Goal: Task Accomplishment & Management: Manage account settings

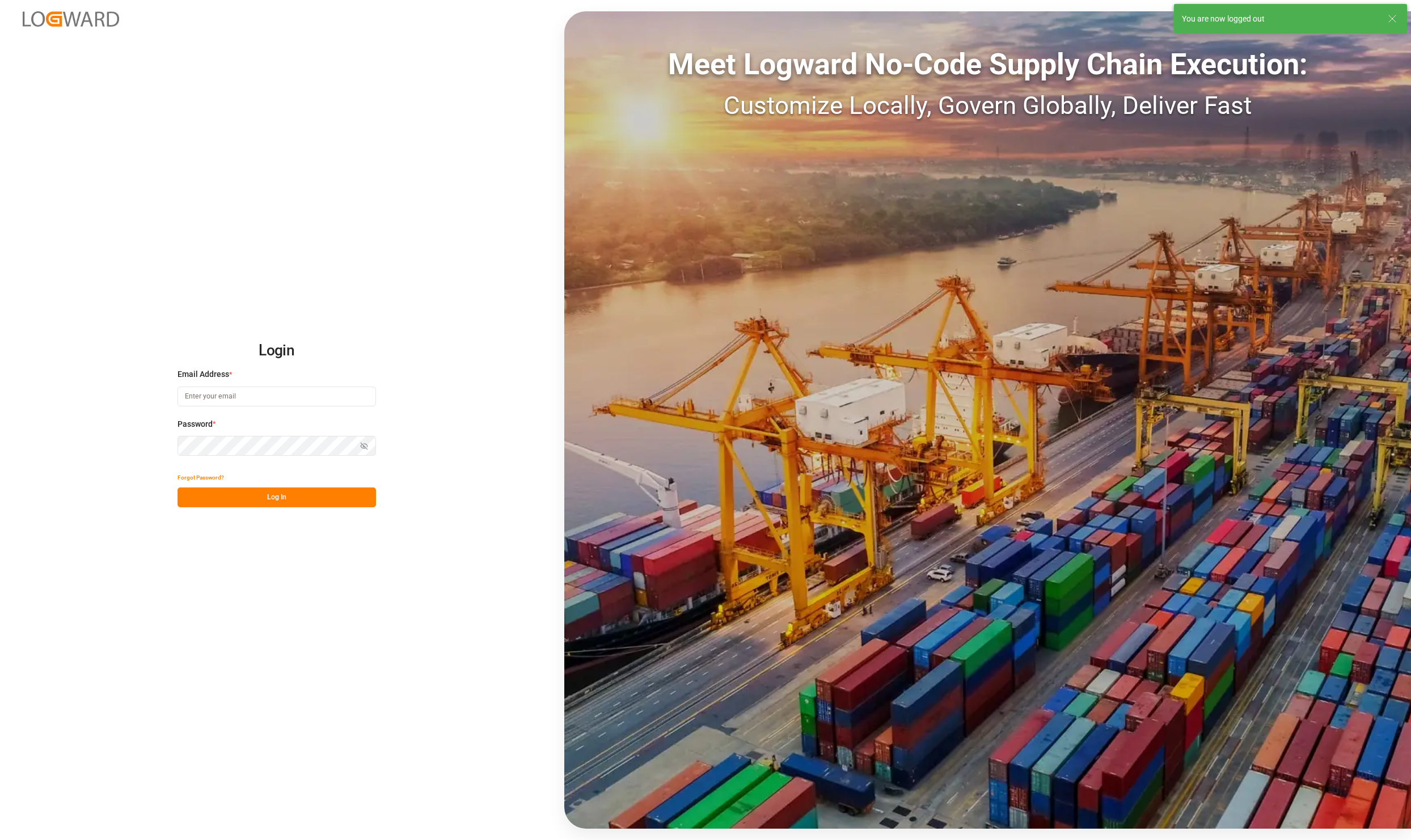
type input "[PERSON_NAME][EMAIL_ADDRESS][PERSON_NAME][DOMAIN_NAME]"
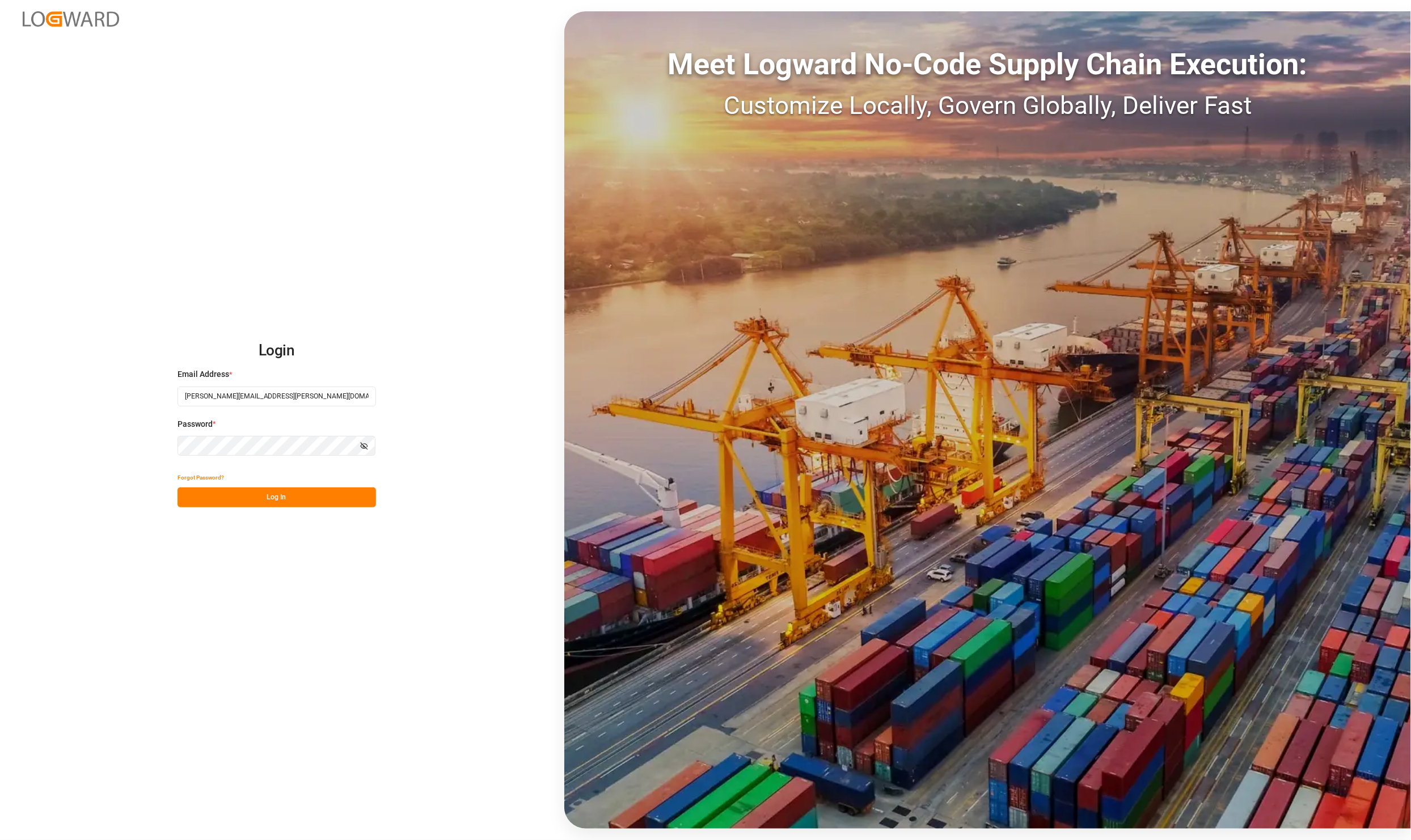
click at [283, 497] on button "Log In" at bounding box center [277, 497] width 198 height 20
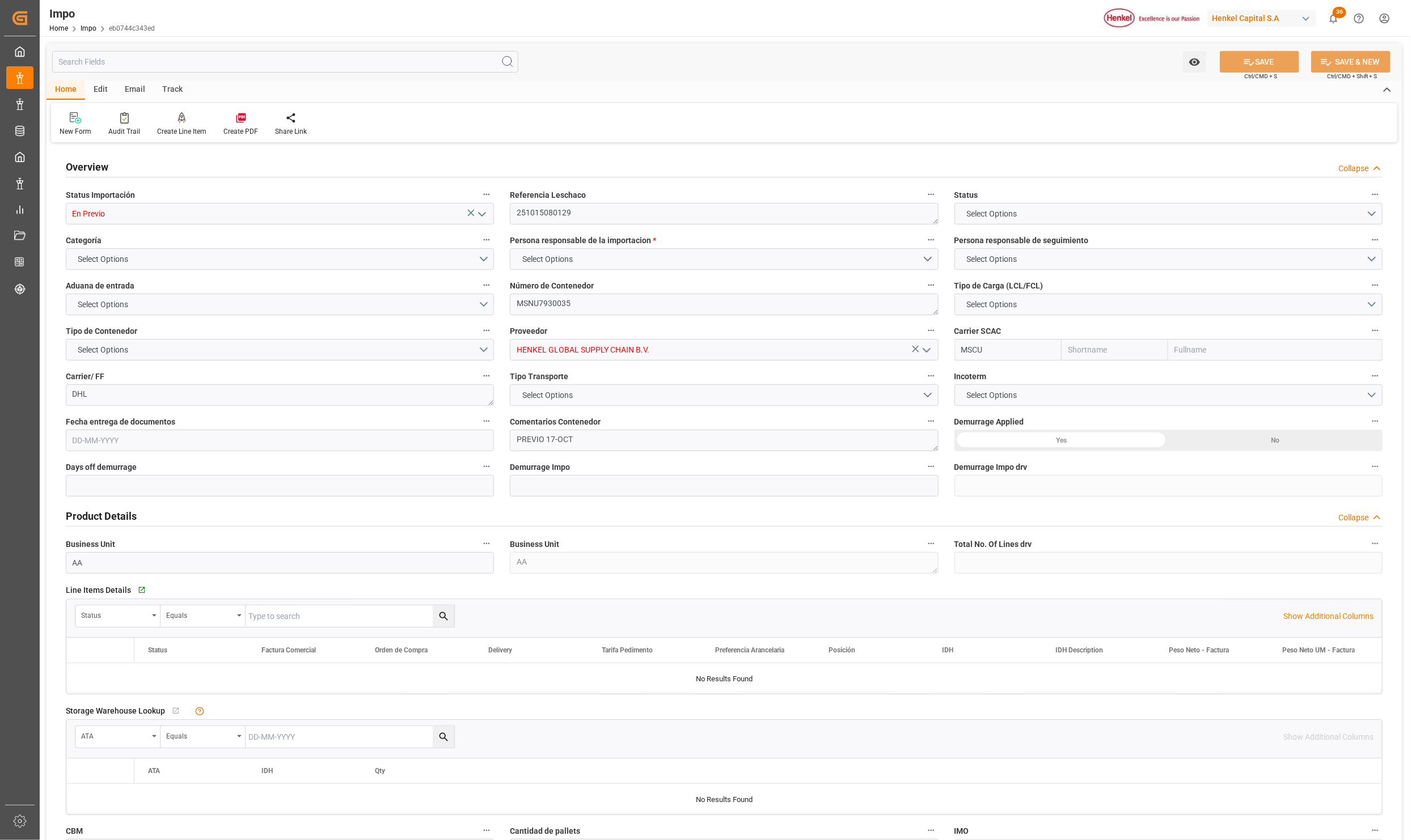
type input "MSC"
type input "Mediterranean Shipping Company"
type input "3"
type input "0"
type input "3"
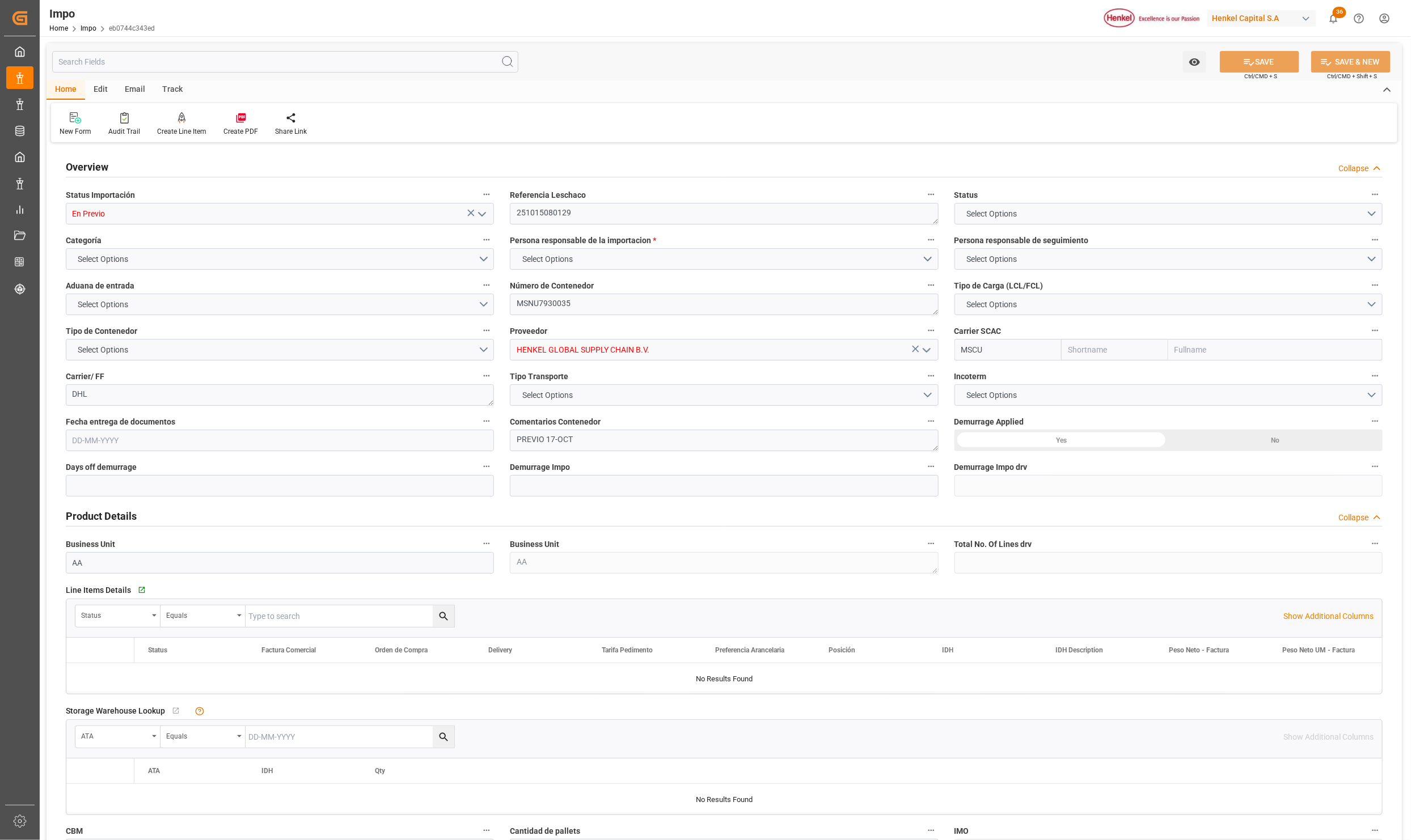
type input "11.9"
type input "8"
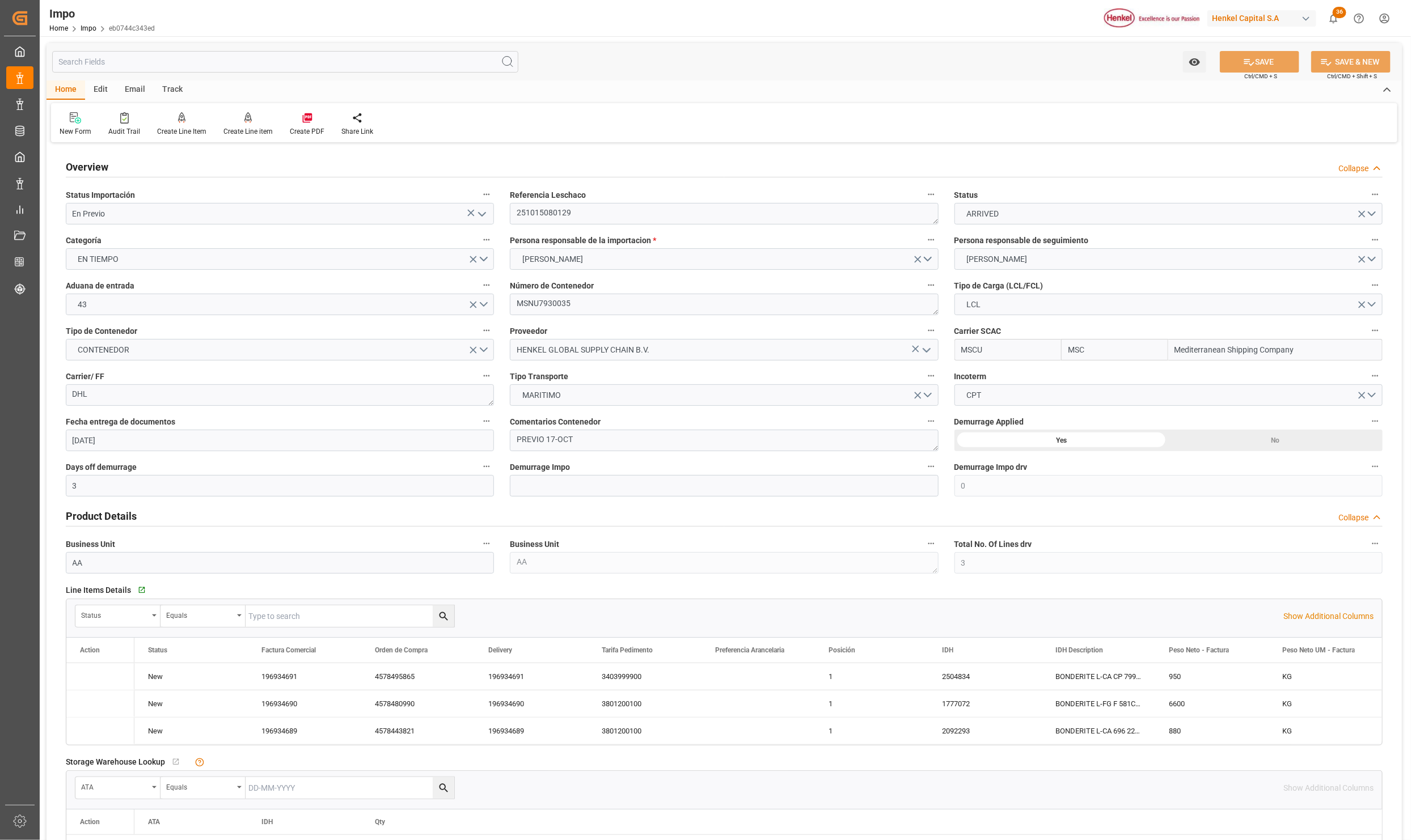
type input "[DATE]"
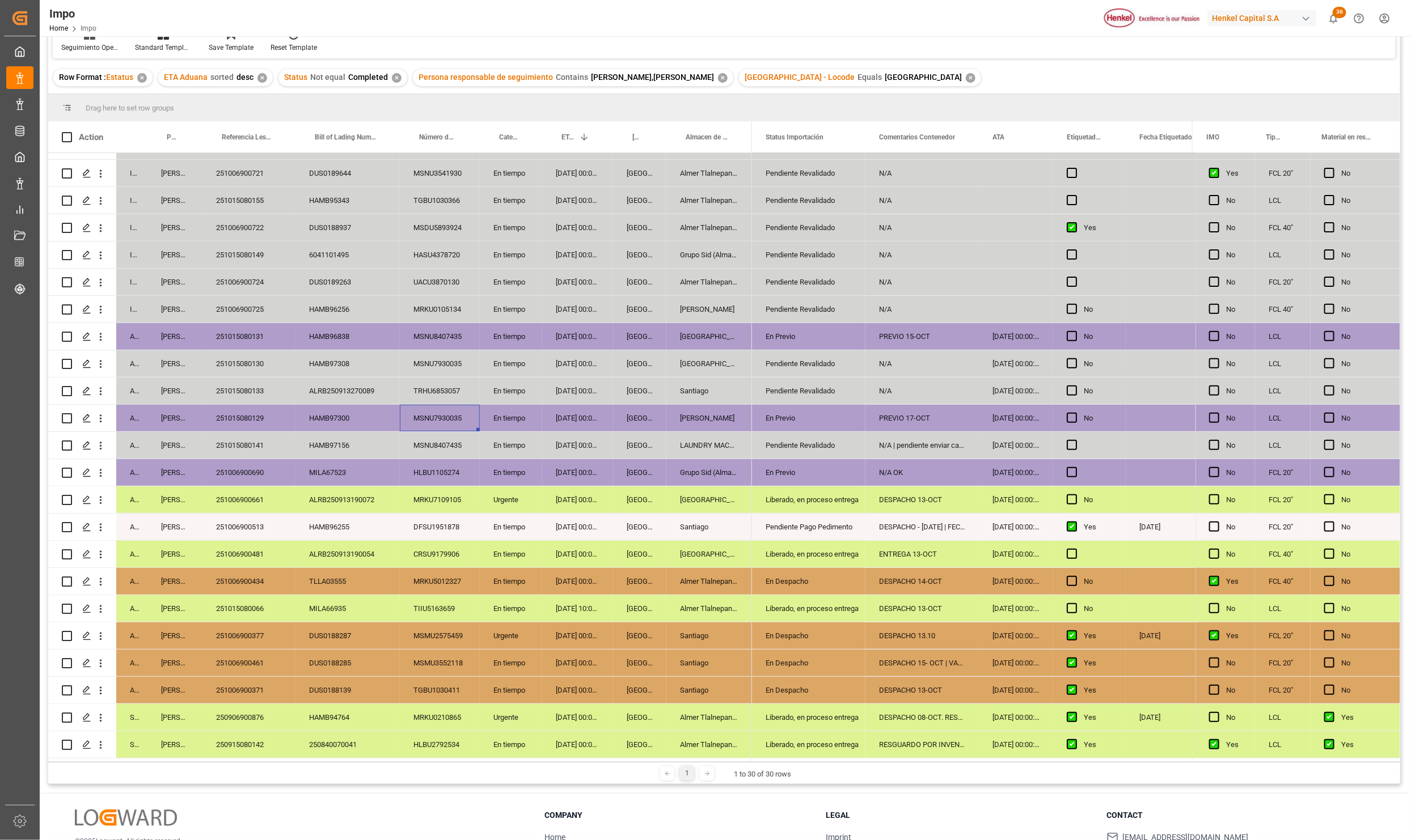
scroll to position [169, 0]
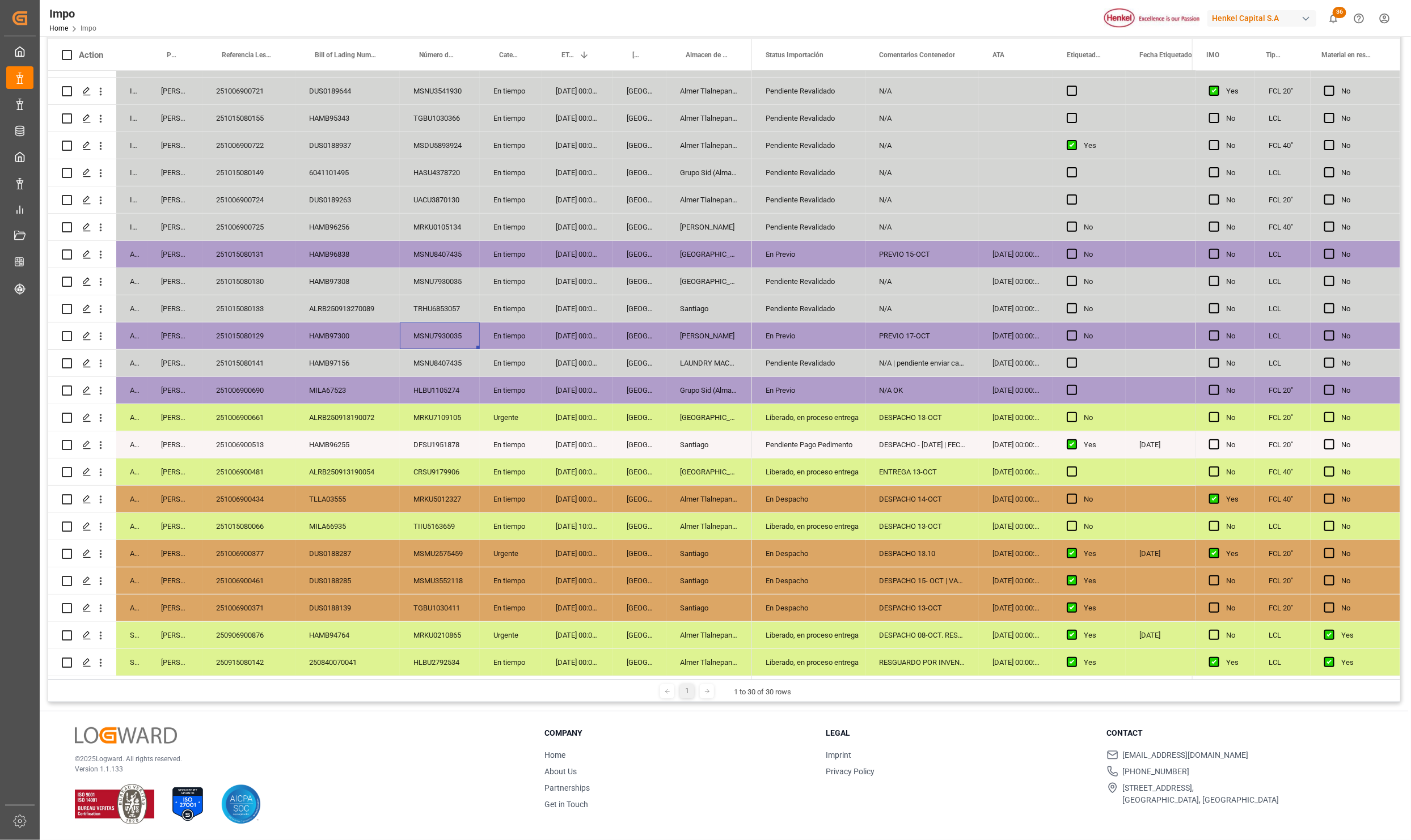
click at [710, 654] on div "Almer Tlalnepantla" at bounding box center [709, 662] width 86 height 27
click at [837, 657] on div "Liberado, en proceso entrega" at bounding box center [808, 663] width 86 height 26
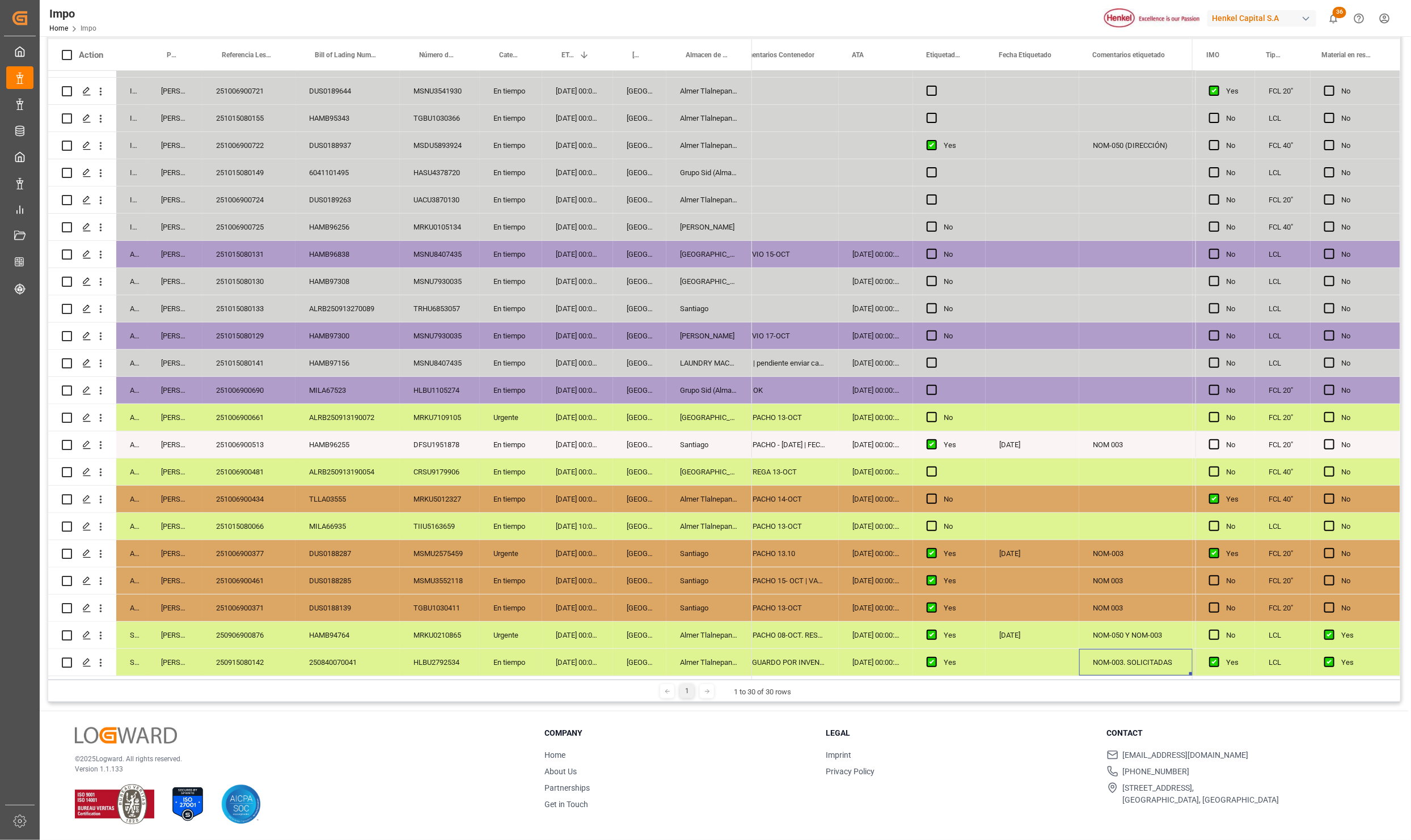
scroll to position [0, 140]
click at [1021, 655] on div "Press SPACE to select this row." at bounding box center [1033, 662] width 94 height 27
click at [1023, 650] on input "Press SPACE to select this row." at bounding box center [1032, 653] width 75 height 21
type input "02-10-2025"
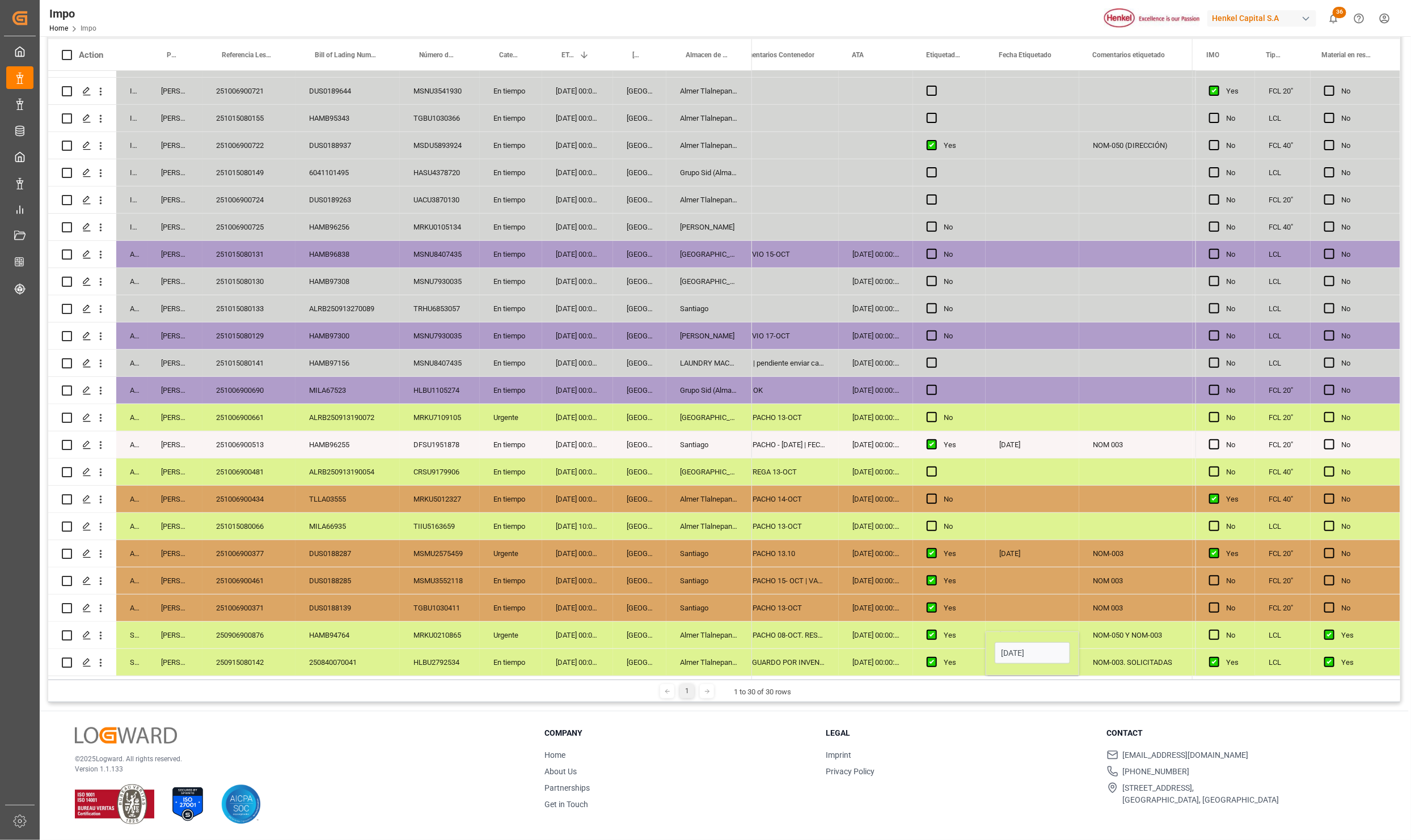
click at [965, 662] on div "Yes" at bounding box center [958, 663] width 29 height 26
click at [1030, 662] on div "02-10-2025" at bounding box center [1033, 662] width 94 height 27
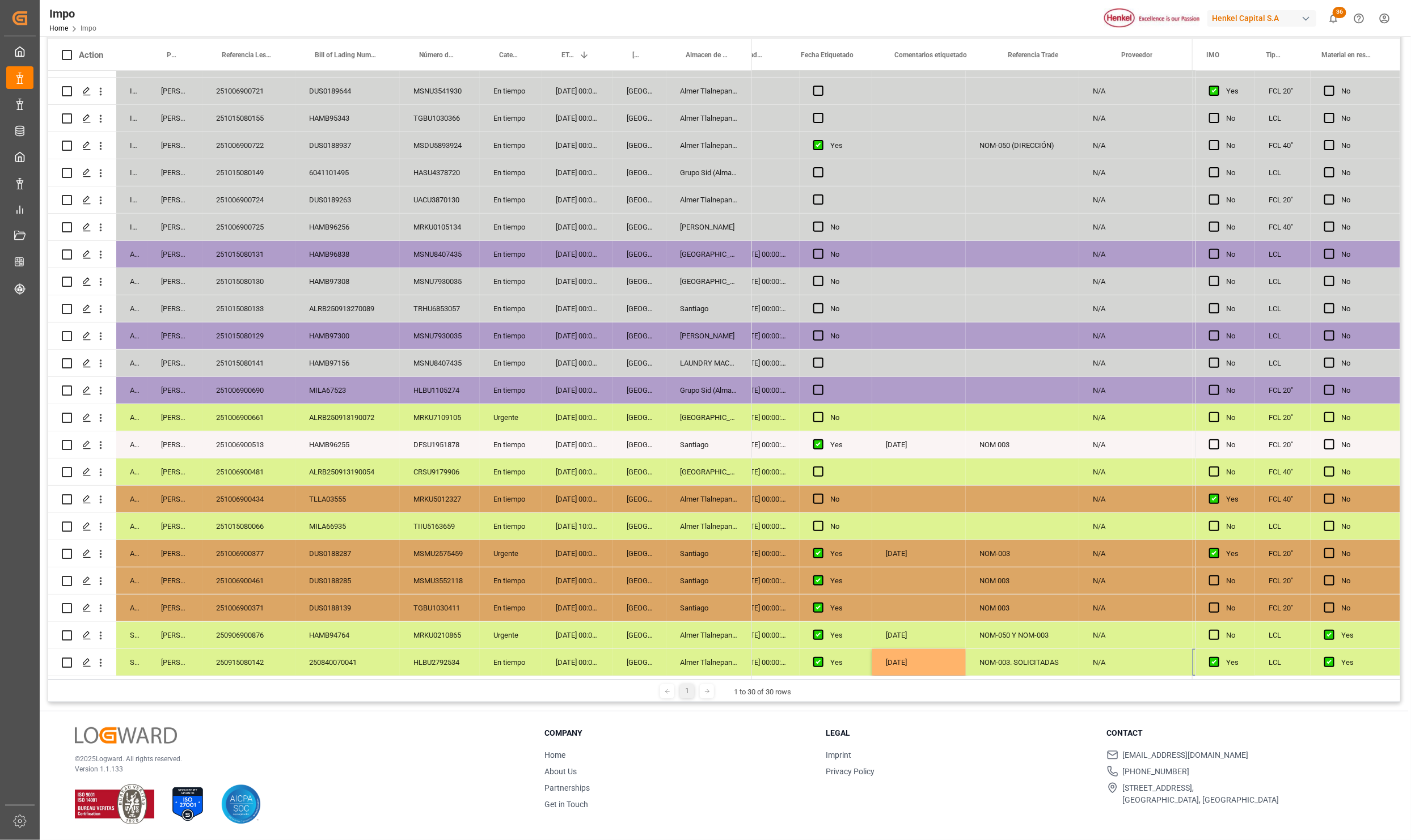
scroll to position [0, 338]
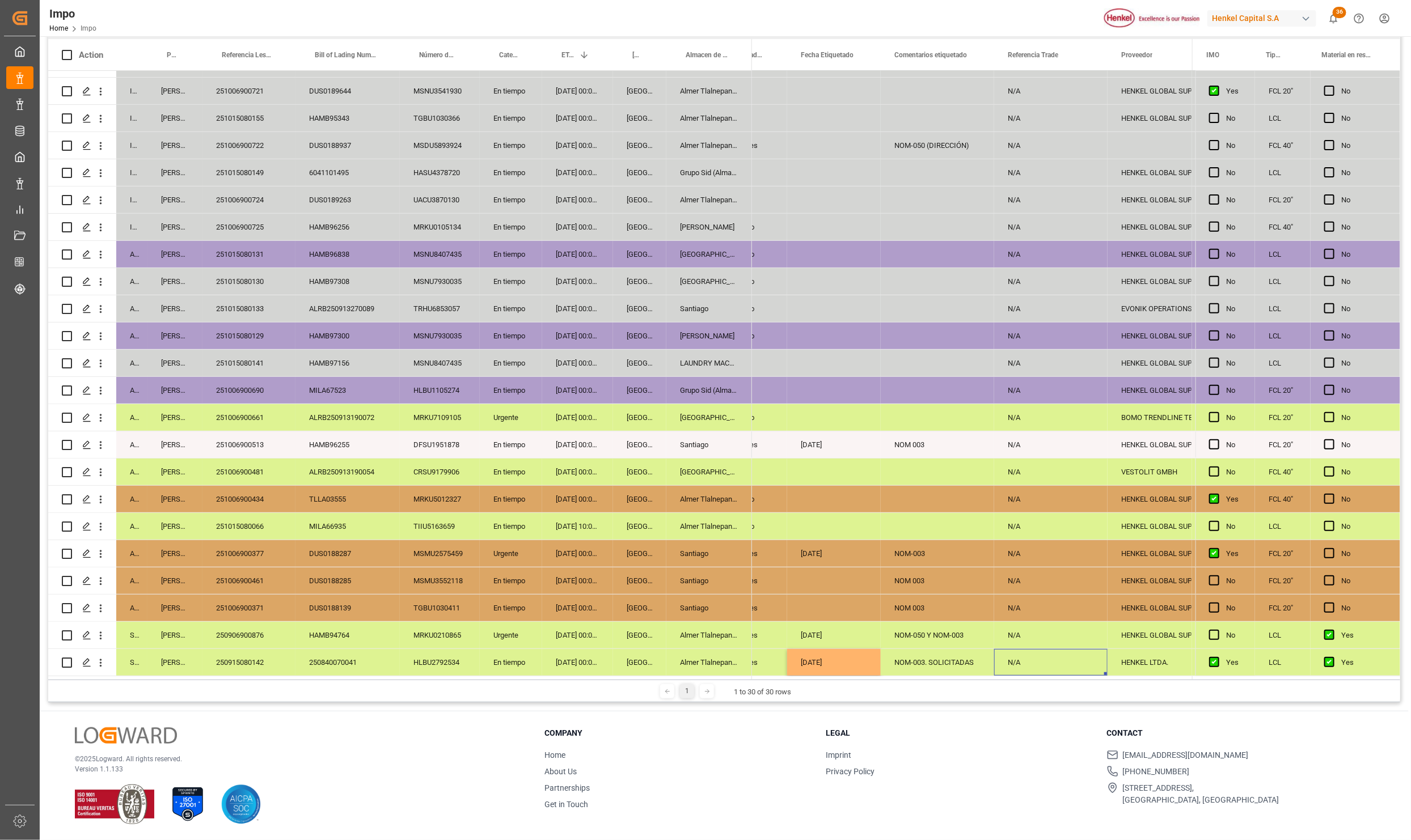
click at [1041, 649] on div "N/A" at bounding box center [1051, 662] width 113 height 27
click at [1037, 657] on div "N/A" at bounding box center [1051, 662] width 113 height 27
drag, startPoint x: 1030, startPoint y: 655, endPoint x: 1004, endPoint y: 655, distance: 26.0
click at [1004, 655] on input "N/A" at bounding box center [1051, 656] width 95 height 21
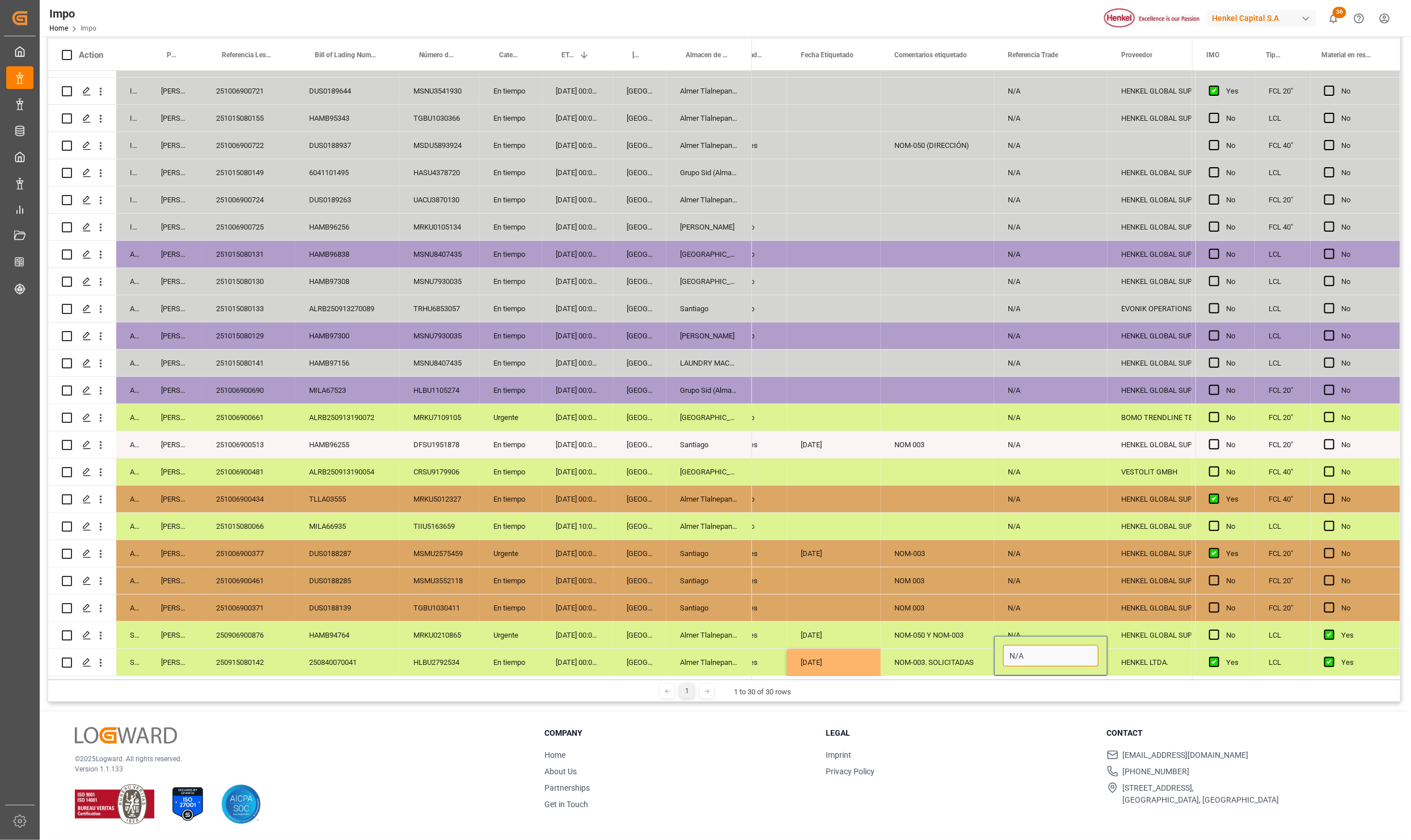
paste input "251015010014"
type input "251015010014"
click at [919, 601] on div "NOM 003" at bounding box center [937, 608] width 113 height 27
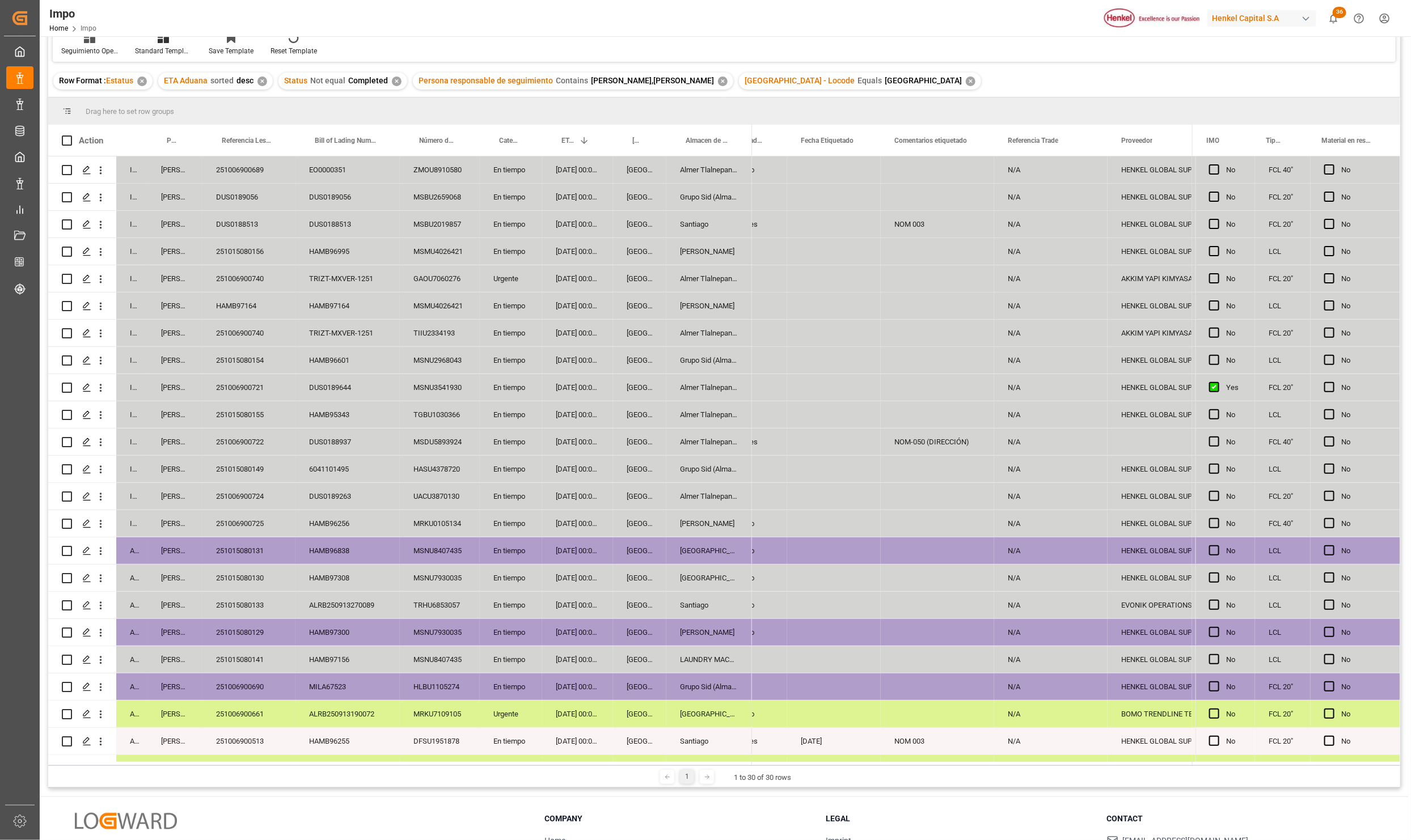
scroll to position [0, 0]
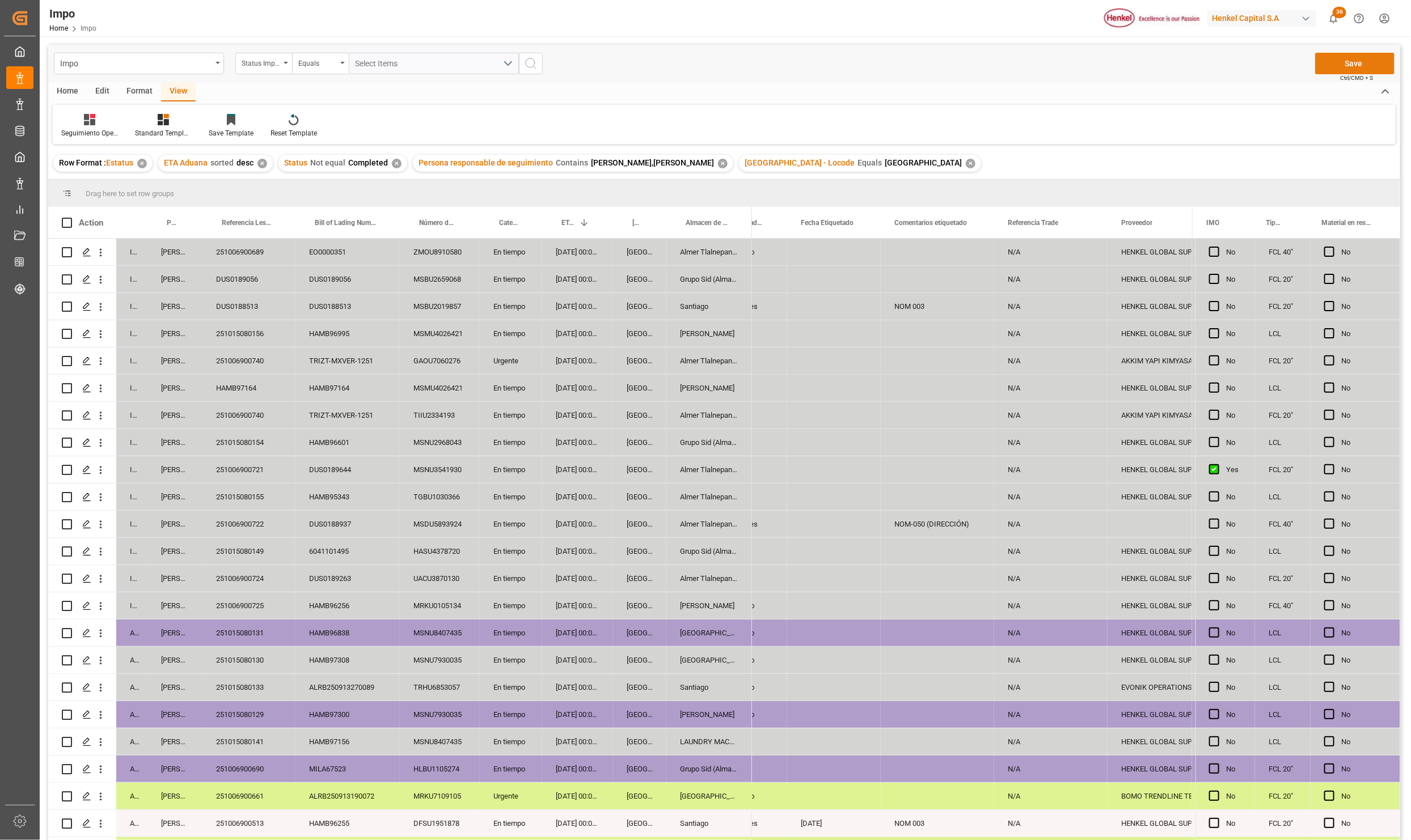
click at [1375, 64] on button "Save" at bounding box center [1355, 64] width 80 height 21
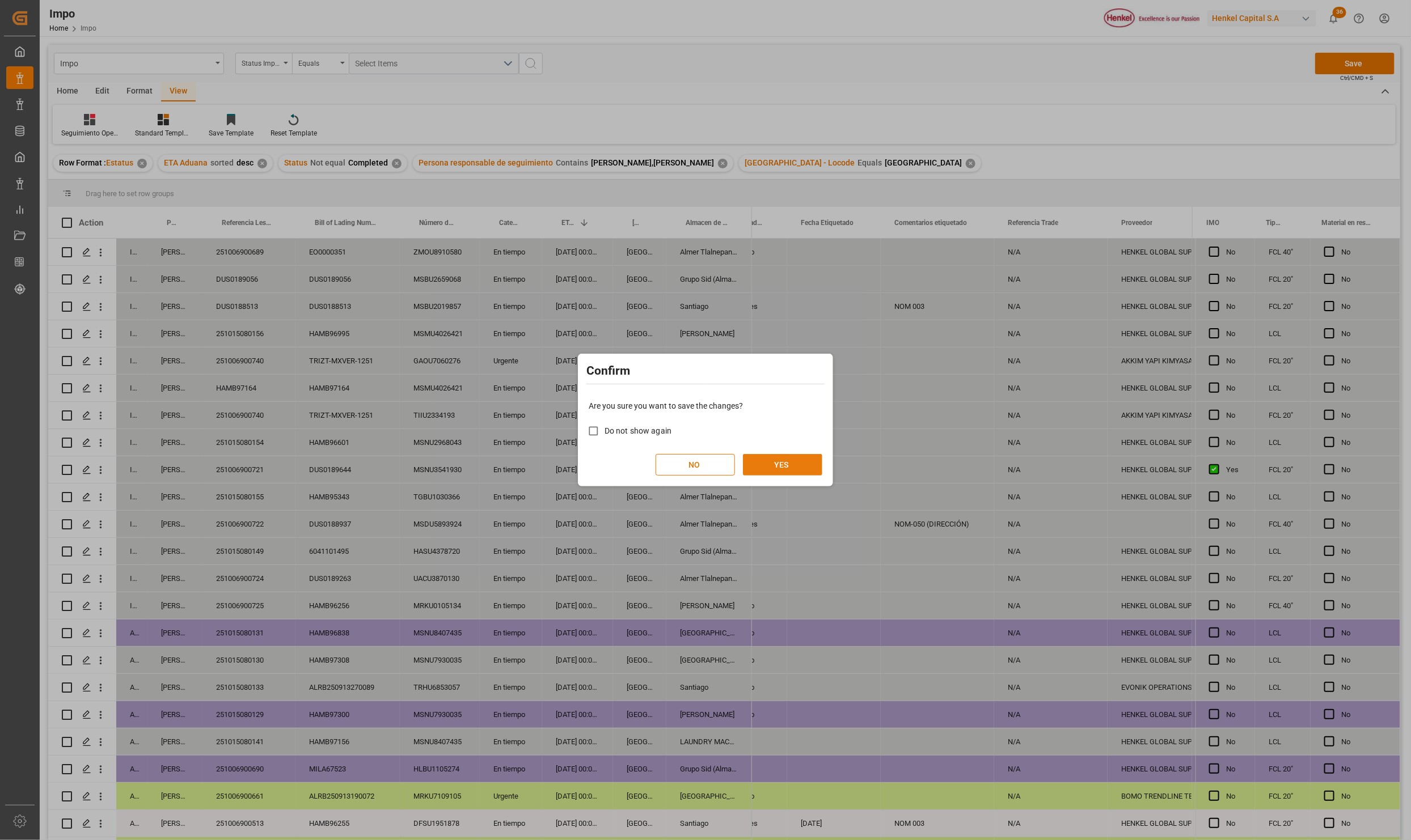
click at [799, 461] on button "YES" at bounding box center [783, 465] width 80 height 21
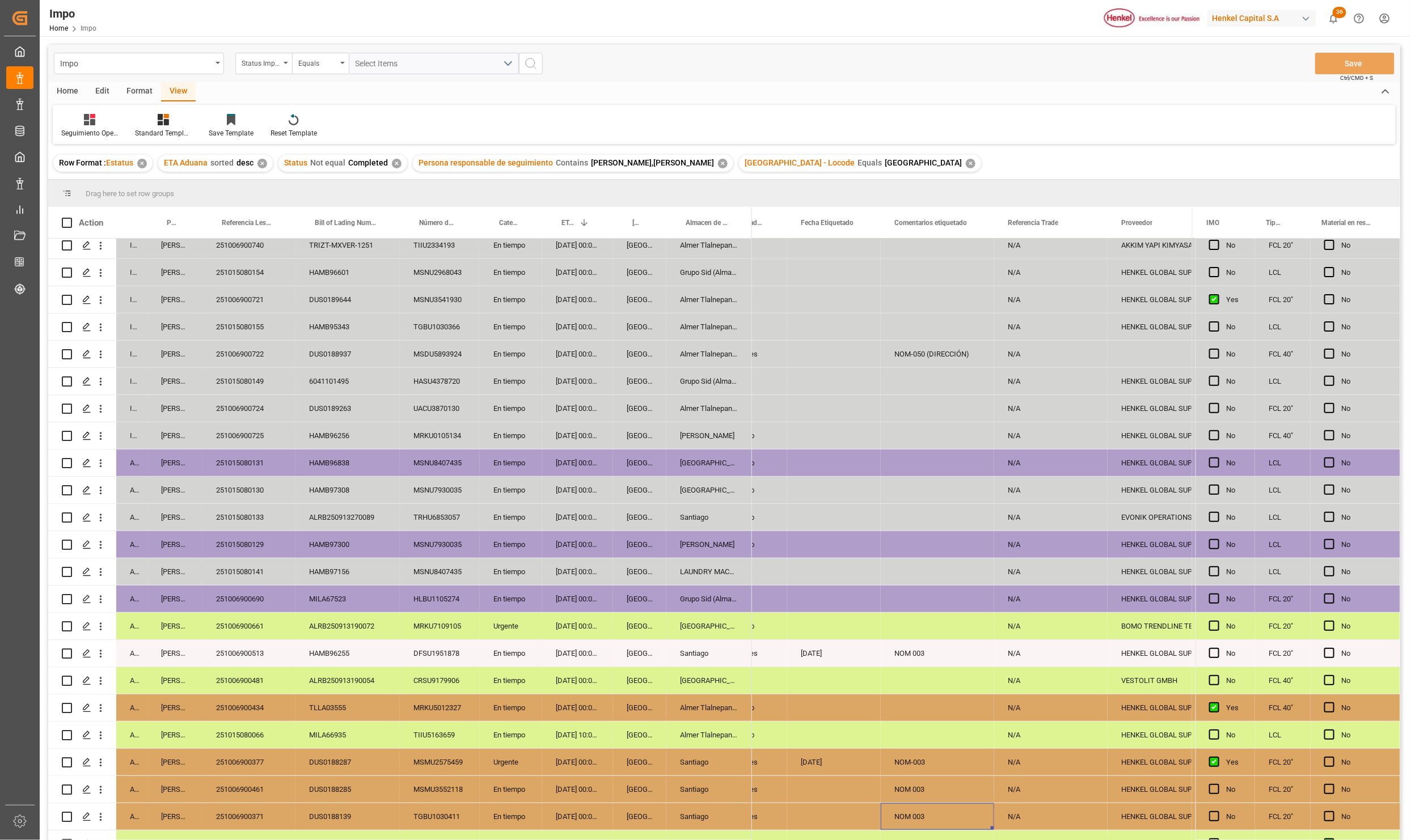
scroll to position [214, 0]
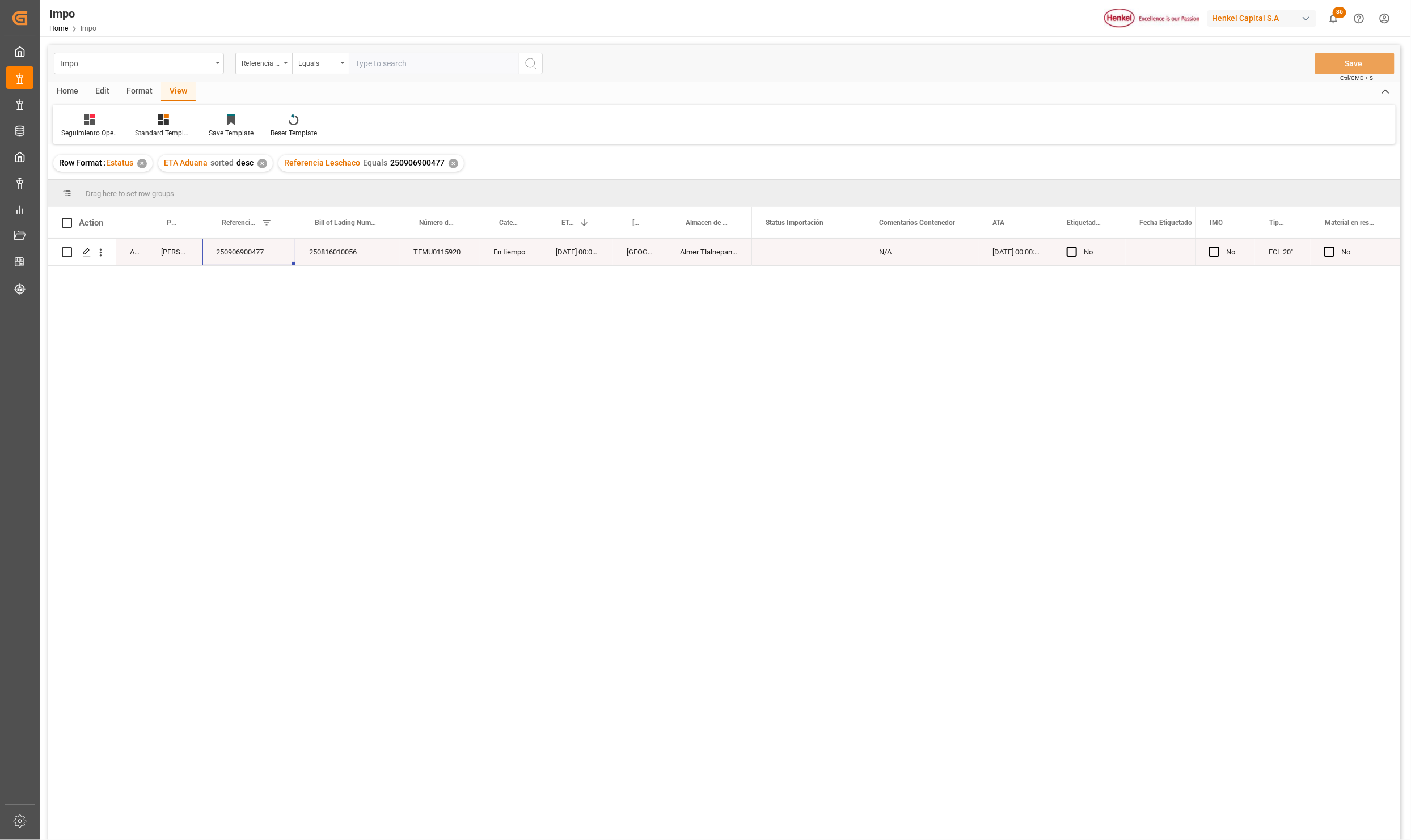
click at [412, 74] on input "text" at bounding box center [434, 64] width 170 height 21
click at [412, 69] on input "text" at bounding box center [434, 64] width 170 height 21
paste input "250906900875"
type input "250906900875"
click at [451, 167] on div "✕" at bounding box center [453, 163] width 10 height 9
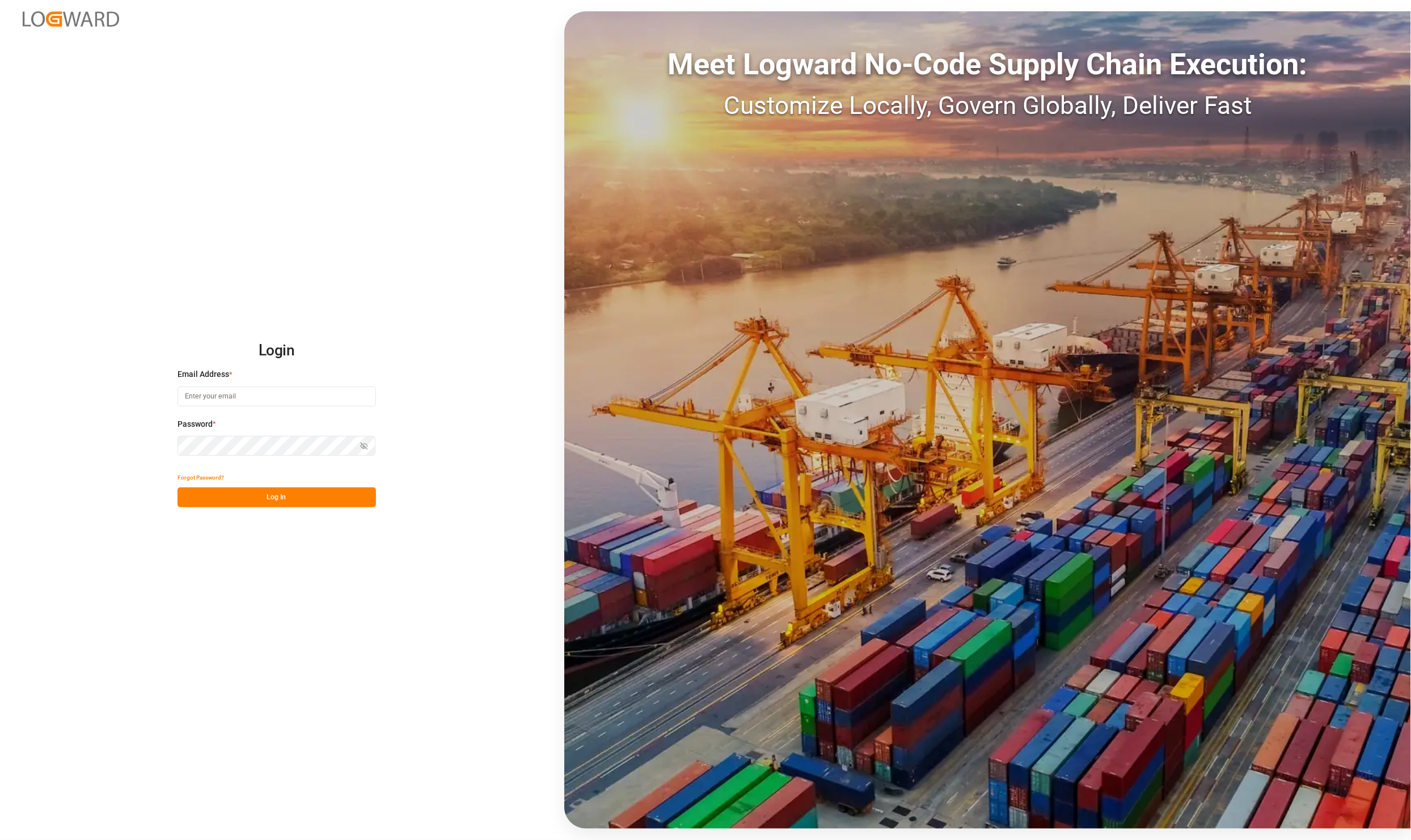
type input "[PERSON_NAME][EMAIL_ADDRESS][PERSON_NAME][DOMAIN_NAME]"
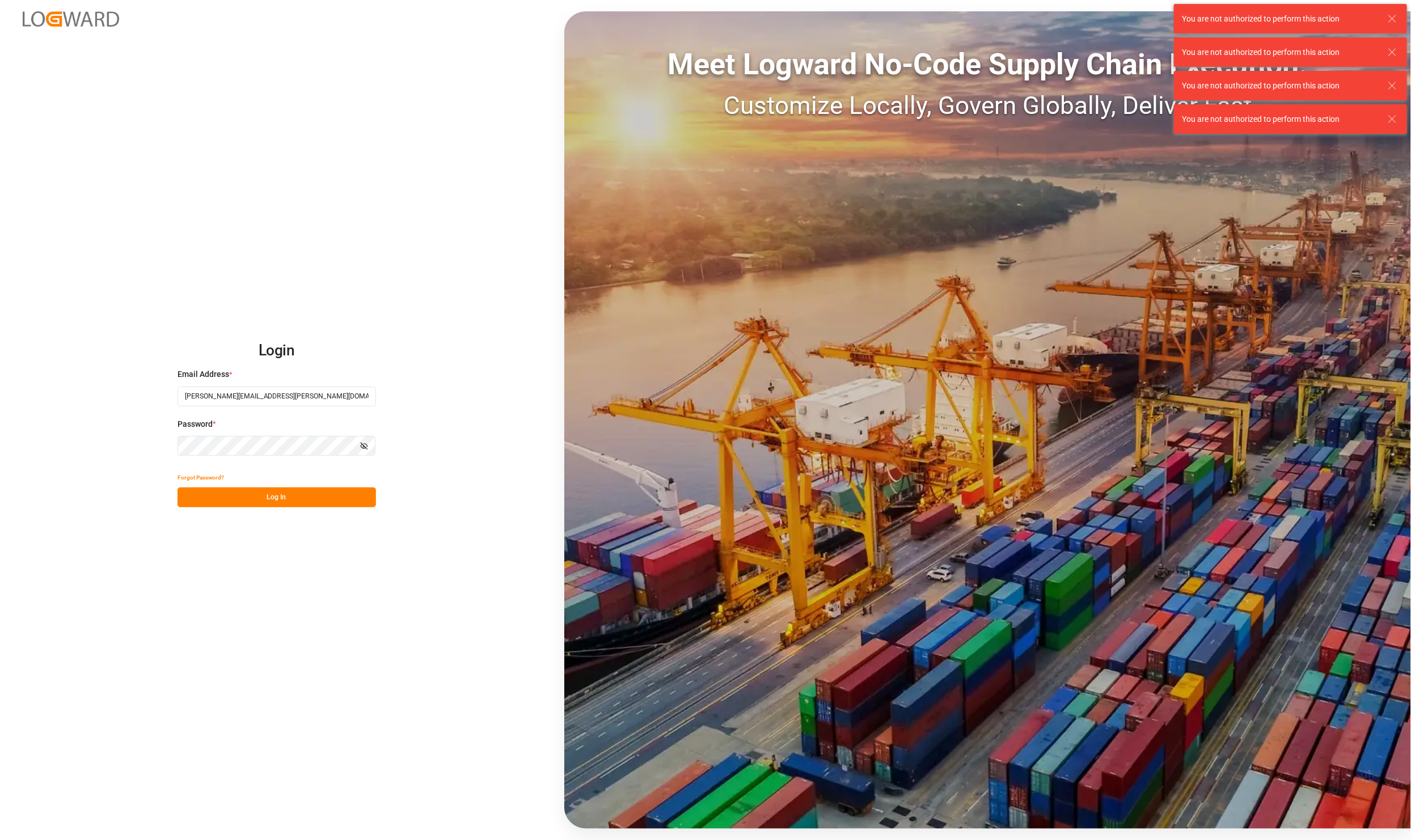
click at [262, 494] on button "Log In" at bounding box center [277, 497] width 198 height 20
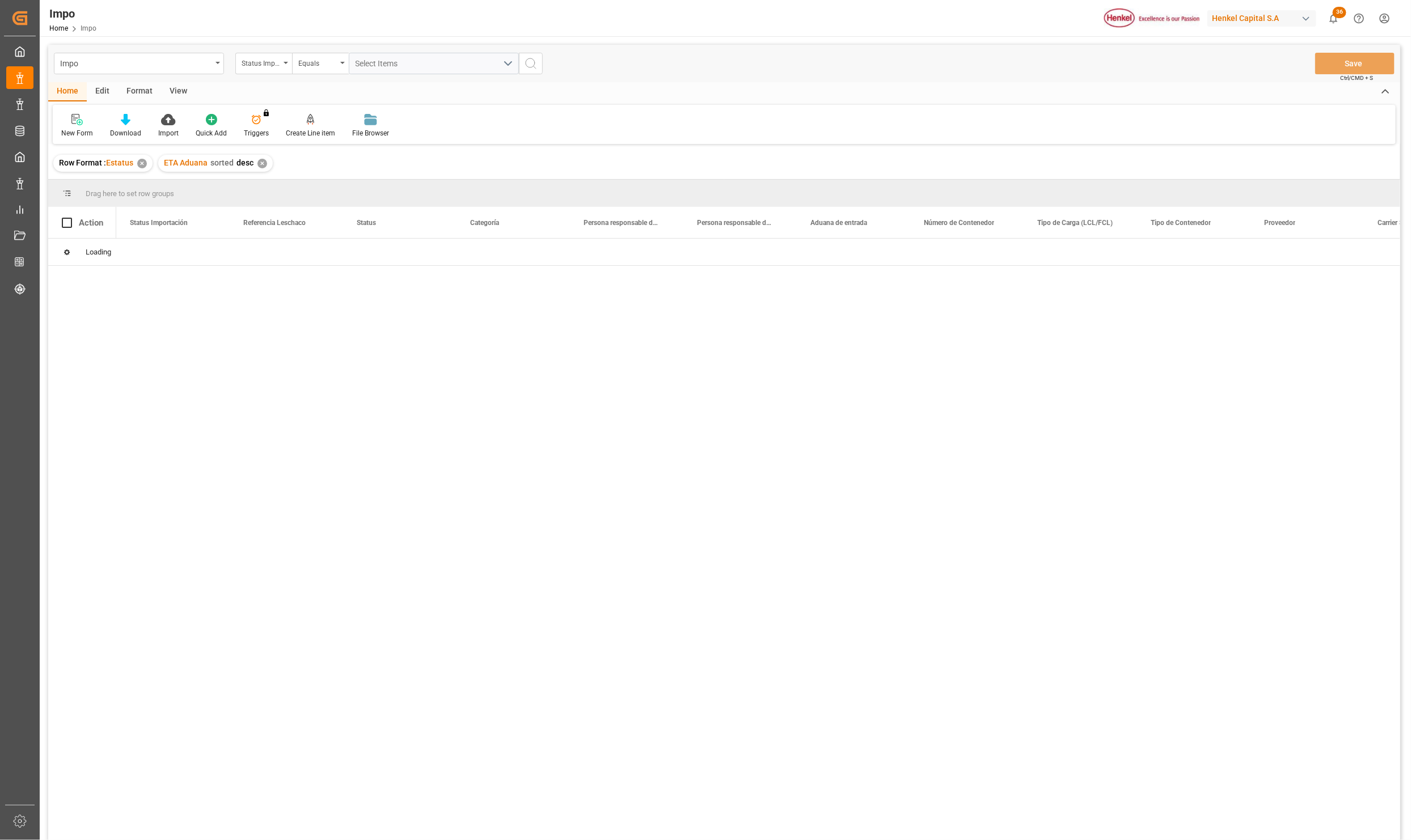
click at [284, 64] on div "Status Importación" at bounding box center [263, 64] width 56 height 21
click at [284, 62] on icon "open menu" at bounding box center [286, 63] width 5 height 2
click at [289, 61] on div "Status Importación" at bounding box center [263, 64] width 56 height 21
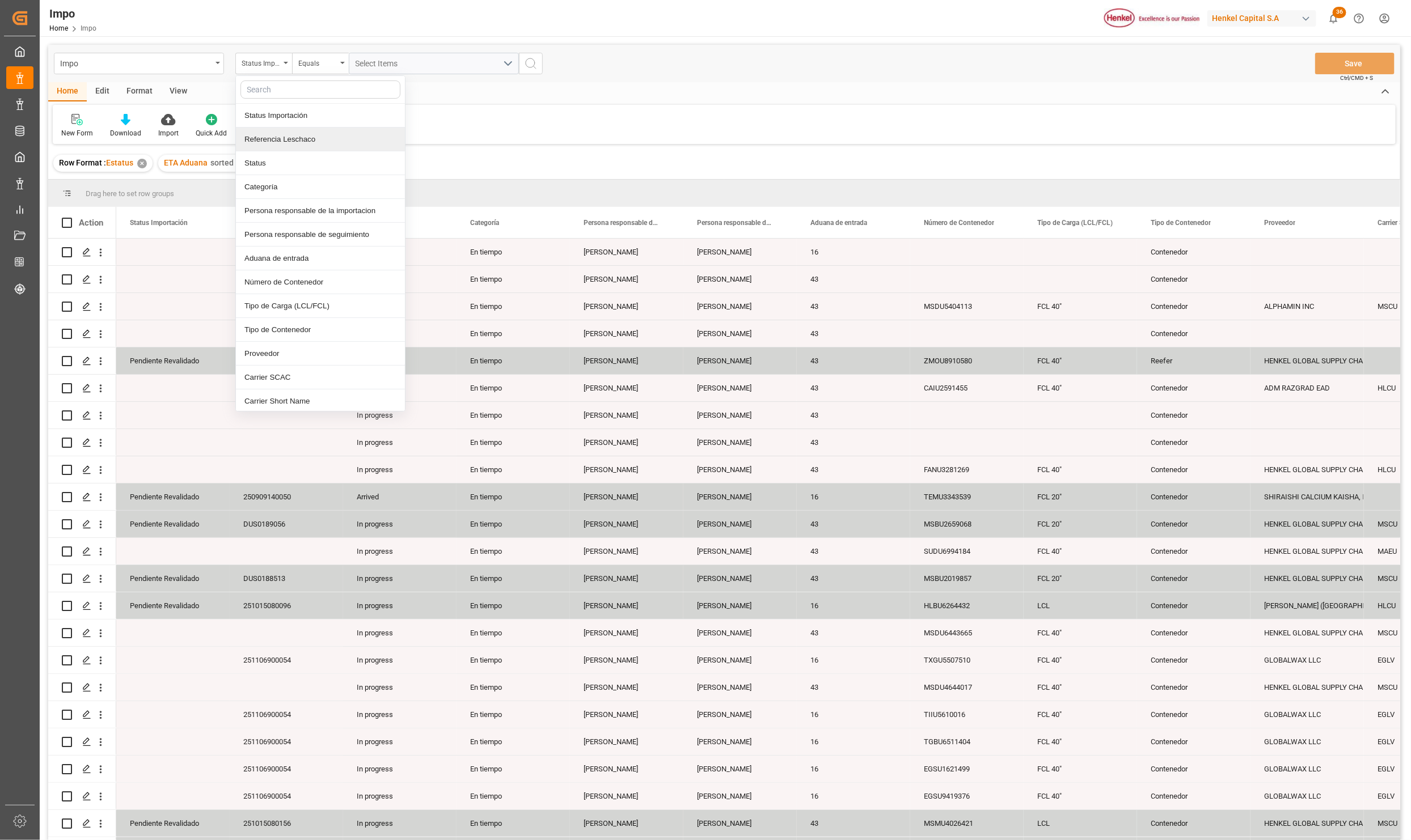
drag, startPoint x: 279, startPoint y: 136, endPoint x: 291, endPoint y: 138, distance: 12.2
click at [279, 136] on div "Referencia Leschaco" at bounding box center [320, 140] width 169 height 24
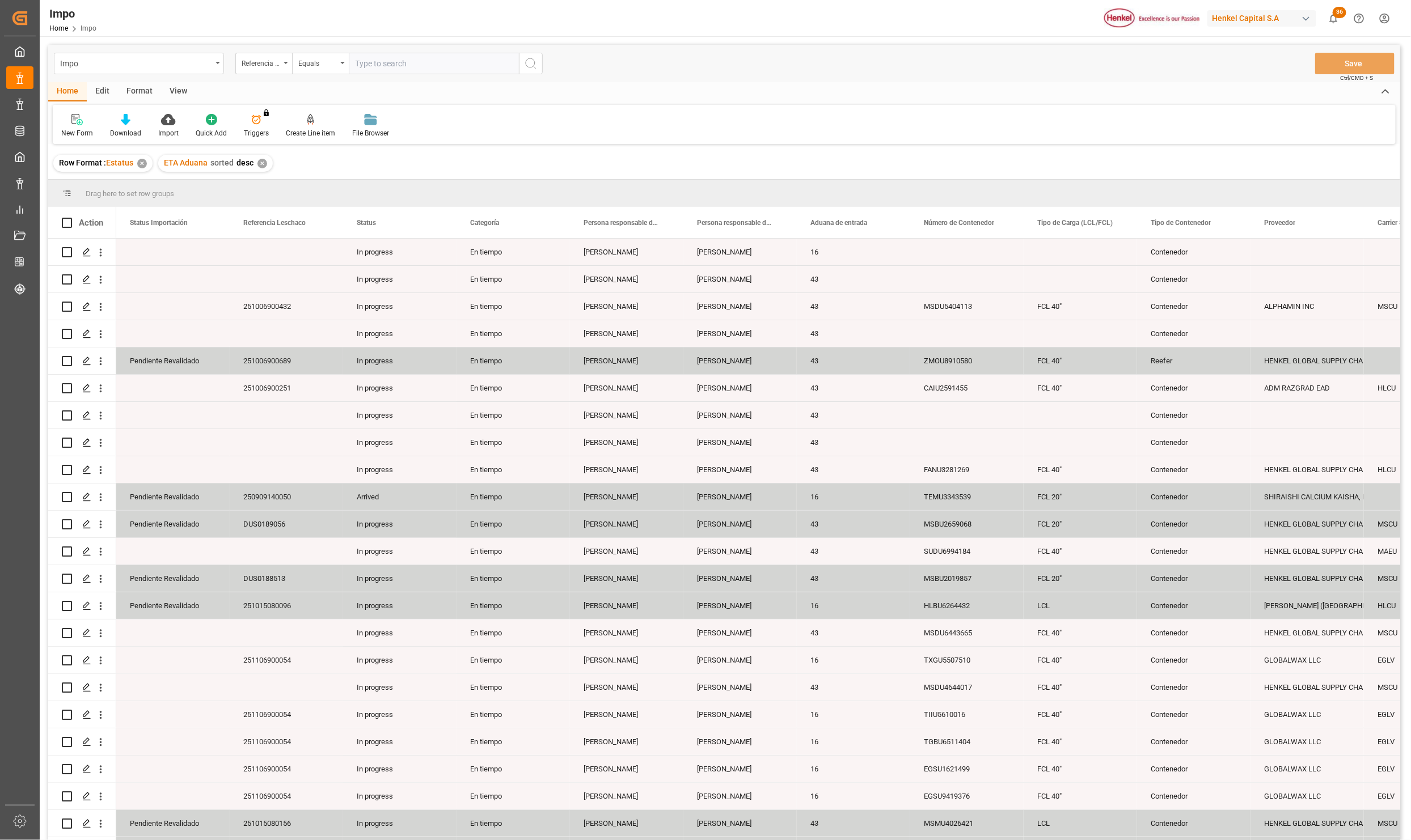
click at [378, 65] on input "text" at bounding box center [434, 64] width 170 height 21
type input "250906900875"
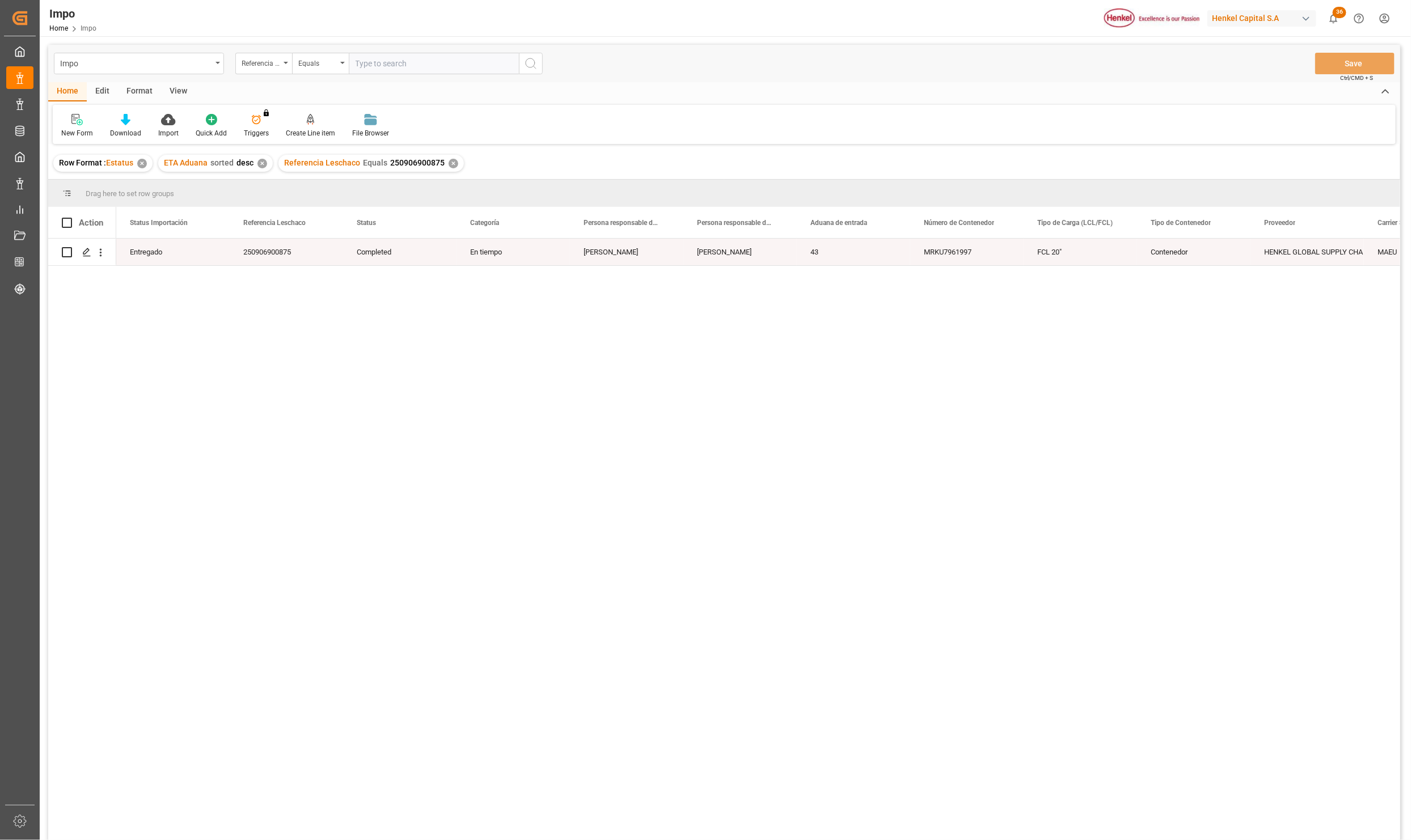
click at [172, 94] on div "View" at bounding box center [178, 91] width 34 height 19
click at [144, 131] on div "Standard Templates" at bounding box center [128, 133] width 56 height 10
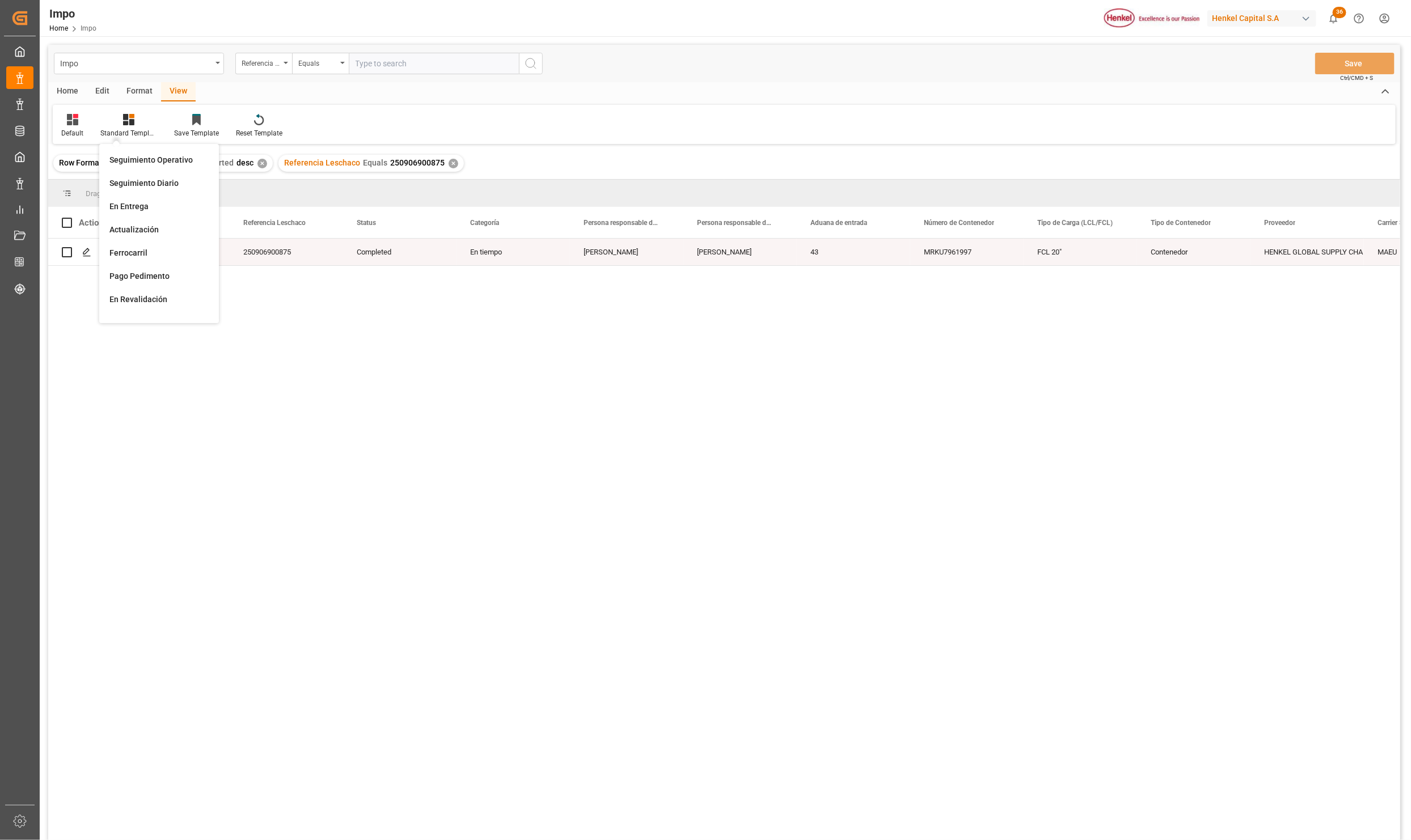
drag, startPoint x: 144, startPoint y: 131, endPoint x: 155, endPoint y: 157, distance: 28.2
click at [155, 157] on div "Seguimiento Operativo" at bounding box center [159, 160] width 99 height 12
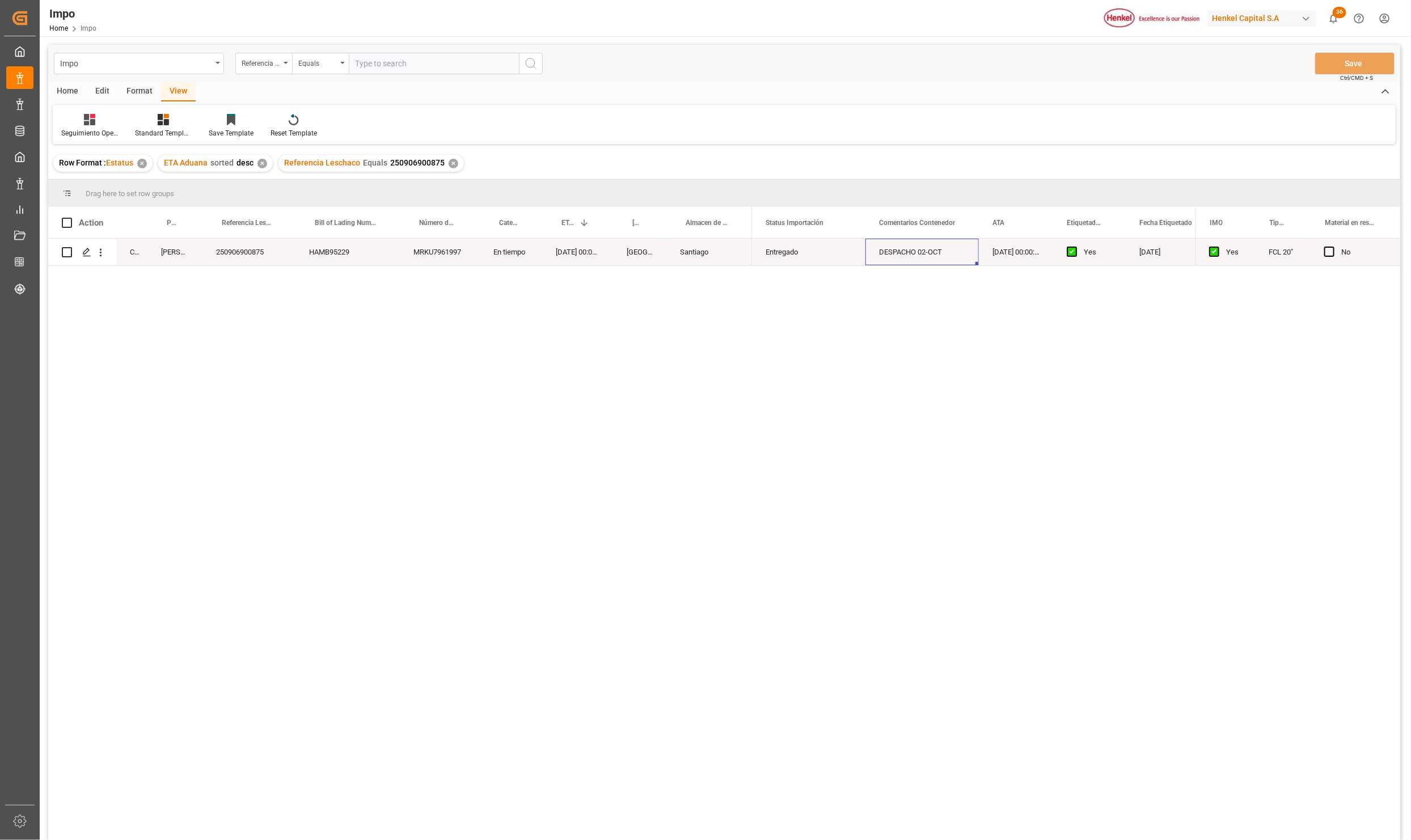
click at [927, 253] on div "DESPACHO 02-OCT" at bounding box center [922, 252] width 113 height 27
click at [1137, 257] on div "N/A" at bounding box center [1162, 252] width 113 height 27
drag, startPoint x: 1138, startPoint y: 262, endPoint x: 1108, endPoint y: 268, distance: 30.6
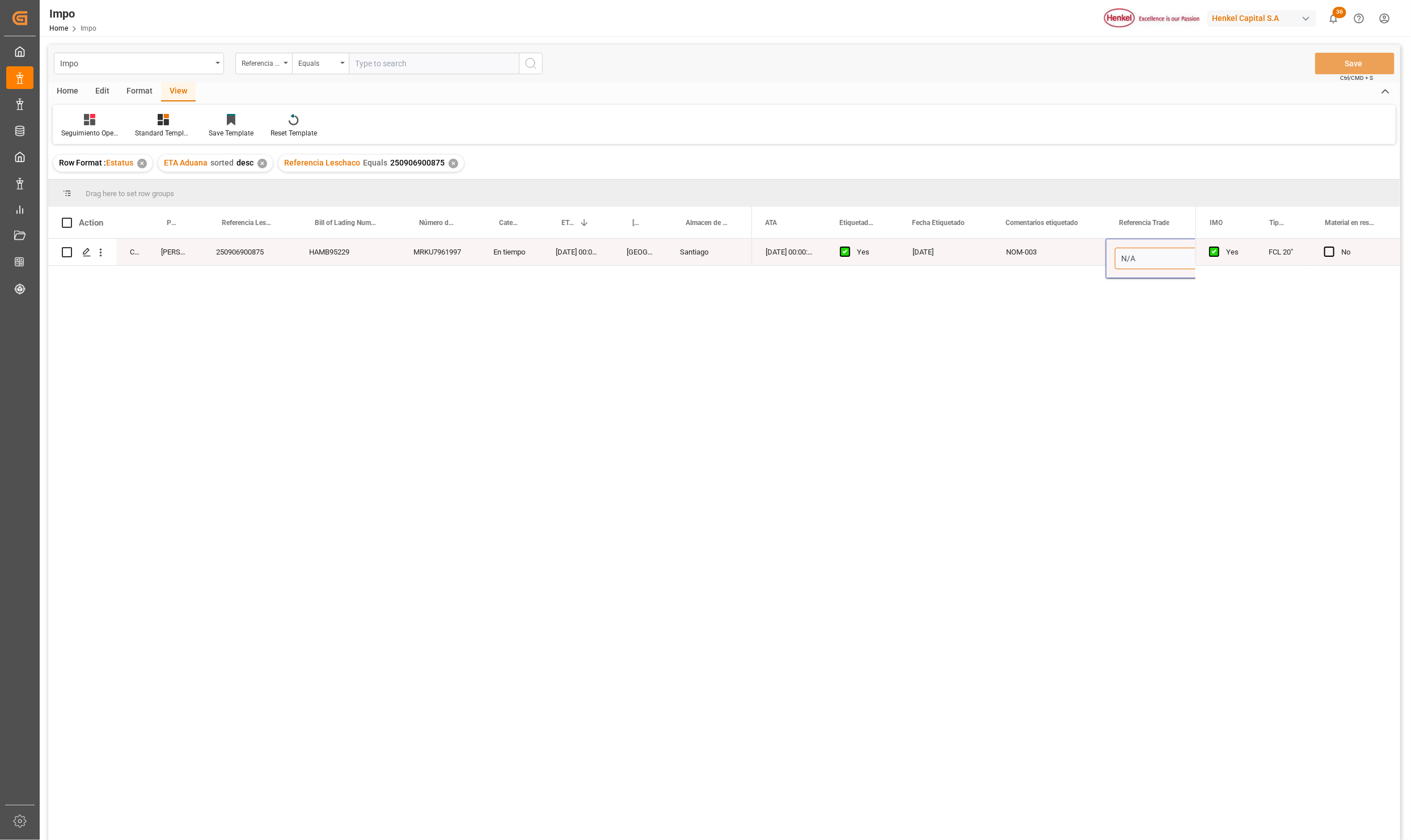
click at [1108, 261] on div "N/A" at bounding box center [1162, 258] width 113 height 40
paste input "251015010010"
type input "251015010010"
click at [1155, 330] on div "NOM-003 Yes 01-10-2025 22-09-2025 00:00:00 DESPACHO 02-OCT 251015010010 HENKEL …" at bounding box center [973, 543] width 444 height 609
click at [1032, 260] on div "NOM-003" at bounding box center [1049, 252] width 113 height 27
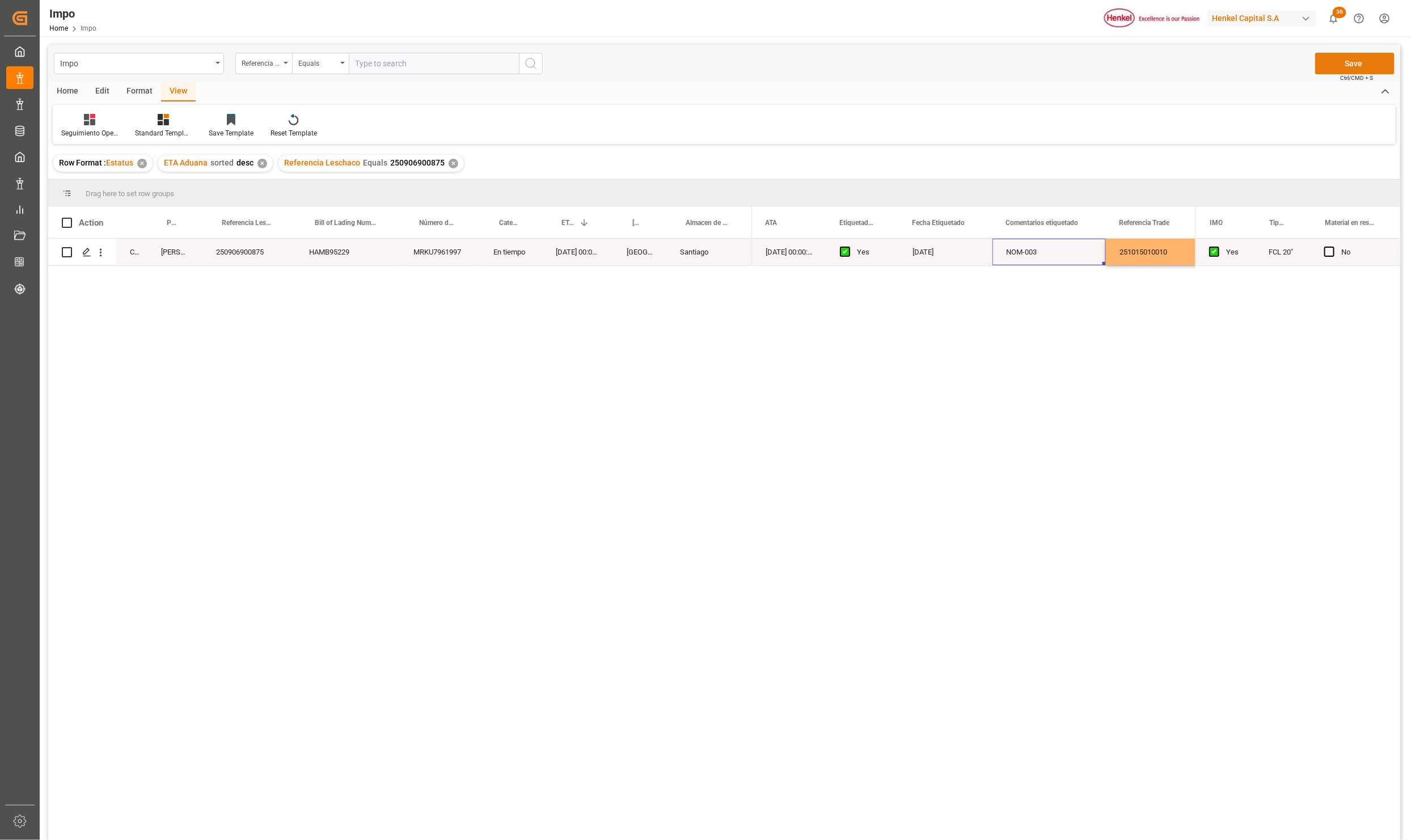
click at [1362, 56] on button "Save" at bounding box center [1355, 64] width 80 height 21
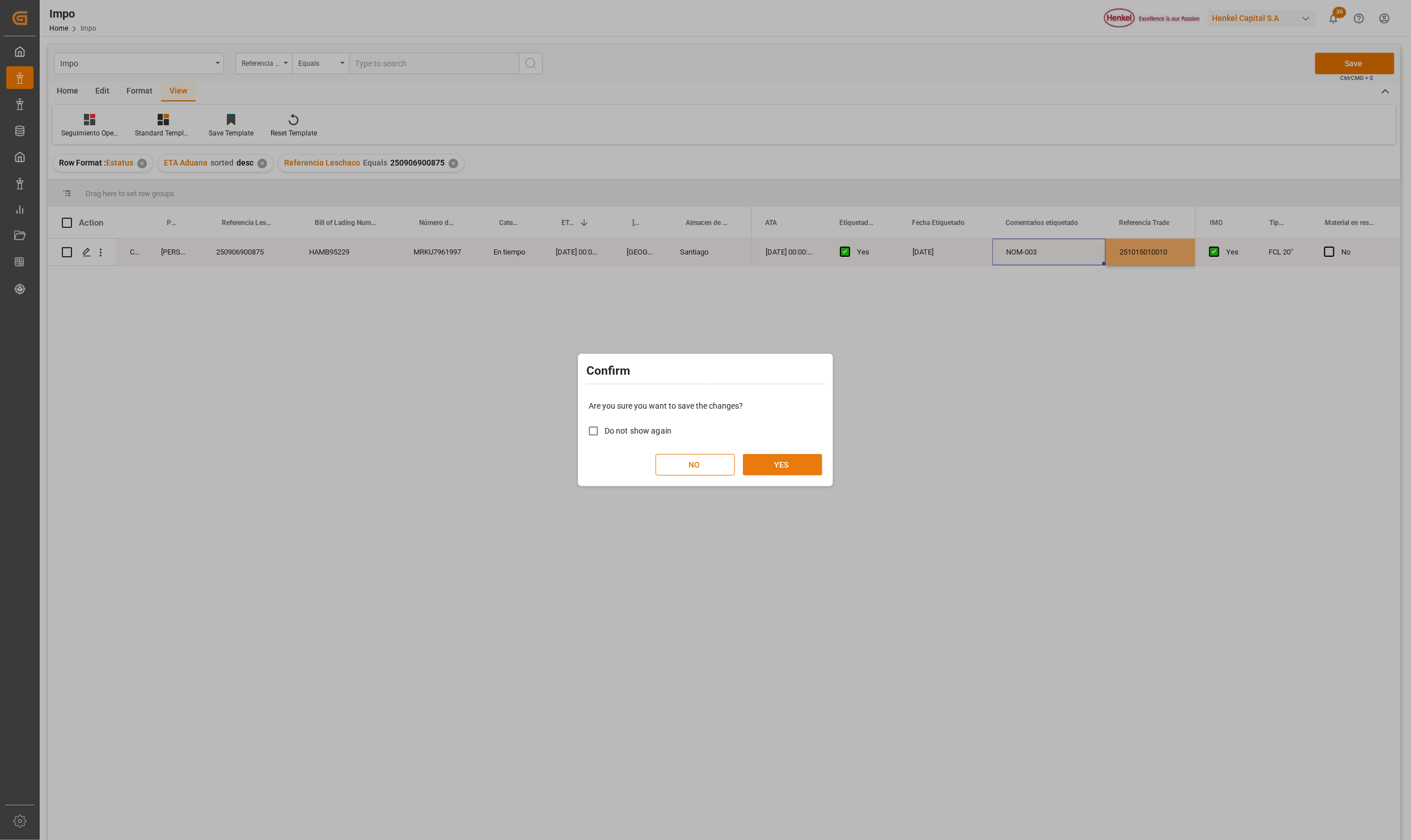
click at [771, 458] on button "YES" at bounding box center [783, 465] width 80 height 21
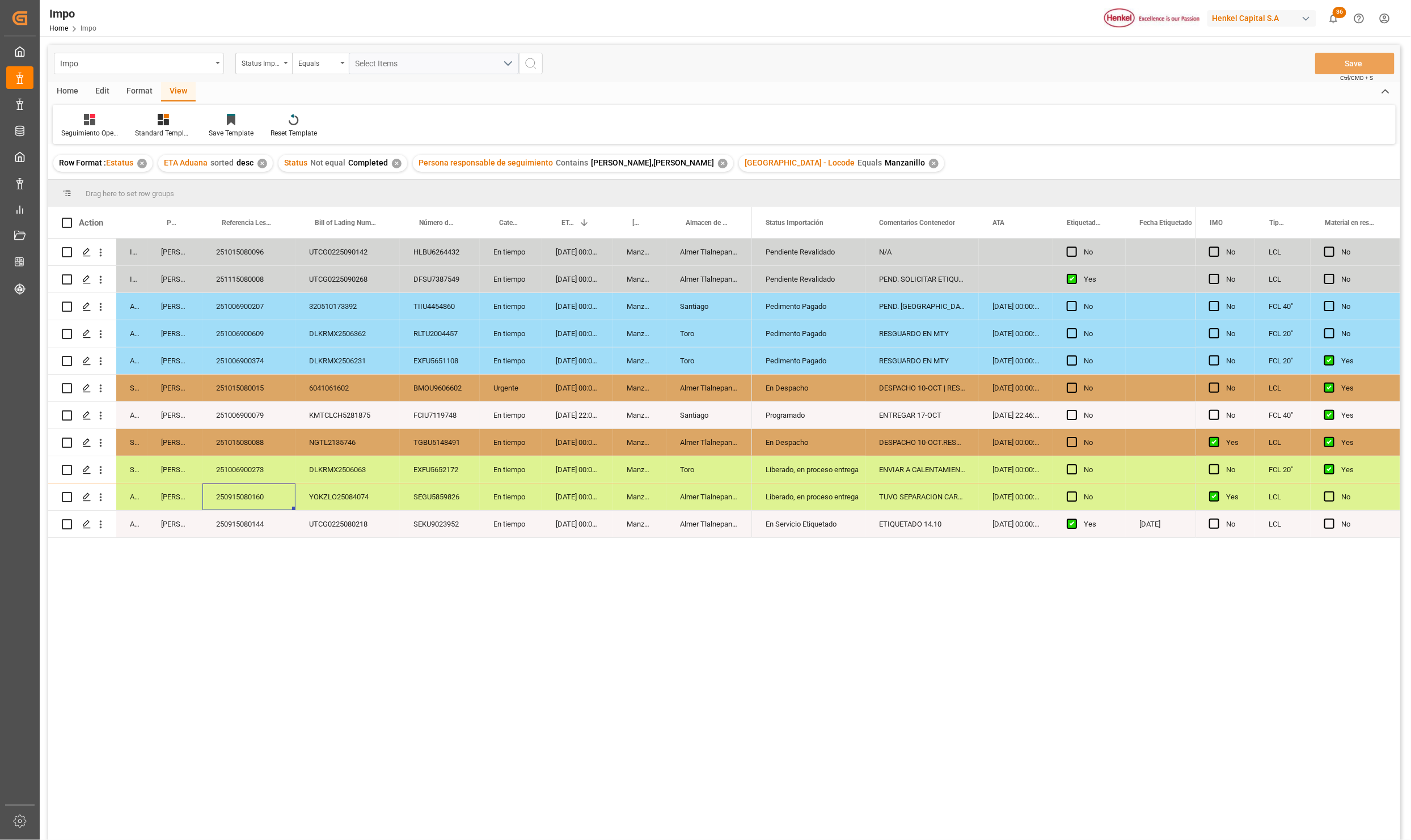
scroll to position [85, 0]
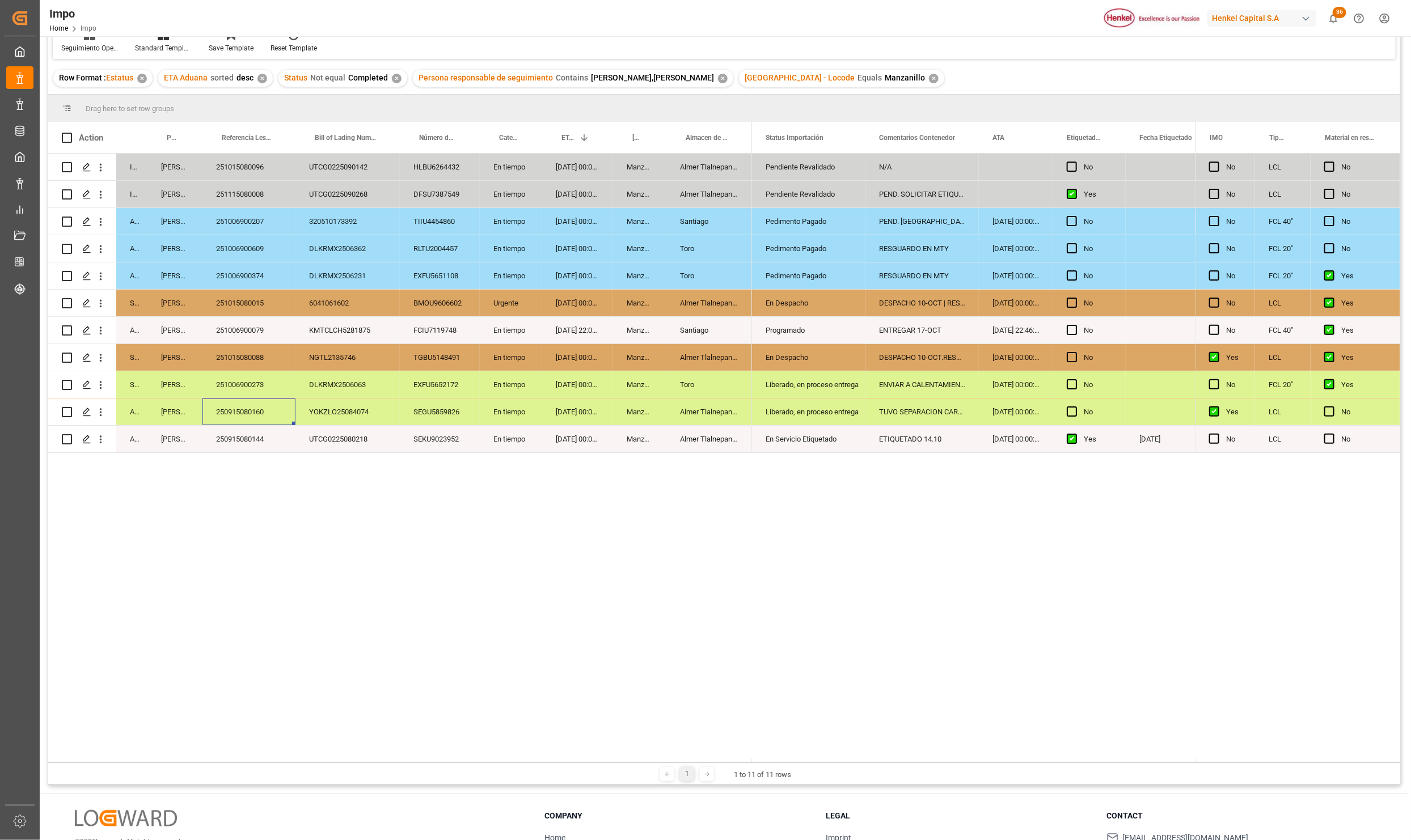
click at [924, 434] on div "ETIQUETADO 14.10" at bounding box center [922, 439] width 113 height 27
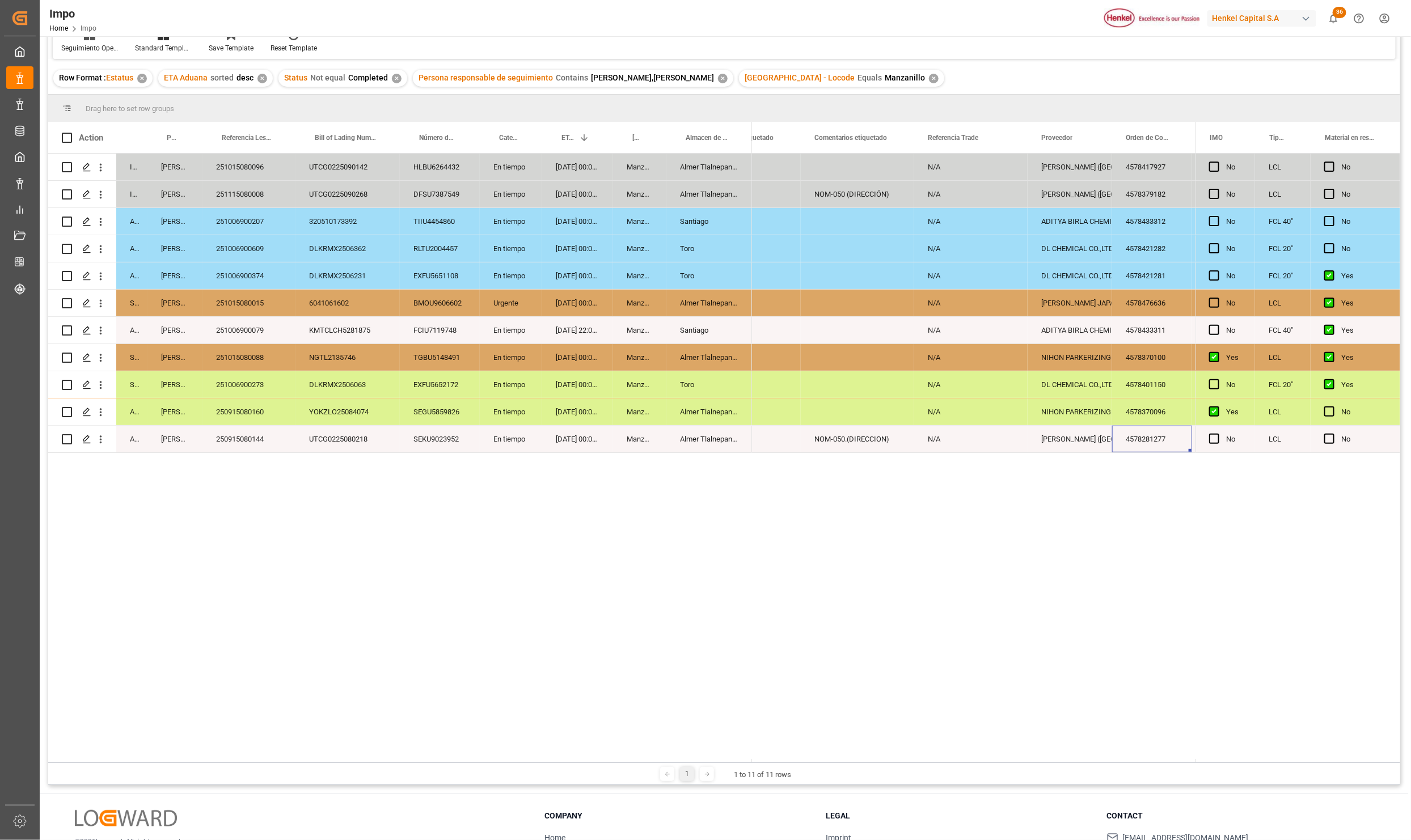
scroll to position [0, 475]
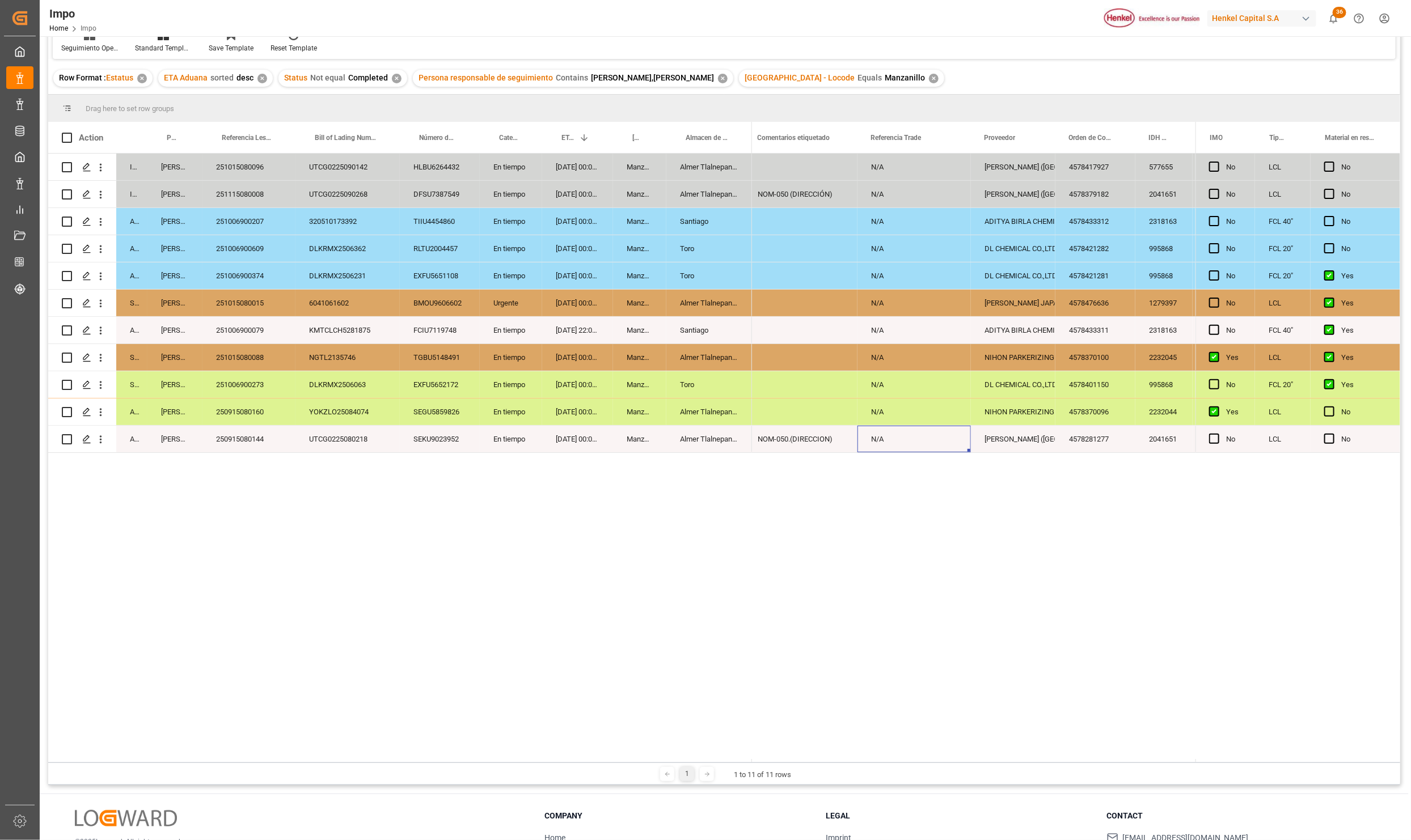
click at [900, 432] on div "N/A" at bounding box center [914, 439] width 113 height 27
drag, startPoint x: 897, startPoint y: 429, endPoint x: 866, endPoint y: 429, distance: 31.0
click at [866, 429] on input "N/A" at bounding box center [914, 432] width 95 height 21
paste input "251015010018"
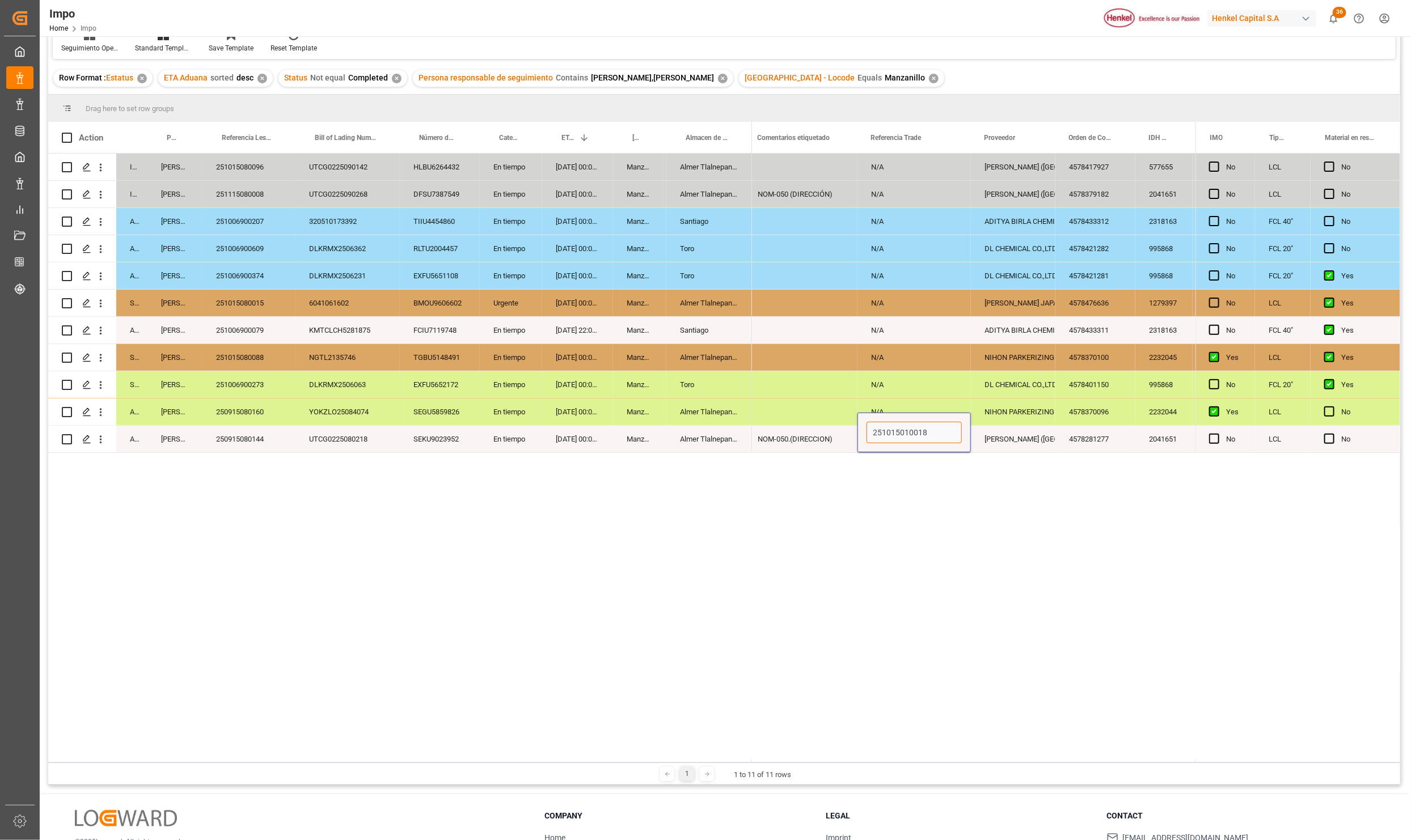
type input "251015010018"
click at [854, 534] on div "No N/A HENKEL LOCTITE (CHINA) CO. LTD. 4578417927 577655 LOCTITE SI 5460 PINK 3…" at bounding box center [973, 458] width 444 height 609
click at [799, 441] on div "NOM-050.(DIRECCION)" at bounding box center [801, 439] width 113 height 27
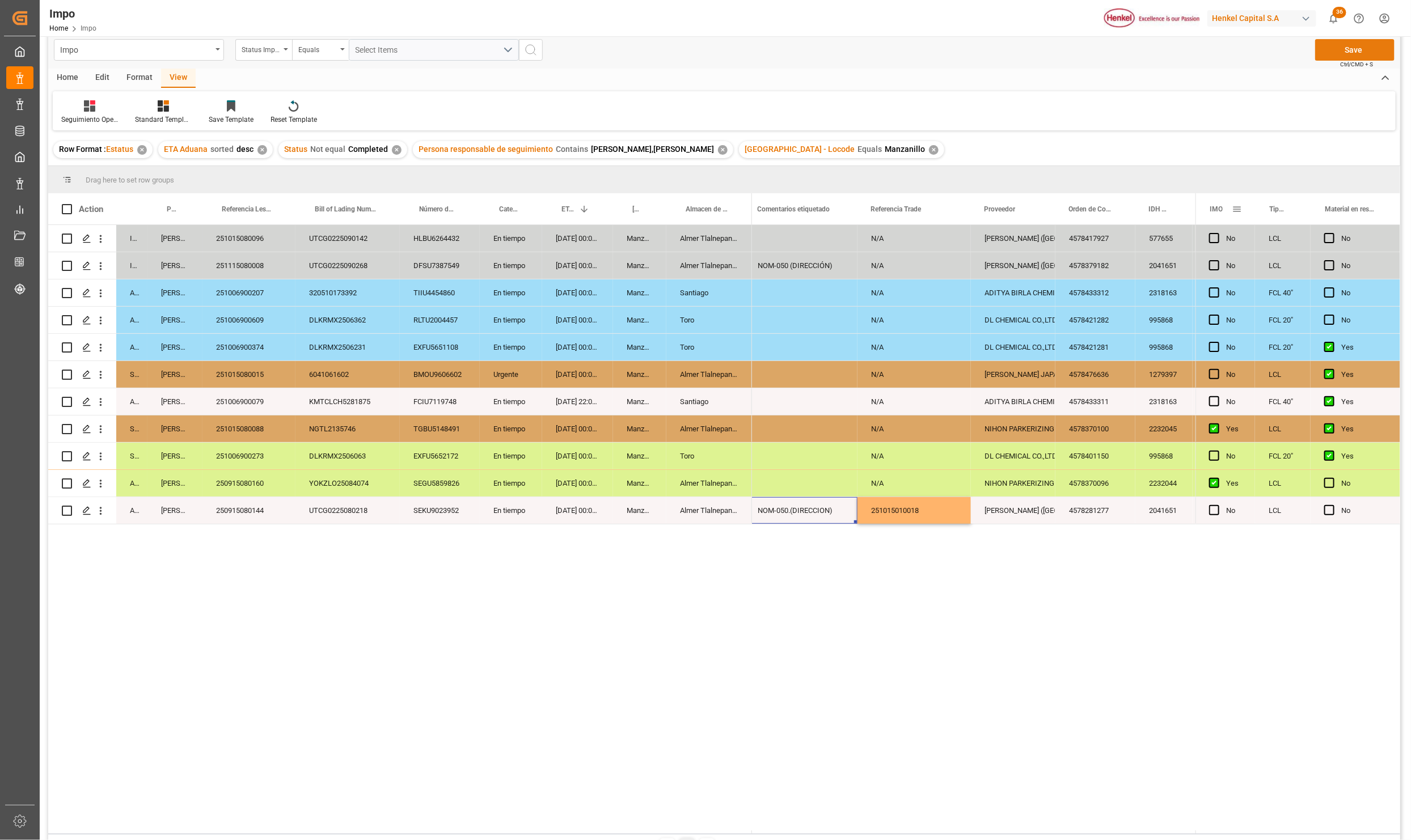
scroll to position [0, 0]
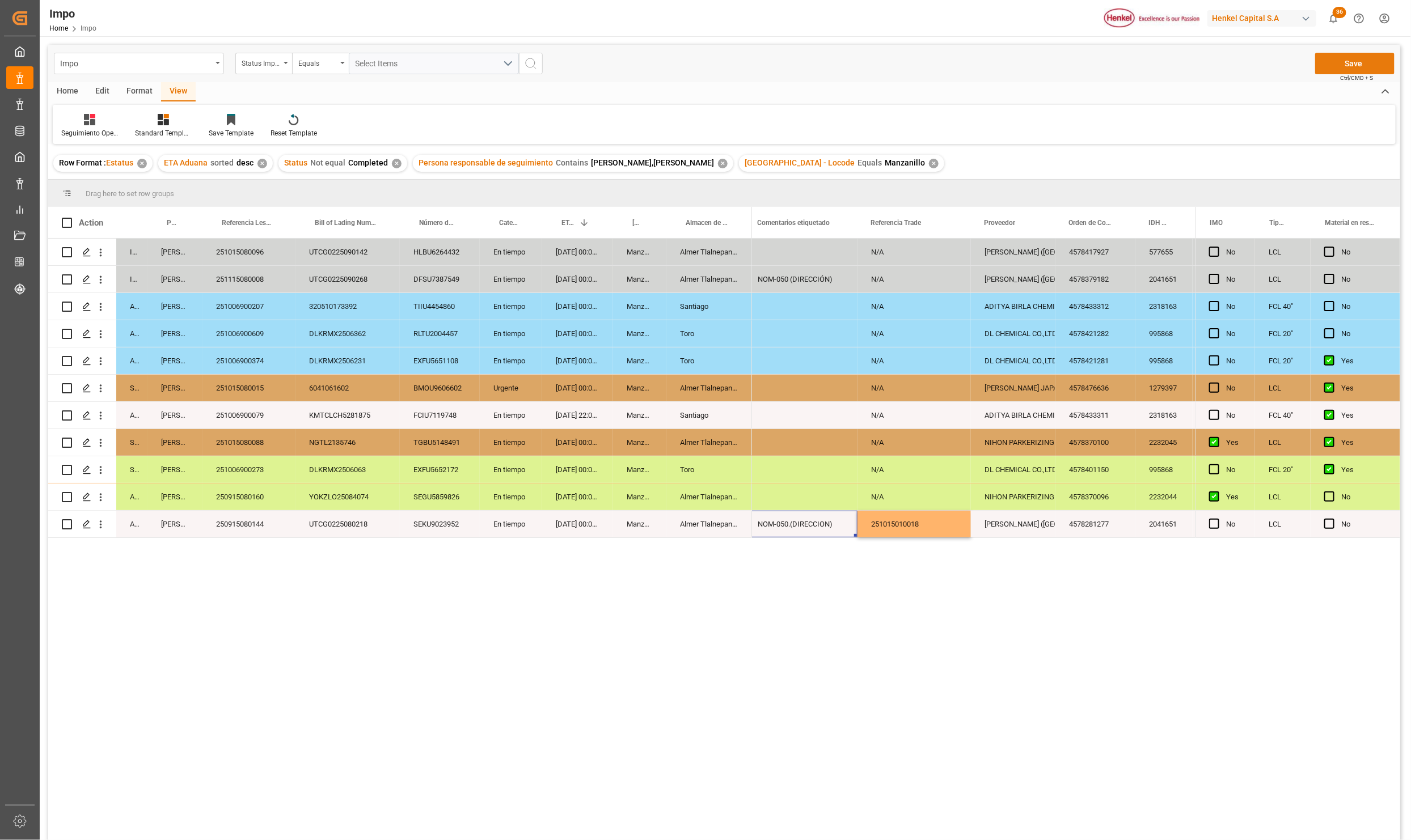
click at [1352, 55] on button "Save" at bounding box center [1355, 64] width 80 height 21
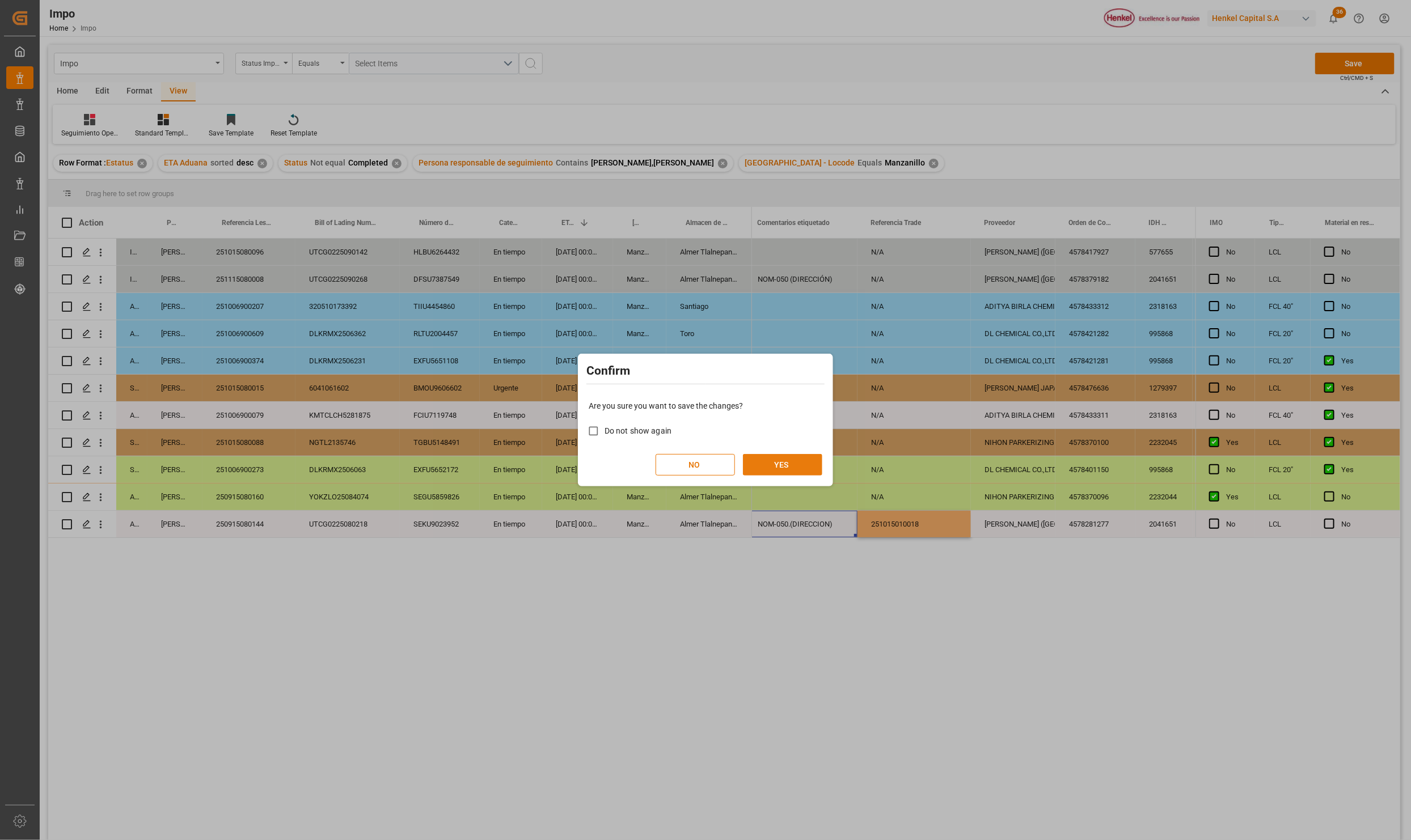
click at [783, 461] on button "YES" at bounding box center [783, 465] width 80 height 21
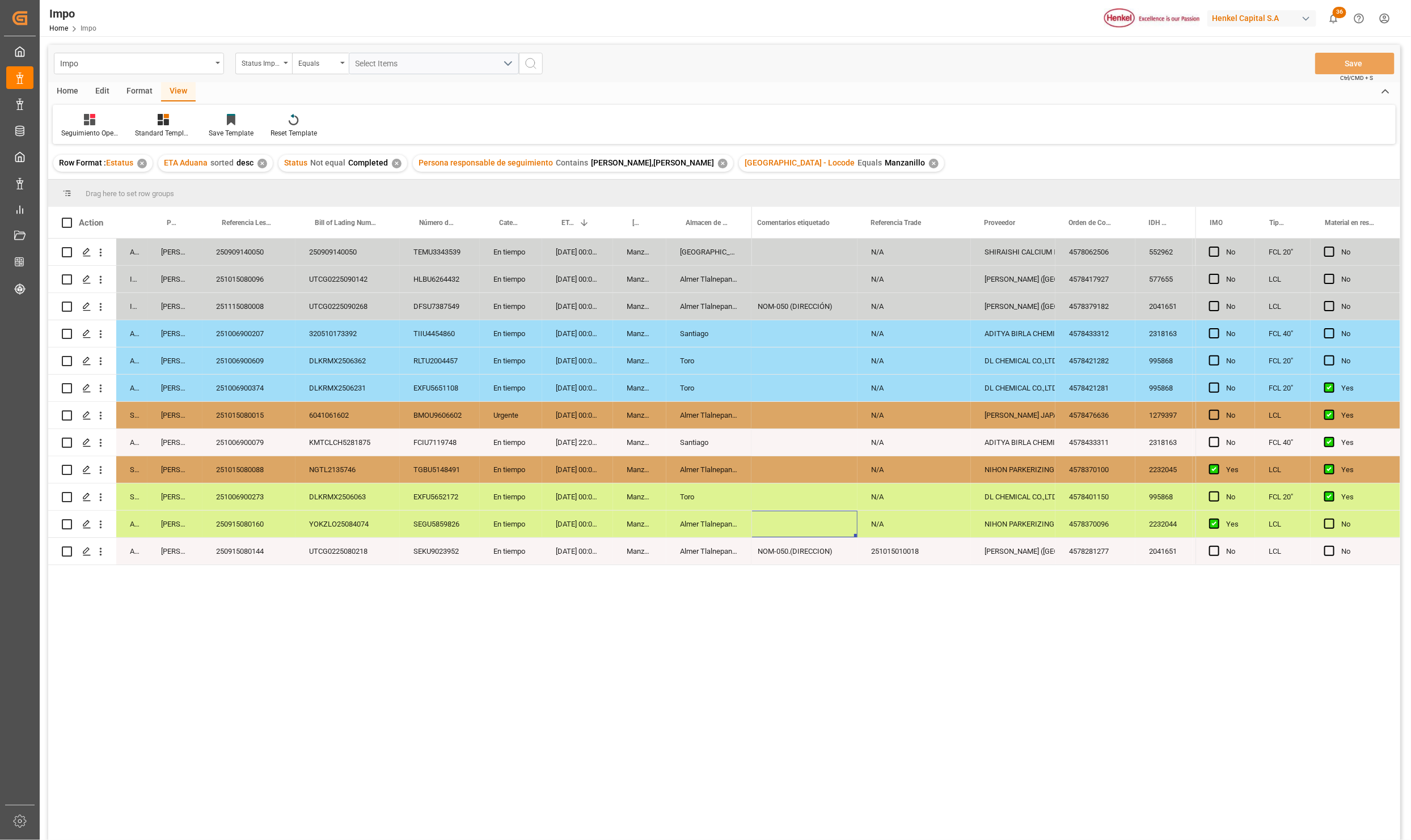
click at [672, 303] on div "Almer Tlalnepantla" at bounding box center [709, 306] width 86 height 27
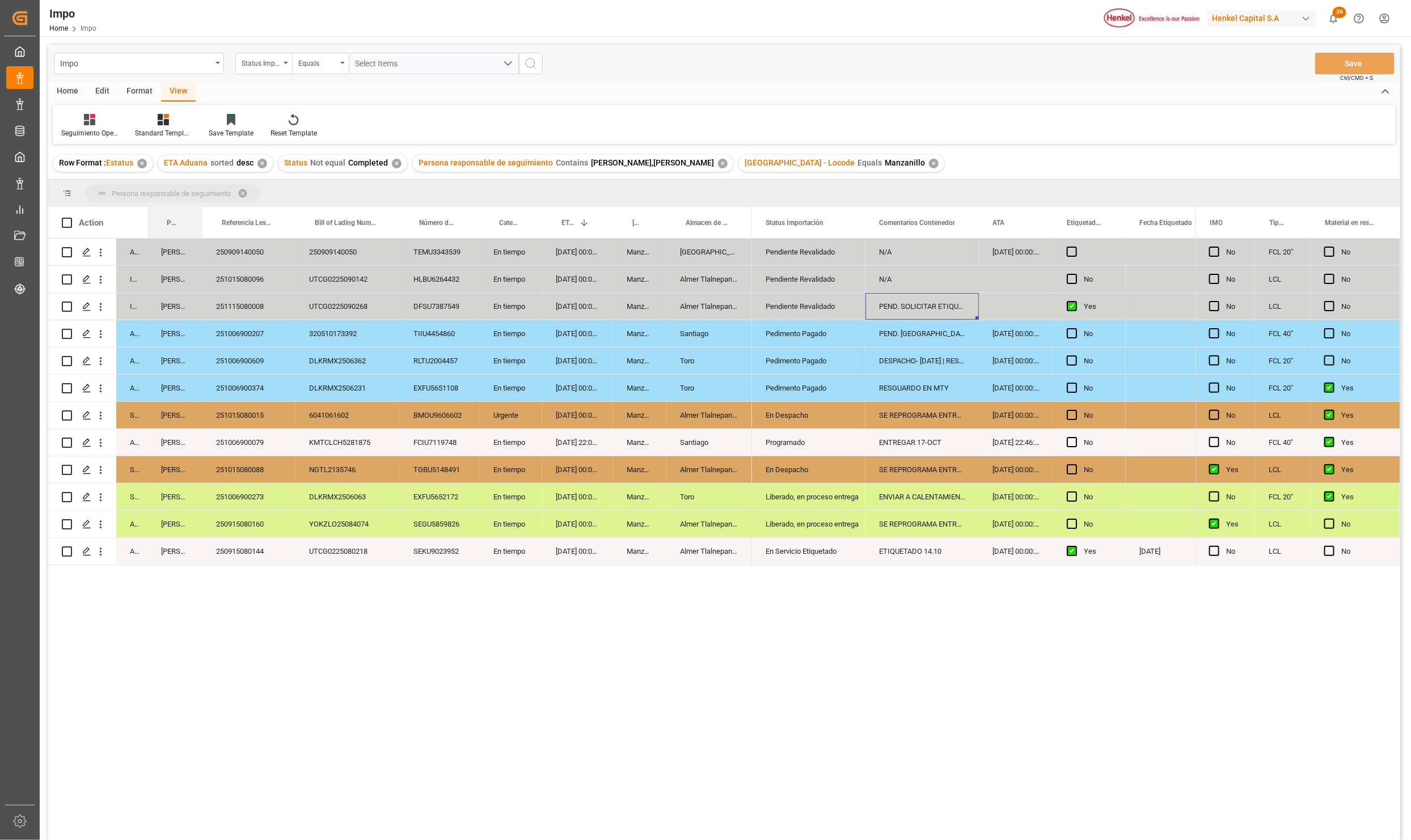
drag, startPoint x: 165, startPoint y: 223, endPoint x: 167, endPoint y: 198, distance: 25.1
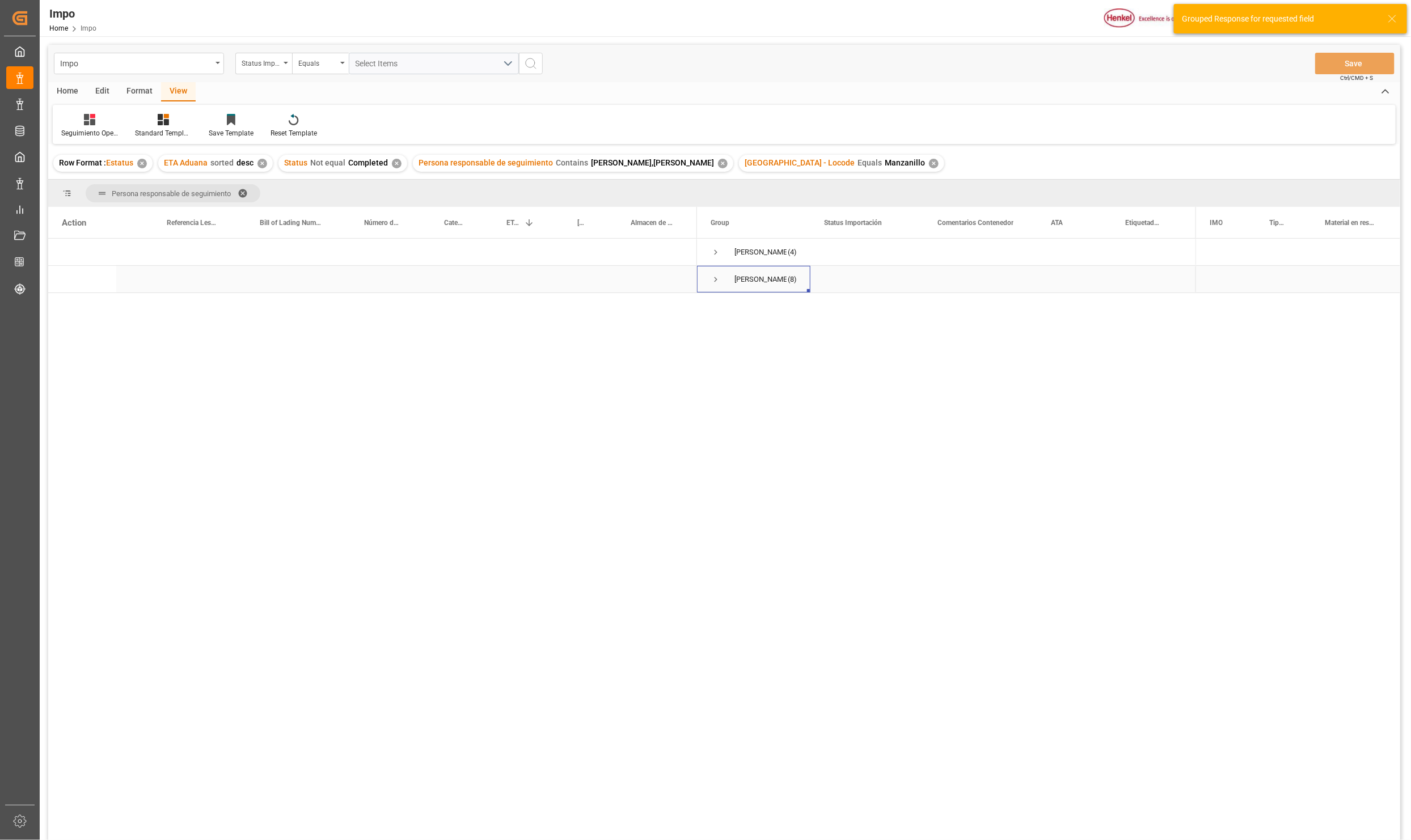
click at [715, 279] on span "Press SPACE to select this row." at bounding box center [716, 279] width 10 height 10
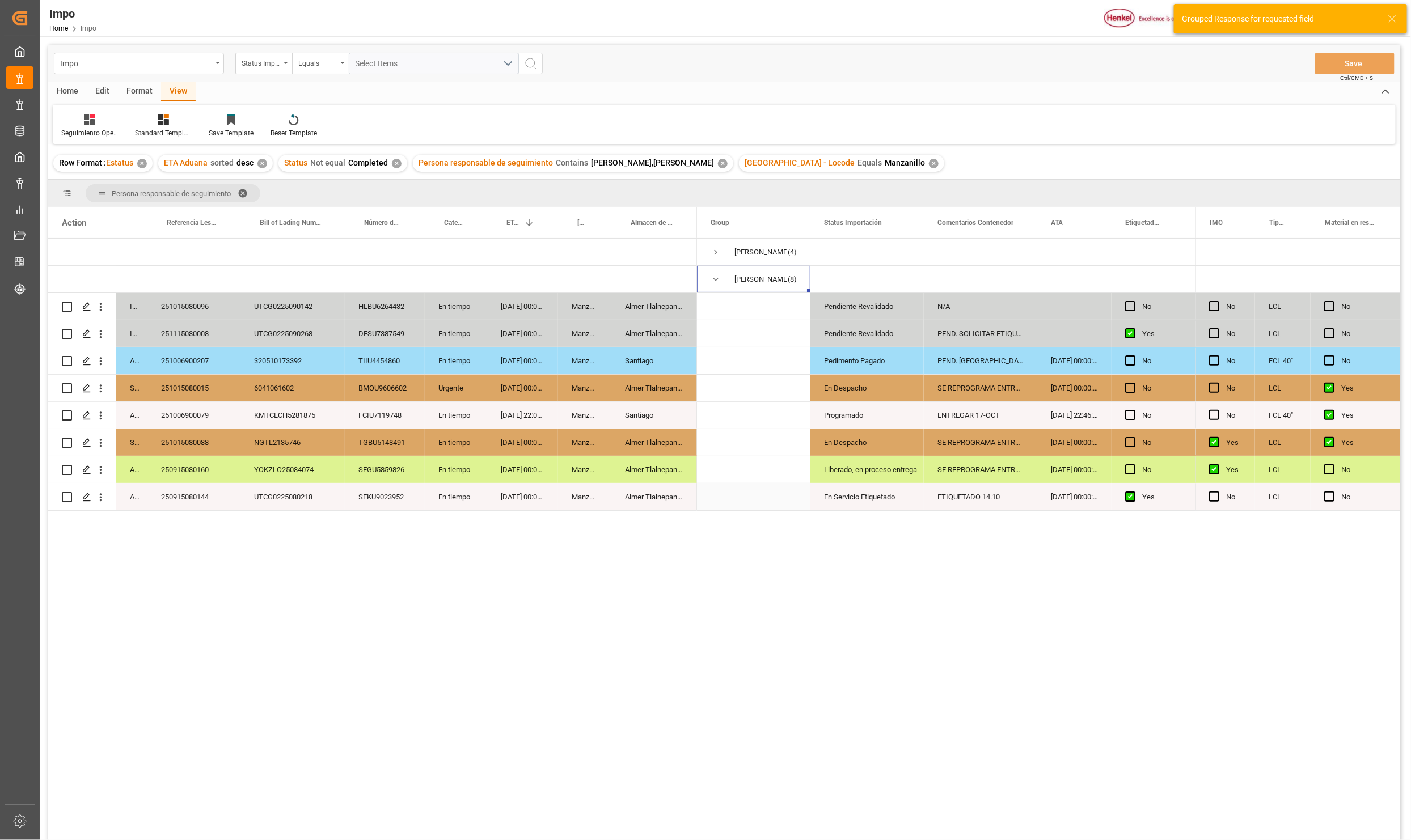
click at [629, 502] on div "Almer Tlalnepantla" at bounding box center [654, 497] width 86 height 27
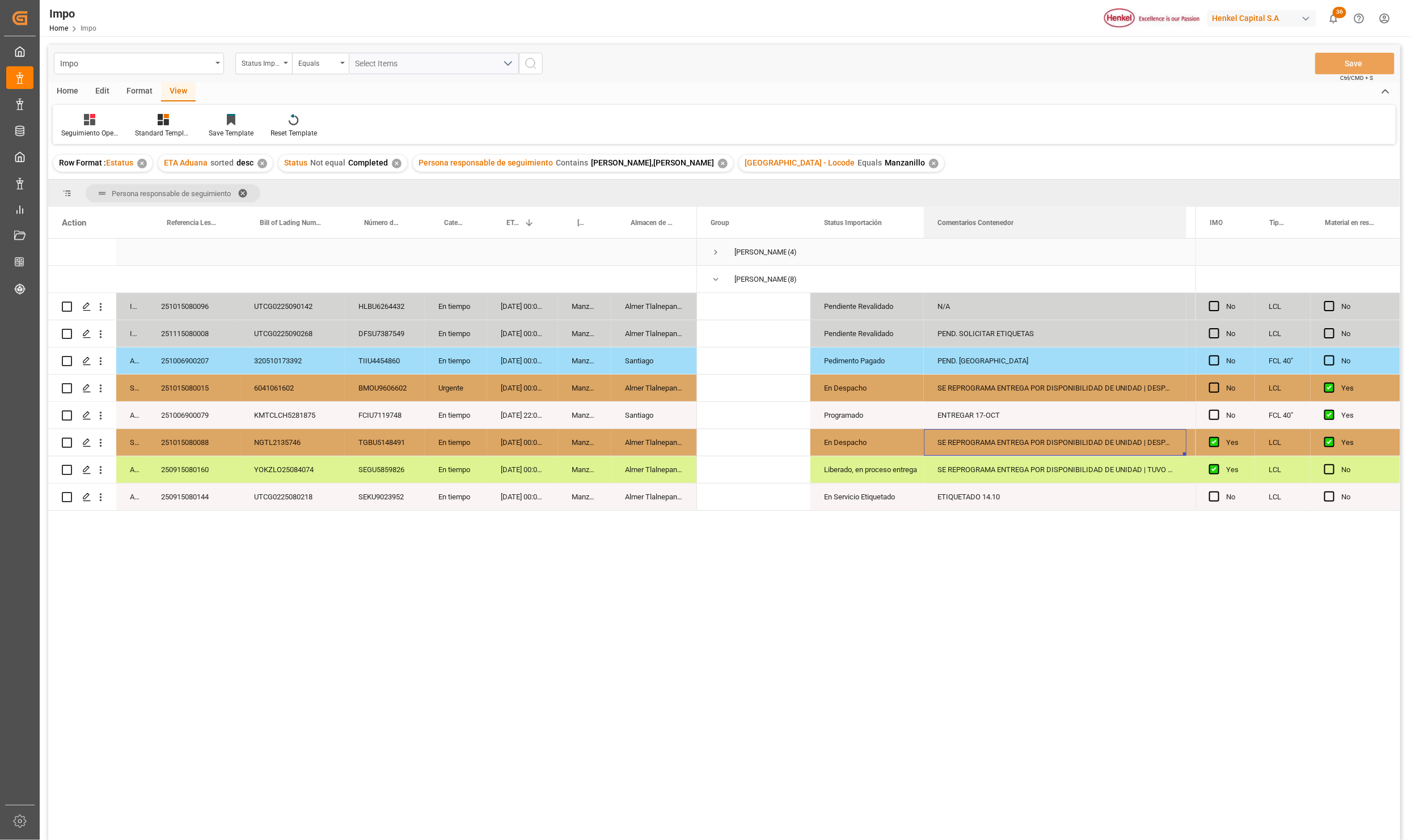
drag, startPoint x: 1035, startPoint y: 213, endPoint x: 1184, endPoint y: 242, distance: 151.8
click at [1184, 242] on div "Action Status Referencia Leschaco Bill of Lading Number 1" at bounding box center [724, 527] width 1352 height 641
click at [1018, 445] on div "SE REPROGRAMA ENTREGA POR DISPONIBILIDAD DE UNIDAD | DESPACHO 10-OCT.RESGUARDO …" at bounding box center [1055, 442] width 262 height 27
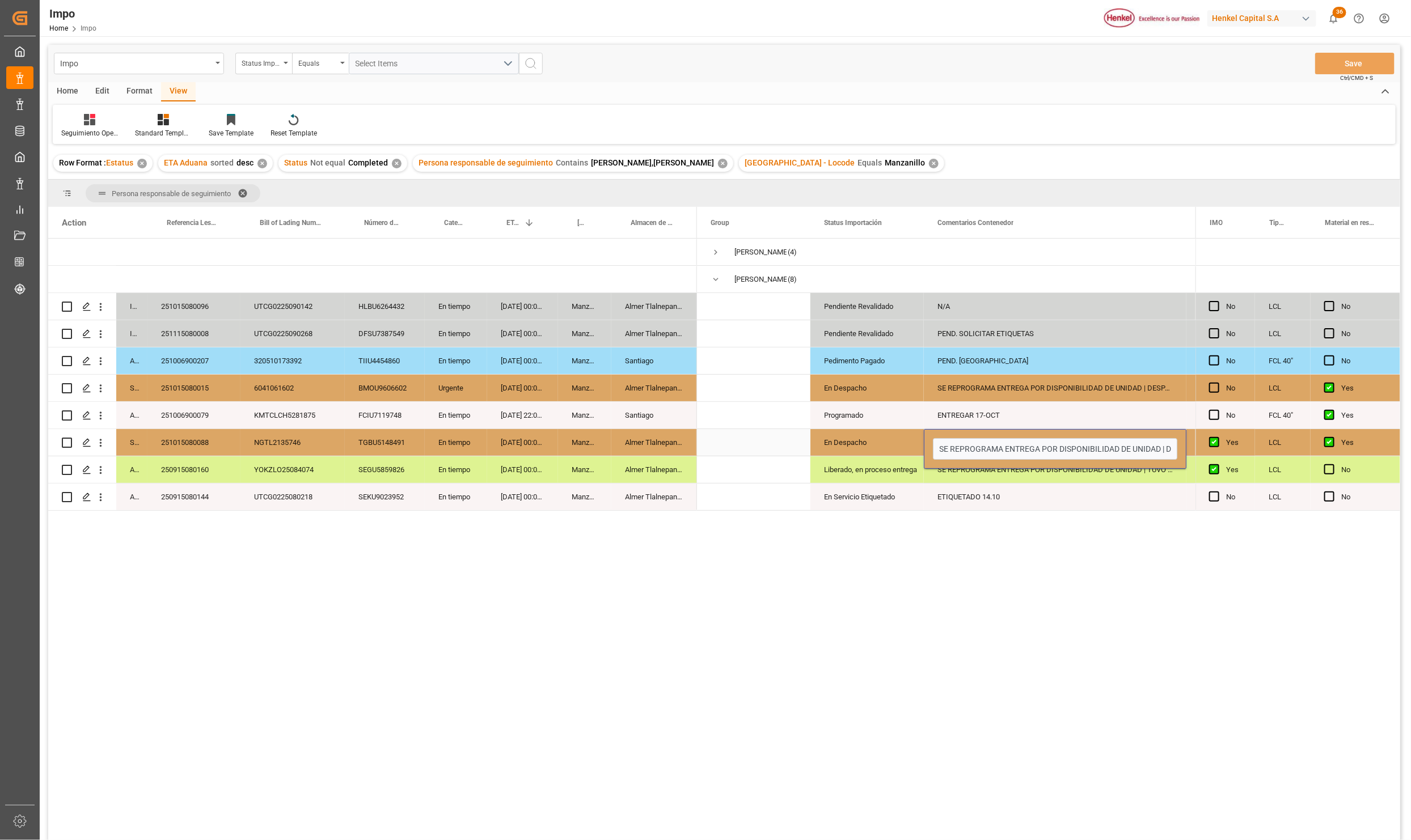
click at [1091, 467] on div "SE REPROGRAMA ENTREGA POR DISPONIBILIDAD DE UNIDAD | DESPACHO 10-OCT.RESGUARDO …" at bounding box center [1055, 449] width 262 height 40
click at [1090, 451] on input "SE REPROGRAMA ENTREGA POR DISPONIBILIDAD DE UNIDAD | DESPACHO 10-OCT.RESGUARDO …" at bounding box center [1055, 449] width 245 height 21
click at [1036, 446] on div "SE REPROGRAMA ENTREGA POR DISPONIBILIDAD DE UNIDAD | DESPACHO 10-OCT.RESGUARDO …" at bounding box center [1055, 442] width 262 height 27
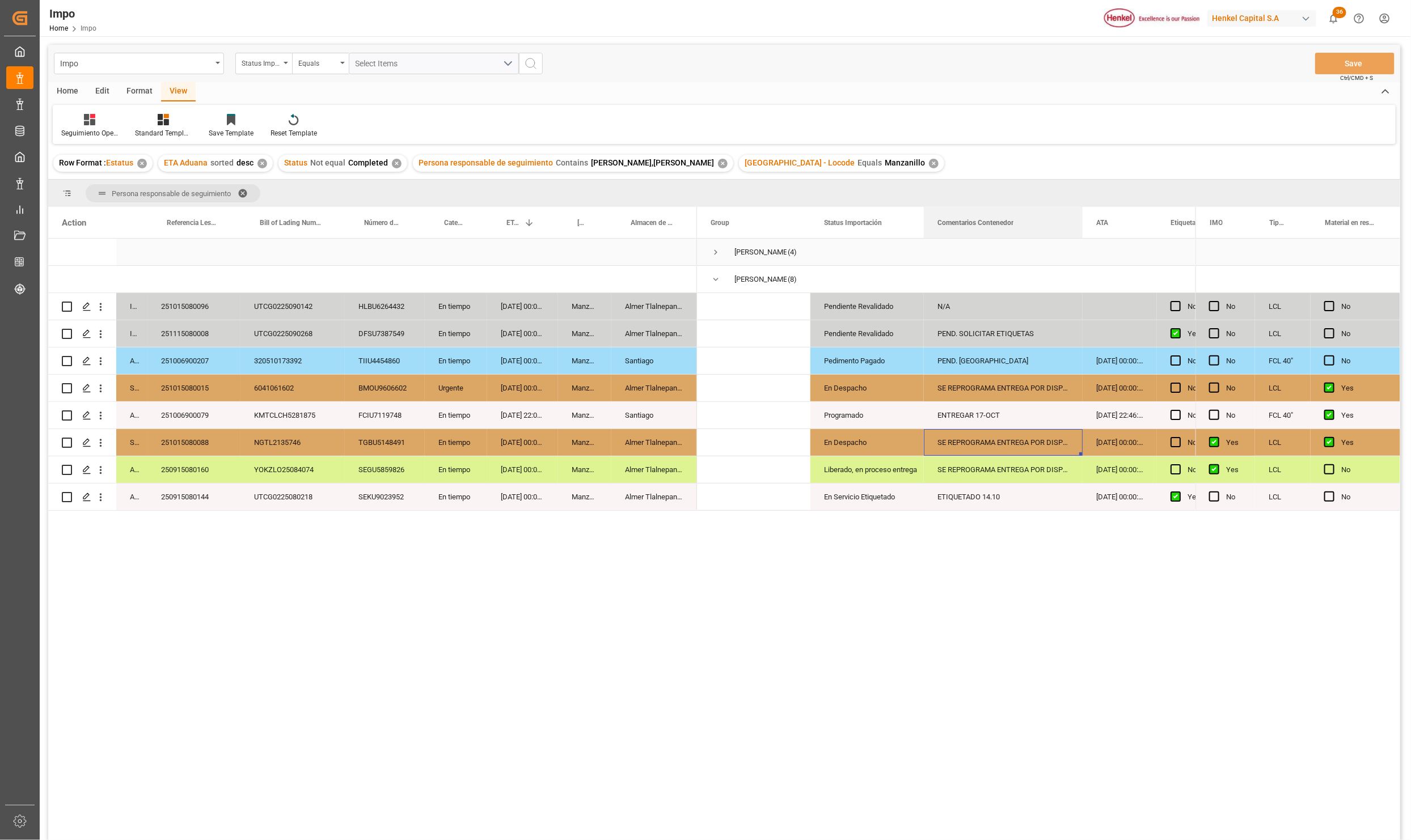
drag, startPoint x: 1184, startPoint y: 213, endPoint x: 1080, endPoint y: 245, distance: 108.8
click at [1080, 245] on div "Action Status Referencia Leschaco Bill of Lading Number 1" at bounding box center [724, 527] width 1352 height 641
click at [860, 443] on div "En Despacho" at bounding box center [867, 443] width 86 height 26
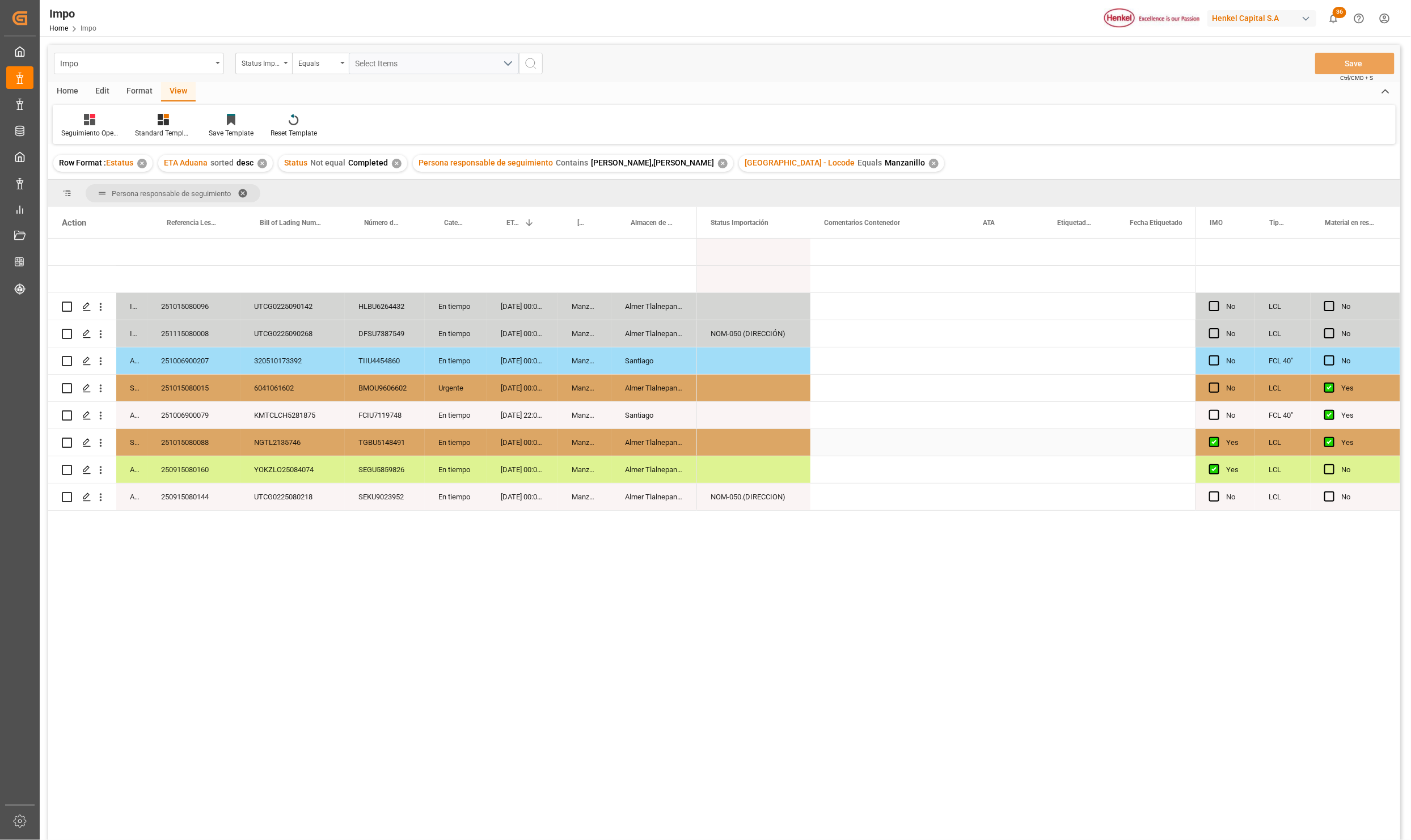
scroll to position [0, 0]
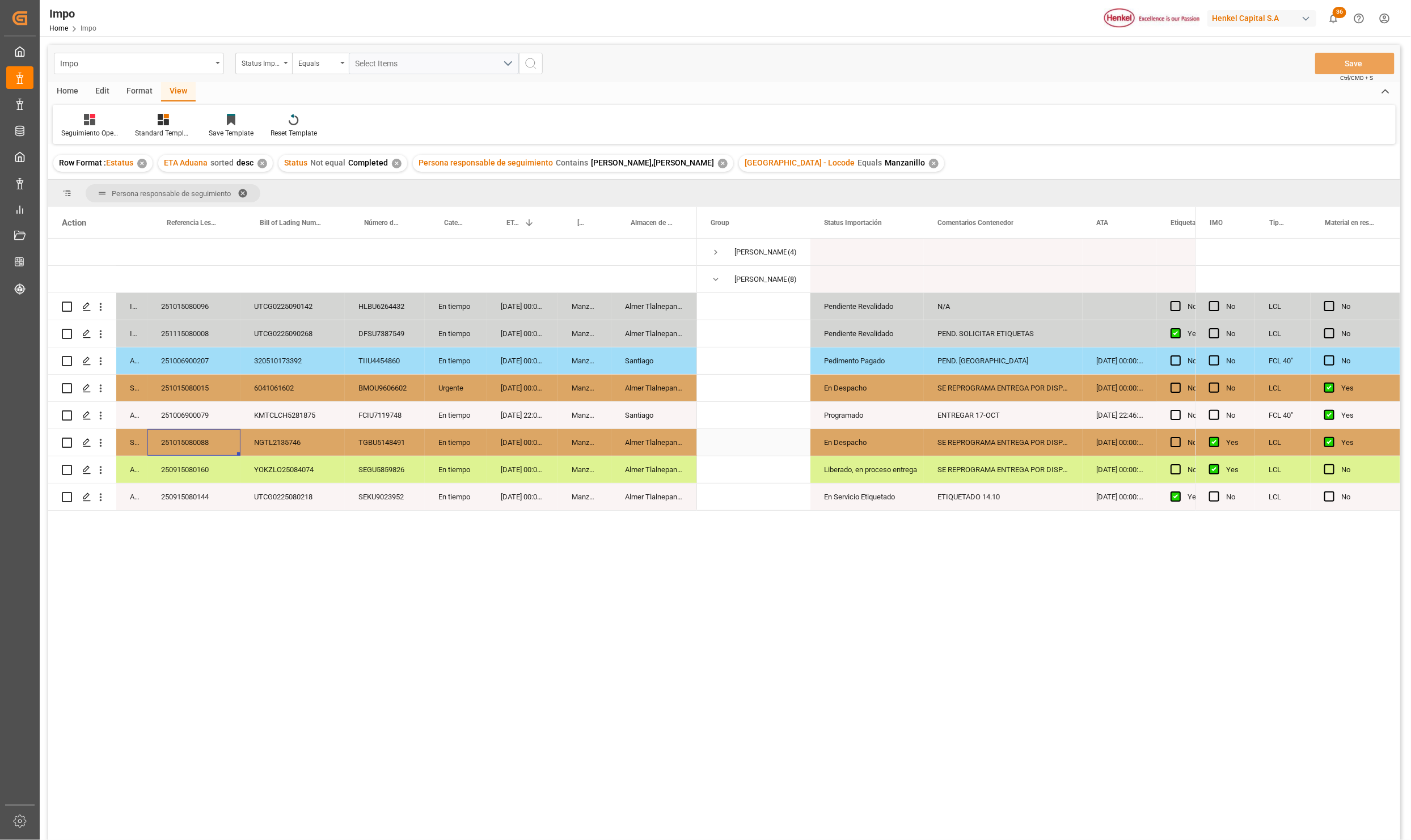
click at [195, 444] on div "251015080088" at bounding box center [194, 442] width 93 height 27
click at [208, 383] on div "251015080015" at bounding box center [194, 388] width 93 height 27
click at [657, 439] on div "Almer Tlalnepantla" at bounding box center [654, 442] width 86 height 27
click at [844, 442] on div "En Despacho" at bounding box center [867, 443] width 86 height 26
click at [850, 466] on div "Liberado, en proceso entrega" at bounding box center [867, 470] width 86 height 26
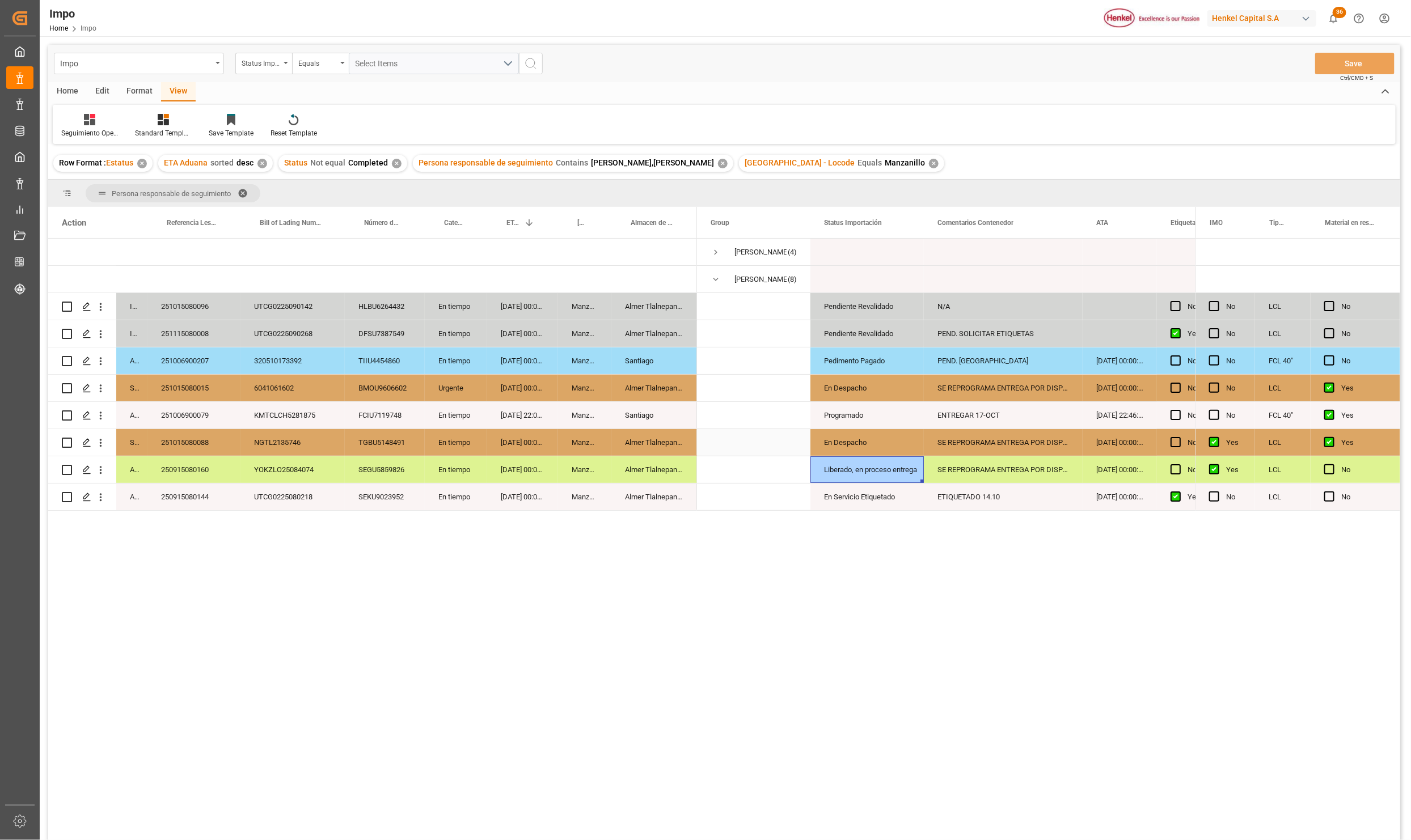
click at [855, 434] on div "En Despacho" at bounding box center [867, 443] width 86 height 26
click at [844, 383] on div "En Despacho" at bounding box center [867, 388] width 86 height 26
click at [899, 470] on div "Liberado, en proceso entrega" at bounding box center [867, 470] width 86 height 26
click at [1368, 58] on button "Save" at bounding box center [1355, 64] width 80 height 21
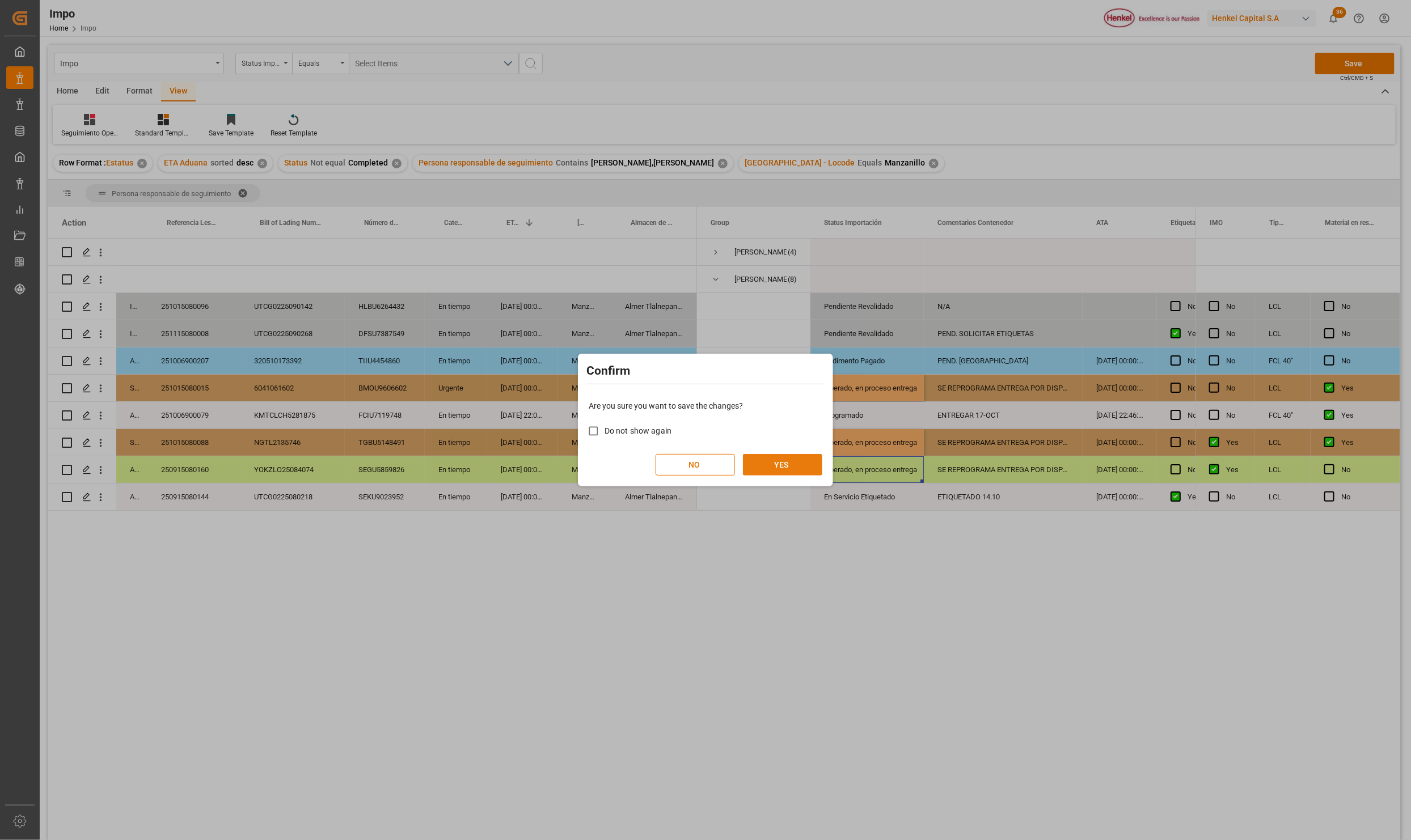
click at [773, 457] on button "YES" at bounding box center [783, 465] width 80 height 21
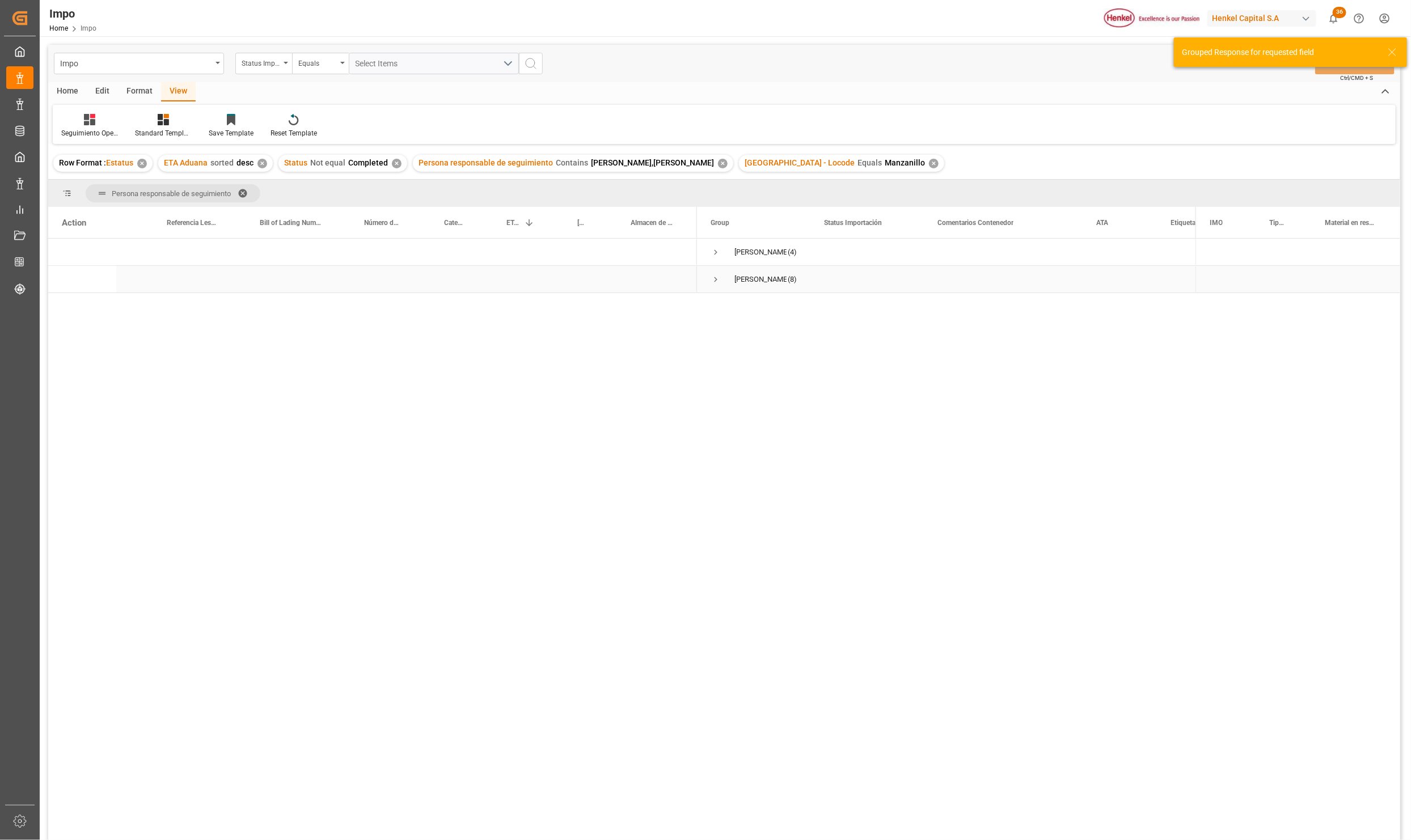
click at [715, 284] on span "Press SPACE to select this row." at bounding box center [716, 279] width 10 height 10
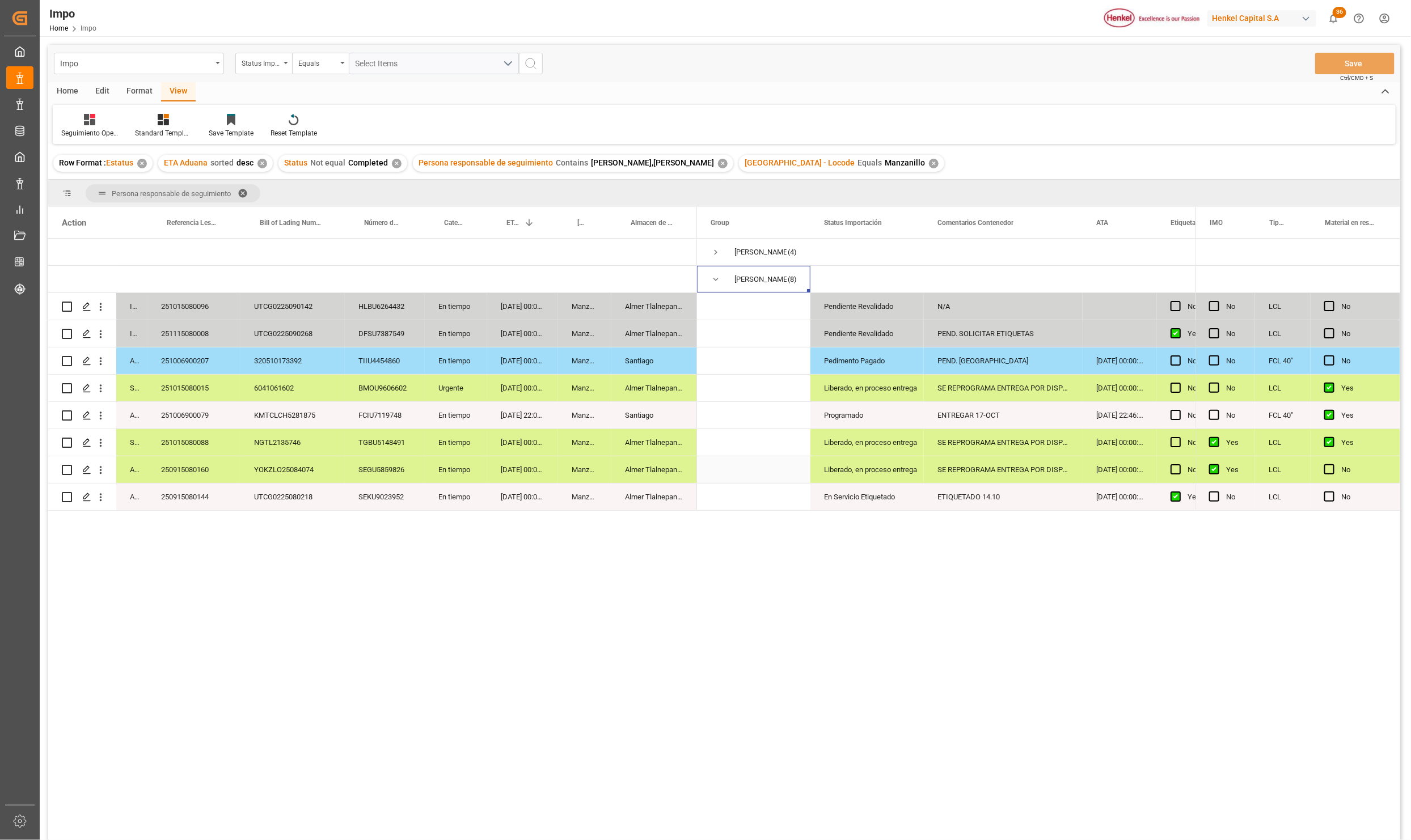
click at [657, 465] on div "Almer Tlalnepantla" at bounding box center [654, 470] width 86 height 27
click at [657, 439] on div "Almer Tlalnepantla" at bounding box center [654, 442] width 86 height 27
click at [642, 417] on div "Santiago" at bounding box center [654, 415] width 86 height 27
click at [825, 383] on div "Liberado, en proceso entrega" at bounding box center [867, 388] width 86 height 26
click at [836, 363] on div "Pedimento Pagado" at bounding box center [867, 361] width 86 height 26
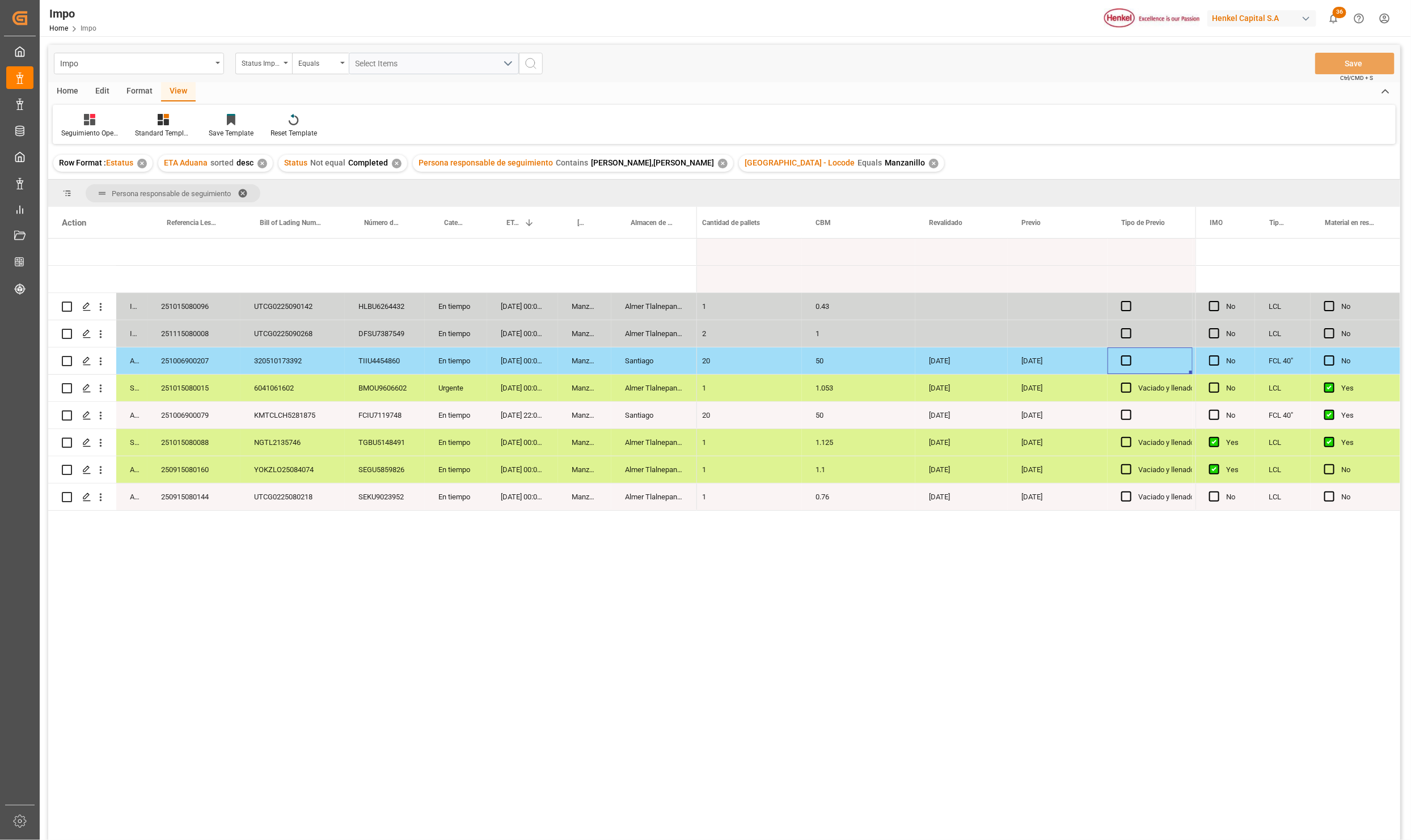
scroll to position [0, 1824]
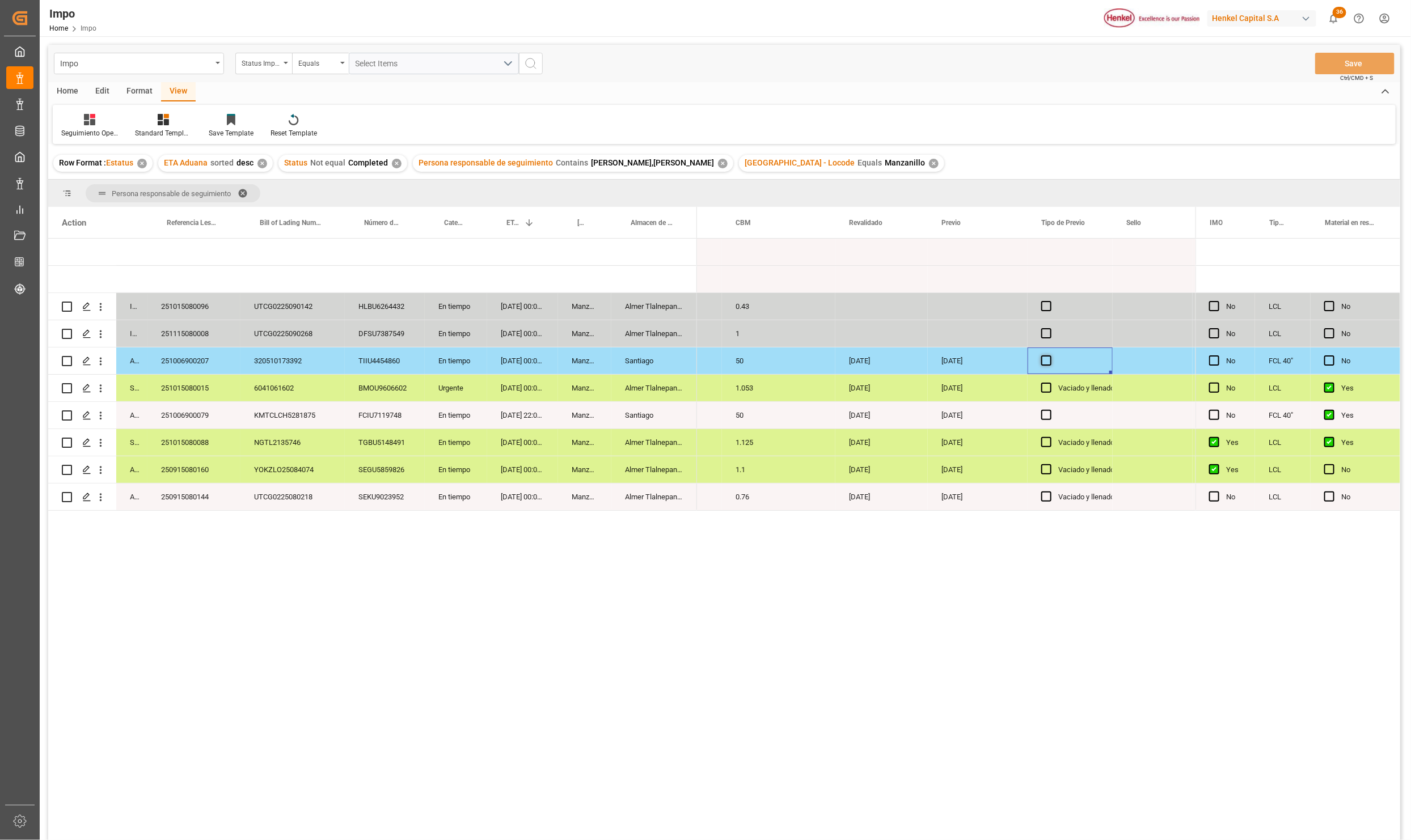
drag, startPoint x: 1038, startPoint y: 363, endPoint x: 1045, endPoint y: 364, distance: 7.1
click at [1042, 364] on div "Press SPACE to select this row." at bounding box center [1070, 360] width 85 height 27
click at [1046, 366] on div "Press SPACE to select this row." at bounding box center [1070, 360] width 85 height 27
click at [1048, 364] on span "Press SPACE to select this row." at bounding box center [1046, 360] width 10 height 10
click at [1050, 356] on input "Press SPACE to select this row." at bounding box center [1050, 356] width 0 height 0
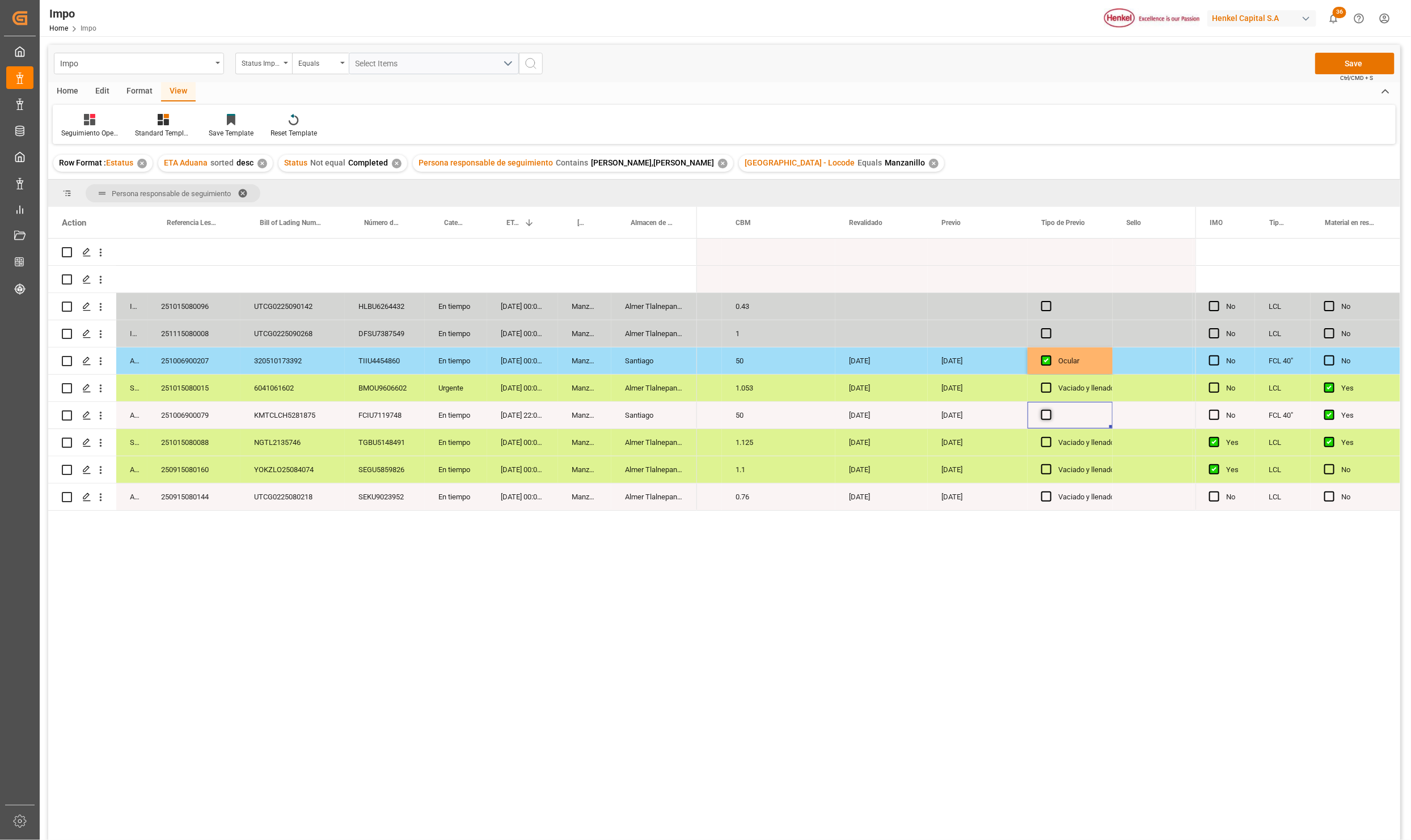
click at [1043, 417] on span "Press SPACE to select this row." at bounding box center [1046, 414] width 10 height 10
click at [1050, 410] on input "Press SPACE to select this row." at bounding box center [1050, 410] width 0 height 0
click at [1069, 379] on div "Vaciado y llenado" at bounding box center [1086, 388] width 56 height 26
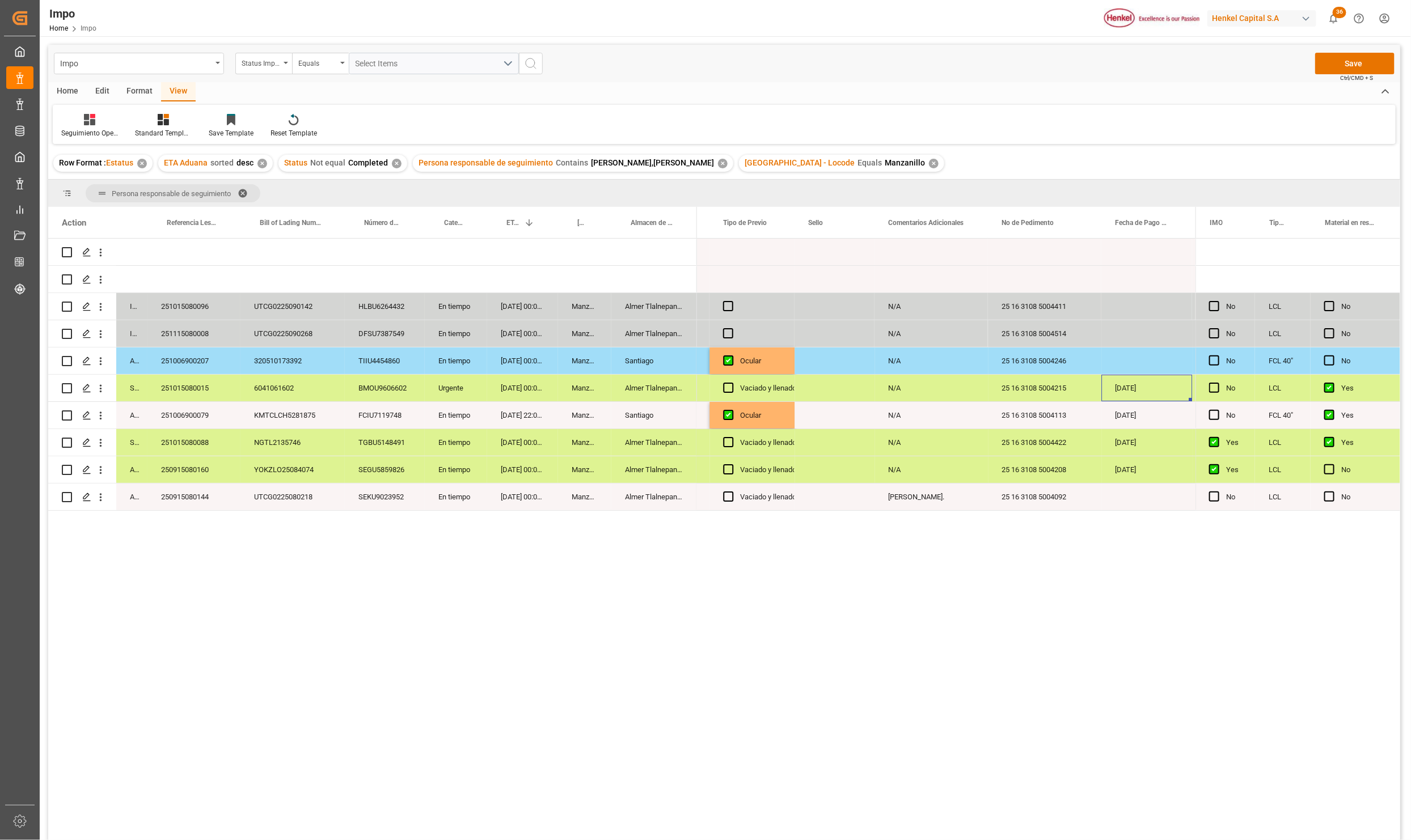
scroll to position [0, 2228]
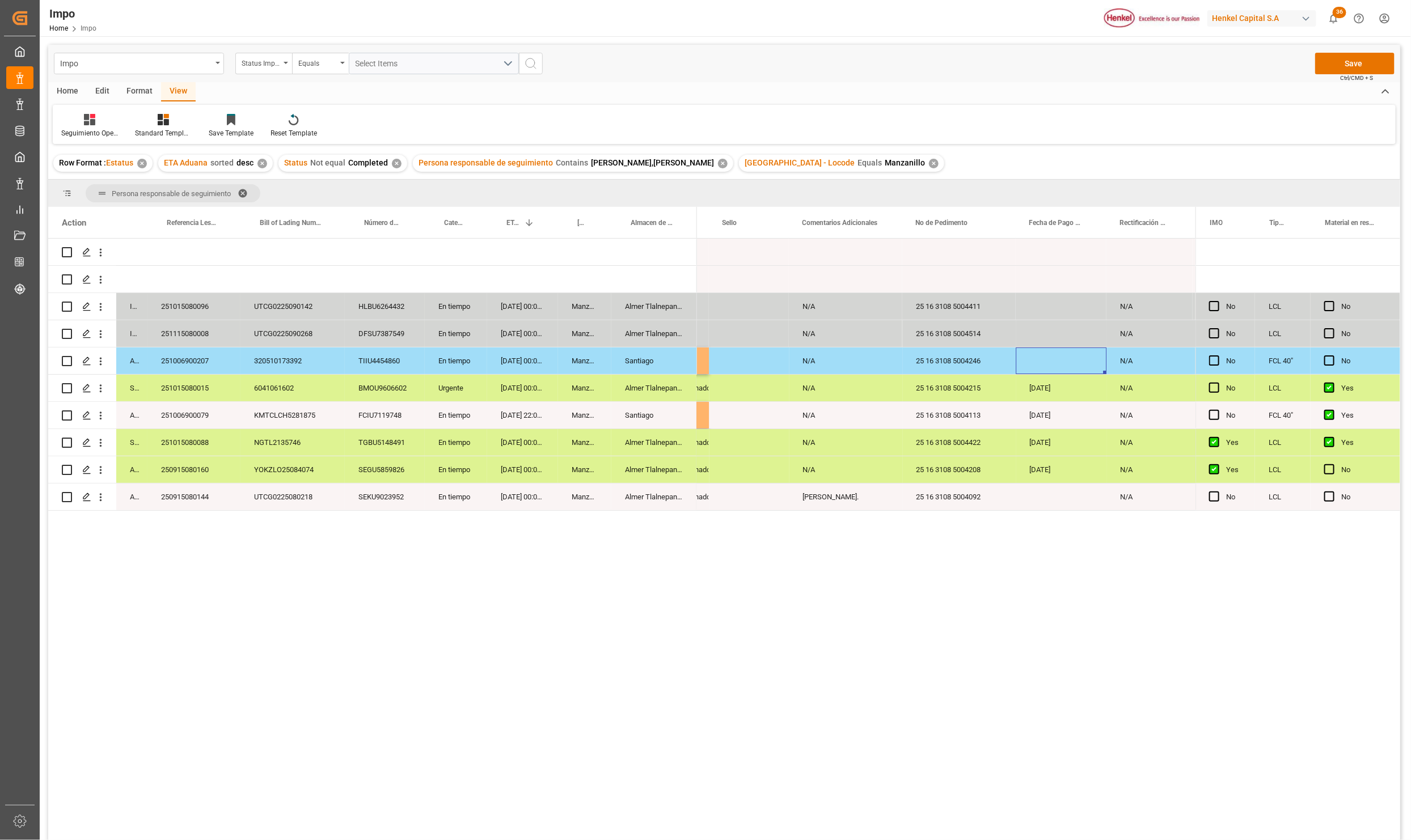
click at [195, 363] on div "251006900207" at bounding box center [194, 360] width 93 height 27
click at [1039, 366] on div "Press SPACE to select this row." at bounding box center [1061, 360] width 91 height 27
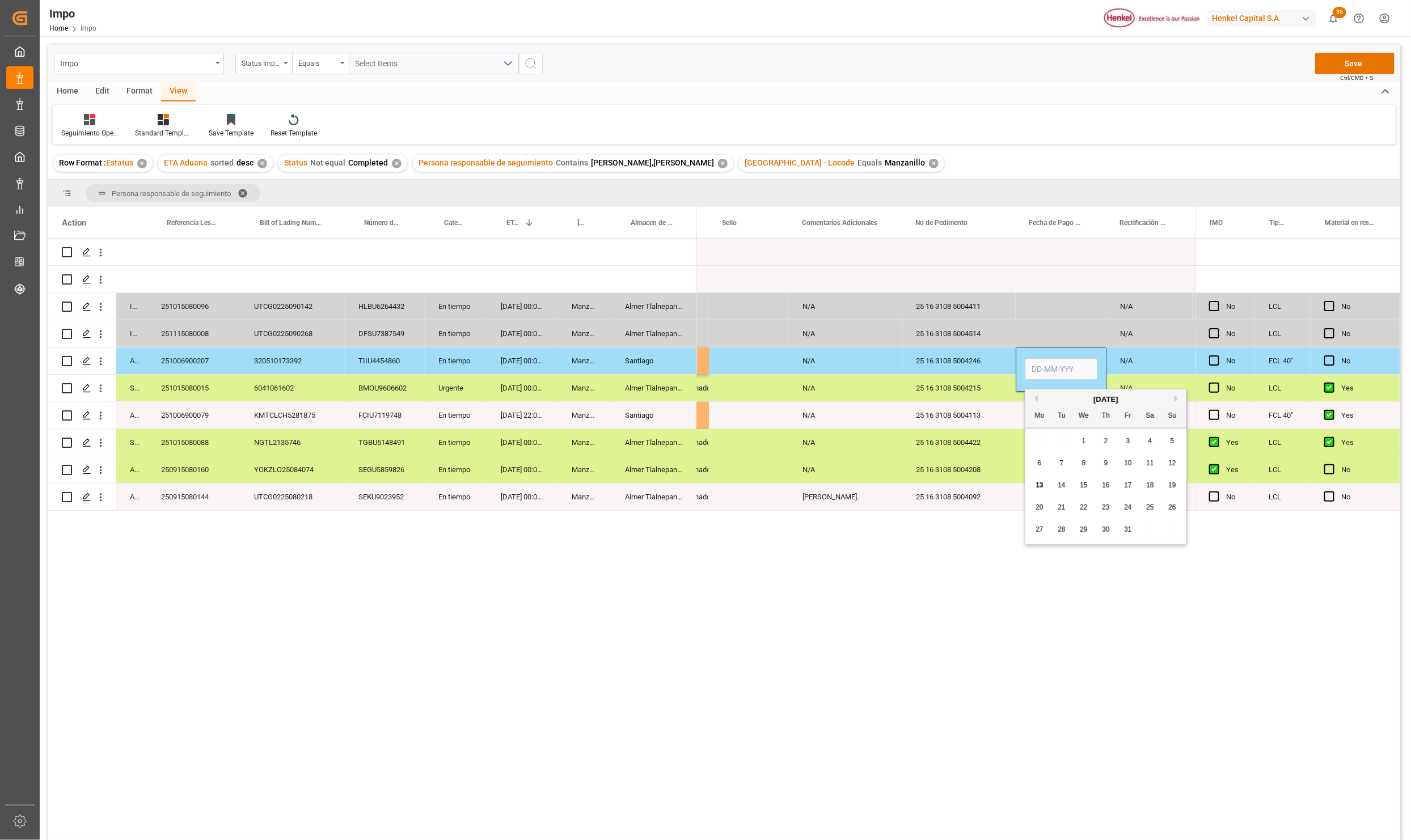
click at [1040, 367] on input "Press SPACE to select this row." at bounding box center [1061, 369] width 72 height 21
type input "[DATE]"
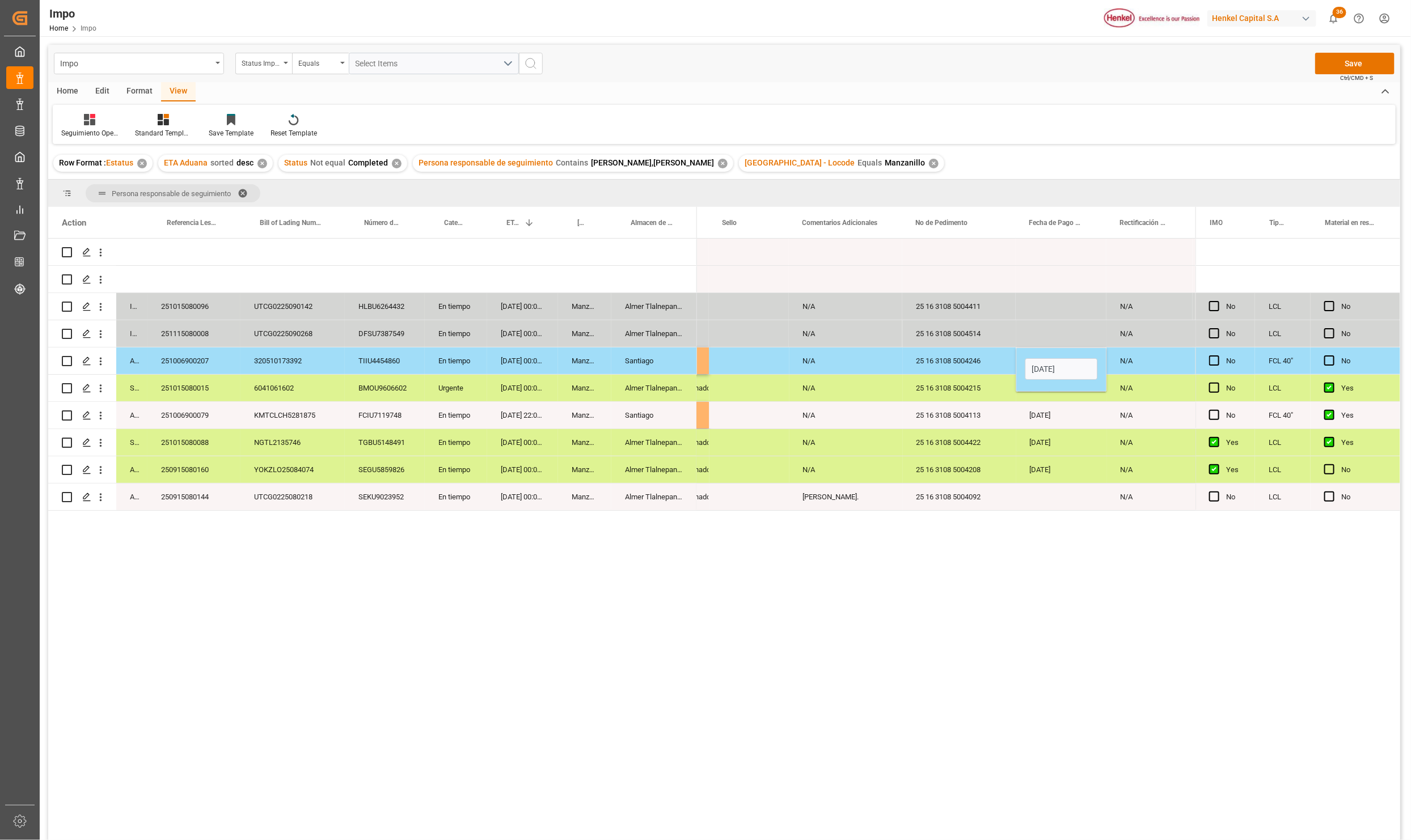
click at [970, 452] on div "25 16 3108 5004422" at bounding box center [958, 442] width 113 height 27
click at [1049, 363] on div "[DATE]" at bounding box center [1061, 360] width 91 height 27
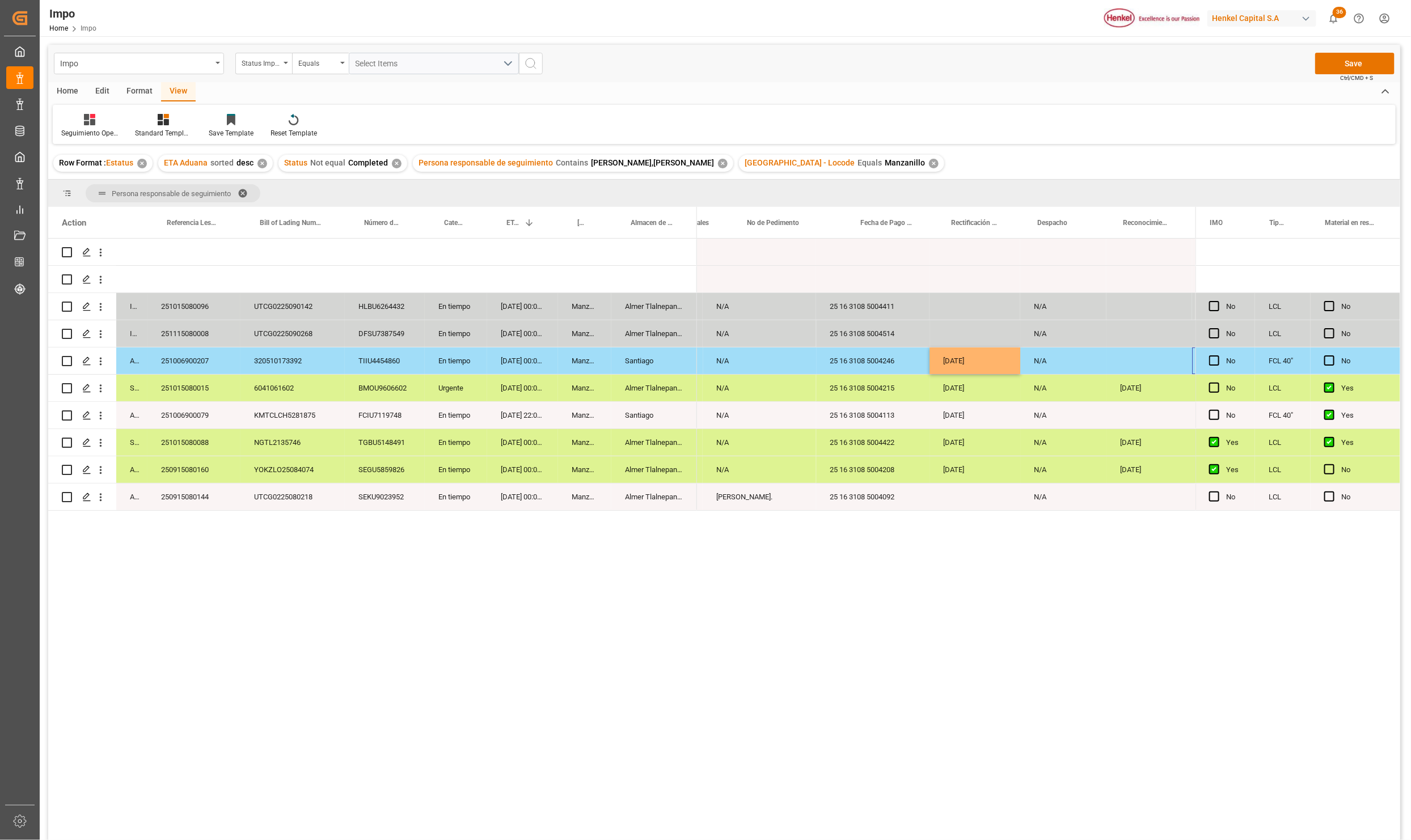
scroll to position [0, 2396]
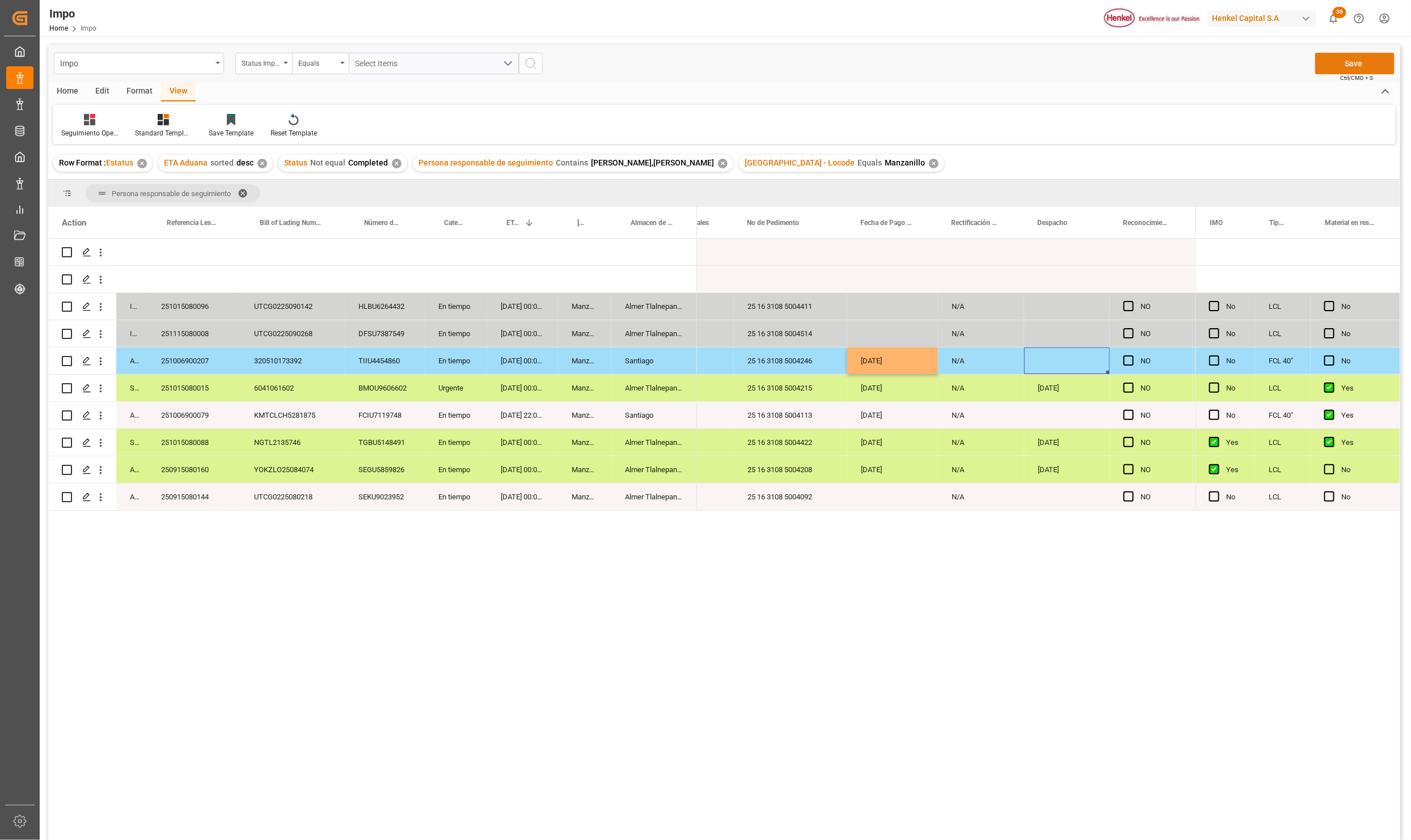
click at [1346, 58] on button "Save" at bounding box center [1355, 64] width 80 height 21
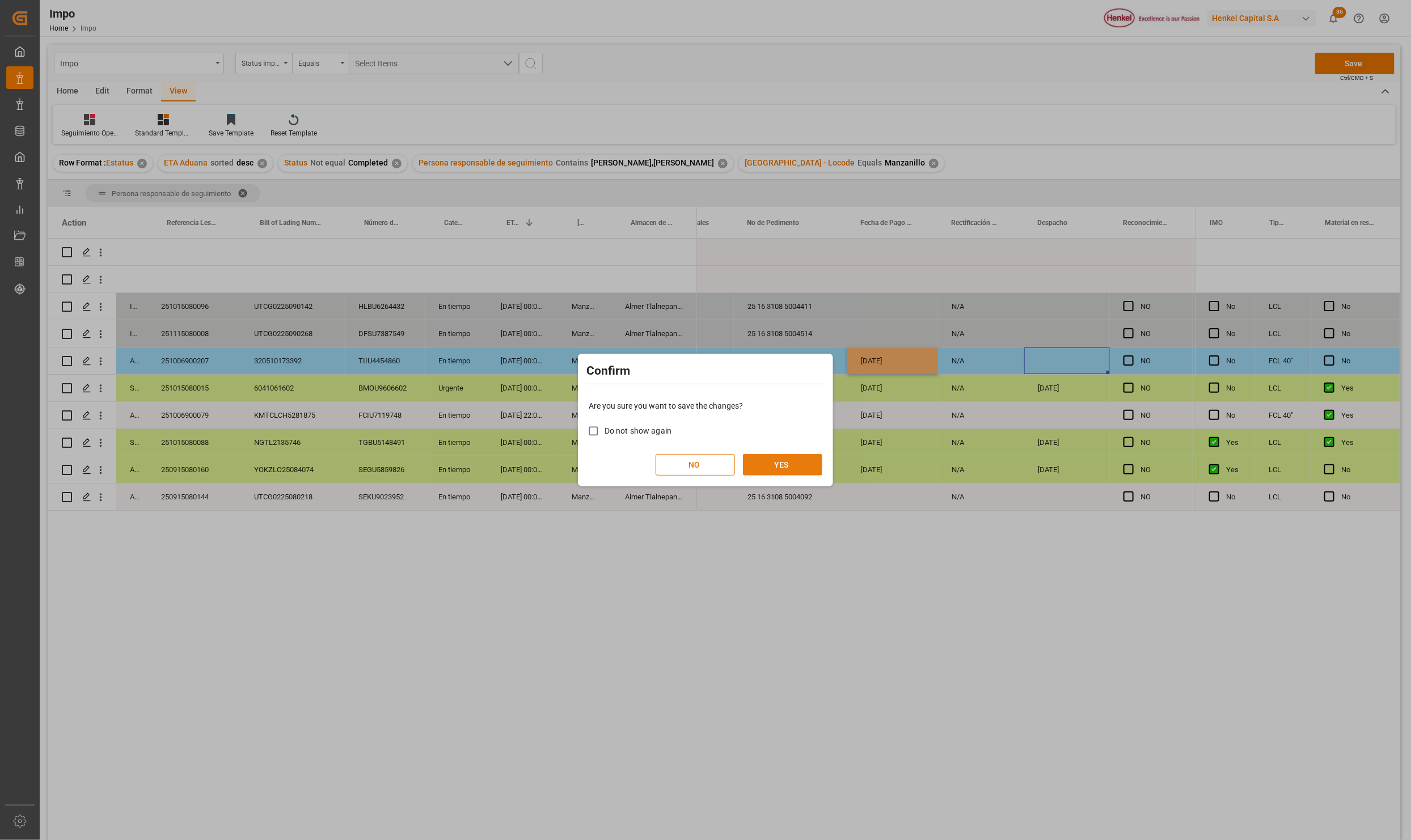
click at [784, 466] on button "YES" at bounding box center [783, 465] width 80 height 21
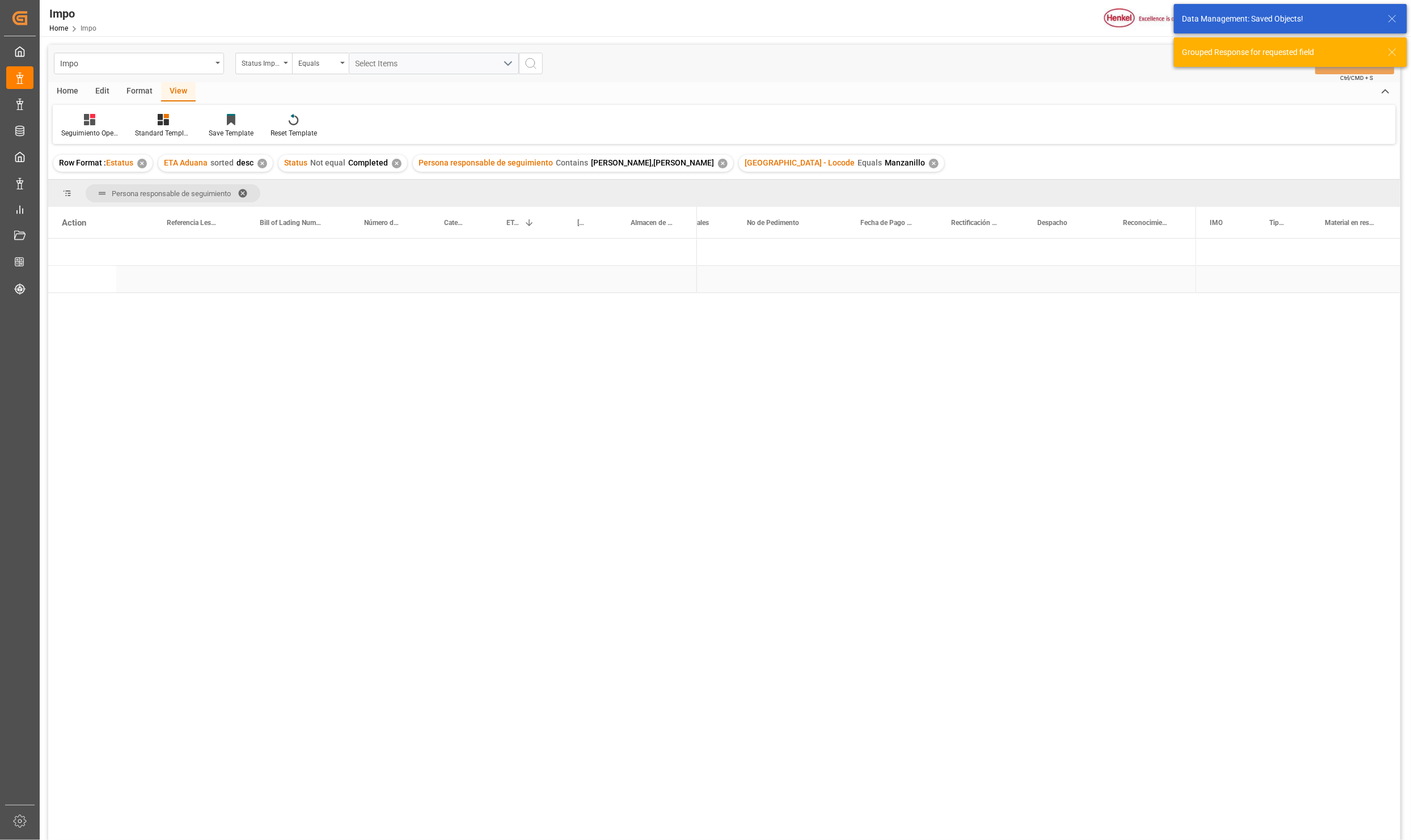
click at [623, 283] on div "Press SPACE to select this row." at bounding box center [654, 279] width 86 height 27
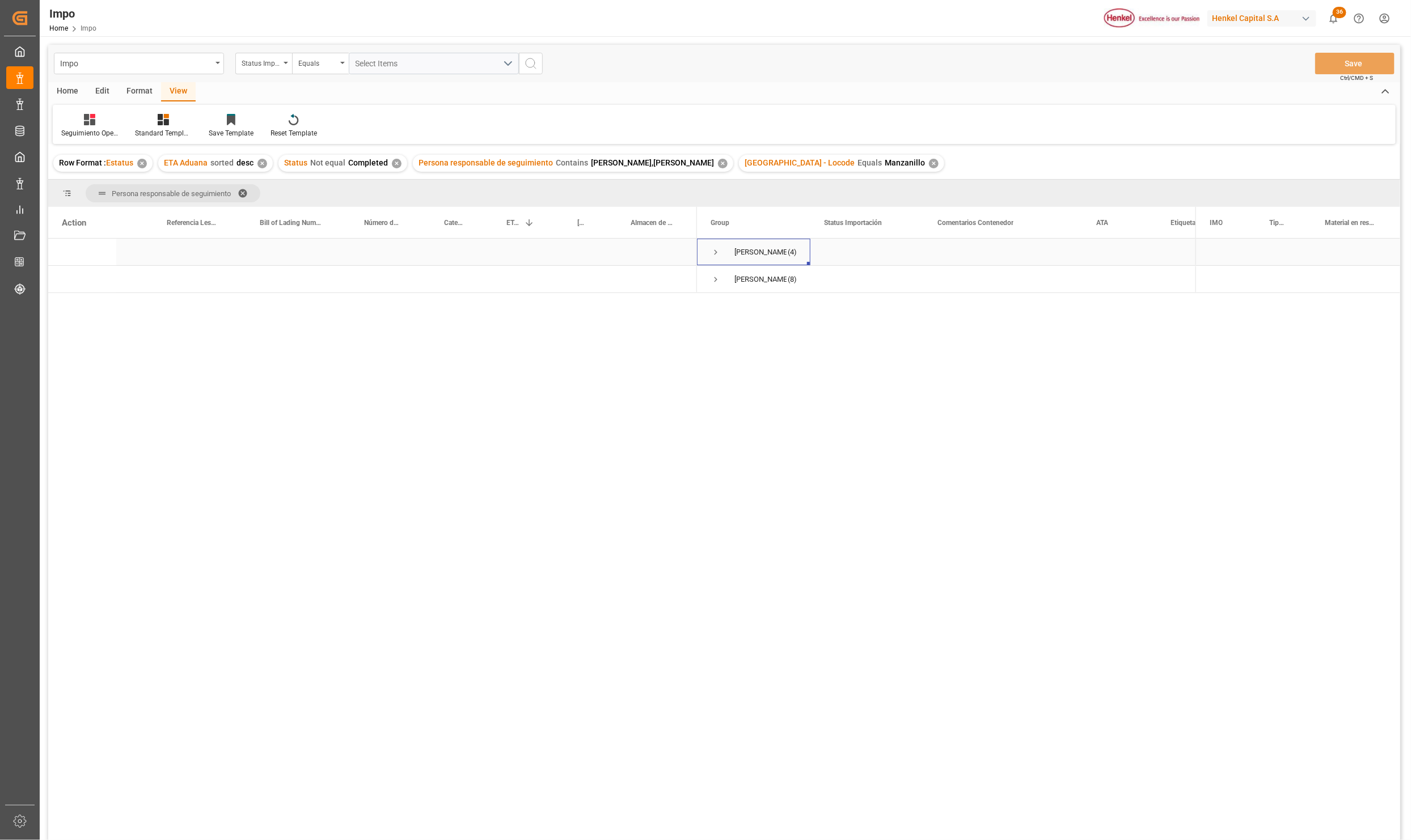
click at [713, 245] on span "Press SPACE to select this row." at bounding box center [716, 252] width 10 height 26
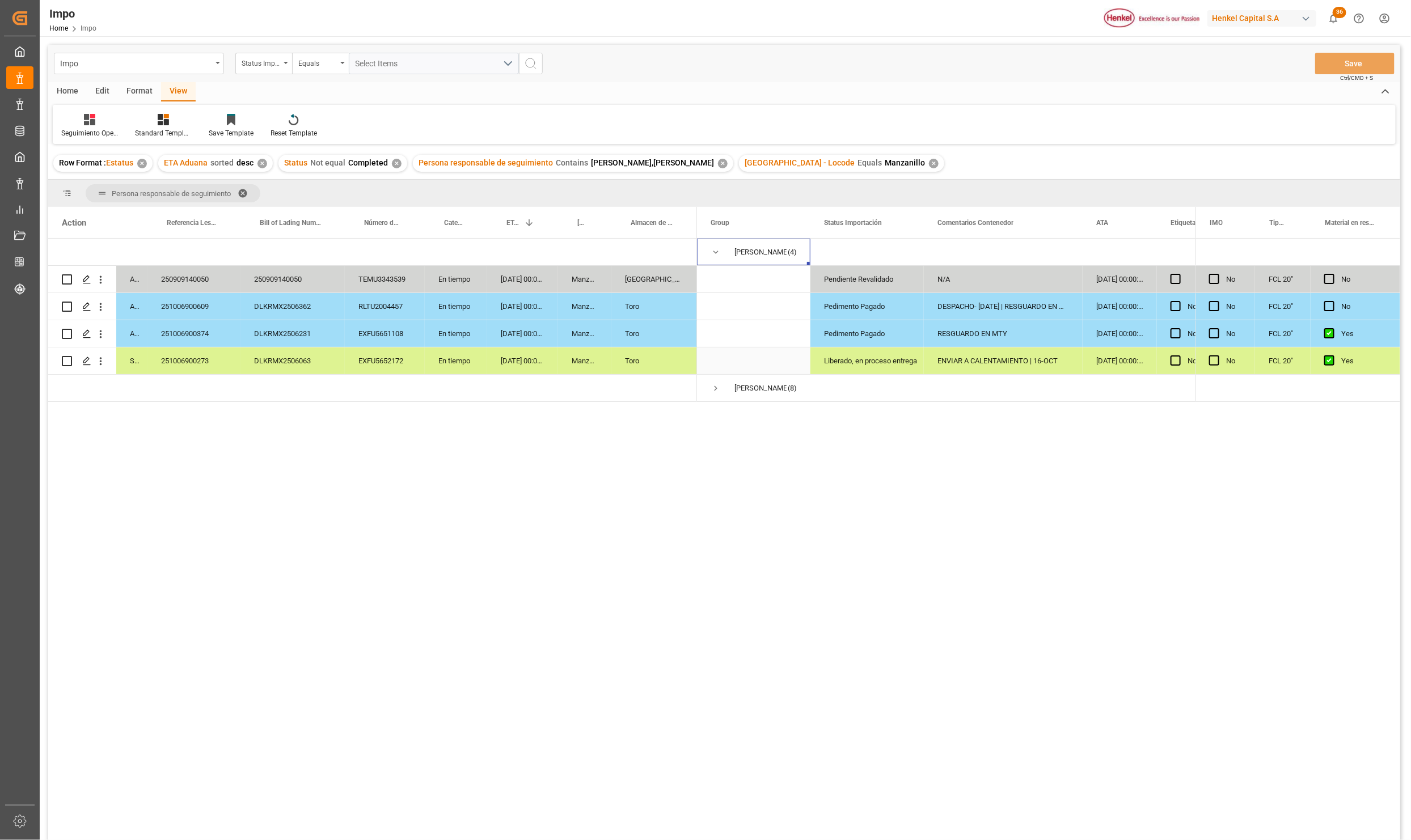
click at [619, 354] on div "Toro" at bounding box center [654, 360] width 86 height 27
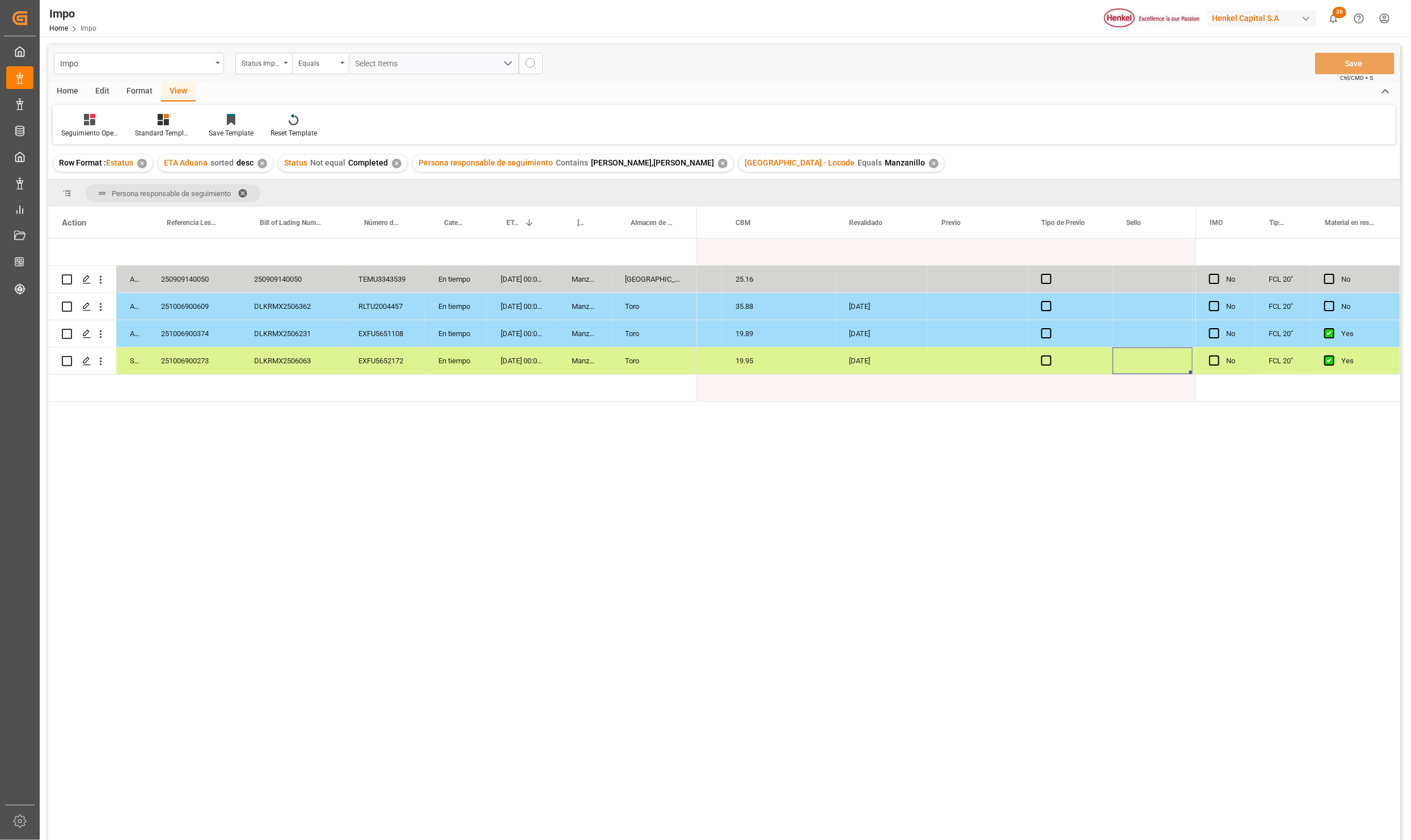
scroll to position [0, 1938]
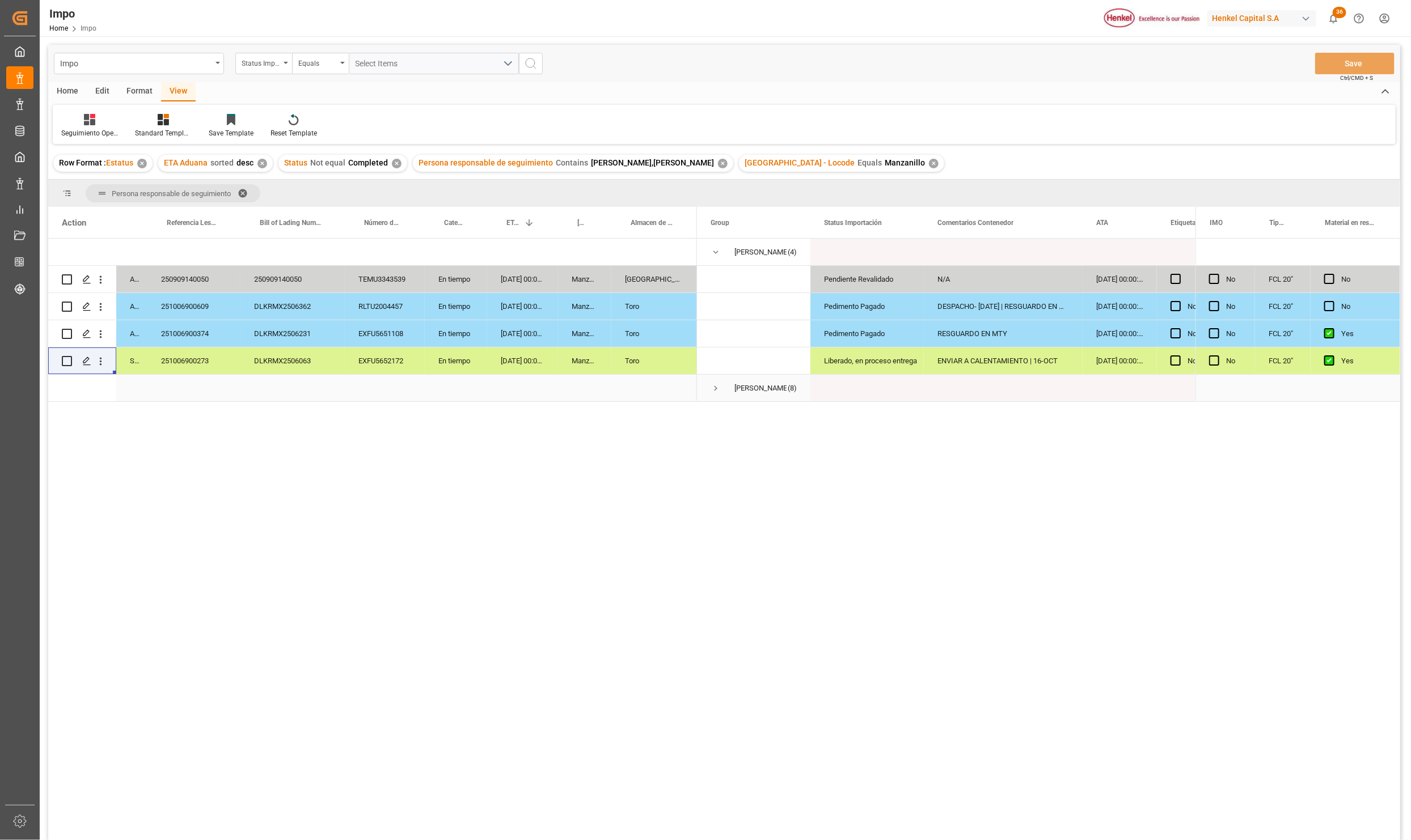
click at [717, 390] on span "Press SPACE to select this row." at bounding box center [716, 388] width 10 height 10
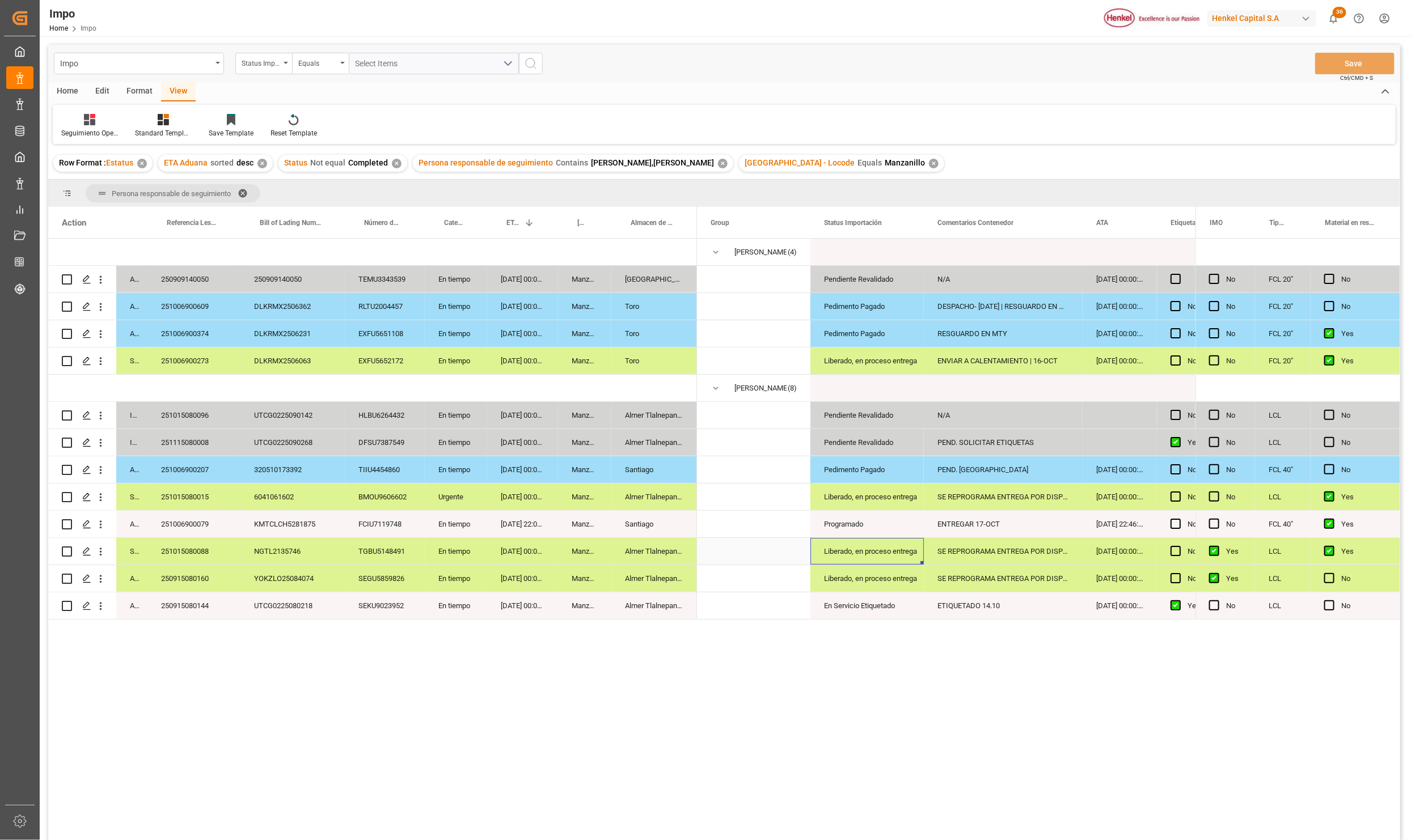
click at [874, 541] on div "Liberado, en proceso entrega" at bounding box center [867, 551] width 86 height 26
click at [970, 554] on div "SE REPROGRAMA ENTREGA POR DISPONIBILIDAD DE UNIDAD | DESPACHO 10-OCT.RESGUARDO …" at bounding box center [1003, 551] width 159 height 27
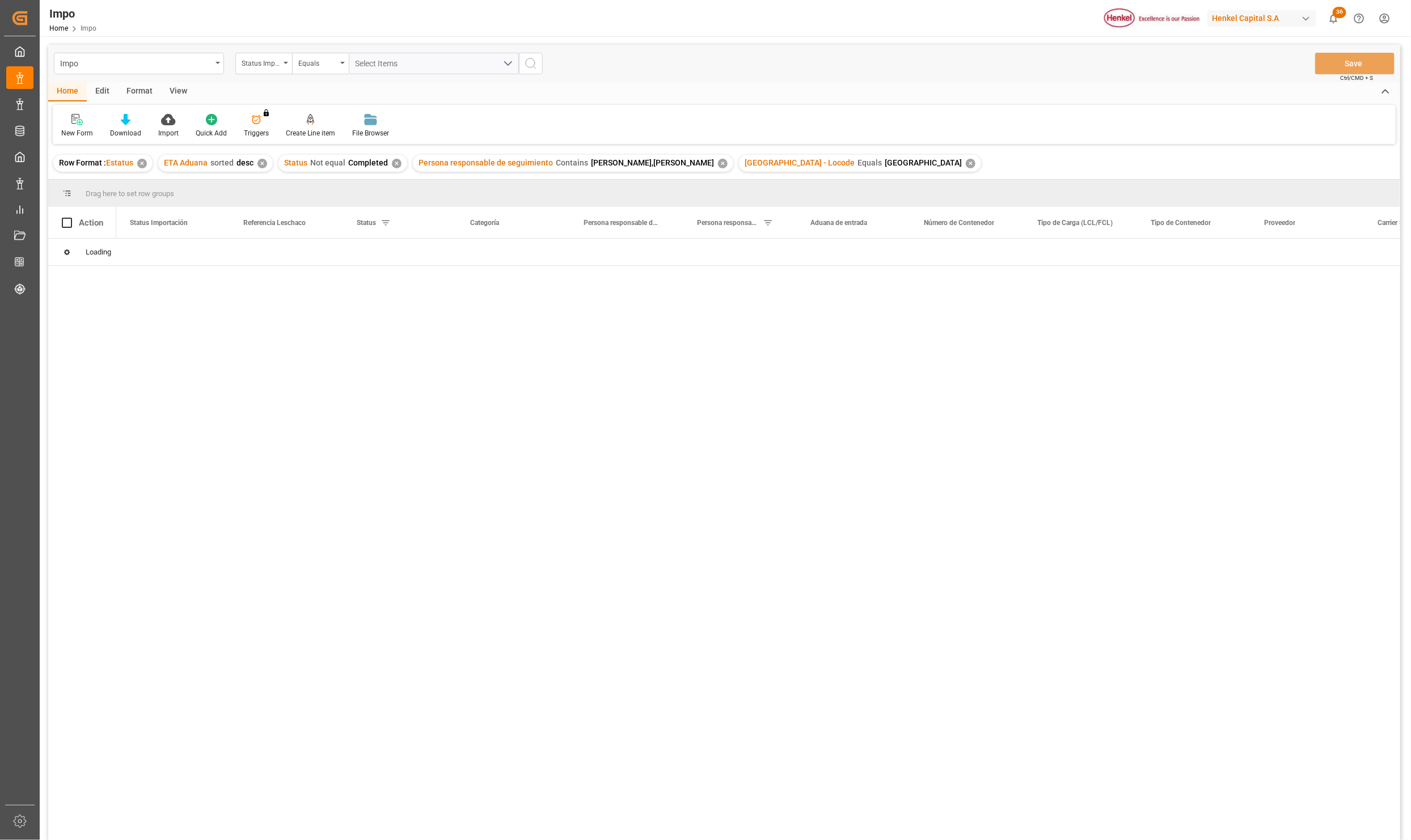
click at [431, 463] on div at bounding box center [758, 543] width 1284 height 609
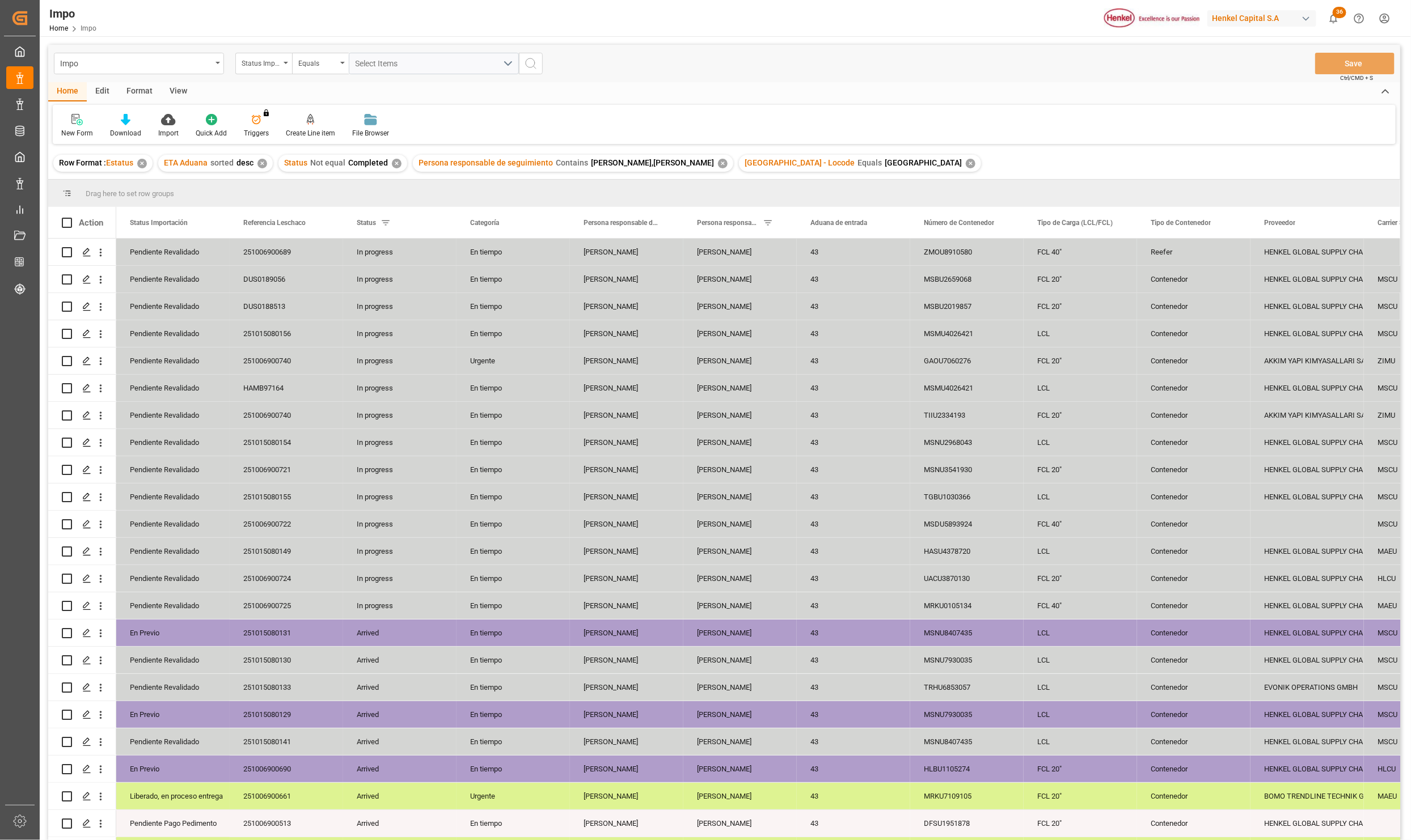
scroll to position [214, 0]
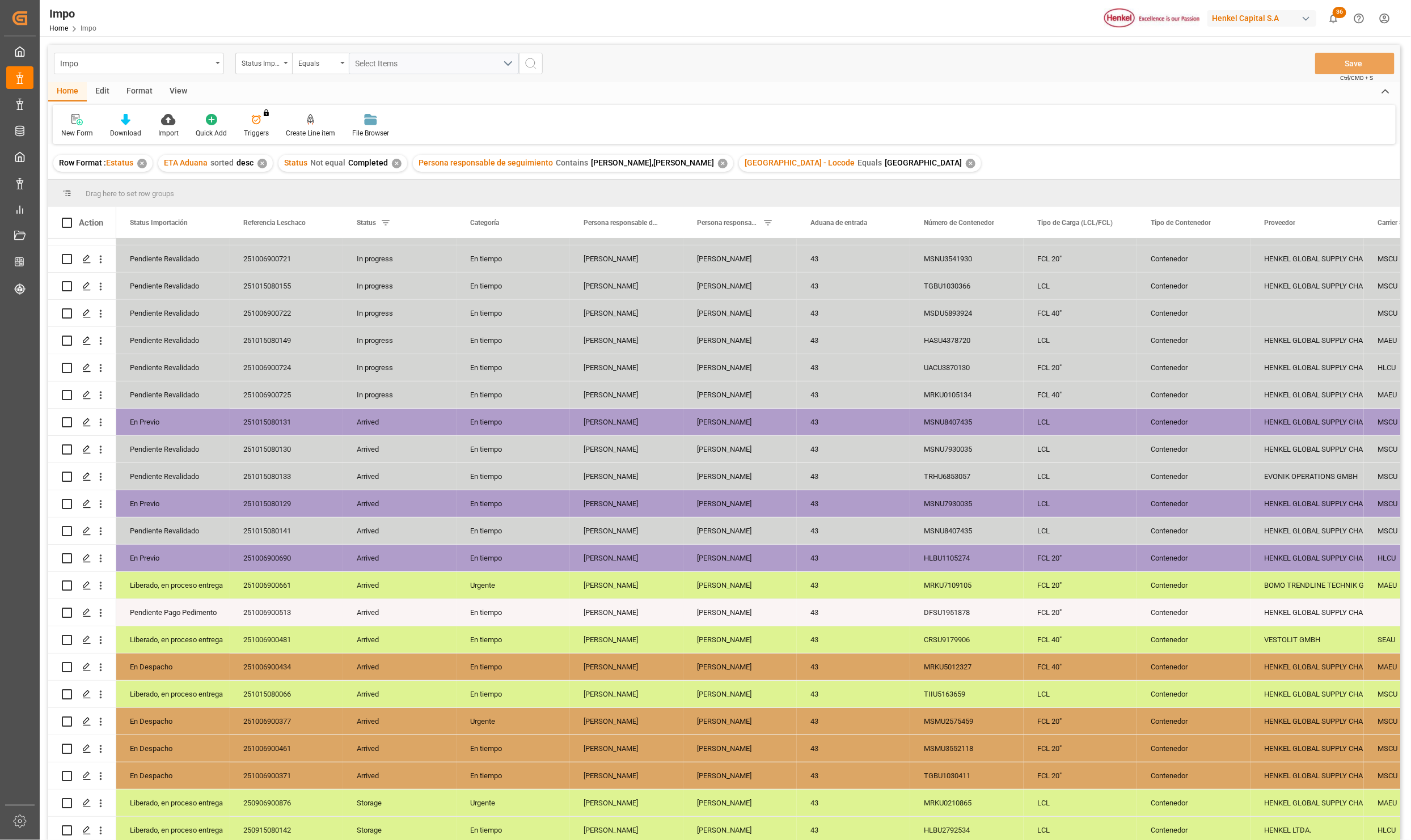
click at [186, 95] on div "View" at bounding box center [178, 91] width 34 height 19
click at [140, 132] on div "Standard Templates" at bounding box center [128, 133] width 56 height 10
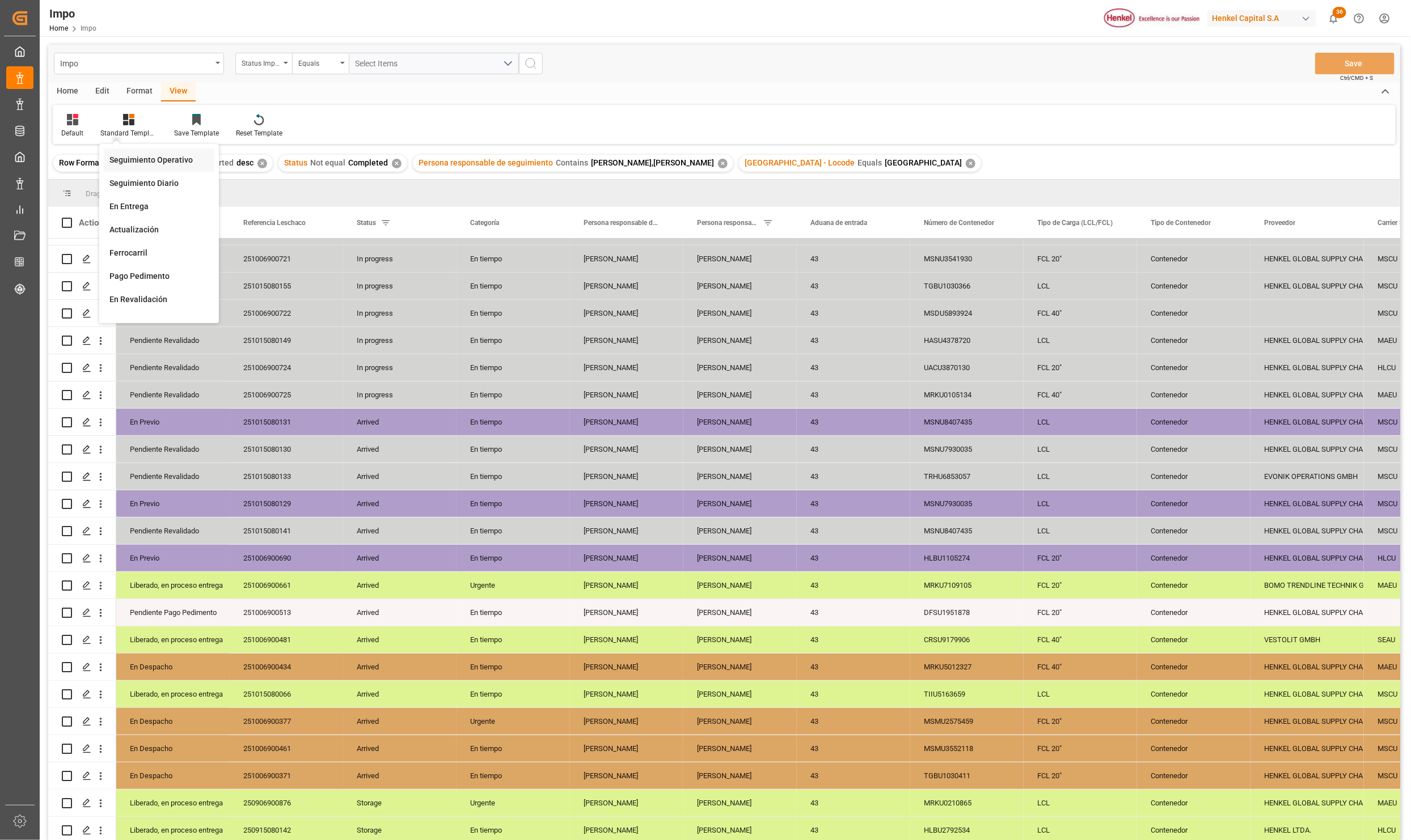
click at [143, 160] on div "Seguimiento Operativo" at bounding box center [159, 160] width 99 height 12
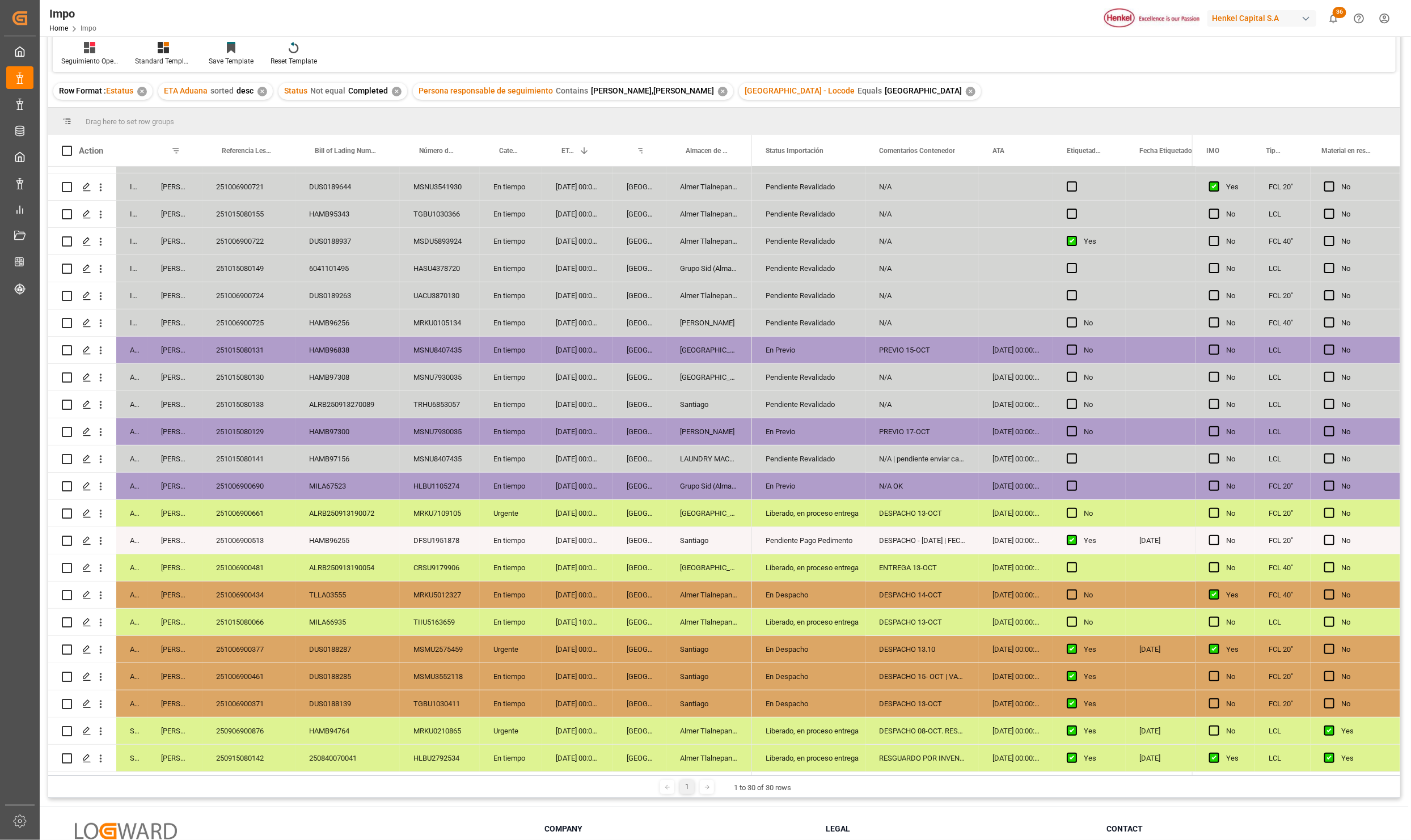
scroll to position [169, 0]
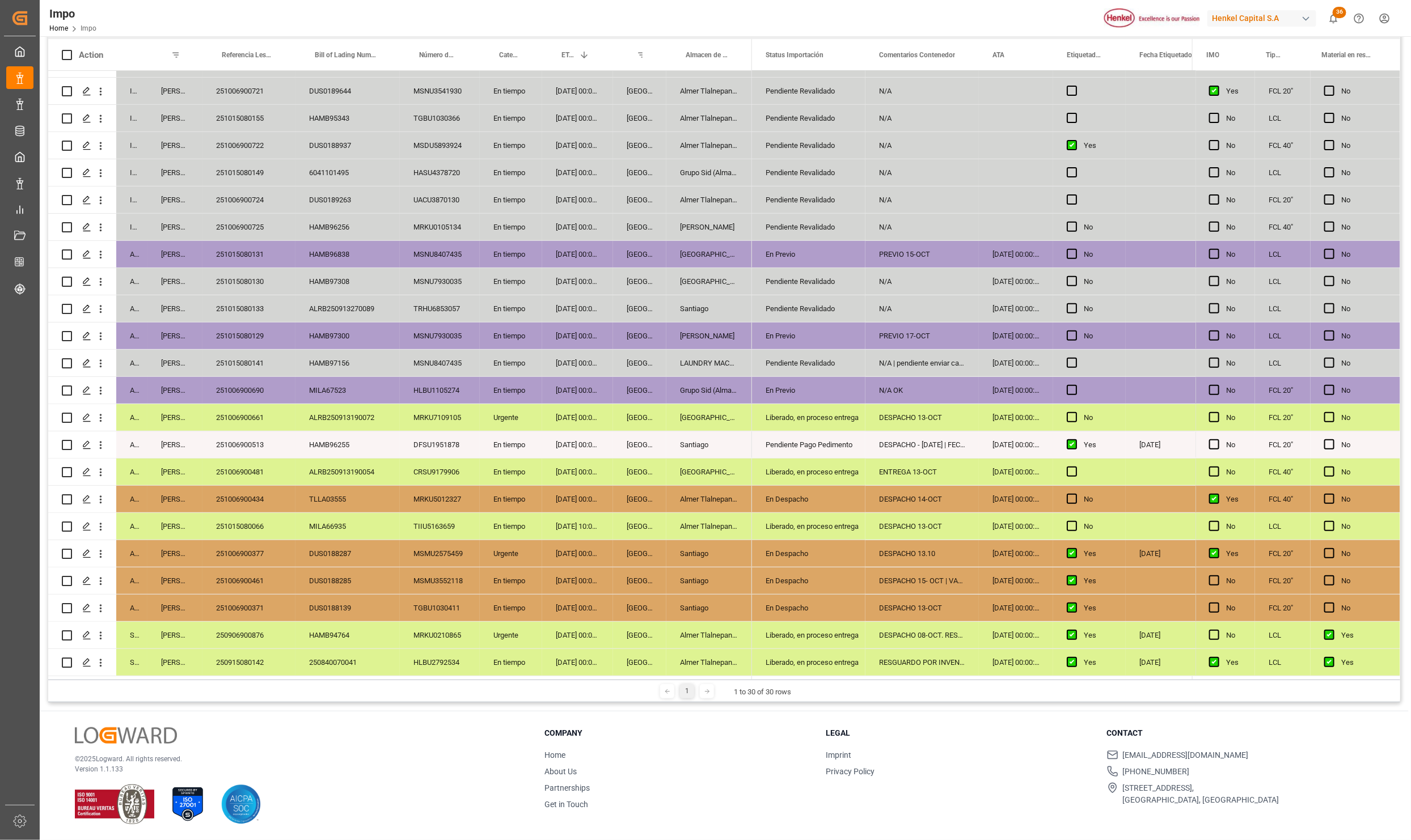
click at [379, 614] on div "DUS0188139" at bounding box center [348, 608] width 105 height 27
click at [504, 611] on div "En tiempo" at bounding box center [511, 608] width 62 height 27
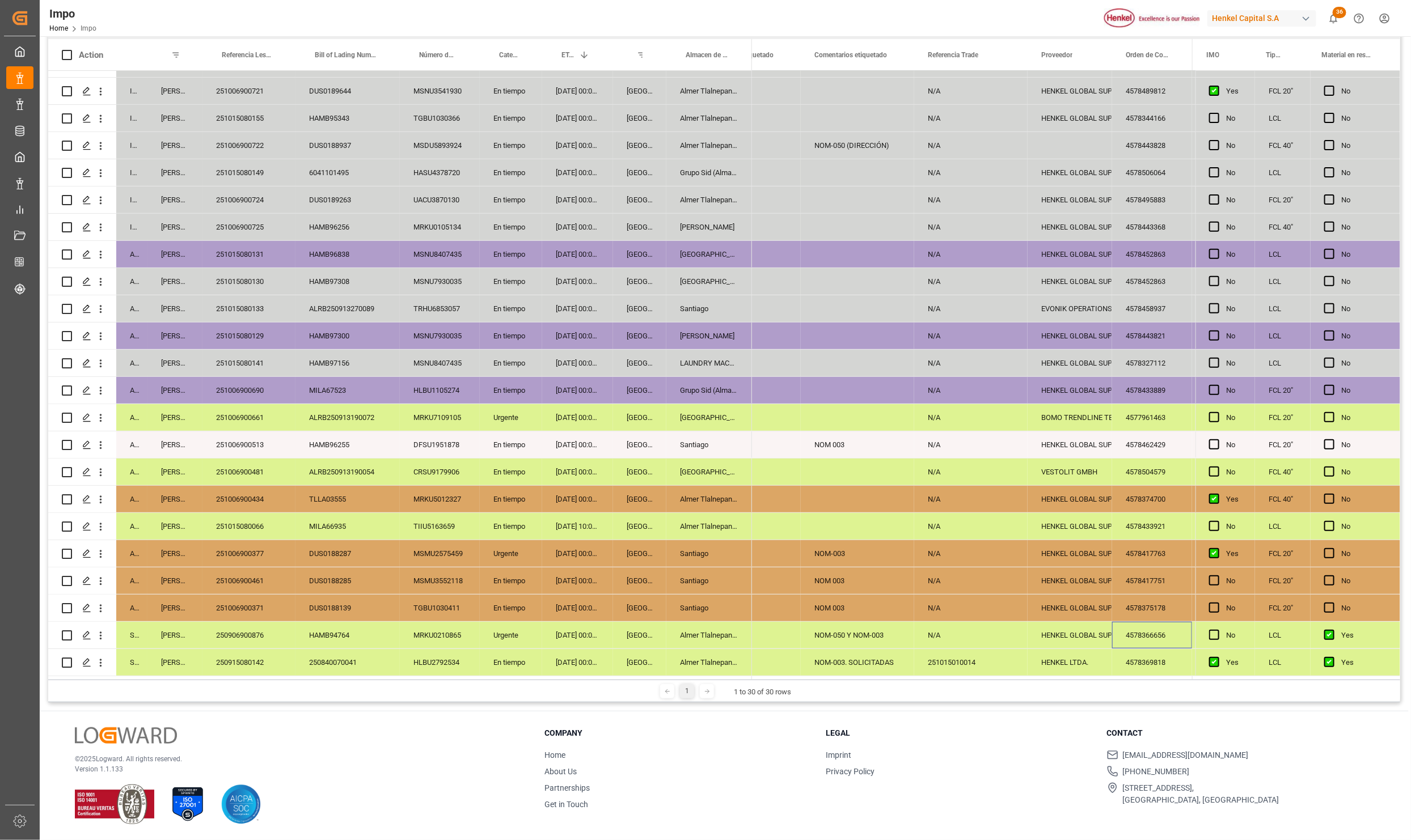
scroll to position [0, 419]
click at [941, 625] on div "N/A" at bounding box center [970, 635] width 113 height 27
drag, startPoint x: 950, startPoint y: 638, endPoint x: 919, endPoint y: 641, distance: 31.1
click at [920, 636] on div "N/A" at bounding box center [970, 642] width 113 height 40
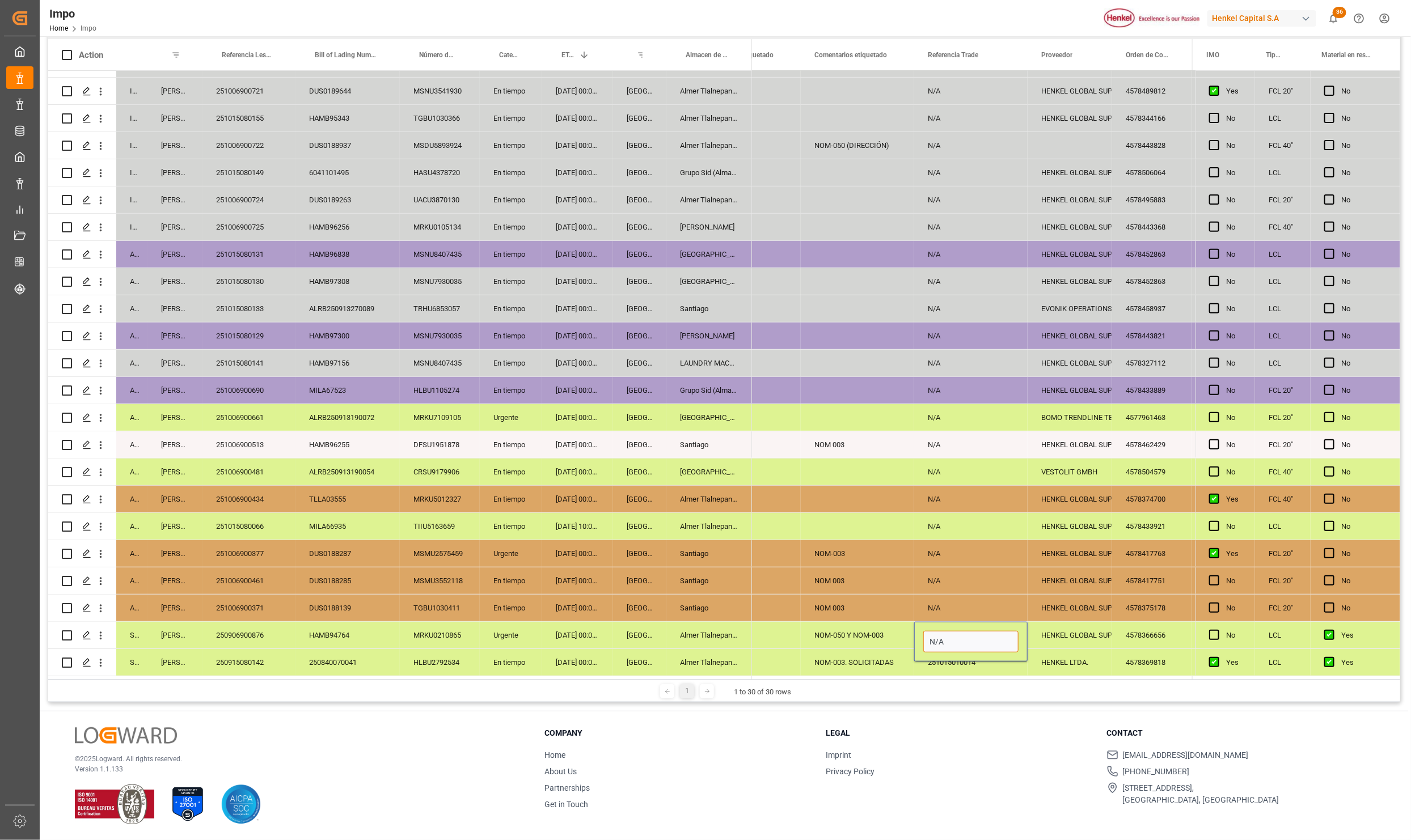
paste input "251015010012"
type input "251015010012"
click at [839, 642] on div "NOM-050 Y NOM-003" at bounding box center [857, 635] width 113 height 27
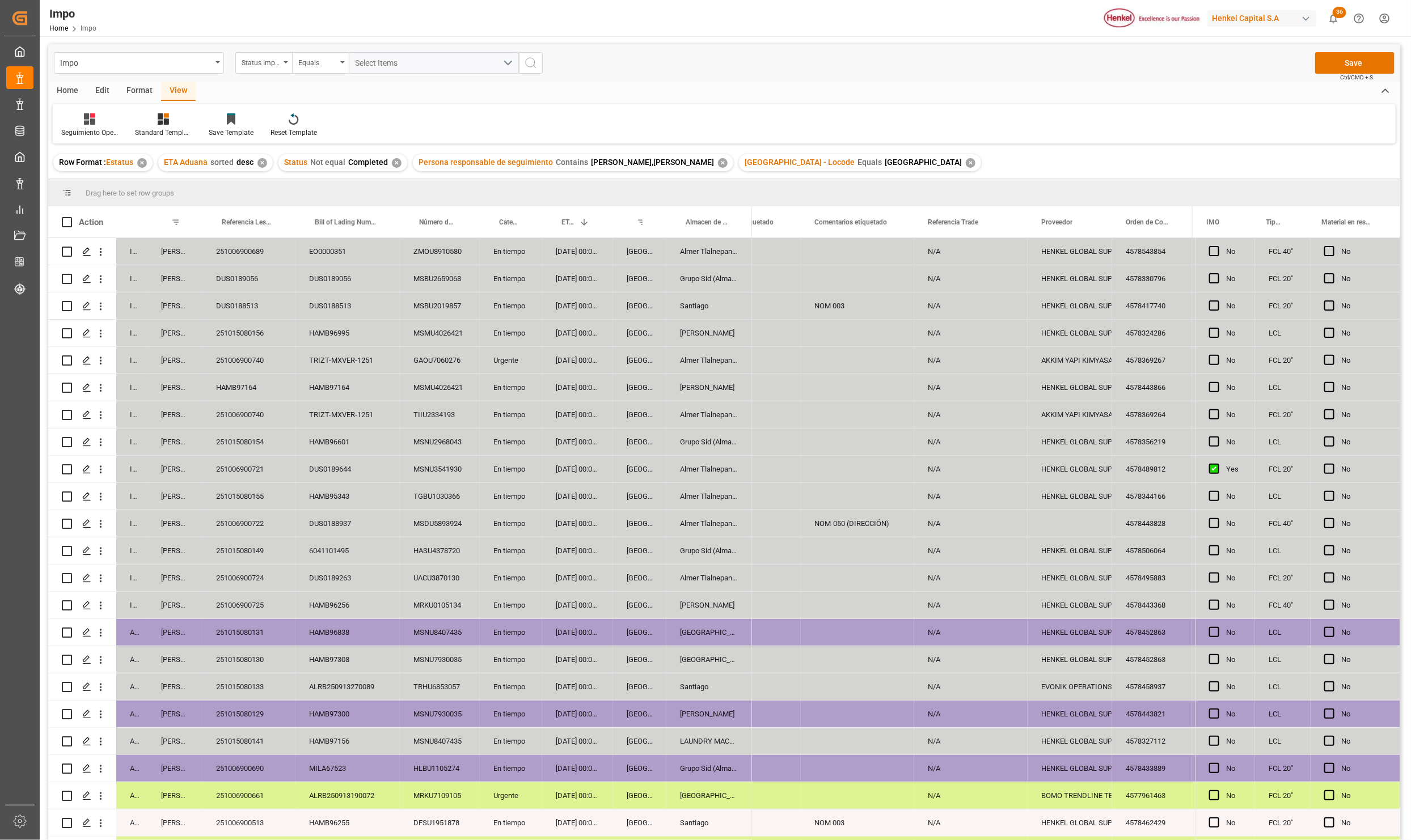
scroll to position [0, 0]
click at [1353, 55] on button "Save" at bounding box center [1355, 64] width 80 height 21
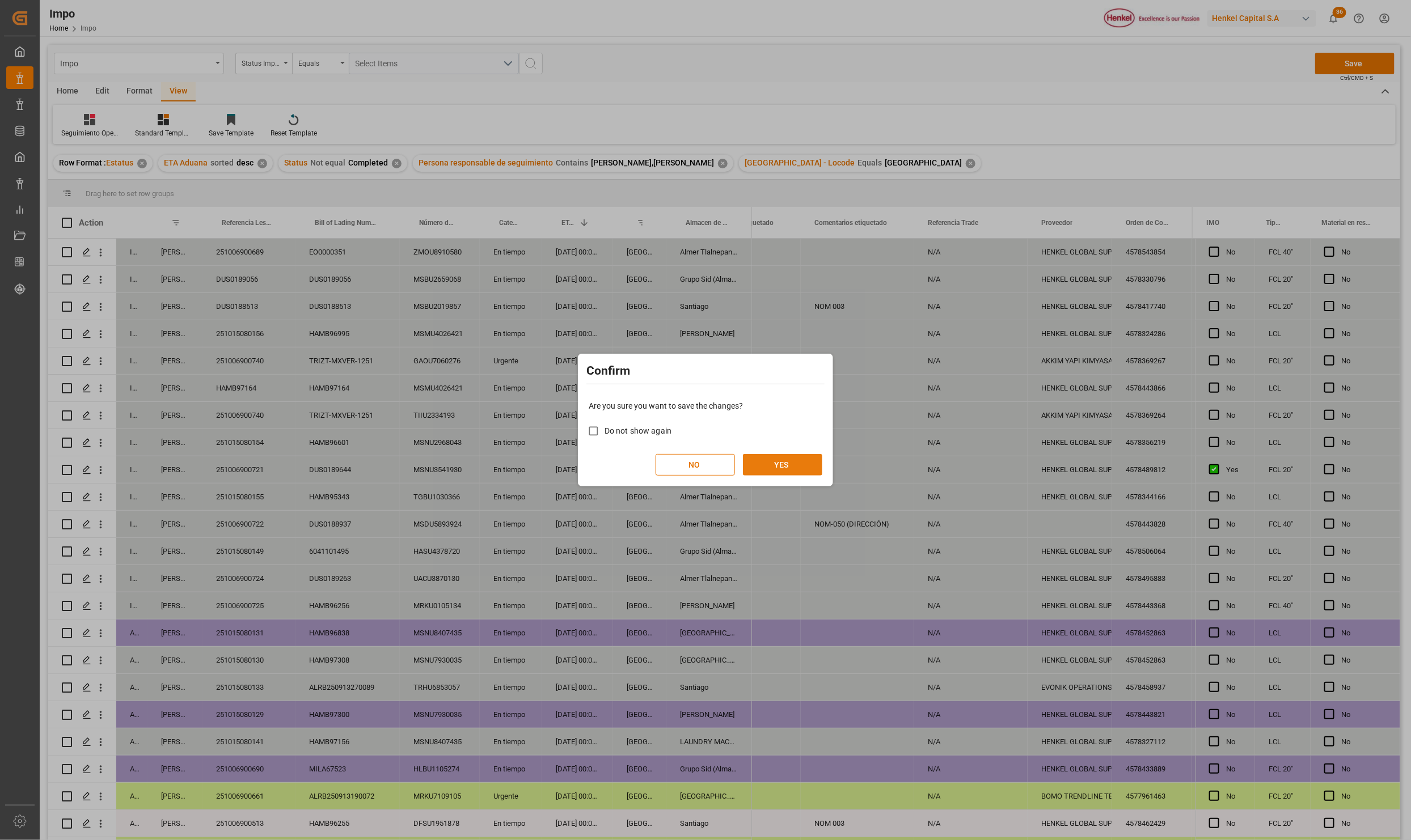
click at [789, 461] on button "YES" at bounding box center [783, 465] width 80 height 21
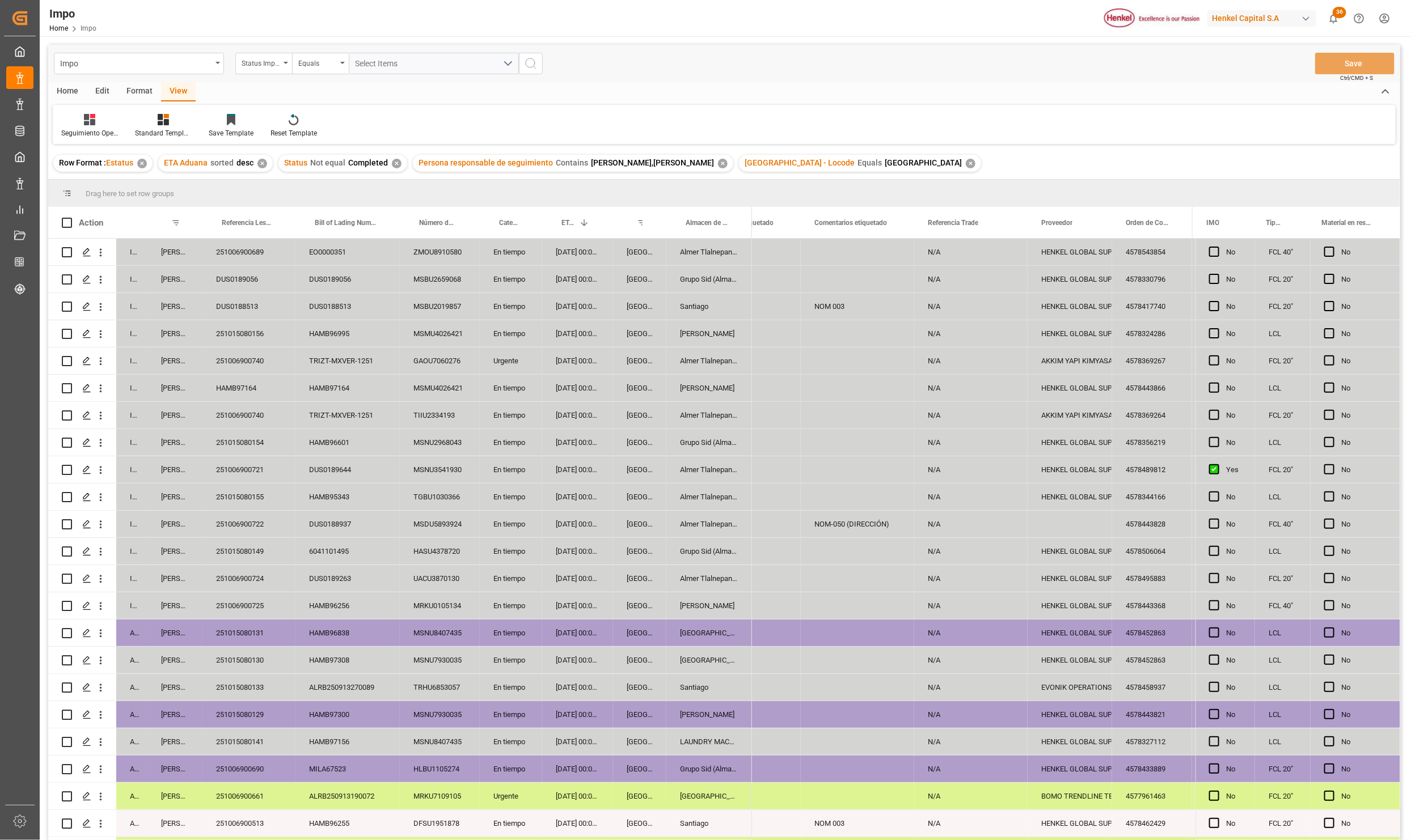
click at [602, 646] on div "[DATE] 00:00:00" at bounding box center [577, 633] width 71 height 27
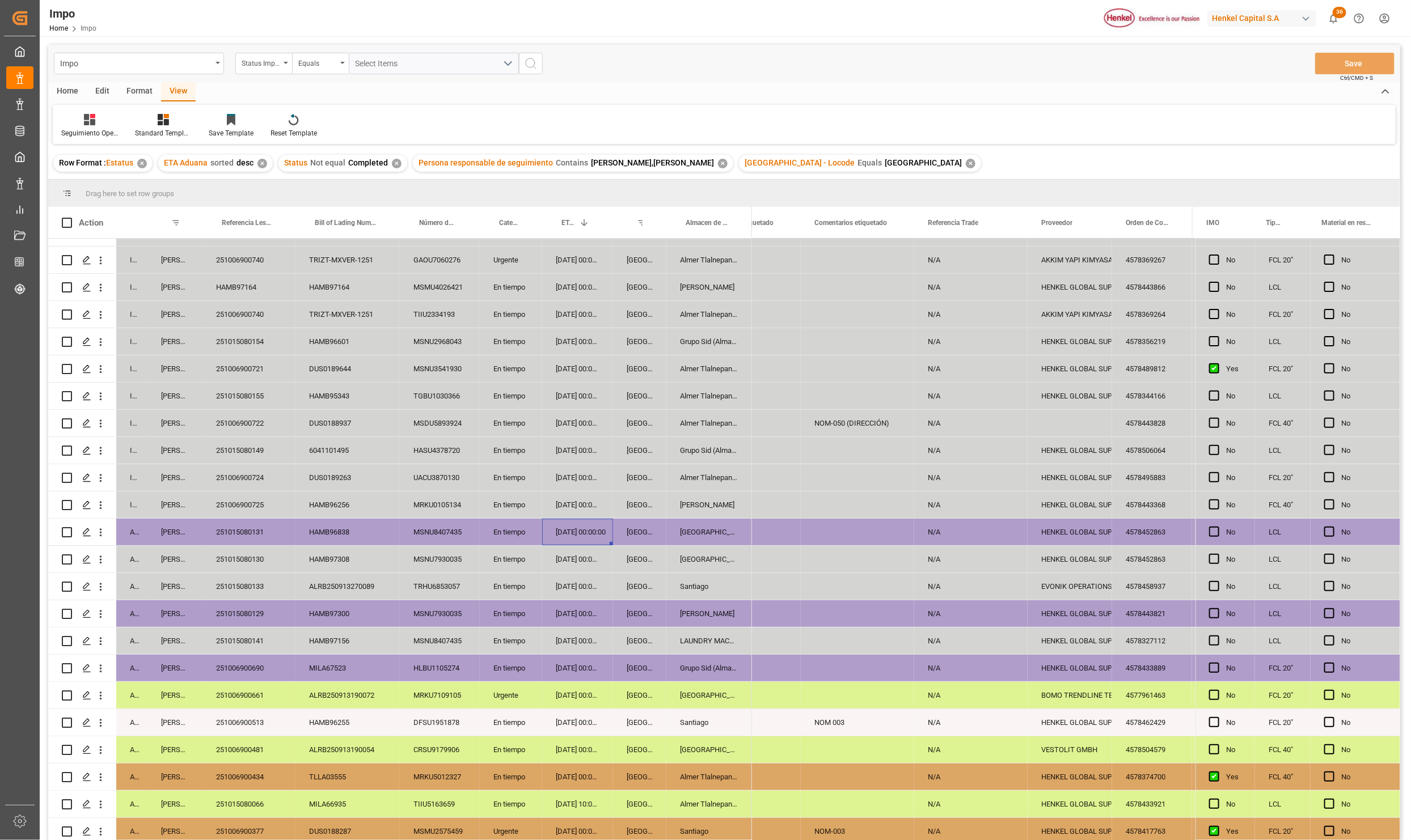
scroll to position [214, 0]
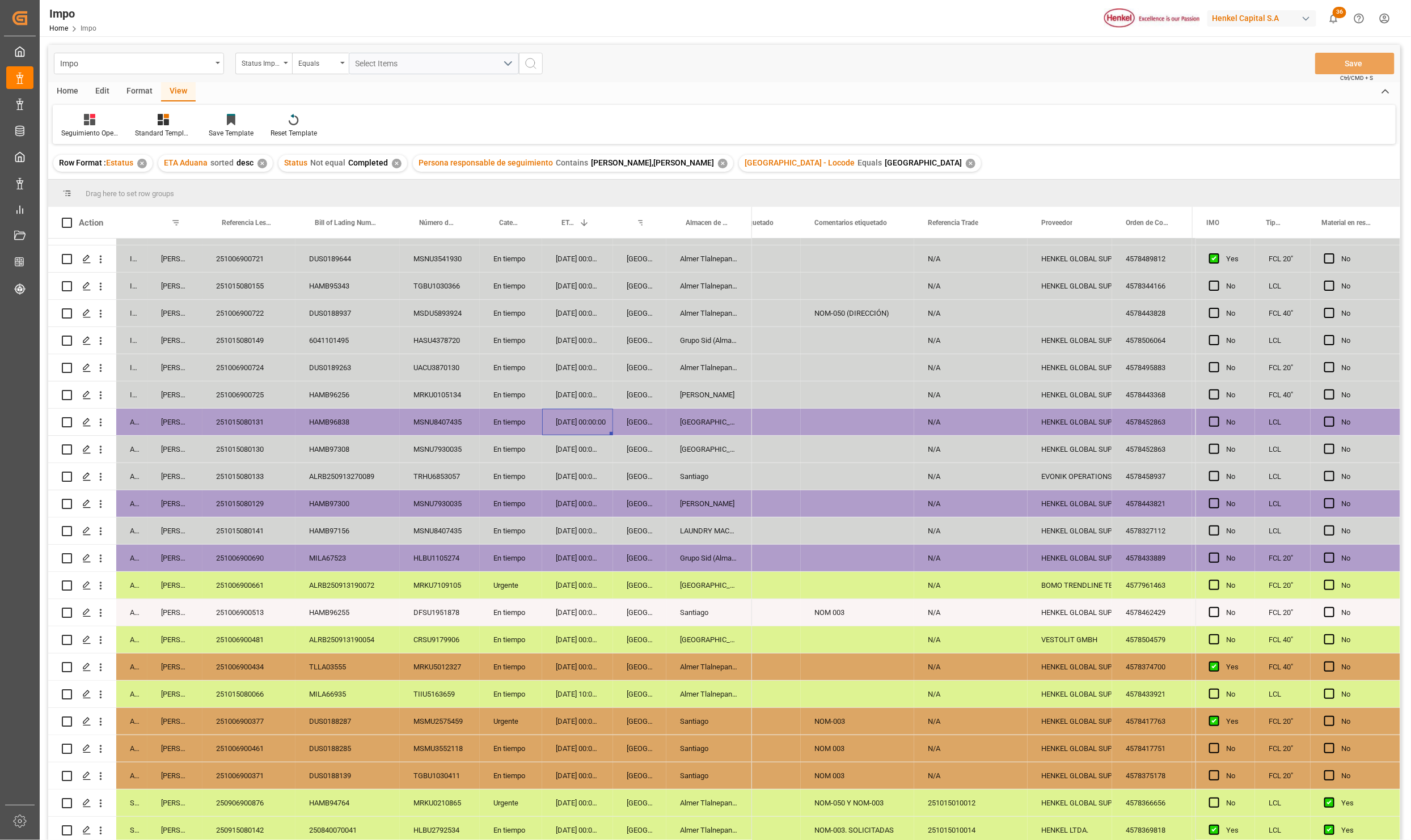
click at [689, 454] on div "[GEOGRAPHIC_DATA]" at bounding box center [709, 449] width 86 height 27
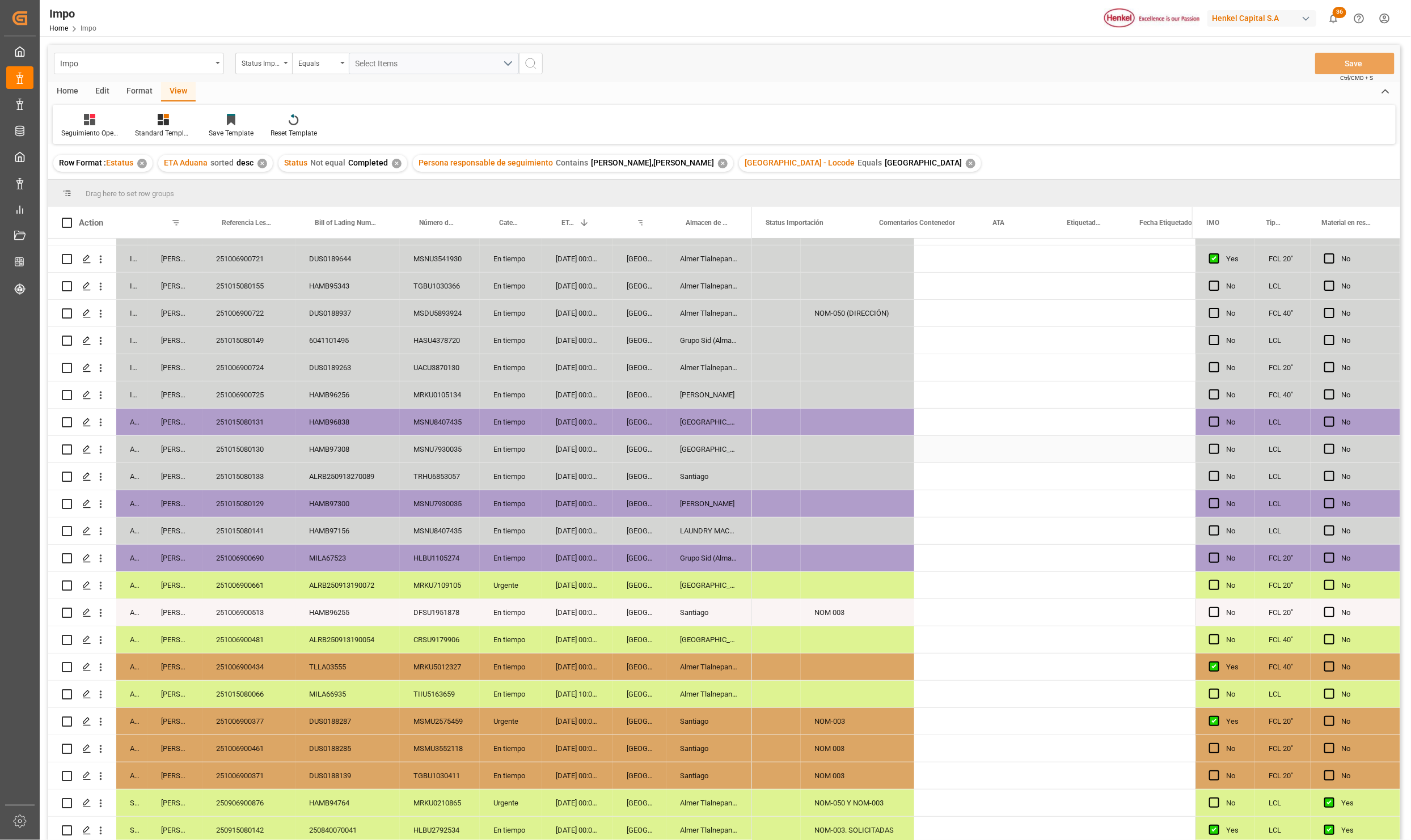
scroll to position [0, 0]
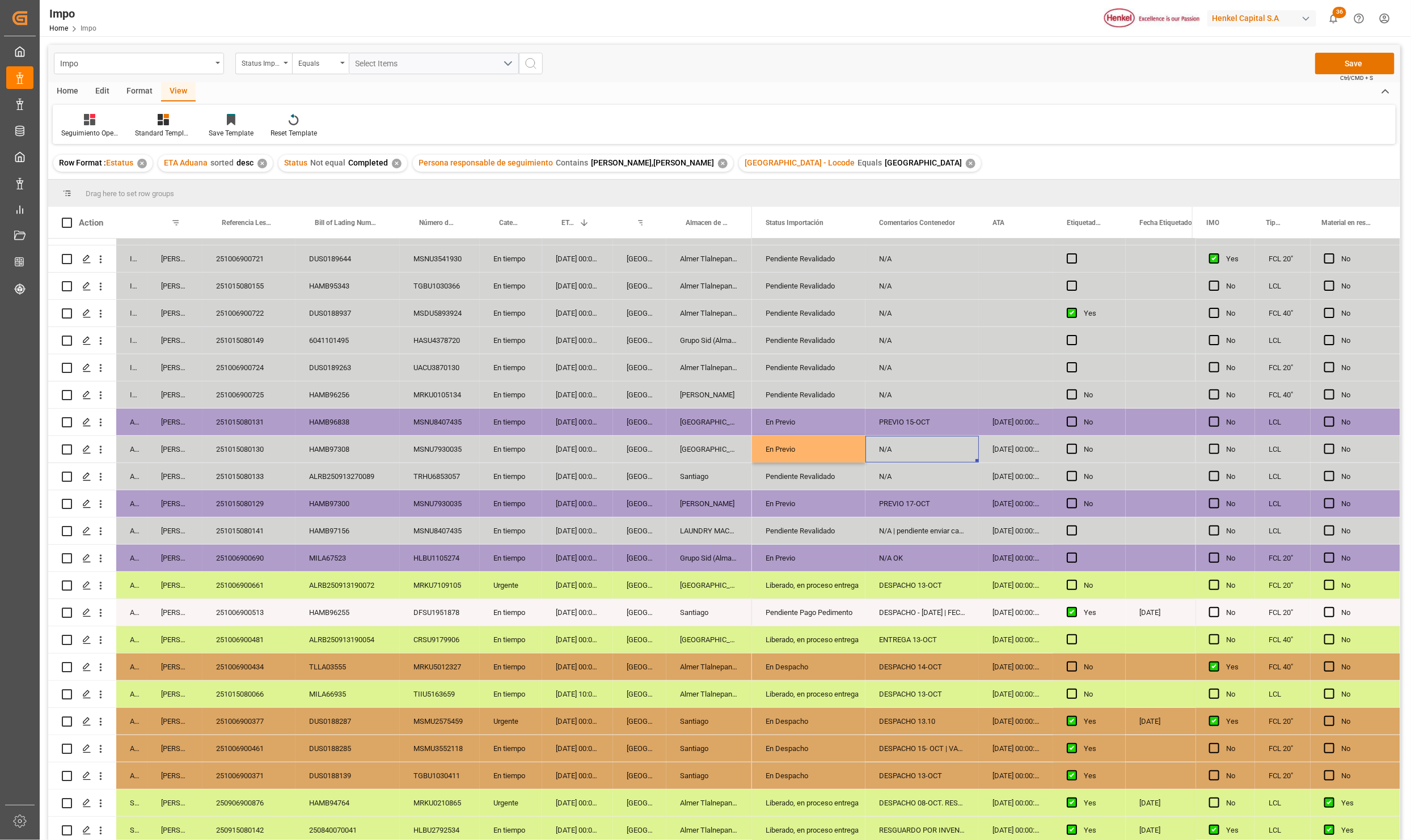
click at [911, 415] on div "PREVIO 15-OCT" at bounding box center [922, 422] width 113 height 27
click at [900, 452] on div "N/A" at bounding box center [922, 449] width 113 height 27
click at [904, 451] on div "PREVIO 15-OCT" at bounding box center [922, 449] width 113 height 27
click at [919, 451] on input "PREVIO 15-OCT" at bounding box center [922, 456] width 95 height 21
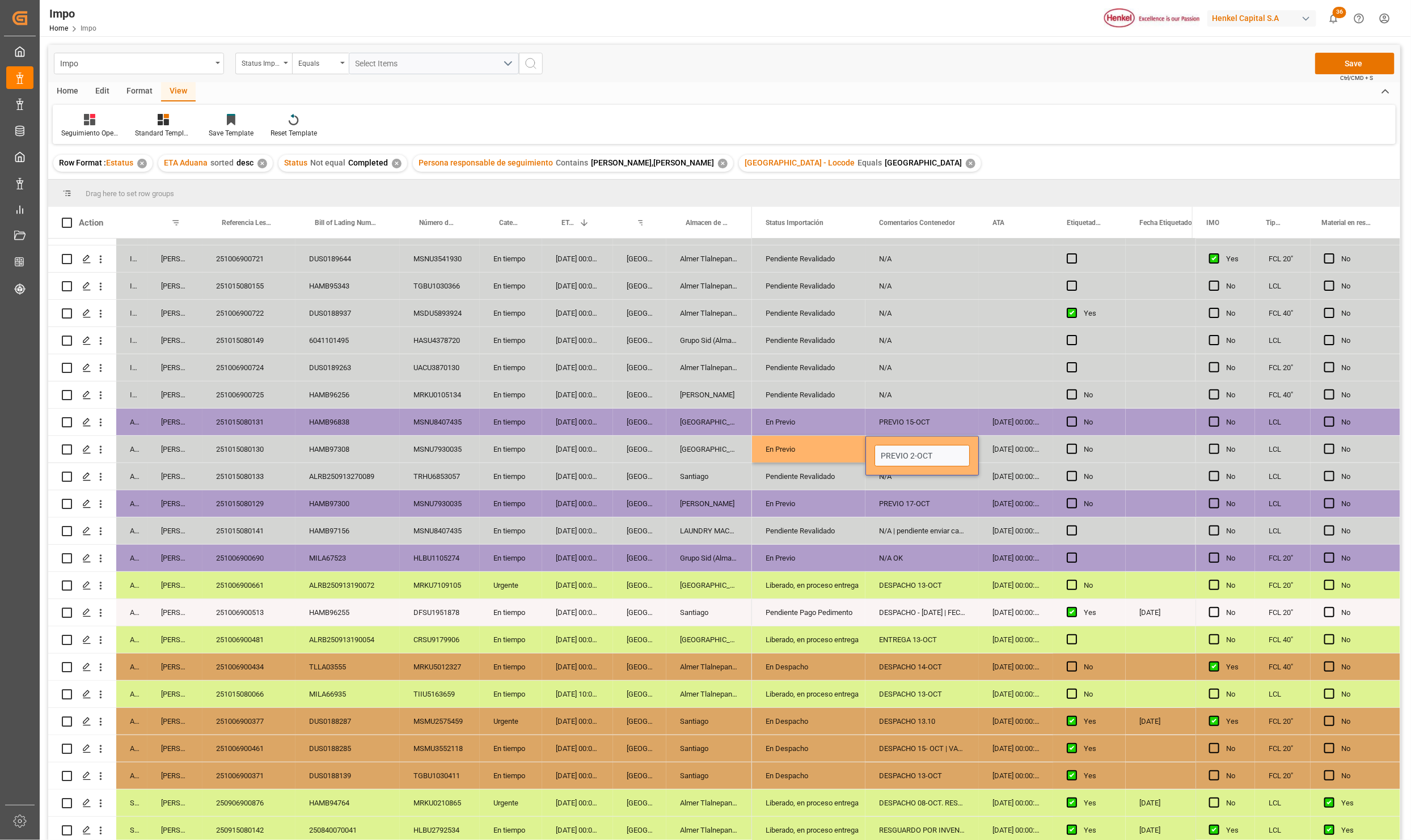
type input "PREVIO 20-OCT"
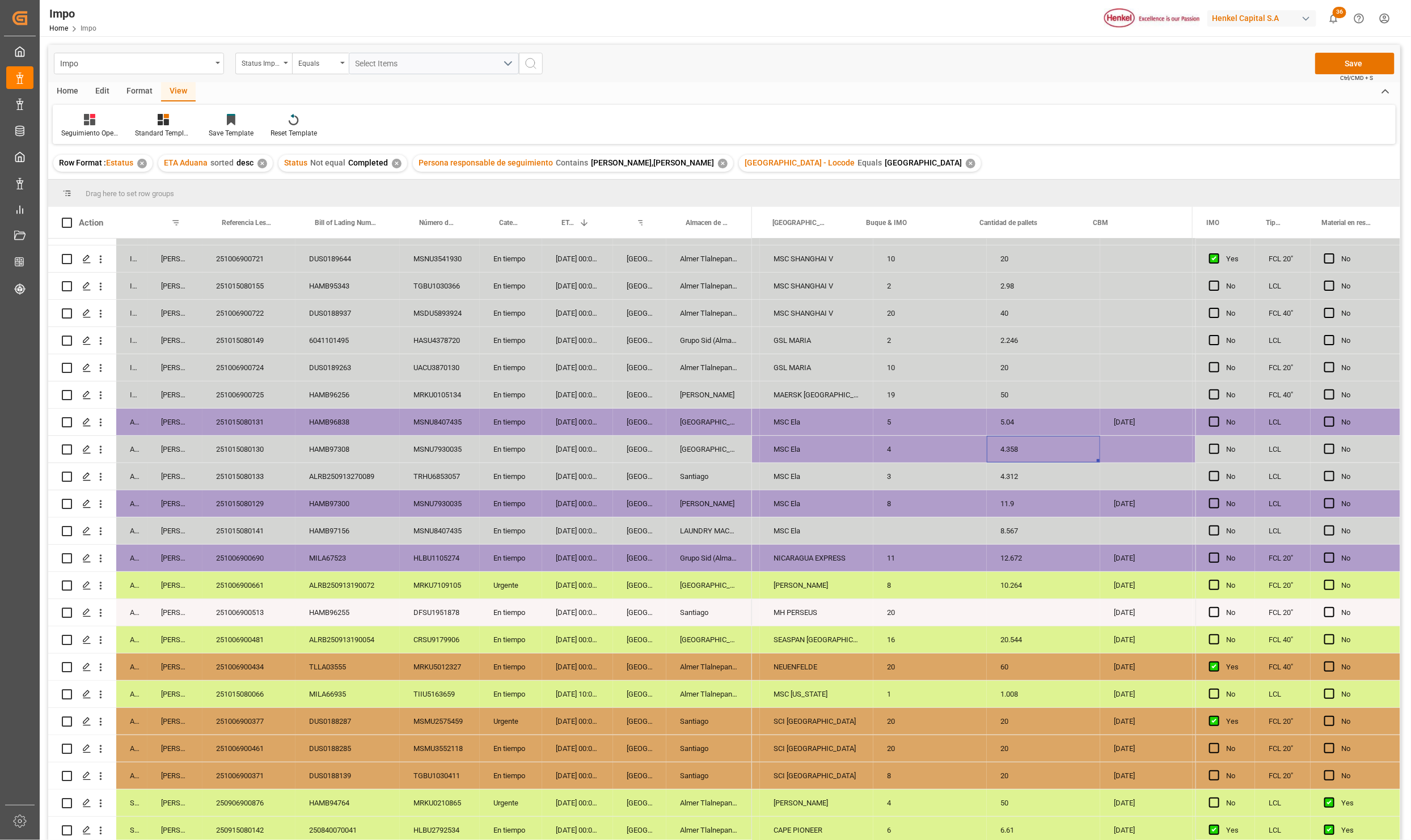
scroll to position [0, 1455]
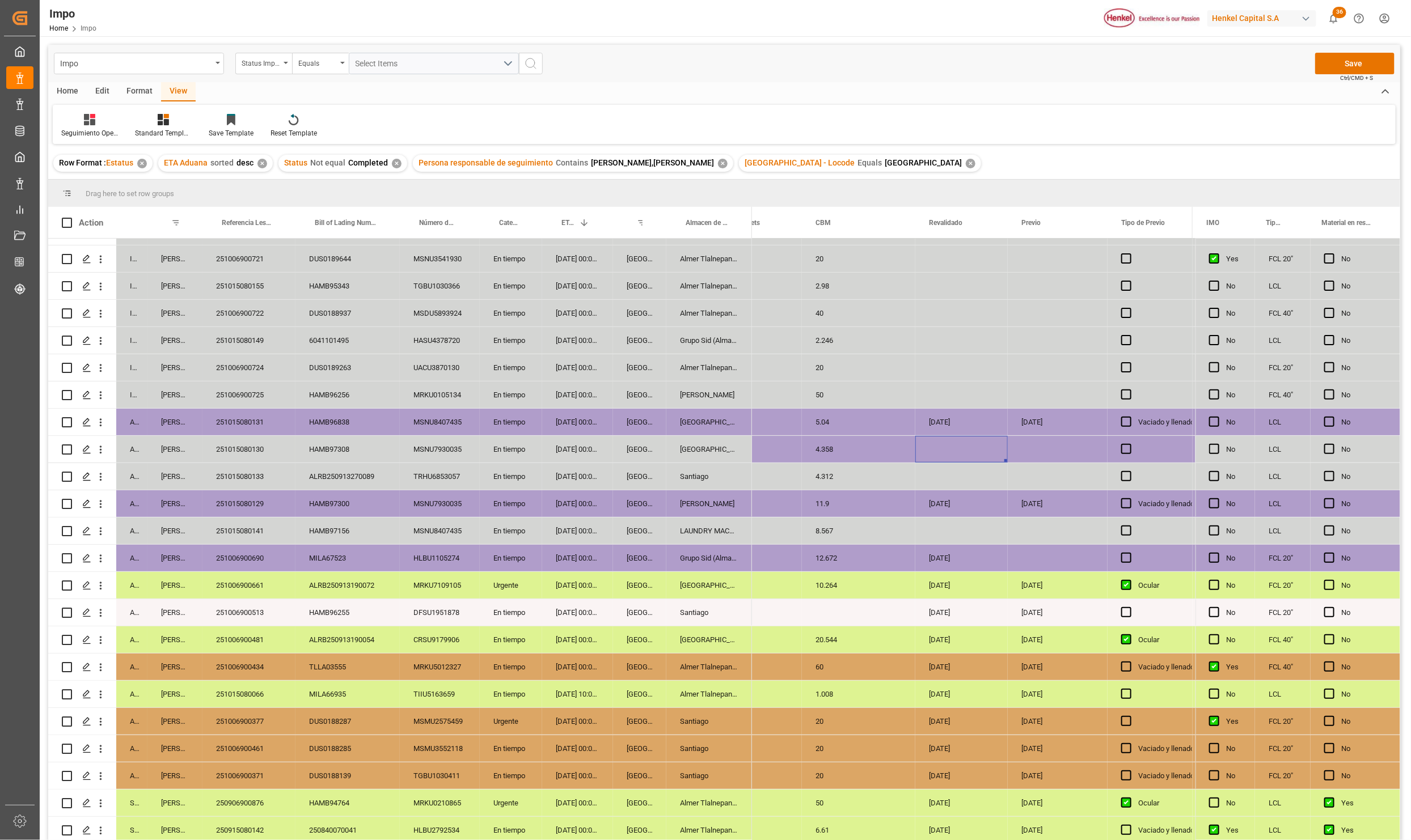
click at [954, 448] on div "Press SPACE to select this row." at bounding box center [961, 449] width 93 height 27
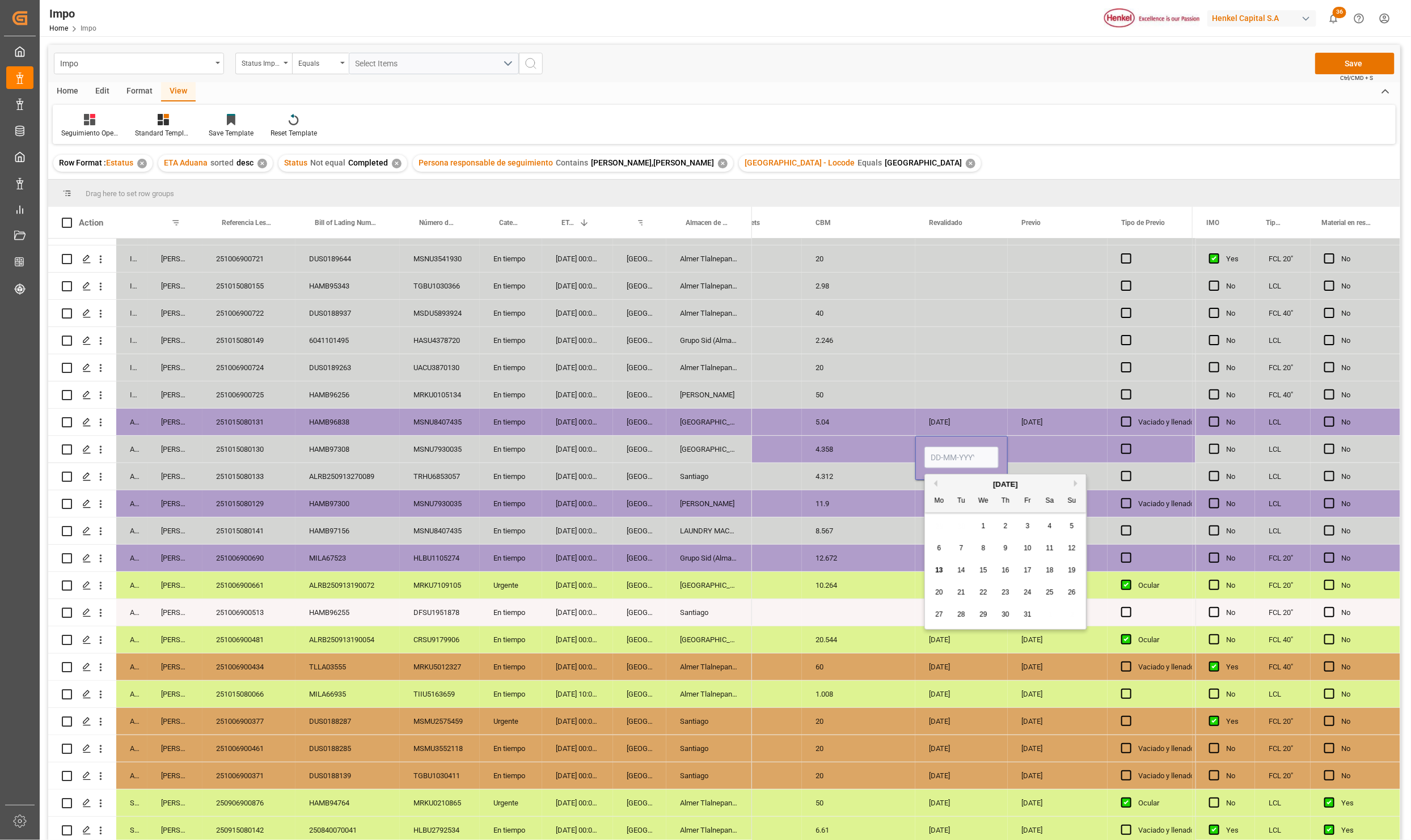
click at [948, 454] on input "Press SPACE to select this row." at bounding box center [961, 457] width 74 height 21
type input "[DATE]"
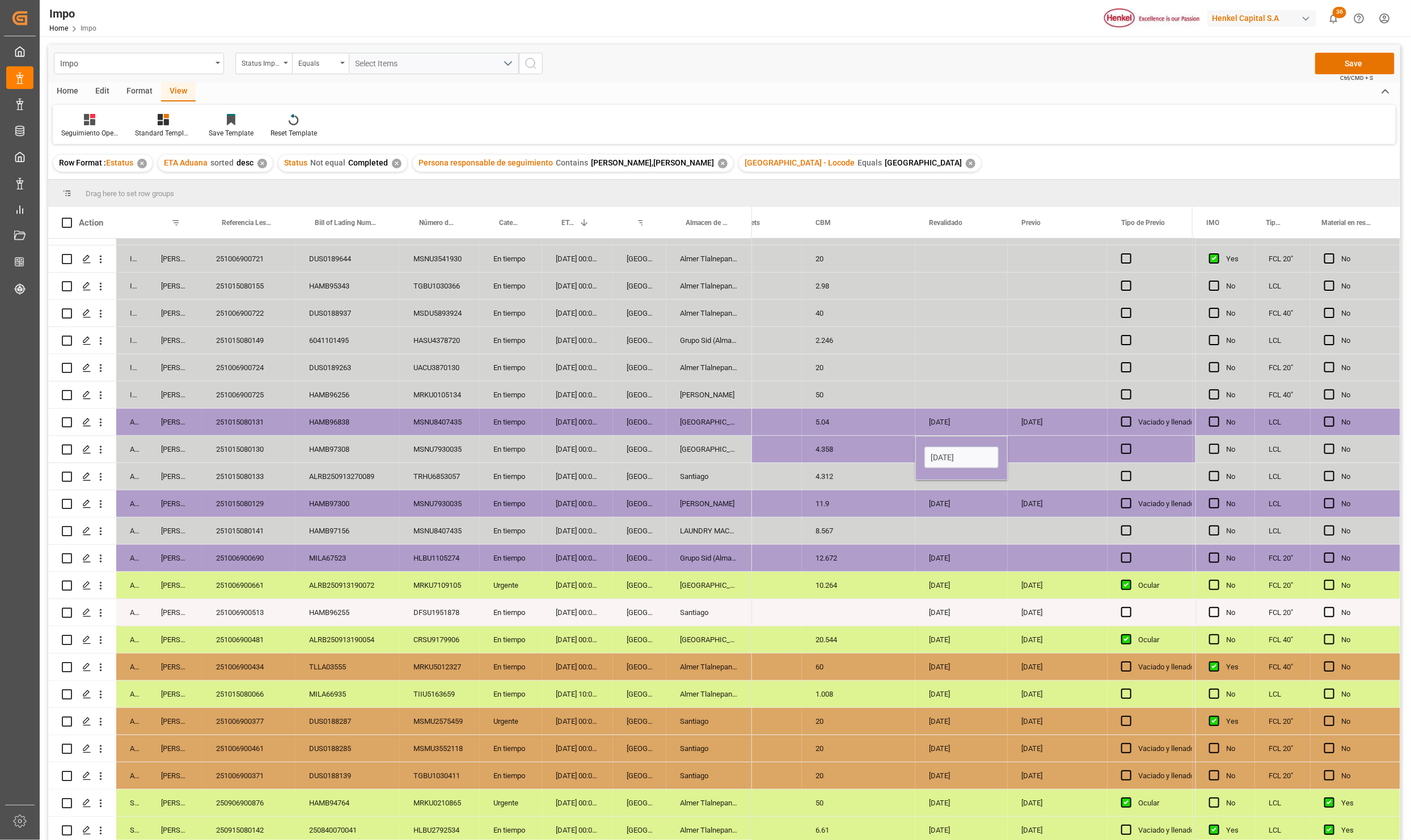
click at [1060, 594] on div "10-10-2025" at bounding box center [1058, 585] width 100 height 27
click at [1055, 445] on div "Press SPACE to select this row." at bounding box center [1058, 449] width 100 height 27
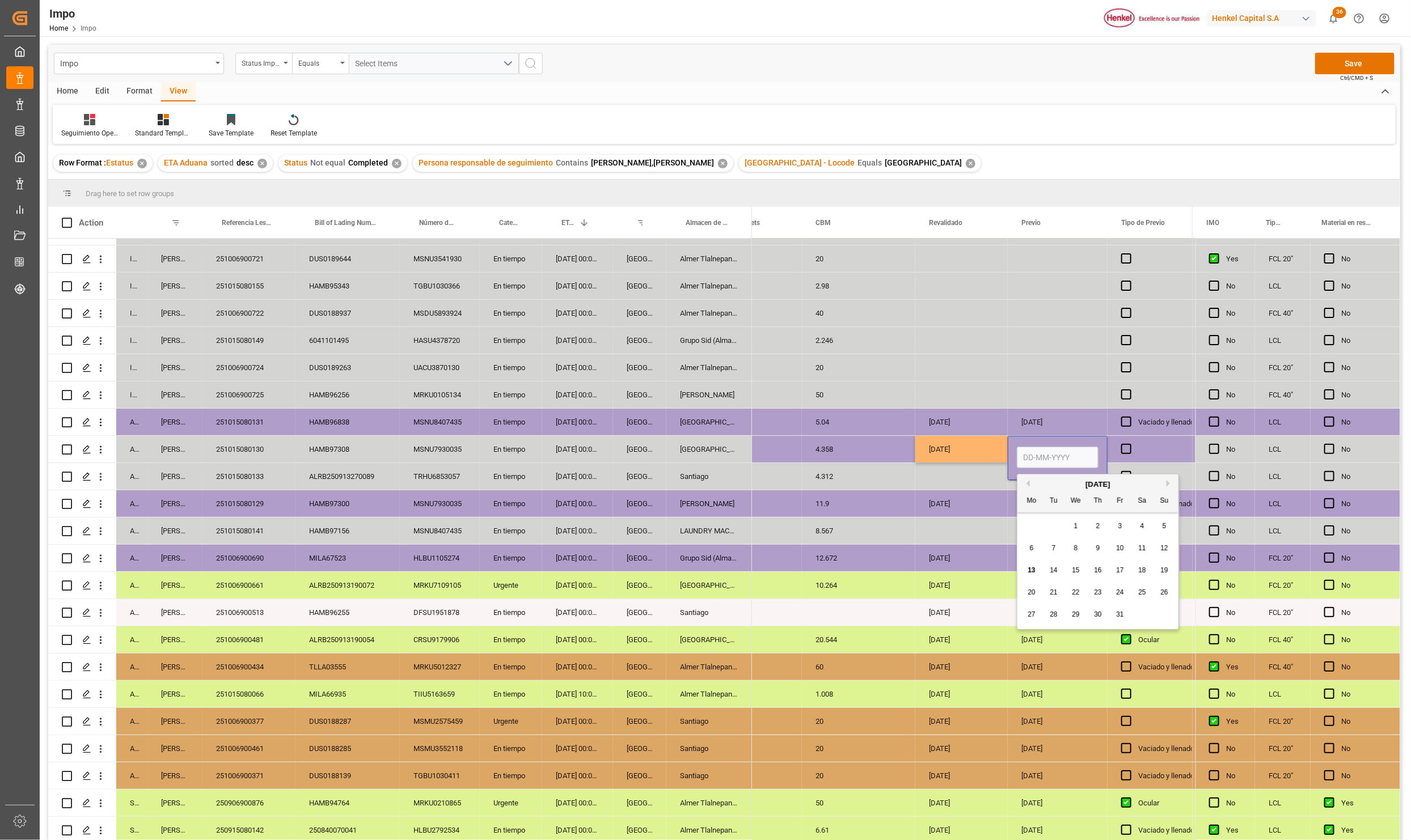
click at [1053, 446] on input "Press SPACE to select this row." at bounding box center [1058, 457] width 82 height 21
drag, startPoint x: 1081, startPoint y: 464, endPoint x: 1013, endPoint y: 445, distance: 70.6
click at [1013, 445] on div "20-01-2025" at bounding box center [1058, 458] width 100 height 44
type input "20-10-2025"
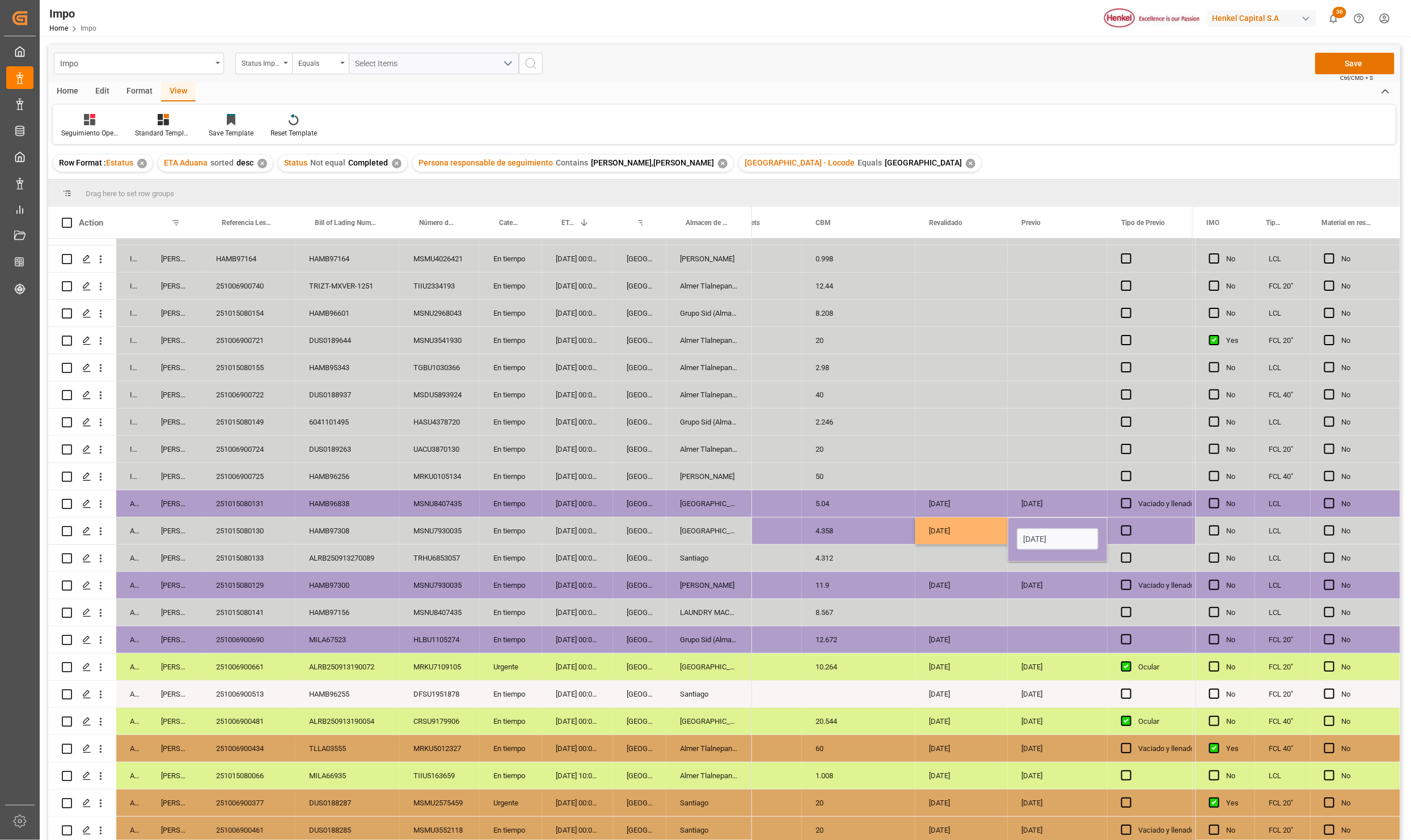
click at [975, 533] on div "[DATE]" at bounding box center [961, 531] width 93 height 27
click at [1122, 522] on div "Press SPACE to select this row." at bounding box center [1150, 531] width 85 height 27
click at [1123, 528] on span "Press SPACE to select this row." at bounding box center [1126, 530] width 10 height 10
click at [1130, 525] on input "Press SPACE to select this row." at bounding box center [1130, 525] width 0 height 0
click at [1340, 62] on button "Save" at bounding box center [1355, 64] width 80 height 21
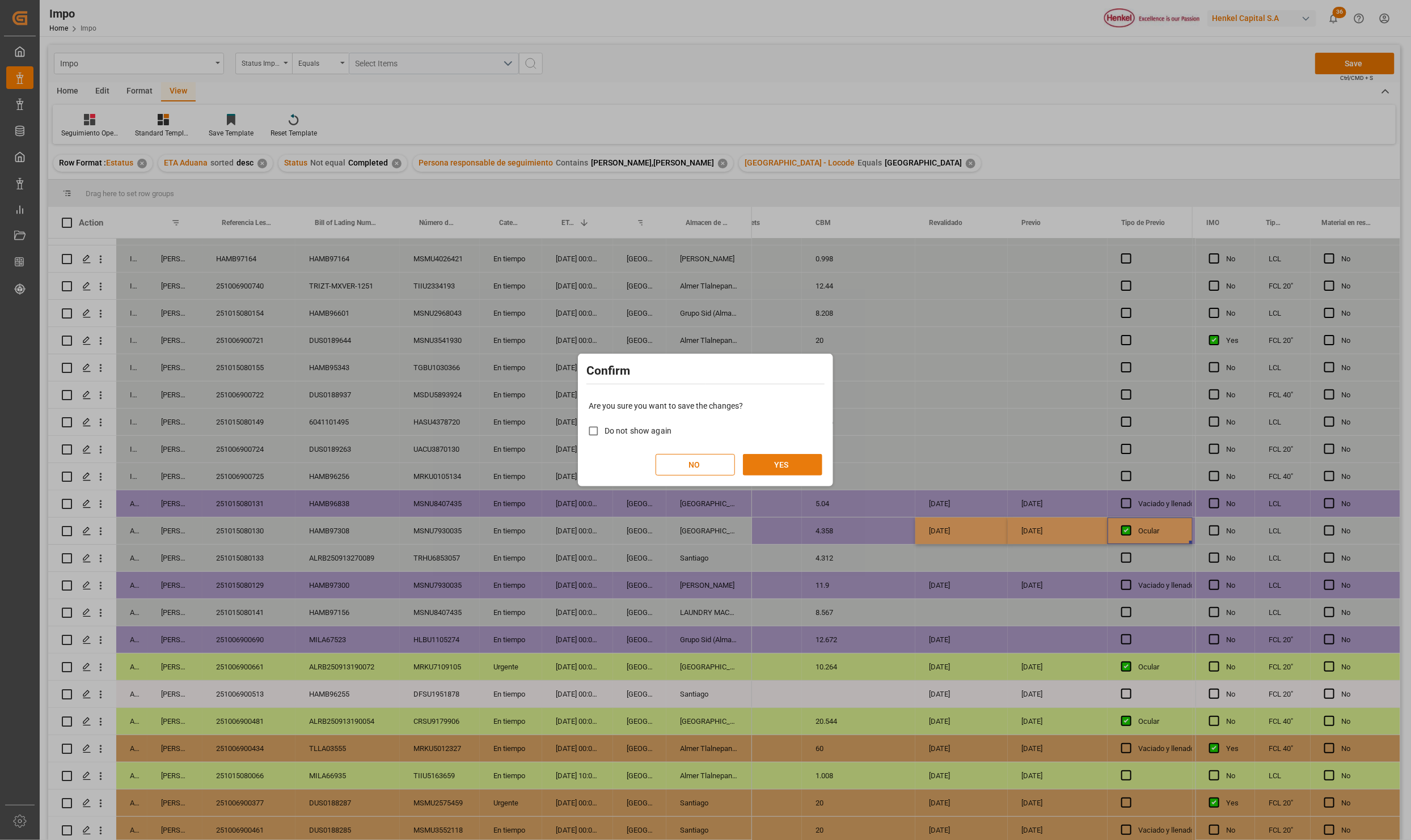
click at [793, 461] on button "YES" at bounding box center [783, 465] width 80 height 21
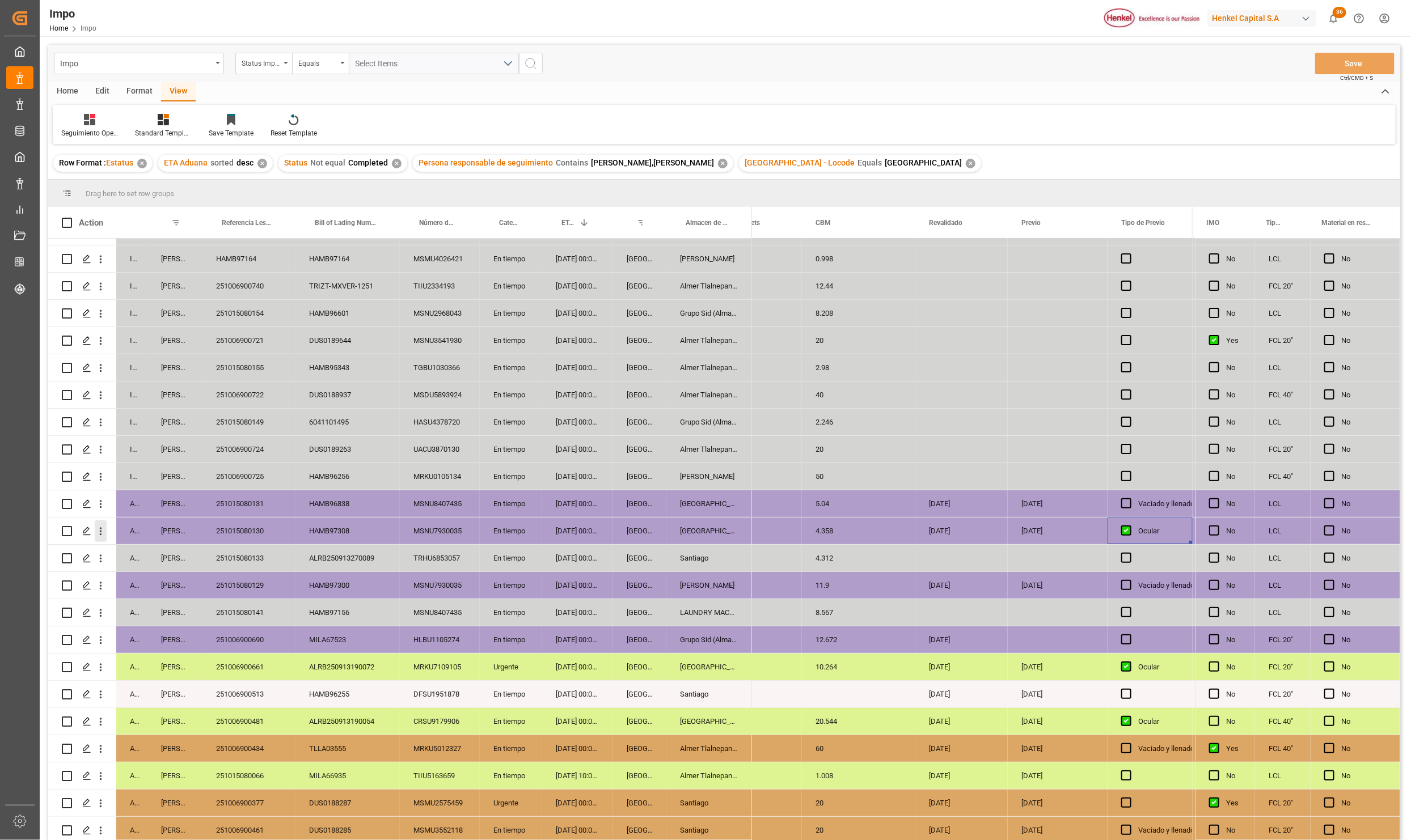
click at [100, 534] on icon "open menu" at bounding box center [101, 531] width 2 height 8
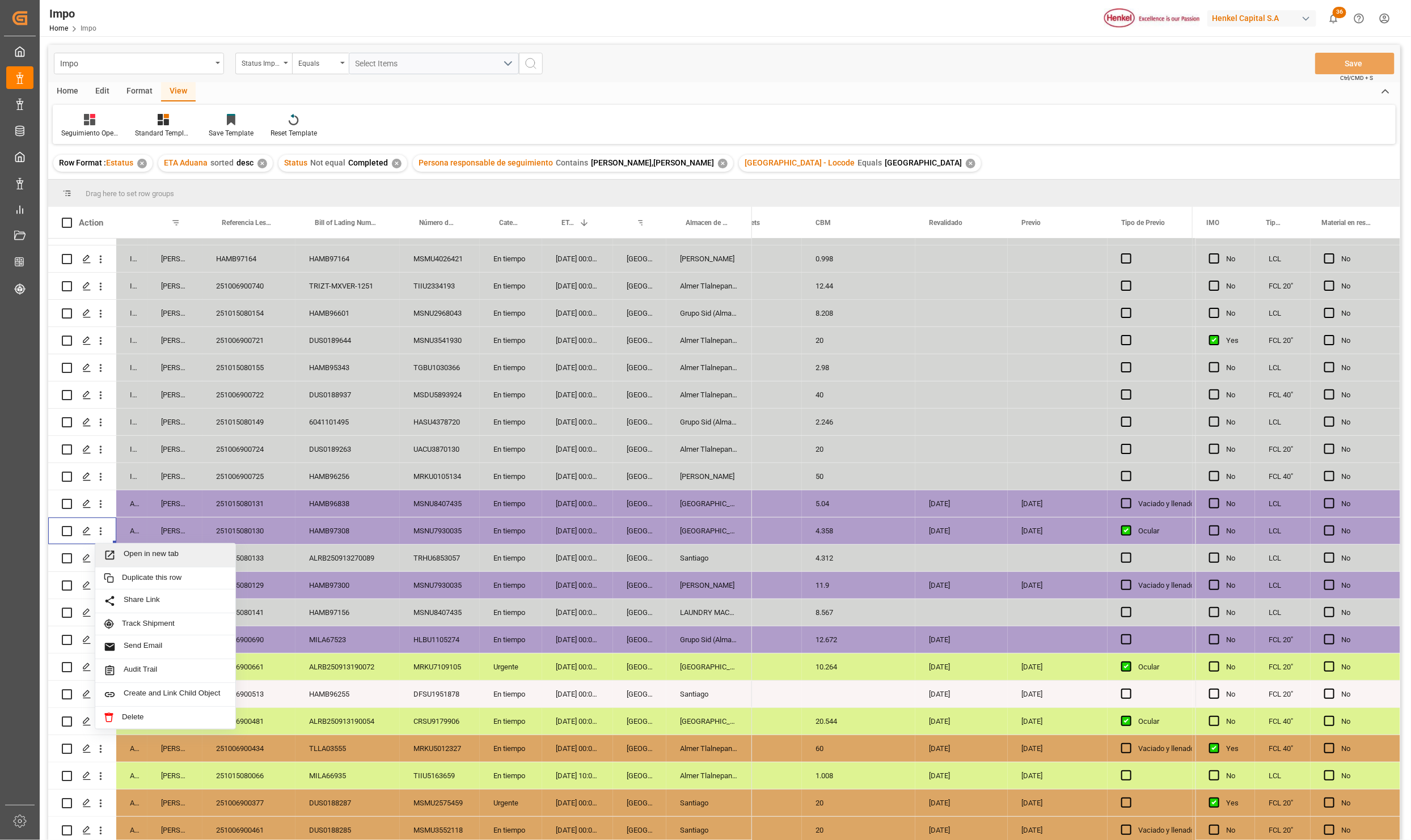
click at [121, 551] on span "Press SPACE to select this row." at bounding box center [113, 555] width 20 height 12
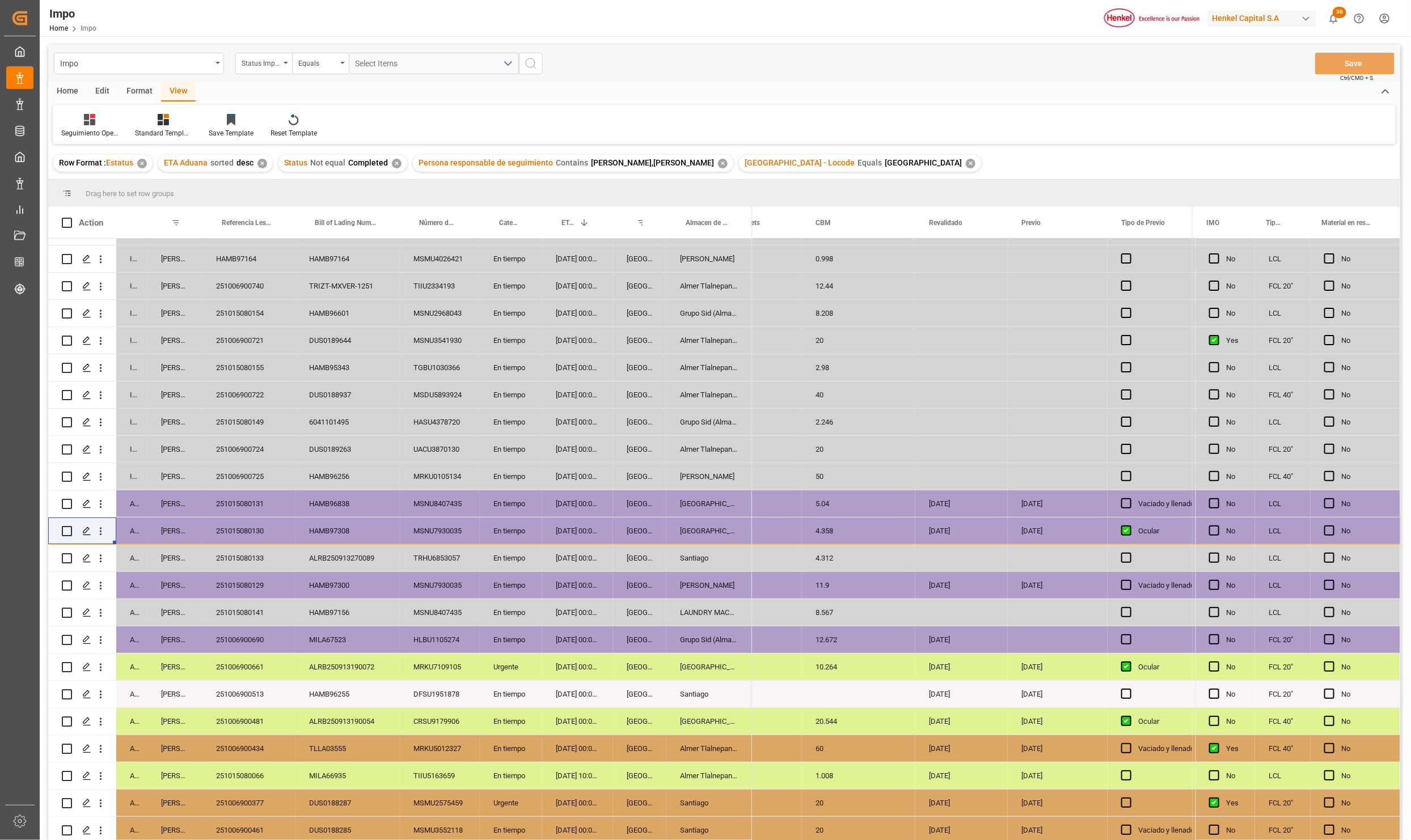
click at [245, 498] on div "251015080131" at bounding box center [249, 503] width 93 height 27
click at [101, 497] on button "open menu" at bounding box center [100, 504] width 12 height 21
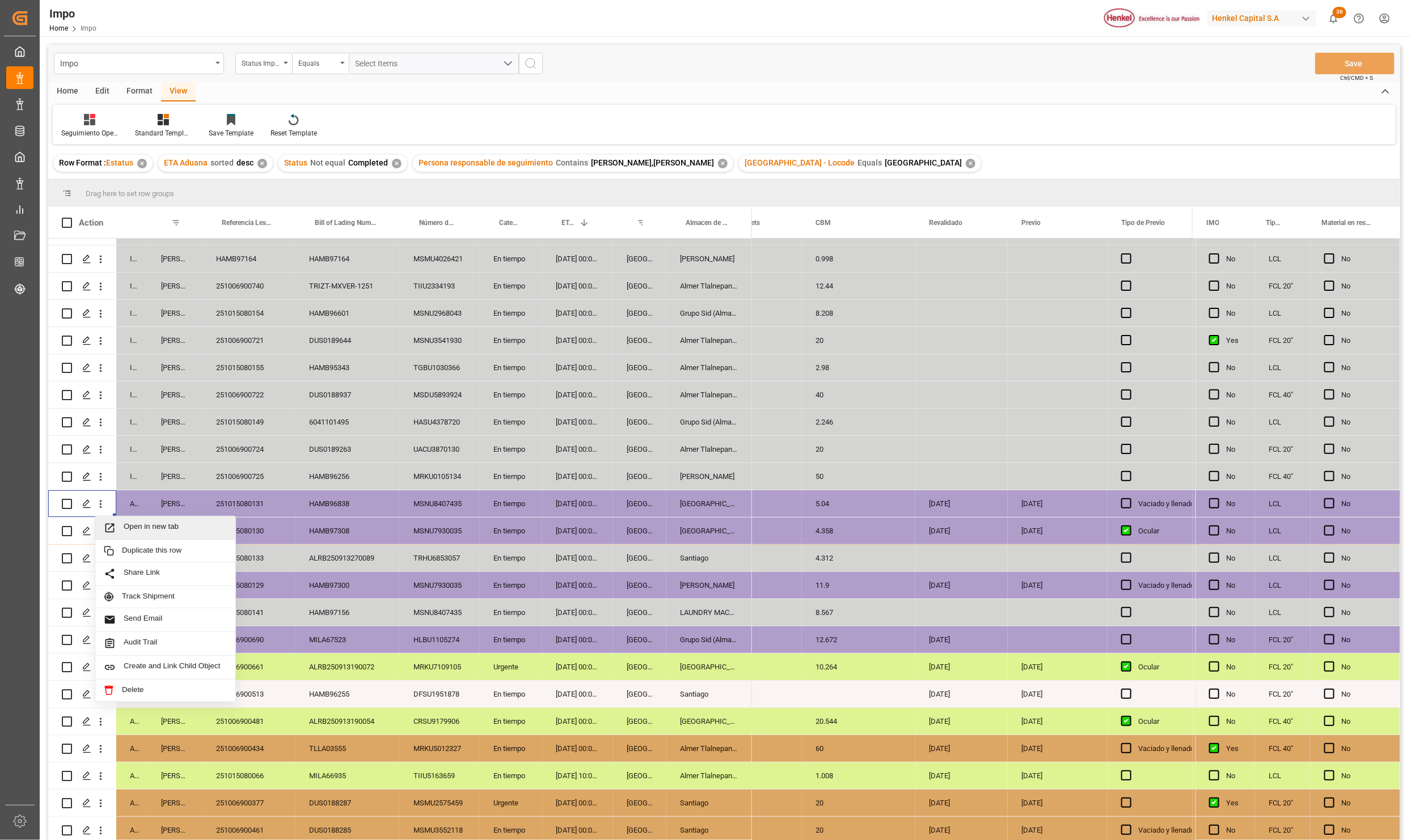
click at [115, 531] on icon "Press SPACE to select this row." at bounding box center [110, 528] width 12 height 12
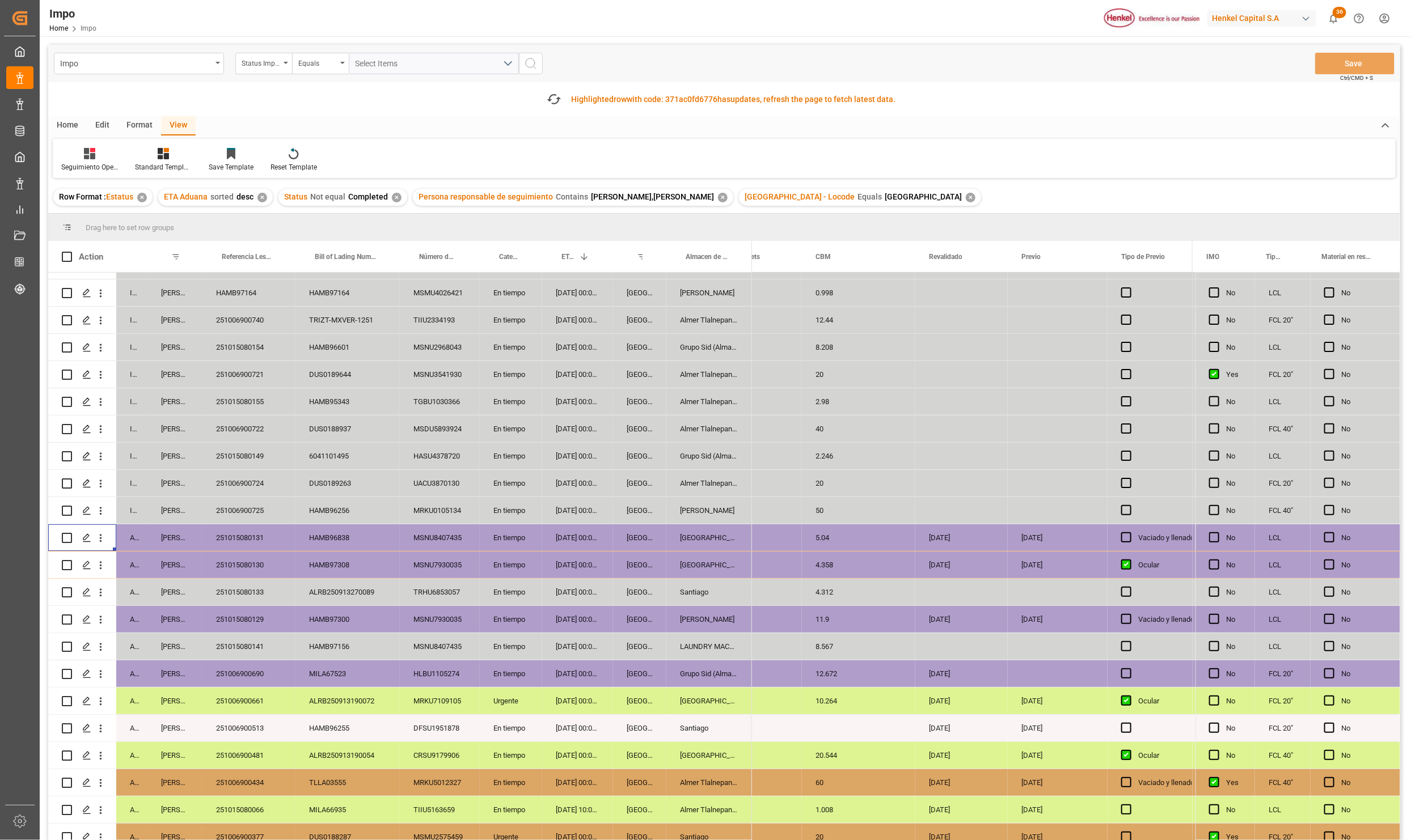
click at [785, 551] on div "5" at bounding box center [745, 537] width 113 height 27
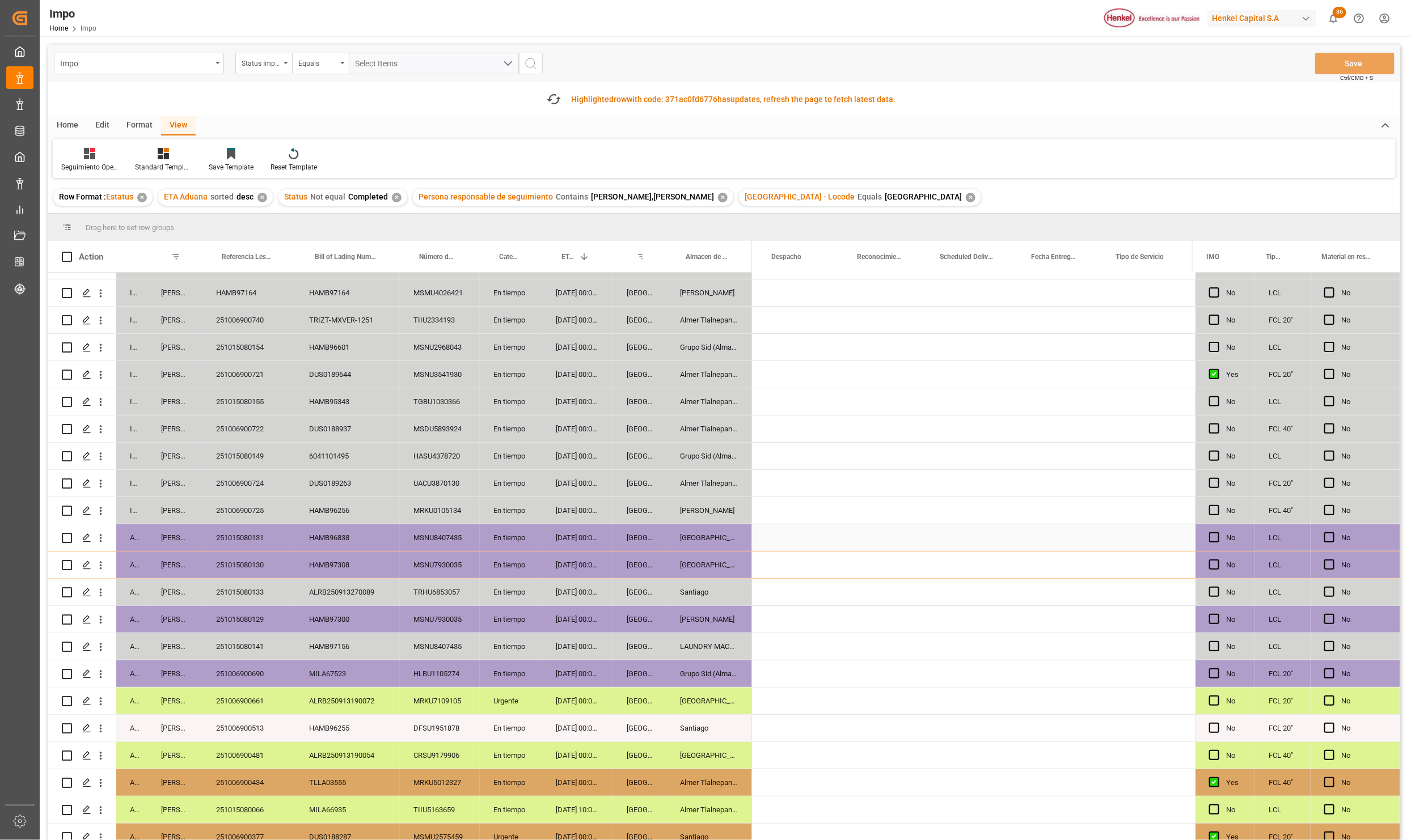
scroll to position [0, 2559]
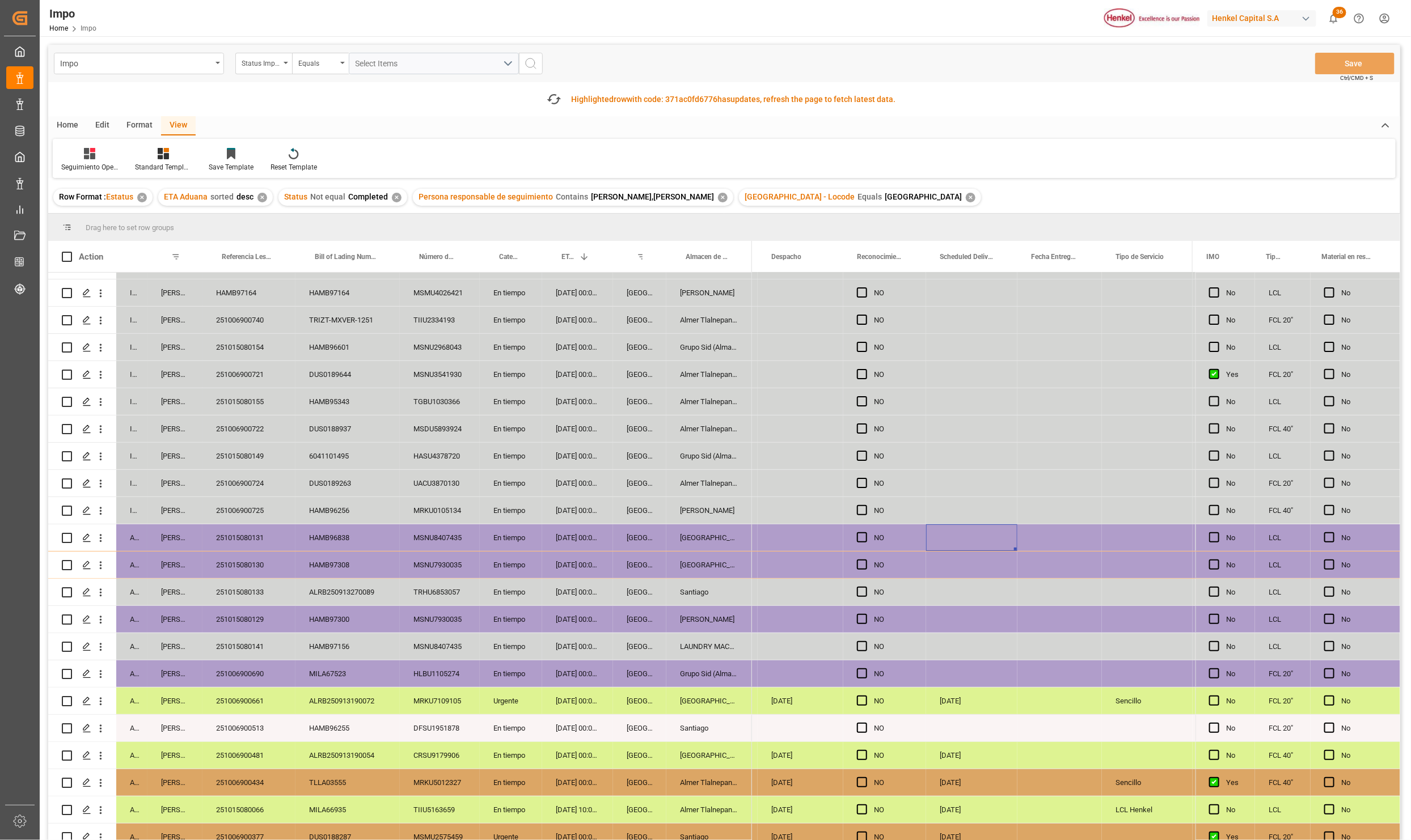
click at [998, 537] on div "Press SPACE to select this row." at bounding box center [972, 537] width 91 height 27
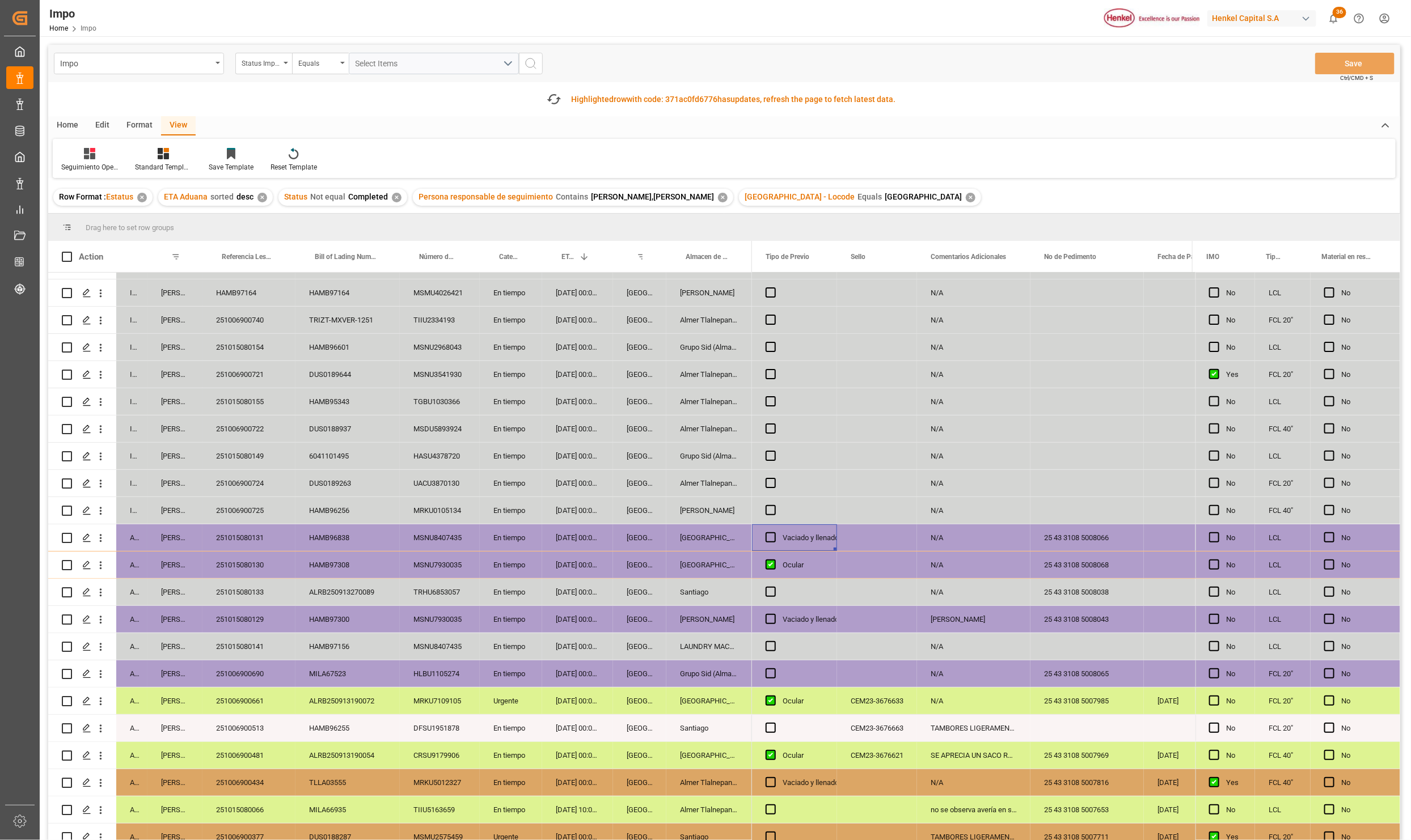
scroll to position [0, 1896]
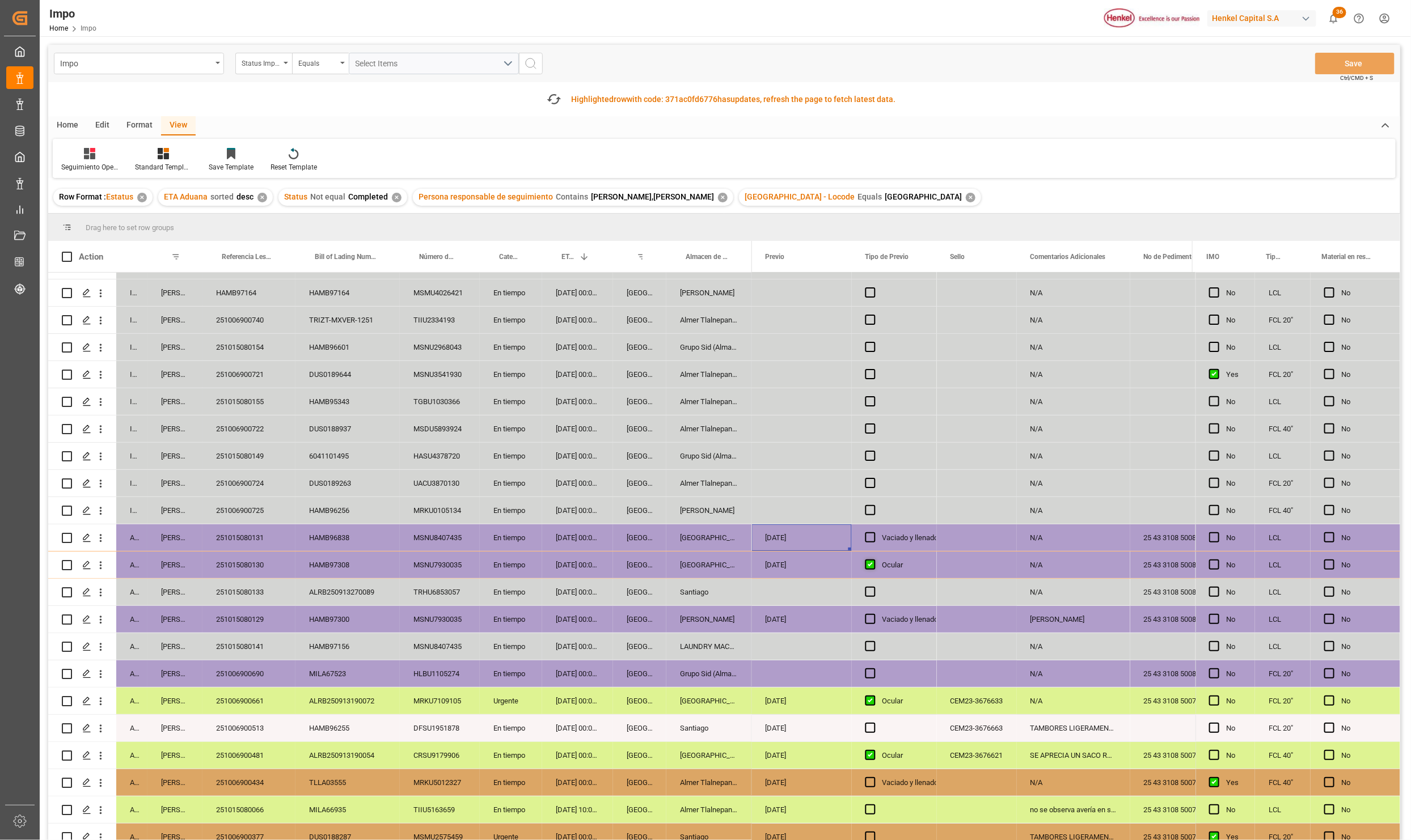
click at [870, 563] on span "Press SPACE to select this row." at bounding box center [870, 565] width 10 height 10
click at [874, 560] on input "Press SPACE to select this row." at bounding box center [874, 560] width 0 height 0
click at [871, 569] on span "Press SPACE to select this row." at bounding box center [870, 565] width 10 height 10
click at [874, 560] on input "Press SPACE to select this row." at bounding box center [874, 560] width 0 height 0
click at [783, 568] on div "20-10-2025" at bounding box center [802, 565] width 100 height 27
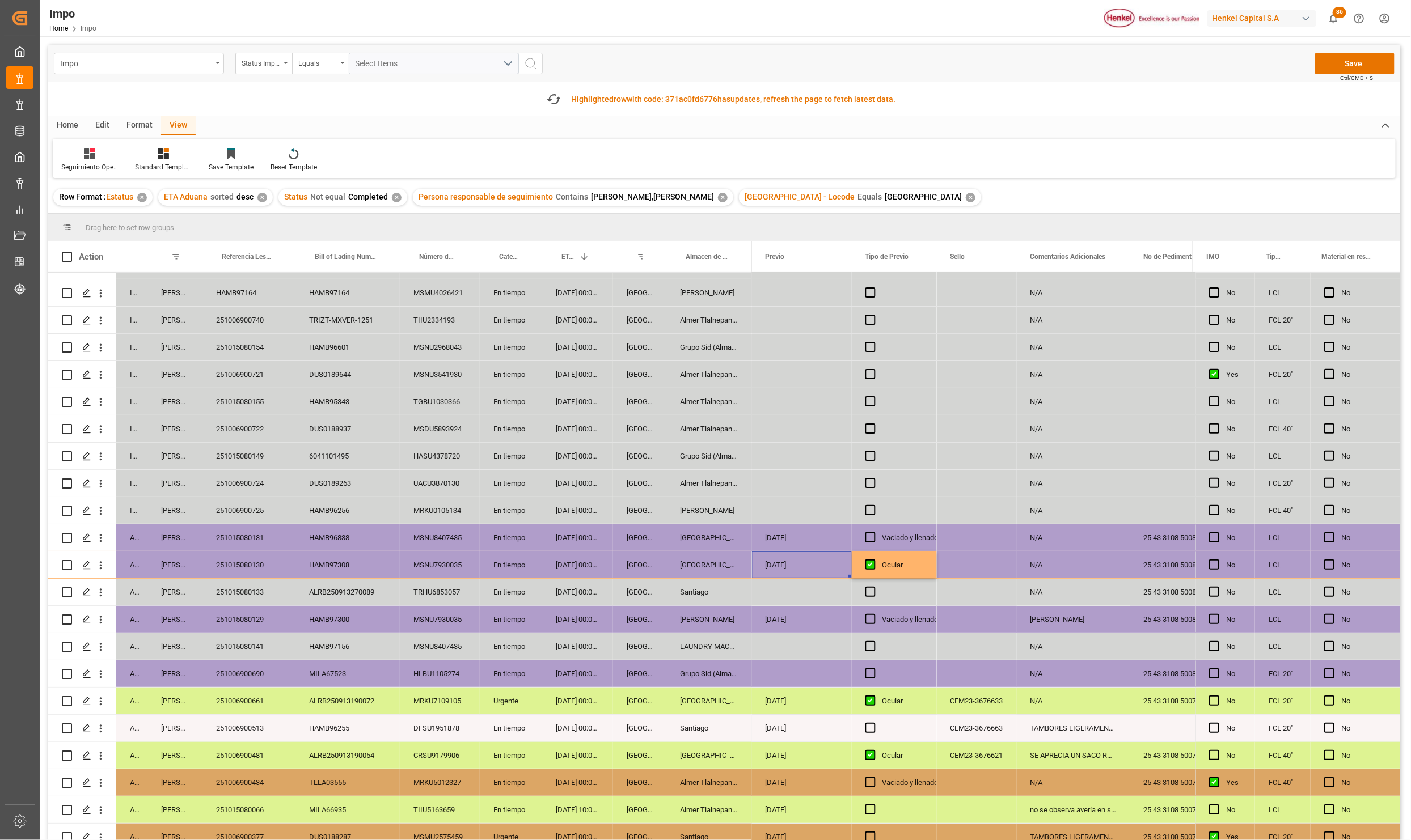
click at [776, 539] on div "15-10-2025" at bounding box center [802, 537] width 100 height 27
click at [792, 572] on div "20-10-2025" at bounding box center [802, 565] width 100 height 27
click at [806, 623] on div "17-10-2025" at bounding box center [802, 619] width 100 height 27
click at [871, 540] on span "Press SPACE to select this row." at bounding box center [870, 537] width 10 height 10
click at [874, 532] on input "Press SPACE to select this row." at bounding box center [874, 532] width 0 height 0
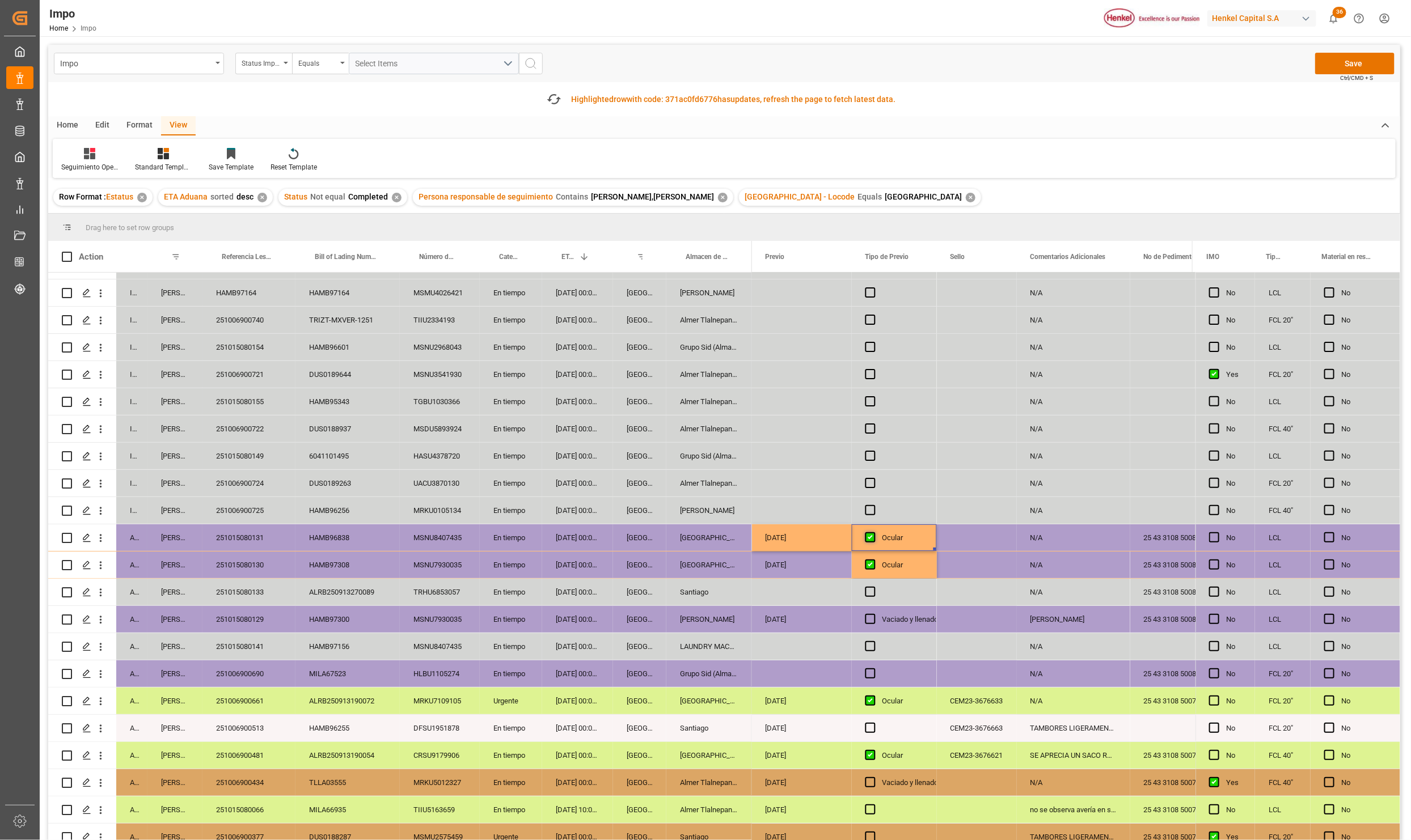
click at [870, 540] on span "Press SPACE to select this row." at bounding box center [870, 537] width 10 height 10
click at [874, 532] on input "Press SPACE to select this row." at bounding box center [874, 532] width 0 height 0
click at [874, 560] on span "Press SPACE to select this row." at bounding box center [870, 565] width 10 height 10
click at [874, 560] on input "Press SPACE to select this row." at bounding box center [874, 560] width 0 height 0
click at [1351, 65] on button "Save" at bounding box center [1355, 64] width 80 height 21
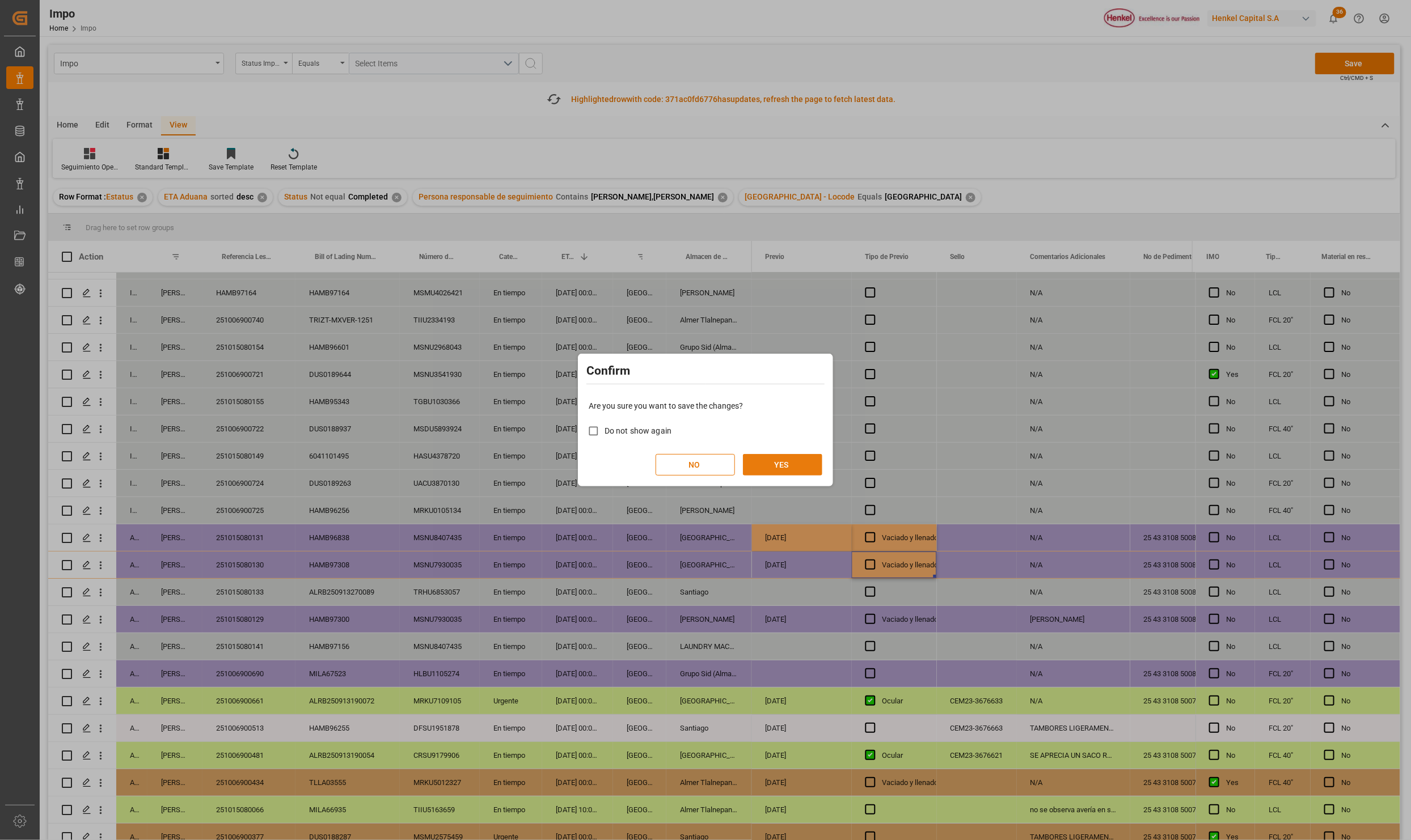
click at [787, 468] on button "YES" at bounding box center [783, 465] width 80 height 21
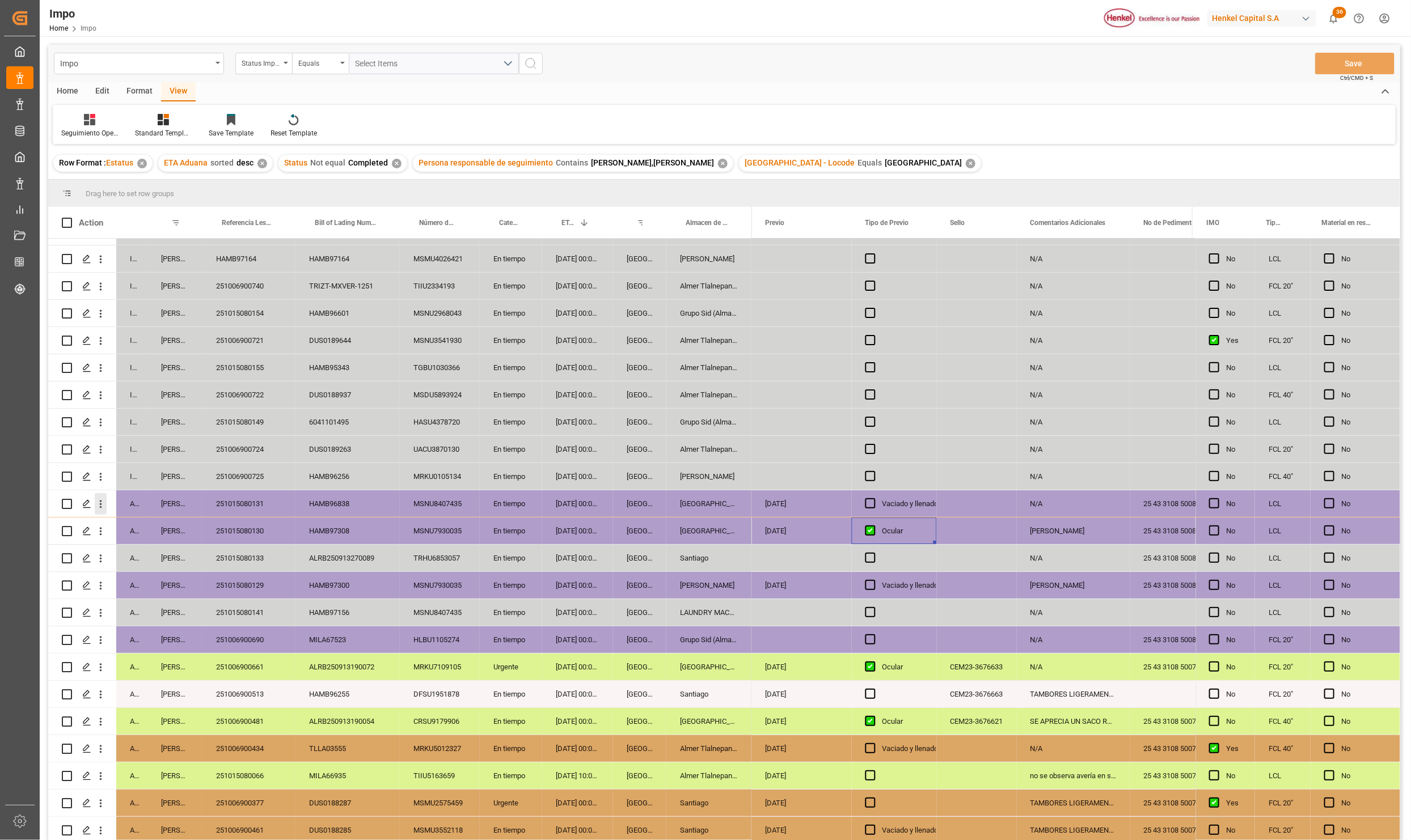
click at [97, 506] on icon "open menu" at bounding box center [100, 504] width 12 height 12
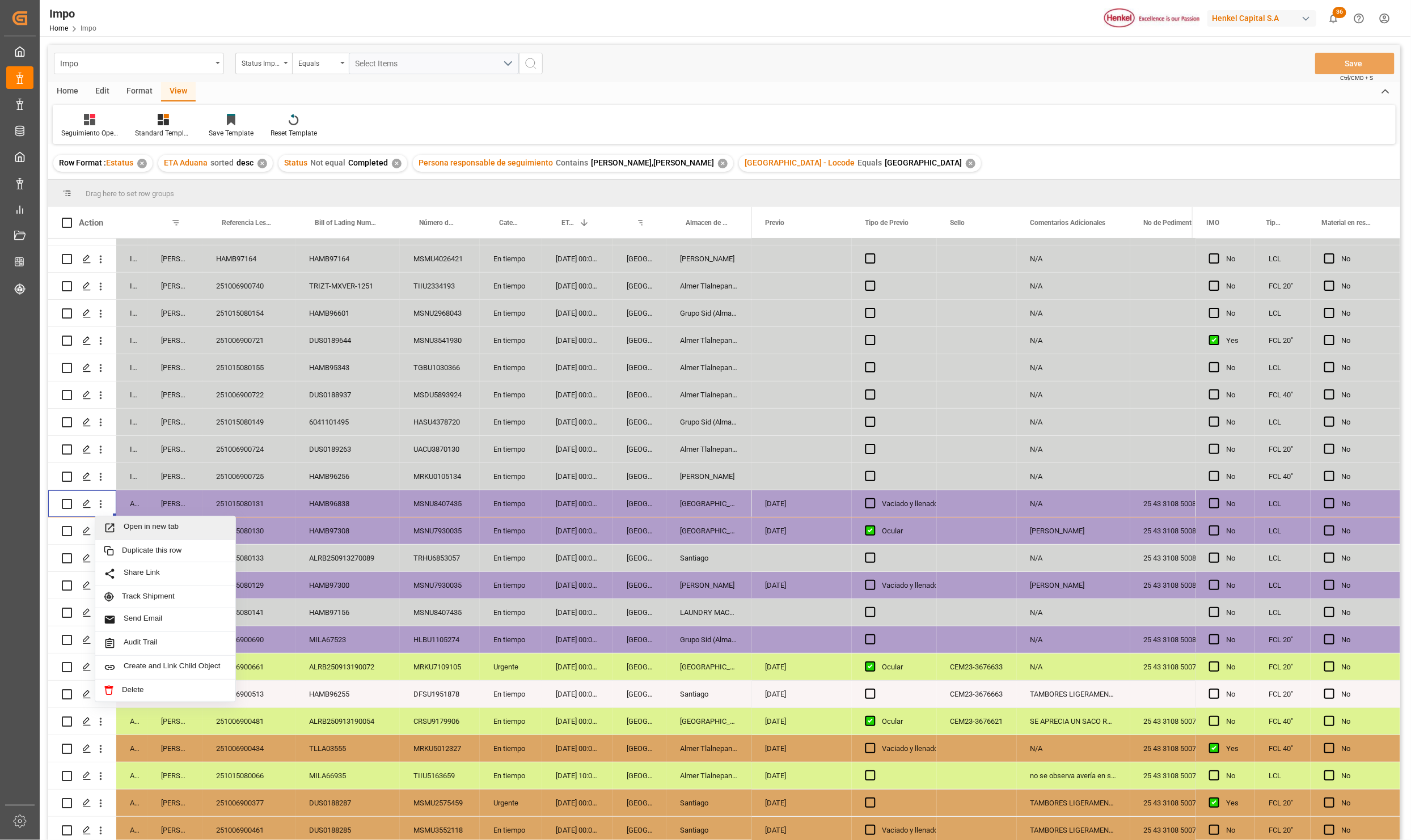
click at [119, 524] on span "Press SPACE to select this row." at bounding box center [113, 528] width 20 height 12
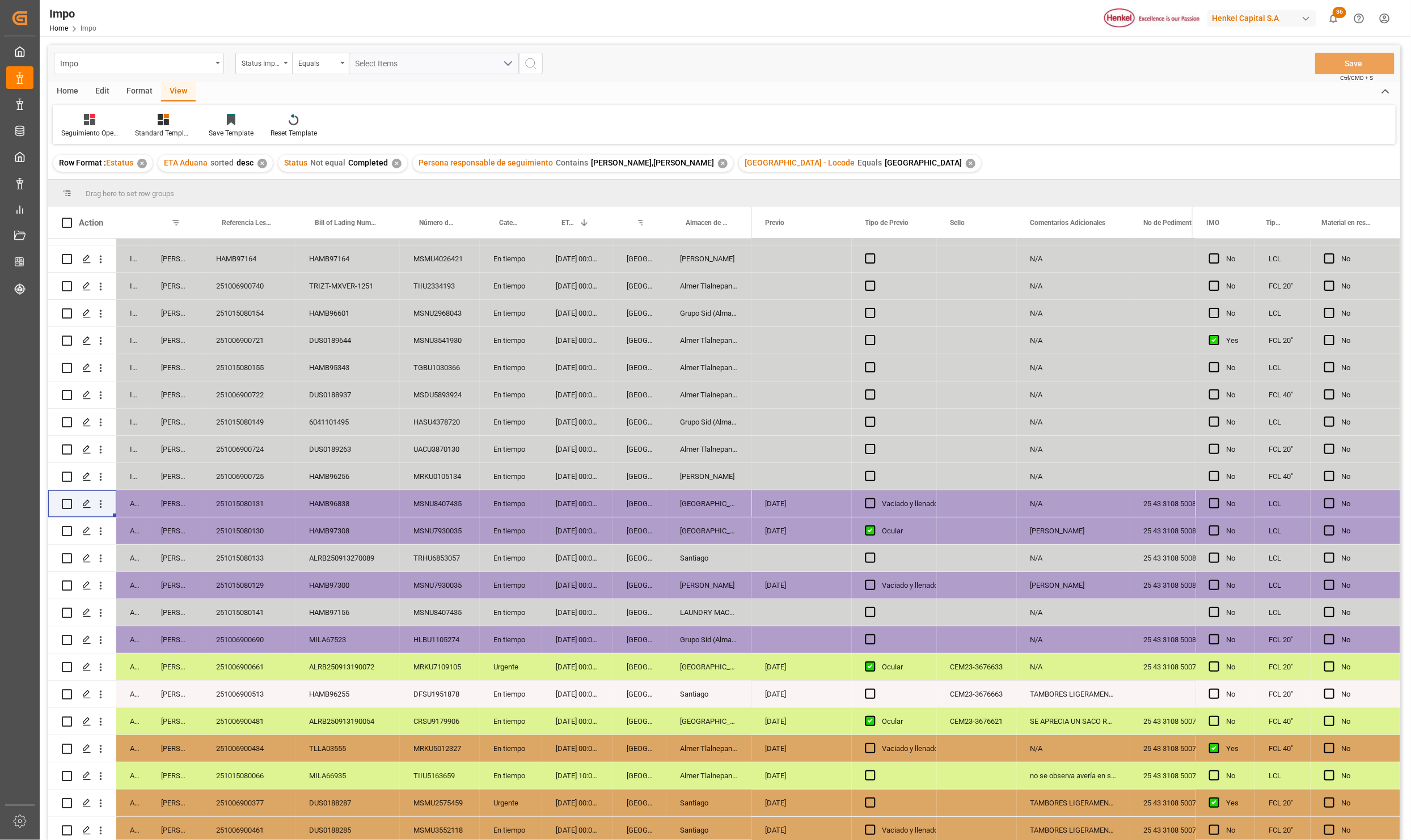
click at [1086, 799] on div "TAMBORES LIGERAMENTE RASPADOS Y ABOLLADOS DE ORIGEN (LOTE: NX53124821)" at bounding box center [1073, 803] width 113 height 27
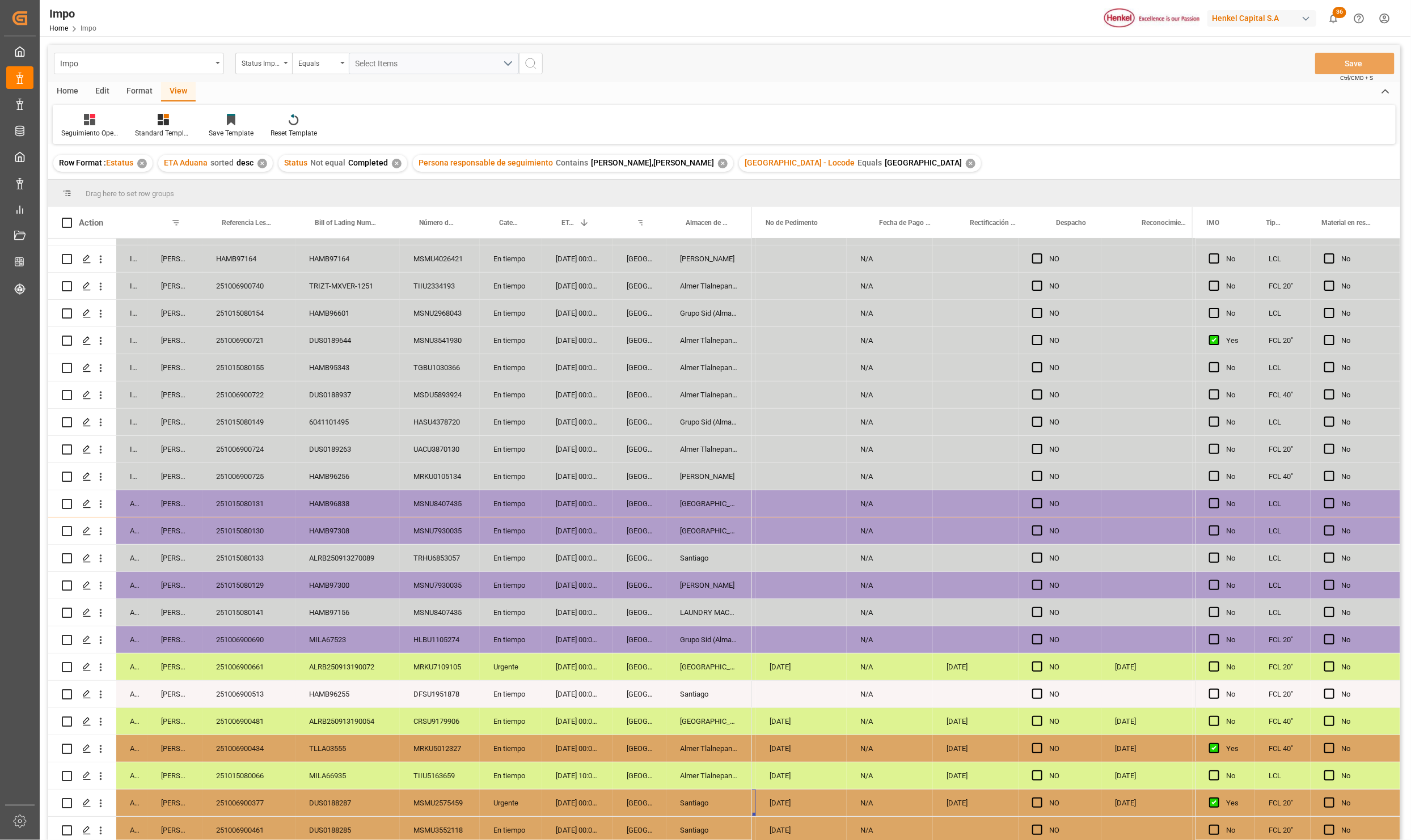
scroll to position [0, 2273]
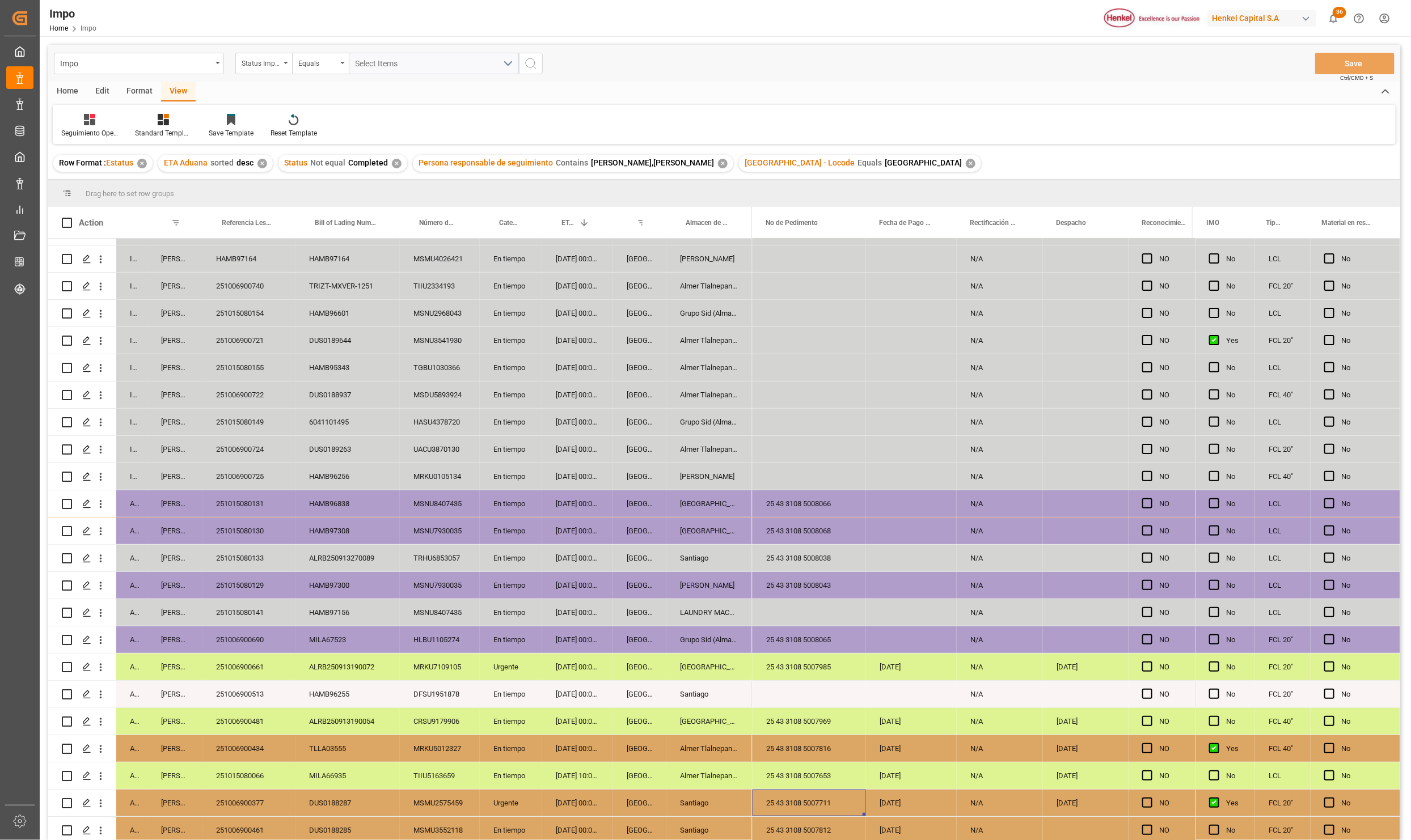
click at [824, 801] on div "25 43 3108 5007711" at bounding box center [809, 803] width 113 height 27
click at [821, 804] on input "25 43 3108 5007711" at bounding box center [809, 809] width 95 height 21
click at [850, 754] on div "25 43 3108 5007816" at bounding box center [809, 749] width 113 height 27
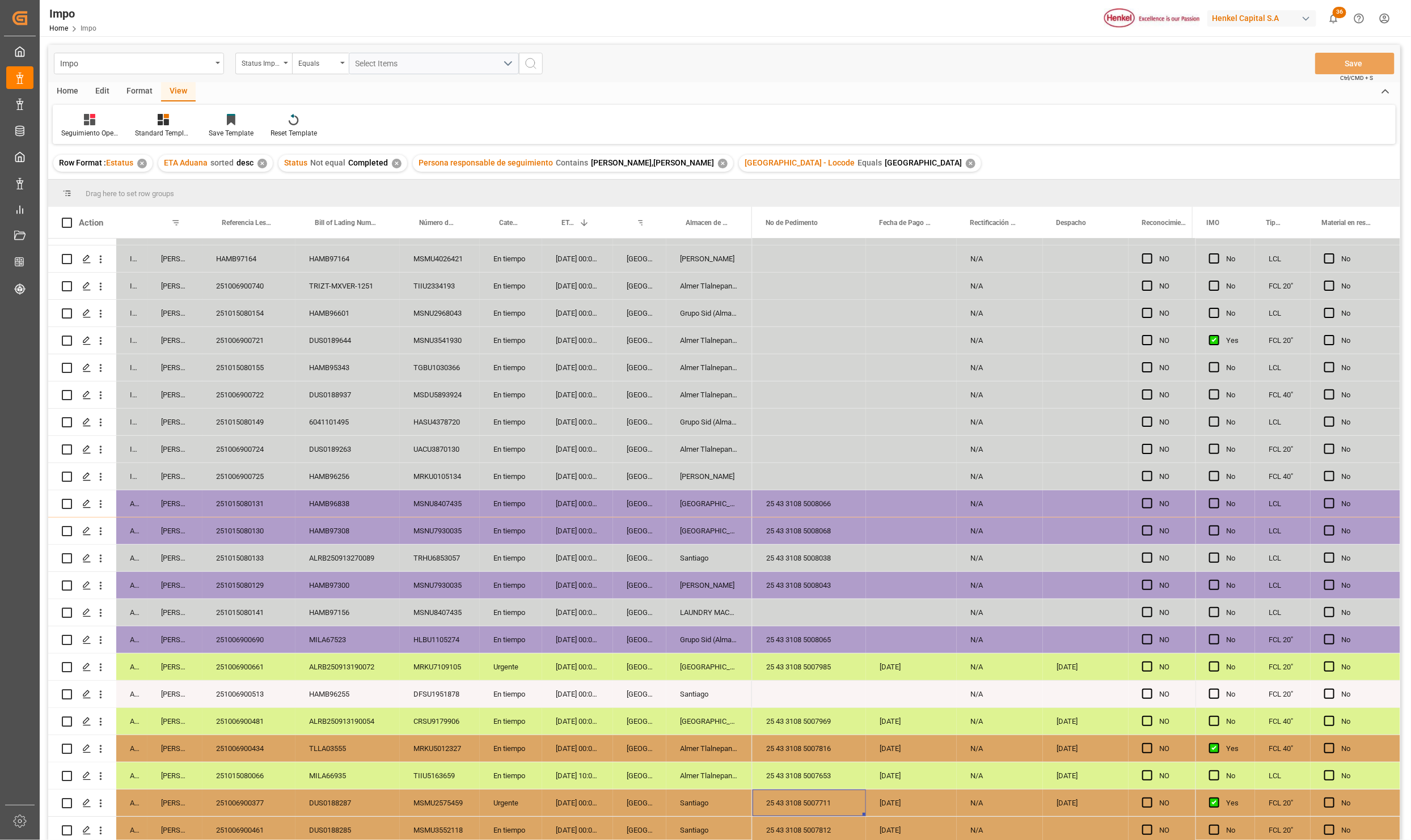
click at [821, 810] on div "25 43 3108 5007711" at bounding box center [809, 803] width 113 height 27
click at [252, 794] on div "251006900377" at bounding box center [249, 803] width 93 height 27
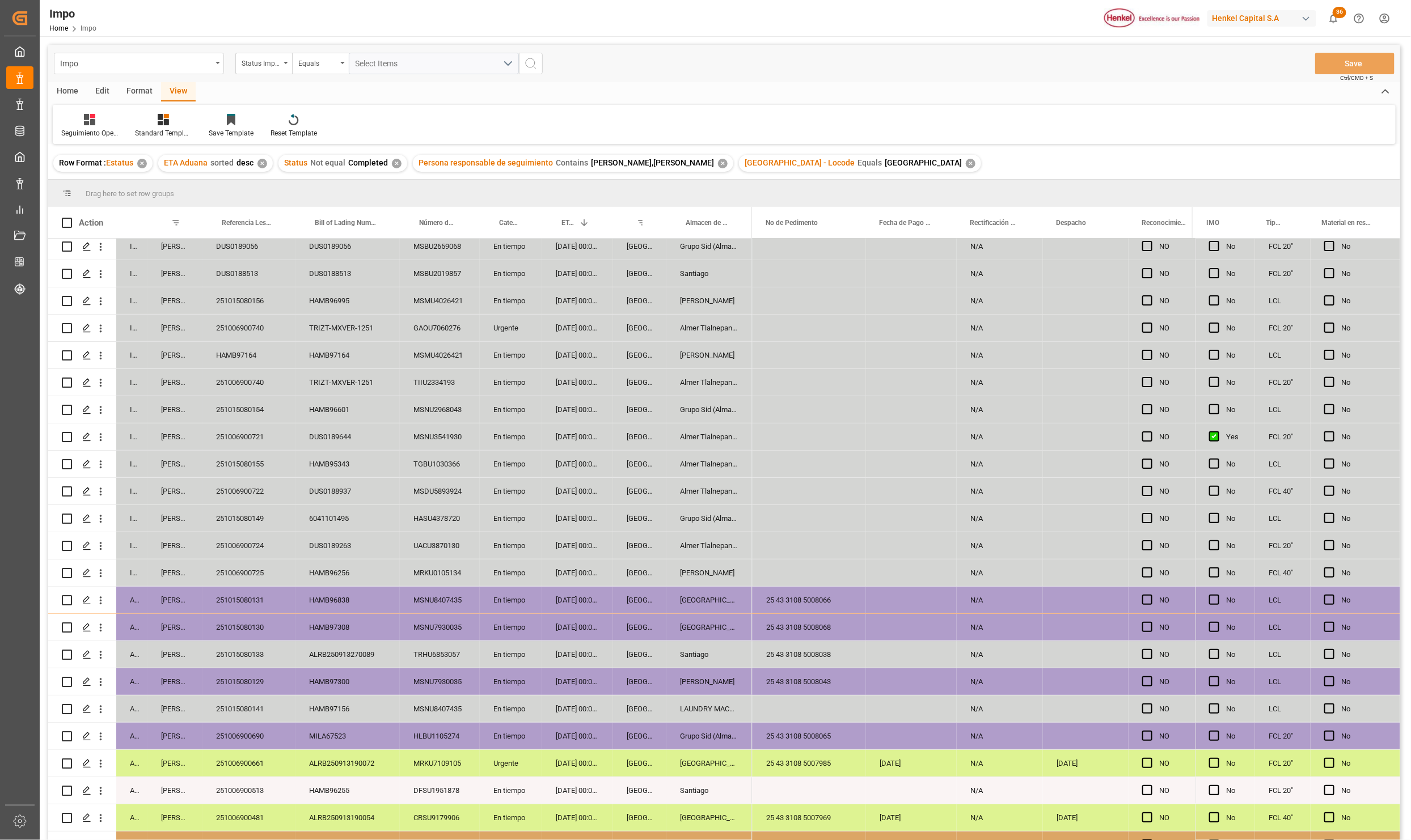
scroll to position [0, 0]
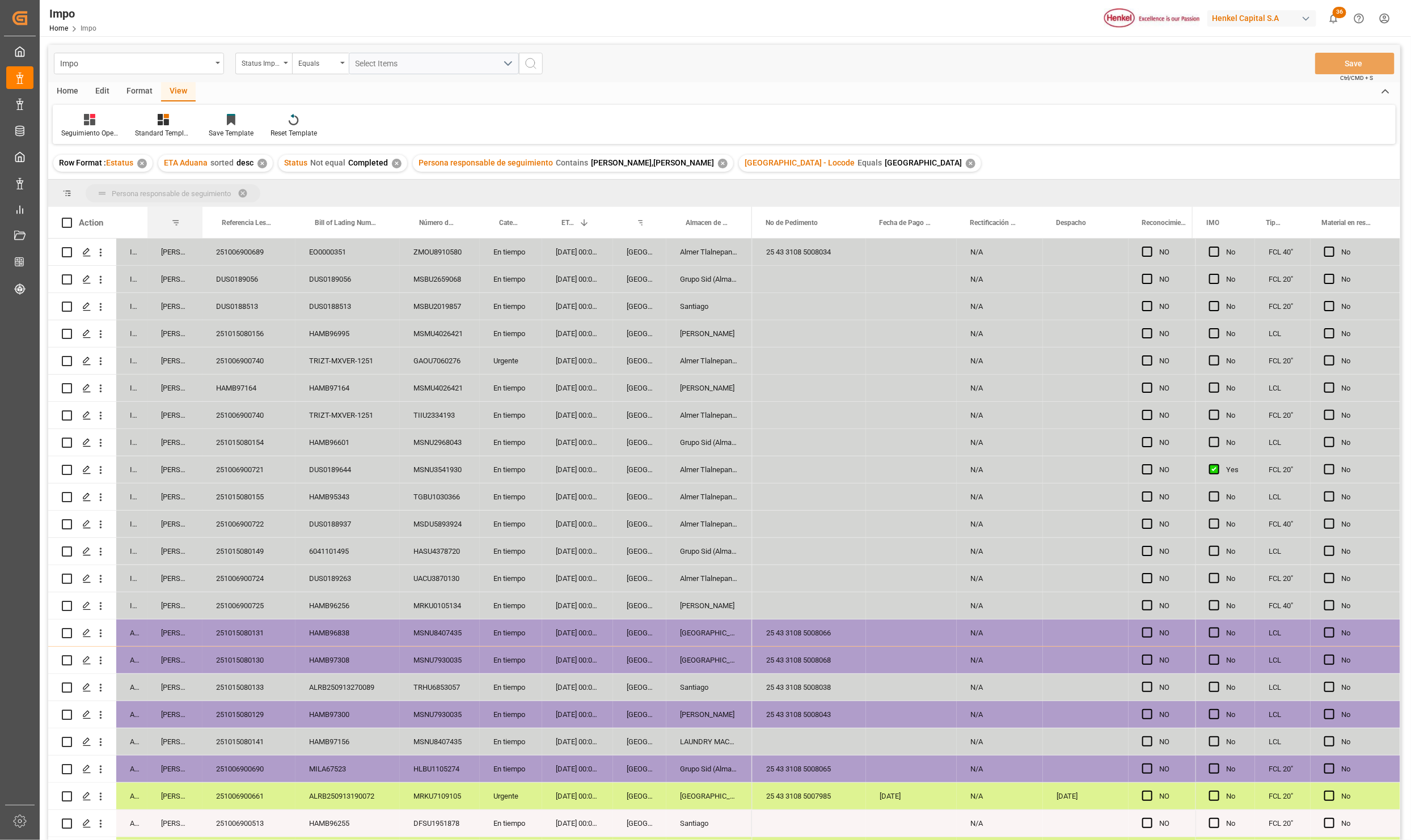
drag, startPoint x: 169, startPoint y: 218, endPoint x: 169, endPoint y: 191, distance: 27.0
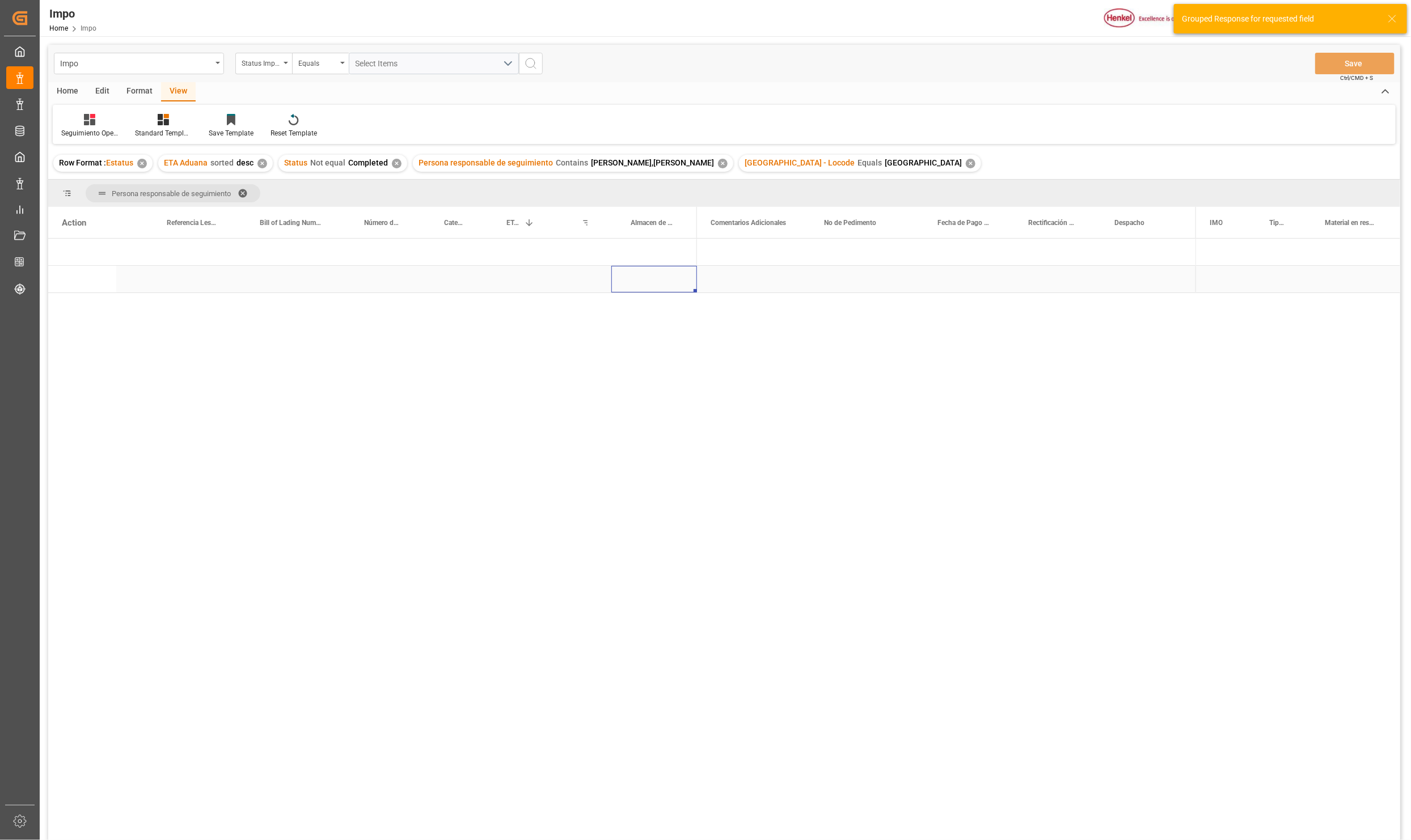
click at [686, 281] on div "Press SPACE to select this row." at bounding box center [654, 279] width 86 height 27
click at [715, 278] on span "Press SPACE to select this row." at bounding box center [716, 279] width 10 height 10
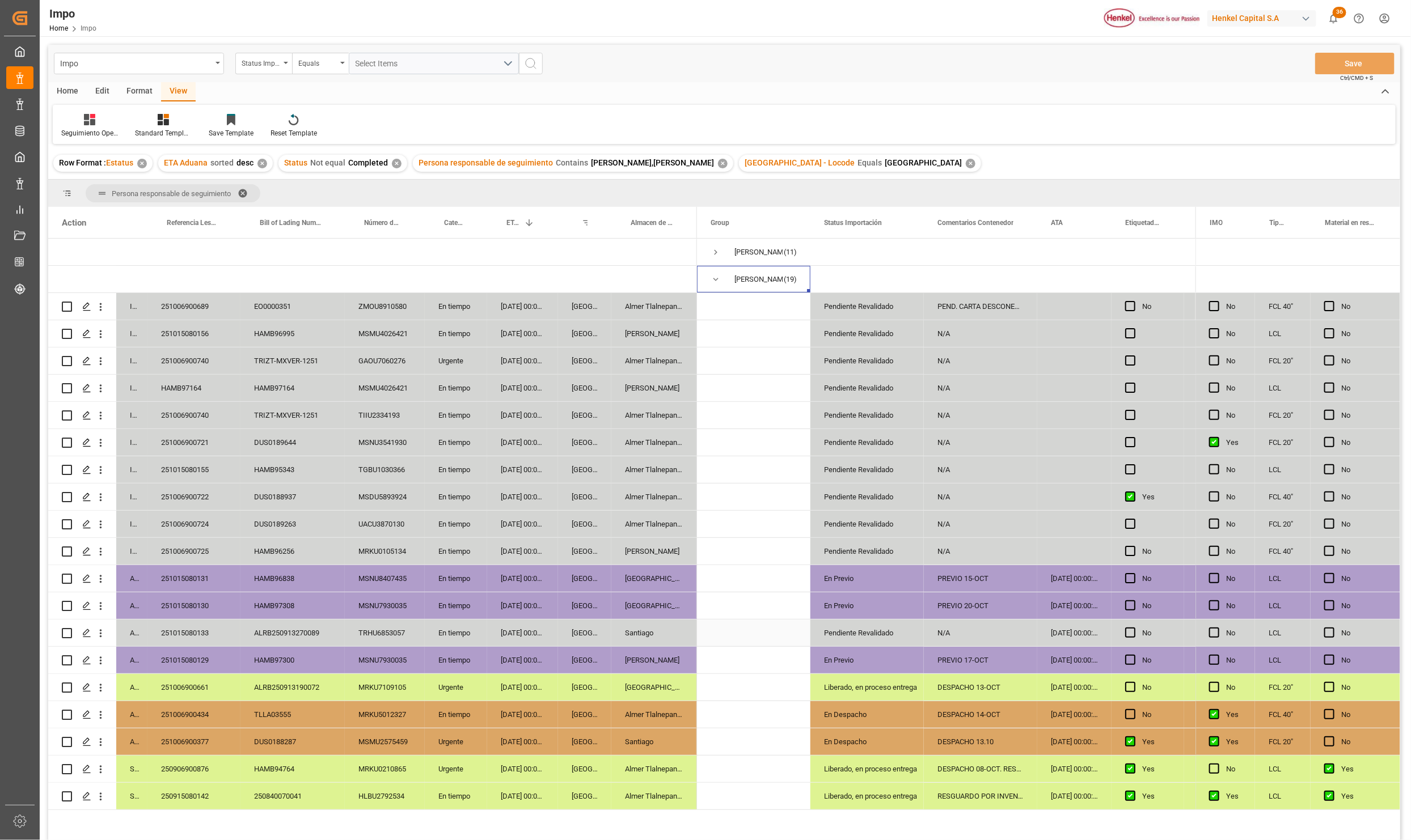
click at [187, 633] on div "251015080133" at bounding box center [194, 633] width 93 height 27
click at [309, 632] on div "ALRB250913270089" at bounding box center [293, 633] width 105 height 27
click at [284, 665] on div "HAMB97300" at bounding box center [293, 660] width 105 height 27
click at [958, 657] on div "PREVIO 17-OCT" at bounding box center [980, 660] width 113 height 27
click at [960, 609] on div "PREVIO 20-OCT" at bounding box center [980, 606] width 113 height 27
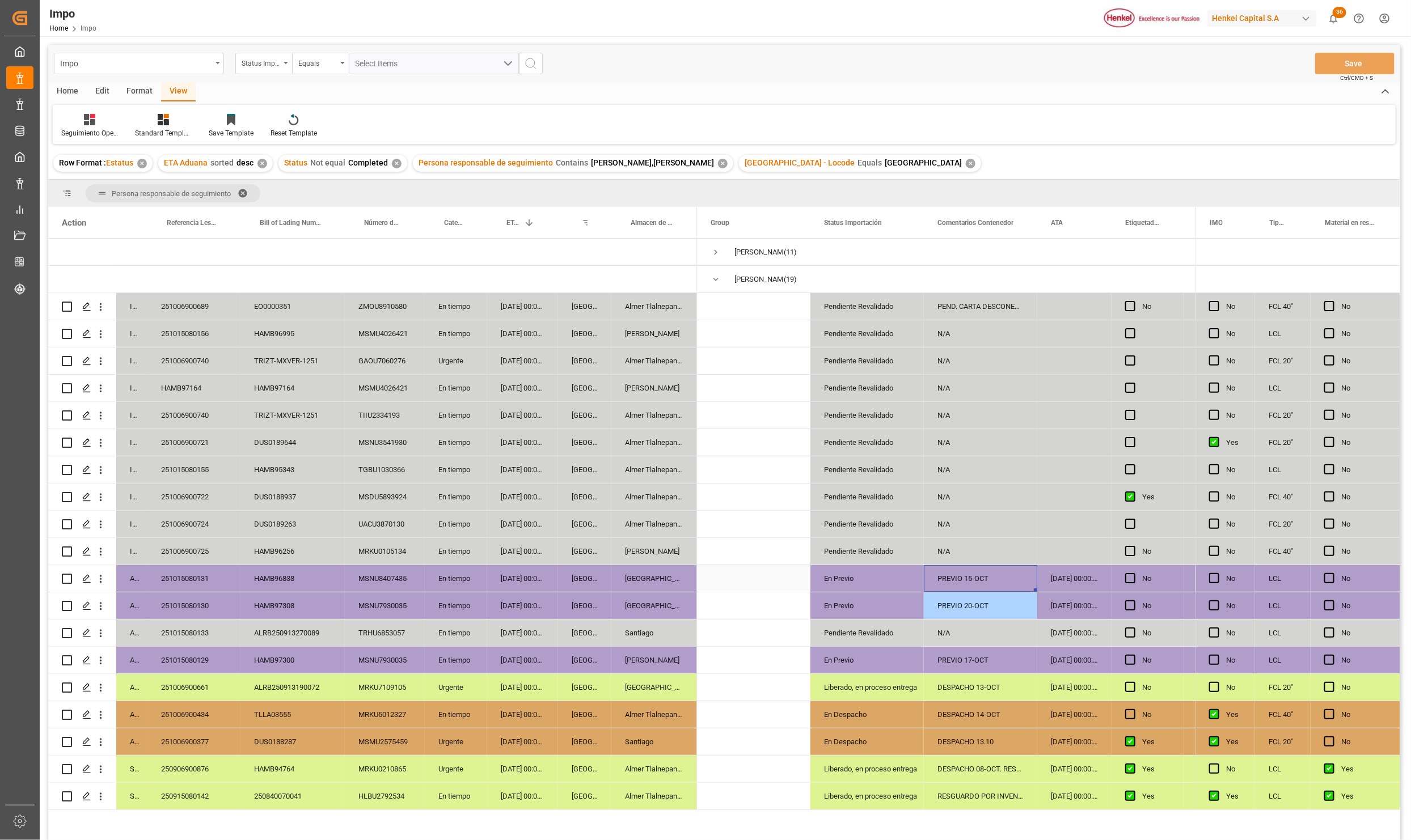
click at [974, 581] on div "PREVIO 15-OCT" at bounding box center [980, 578] width 113 height 27
click at [969, 603] on div "PREVIO 20-OCT" at bounding box center [980, 606] width 113 height 27
click at [1380, 49] on div "Impo Status Importación Equals Select Items Save Ctrl/CMD + S" at bounding box center [724, 63] width 1352 height 37
click at [1380, 59] on button "Save" at bounding box center [1355, 64] width 80 height 21
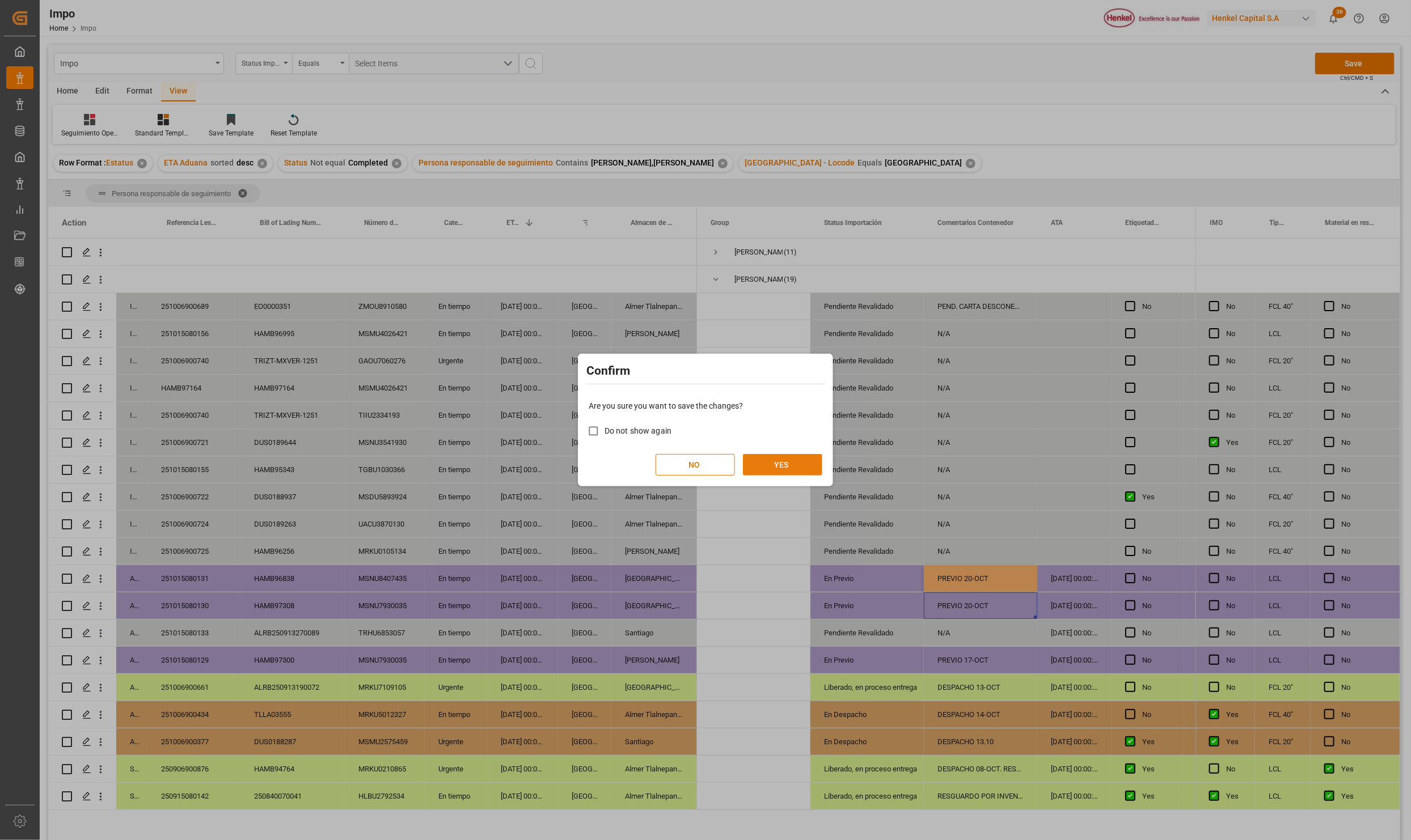
click at [786, 468] on button "YES" at bounding box center [783, 465] width 80 height 21
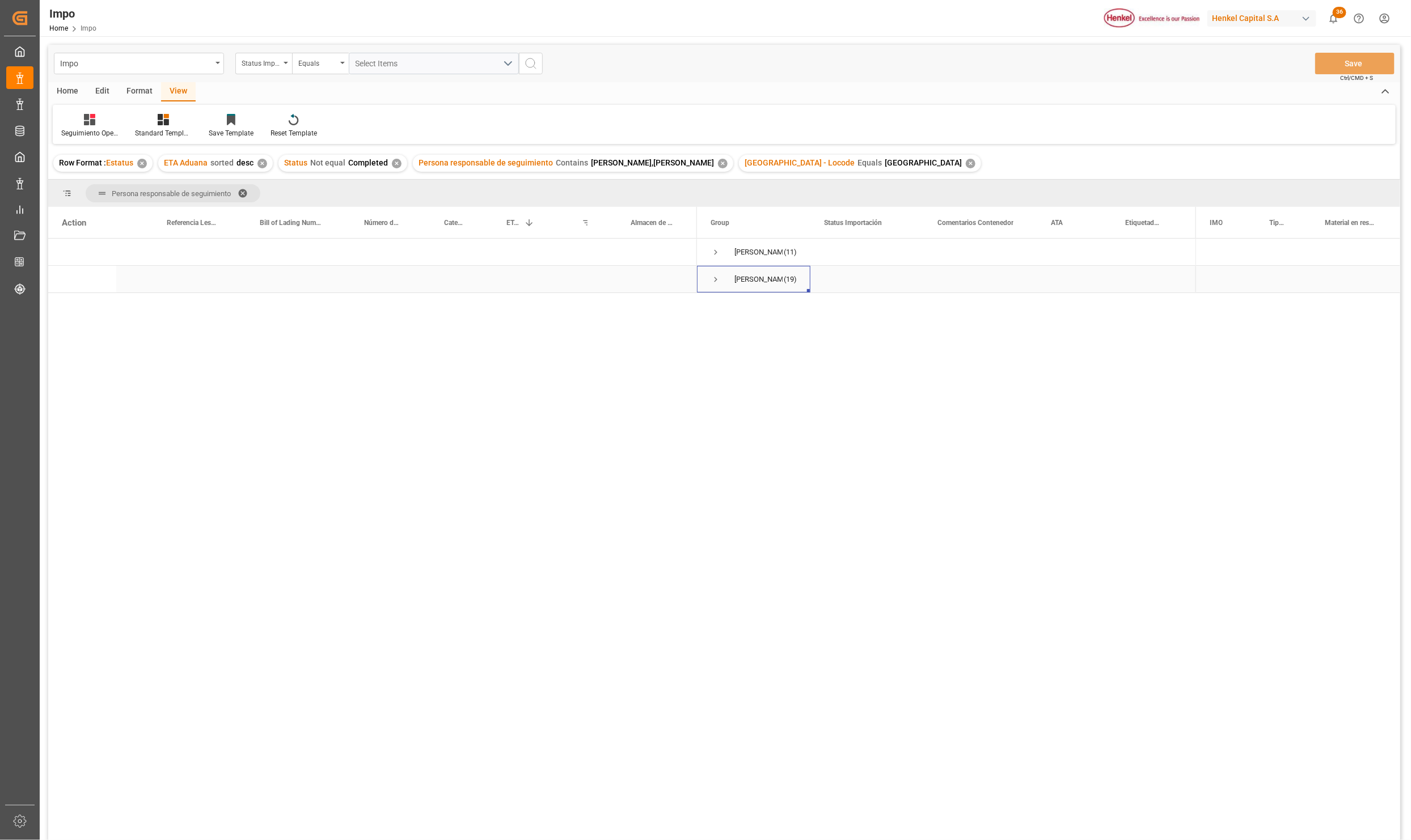
click at [716, 278] on span "Press SPACE to select this row." at bounding box center [716, 279] width 10 height 10
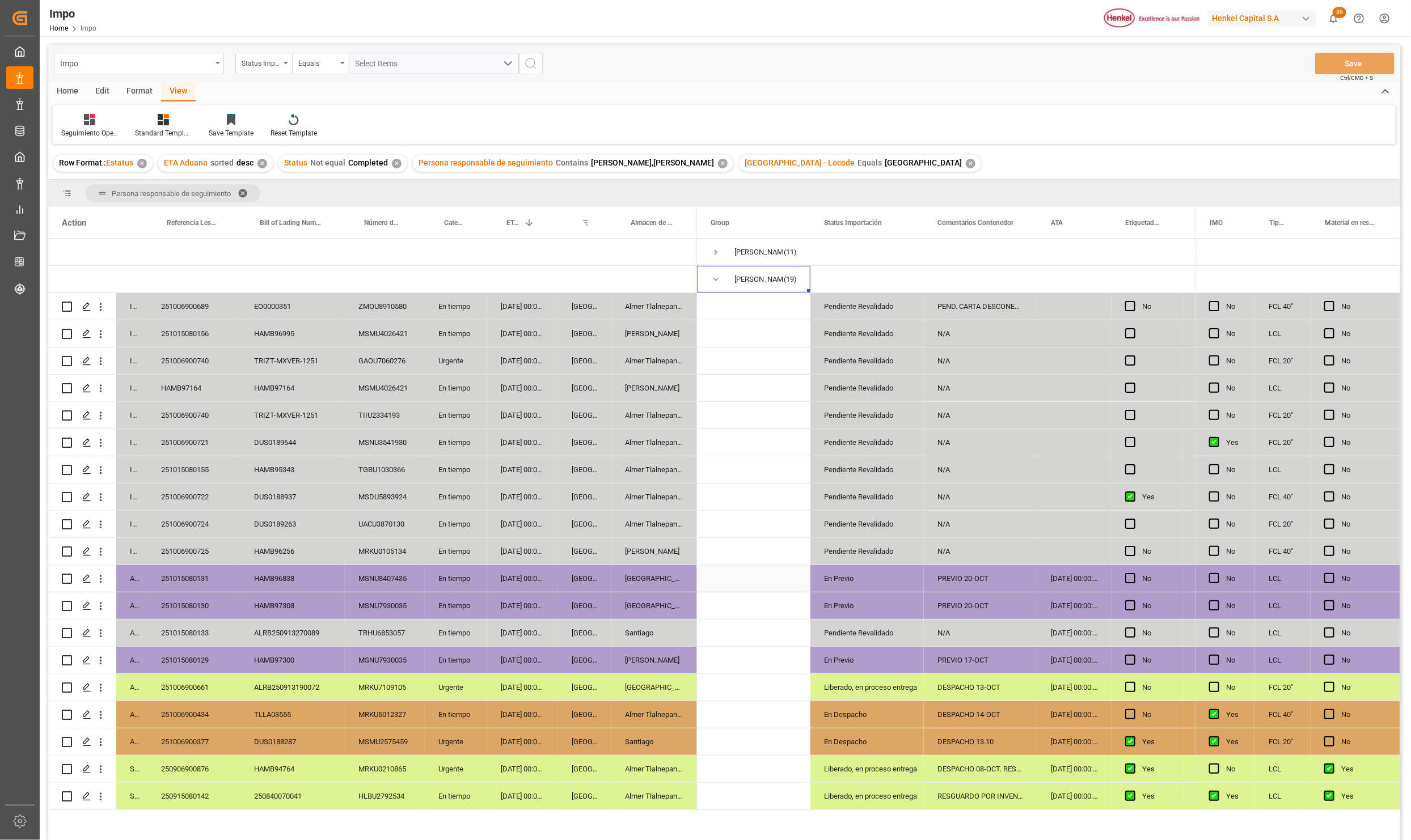
click at [487, 573] on div "[DATE] 00:00:00" at bounding box center [522, 578] width 71 height 27
click at [510, 551] on div "[DATE] 00:00:00" at bounding box center [522, 551] width 71 height 27
click at [392, 554] on div "MRKU0105134" at bounding box center [385, 551] width 80 height 27
click at [268, 541] on div "HAMB96256" at bounding box center [293, 551] width 105 height 27
click at [211, 545] on div "251006900725" at bounding box center [194, 551] width 93 height 27
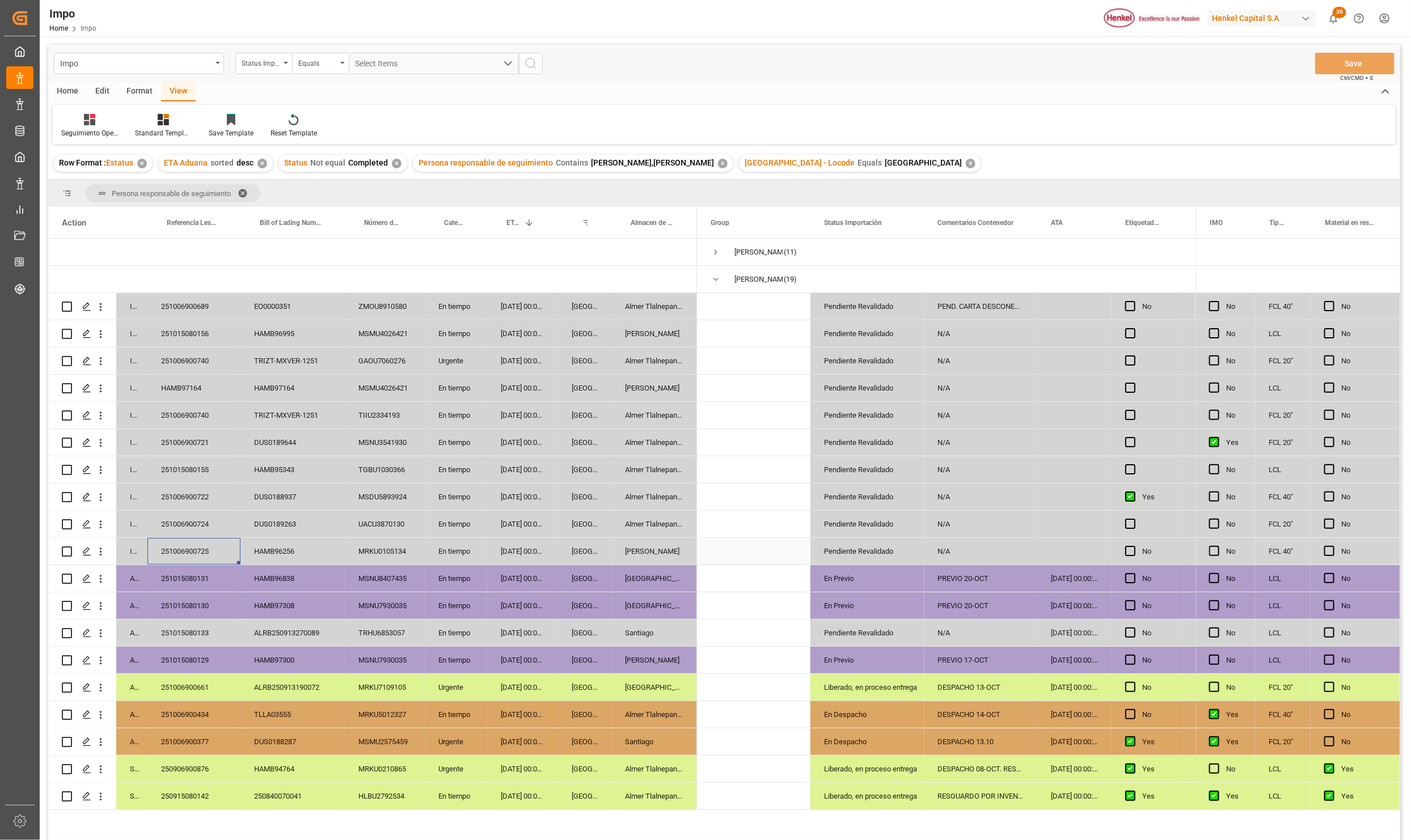
click at [839, 548] on div "Pendiente Revalidado" at bounding box center [867, 551] width 86 height 26
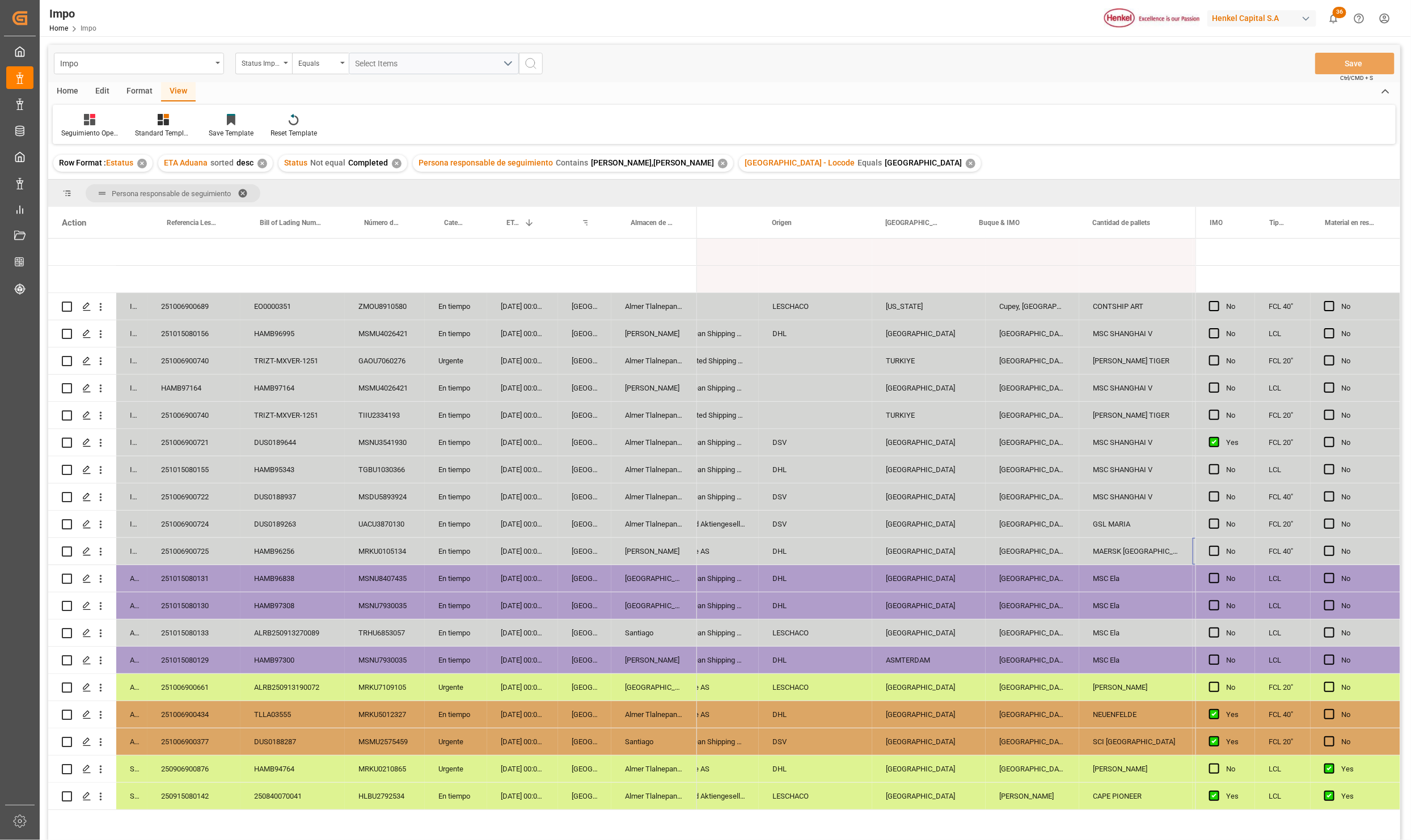
scroll to position [0, 1308]
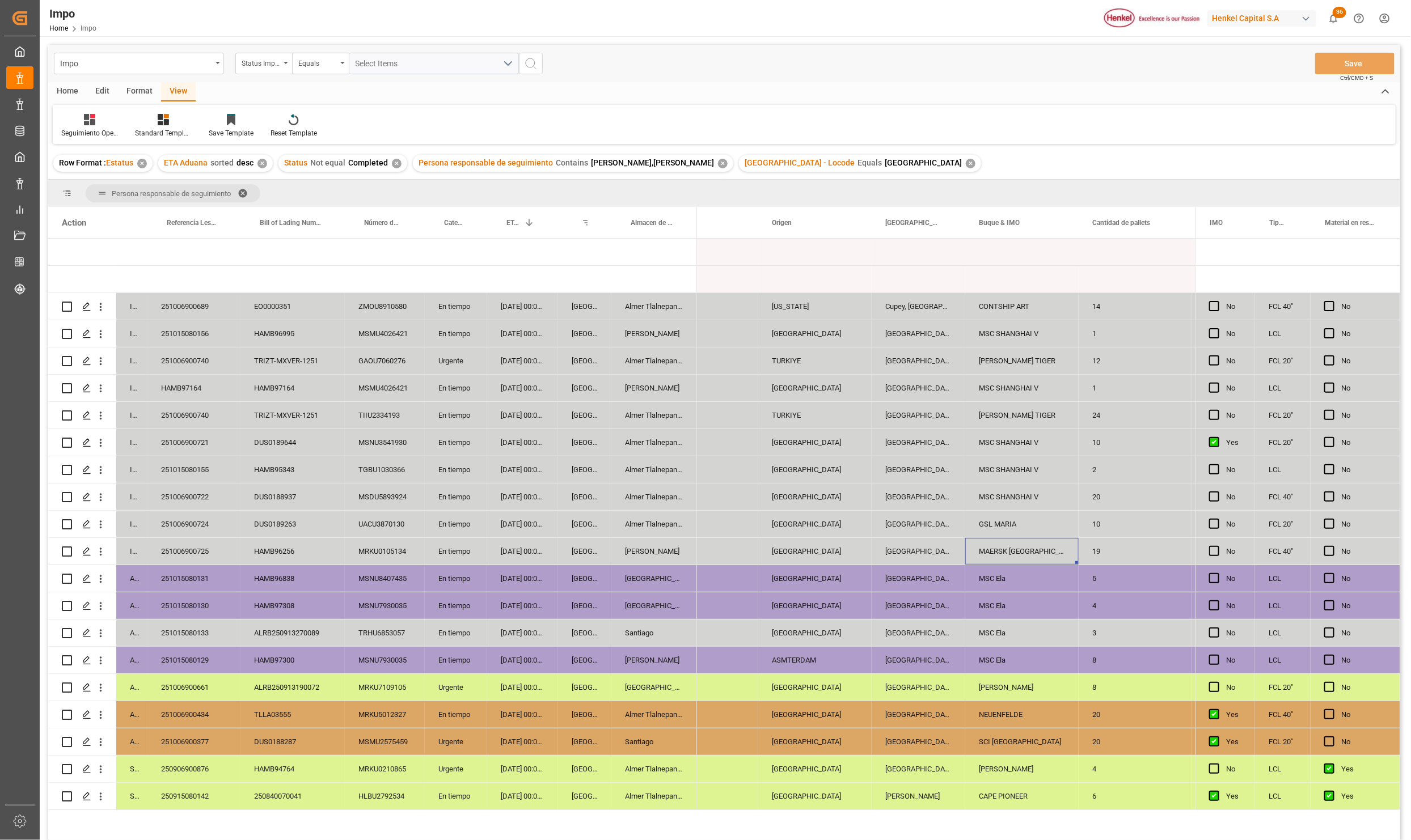
click at [1033, 545] on div "MAERSK BAHAMAS" at bounding box center [1021, 551] width 113 height 27
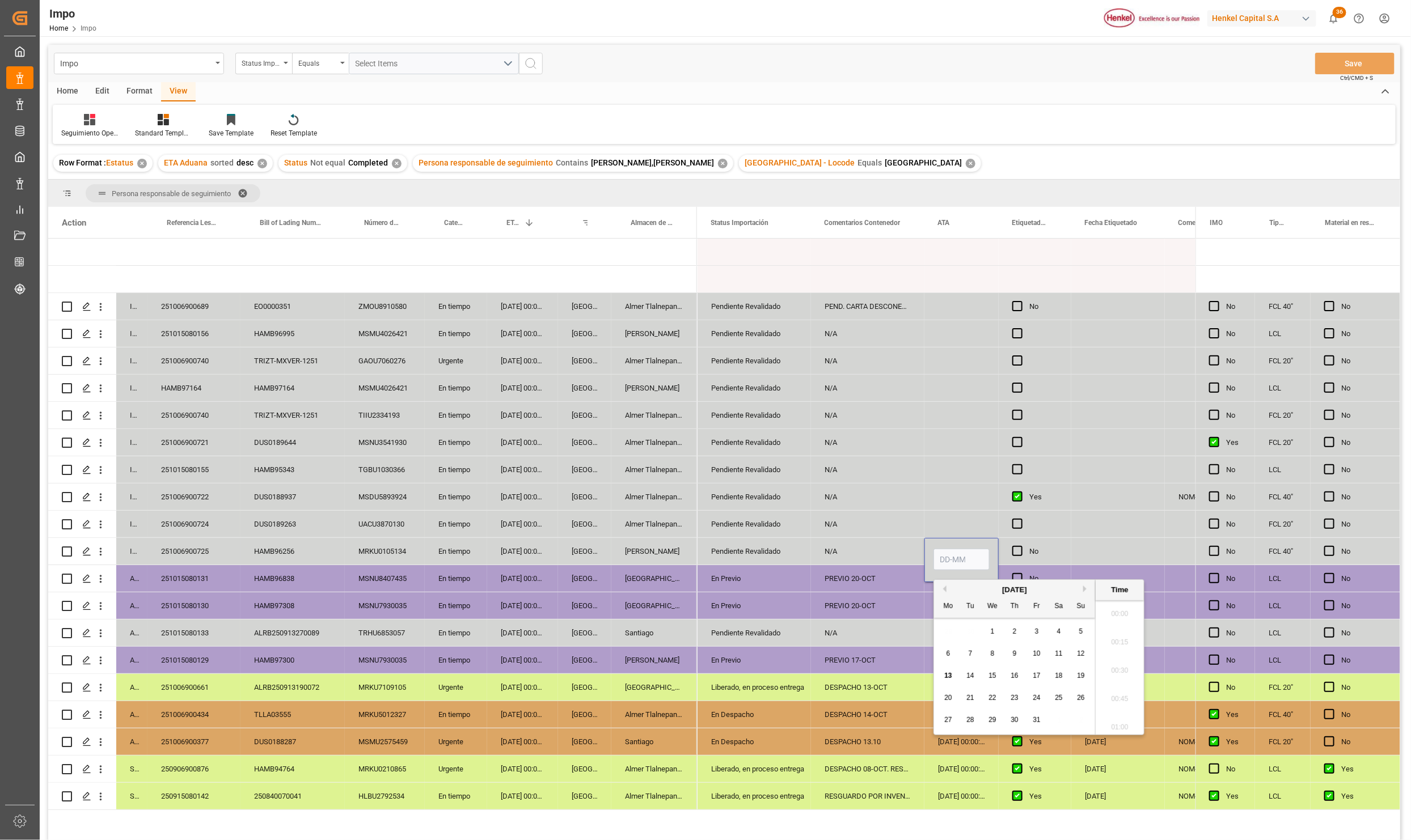
scroll to position [1931, 0]
type input "13-10-2025 00:00"
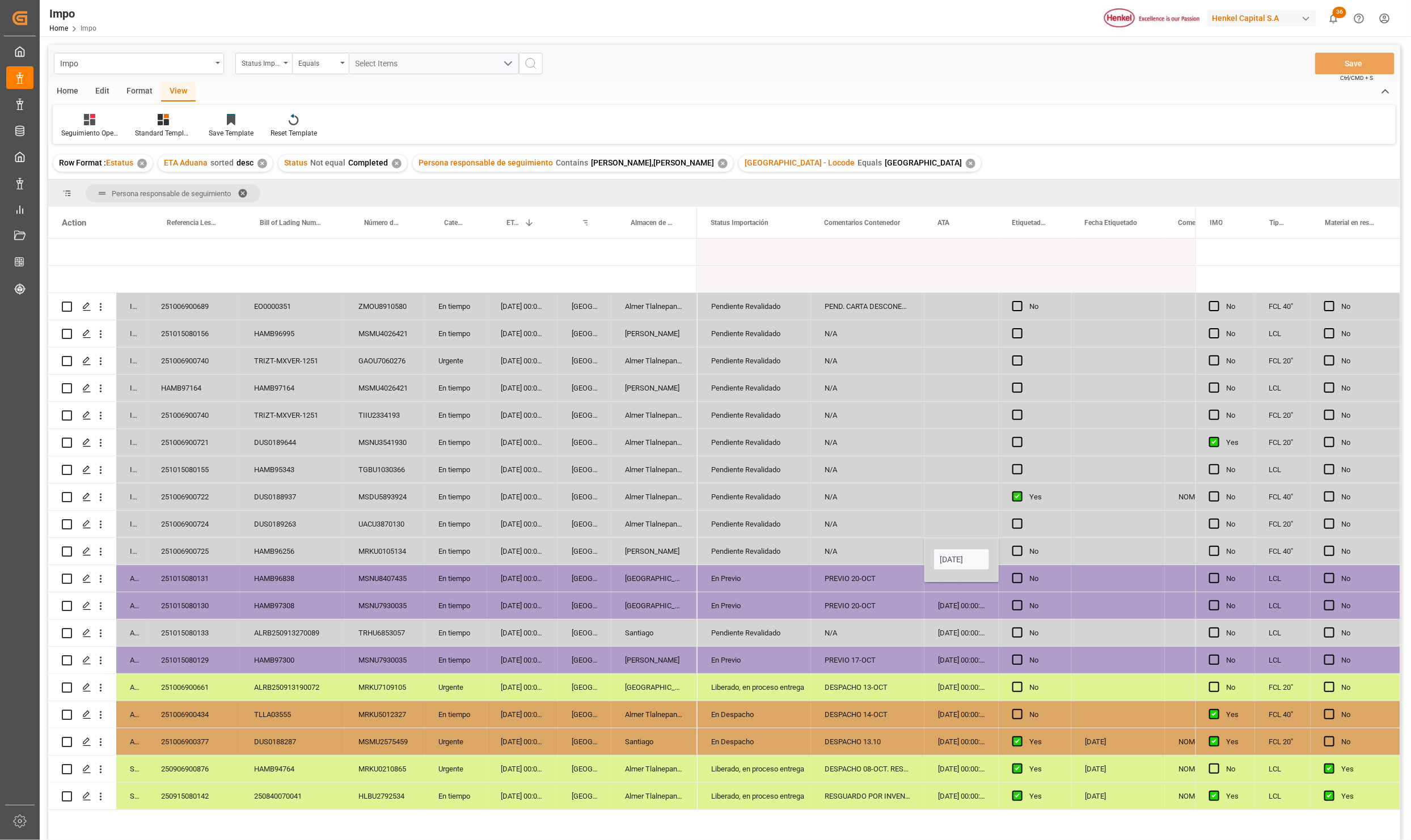
click at [936, 636] on div "[DATE] 00:00:00" at bounding box center [961, 633] width 74 height 27
click at [1333, 56] on button "Save" at bounding box center [1355, 64] width 80 height 21
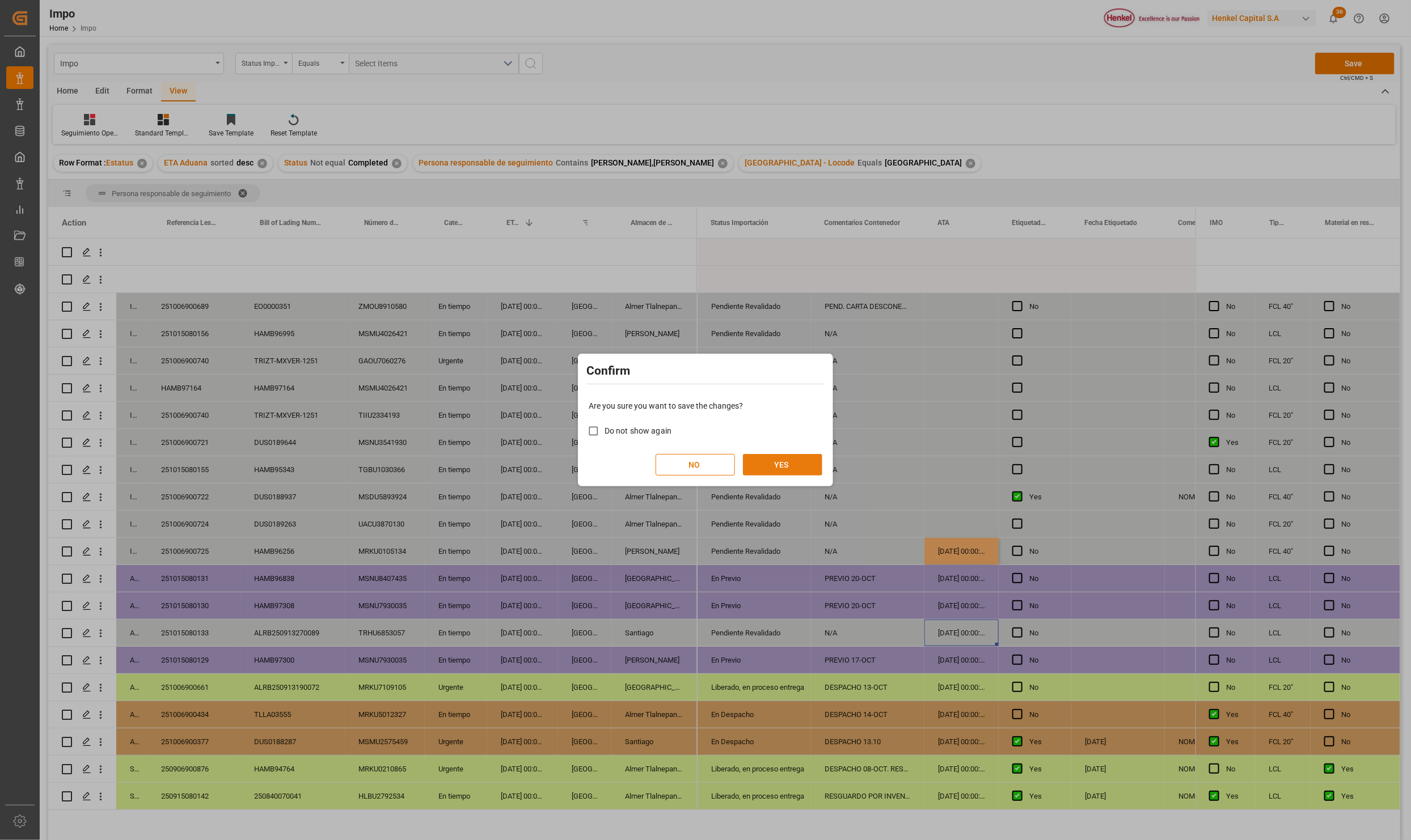
click at [776, 463] on button "YES" at bounding box center [783, 465] width 80 height 21
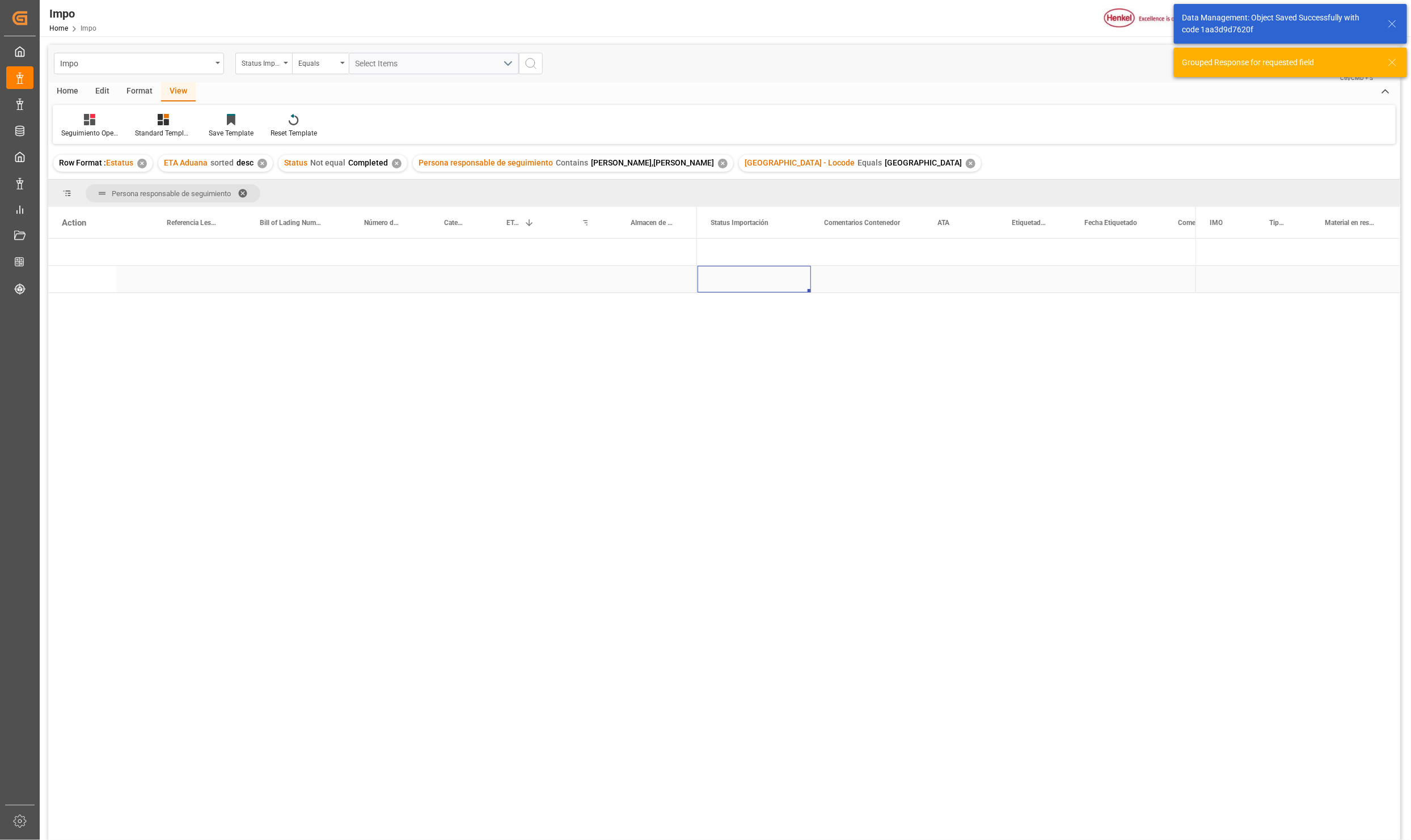
click at [765, 291] on div "Press SPACE to select this row." at bounding box center [754, 279] width 113 height 27
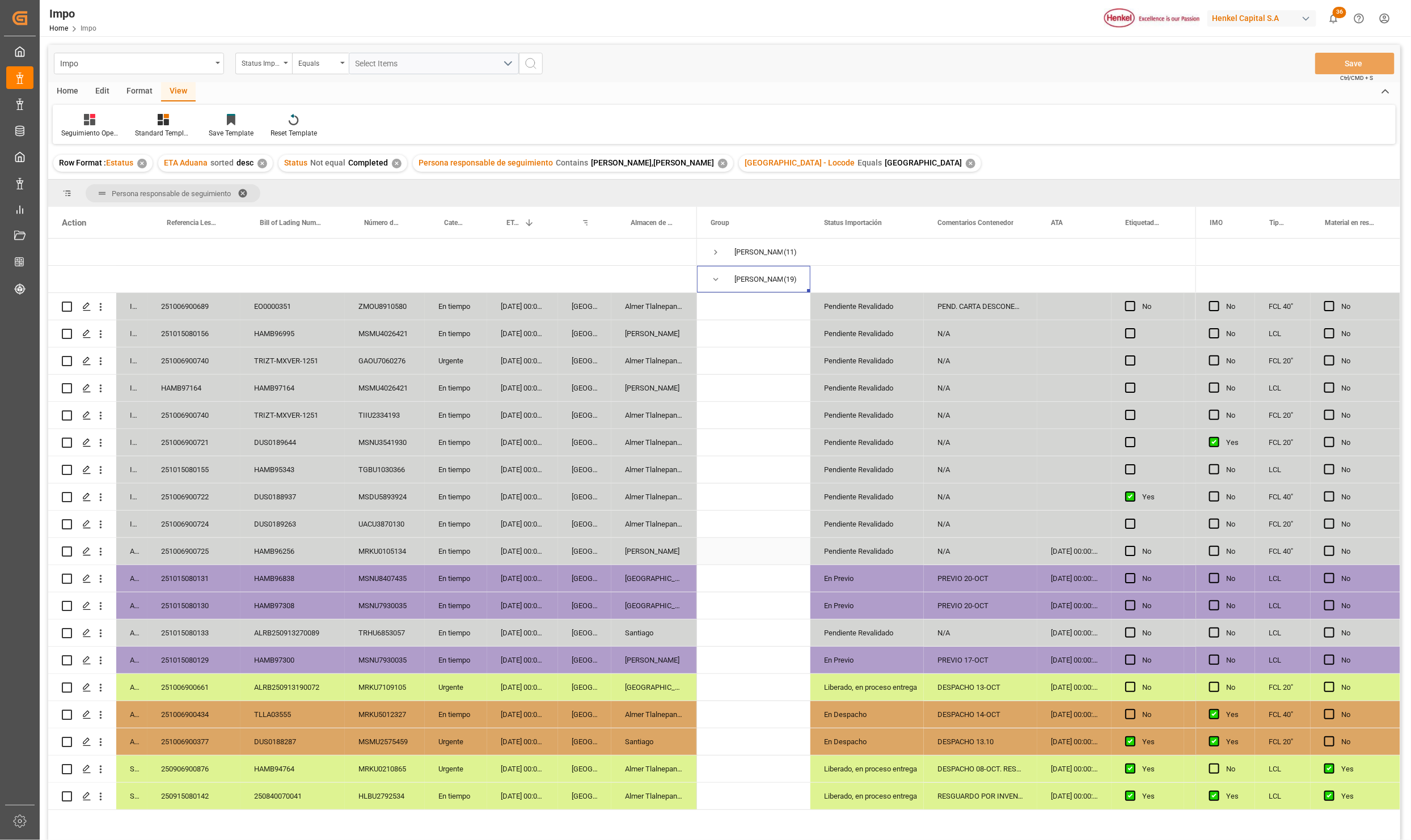
click at [878, 559] on div "Pendiente Revalidado" at bounding box center [867, 551] width 86 height 26
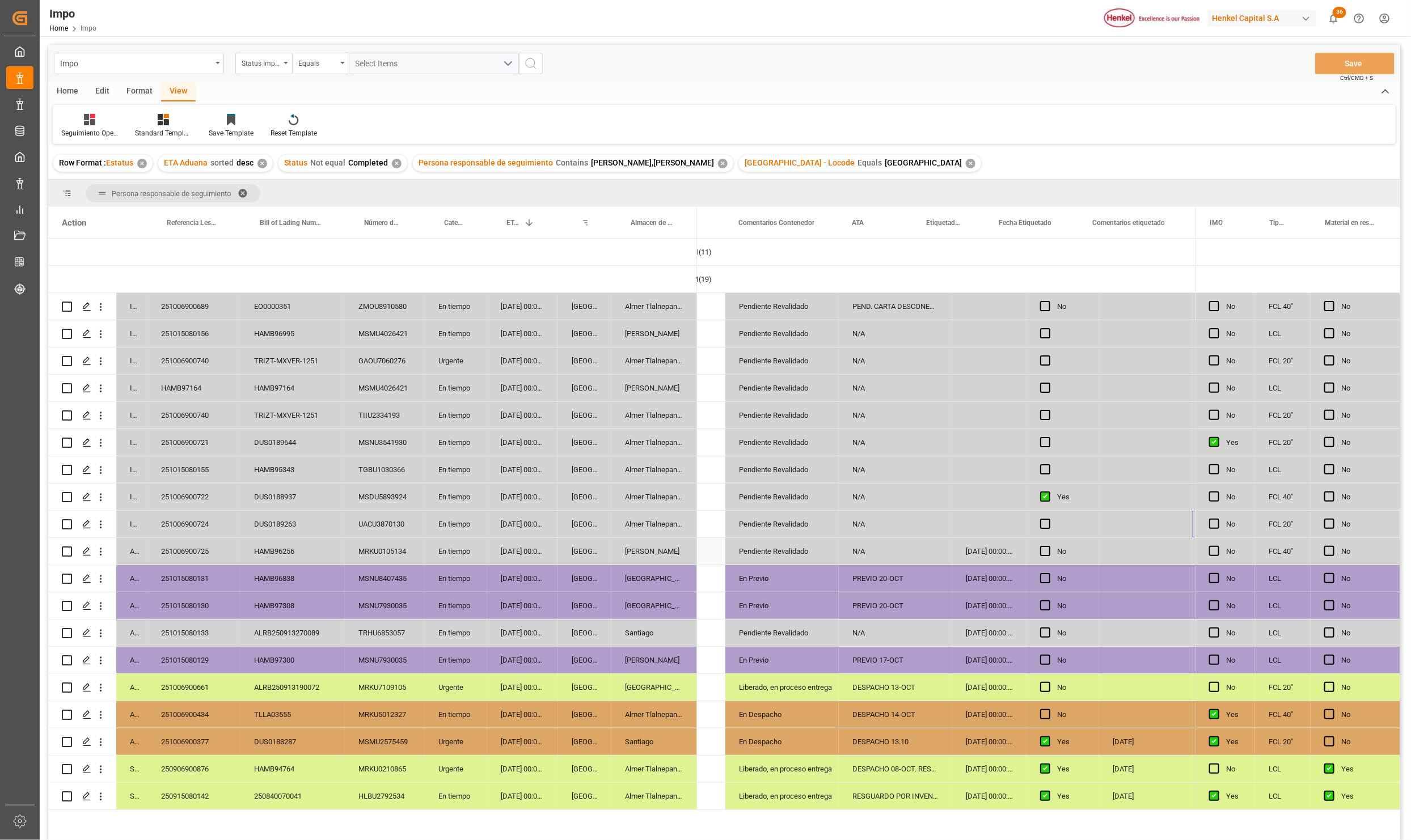
scroll to position [0, 199]
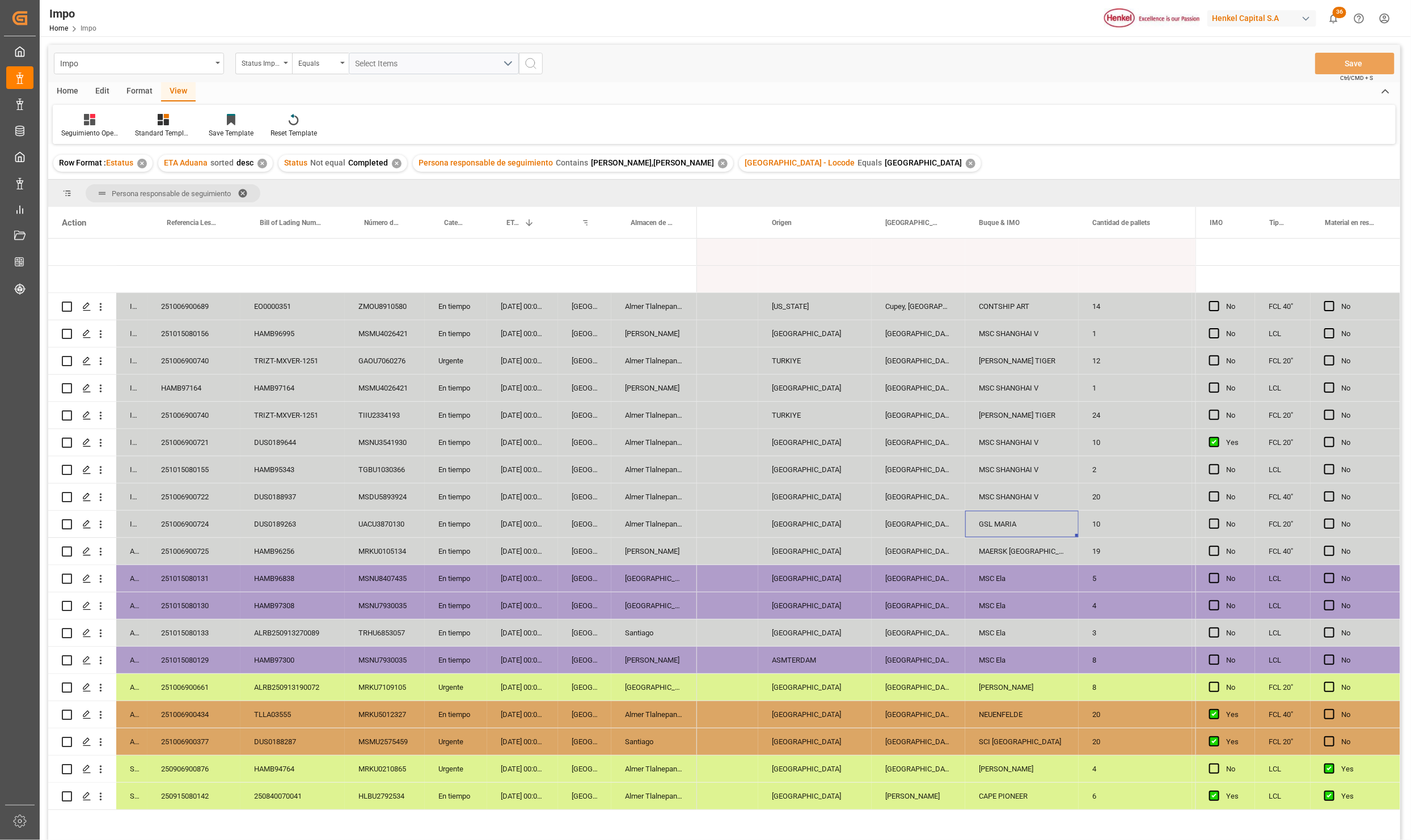
click at [213, 521] on div "251006900724" at bounding box center [194, 524] width 93 height 27
click at [272, 527] on div "DUS0189263" at bounding box center [293, 524] width 105 height 27
click at [195, 498] on div "251006900722" at bounding box center [194, 497] width 93 height 27
click at [510, 497] on div "[DATE] 00:00:00" at bounding box center [522, 497] width 71 height 27
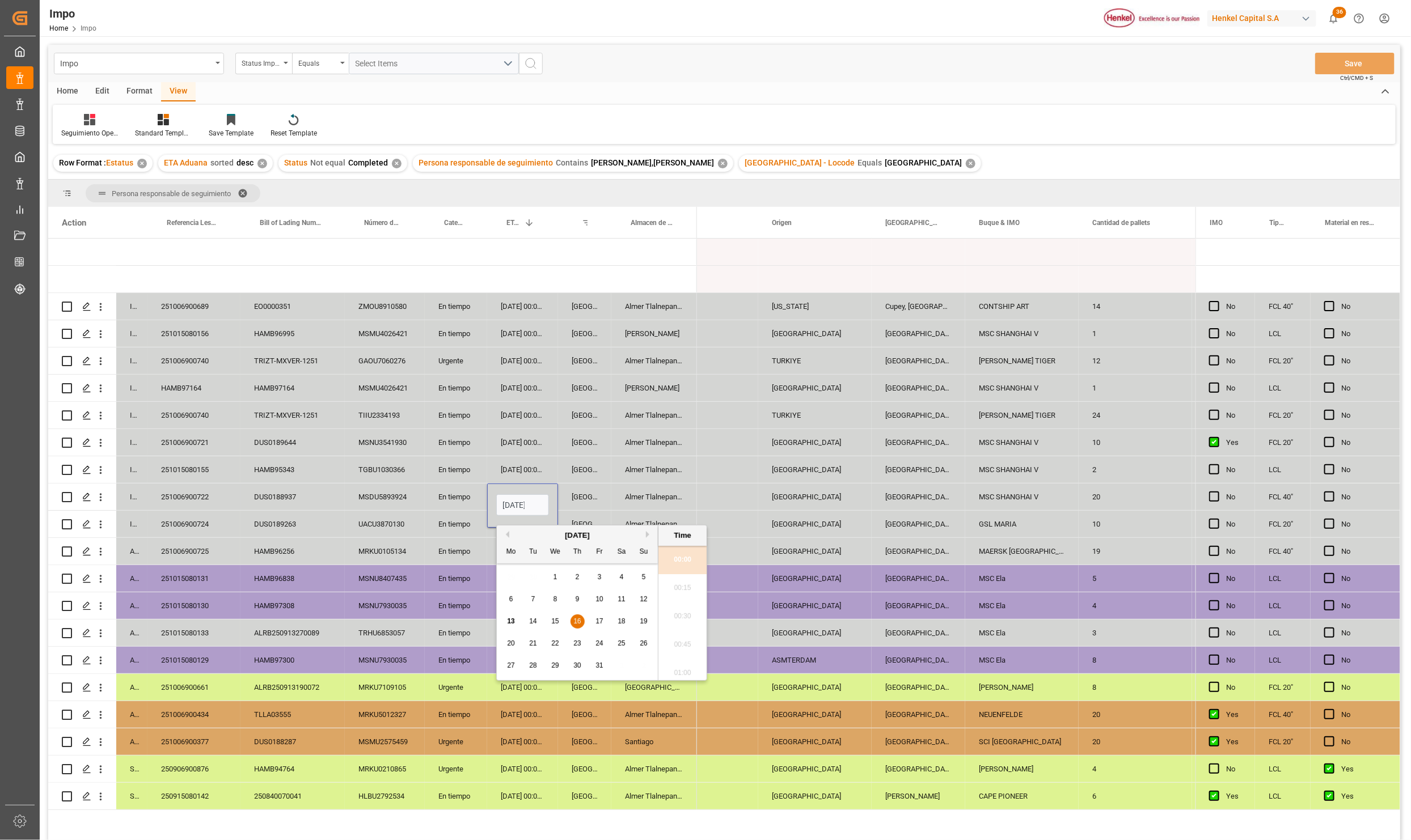
scroll to position [1931, 0]
click at [514, 502] on input "16-10-2025 00:00" at bounding box center [523, 505] width 53 height 21
type input "17-10-2025 00:00"
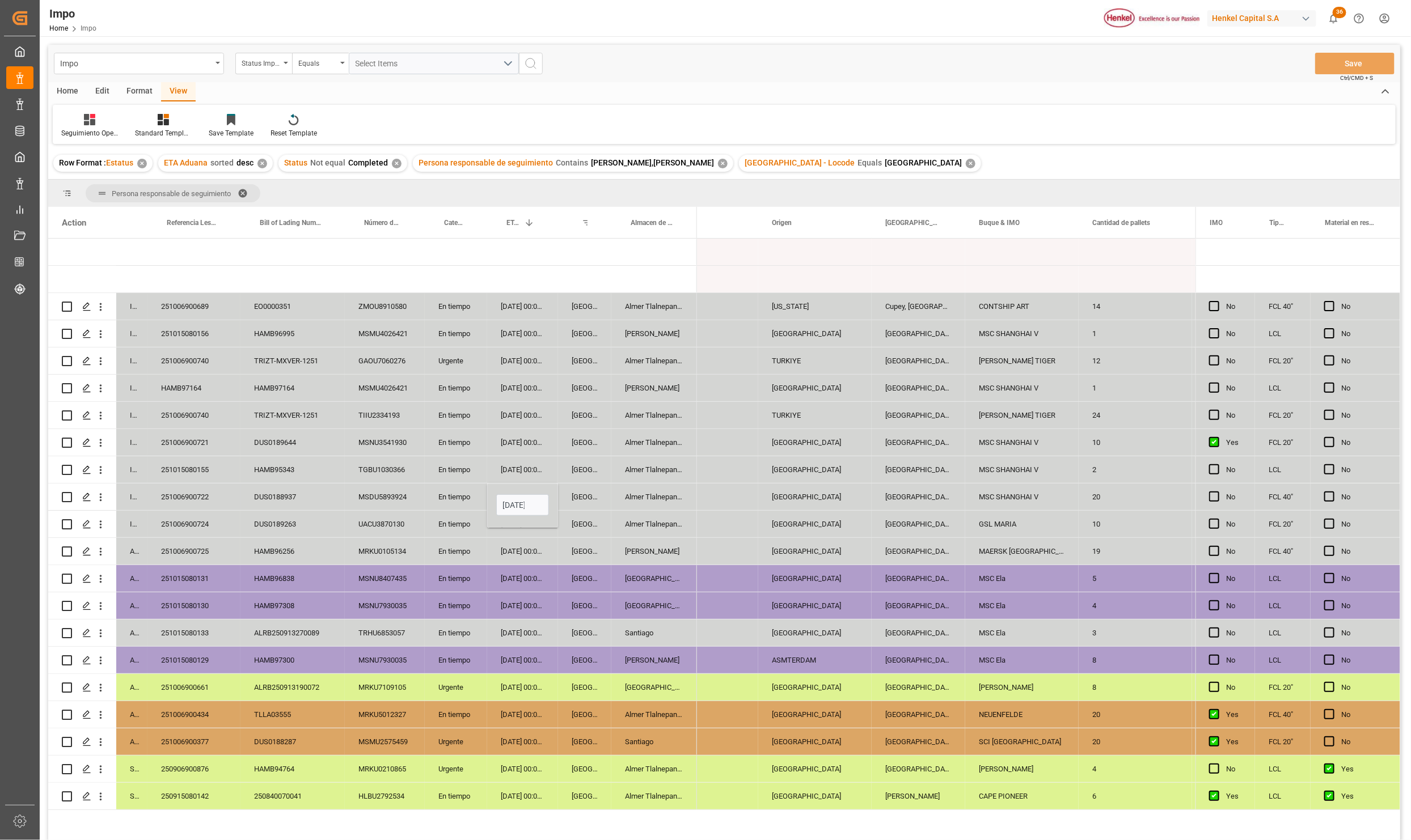
click at [536, 547] on div "[DATE] 00:00:00" at bounding box center [522, 551] width 71 height 27
click at [526, 468] on div "[DATE] 00:00:00" at bounding box center [522, 470] width 71 height 27
click at [206, 461] on div "251015080155" at bounding box center [194, 470] width 93 height 27
click at [303, 466] on div "HAMB95343" at bounding box center [293, 470] width 105 height 27
click at [380, 470] on div "TGBU1030366" at bounding box center [385, 470] width 80 height 27
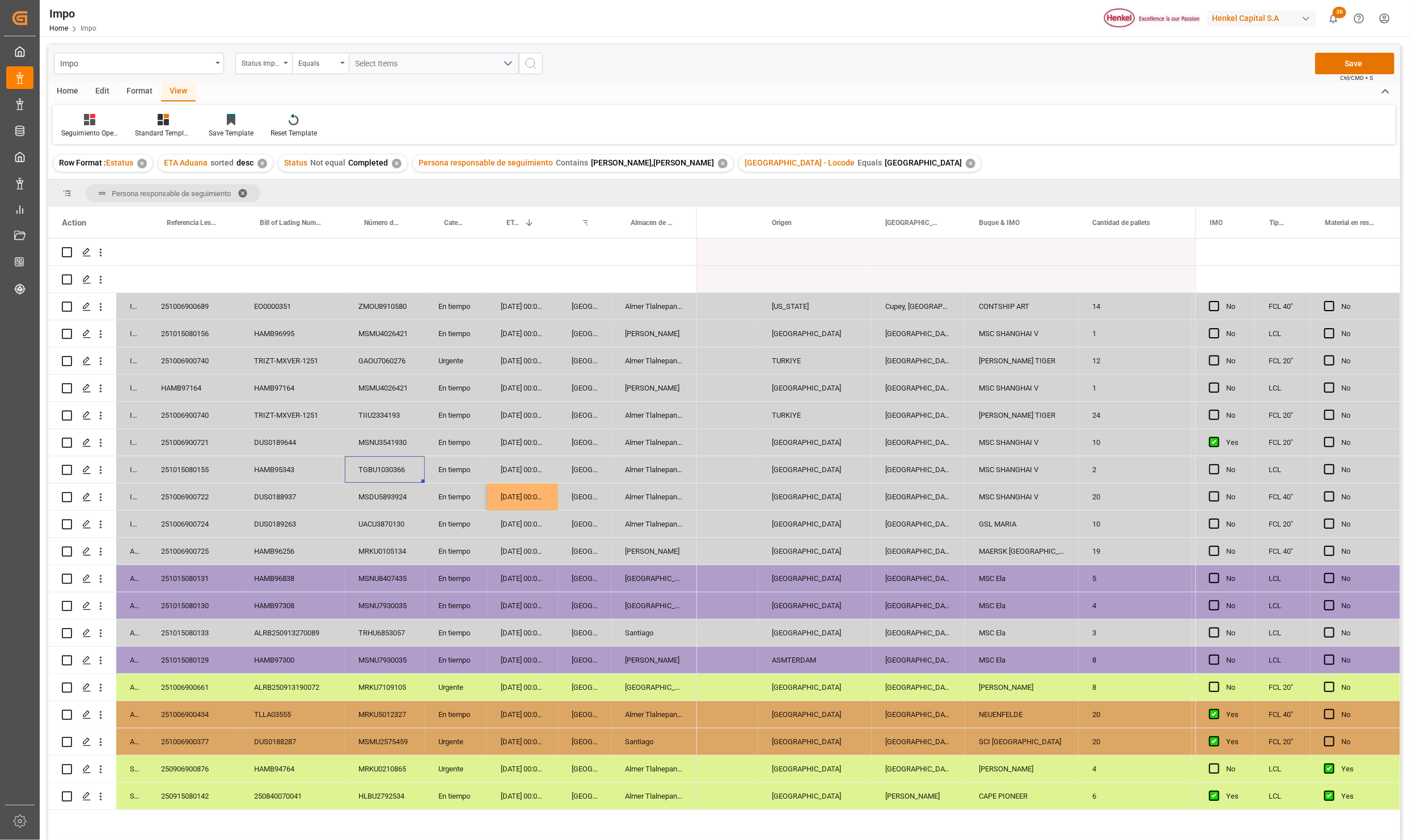
click at [386, 444] on div "MSNU3541930" at bounding box center [385, 442] width 80 height 27
click at [189, 439] on div "251006900721" at bounding box center [194, 442] width 93 height 27
click at [184, 416] on div "251006900740" at bounding box center [194, 415] width 93 height 27
click at [269, 411] on div "TRIZT-MXVER-1251" at bounding box center [293, 415] width 105 height 27
click at [204, 402] on div "251006900740" at bounding box center [194, 415] width 93 height 27
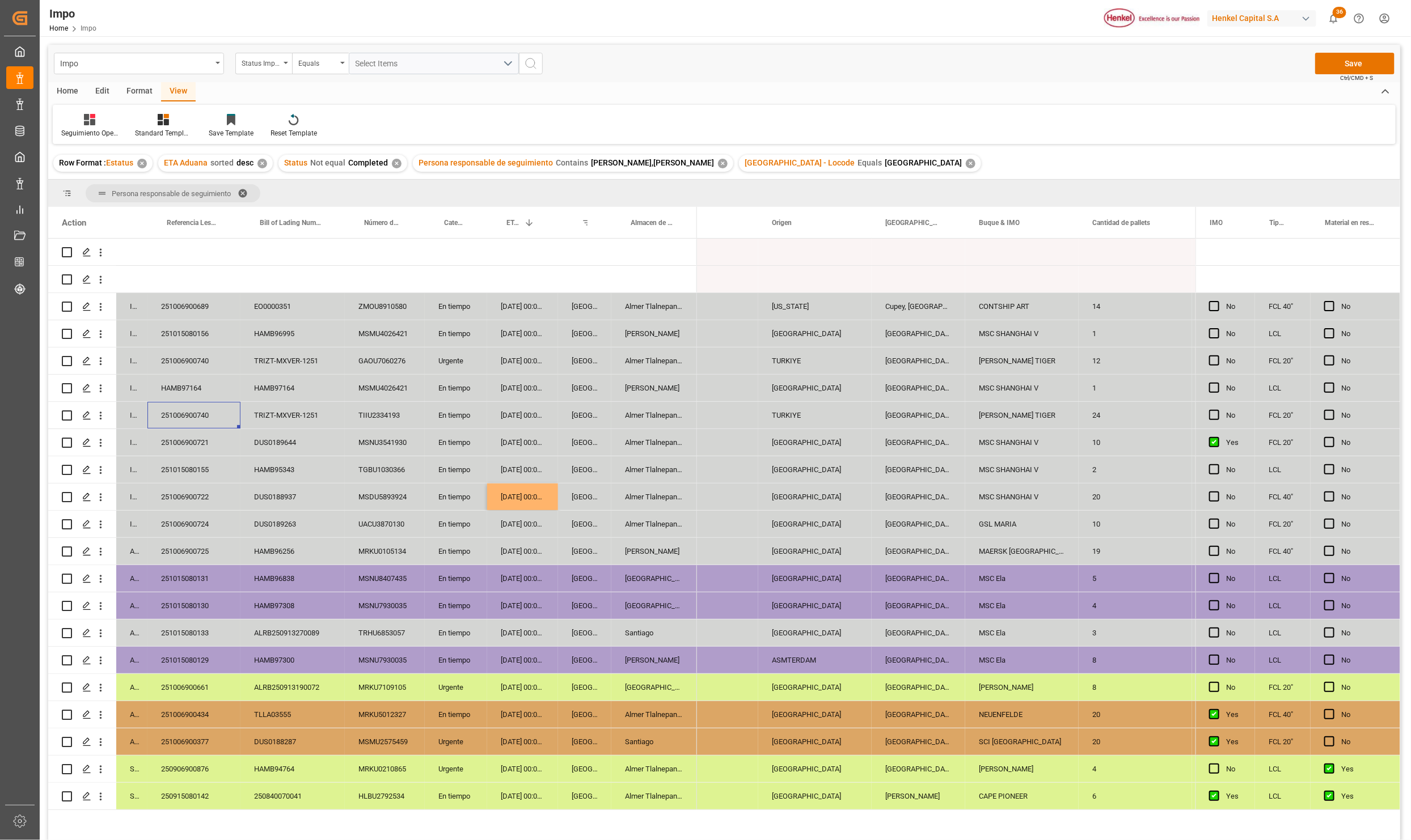
click at [194, 374] on div "251006900740" at bounding box center [194, 360] width 93 height 27
click at [209, 384] on div "HAMB97164" at bounding box center [194, 388] width 93 height 27
click at [213, 415] on div "251006900740" at bounding box center [194, 415] width 93 height 27
click at [173, 351] on div "251006900740" at bounding box center [194, 360] width 93 height 27
click at [206, 414] on div "251006900740" at bounding box center [194, 415] width 93 height 27
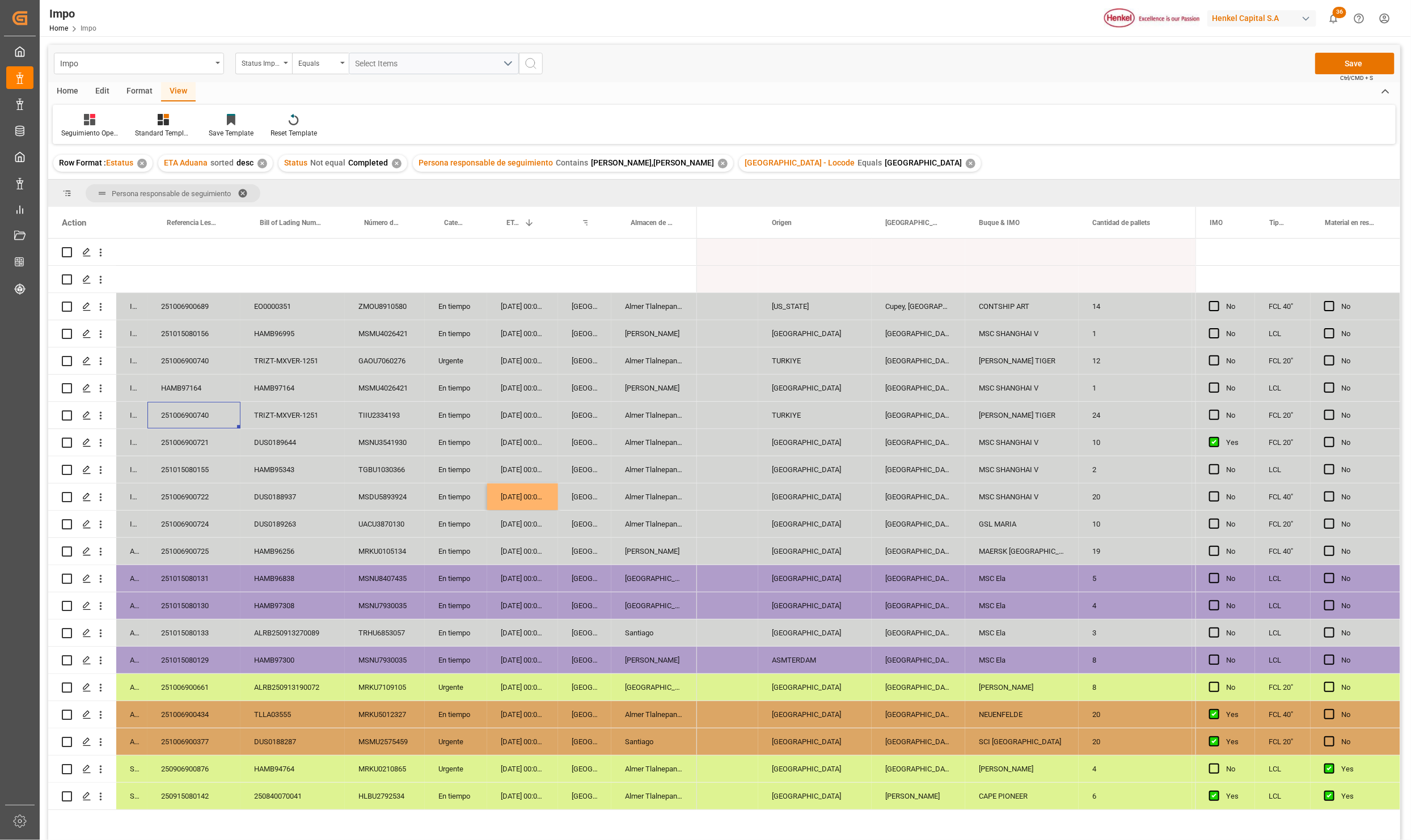
click at [268, 417] on div "TRIZT-MXVER-1251" at bounding box center [293, 415] width 105 height 27
click at [295, 358] on div "TRIZT-MXVER-1251" at bounding box center [293, 360] width 105 height 27
click at [209, 332] on div "251015080156" at bounding box center [194, 334] width 93 height 27
click at [207, 303] on div "251006900689" at bounding box center [194, 306] width 93 height 27
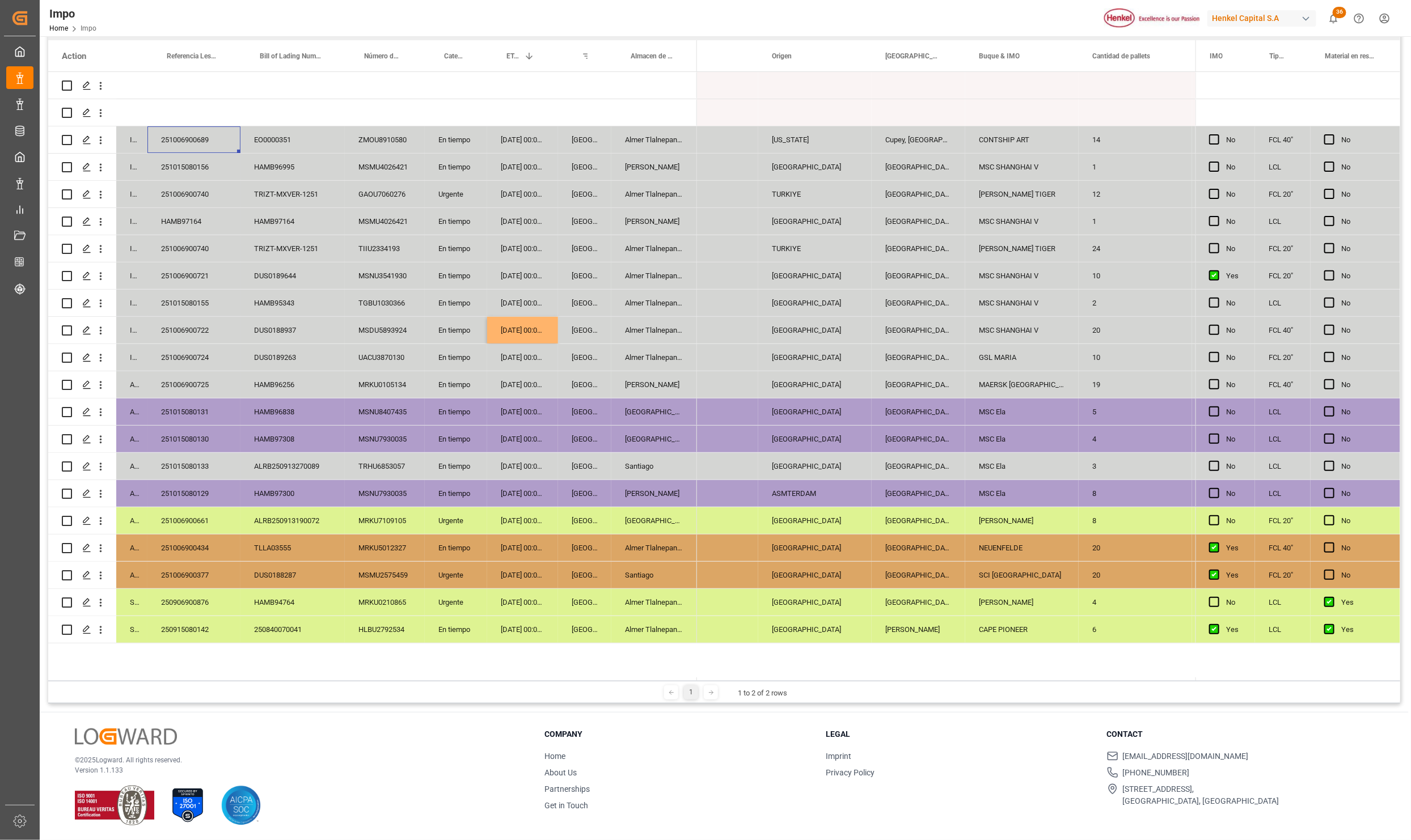
scroll to position [169, 0]
click at [586, 468] on div "[GEOGRAPHIC_DATA]" at bounding box center [585, 465] width 53 height 27
click at [533, 624] on div "[DATE] 00:00:00" at bounding box center [522, 628] width 71 height 27
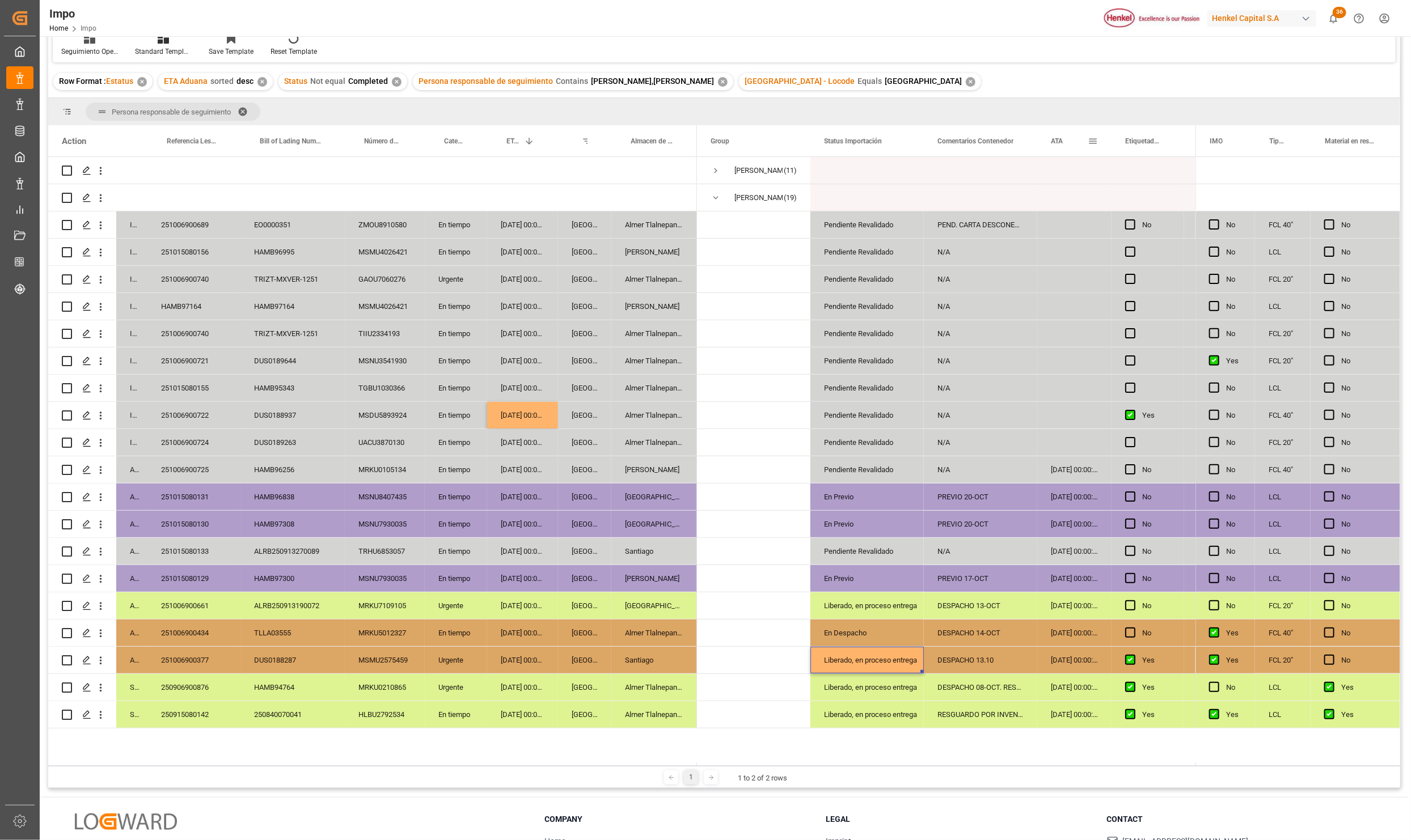
scroll to position [0, 0]
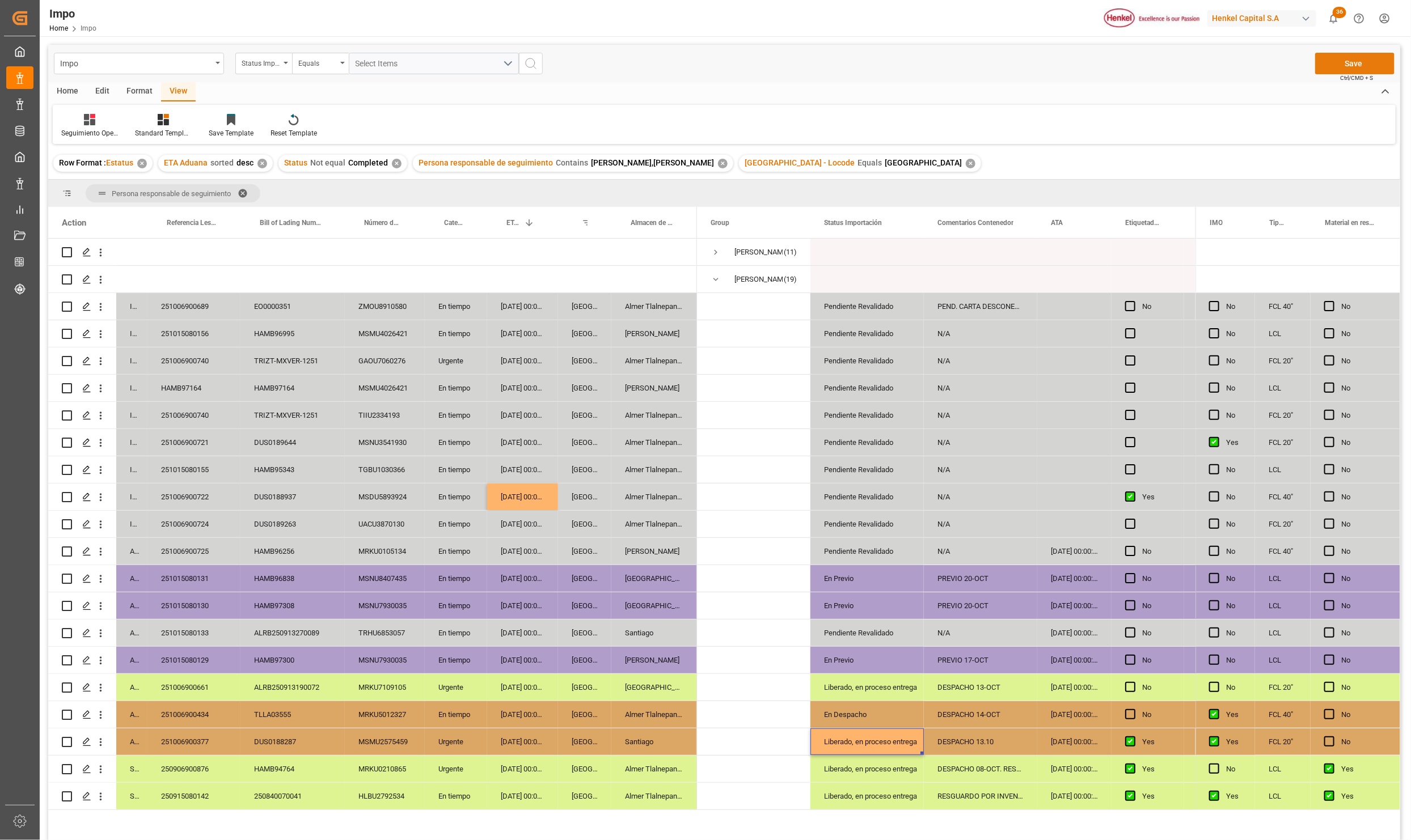
click at [1353, 69] on button "Save" at bounding box center [1355, 64] width 80 height 21
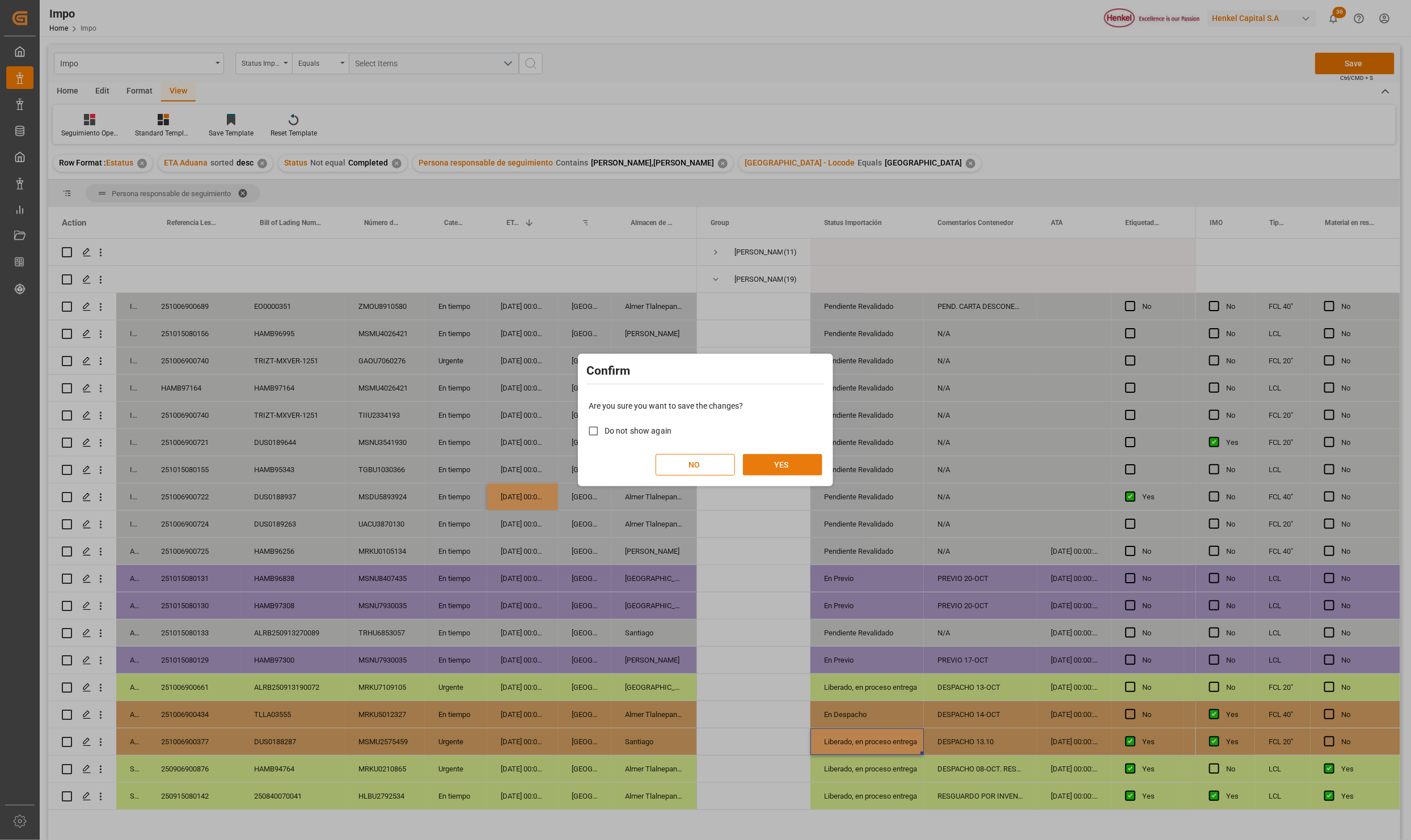
click at [789, 455] on button "YES" at bounding box center [783, 465] width 80 height 21
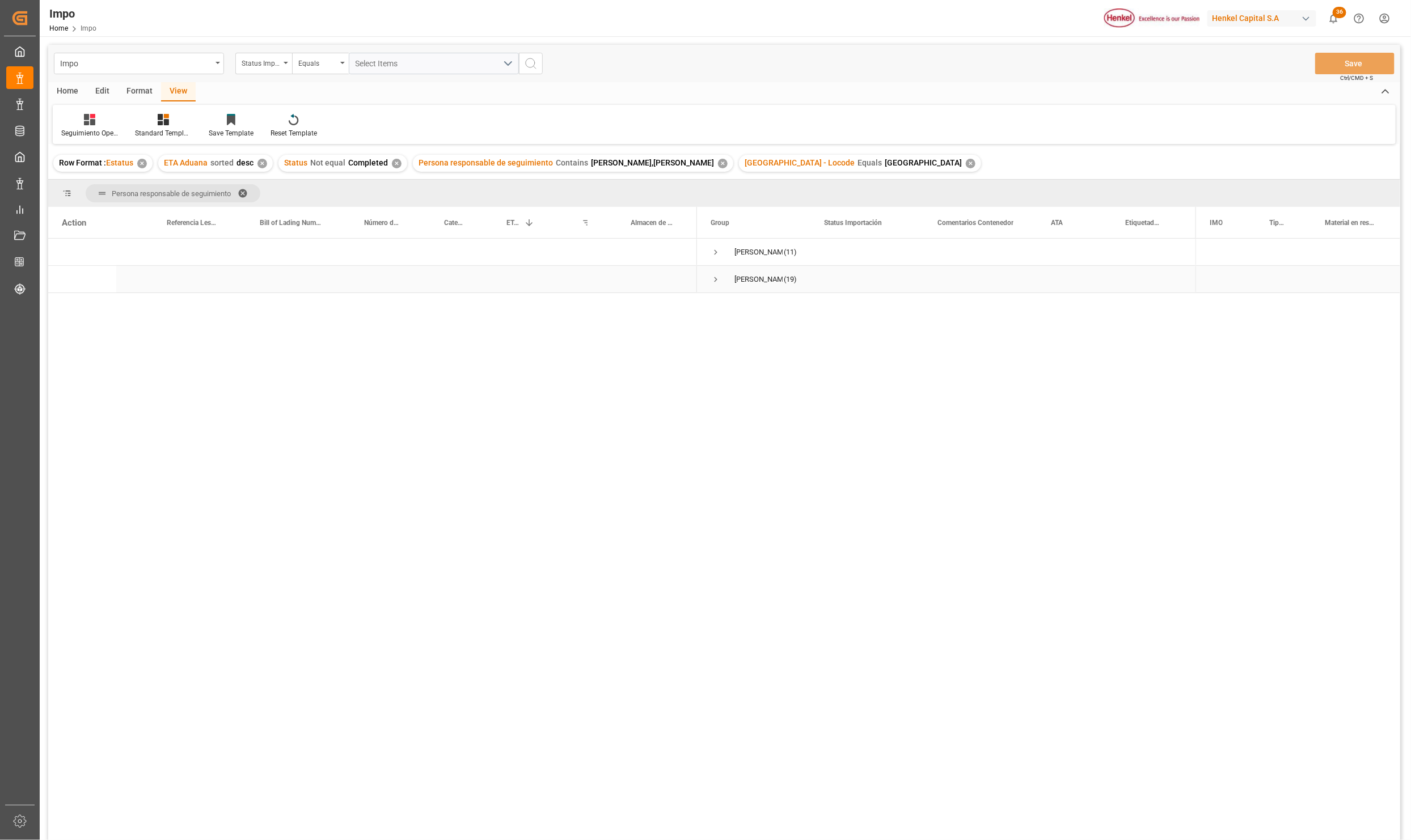
click at [720, 276] on span "Press SPACE to select this row." at bounding box center [716, 279] width 10 height 10
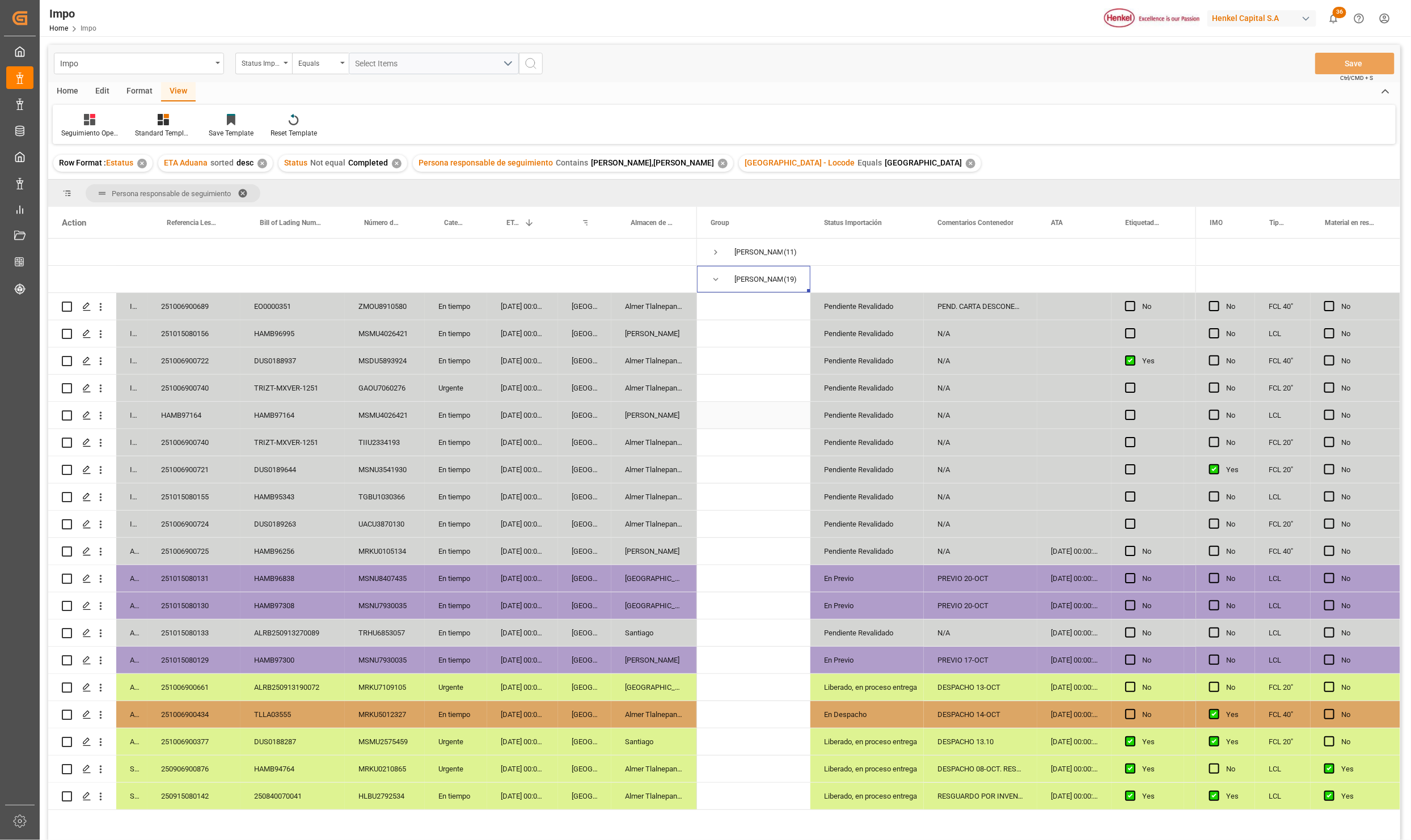
scroll to position [169, 0]
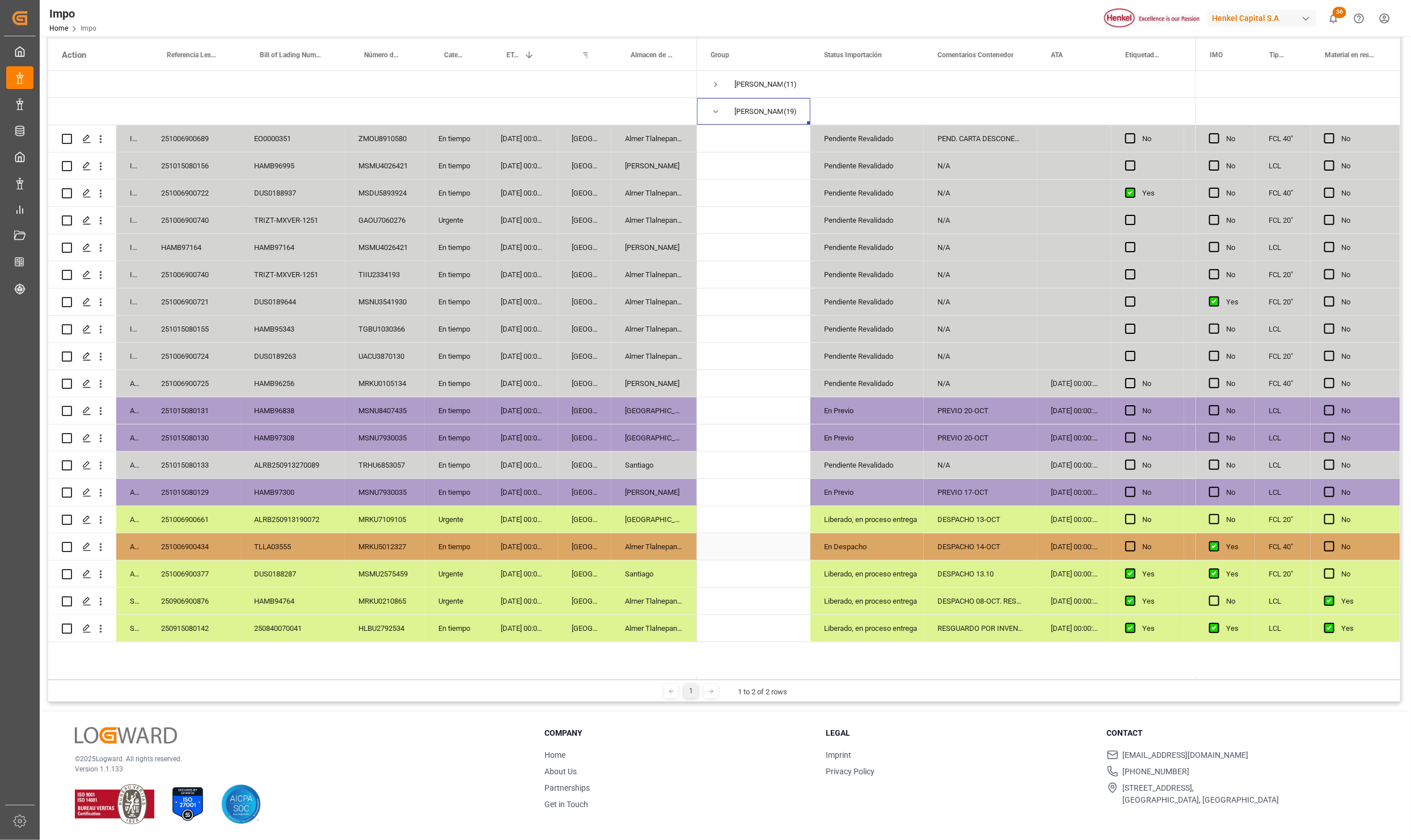
click at [514, 543] on div "[DATE] 00:00:00" at bounding box center [522, 547] width 71 height 27
click at [998, 595] on div "DESPACHO 08-OCT. RESGUARDO POR INVENTARIO" at bounding box center [980, 601] width 113 height 27
click at [982, 513] on div "DESPACHO 13-OCT" at bounding box center [980, 519] width 113 height 27
click at [701, 88] on div "Carlos Villar (11)" at bounding box center [754, 84] width 113 height 27
click at [713, 87] on span "Press SPACE to select this row." at bounding box center [716, 84] width 10 height 10
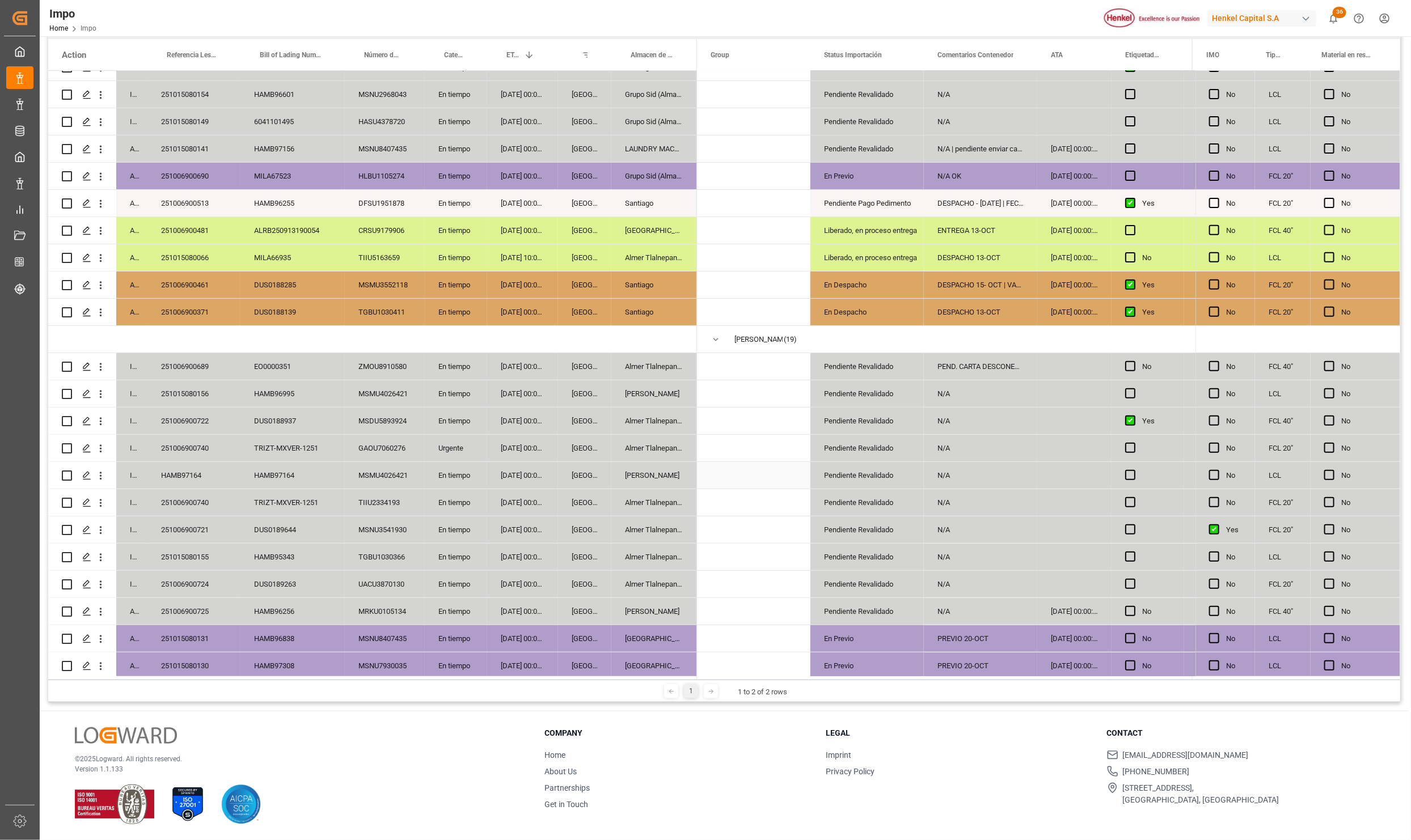
scroll to position [0, 0]
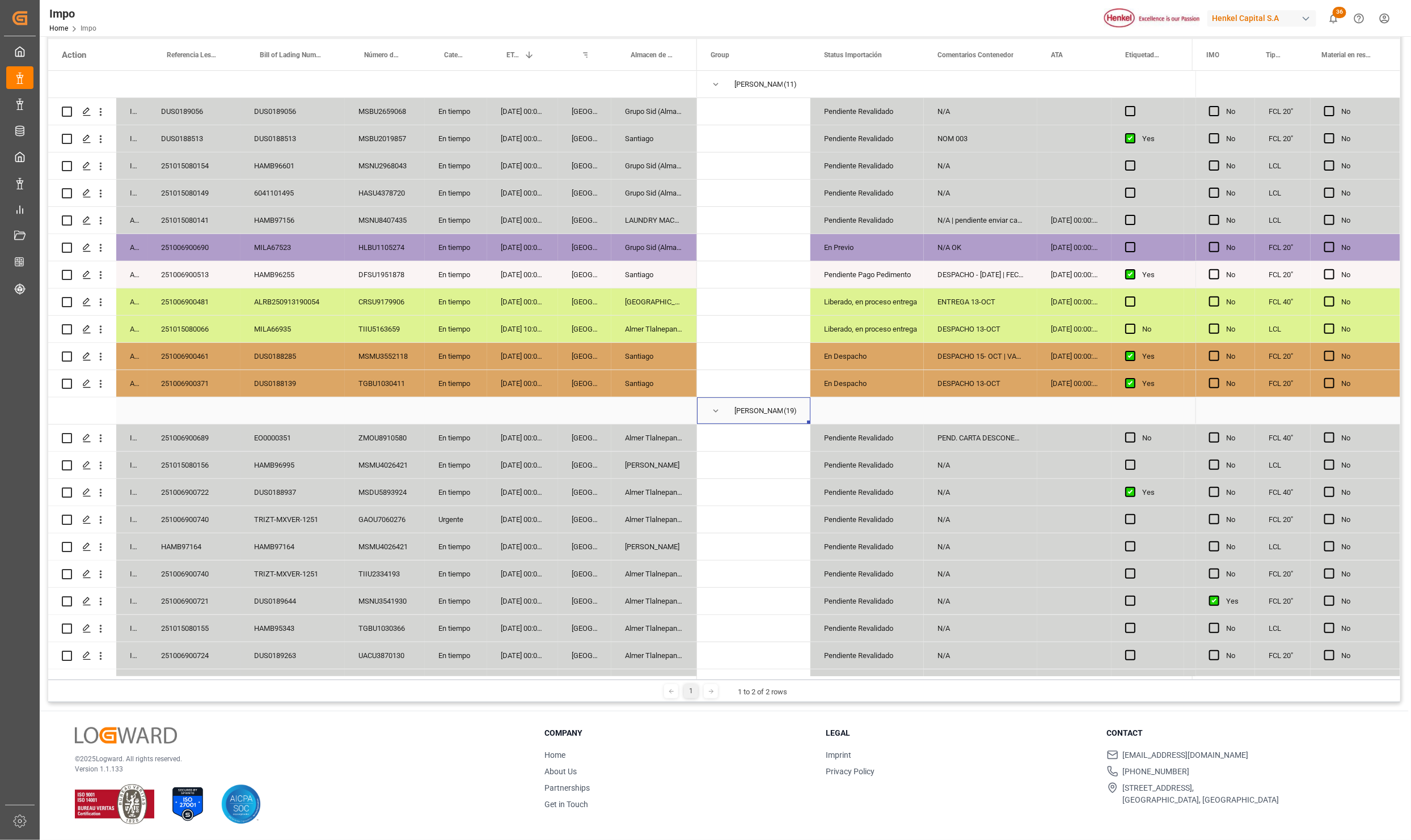
click at [715, 407] on span "Press SPACE to select this row." at bounding box center [716, 411] width 10 height 10
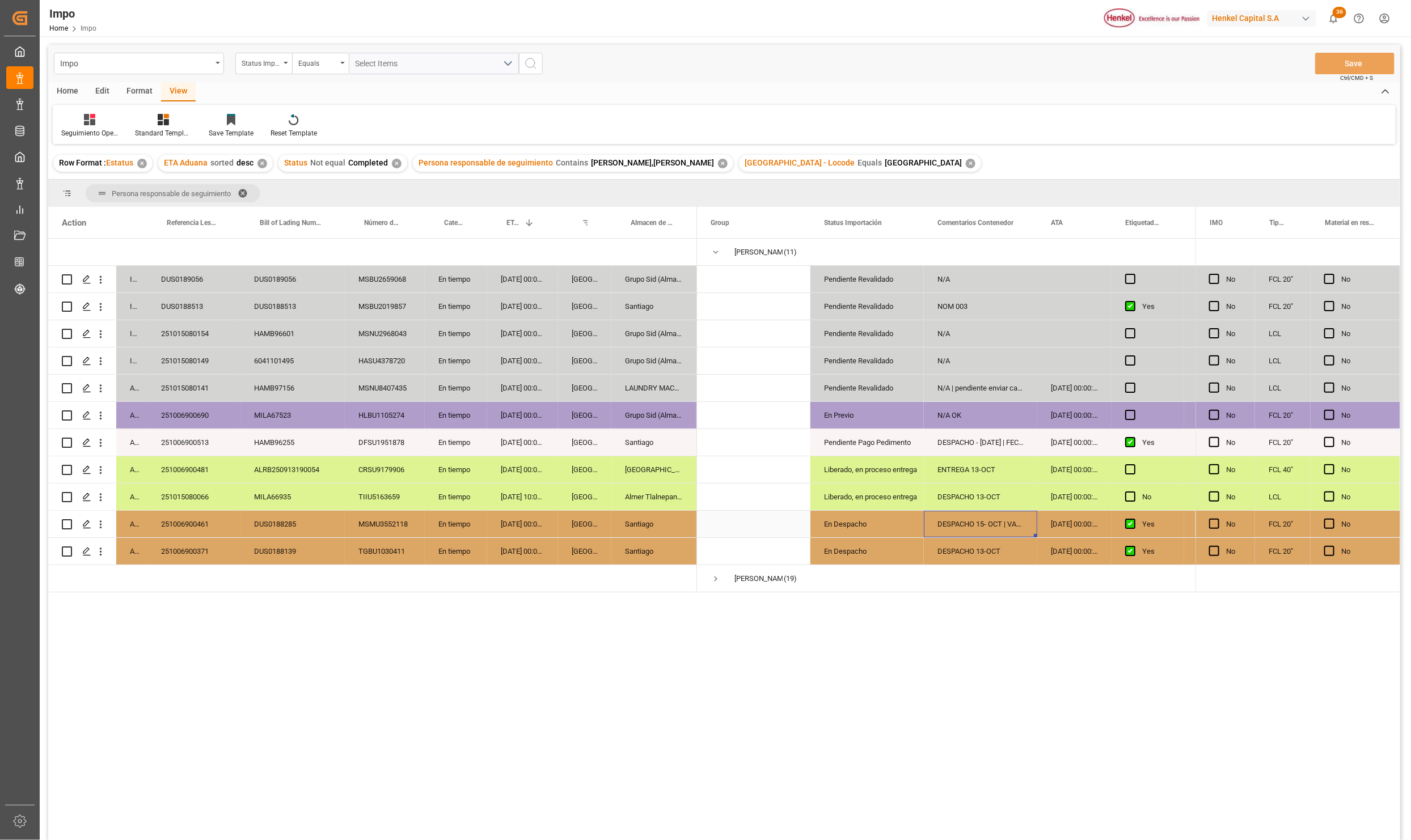
click at [992, 522] on div "DESPACHO 15- OCT | VACIADO LLENADO" at bounding box center [980, 524] width 113 height 27
click at [1004, 546] on div "DESPACHO 13-OCT" at bounding box center [980, 551] width 113 height 27
click at [208, 547] on div "251006900371" at bounding box center [194, 551] width 93 height 27
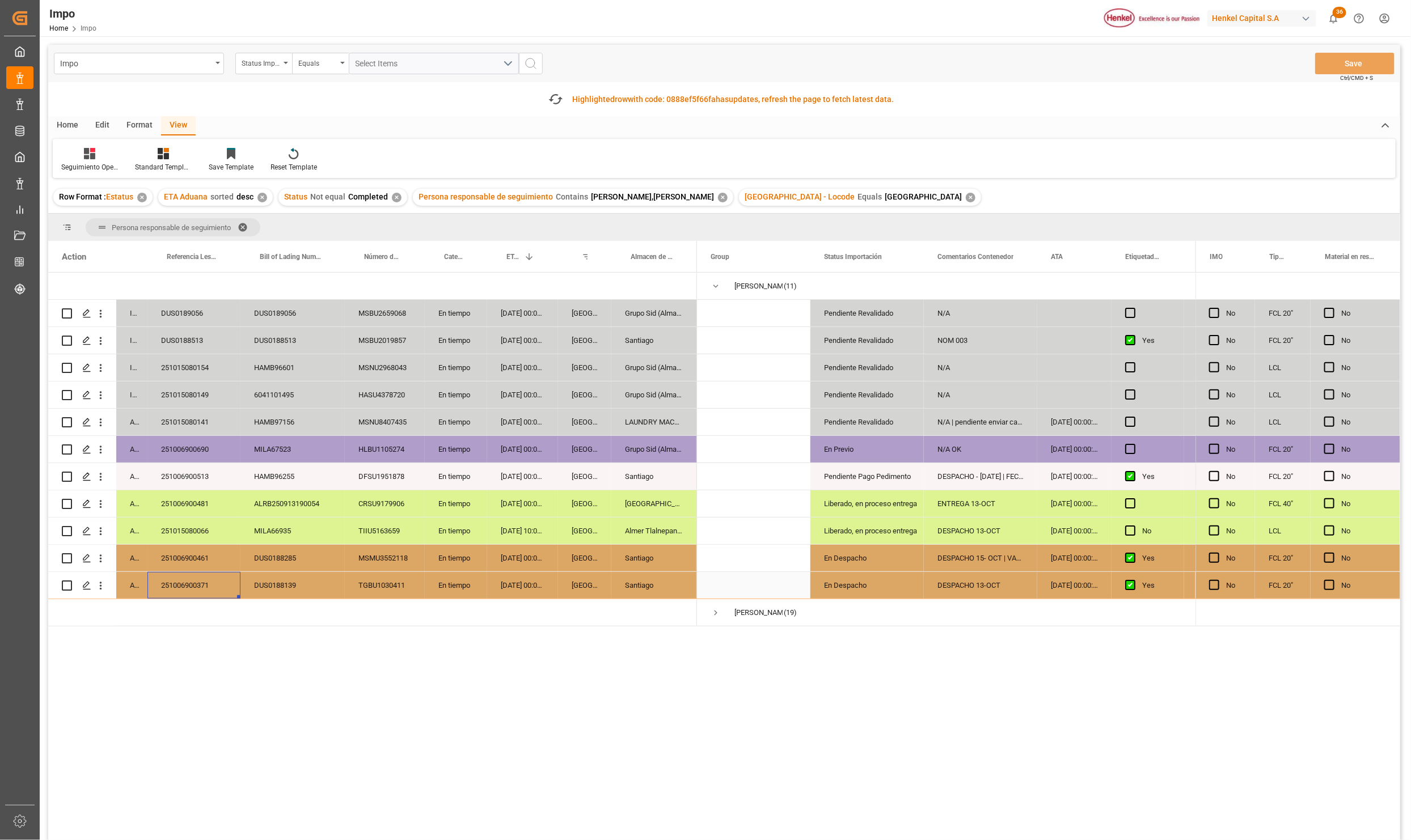
click at [204, 572] on div "251006900371" at bounding box center [194, 585] width 93 height 27
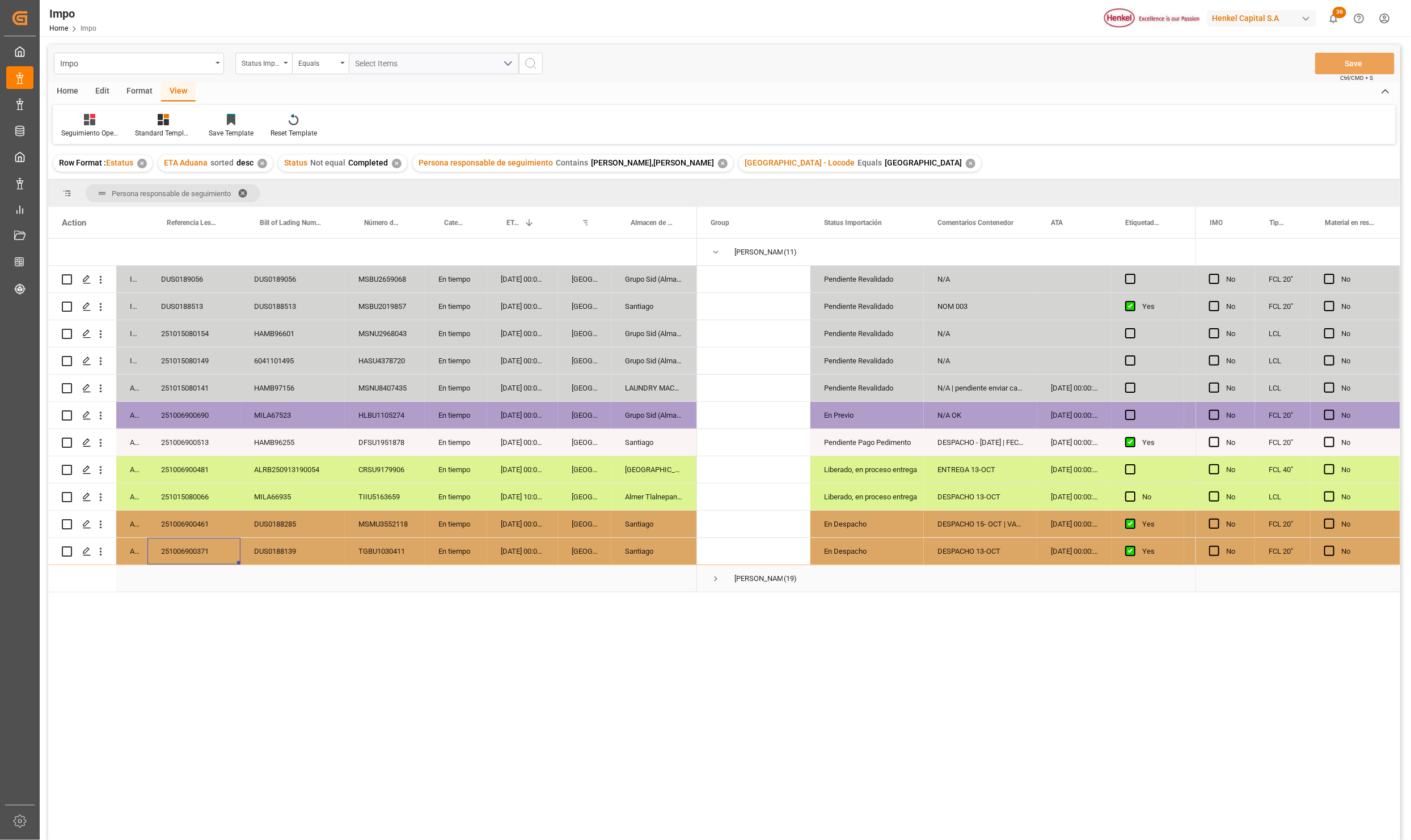
click at [975, 555] on div "DESPACHO 13-OCT" at bounding box center [980, 551] width 113 height 27
click at [191, 549] on div "251006900371" at bounding box center [194, 551] width 93 height 27
click at [205, 548] on div "251006900371" at bounding box center [194, 551] width 93 height 27
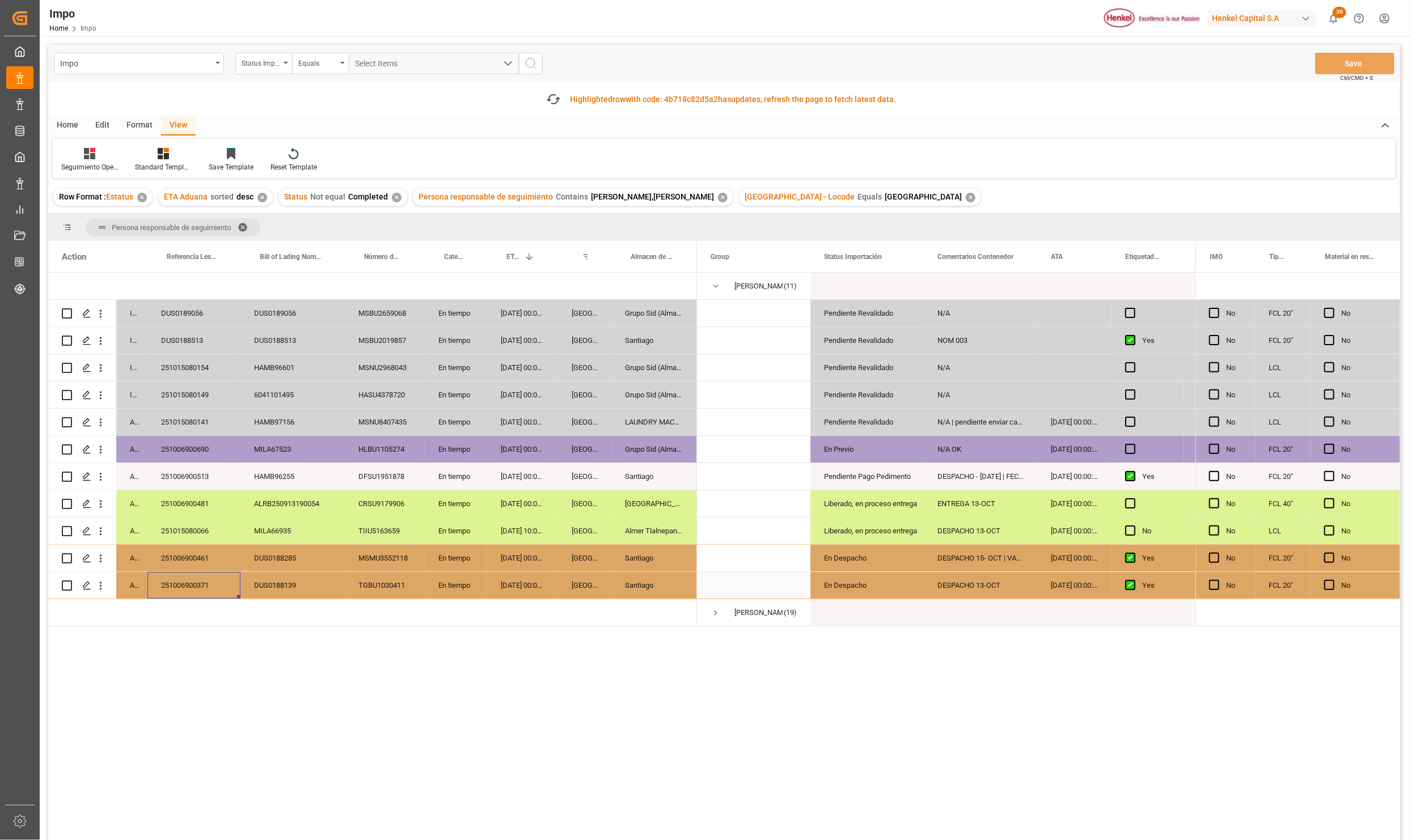
click at [893, 585] on div "En Despacho" at bounding box center [867, 585] width 86 height 26
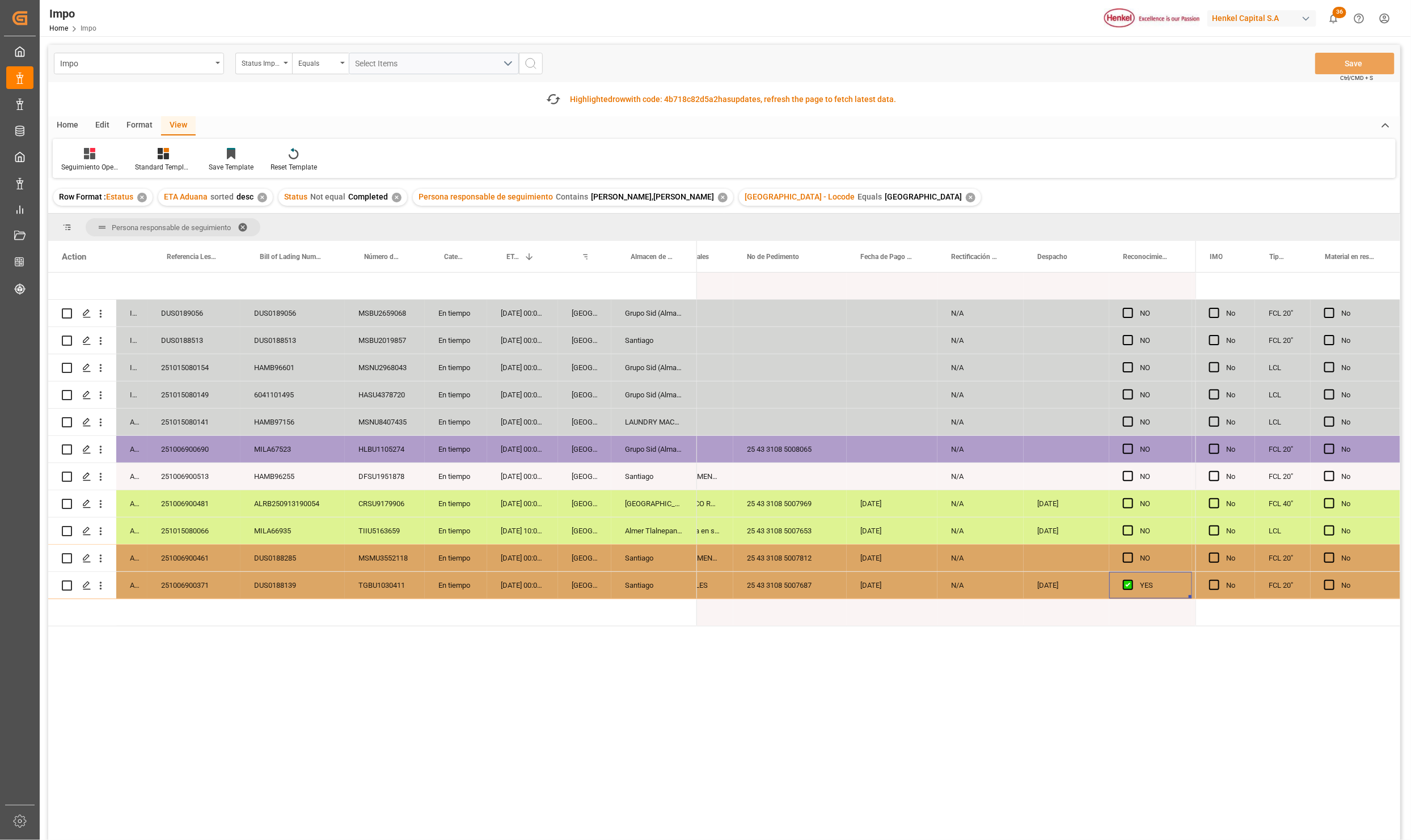
scroll to position [0, 2442]
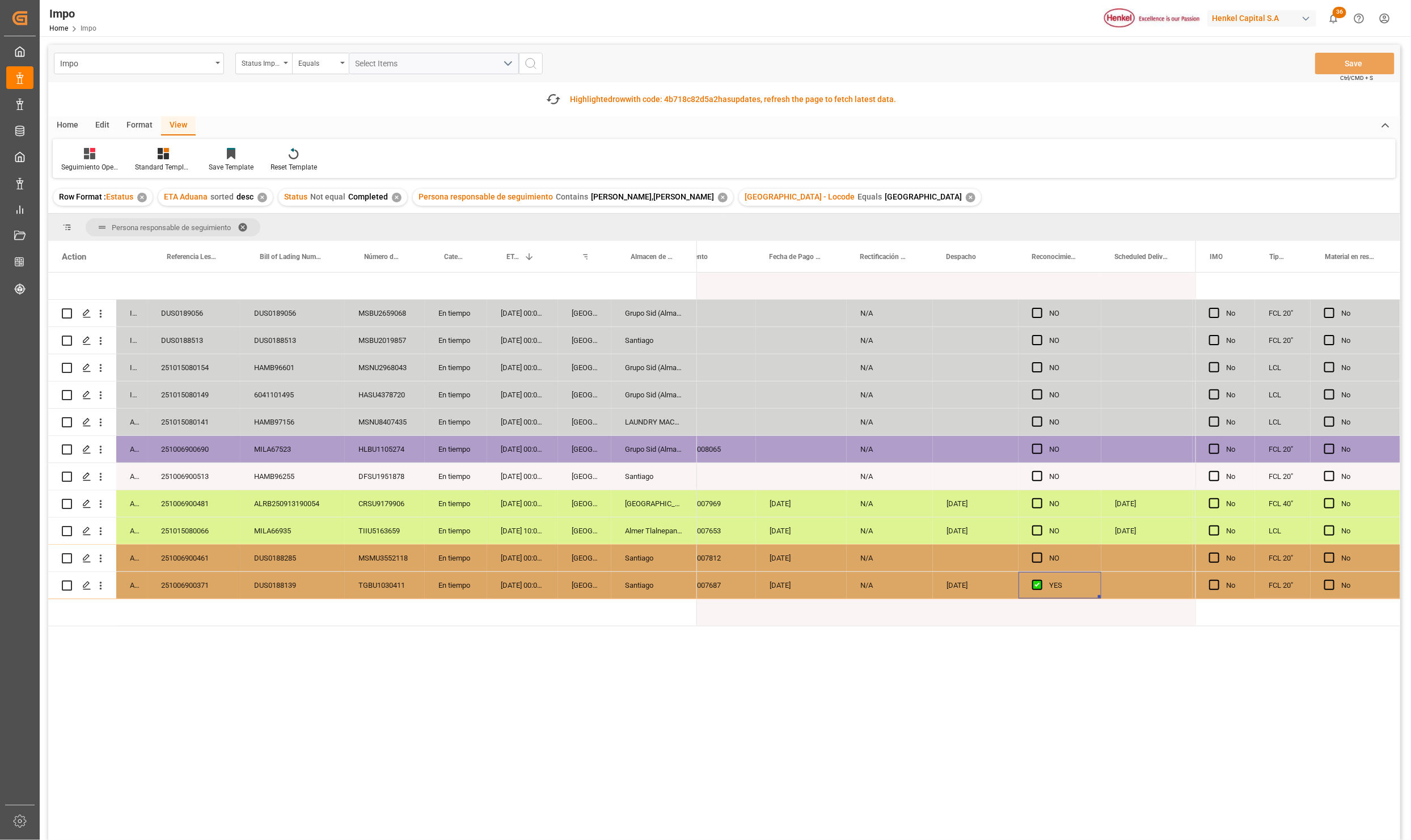
click at [596, 587] on div "[GEOGRAPHIC_DATA]" at bounding box center [585, 585] width 53 height 27
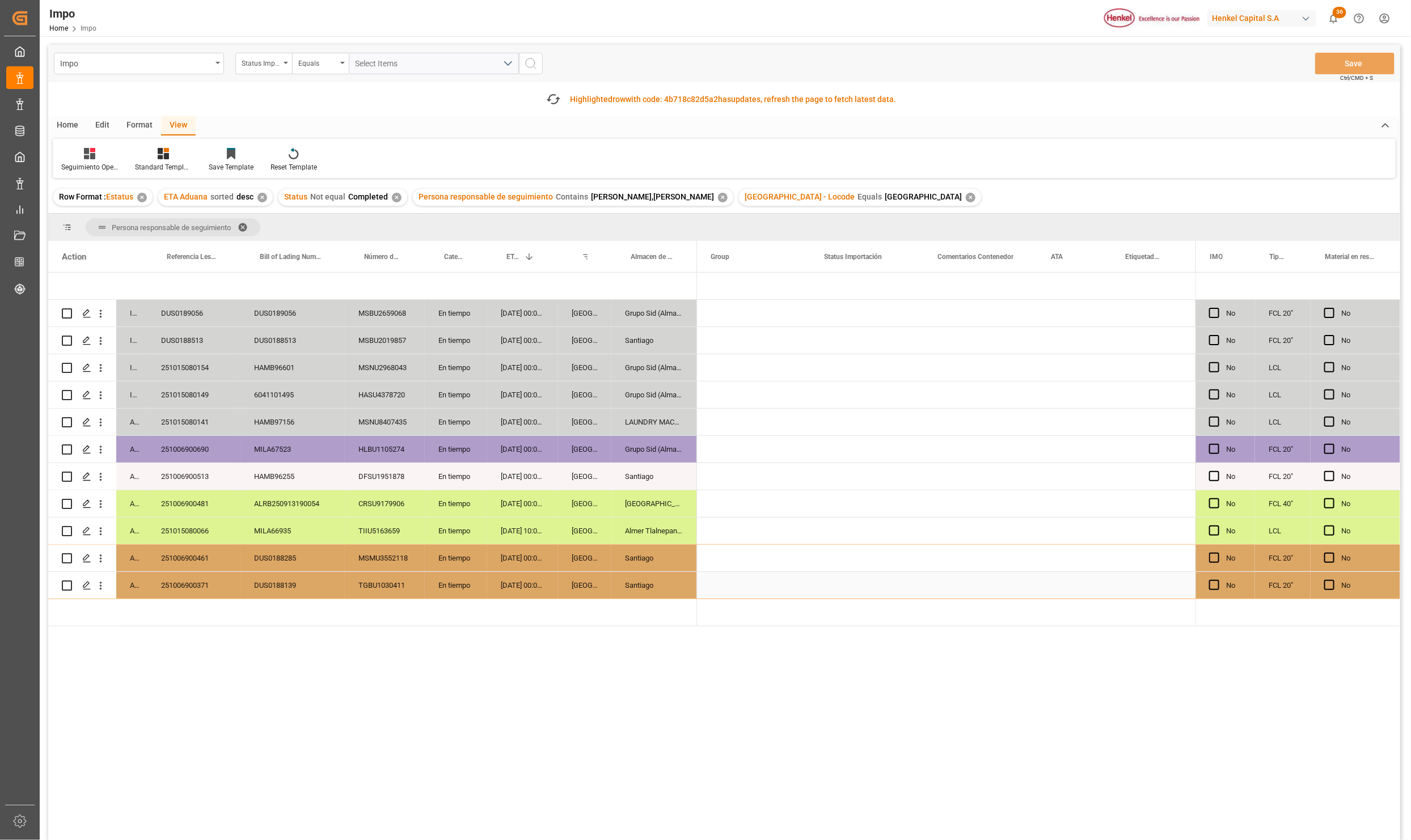
scroll to position [0, 0]
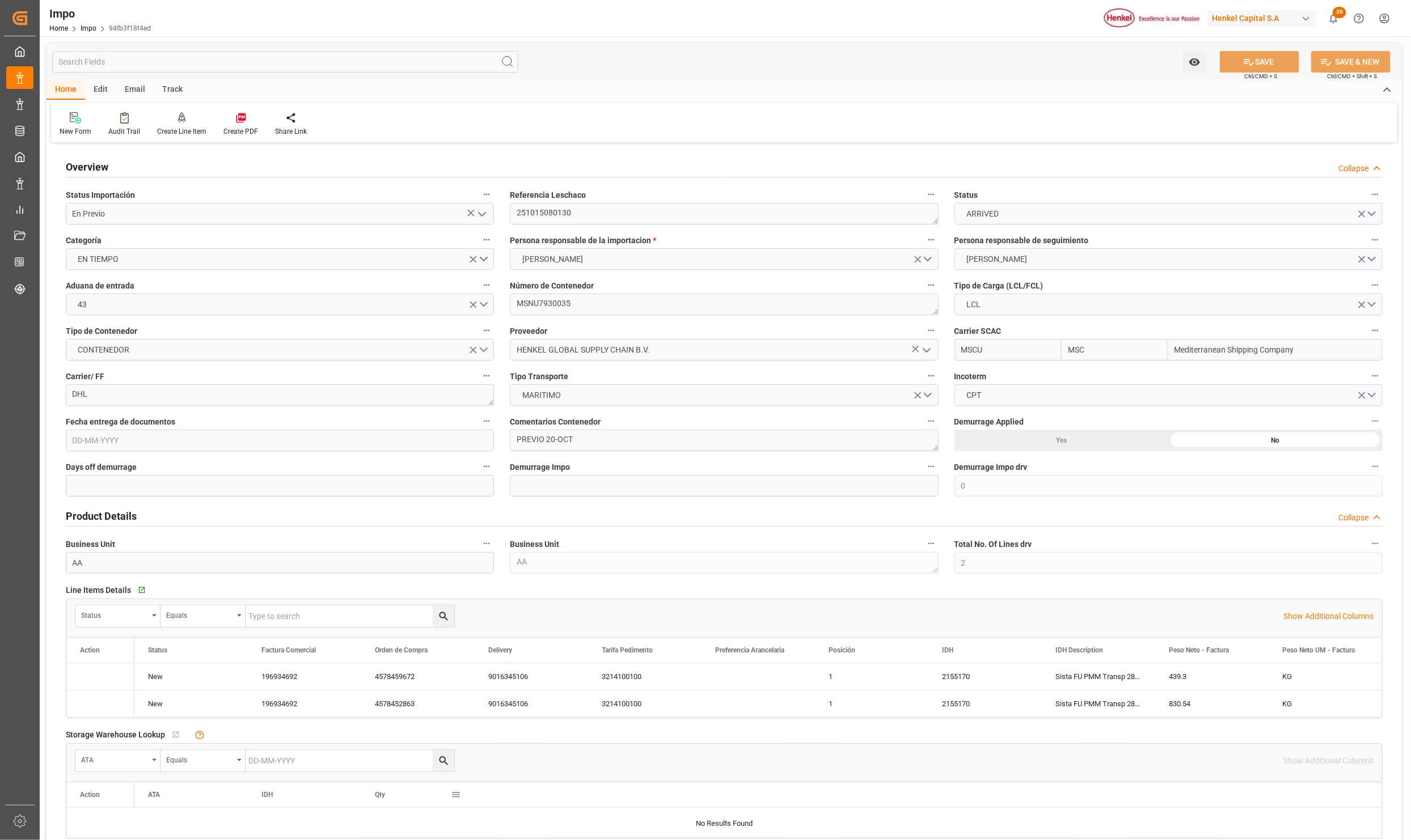
type input "MSC"
type input "Mediterranean Shipping Company"
type input "0"
type input "2"
type input "4.358"
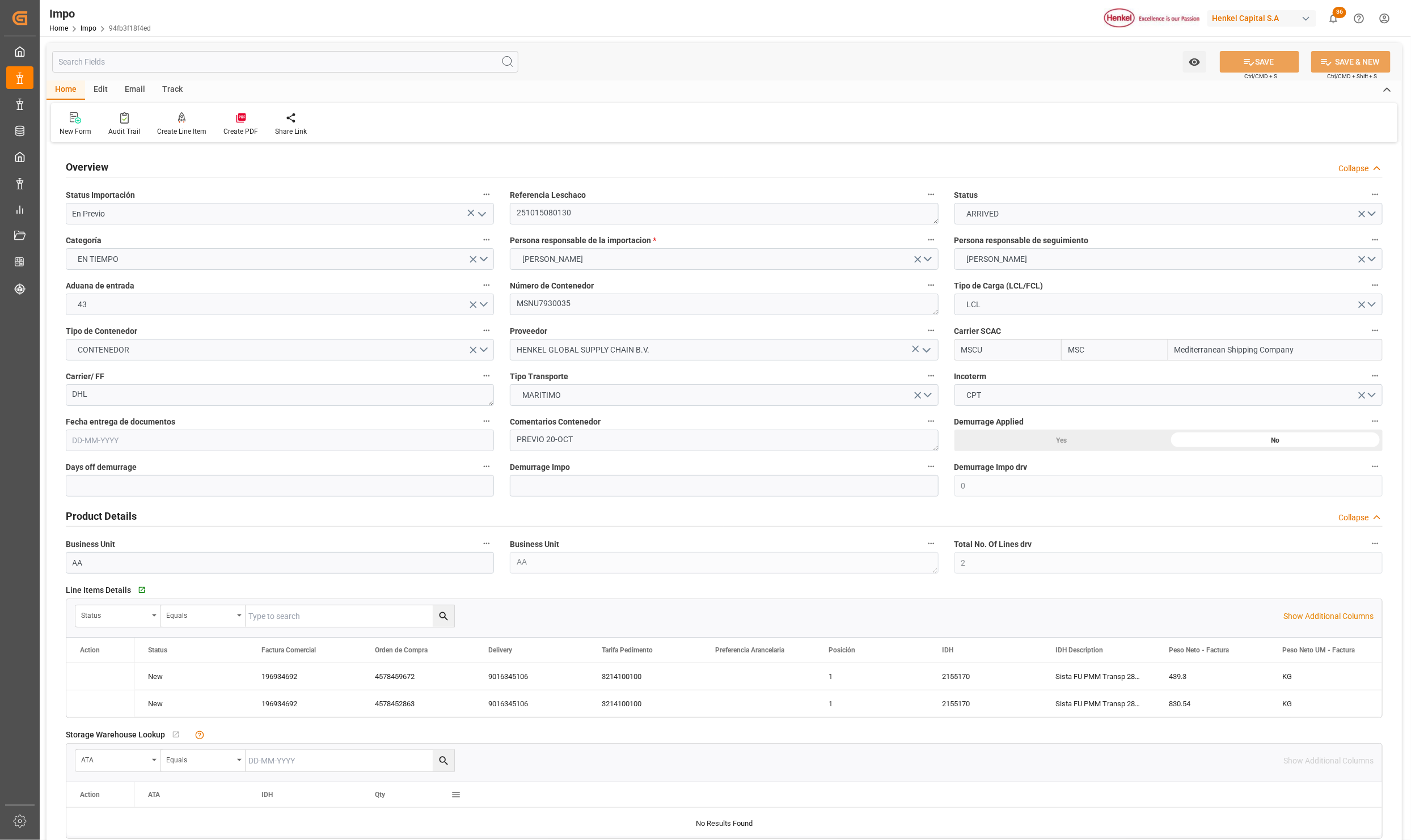
type input "4"
type input "26-09-2025"
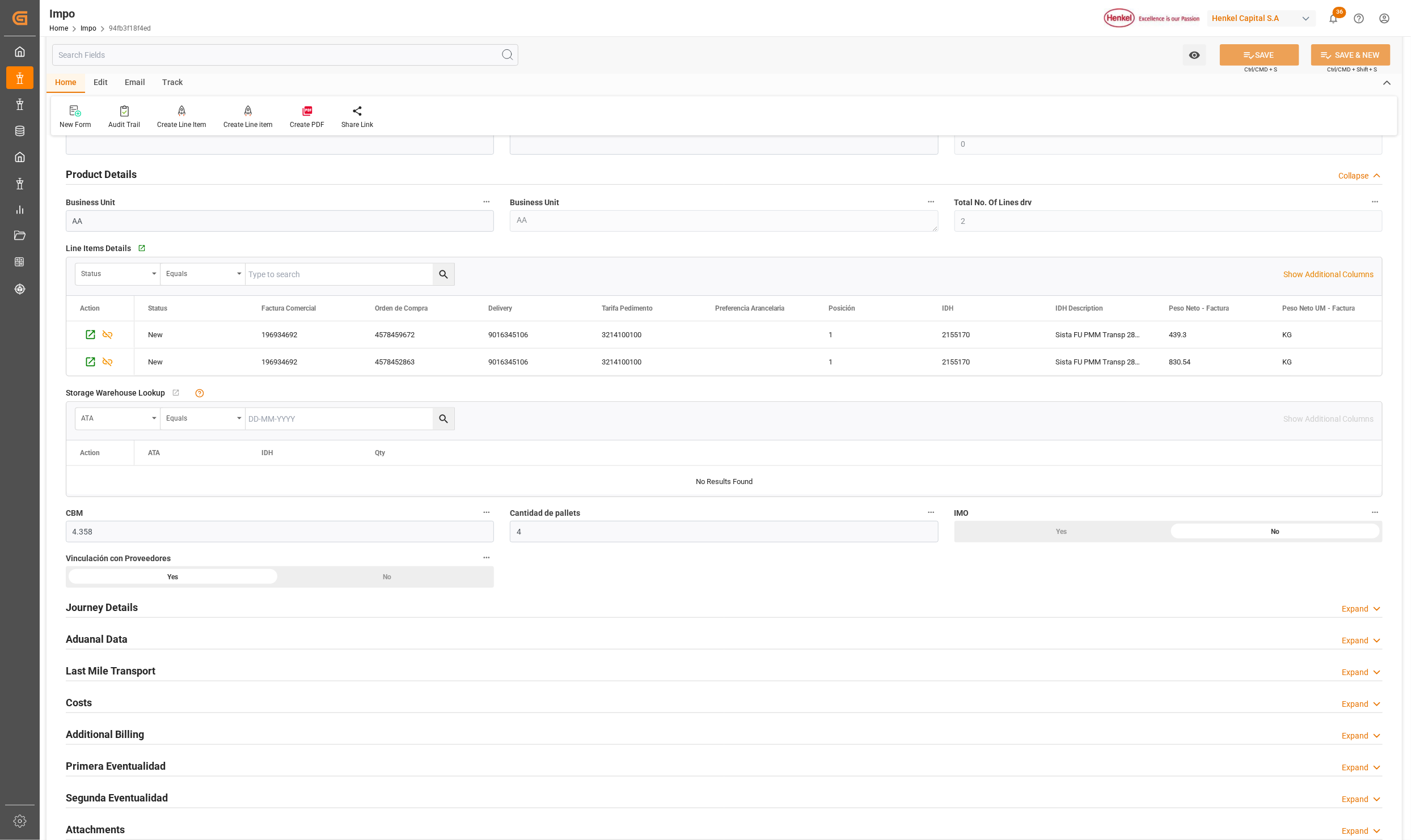
scroll to position [752, 0]
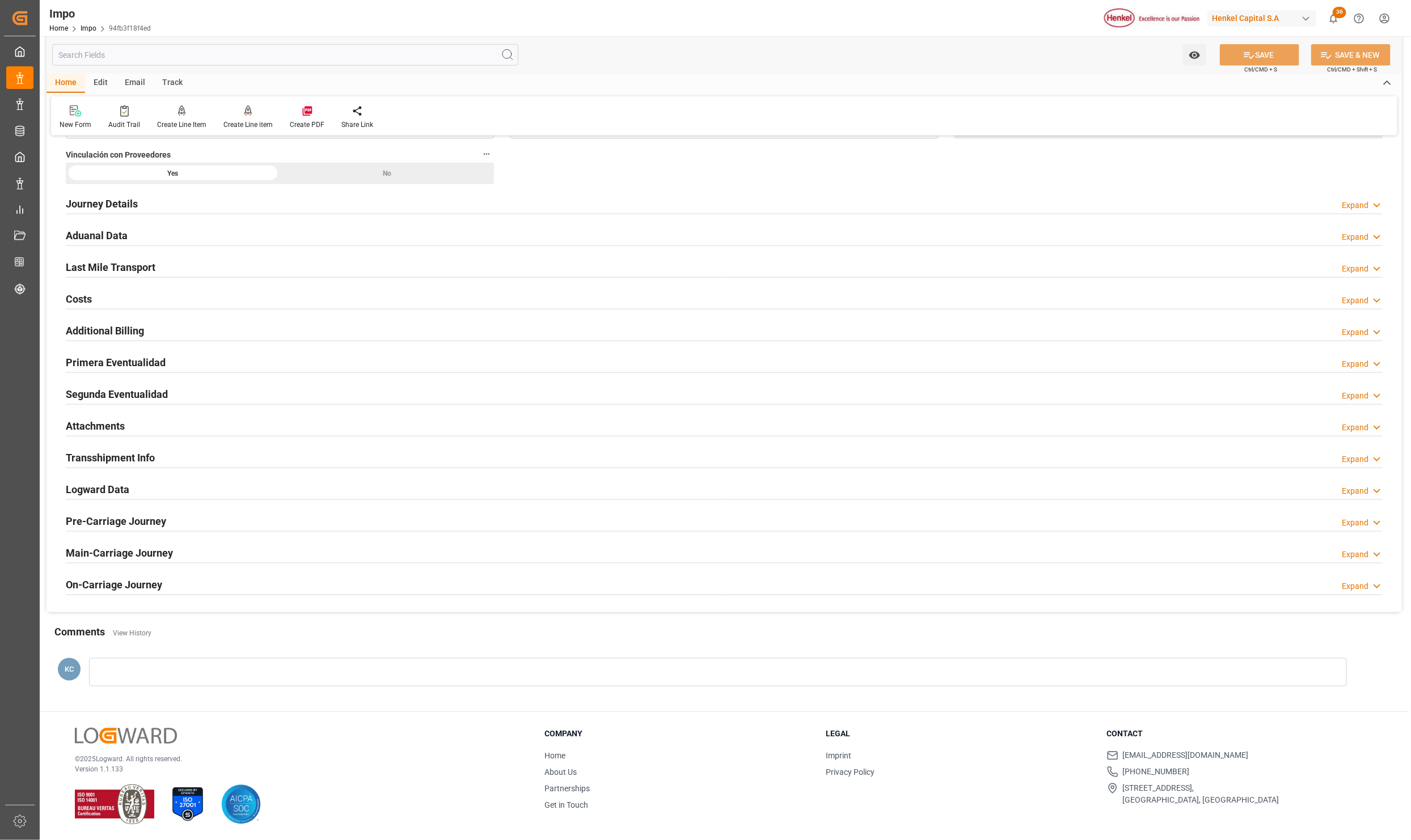
click at [100, 423] on h2 "Attachments" at bounding box center [95, 426] width 59 height 15
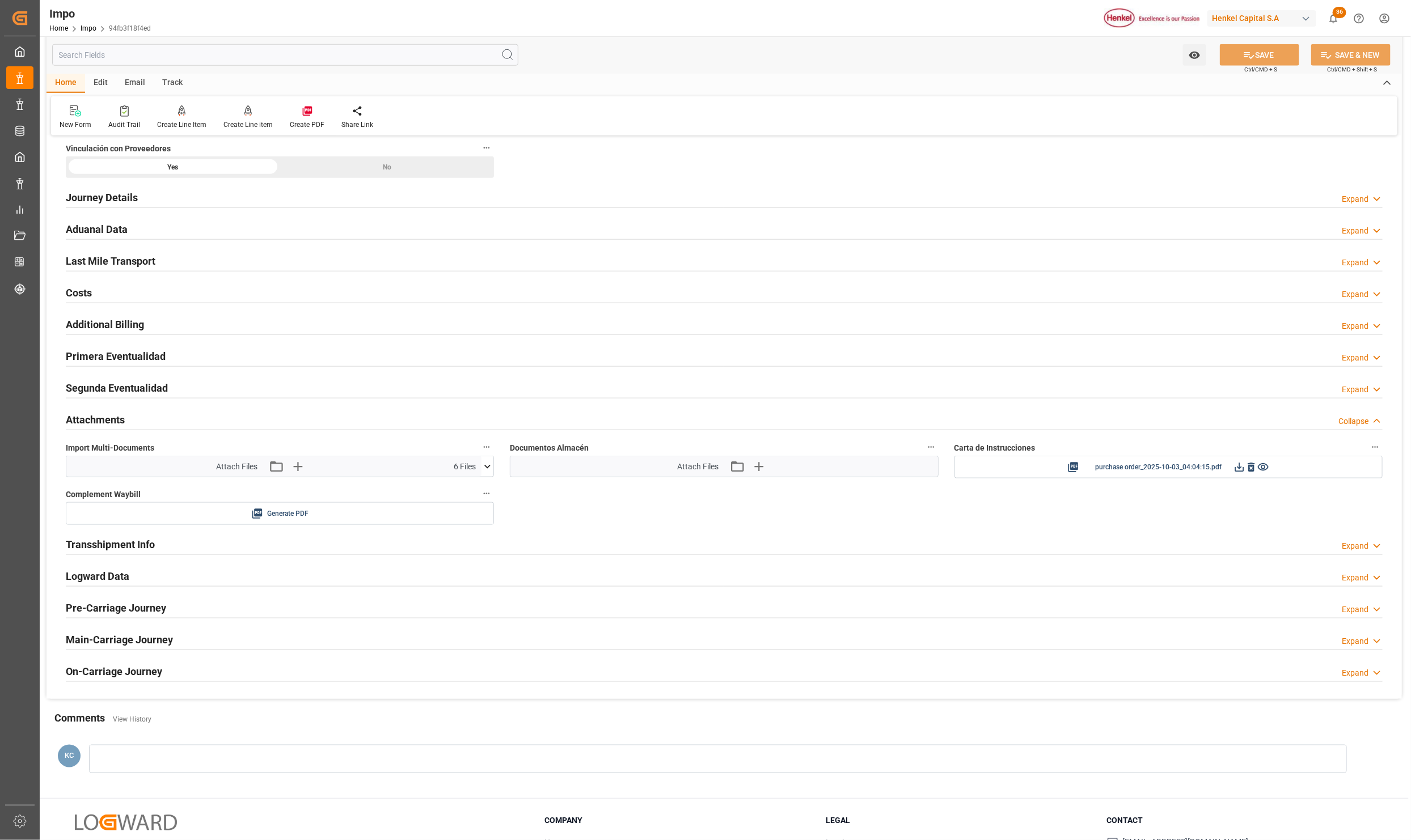
click at [132, 356] on h2 "Primera Eventualidad" at bounding box center [116, 356] width 100 height 15
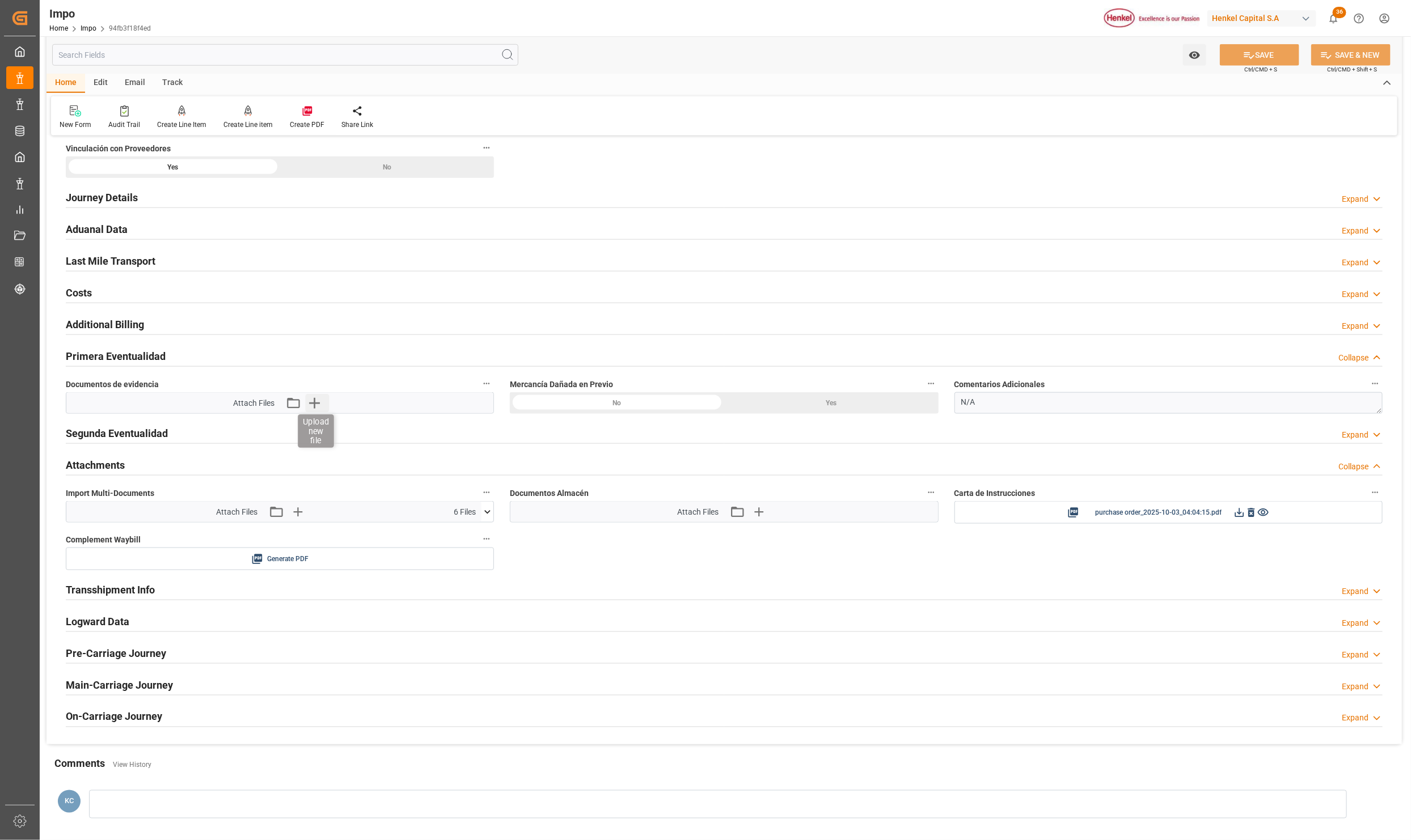
click at [317, 409] on icon "button" at bounding box center [314, 403] width 18 height 18
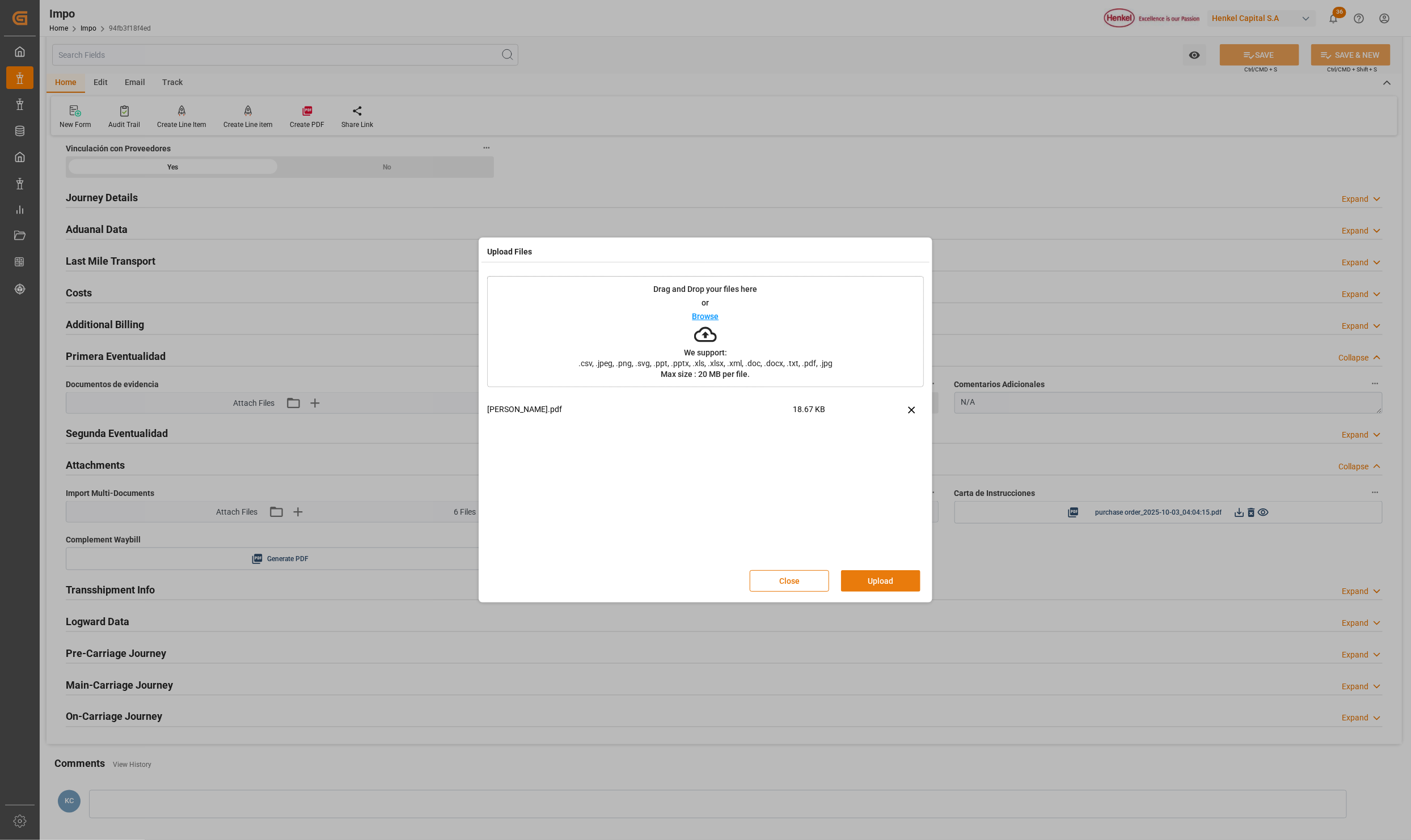
click at [874, 581] on button "Upload" at bounding box center [881, 581] width 80 height 21
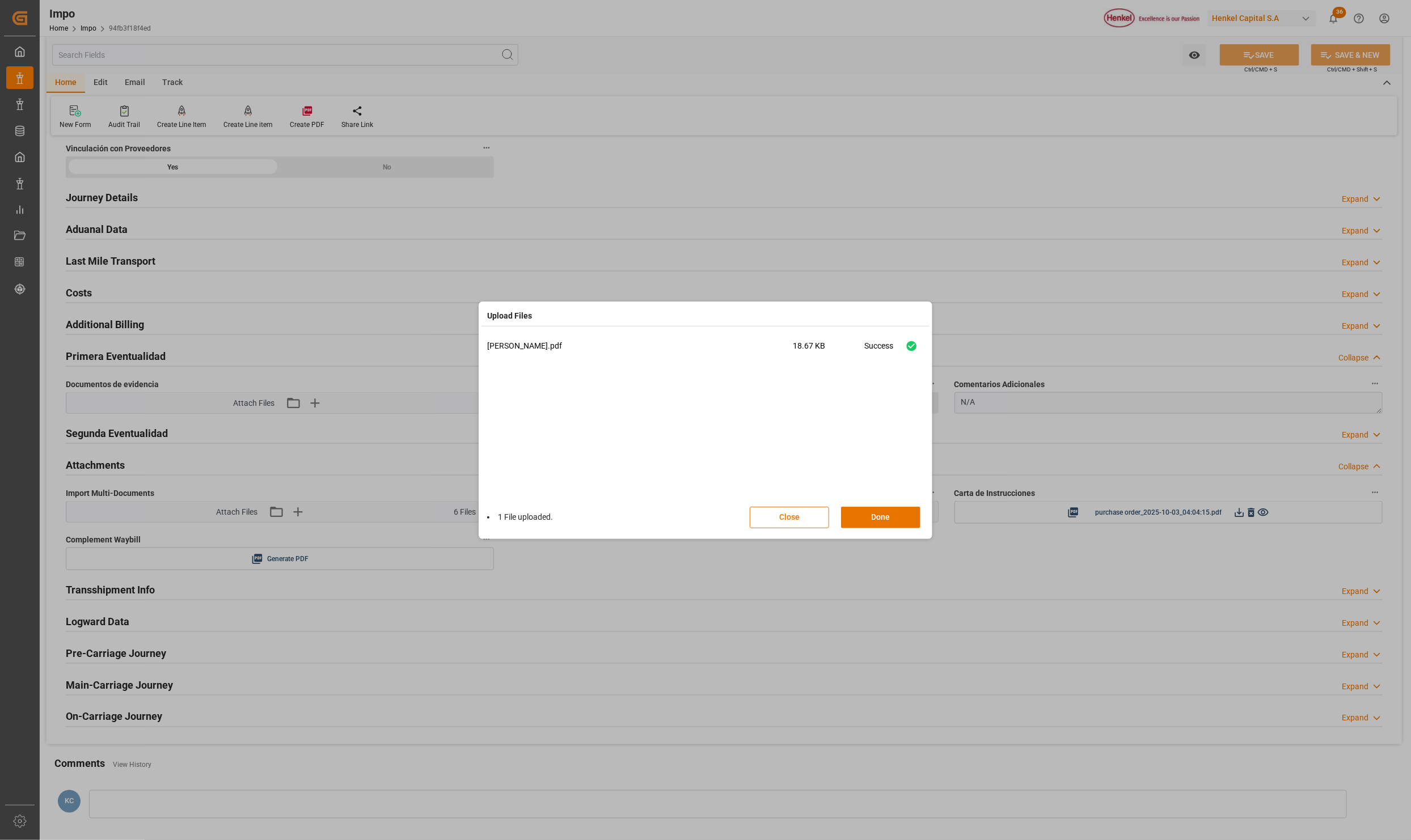
click at [887, 513] on button "Done" at bounding box center [881, 518] width 80 height 21
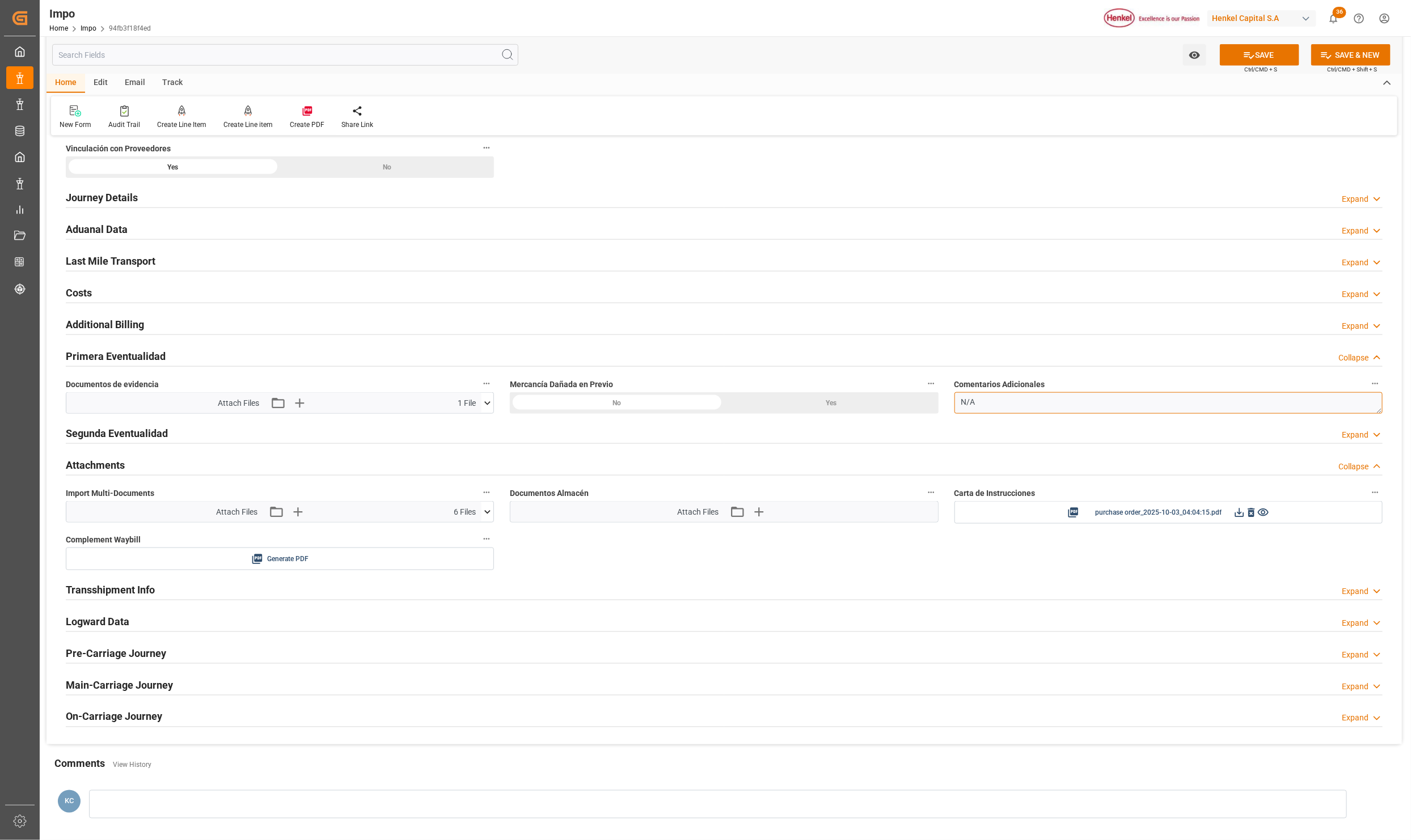
click at [1001, 412] on textarea "N/A" at bounding box center [1168, 403] width 428 height 21
type textarea "t"
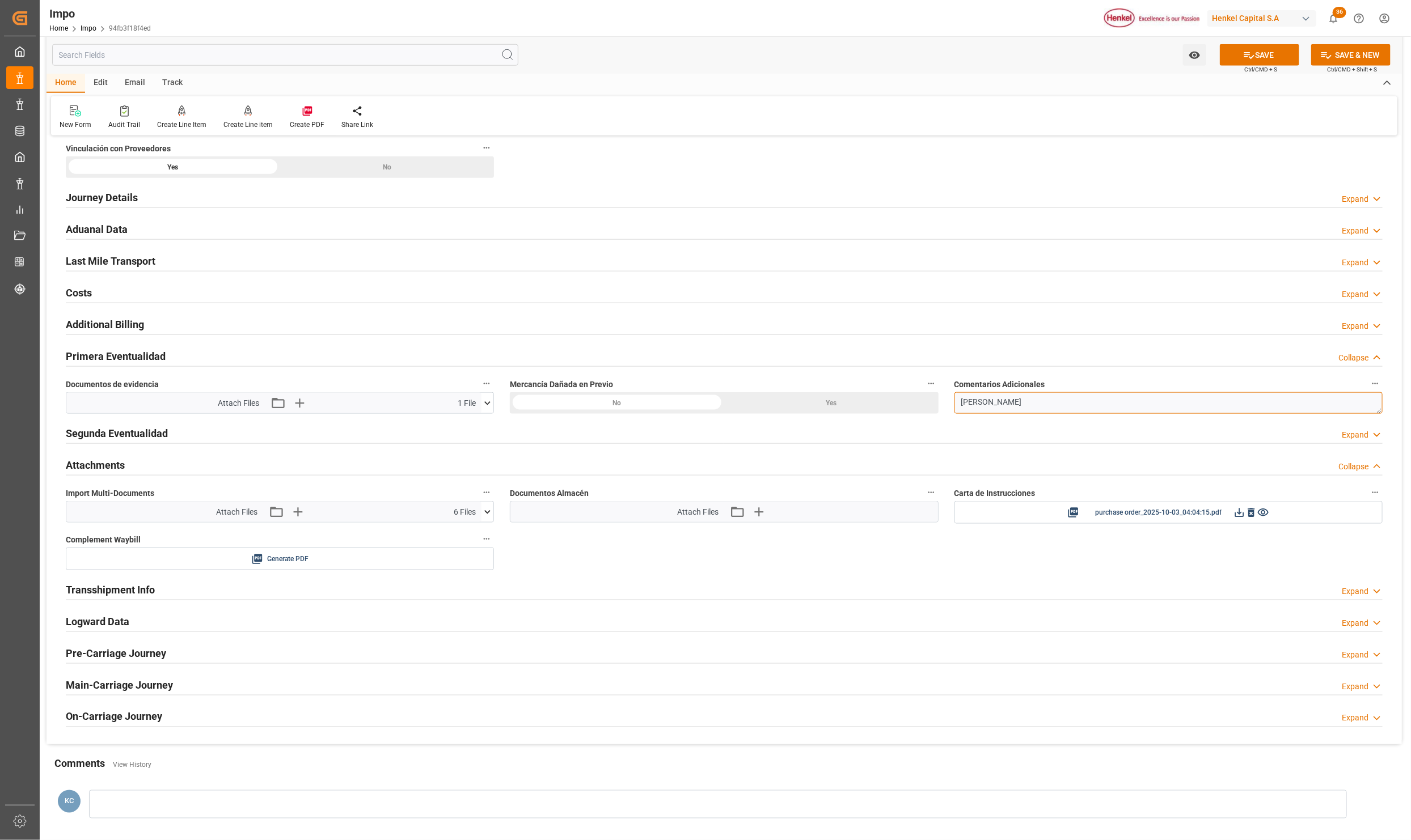
type textarea "TARJA DE AVERIA"
click at [1244, 58] on icon at bounding box center [1249, 55] width 12 height 12
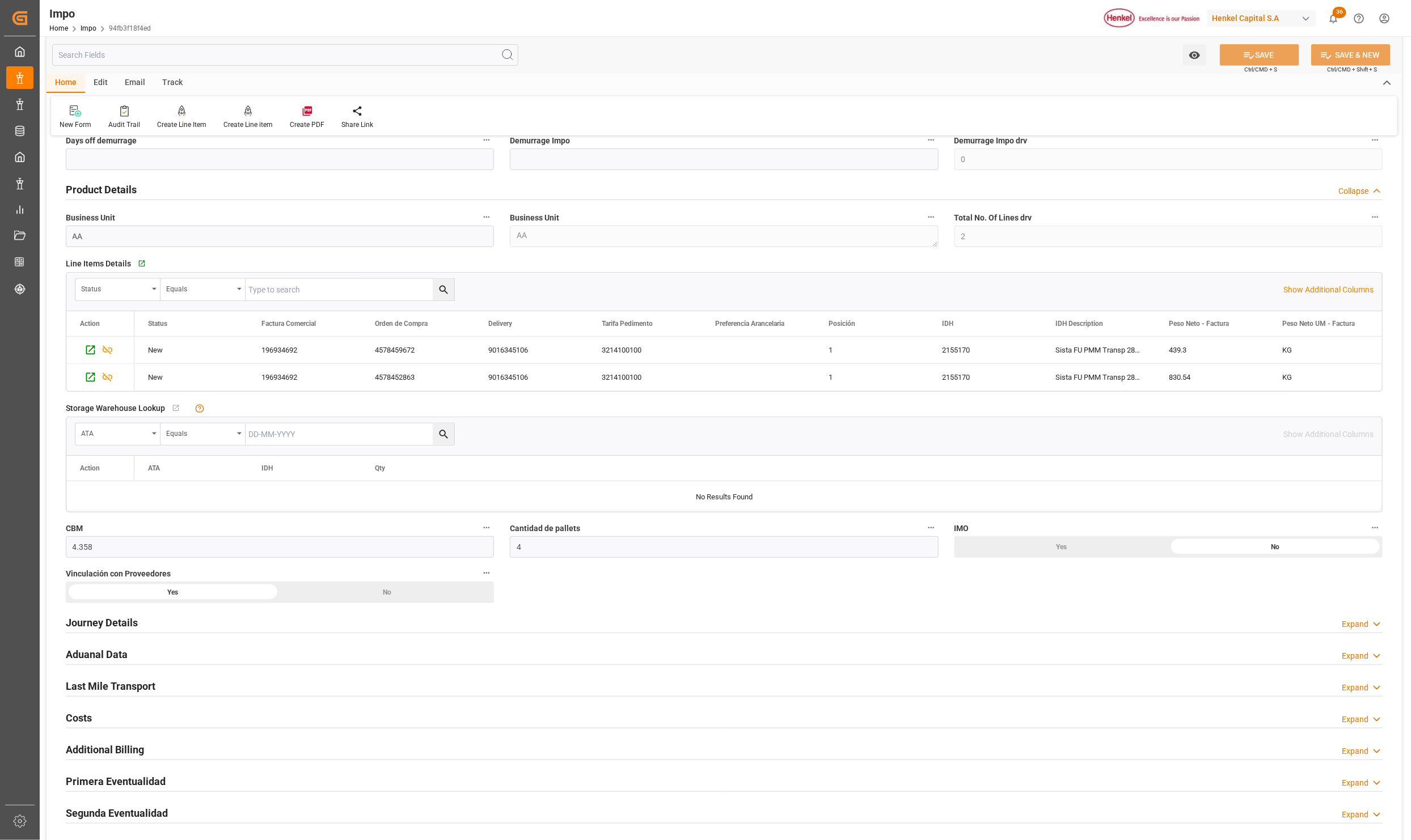
scroll to position [157, 0]
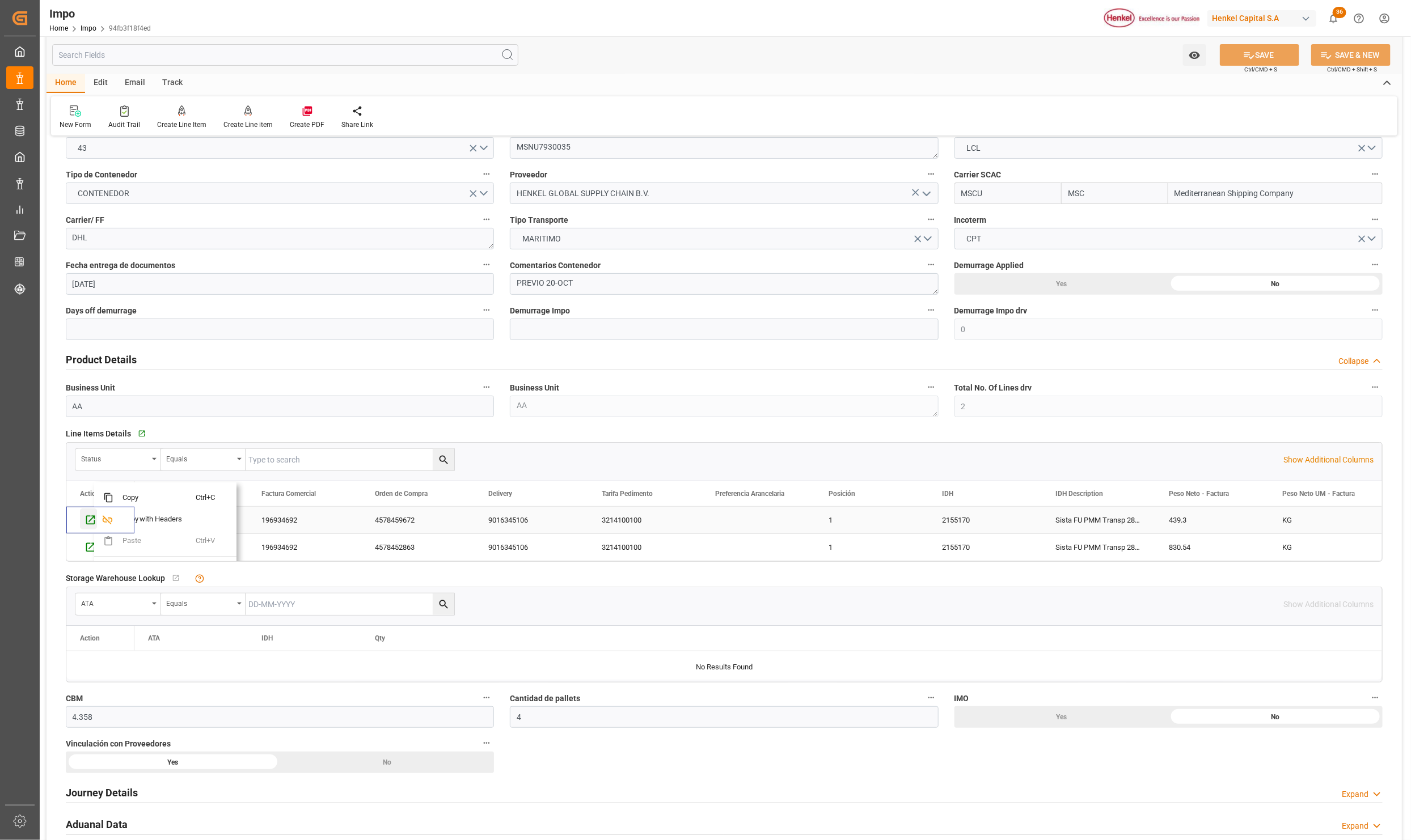
click at [89, 522] on icon "Press SPACE to select this row." at bounding box center [90, 520] width 9 height 9
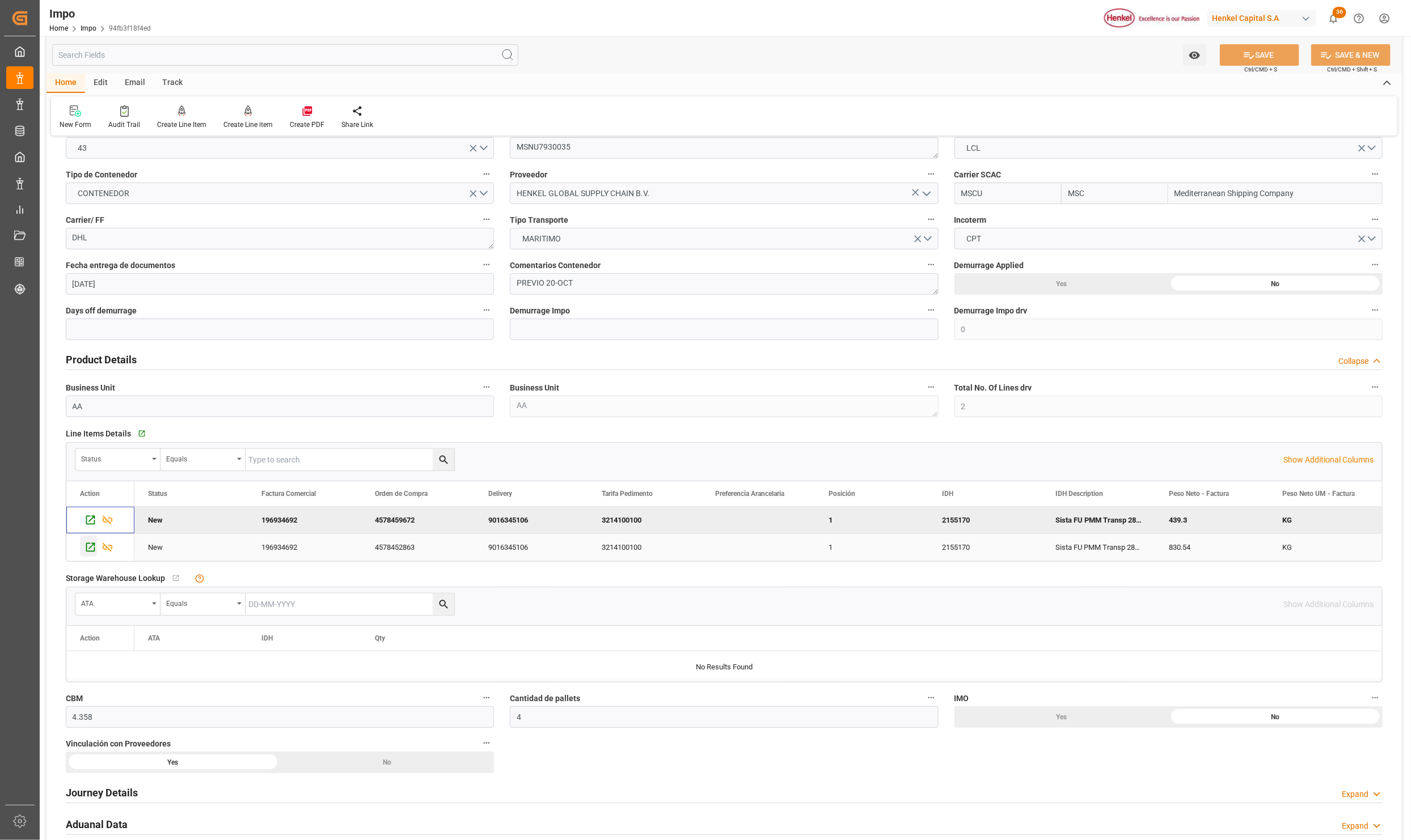
click at [86, 547] on icon "Press SPACE to select this row." at bounding box center [90, 547] width 12 height 12
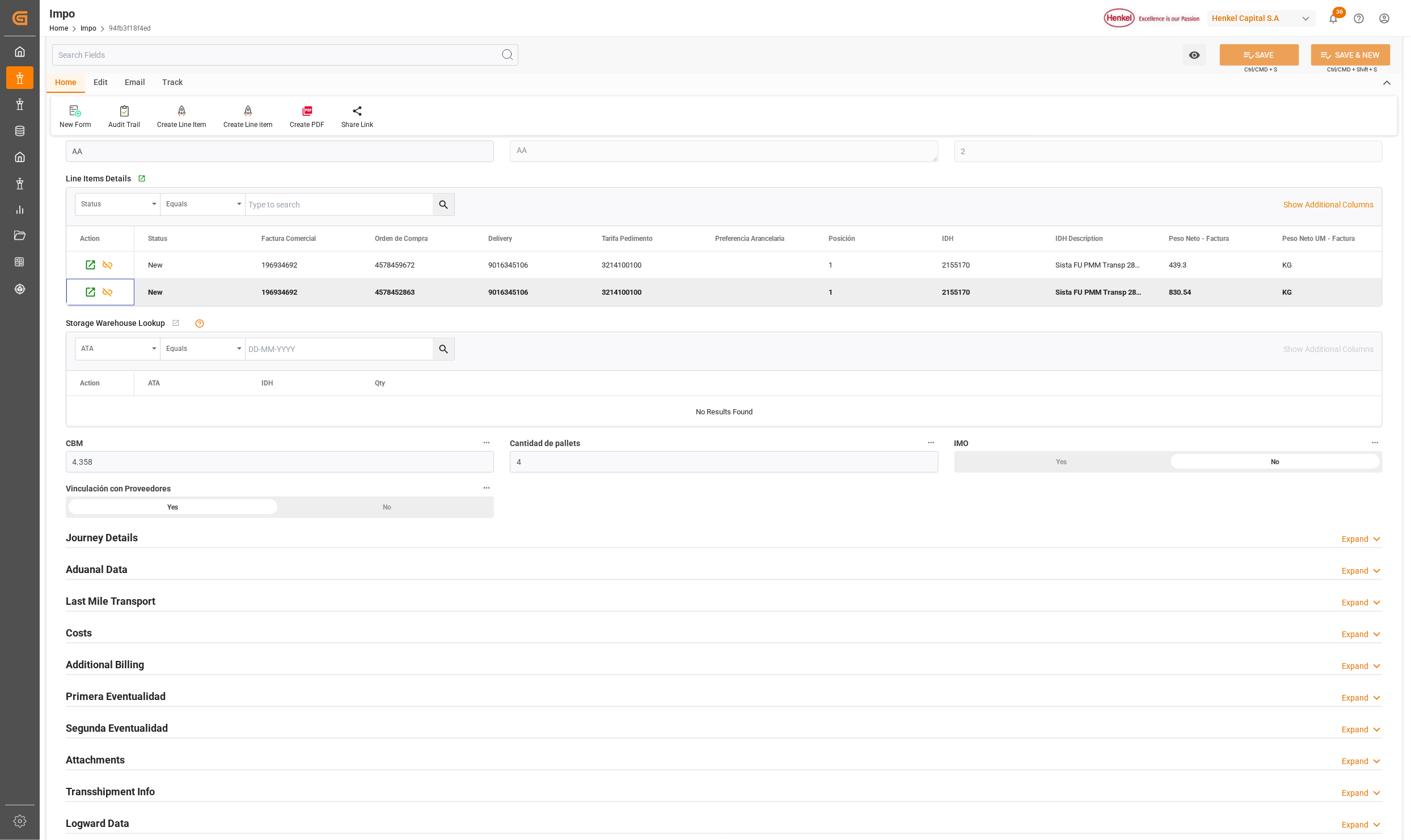
scroll to position [510, 0]
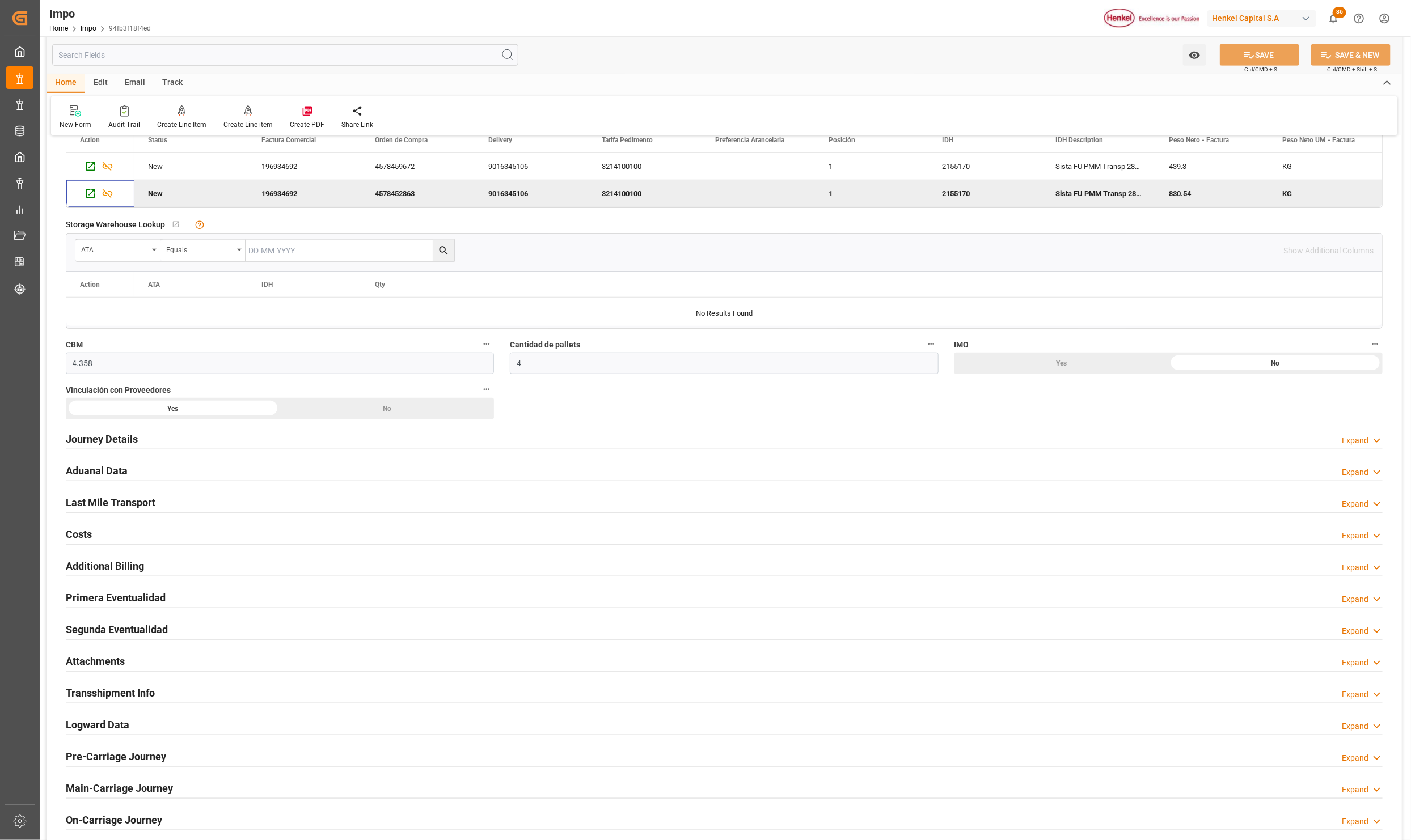
click at [94, 601] on h2 "Primera Eventualidad" at bounding box center [116, 598] width 100 height 15
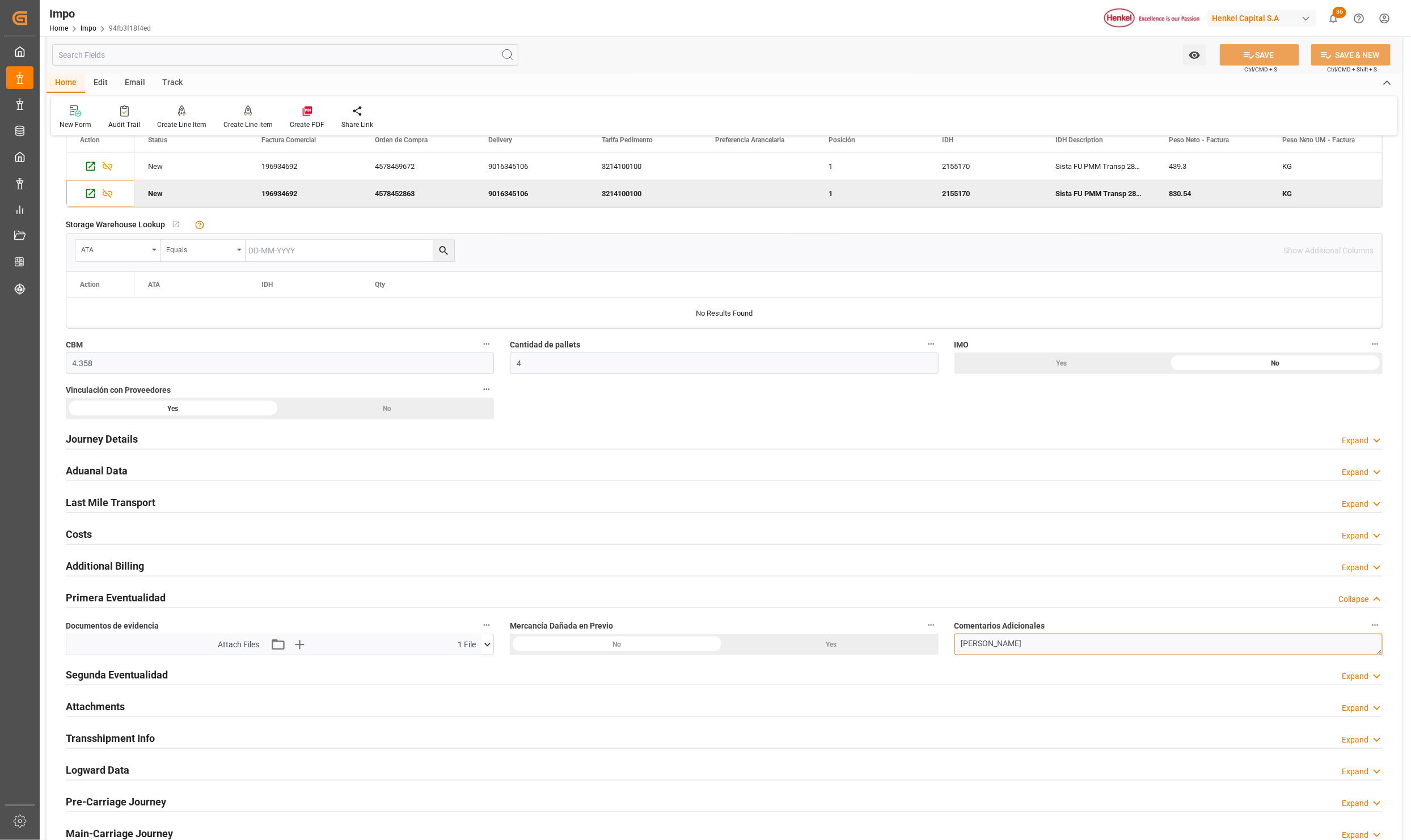
click at [1108, 654] on textarea "TARJA DE AVERIA" at bounding box center [1168, 645] width 428 height 21
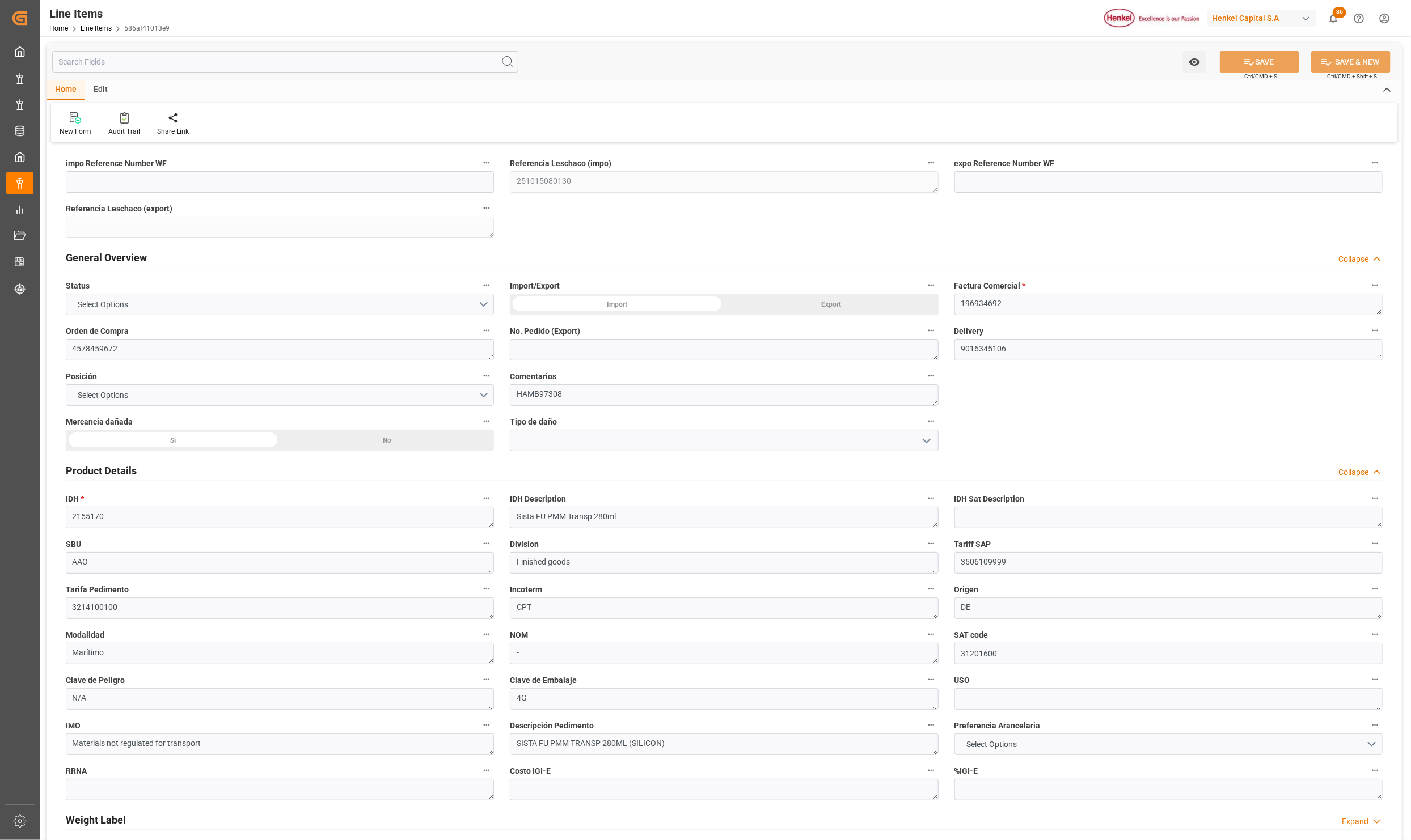
type input "544.13"
type input "128"
type input "3869.2"
click at [179, 443] on div "Si" at bounding box center [173, 440] width 214 height 21
click at [917, 444] on button "open menu" at bounding box center [925, 441] width 17 height 18
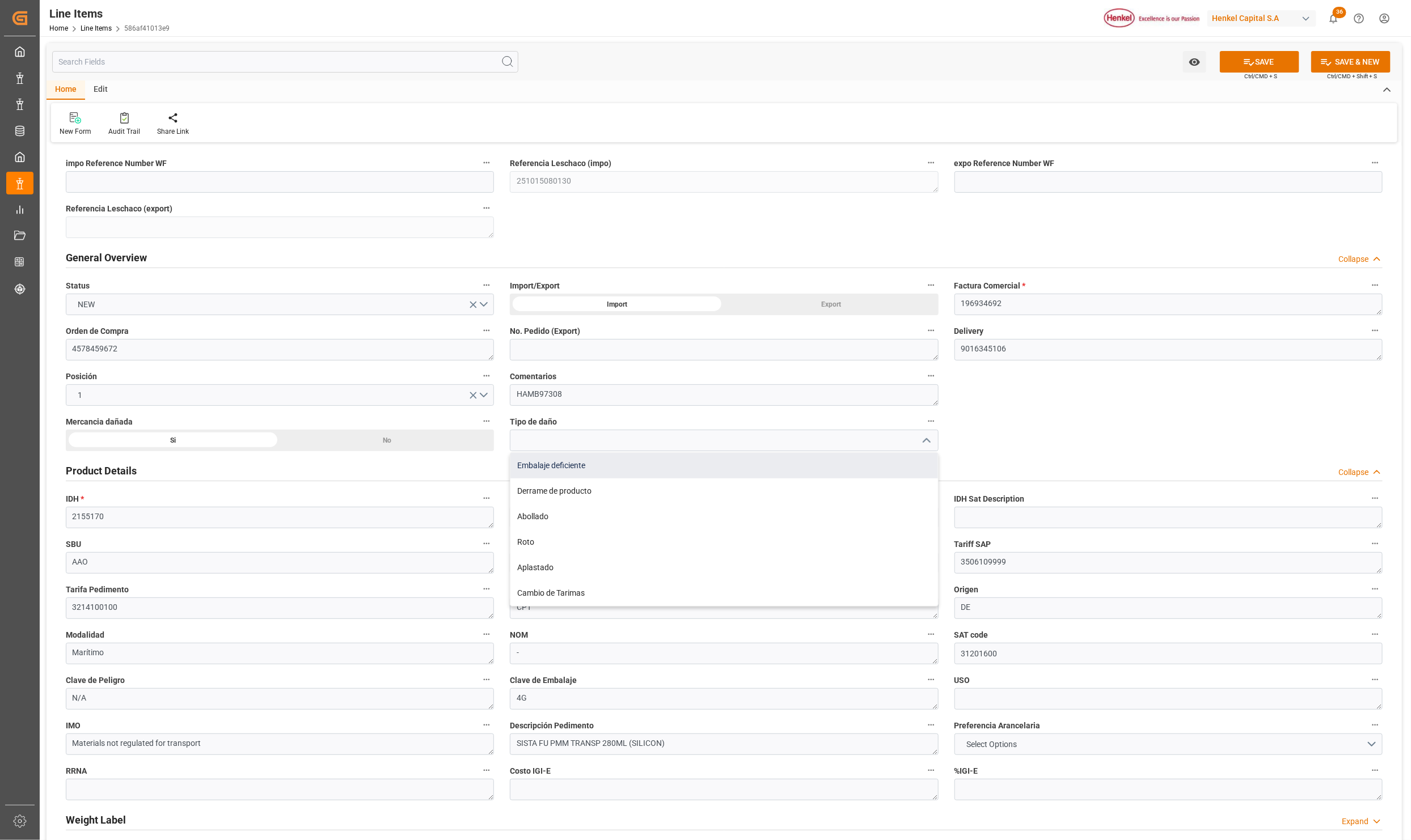
click at [645, 465] on div "Embalaje deficiente" at bounding box center [723, 465] width 427 height 26
type input "Embalaje deficiente"
click at [1263, 58] on button "SAVE" at bounding box center [1260, 62] width 80 height 21
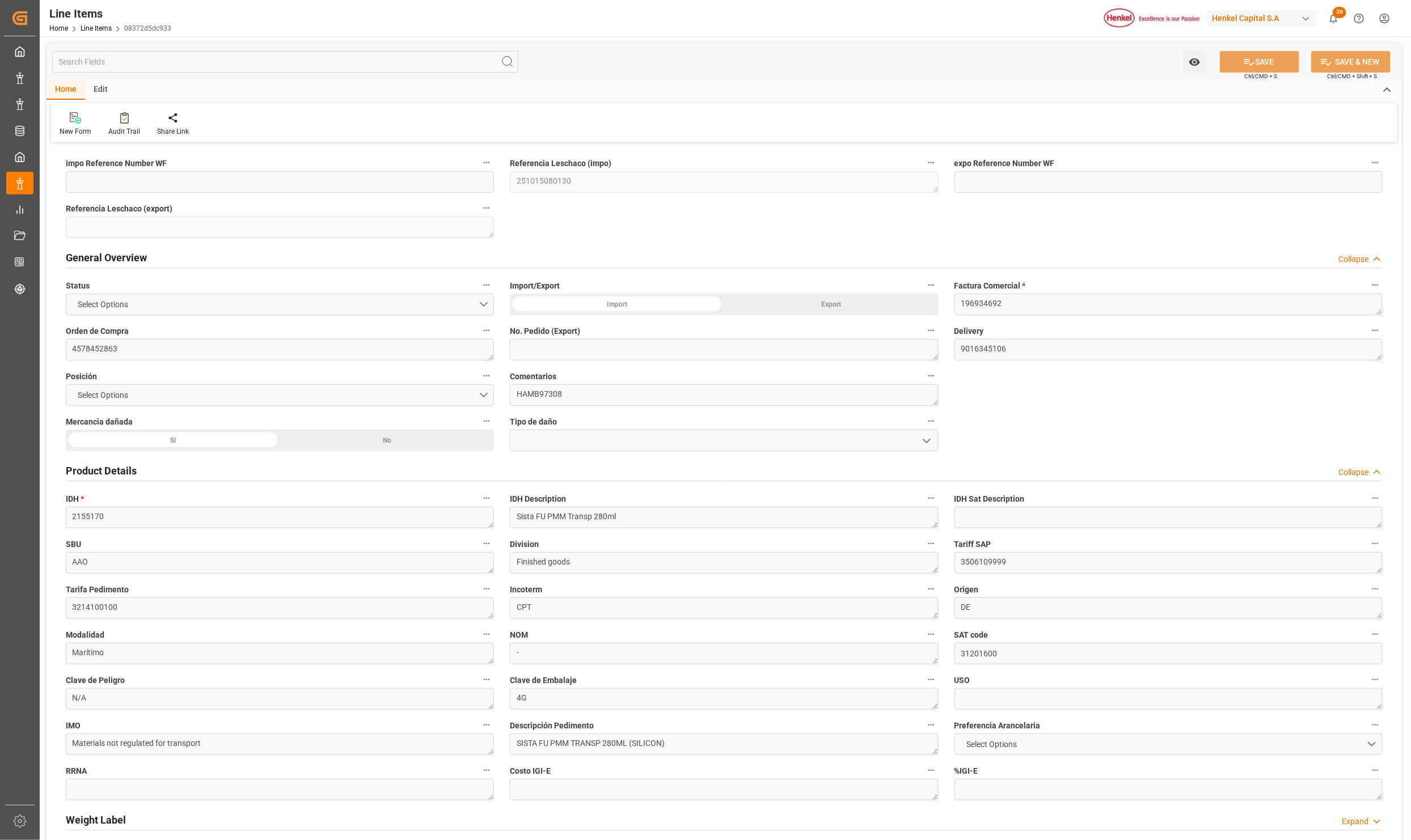
type input "1128.74"
type input "242"
type input "7315.22"
click at [928, 430] on input at bounding box center [723, 440] width 428 height 21
click at [924, 434] on icon "open menu" at bounding box center [926, 440] width 14 height 14
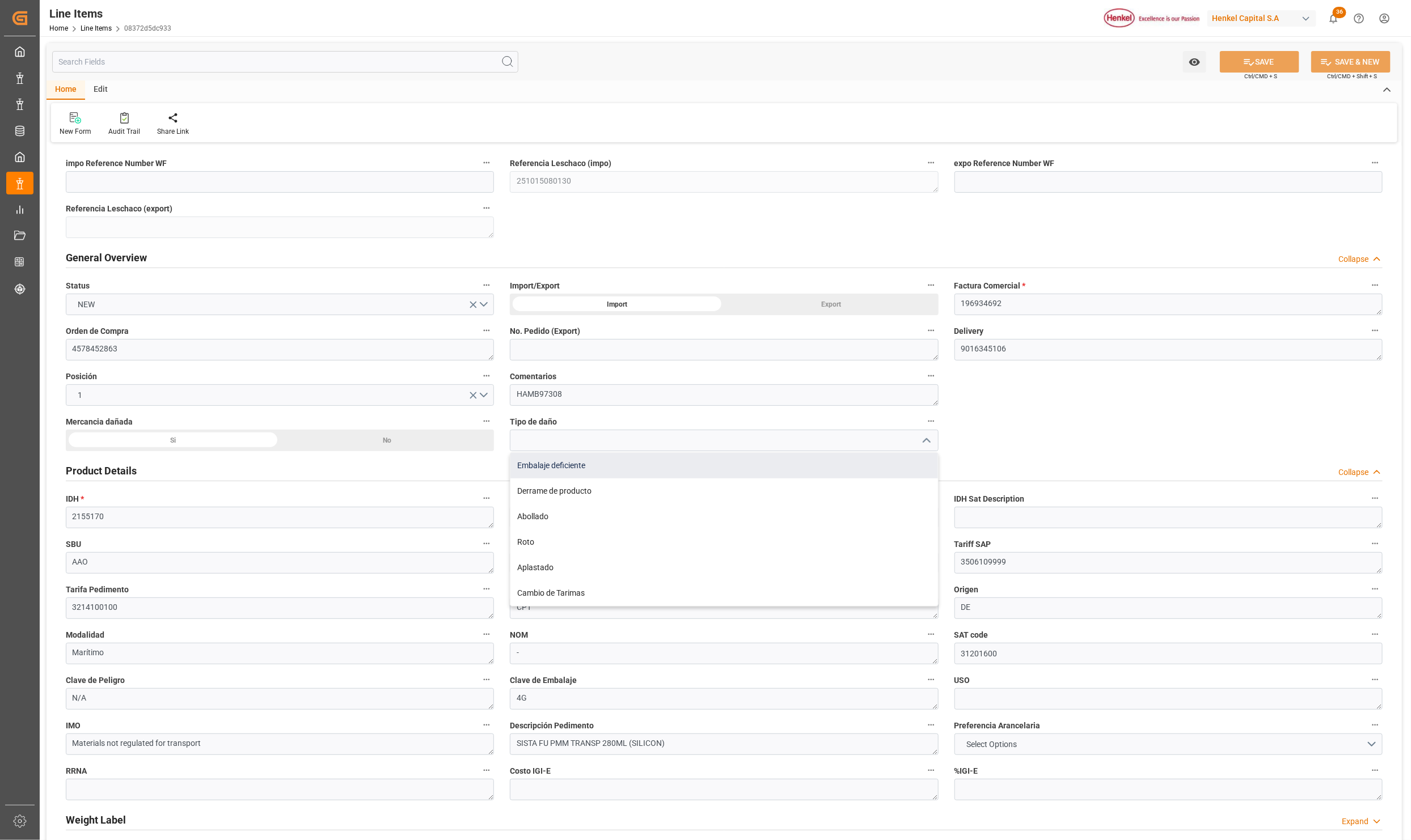
click at [524, 468] on div "Embalaje deficiente" at bounding box center [723, 465] width 427 height 26
type input "Embalaje deficiente"
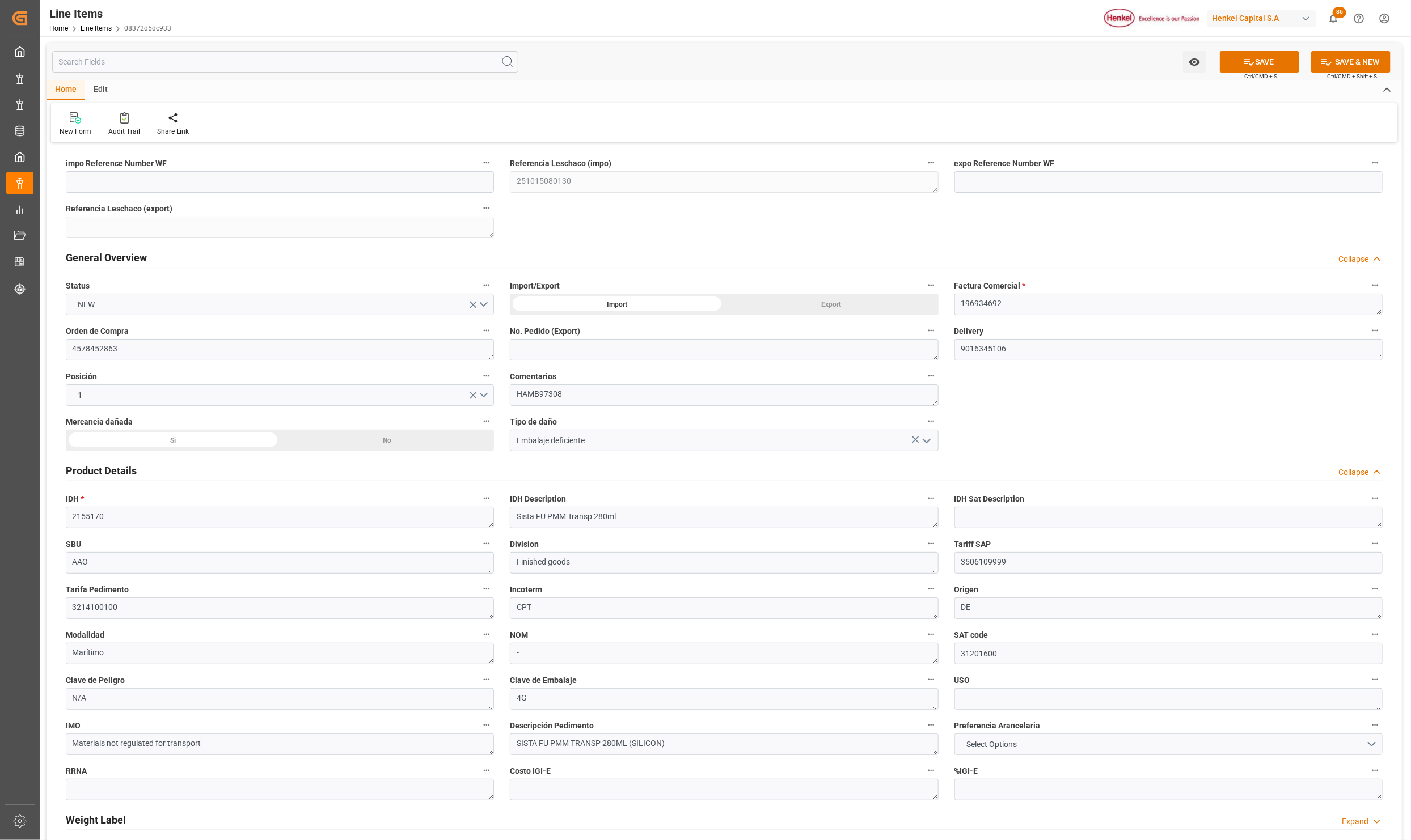
click at [211, 436] on div "Si" at bounding box center [173, 440] width 214 height 21
click at [1290, 63] on button "SAVE" at bounding box center [1260, 62] width 80 height 21
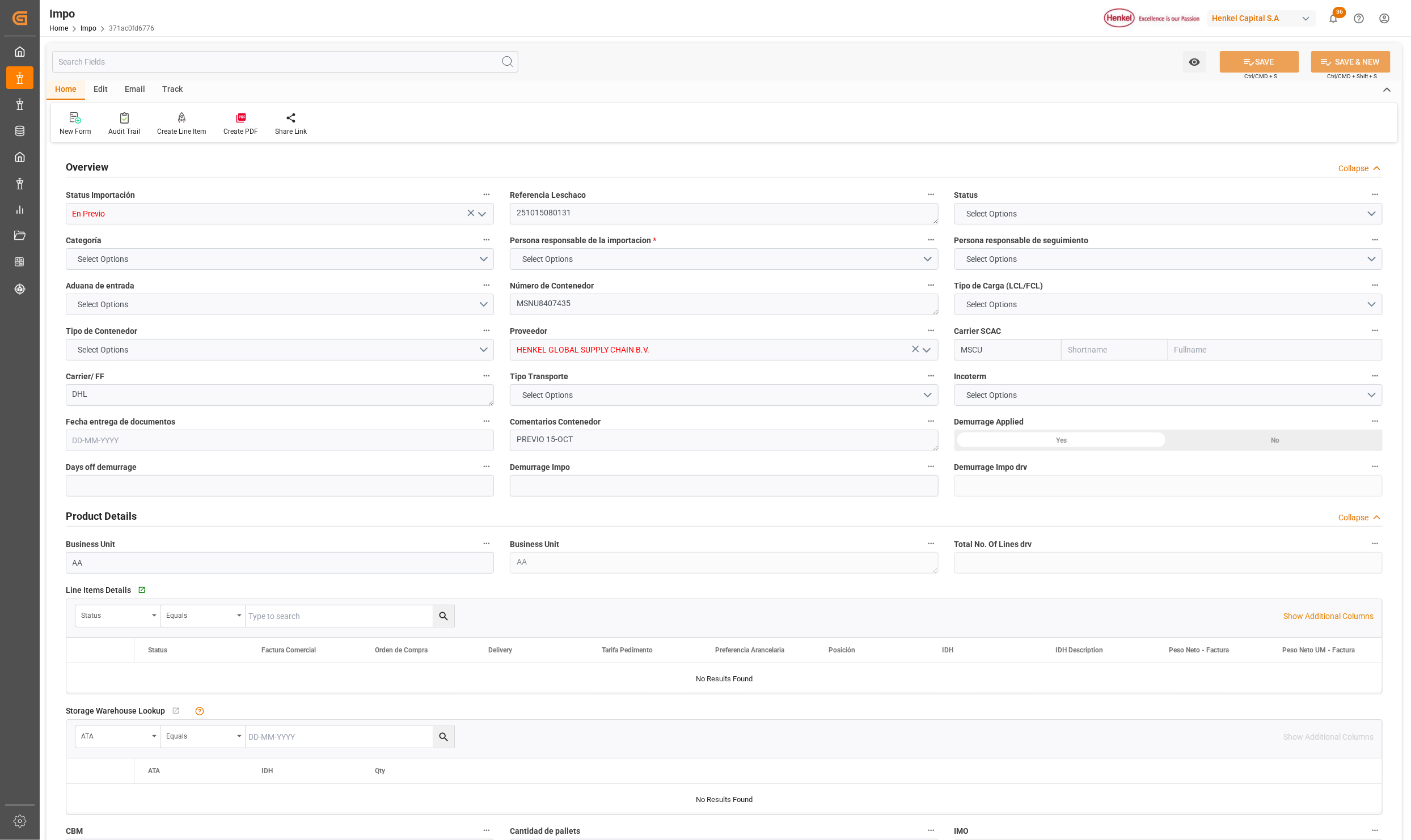
type input "MSC"
type input "Mediterranean Shipping Company"
type input "0"
type input "2"
type input "5.04"
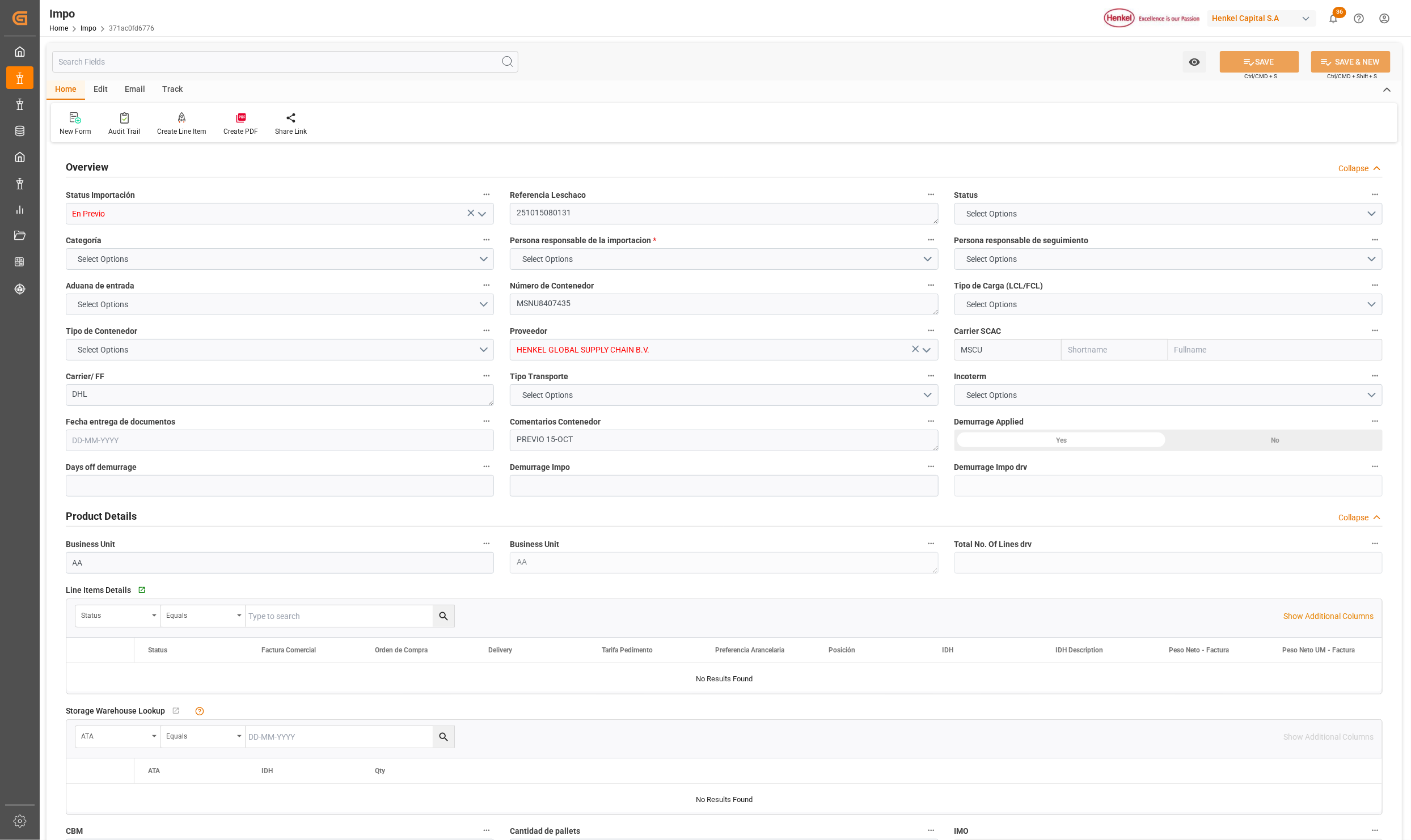
type input "5"
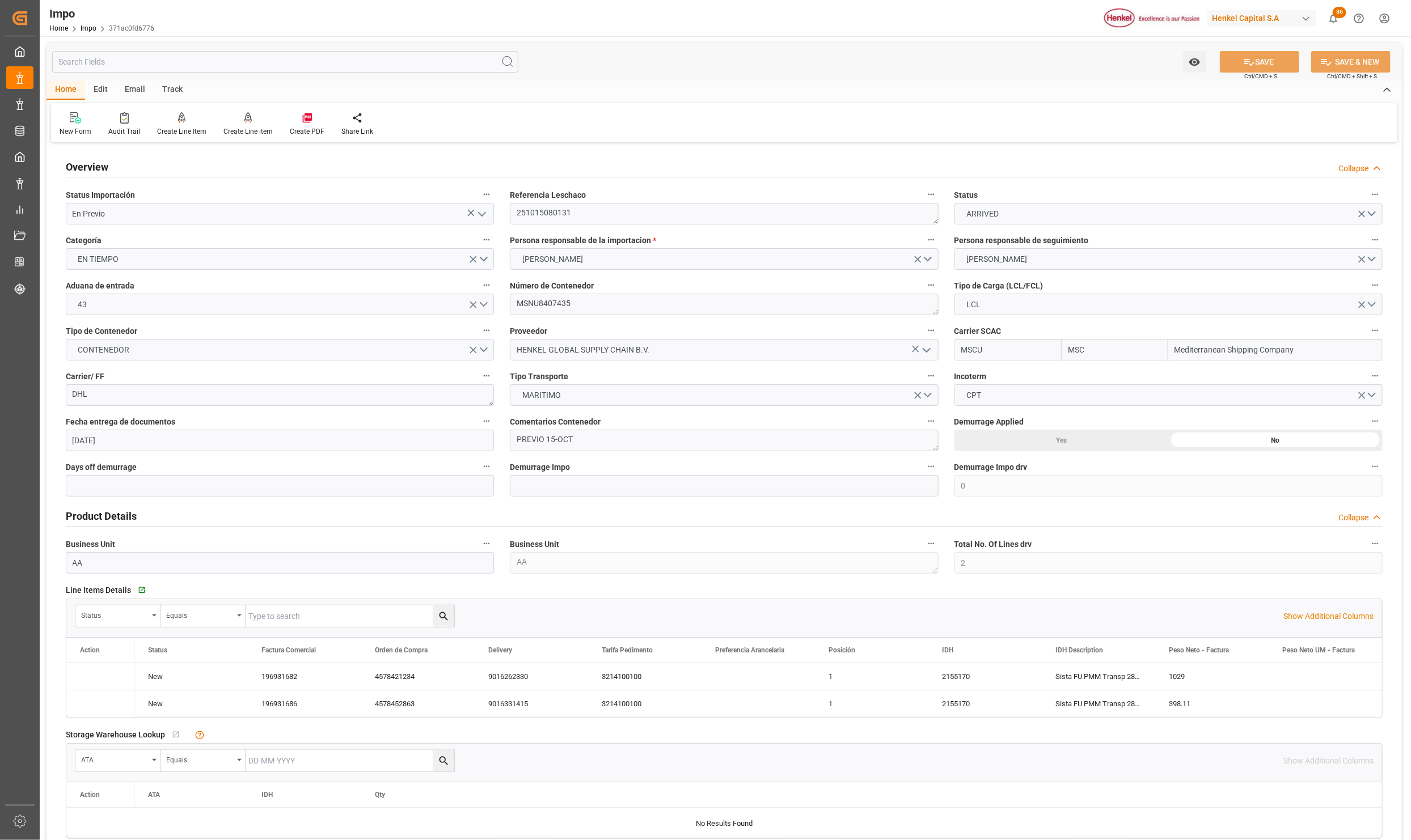
type input "[DATE]"
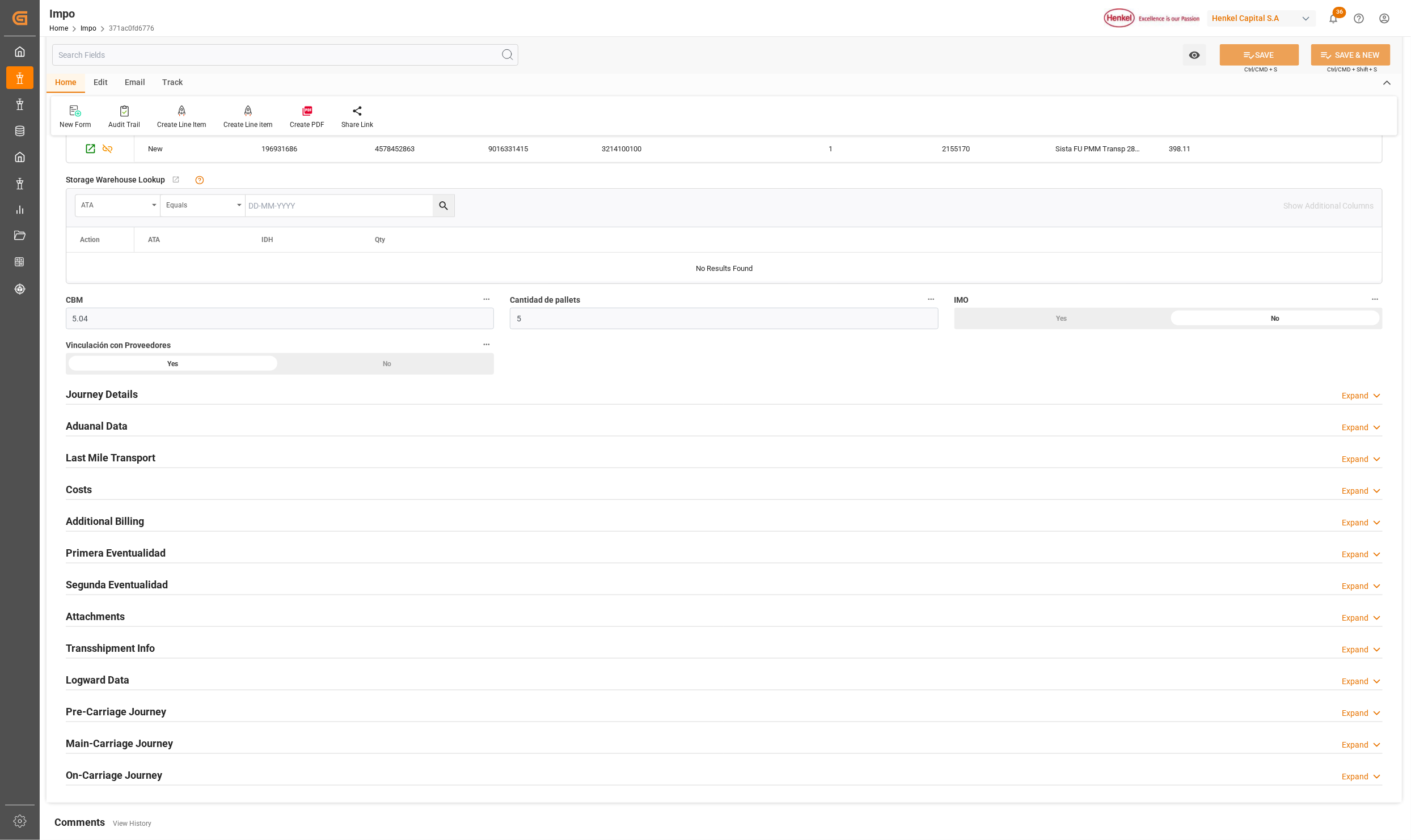
scroll to position [595, 0]
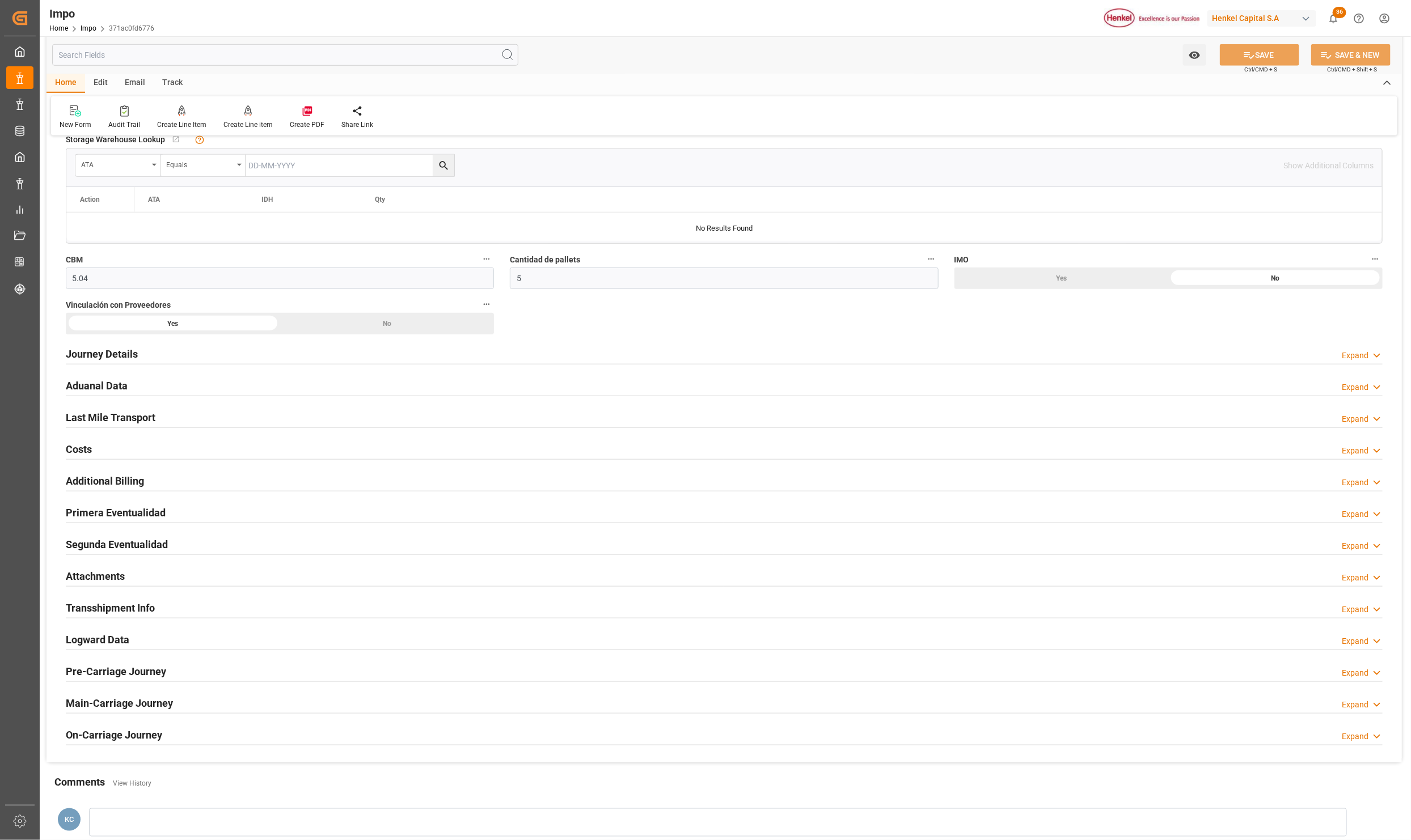
drag, startPoint x: 106, startPoint y: 570, endPoint x: 148, endPoint y: 569, distance: 42.0
click at [105, 570] on div "Attachments" at bounding box center [95, 575] width 59 height 21
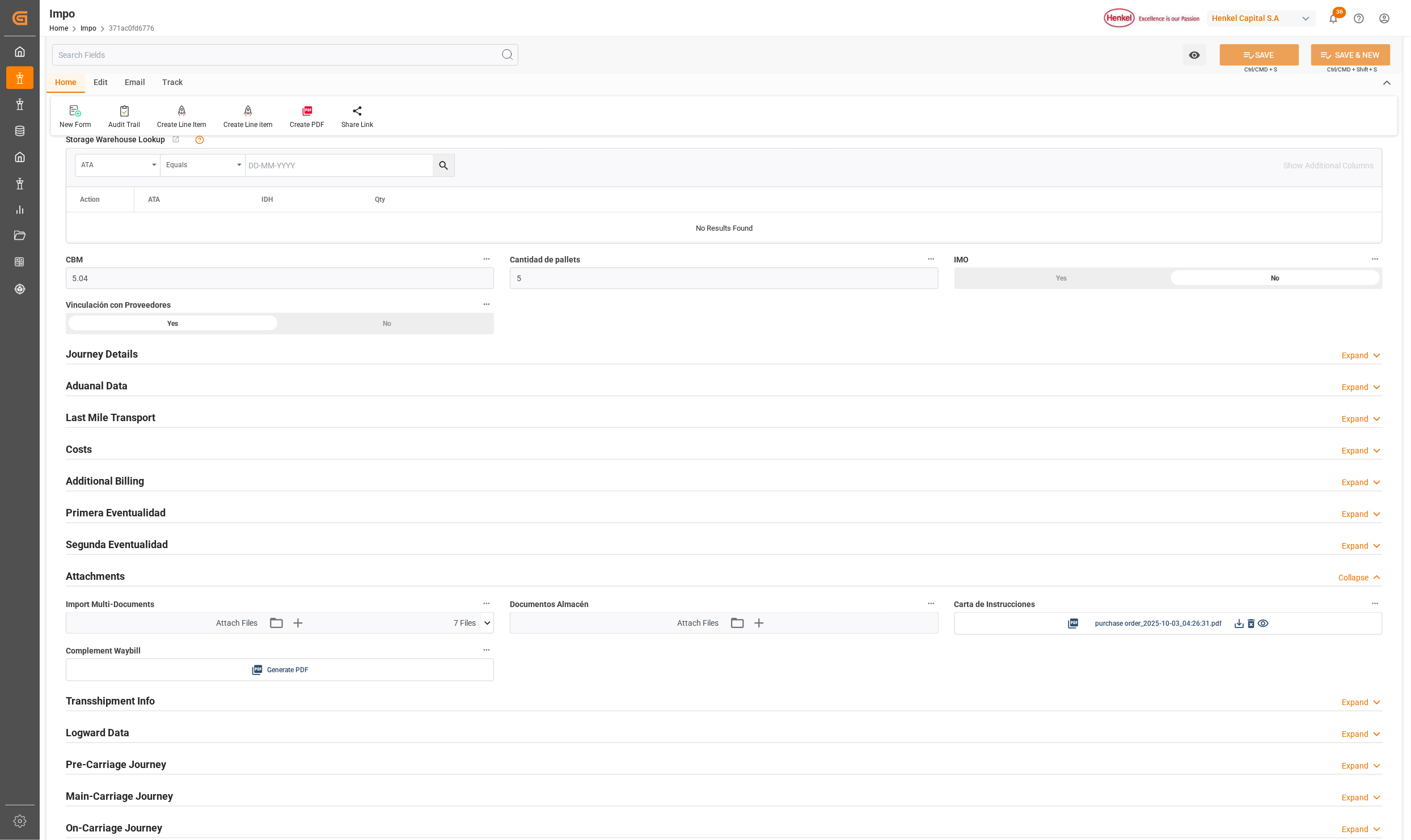
click at [131, 506] on div "Primera Eventualidad" at bounding box center [116, 512] width 100 height 21
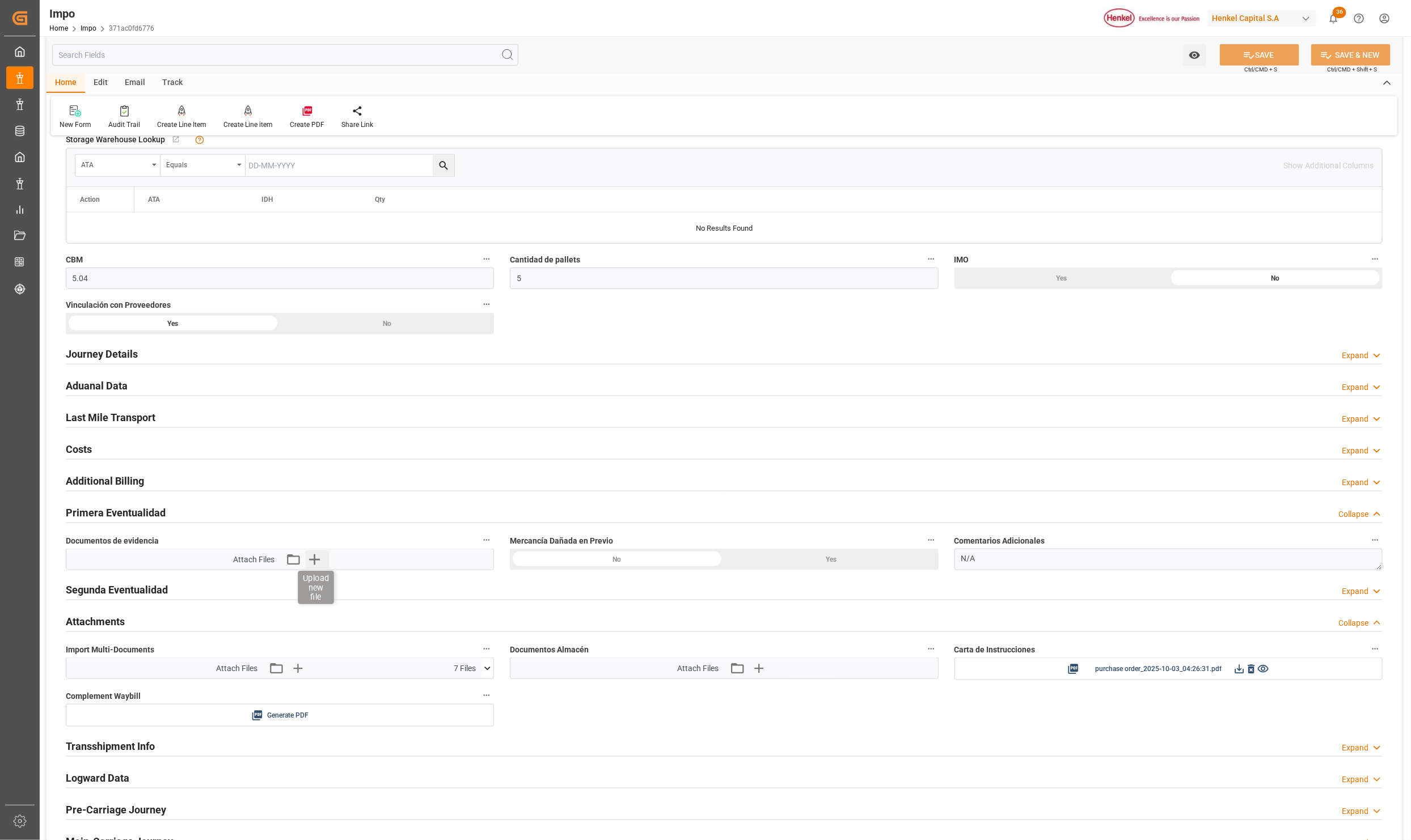
click at [309, 569] on icon "button" at bounding box center [314, 559] width 18 height 18
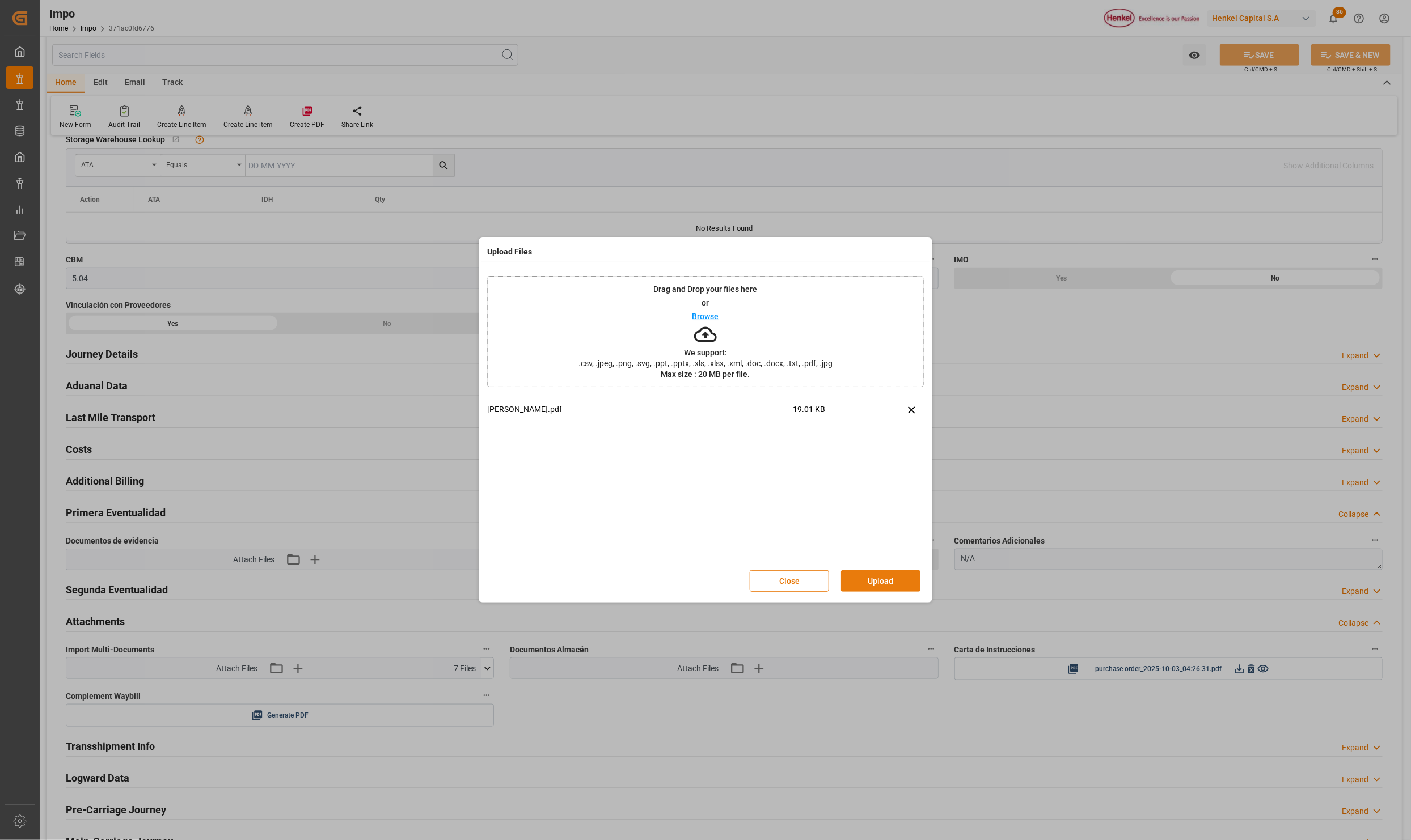
click at [863, 581] on button "Upload" at bounding box center [881, 581] width 80 height 21
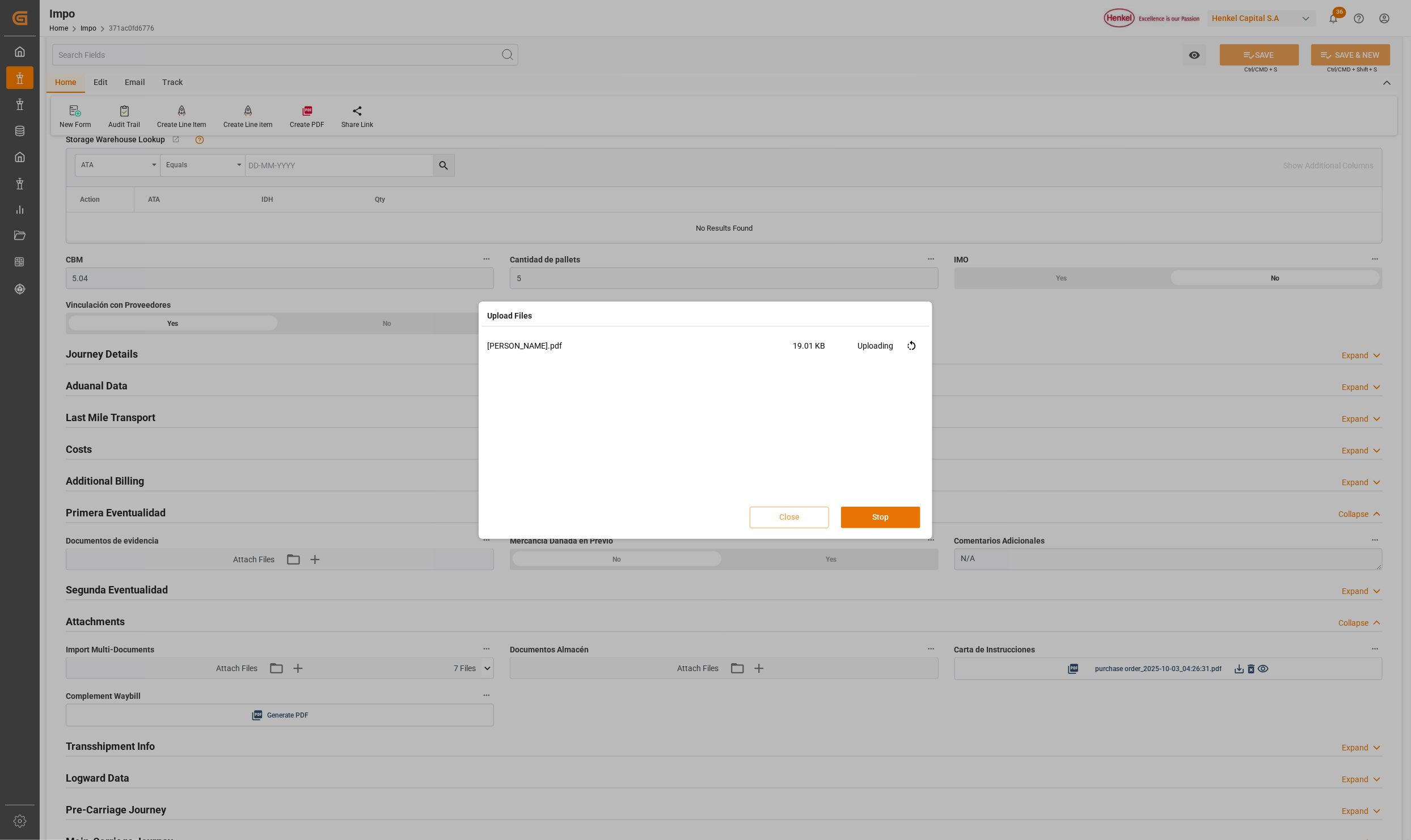
click at [1006, 556] on div "Upload Files TARJA AVERIA.pdf 19.01 KB Uploading Close Stop" at bounding box center [706, 420] width 1411 height 840
click at [899, 522] on button "Done" at bounding box center [881, 518] width 80 height 21
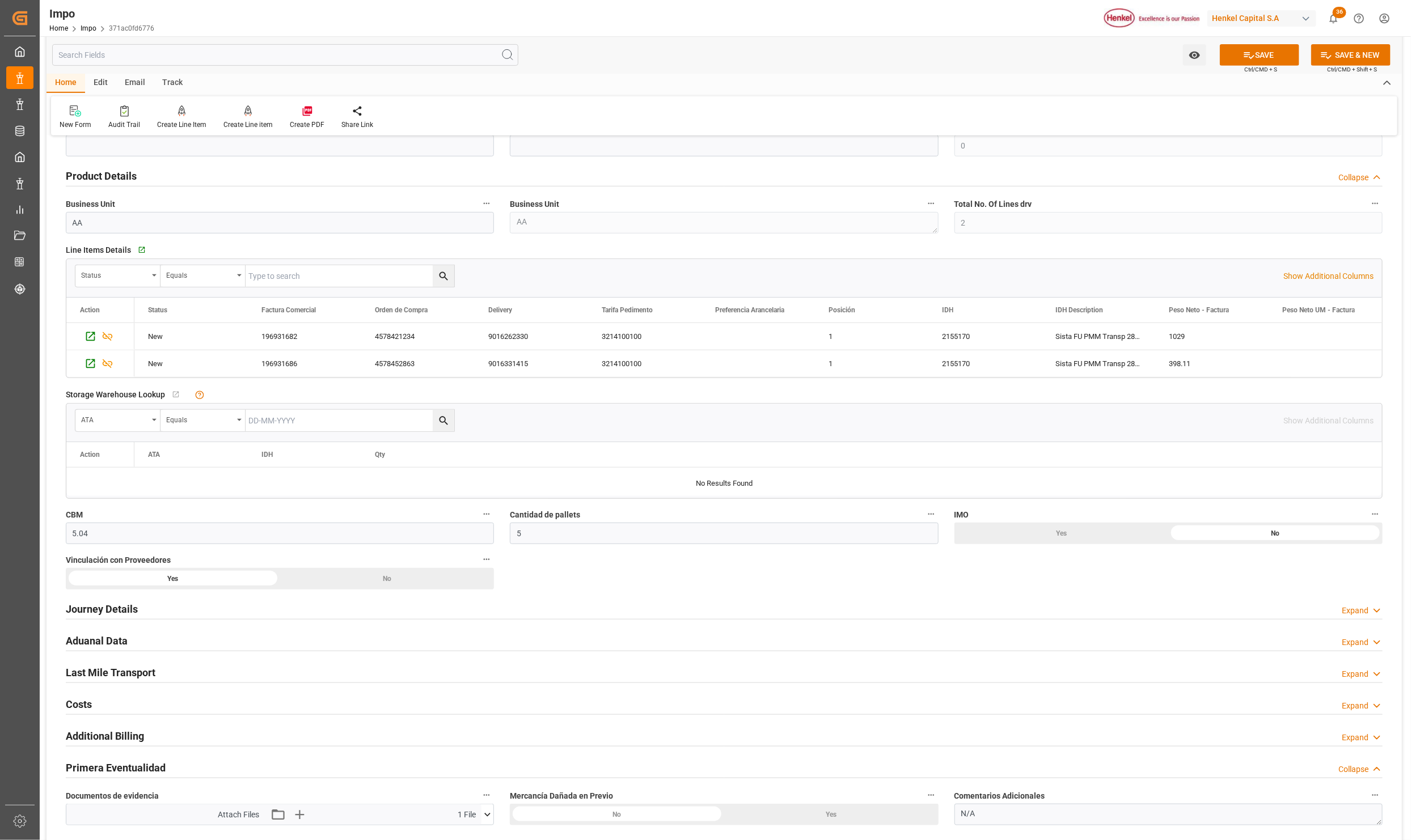
scroll to position [255, 0]
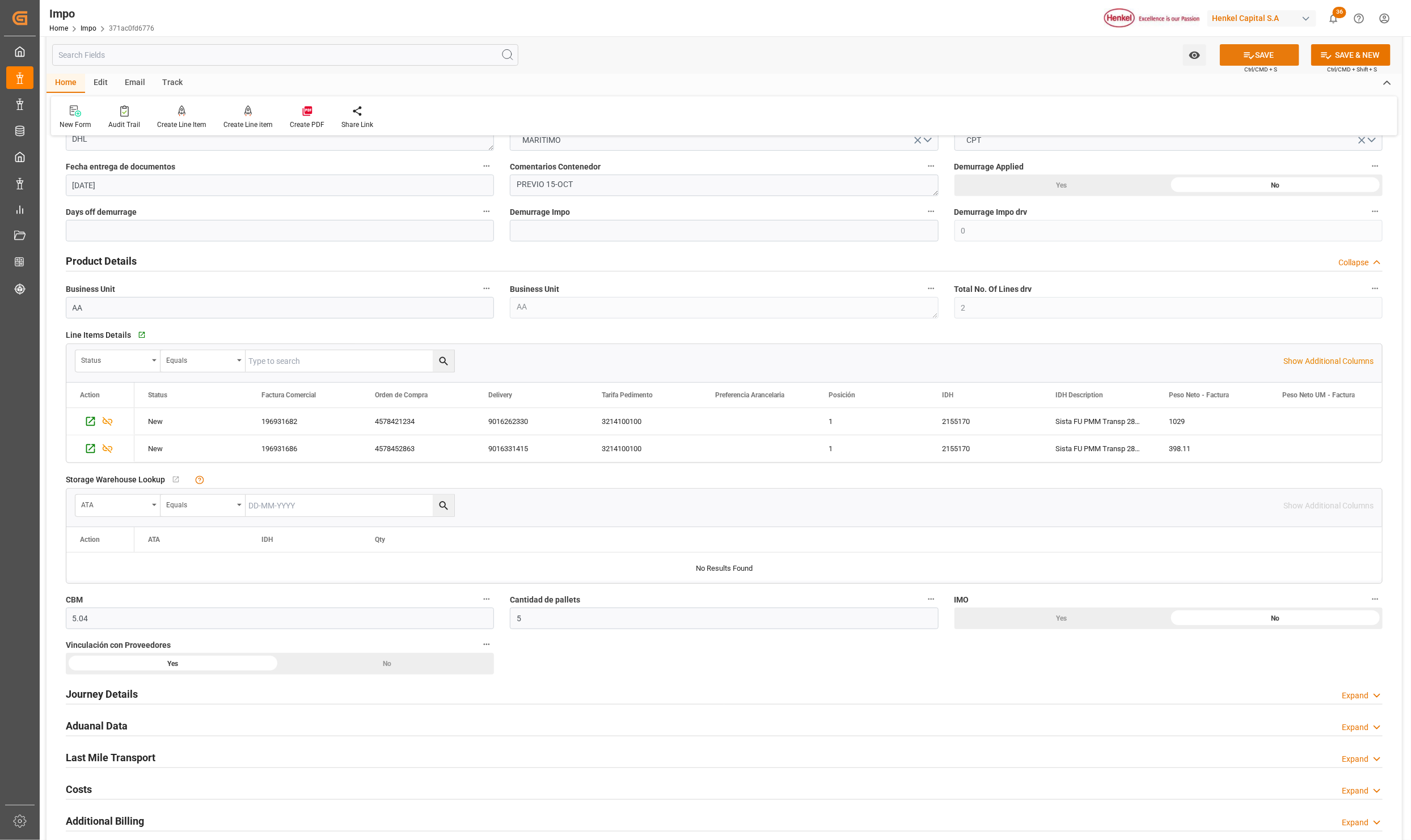
click at [1257, 55] on button "SAVE" at bounding box center [1260, 55] width 80 height 21
click at [93, 451] on icon "Press SPACE to select this row." at bounding box center [90, 449] width 12 height 12
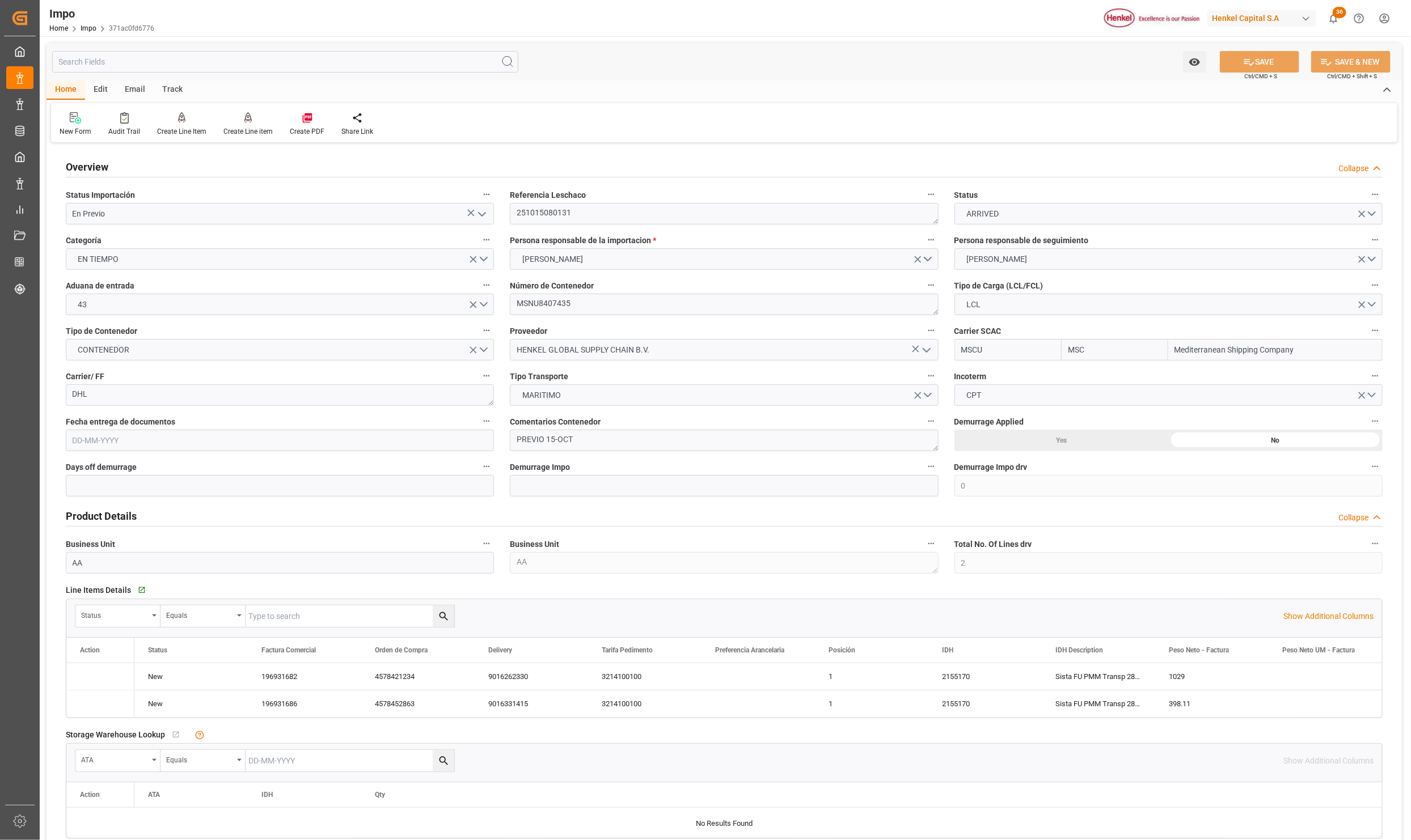
type input "MSC"
type input "Mediterranean Shipping Company"
type input "0"
type input "2"
type input "5.04"
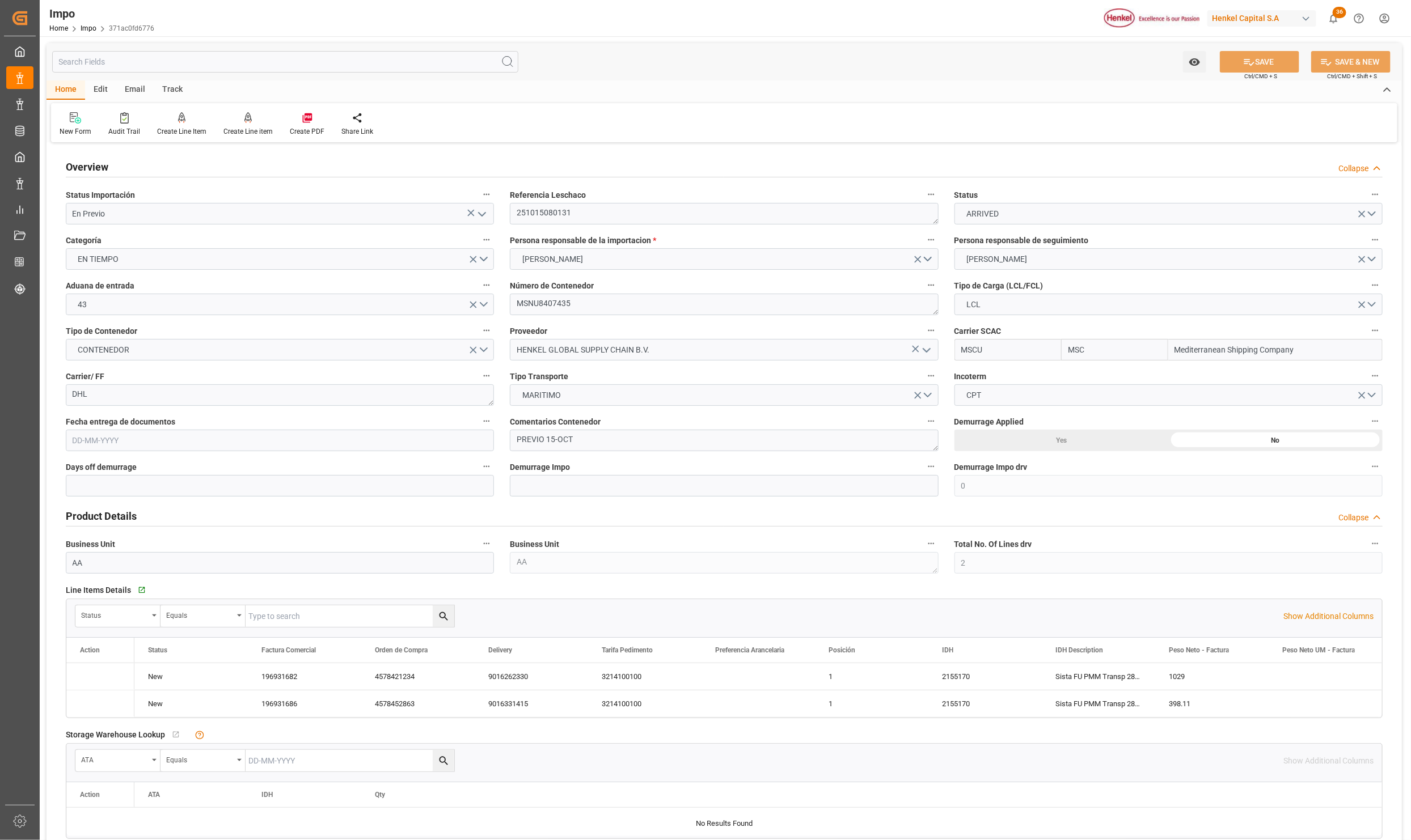
type input "5"
type input "[DATE]"
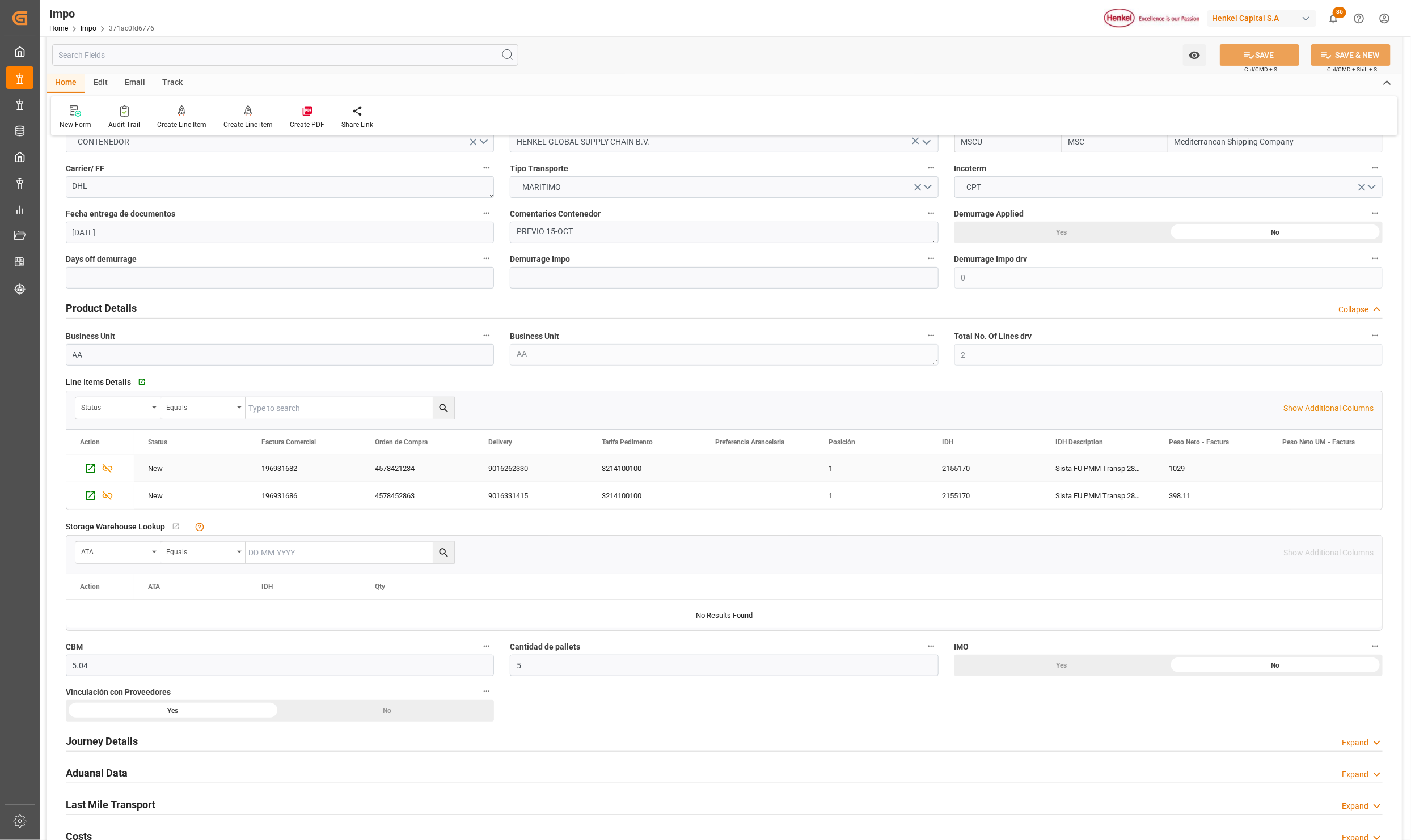
scroll to position [255, 0]
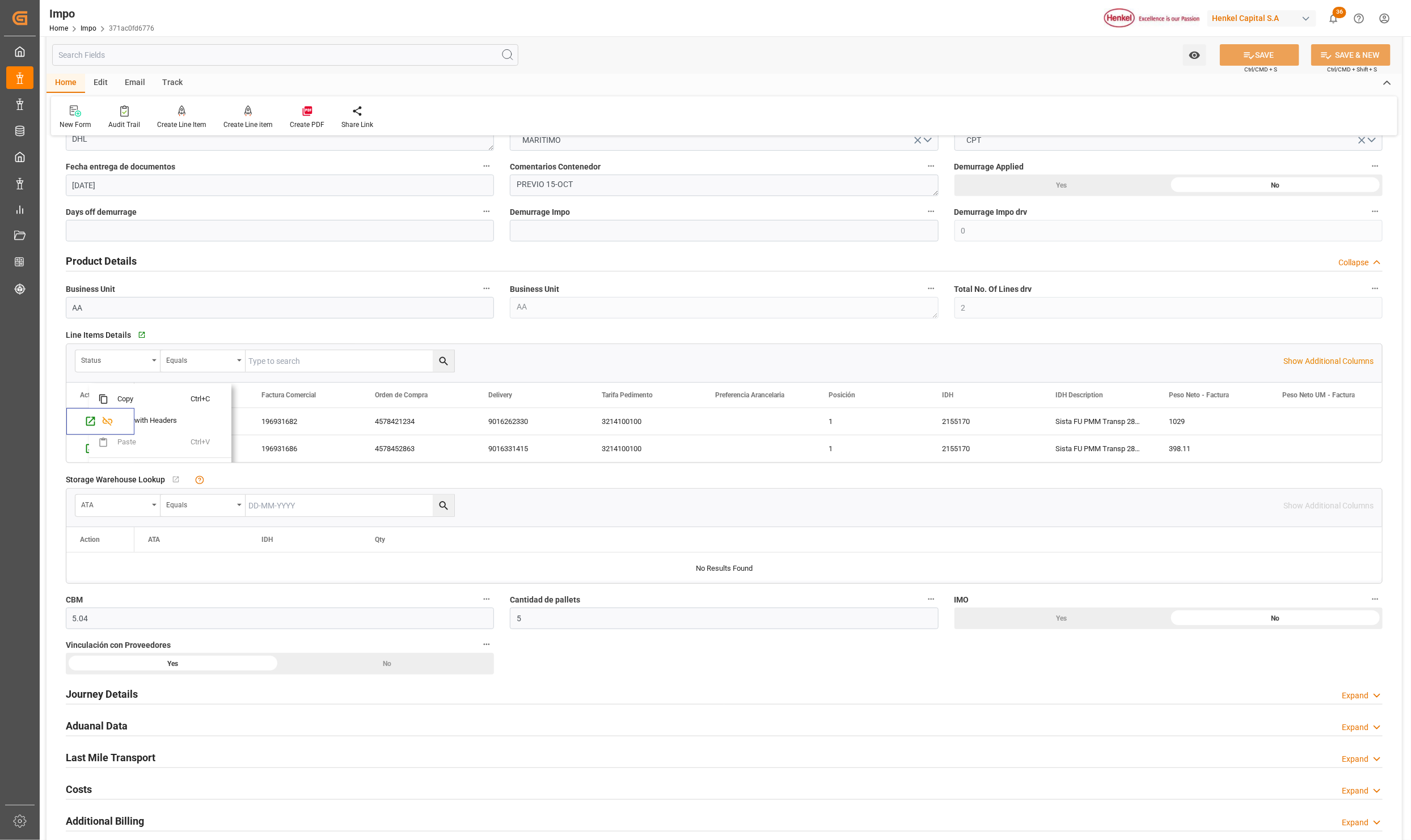
click at [681, 509] on div "ATA Equals" at bounding box center [679, 506] width 1208 height 23
click at [95, 421] on icon "Press SPACE to select this row." at bounding box center [90, 421] width 9 height 9
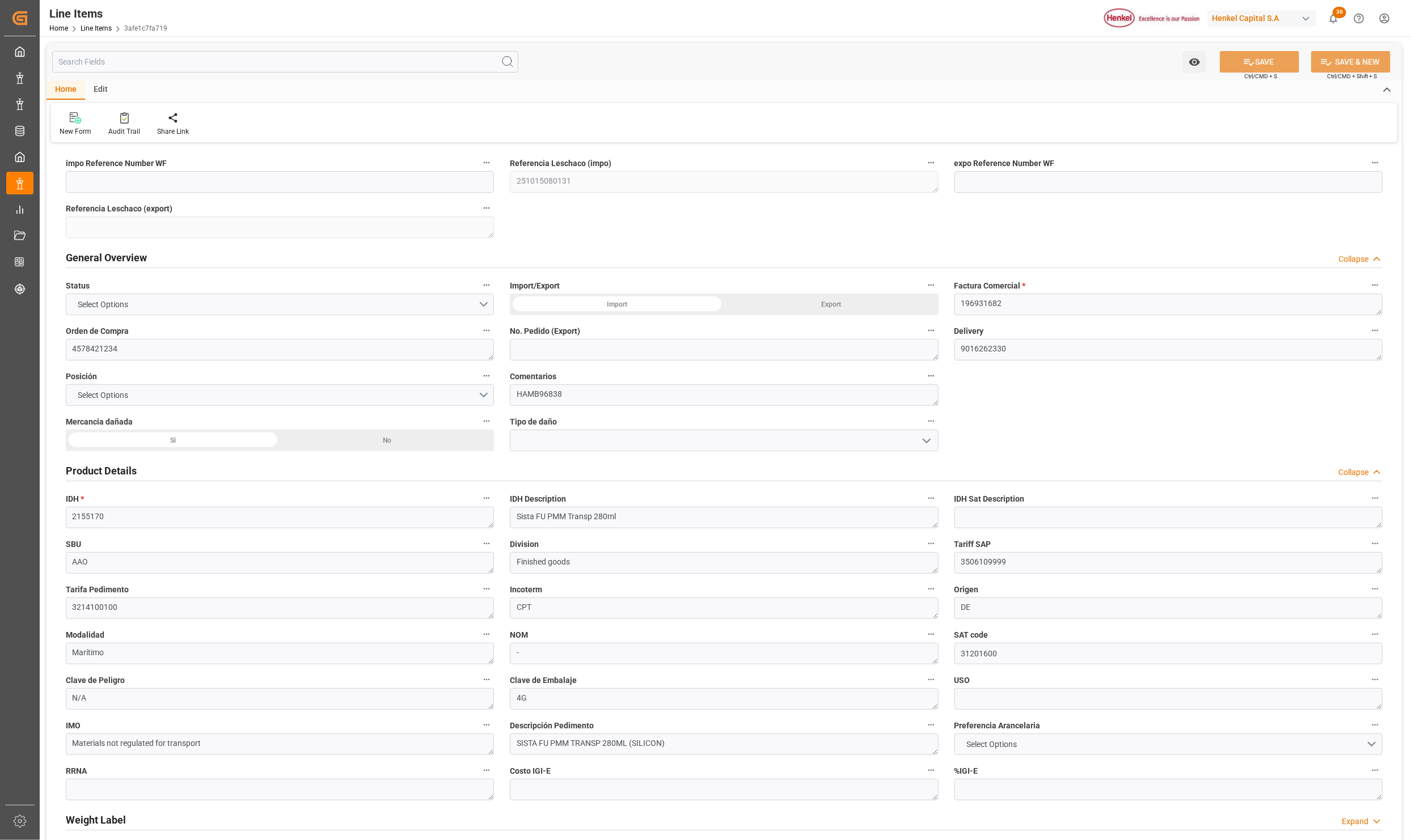
type textarea "251015080131"
type textarea "196931682"
type textarea "4578421234"
type textarea "9016262330"
type textarea "HAMB96838"
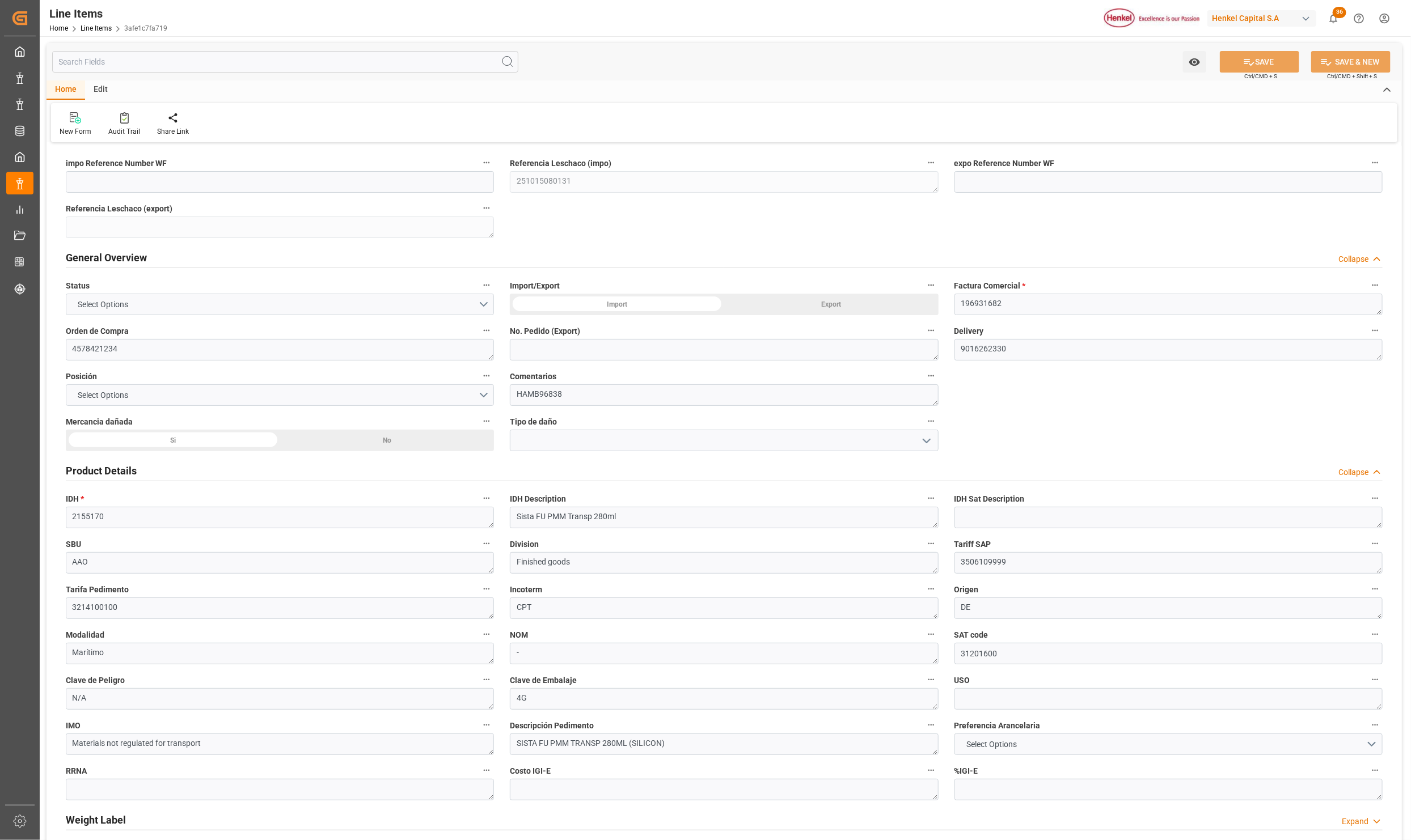
type textarea "2155170"
type textarea "Sista FU PMM Transp 280ml"
type textarea "AAO"
type textarea "Finished goods"
type textarea "3506109999"
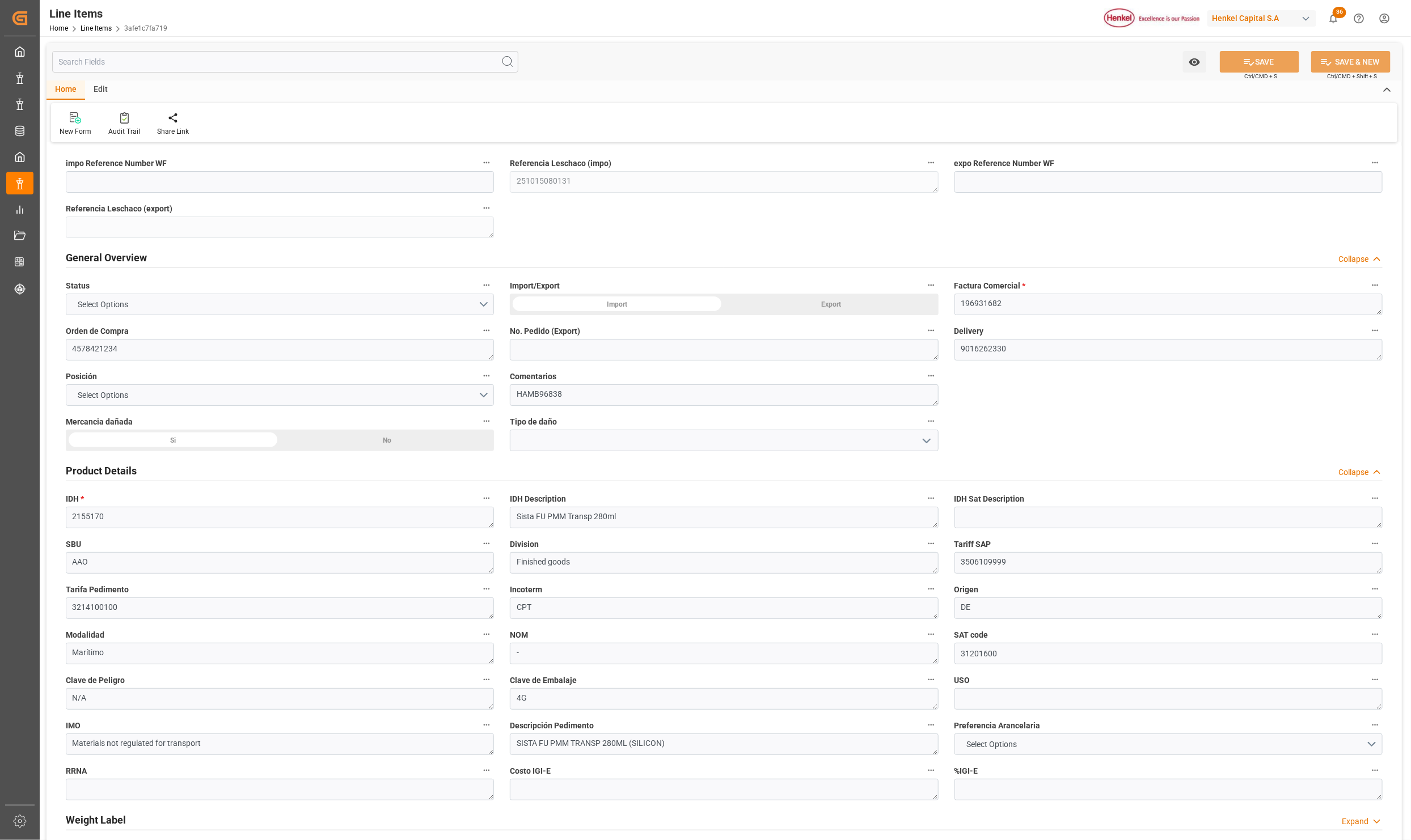
type textarea "3214100100"
type textarea "CPT"
type textarea "DE"
type textarea "Marítimo"
type textarea "-"
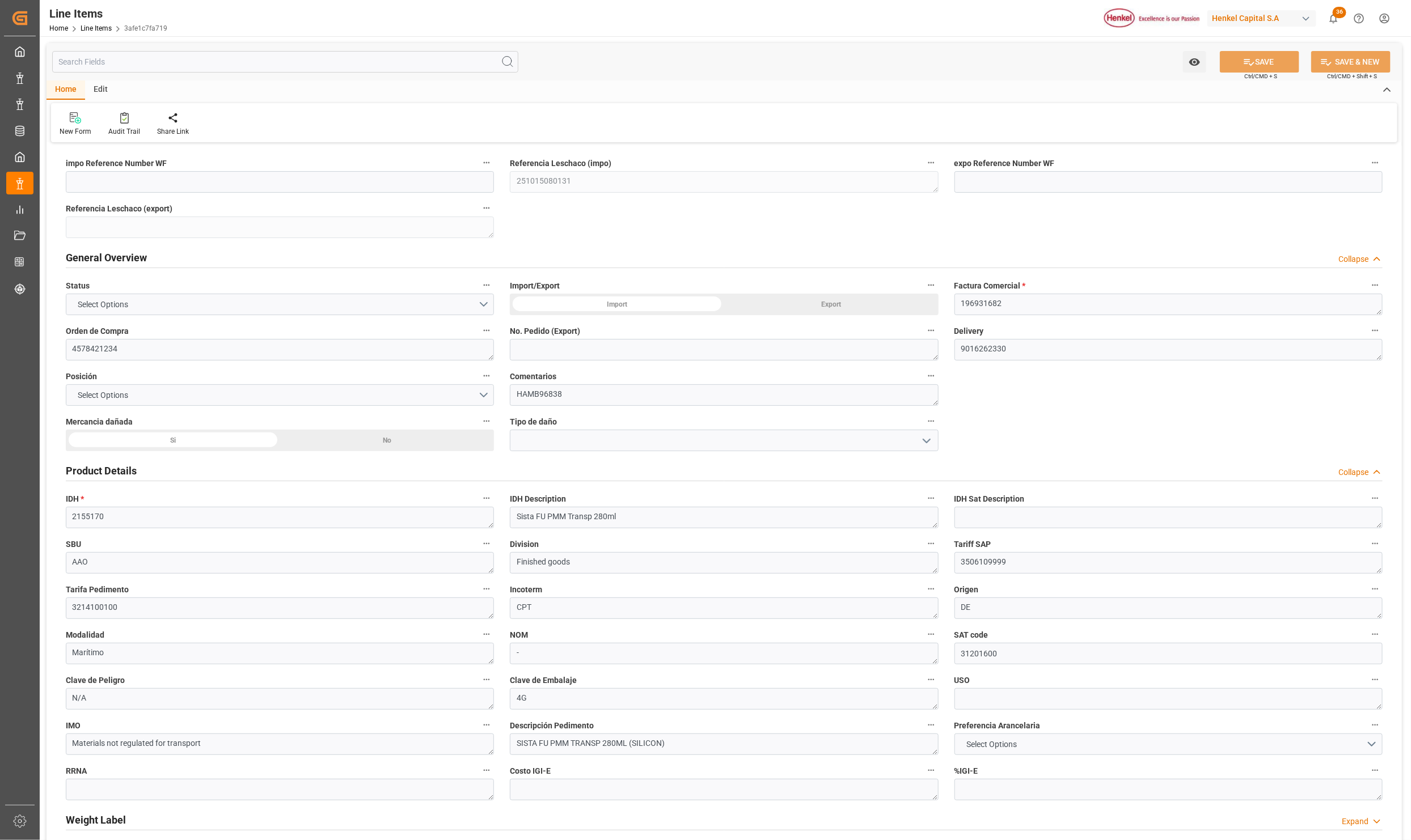
type input "31201600"
type textarea "N/A"
type textarea "4G"
type textarea "Materials not regulated for transport"
type textarea "SISTA FU PMM TRANSP 280ML (SILICON)"
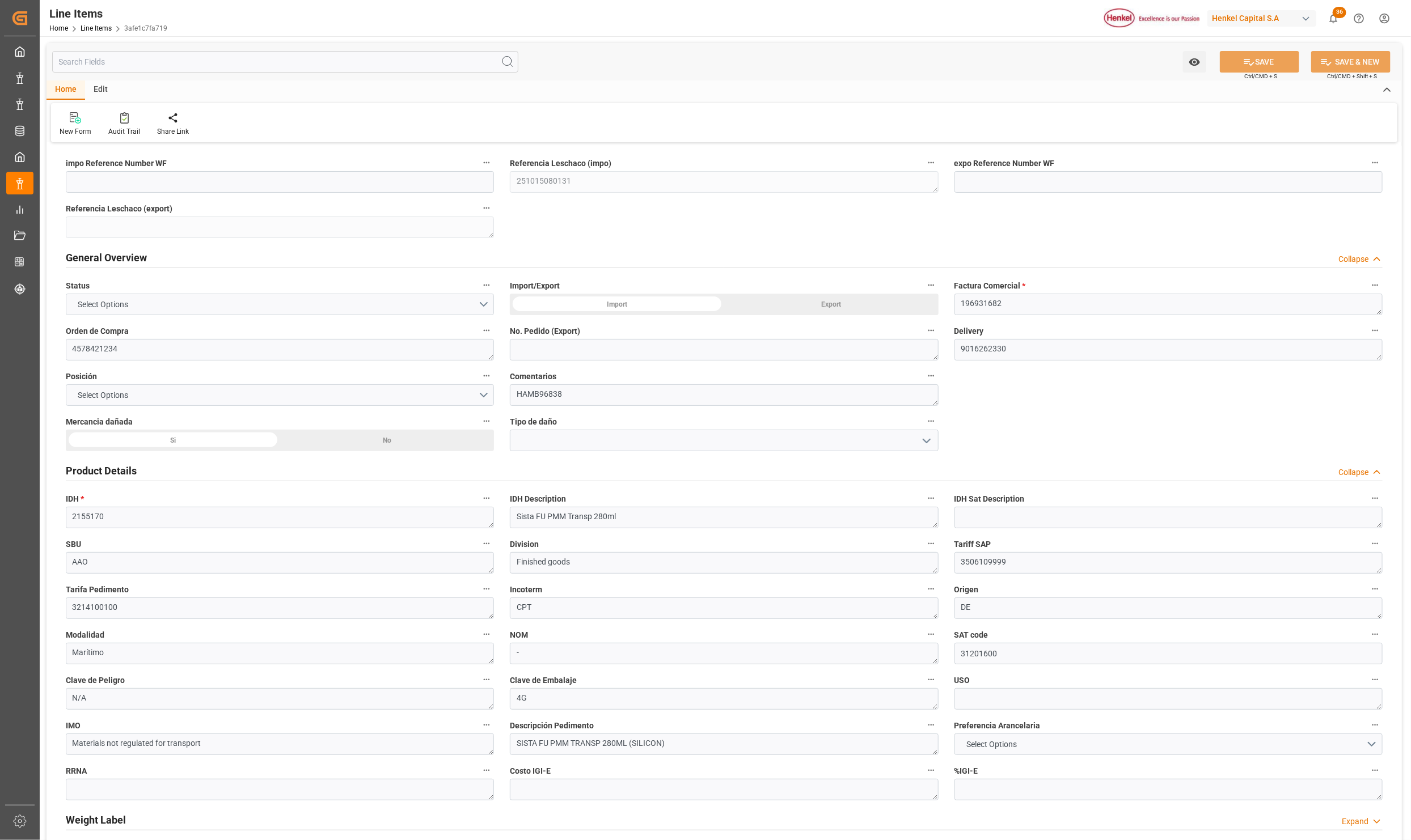
type textarea "1029"
type input "1350.3"
type input "300"
click at [191, 432] on div "Si" at bounding box center [173, 440] width 214 height 21
click at [559, 444] on input at bounding box center [723, 440] width 428 height 21
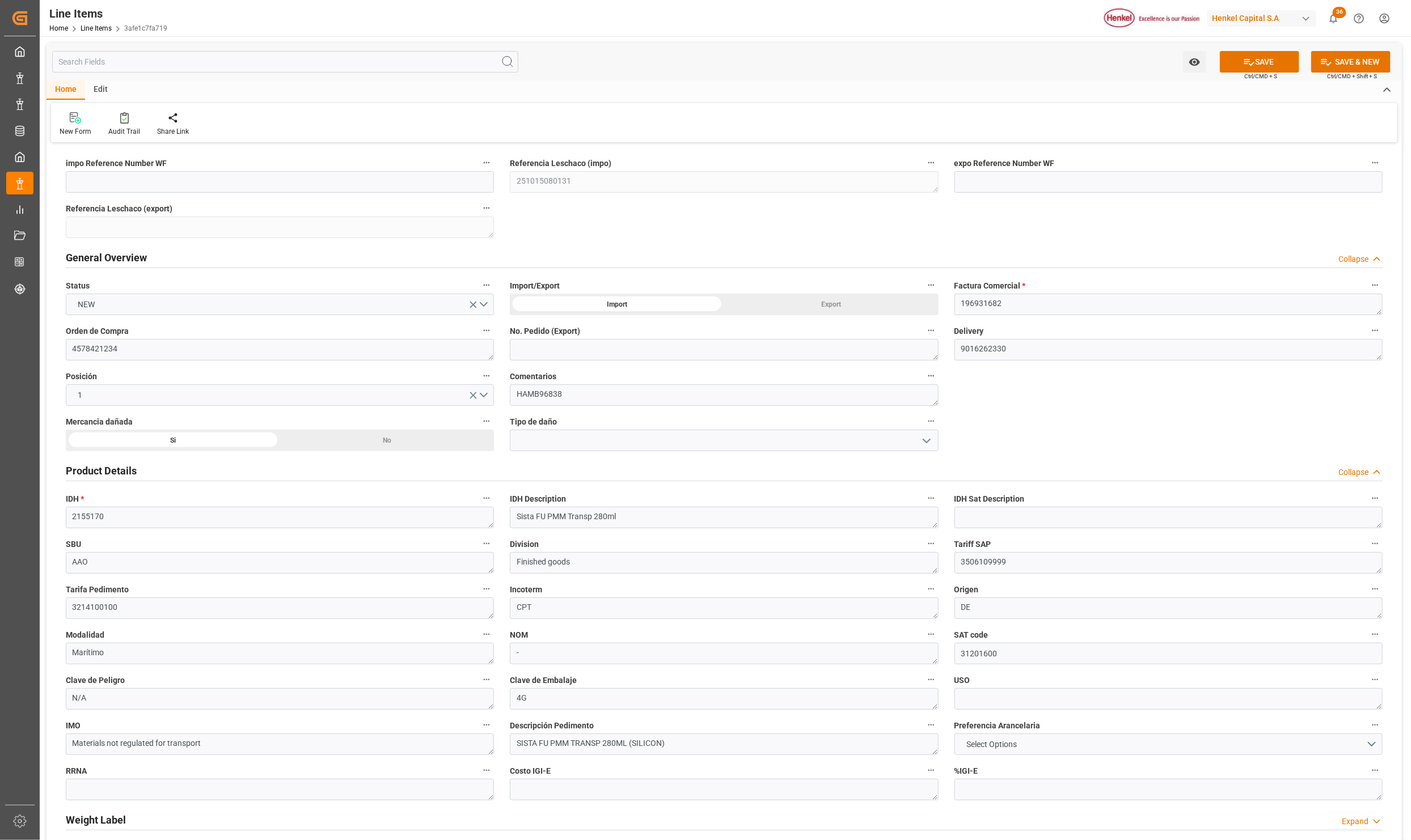
click at [928, 443] on icon "open menu" at bounding box center [926, 440] width 14 height 14
click at [589, 538] on div "Roto" at bounding box center [723, 542] width 427 height 26
type input "Roto"
drag, startPoint x: 1252, startPoint y: 55, endPoint x: 1037, endPoint y: 88, distance: 217.5
click at [1252, 55] on button "SAVE" at bounding box center [1260, 62] width 80 height 21
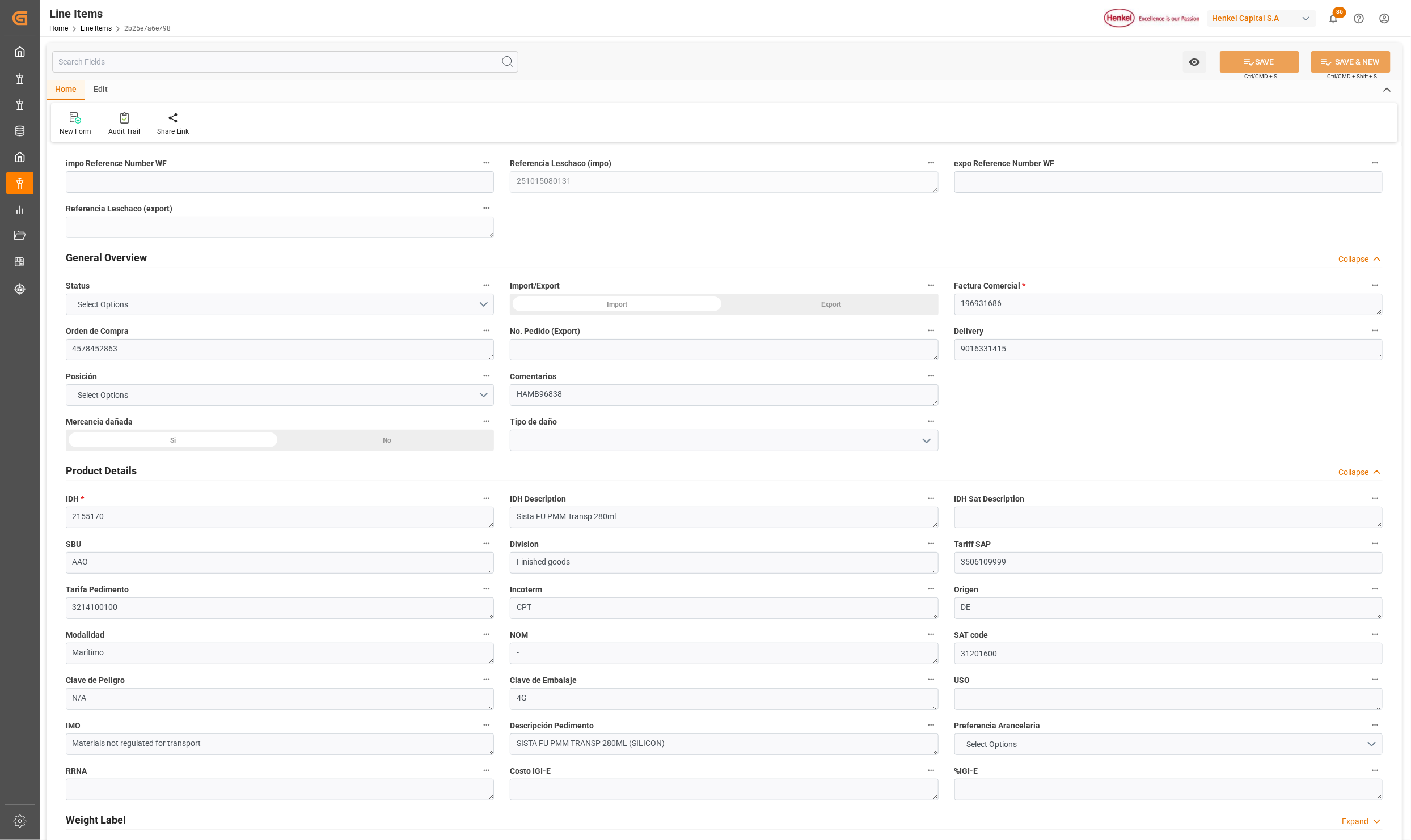
type input "543.12"
type input "116"
click at [225, 438] on div "Si" at bounding box center [173, 440] width 214 height 21
click at [653, 436] on input at bounding box center [723, 440] width 428 height 21
click at [917, 437] on button "open menu" at bounding box center [925, 441] width 17 height 18
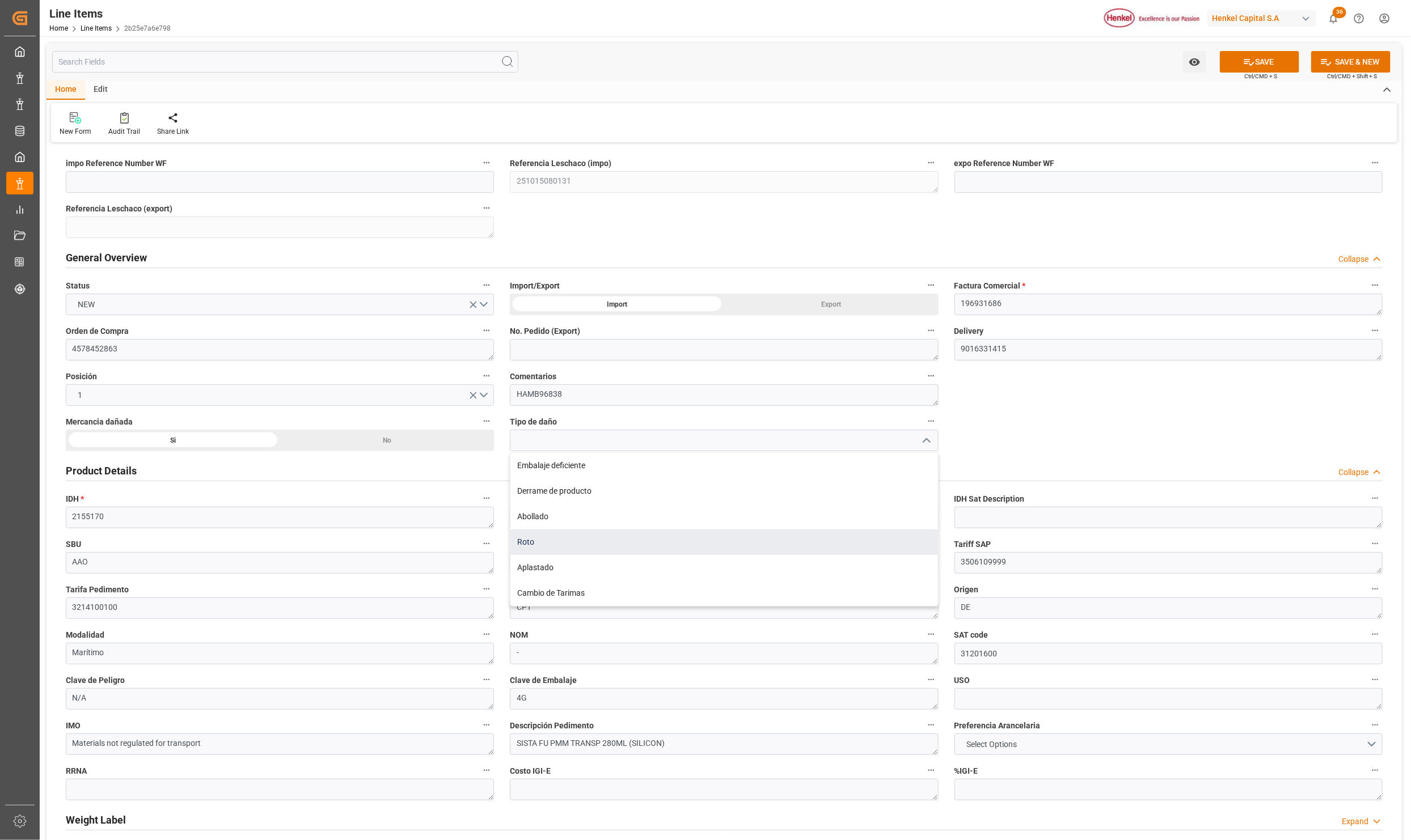
click at [565, 532] on div "Roto" at bounding box center [723, 542] width 427 height 26
type input "Roto"
click at [1283, 62] on button "SAVE" at bounding box center [1260, 62] width 80 height 21
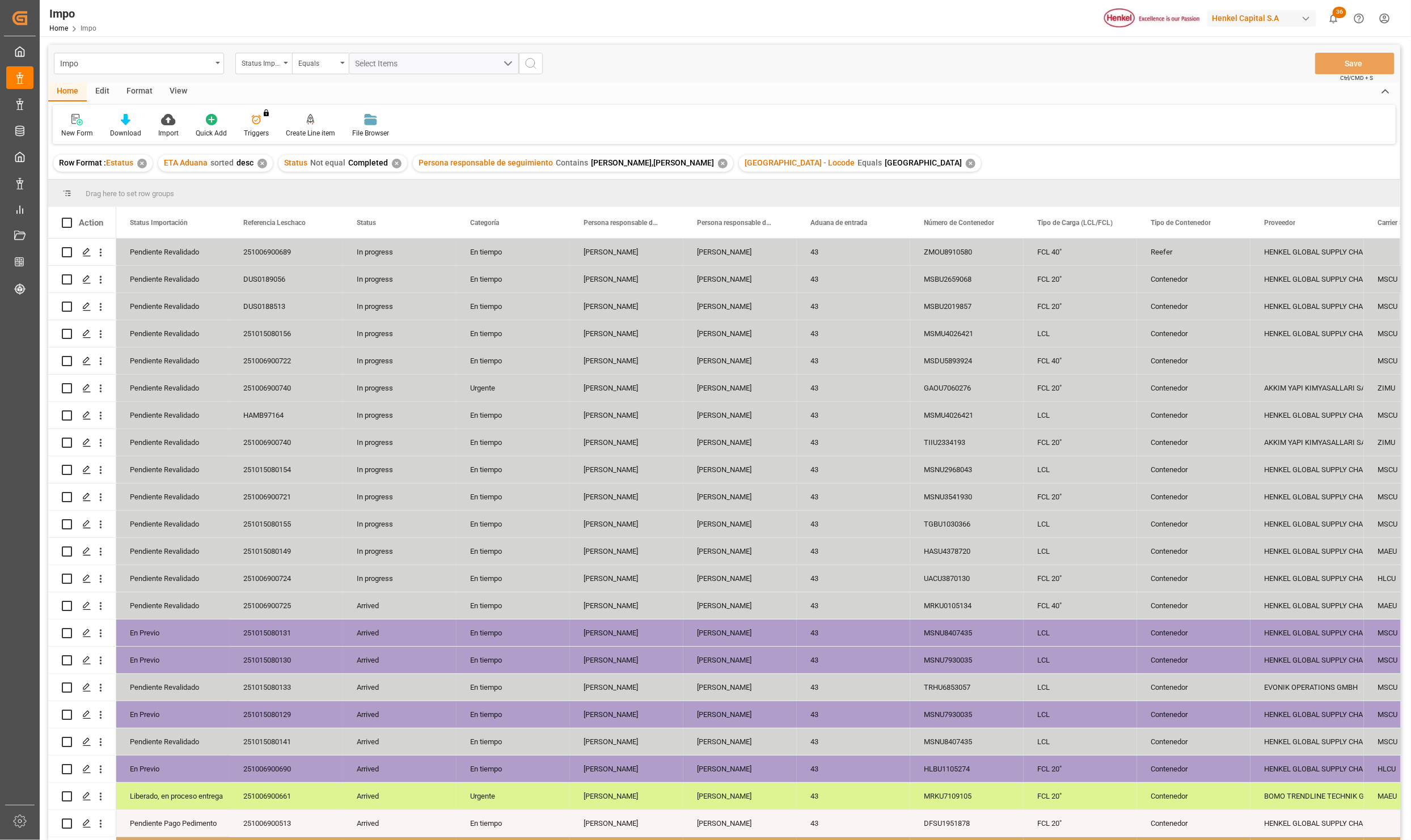
click at [173, 85] on div "View" at bounding box center [178, 91] width 34 height 19
click at [128, 131] on div "Standard Templates" at bounding box center [128, 133] width 56 height 10
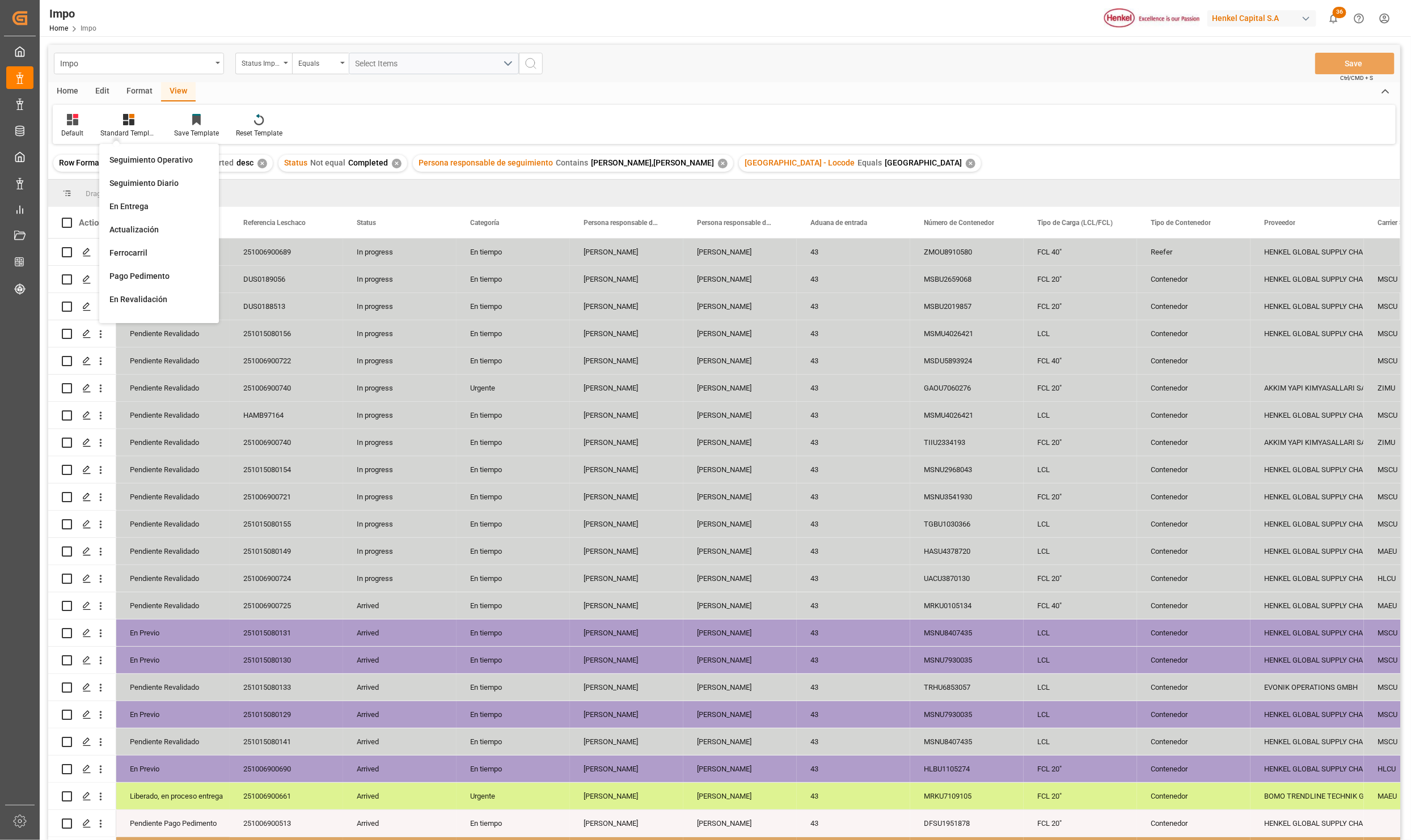
click at [133, 150] on div "Seguimiento Operativo" at bounding box center [159, 160] width 110 height 23
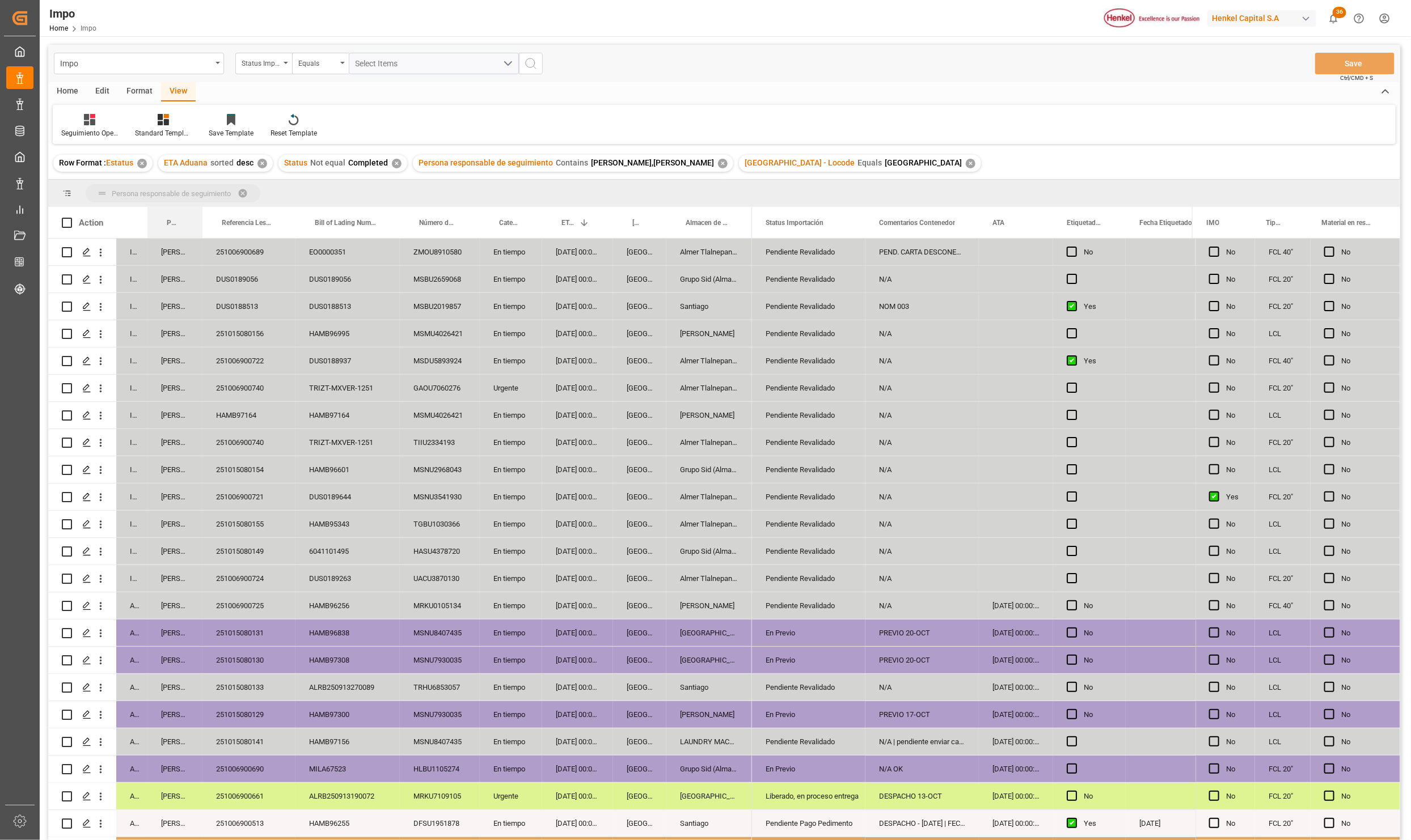
drag, startPoint x: 178, startPoint y: 216, endPoint x: 179, endPoint y: 202, distance: 14.0
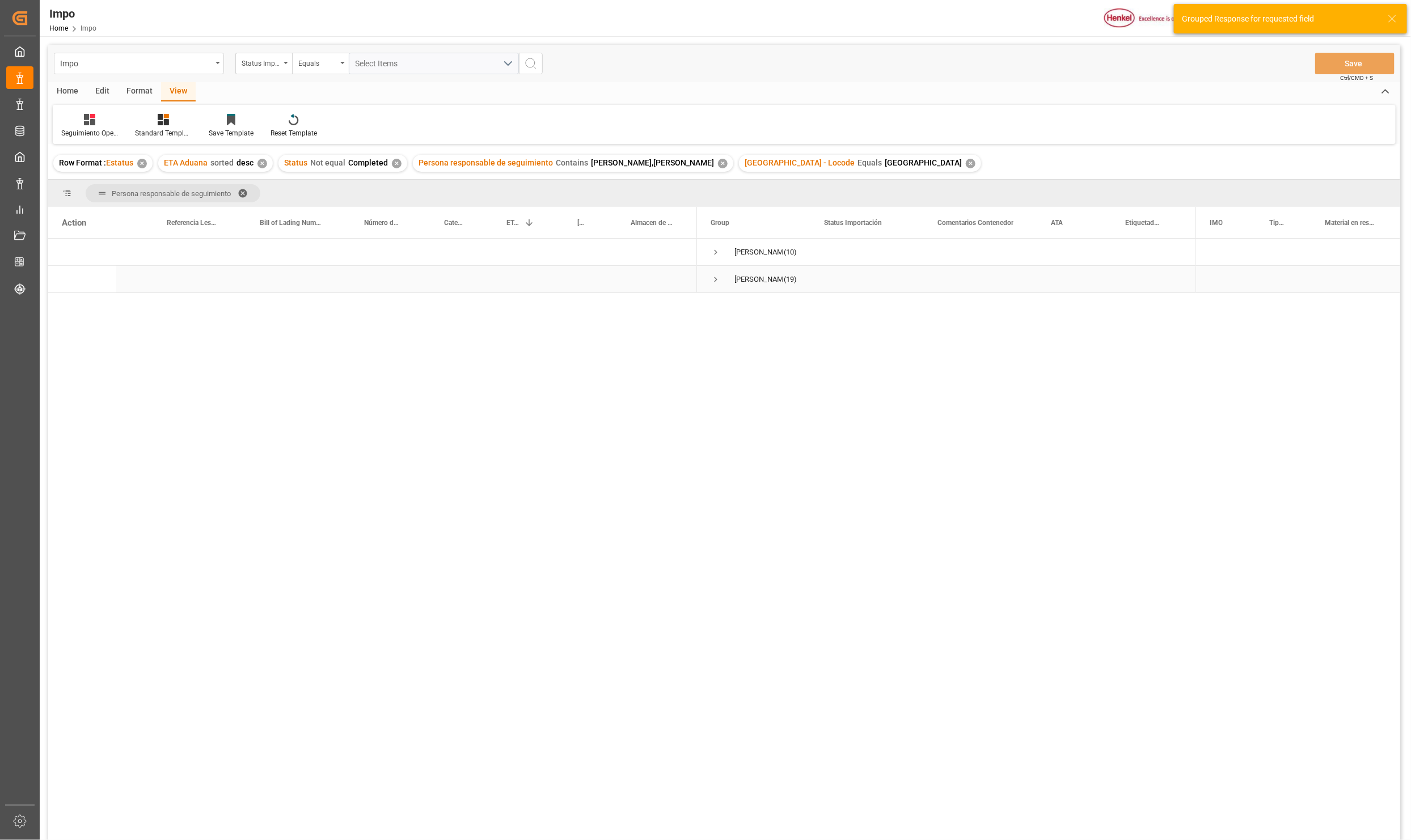
click at [590, 269] on div "Press SPACE to select this row." at bounding box center [585, 279] width 53 height 27
click at [714, 250] on span "Press SPACE to select this row." at bounding box center [716, 252] width 10 height 10
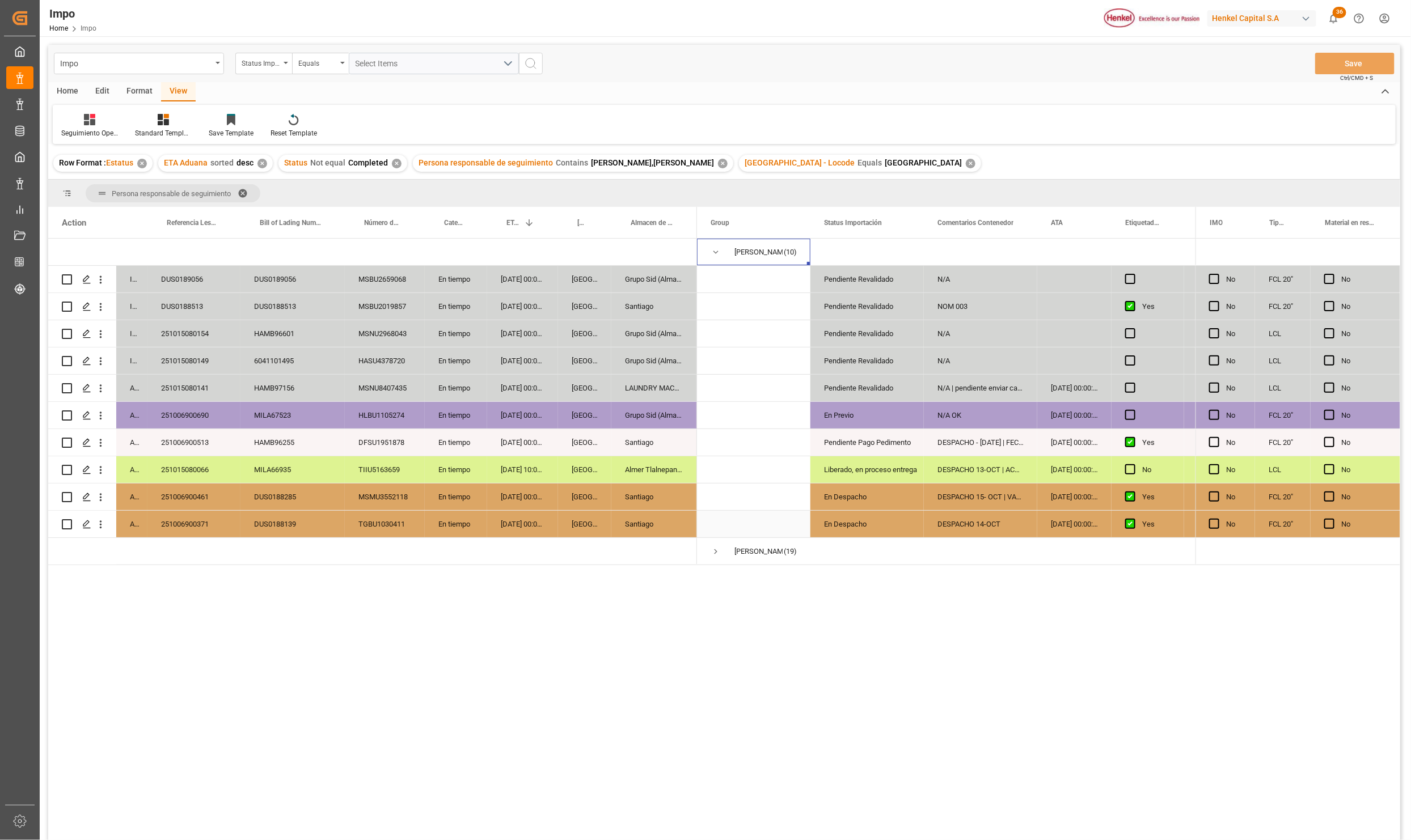
click at [844, 521] on div "En Despacho" at bounding box center [867, 524] width 86 height 26
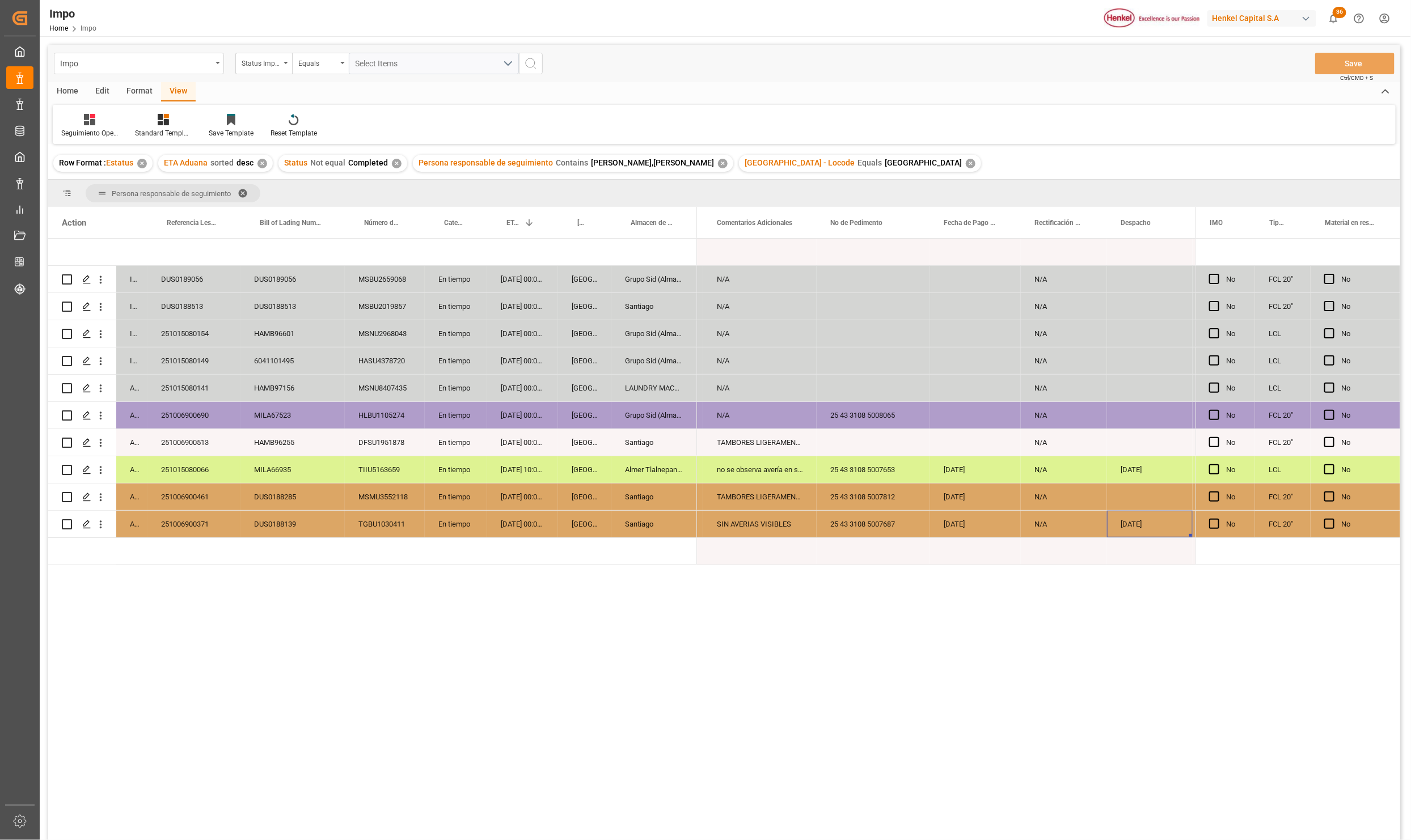
scroll to position [0, 2351]
click at [204, 497] on div "251006900461" at bounding box center [194, 497] width 93 height 27
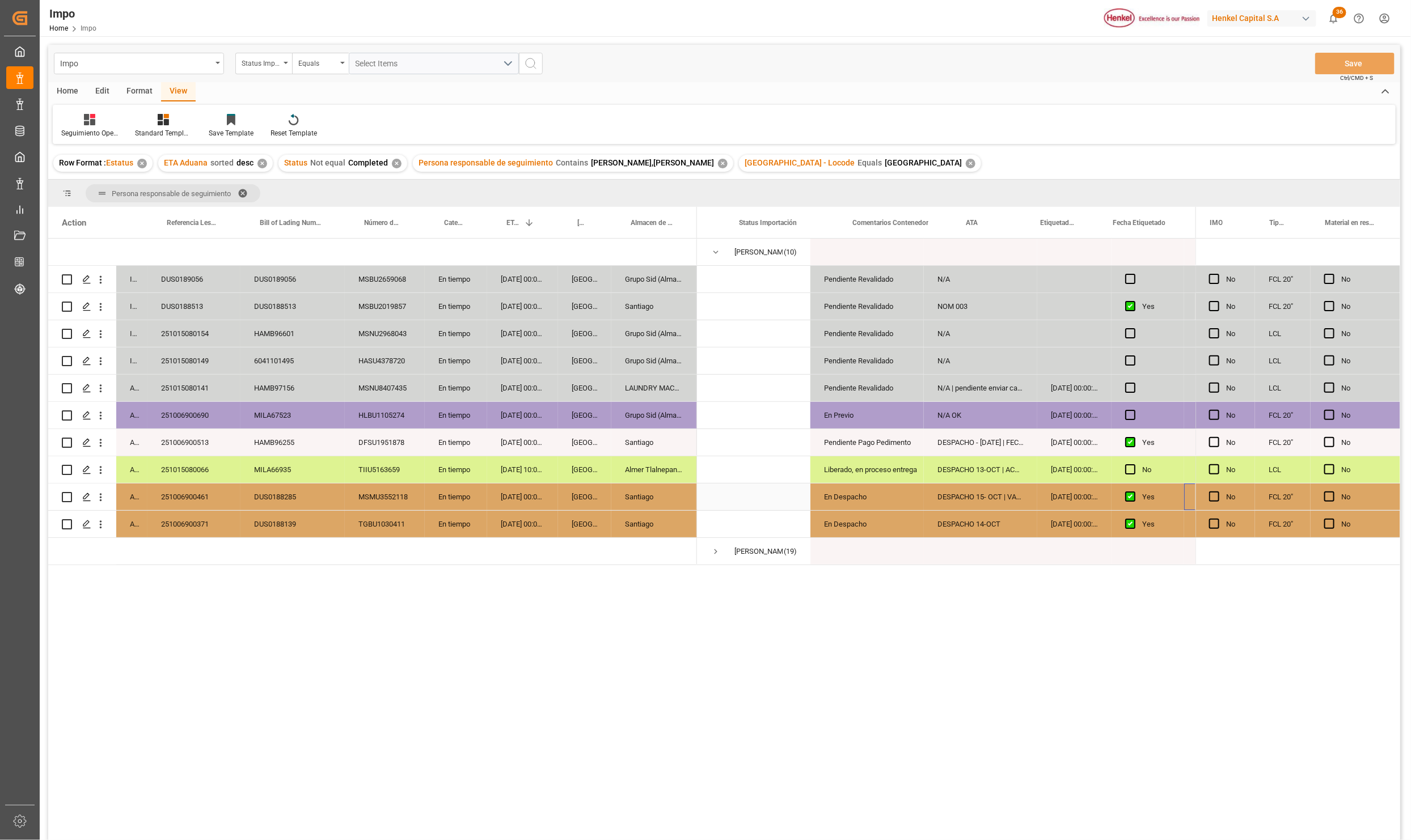
scroll to position [0, 85]
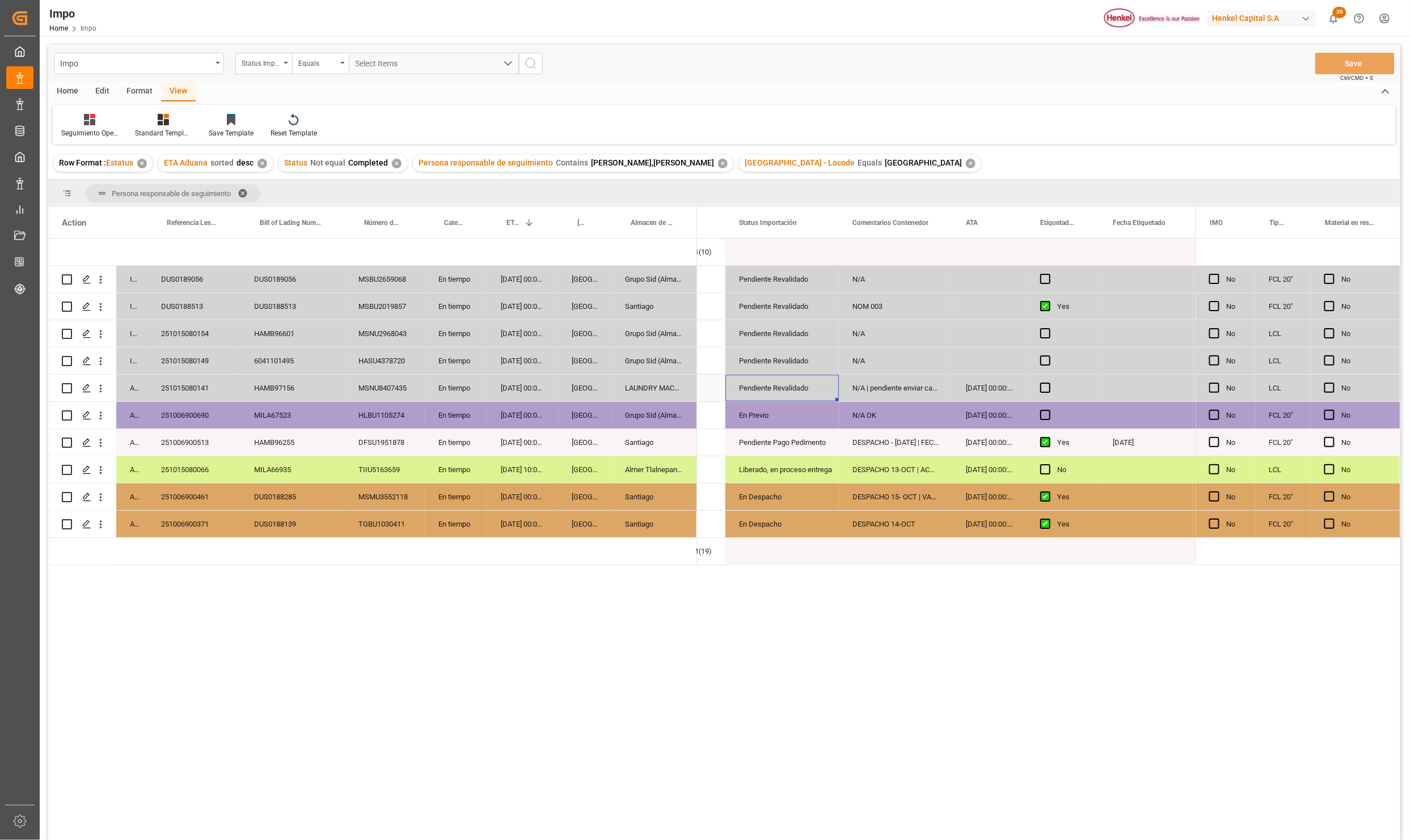
click at [197, 381] on div "251015080141" at bounding box center [194, 388] width 93 height 27
click at [181, 354] on div "251015080149" at bounding box center [194, 360] width 93 height 27
click at [370, 366] on div "HASU4378720" at bounding box center [385, 360] width 80 height 27
click at [643, 315] on div "Santiago" at bounding box center [654, 306] width 86 height 27
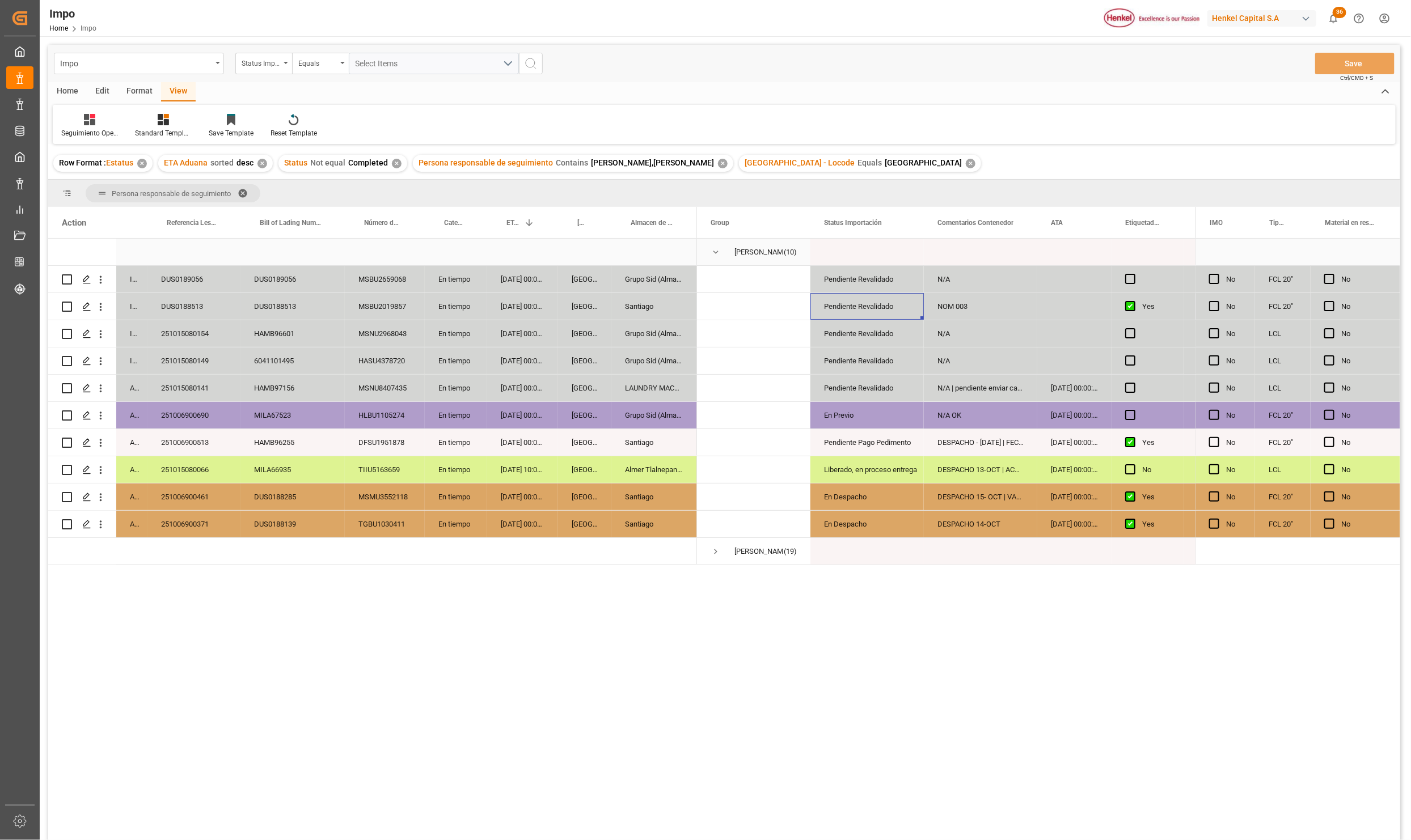
click at [715, 253] on span "Press SPACE to select this row." at bounding box center [716, 252] width 10 height 10
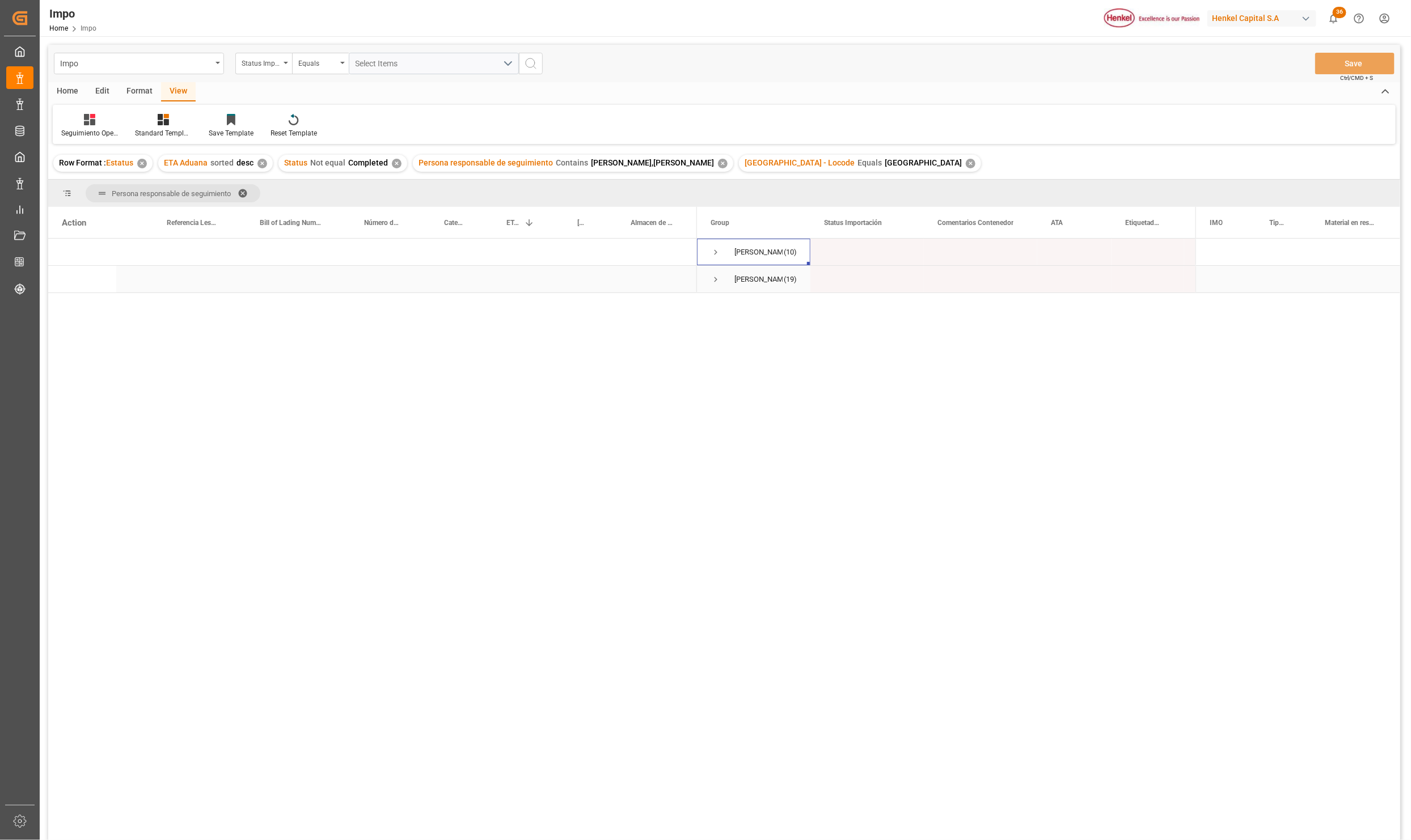
click at [714, 277] on span "Press SPACE to select this row." at bounding box center [716, 279] width 10 height 10
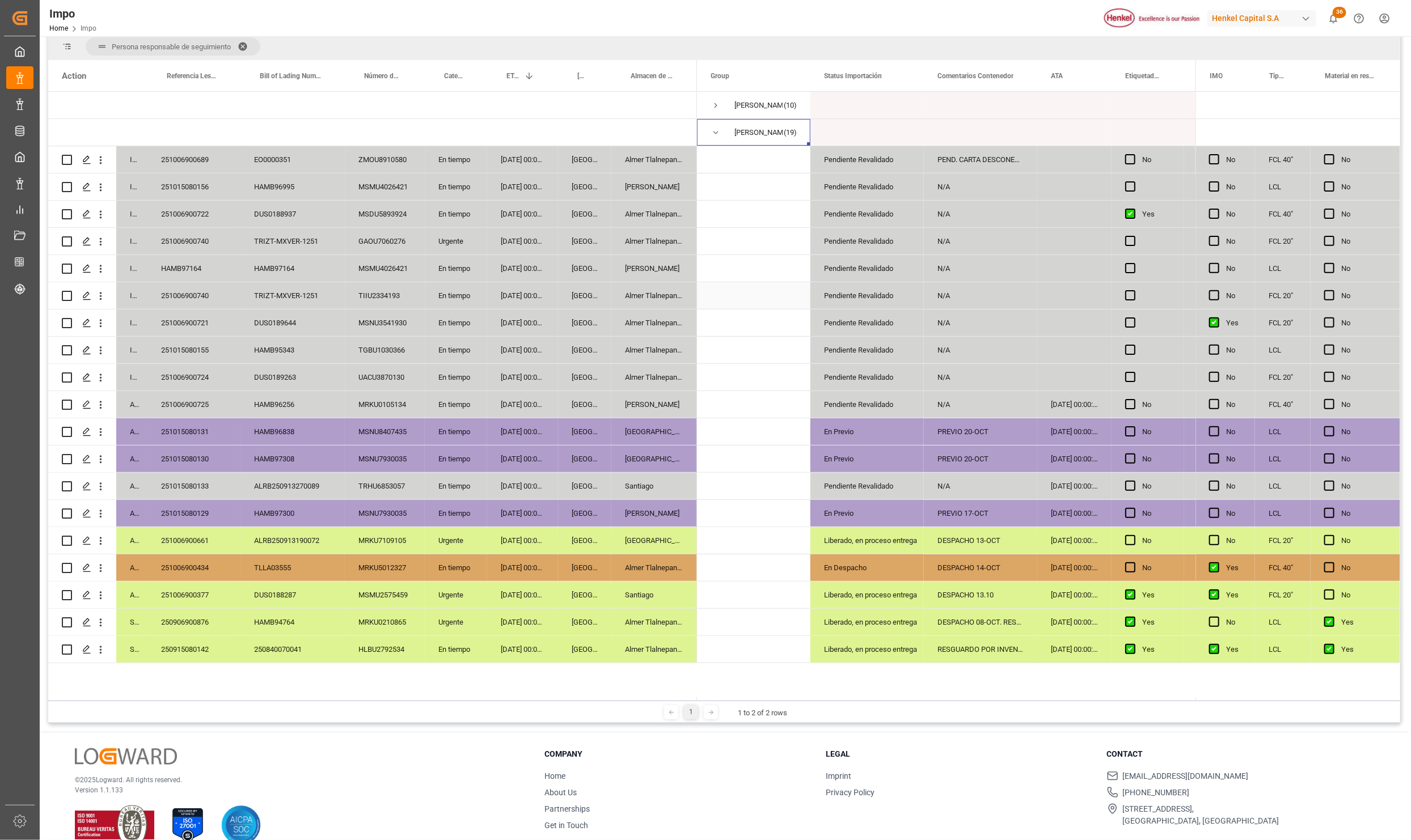
scroll to position [169, 0]
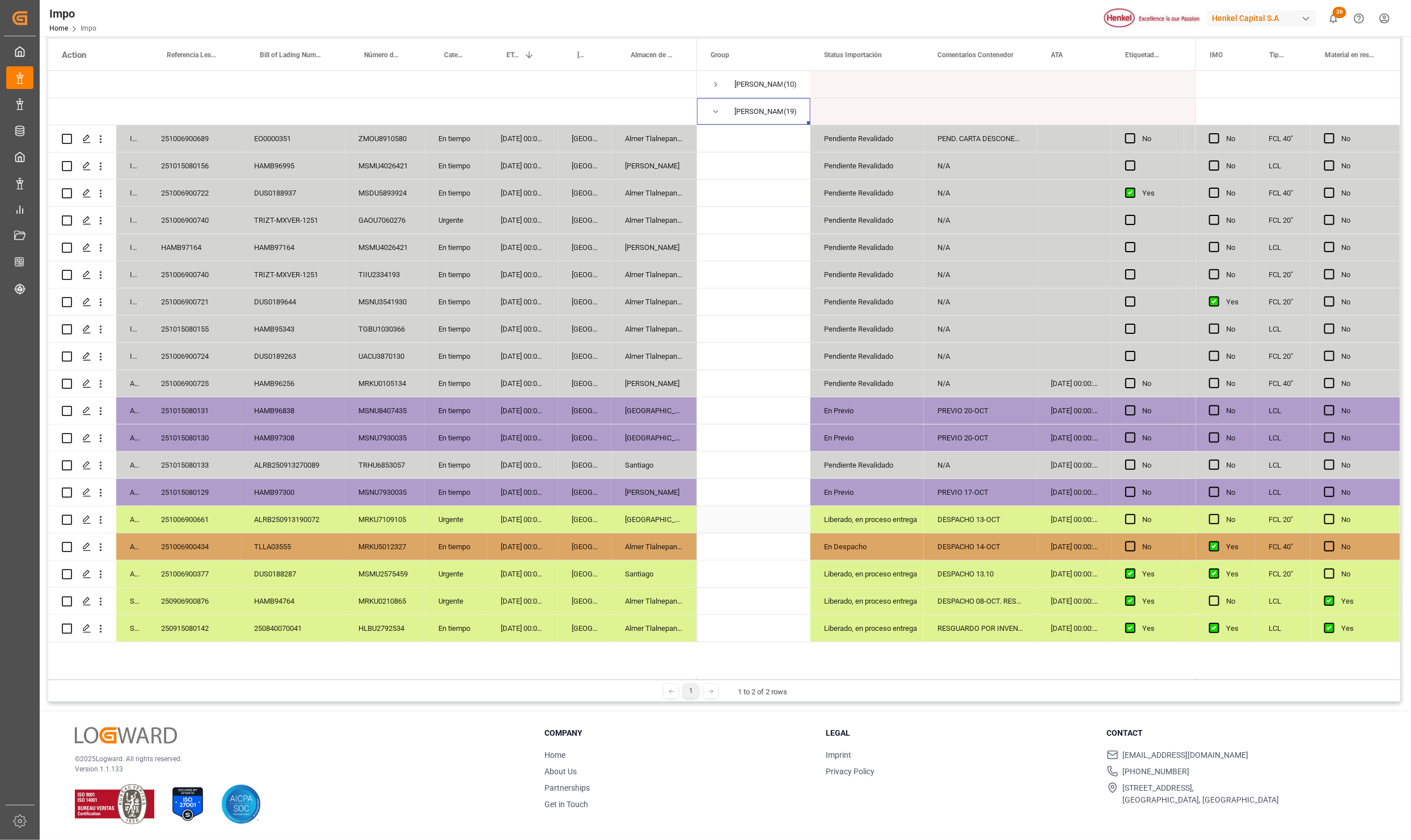
click at [603, 519] on div "[GEOGRAPHIC_DATA]" at bounding box center [585, 519] width 53 height 27
click at [605, 560] on div "[GEOGRAPHIC_DATA]" at bounding box center [585, 547] width 53 height 27
click at [628, 579] on div "Santiago" at bounding box center [654, 573] width 86 height 27
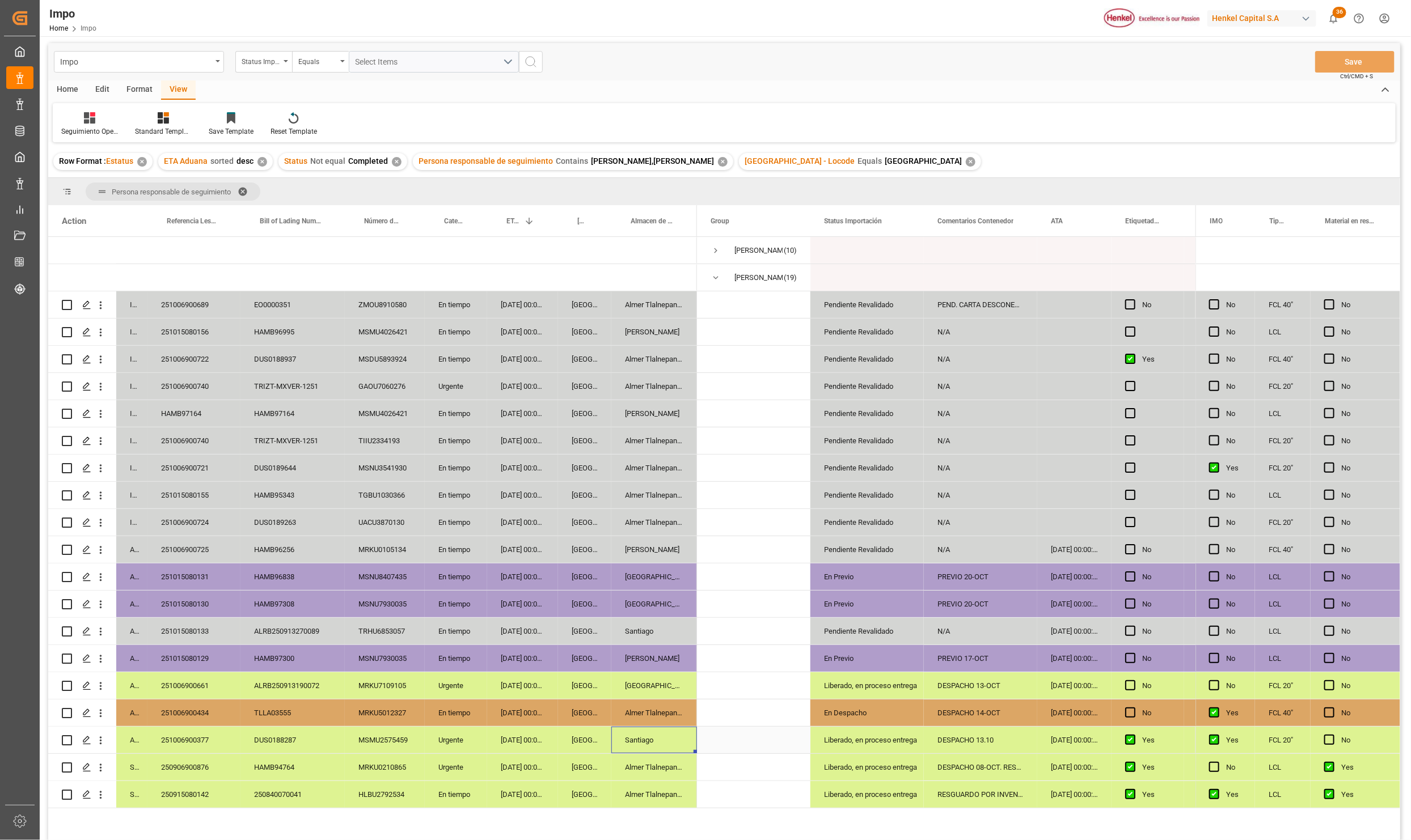
scroll to position [0, 0]
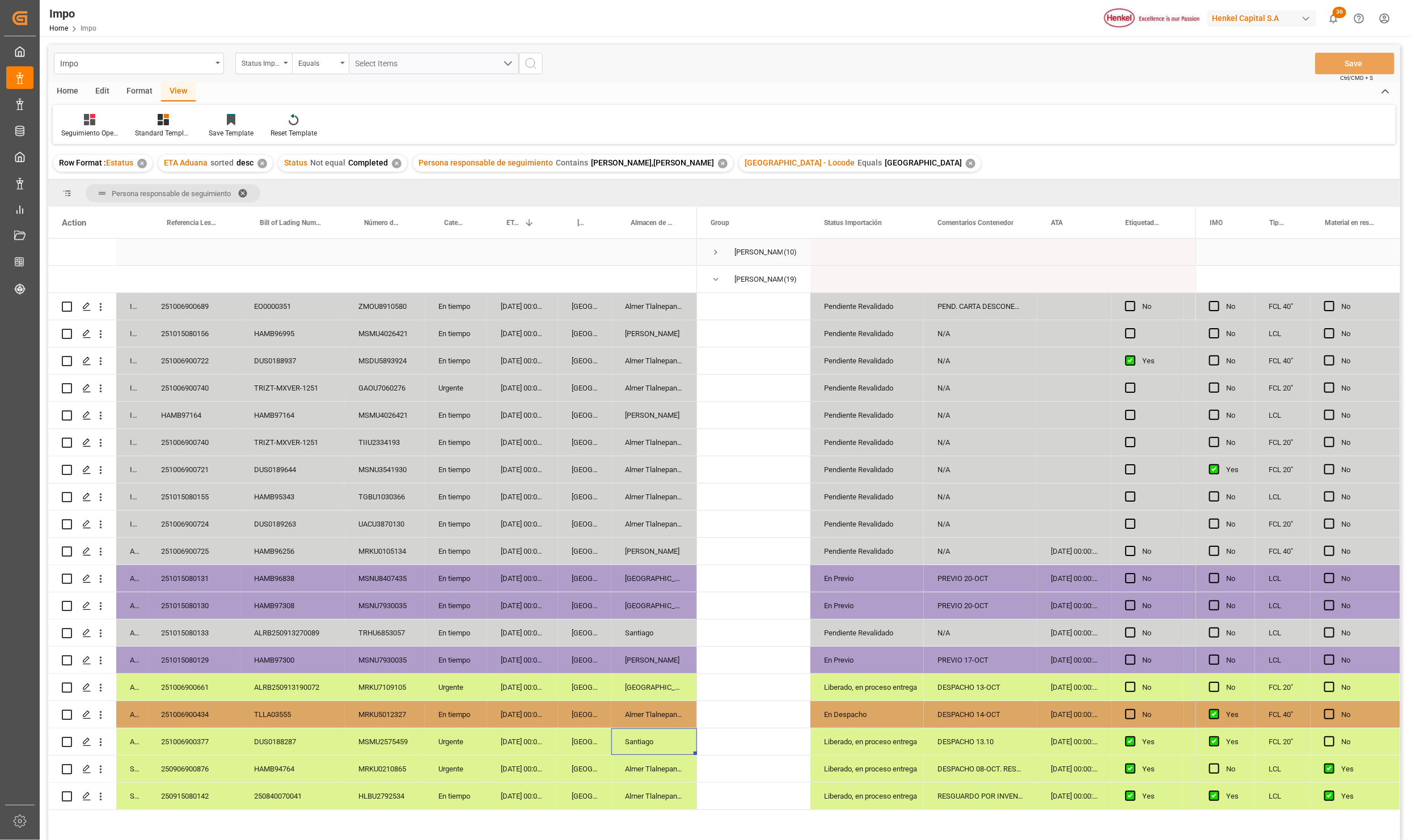
click at [710, 250] on div "Carlos Villar (10)" at bounding box center [754, 252] width 113 height 27
click at [713, 249] on span "Press SPACE to select this row." at bounding box center [716, 252] width 10 height 10
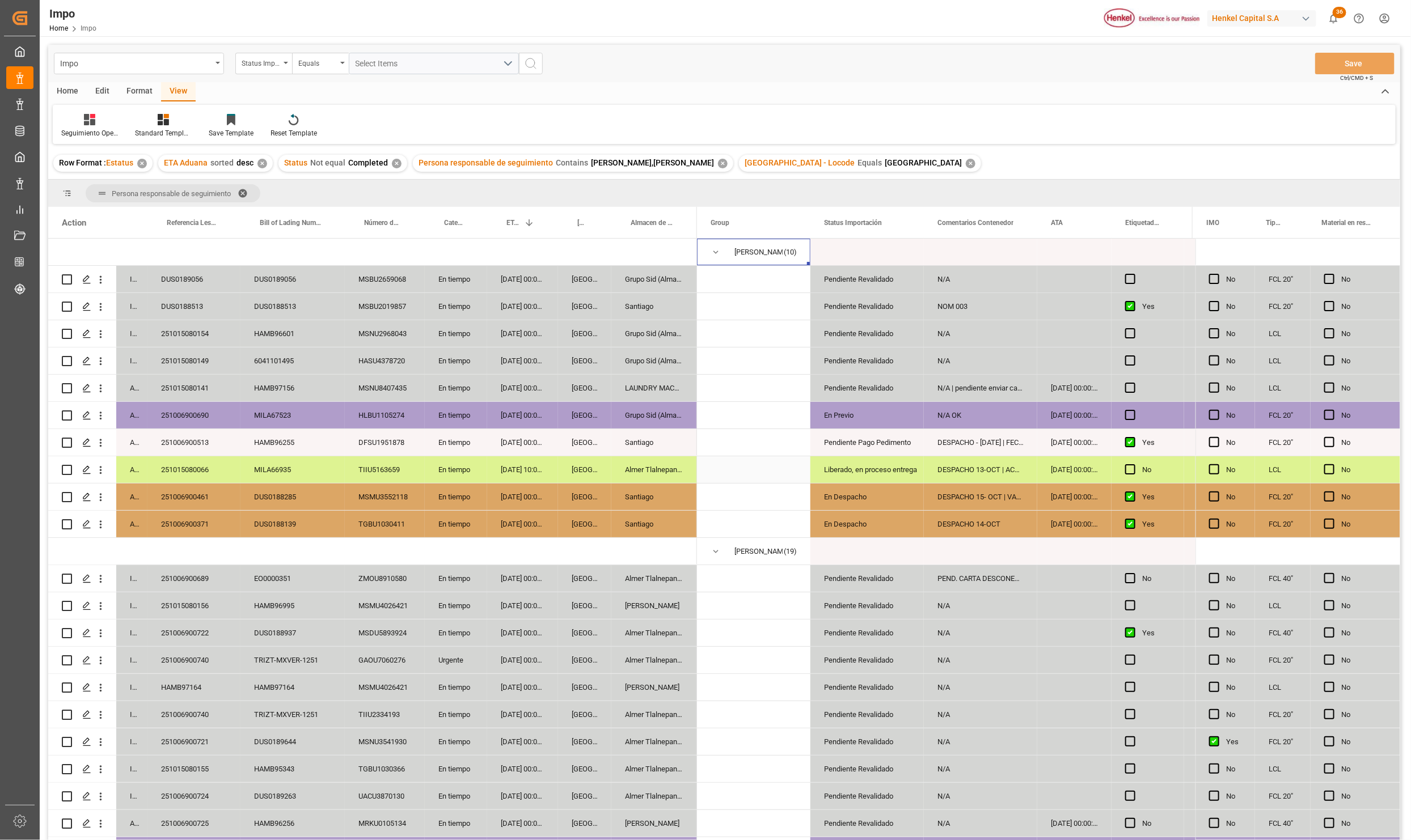
scroll to position [170, 0]
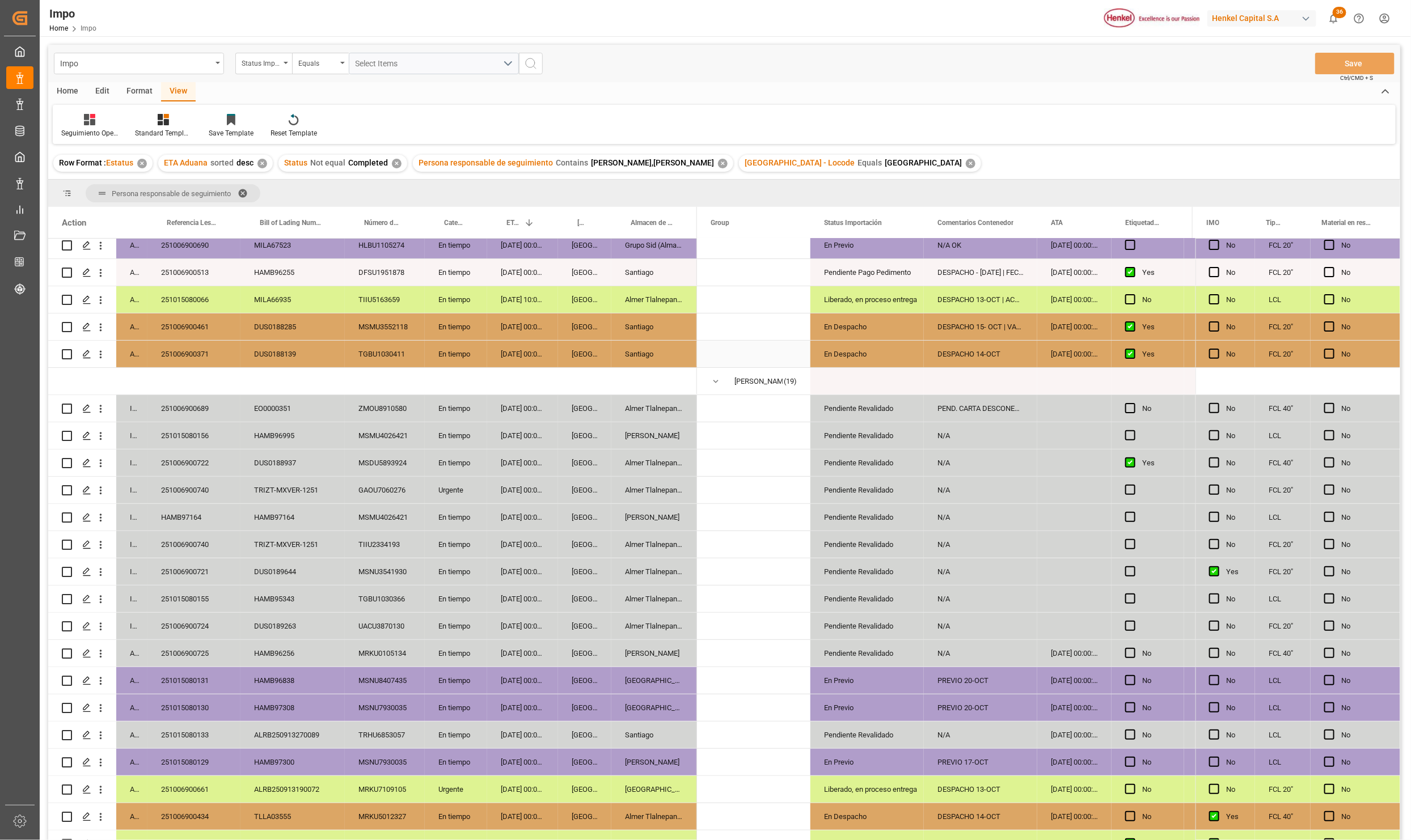
click at [827, 348] on div "En Despacho" at bounding box center [867, 354] width 86 height 26
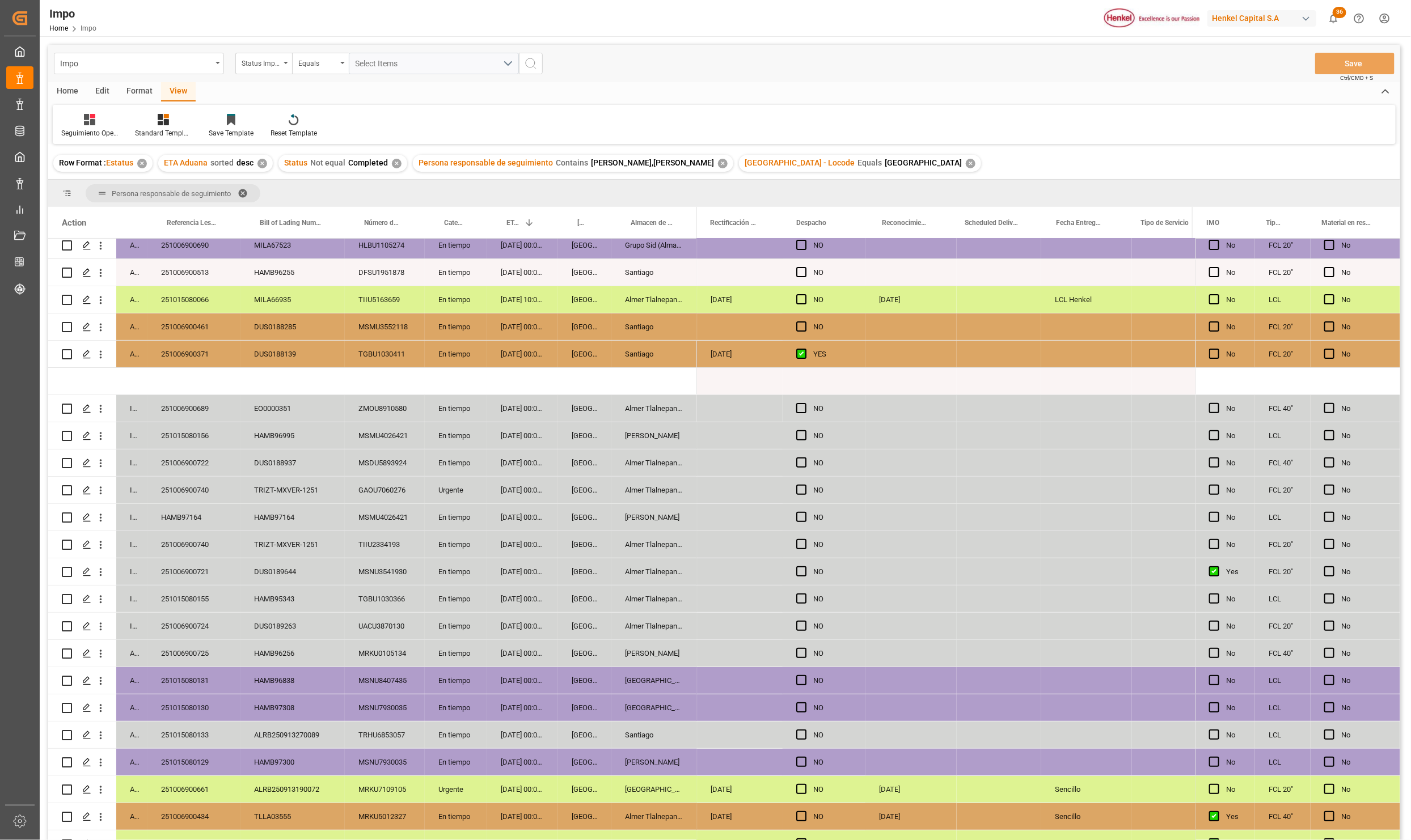
scroll to position [0, 2592]
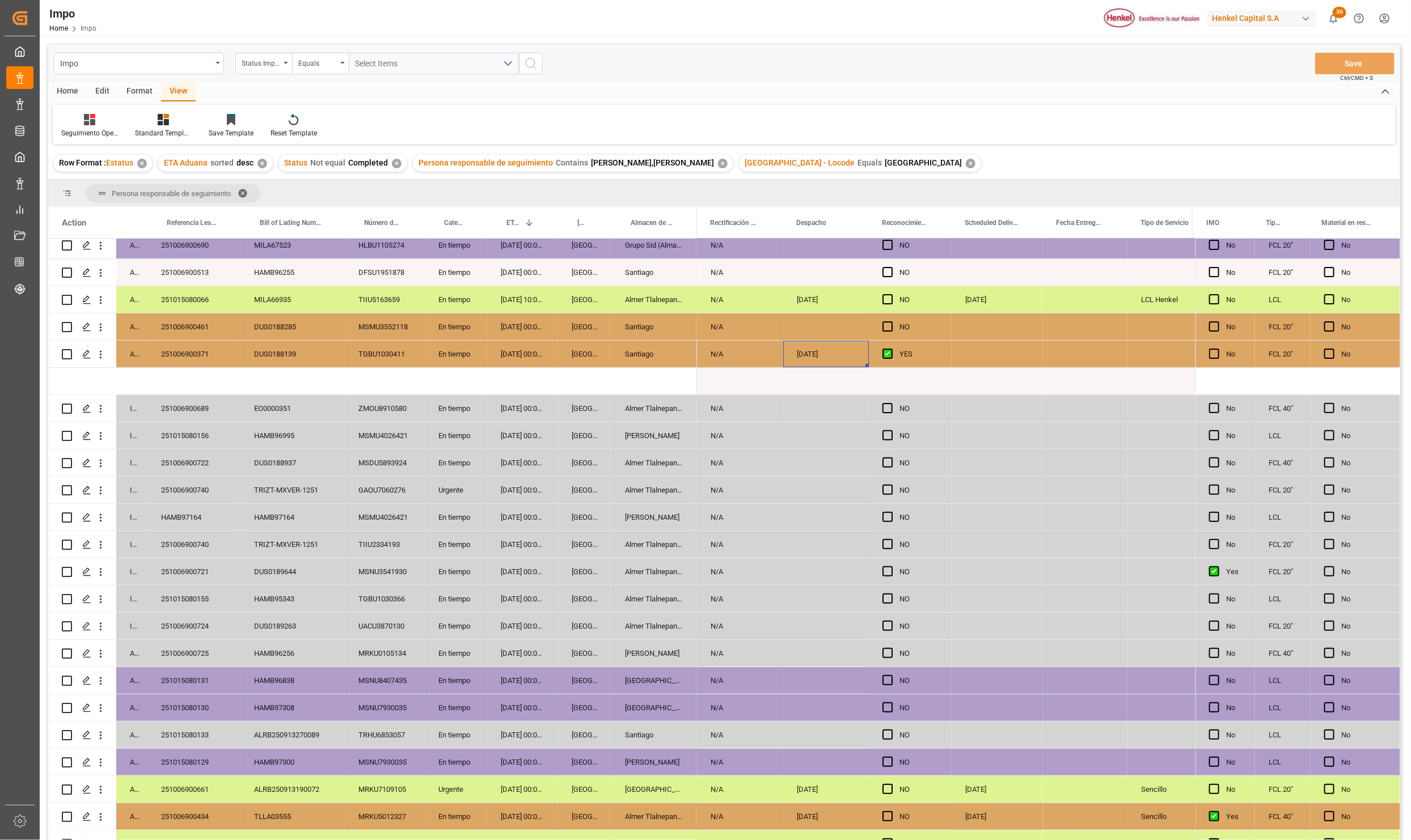
click at [655, 344] on div "Santiago" at bounding box center [654, 354] width 86 height 27
click at [849, 356] on div "[DATE]" at bounding box center [826, 354] width 86 height 27
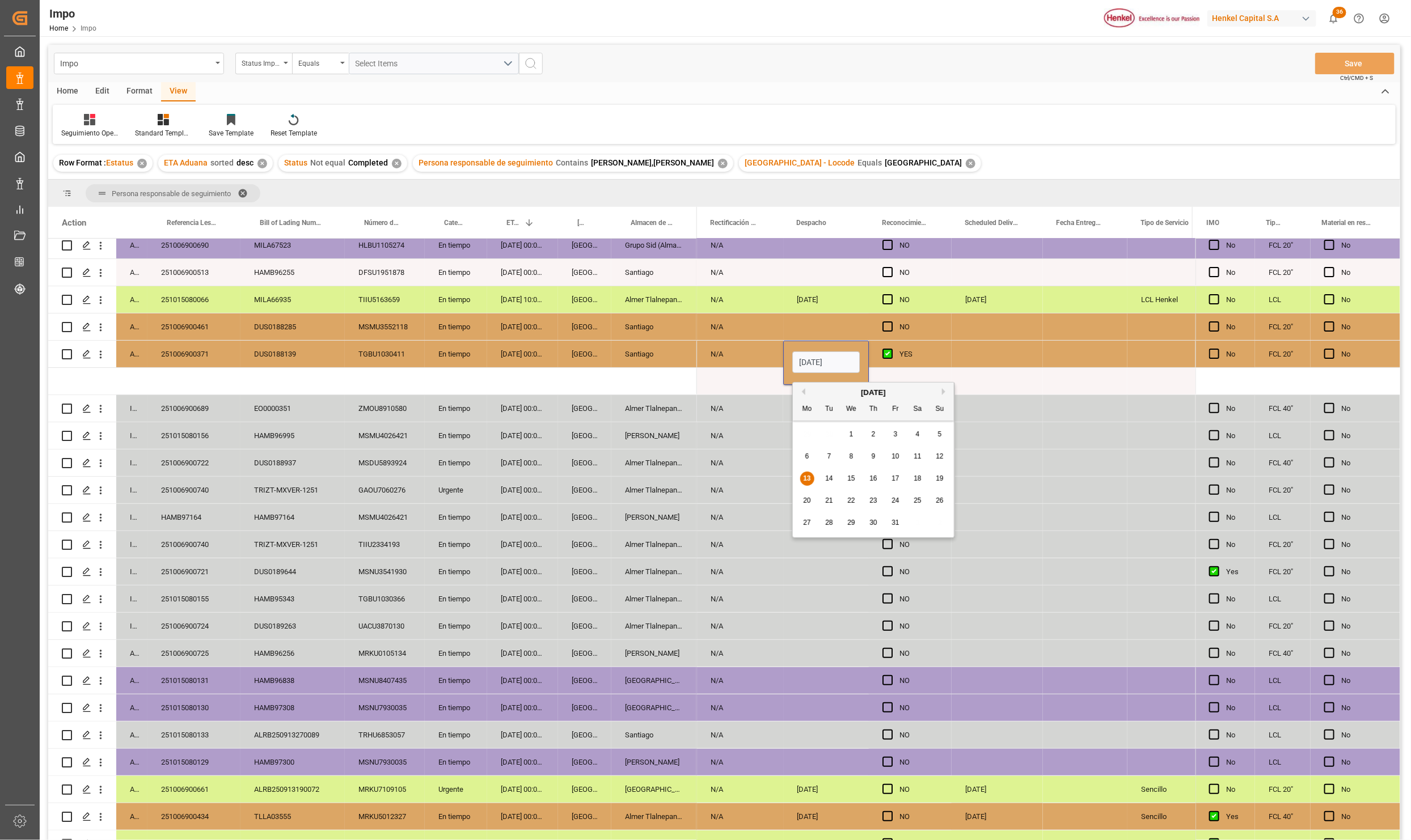
scroll to position [0, 0]
drag, startPoint x: 852, startPoint y: 361, endPoint x: 776, endPoint y: 361, distance: 76.0
type input "14-10-2025"
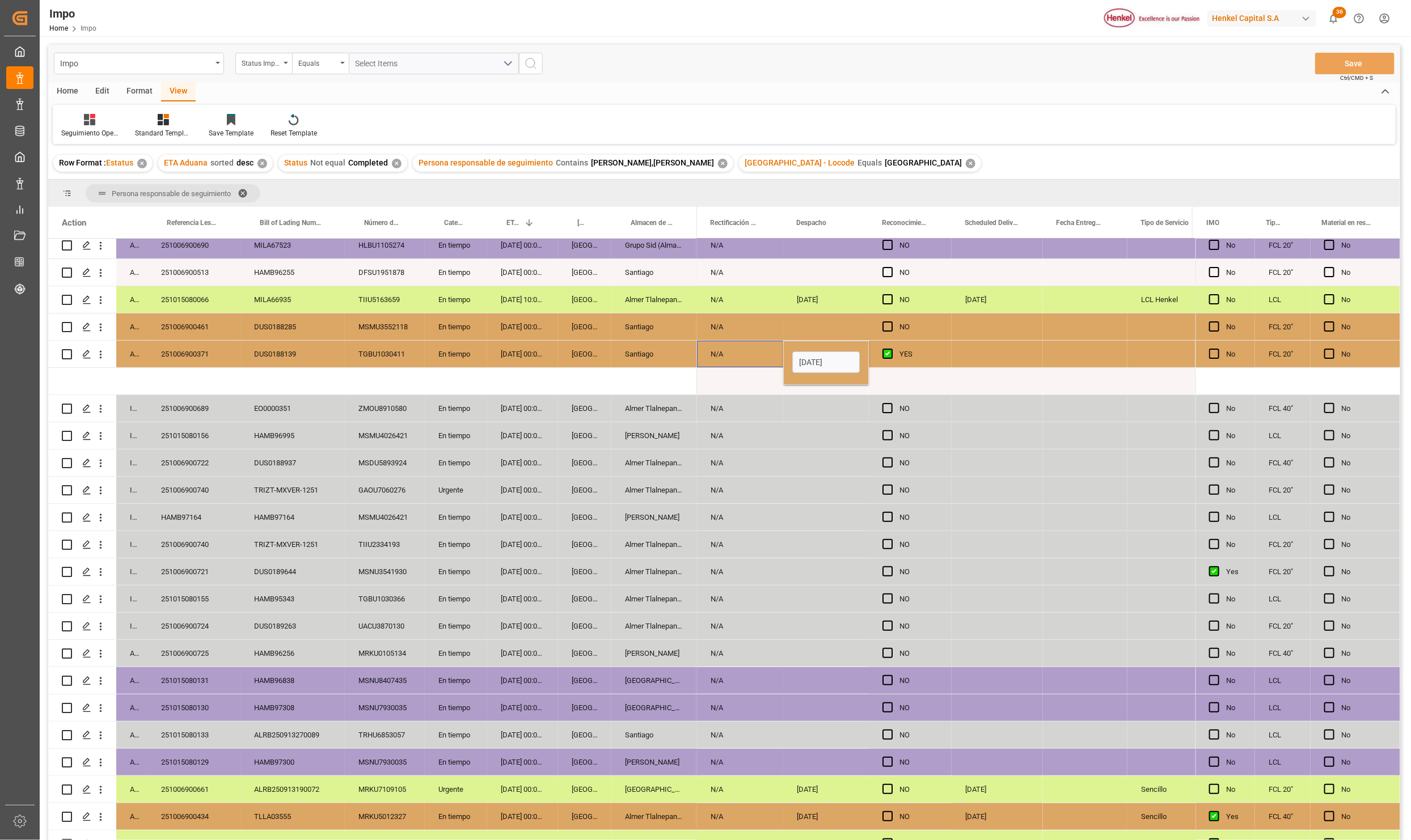
click at [907, 512] on div "NO" at bounding box center [919, 518] width 39 height 26
click at [1370, 65] on button "Save" at bounding box center [1355, 64] width 80 height 21
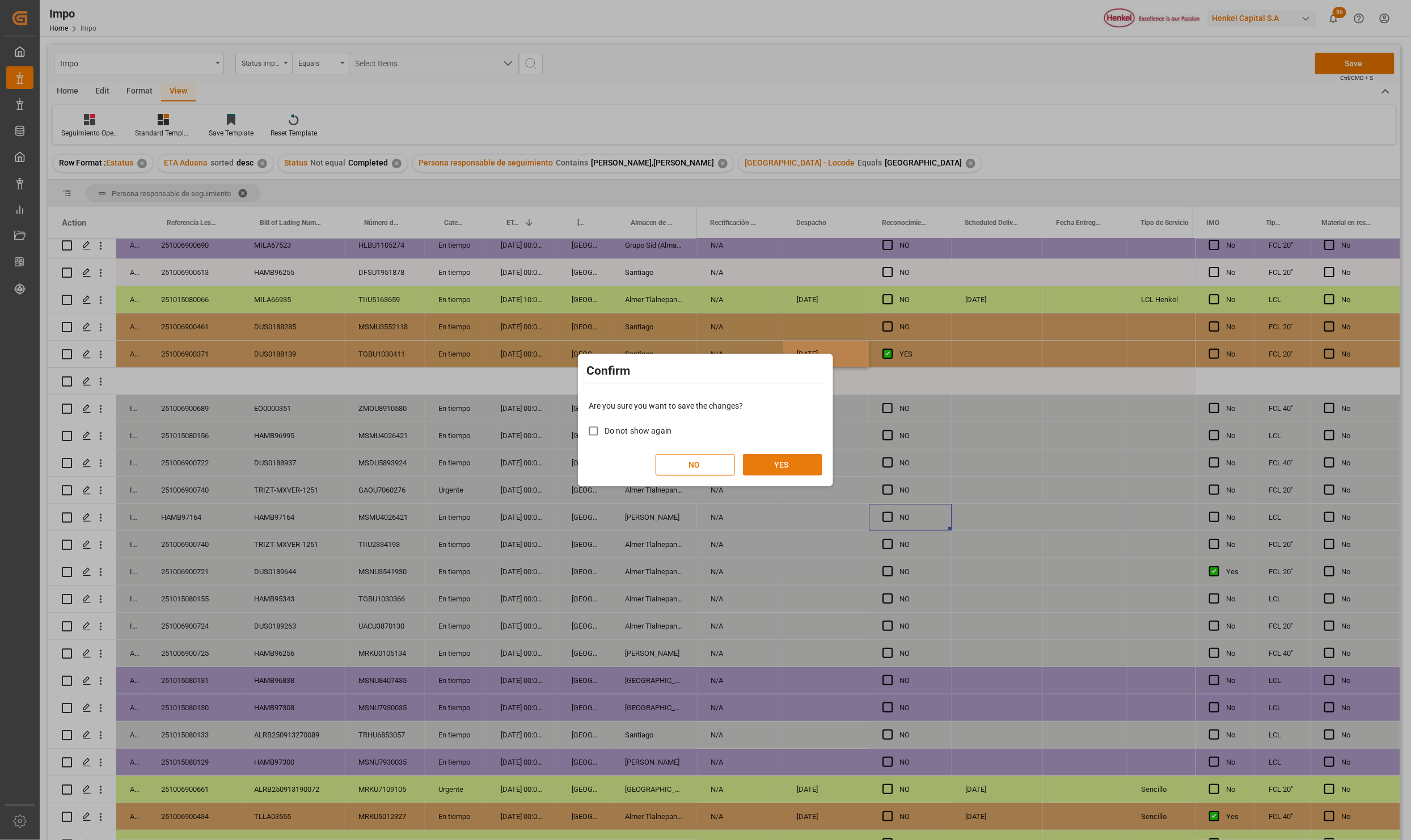
click at [779, 464] on button "YES" at bounding box center [783, 465] width 80 height 21
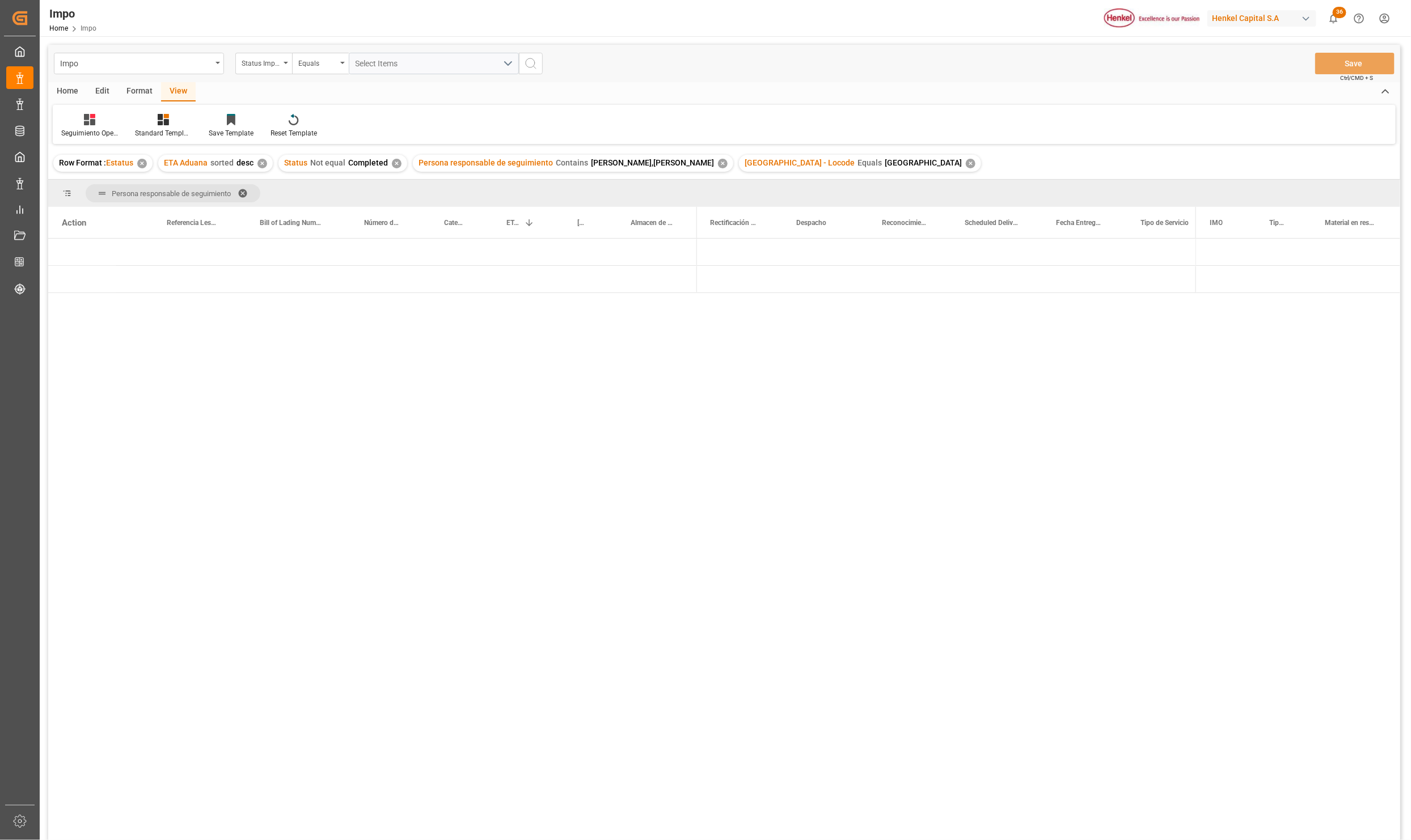
click at [651, 283] on div "Press SPACE to select this row." at bounding box center [654, 279] width 86 height 27
click at [716, 253] on span "Press SPACE to select this row." at bounding box center [716, 252] width 10 height 10
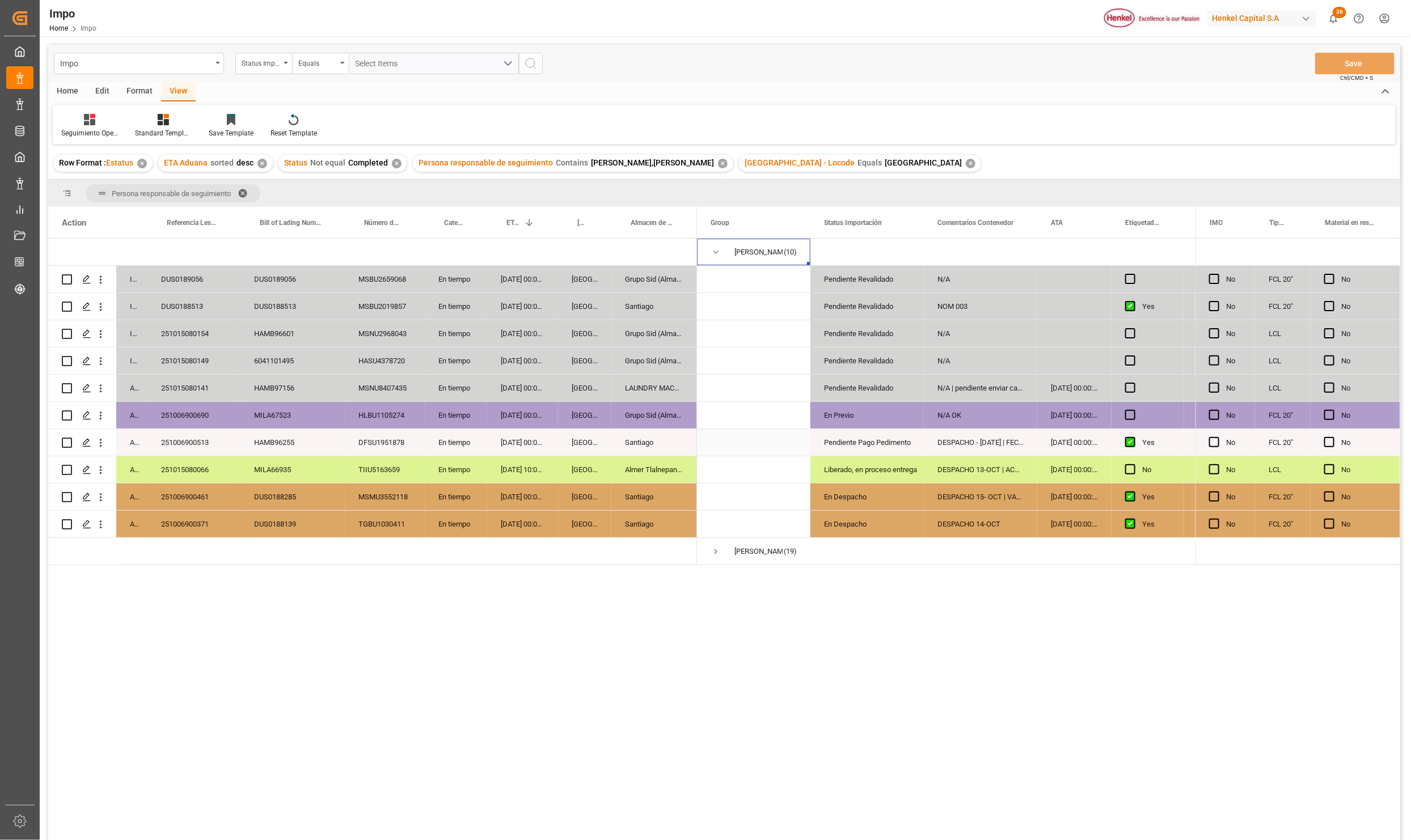
click at [626, 448] on div "Santiago" at bounding box center [654, 442] width 86 height 27
click at [713, 551] on span "Press SPACE to select this row." at bounding box center [716, 551] width 10 height 10
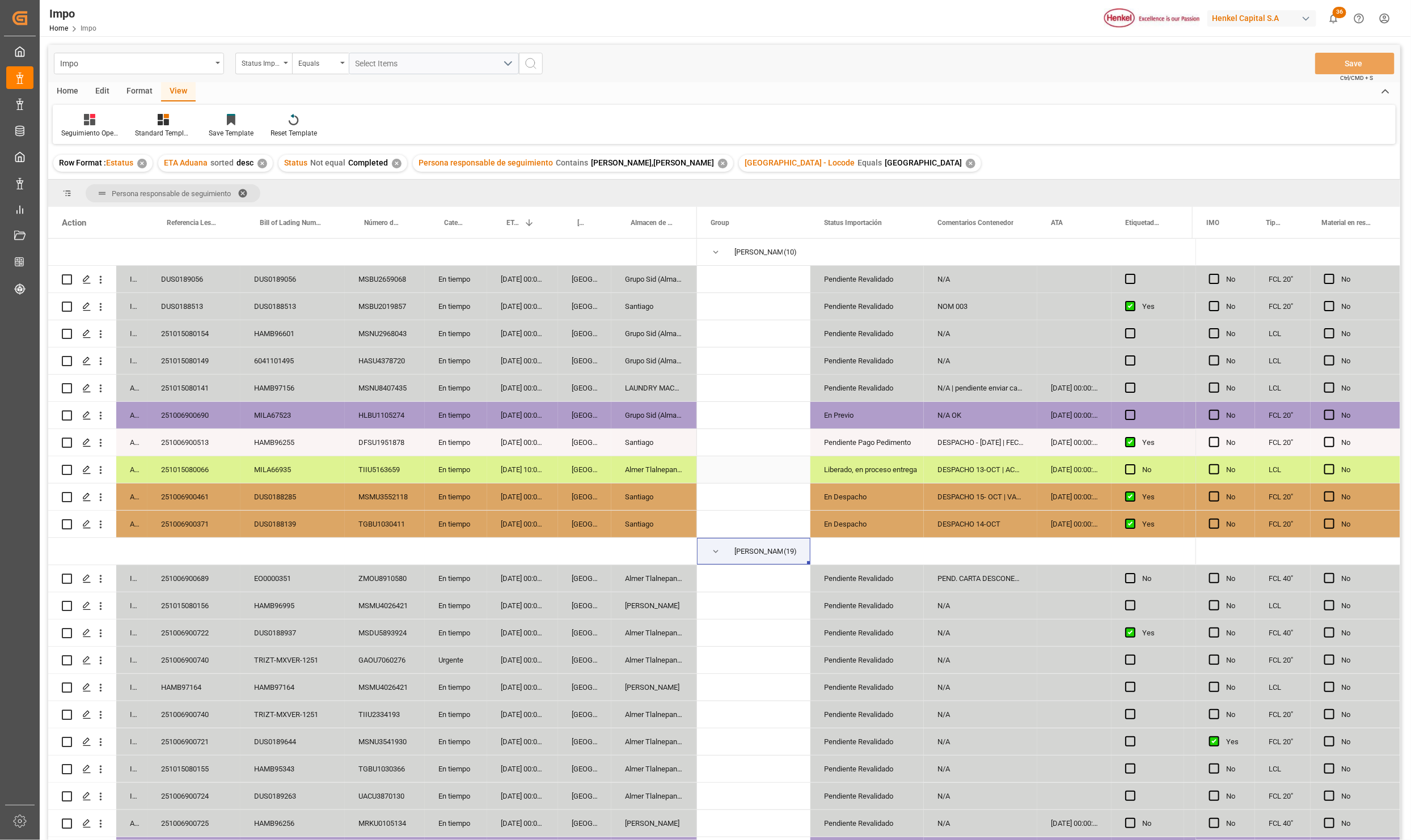
click at [199, 461] on div "251015080066" at bounding box center [194, 470] width 93 height 27
click at [953, 467] on div "DESPACHO 13-OCT | ACTUALIZAR AVISO" at bounding box center [980, 470] width 113 height 27
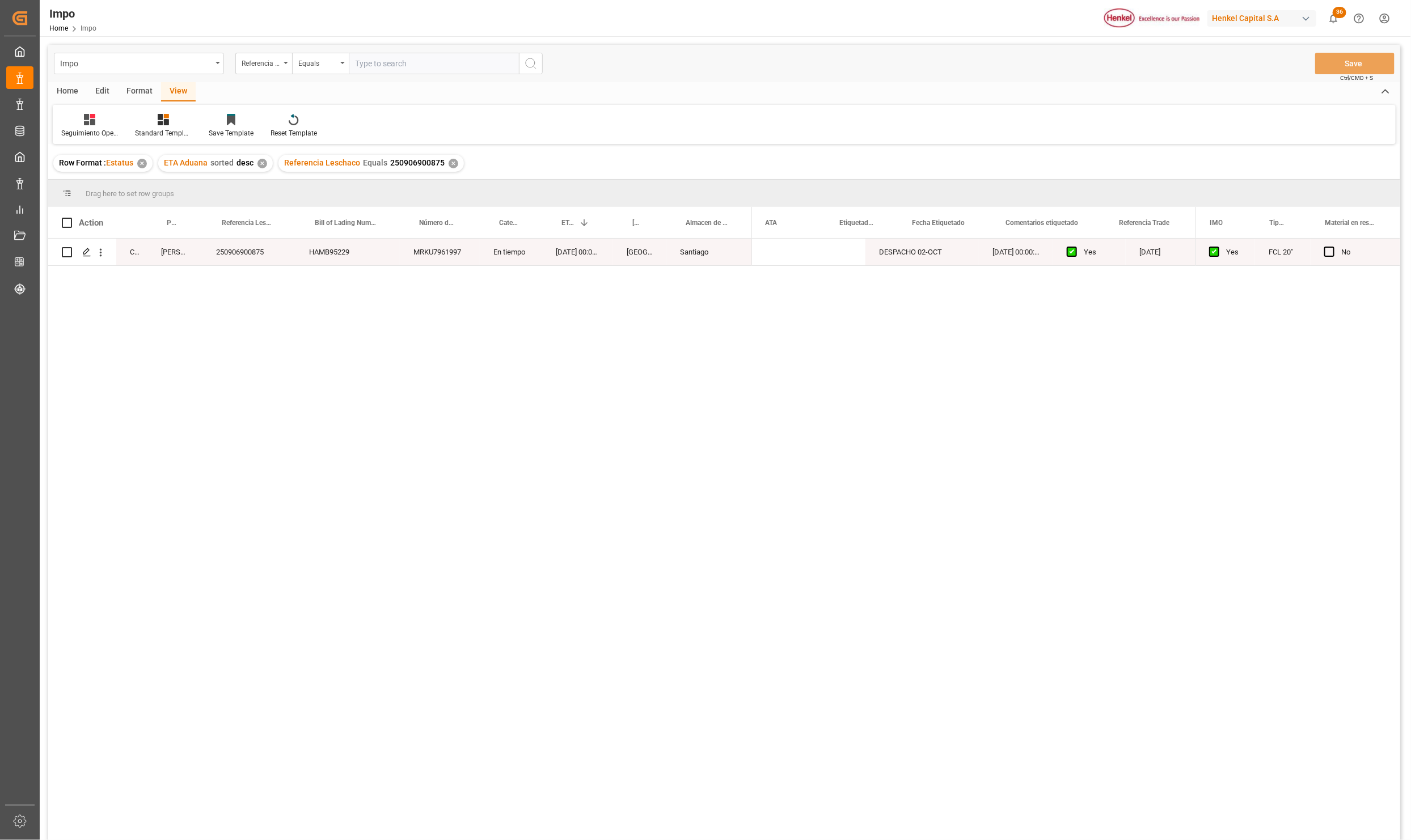
scroll to position [0, 227]
drag, startPoint x: 434, startPoint y: 609, endPoint x: 574, endPoint y: 744, distance: 194.5
click at [434, 609] on div "Completed [PERSON_NAME] 250906900875 HAMB95229 MRKU7961997 En tiempo [DATE] 00:…" at bounding box center [724, 541] width 1352 height 606
click at [140, 90] on div "Format" at bounding box center [140, 91] width 43 height 19
click at [85, 129] on div "Filter Rows" at bounding box center [78, 133] width 33 height 10
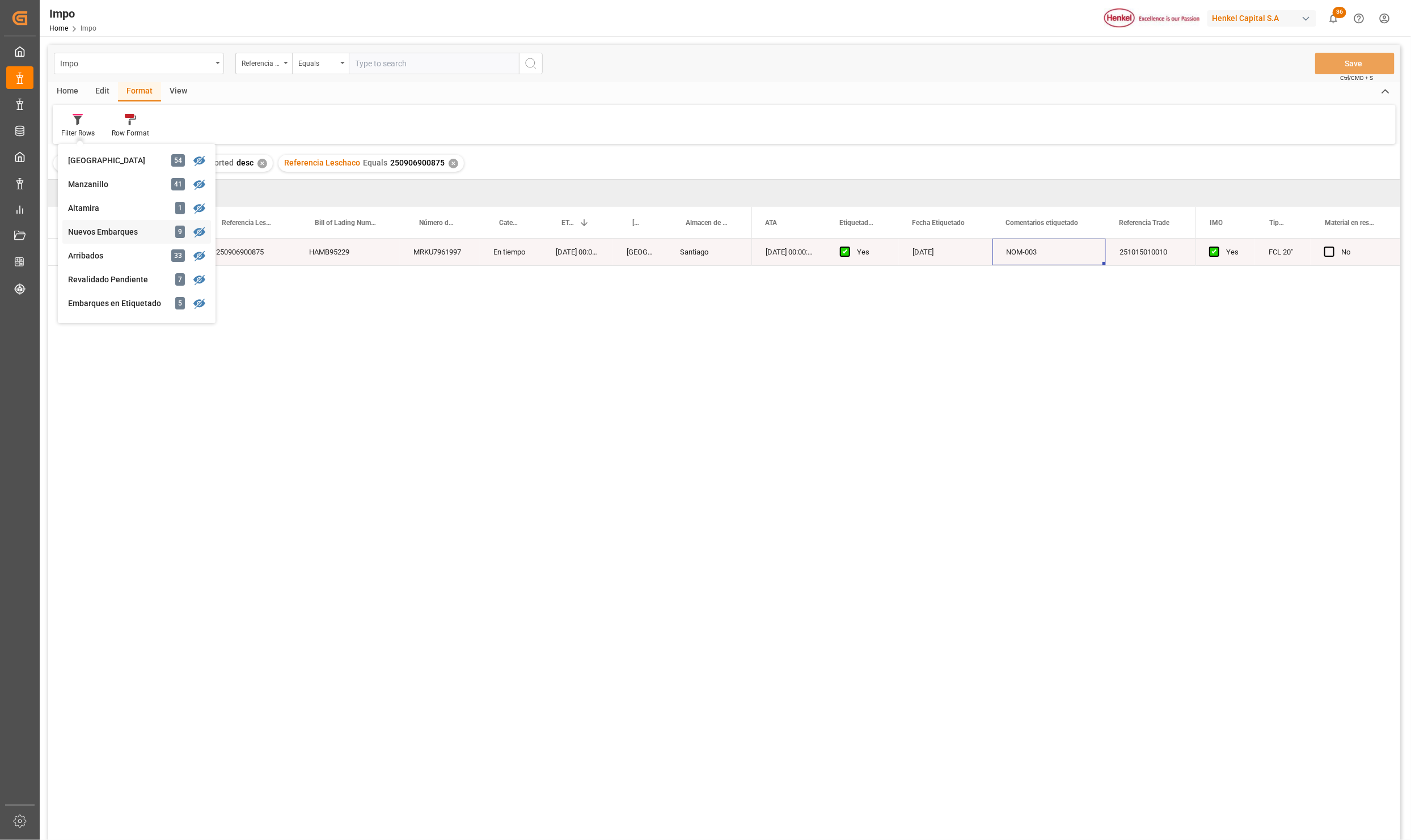
click at [125, 234] on div "Impo Referencia Leschaco Equals Save Ctrl/CMD + S Home Edit Format View Filter …" at bounding box center [724, 457] width 1352 height 825
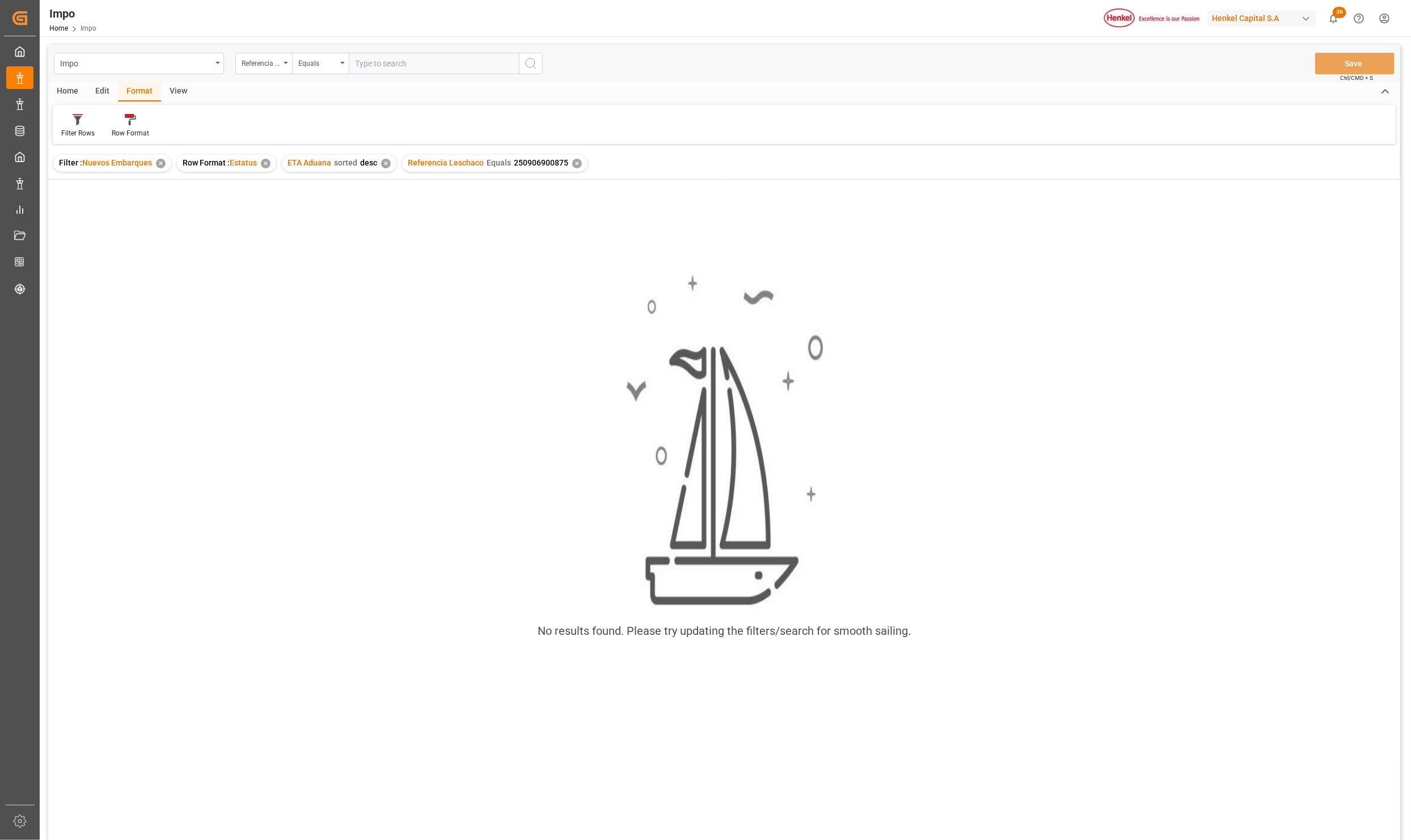
click at [577, 160] on div "✕" at bounding box center [577, 163] width 10 height 9
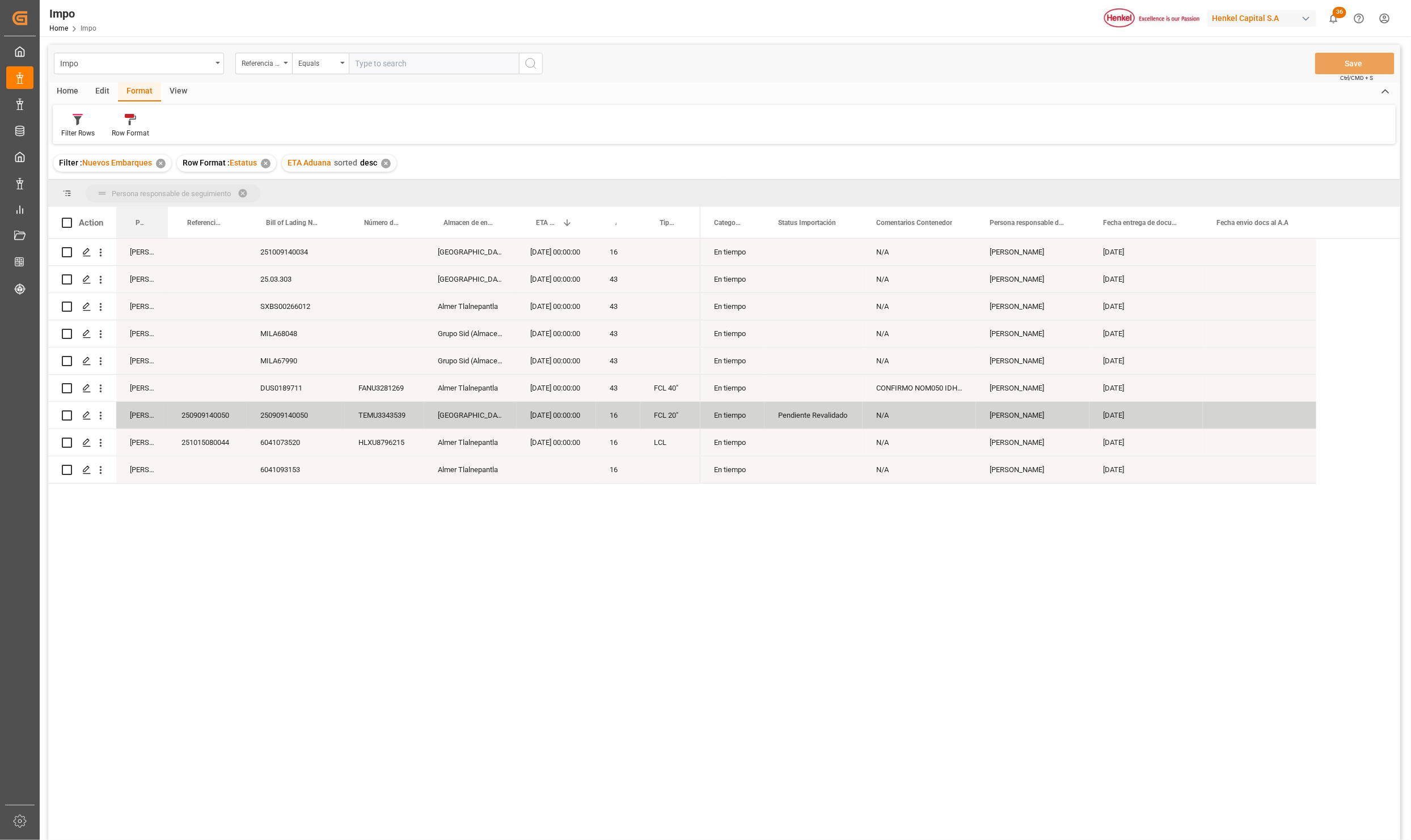
drag, startPoint x: 140, startPoint y: 221, endPoint x: 132, endPoint y: 191, distance: 31.0
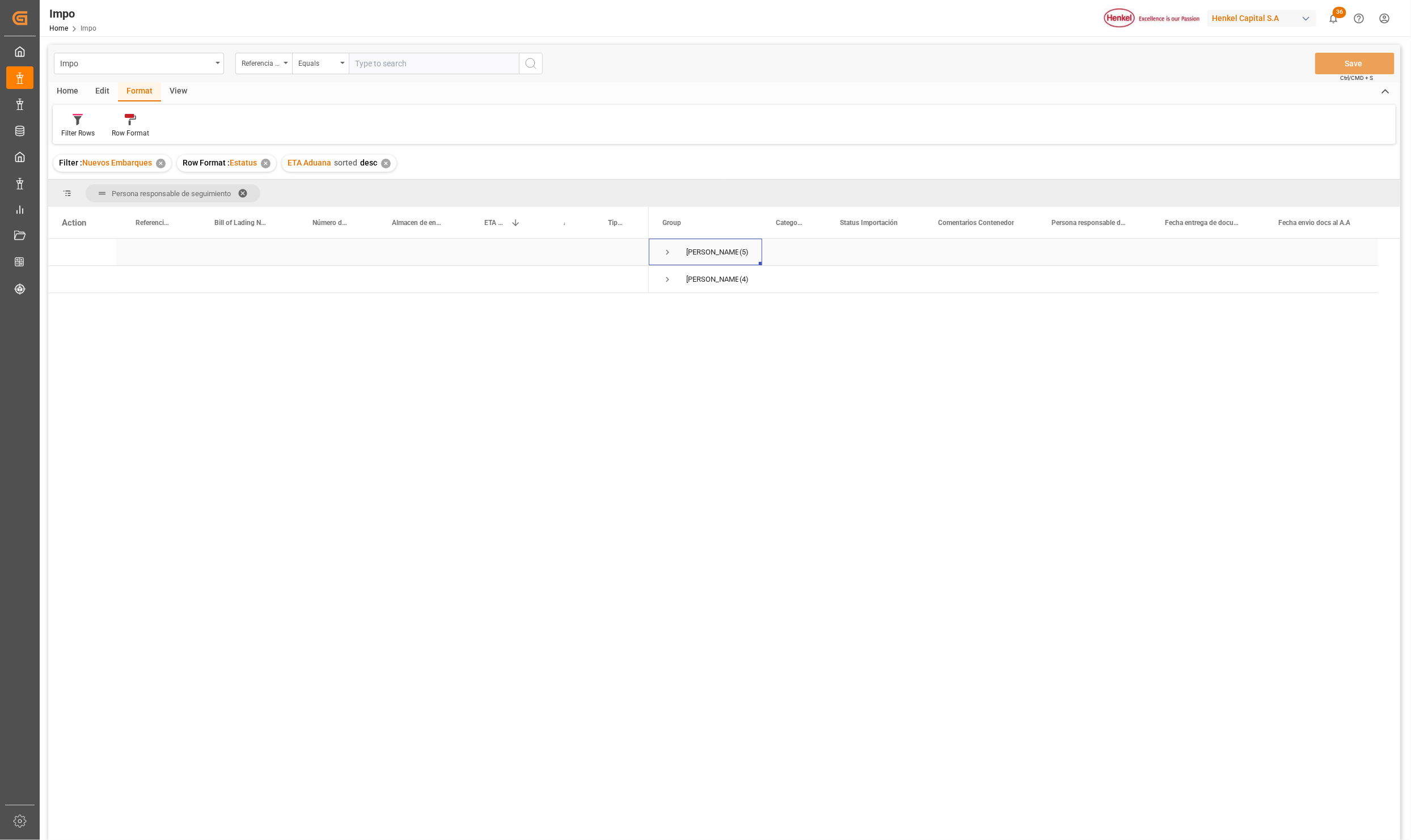
click at [664, 252] on span "Press SPACE to select this row." at bounding box center [667, 252] width 10 height 10
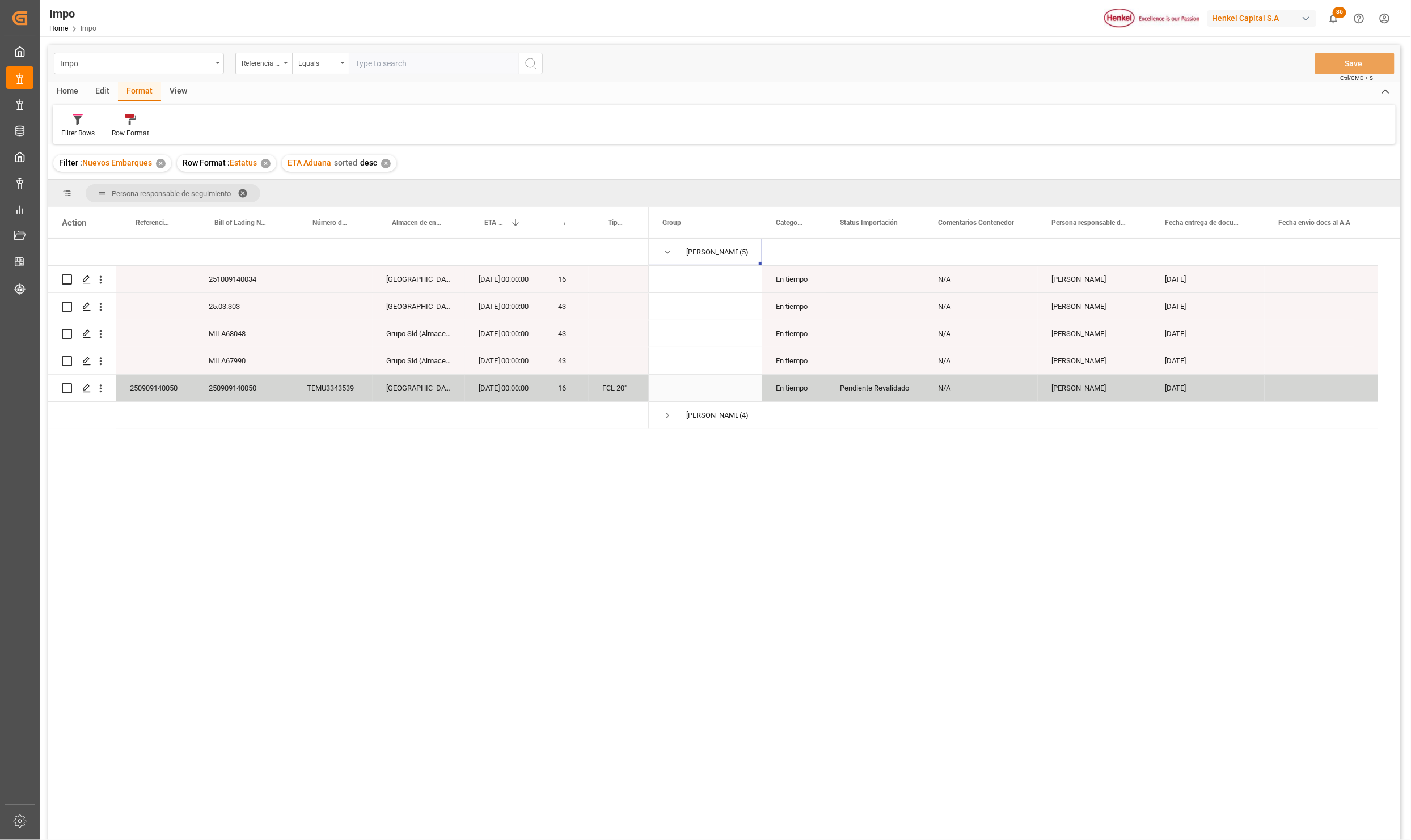
click at [507, 385] on div "[DATE] 00:00:00" at bounding box center [505, 388] width 80 height 27
click at [239, 391] on div "250909140050" at bounding box center [243, 388] width 98 height 27
click at [325, 394] on div "TEMU3343539" at bounding box center [333, 388] width 80 height 27
click at [251, 388] on div "250909140050" at bounding box center [243, 388] width 98 height 27
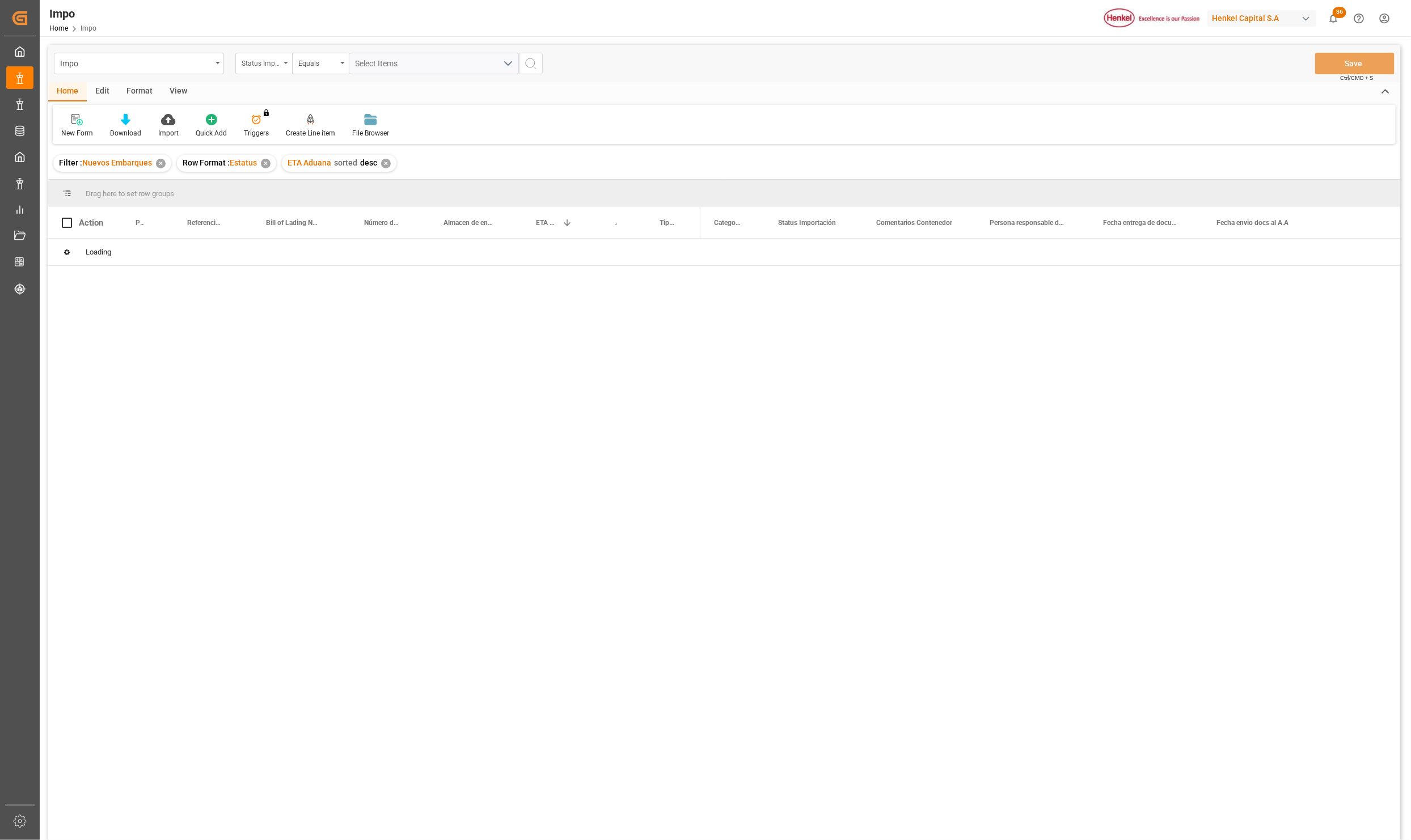
click at [283, 64] on div "Status Importación" at bounding box center [263, 64] width 56 height 21
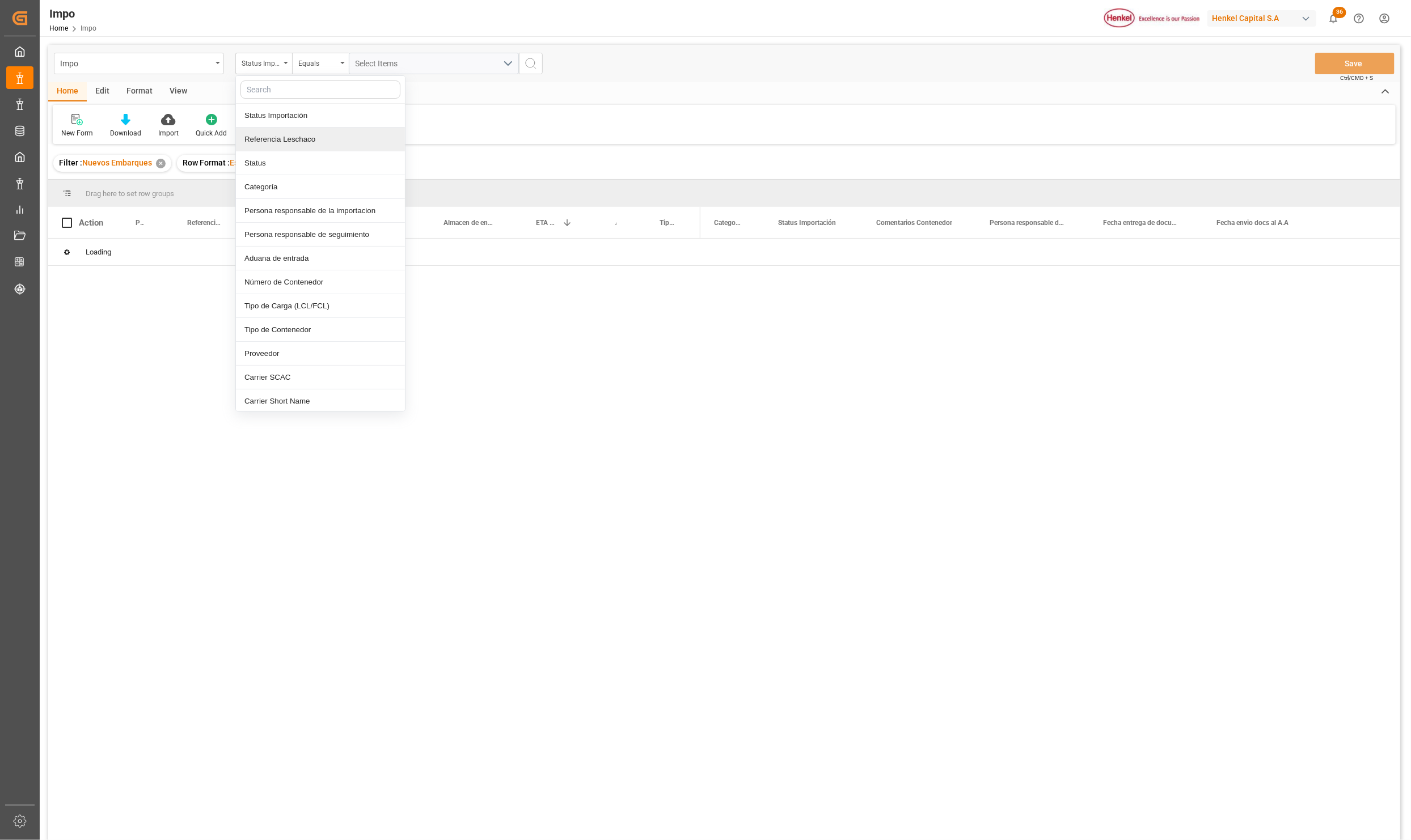
click at [260, 133] on div "Referencia Leschaco" at bounding box center [320, 140] width 169 height 24
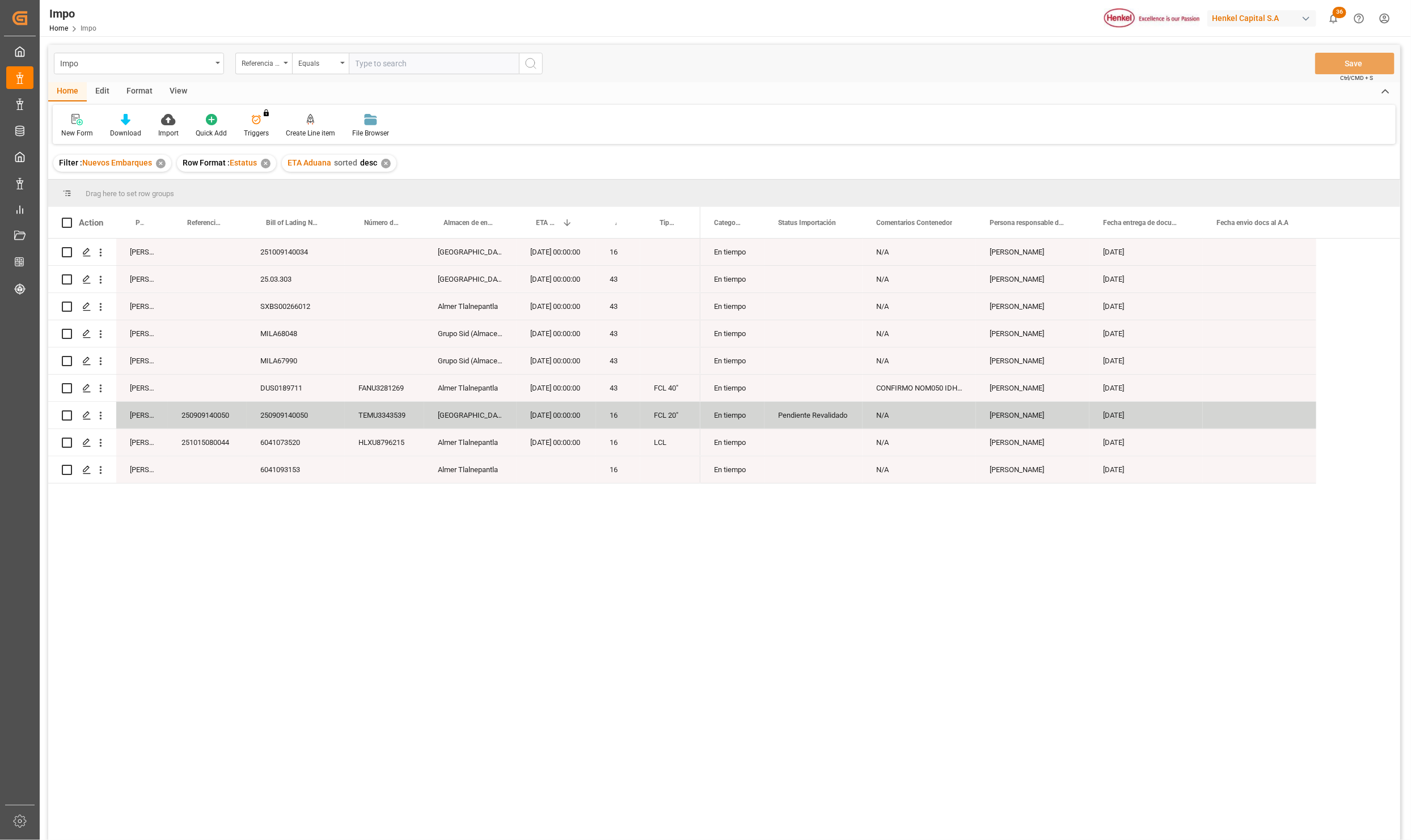
click at [157, 165] on div "✕" at bounding box center [161, 163] width 10 height 9
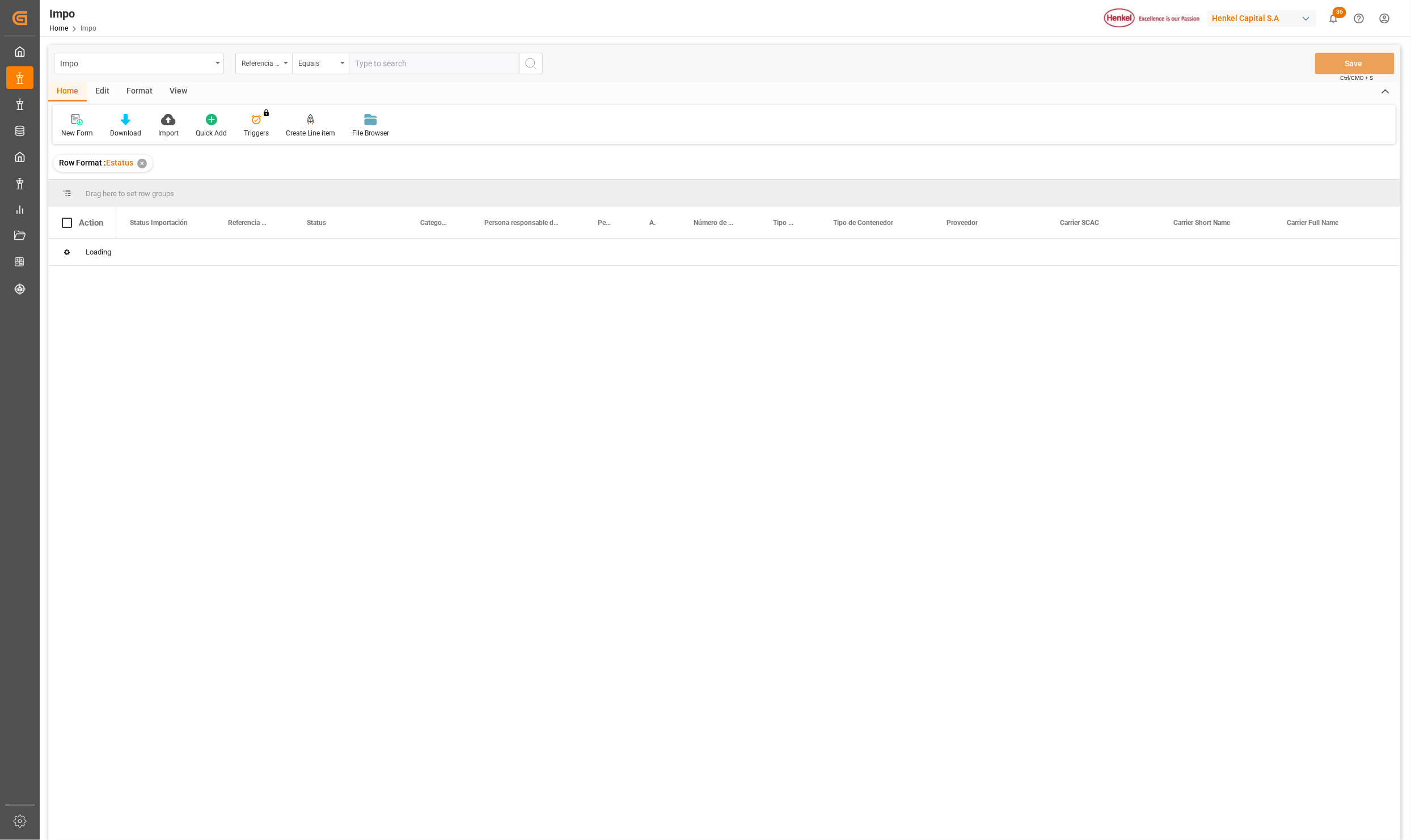
click at [377, 69] on input "text" at bounding box center [434, 64] width 170 height 21
paste input "251015080044"
type input "251015080044"
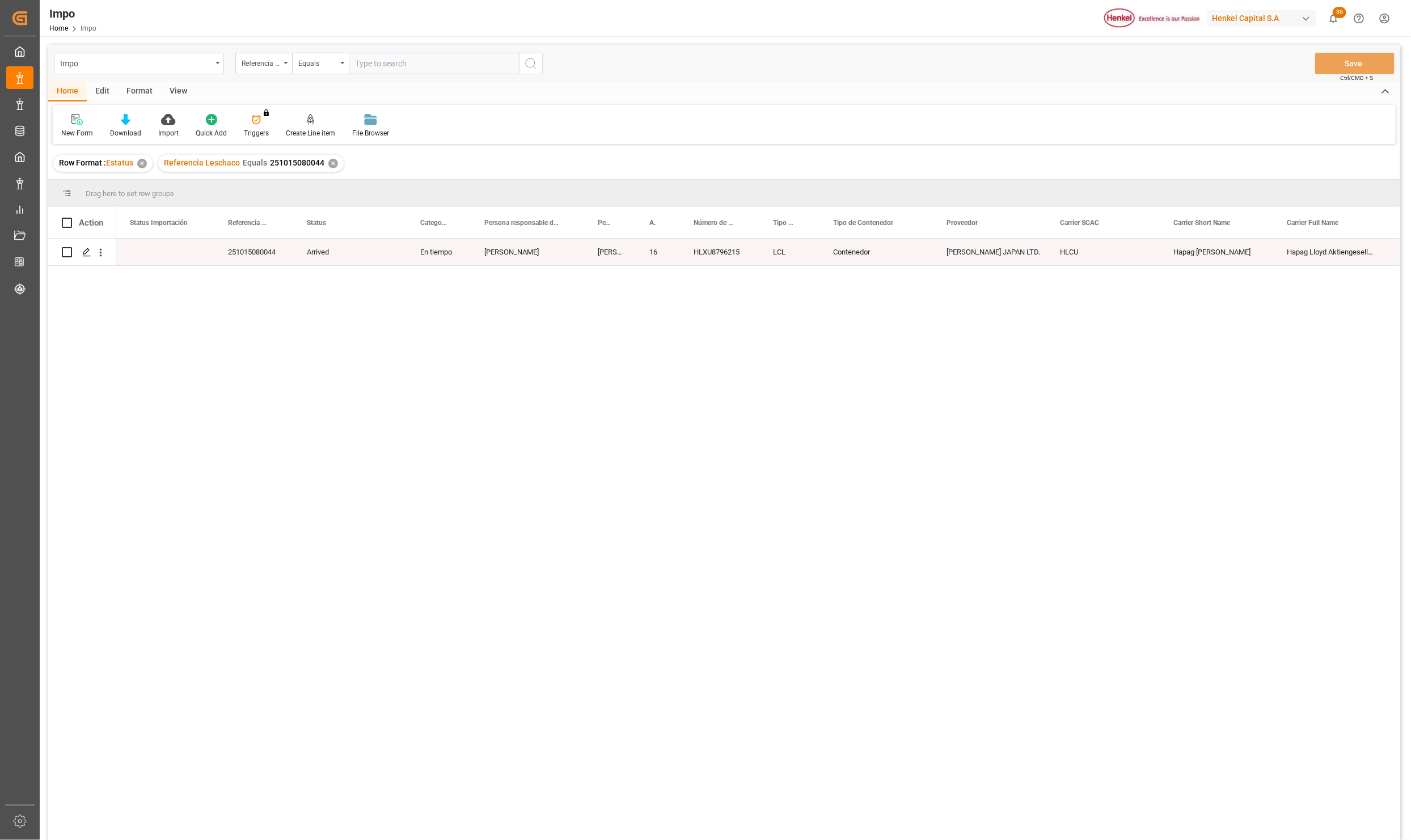
click at [176, 90] on div "View" at bounding box center [178, 91] width 34 height 19
click at [140, 122] on div at bounding box center [128, 119] width 56 height 12
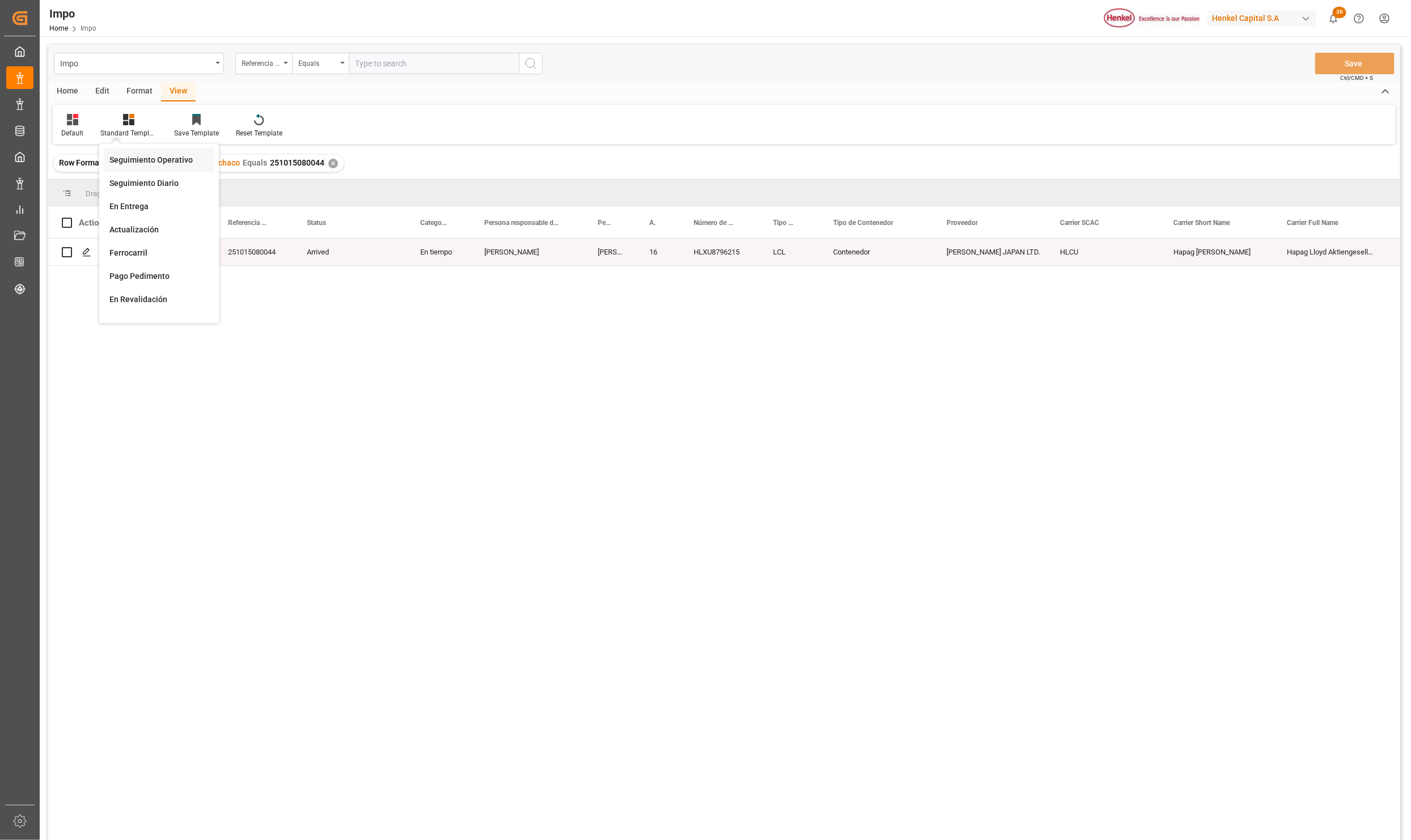
click at [137, 157] on div "Seguimiento Operativo" at bounding box center [159, 160] width 99 height 12
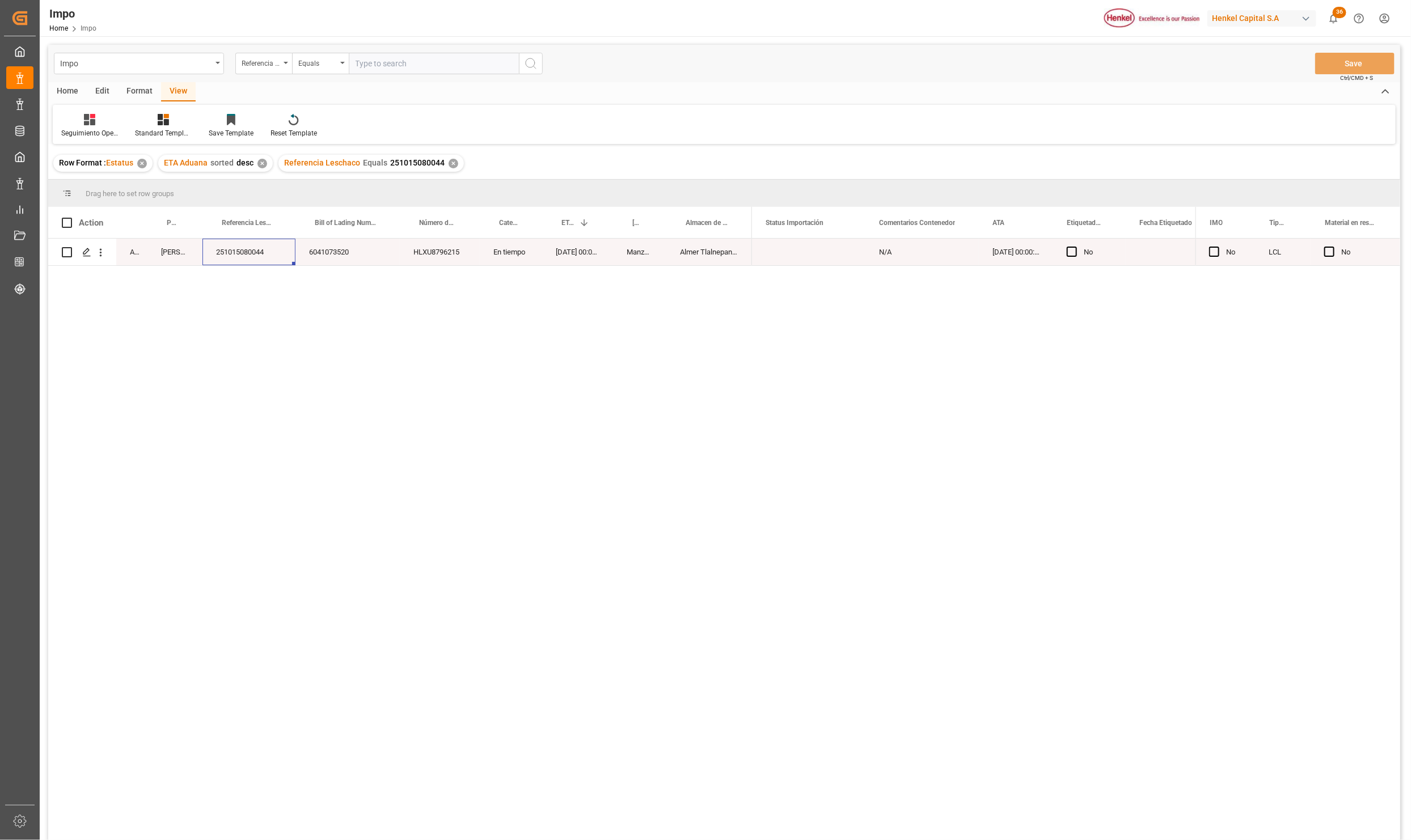
click at [250, 252] on div "251015080044" at bounding box center [249, 252] width 93 height 27
click at [562, 538] on div "Arrived [PERSON_NAME] 251015080044 6041073520 HLXU8796215 En tiempo [DATE] 00:0…" at bounding box center [724, 541] width 1352 height 606
click at [276, 464] on div "Arrived [PERSON_NAME] 251015080044 6041073520 HLXU8796215 En tiempo [DATE] 00:0…" at bounding box center [724, 541] width 1352 height 606
click at [281, 65] on div "Referencia Leschaco" at bounding box center [263, 64] width 56 height 21
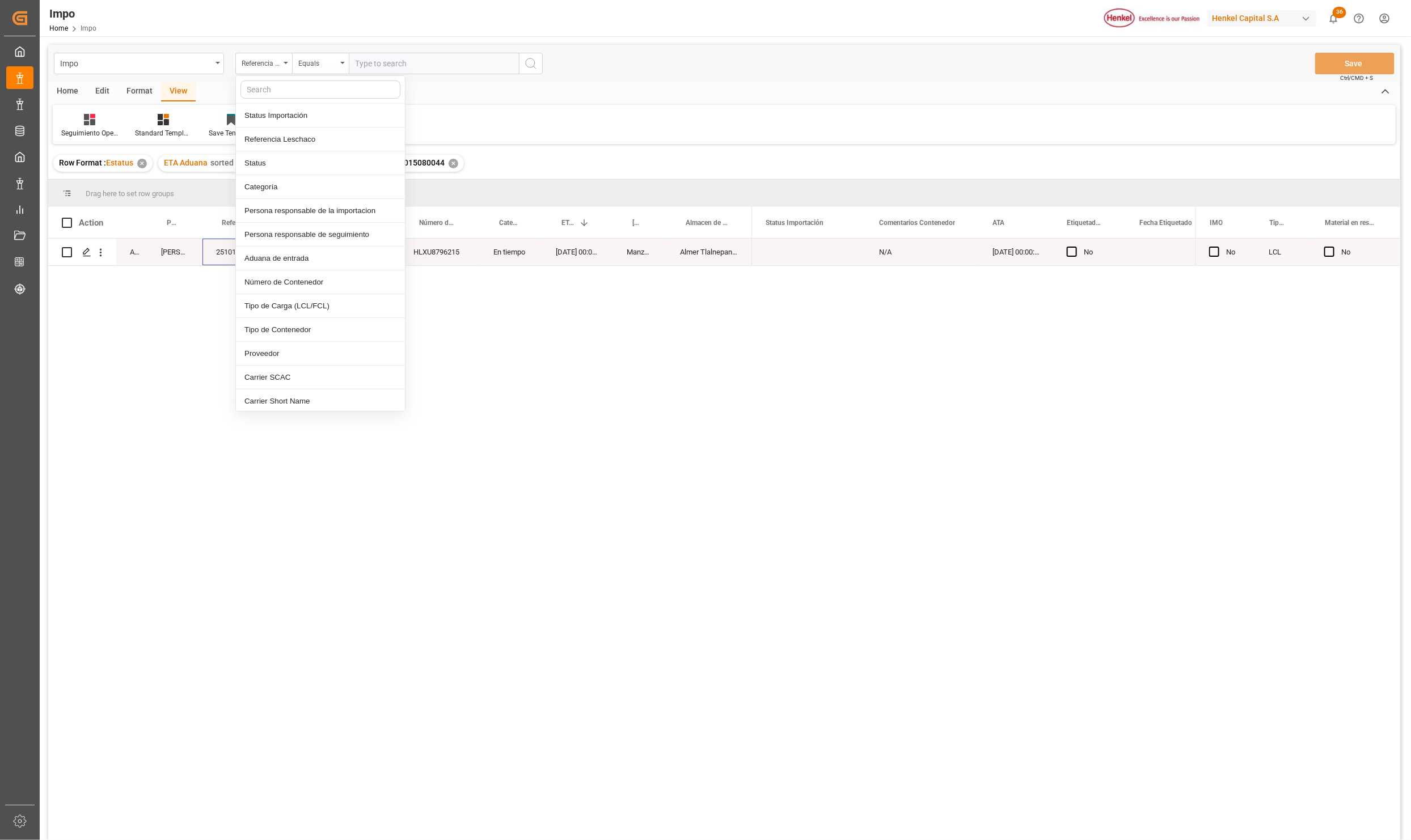
click at [292, 92] on input "text" at bounding box center [320, 90] width 160 height 18
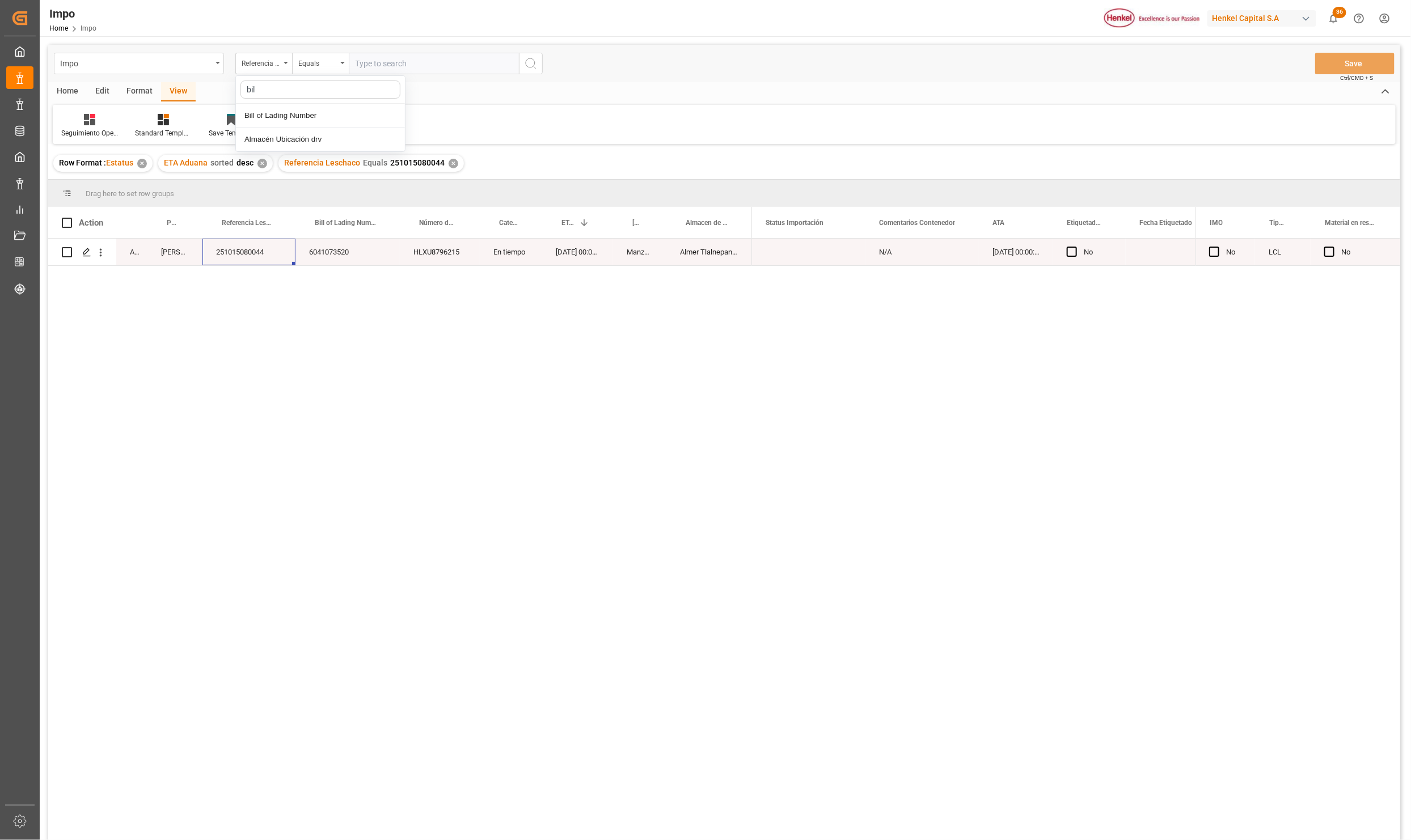
type input "bill"
click at [279, 118] on div "Bill of Lading Number" at bounding box center [320, 116] width 169 height 24
click at [385, 63] on input "text" at bounding box center [434, 64] width 170 height 21
paste input "DUS0188937"
type input "DUS0188937"
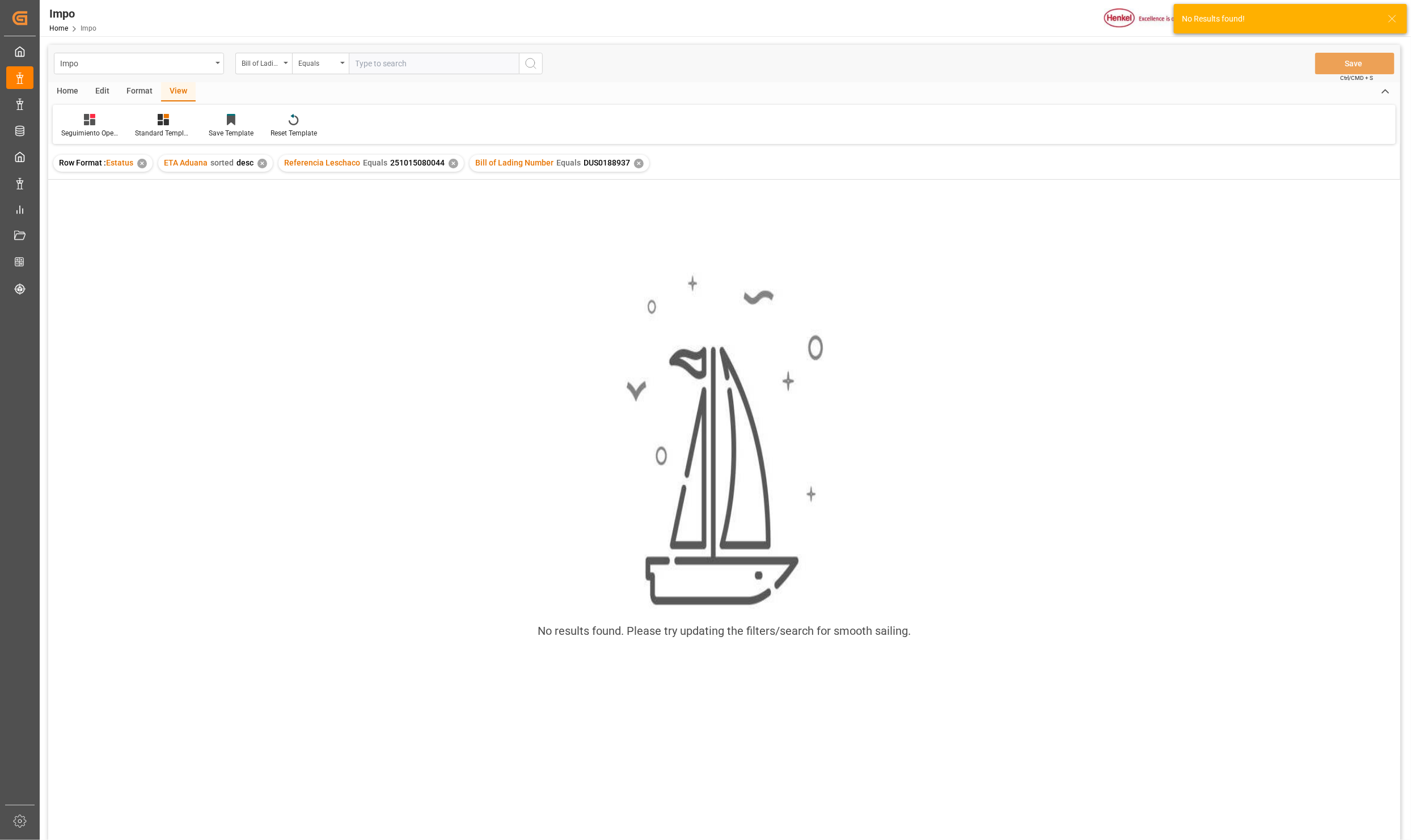
click at [448, 166] on div "✕" at bounding box center [453, 163] width 10 height 9
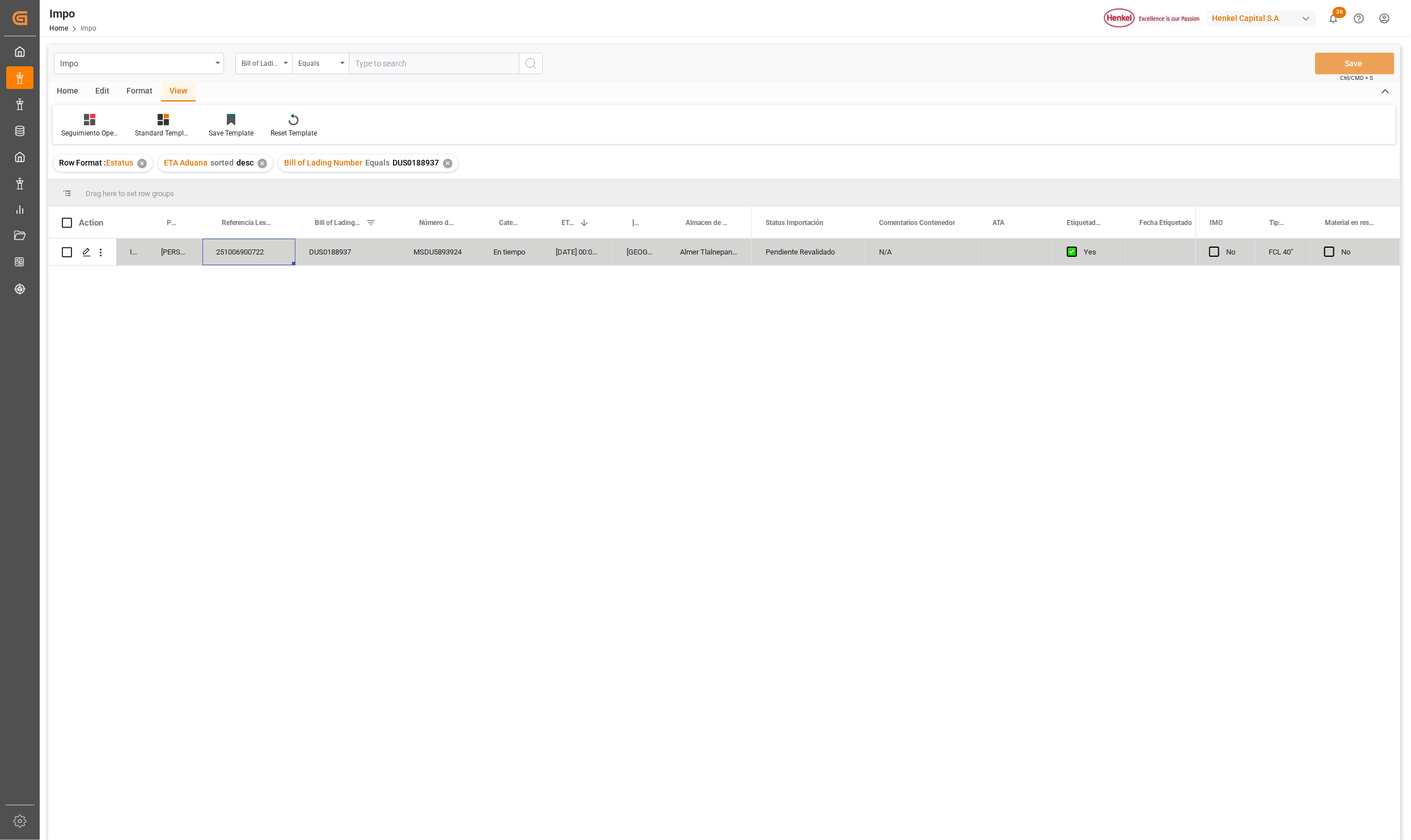
click at [536, 252] on div "En tiempo" at bounding box center [511, 252] width 62 height 27
click at [489, 434] on div "In progress Karla Chavez 251006900722 DUS0188937 MSDU5893924 En tiempo 17-10-20…" at bounding box center [724, 541] width 1352 height 606
click at [350, 259] on div "DUS0188937" at bounding box center [348, 252] width 105 height 27
click at [214, 58] on div "Impo" at bounding box center [139, 64] width 170 height 21
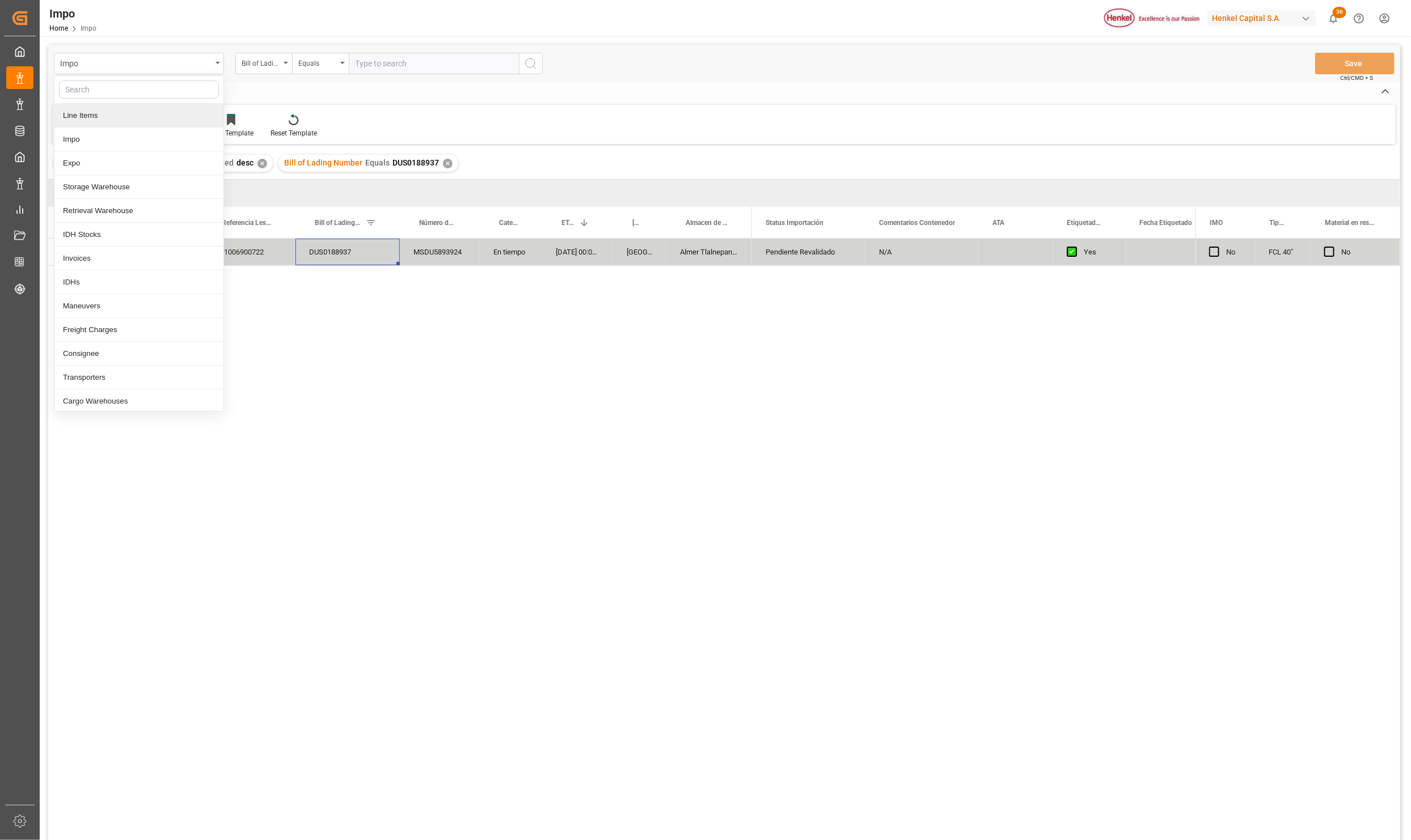
click at [78, 121] on div "Line Items" at bounding box center [139, 116] width 169 height 24
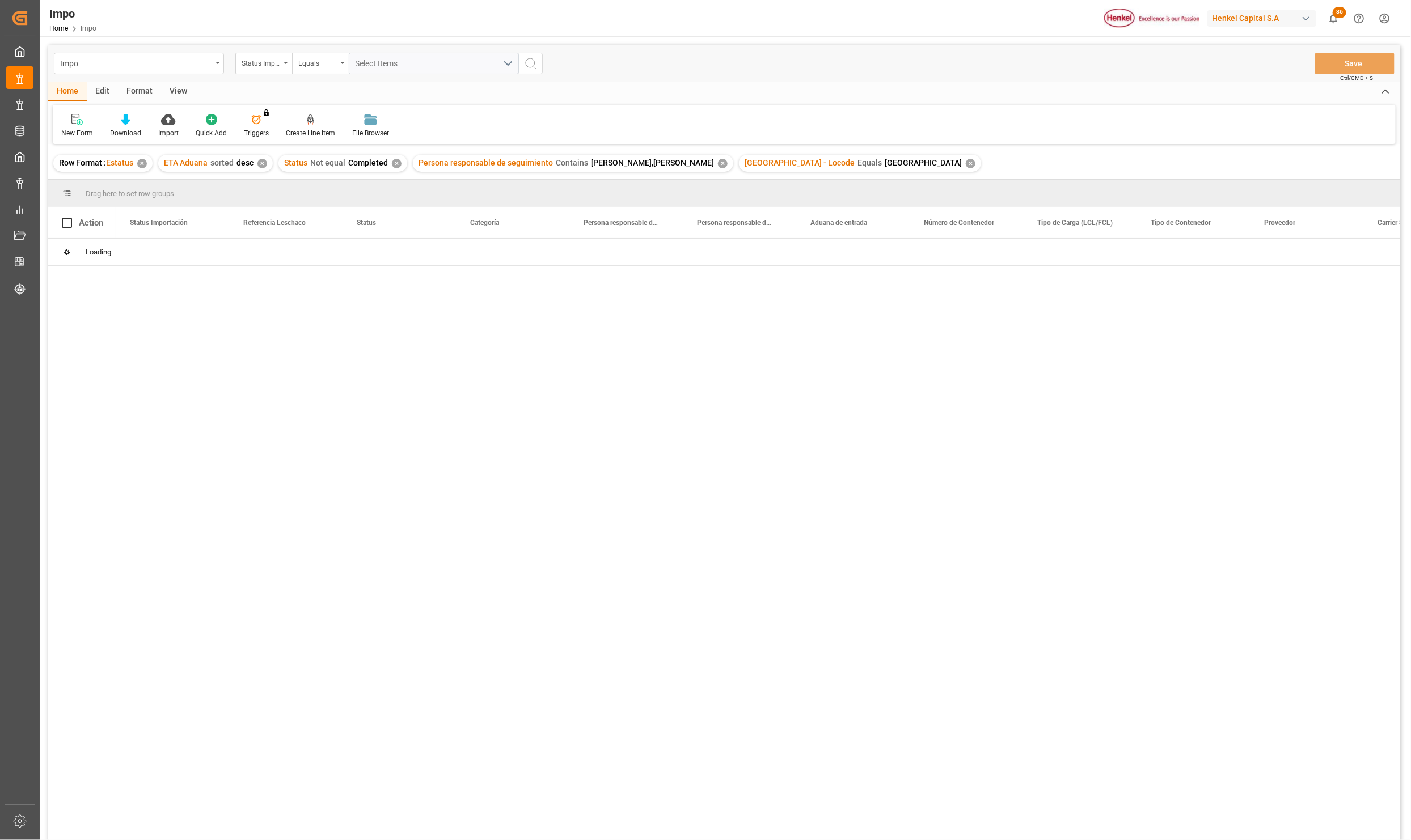
click at [172, 85] on div "View" at bounding box center [178, 91] width 34 height 19
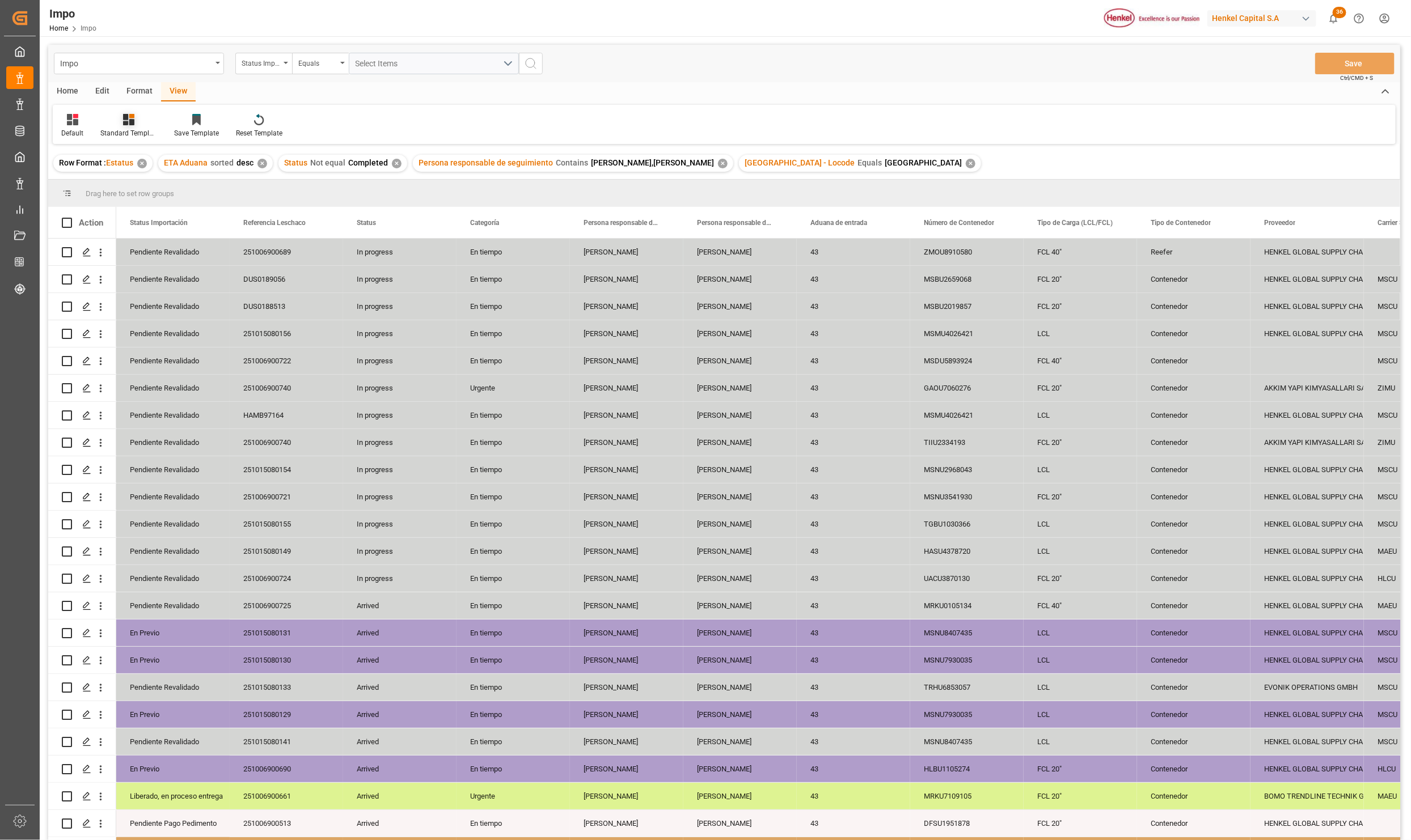
click at [121, 131] on div "Standard Templates" at bounding box center [128, 133] width 56 height 10
click at [131, 151] on div "Seguimiento Operativo" at bounding box center [159, 160] width 110 height 23
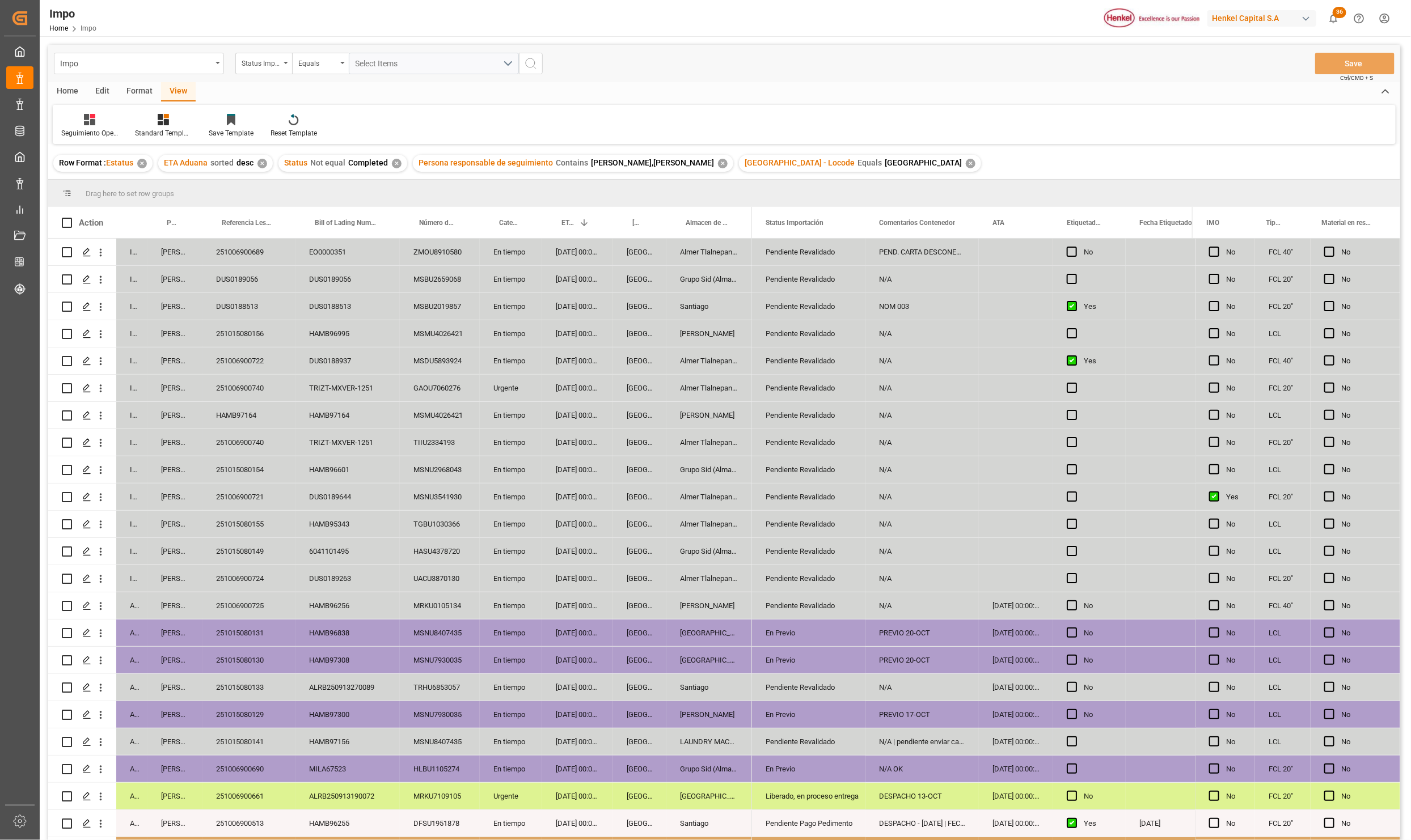
scroll to position [187, 0]
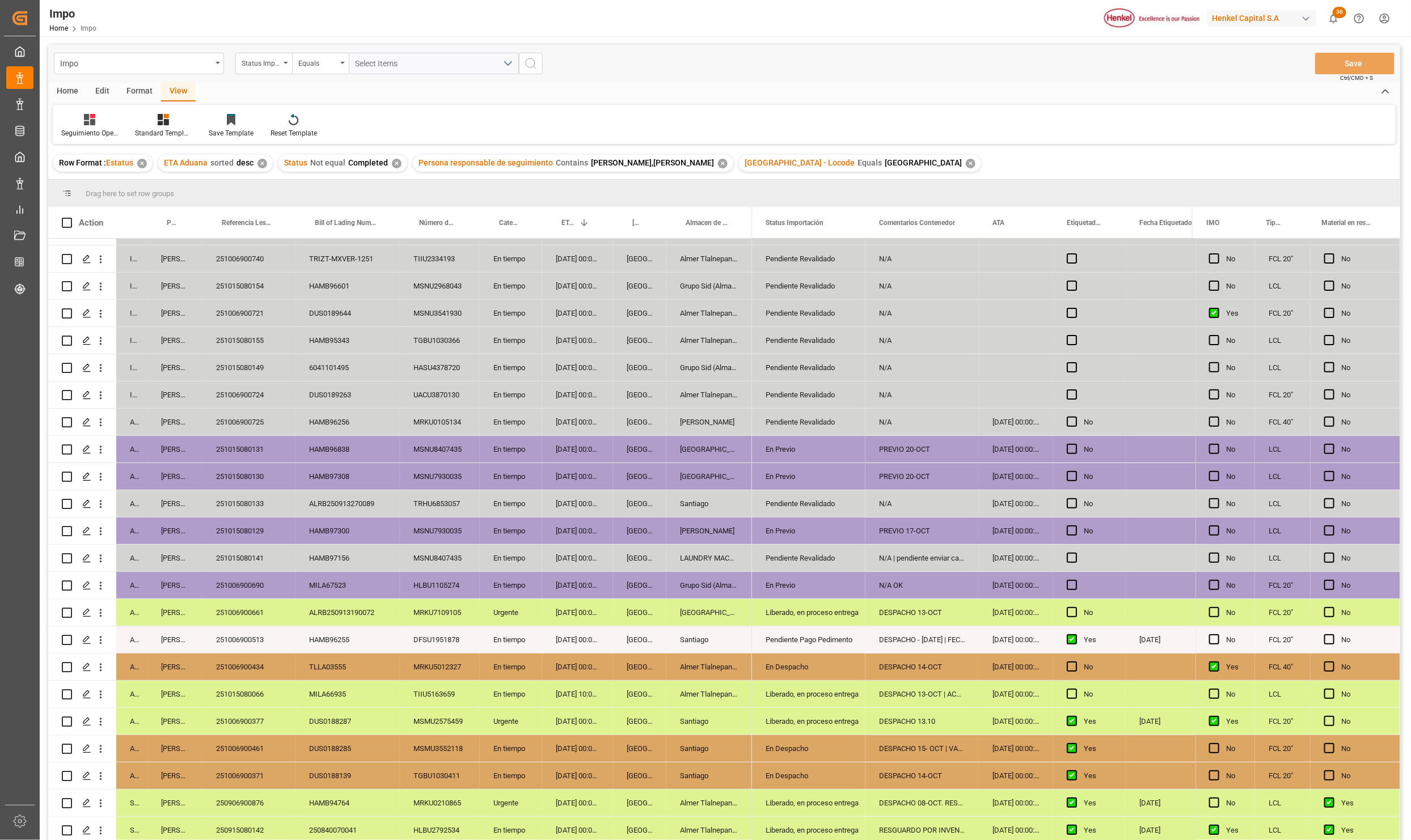
click at [894, 661] on div "DESPACHO 14-OCT" at bounding box center [922, 667] width 113 height 27
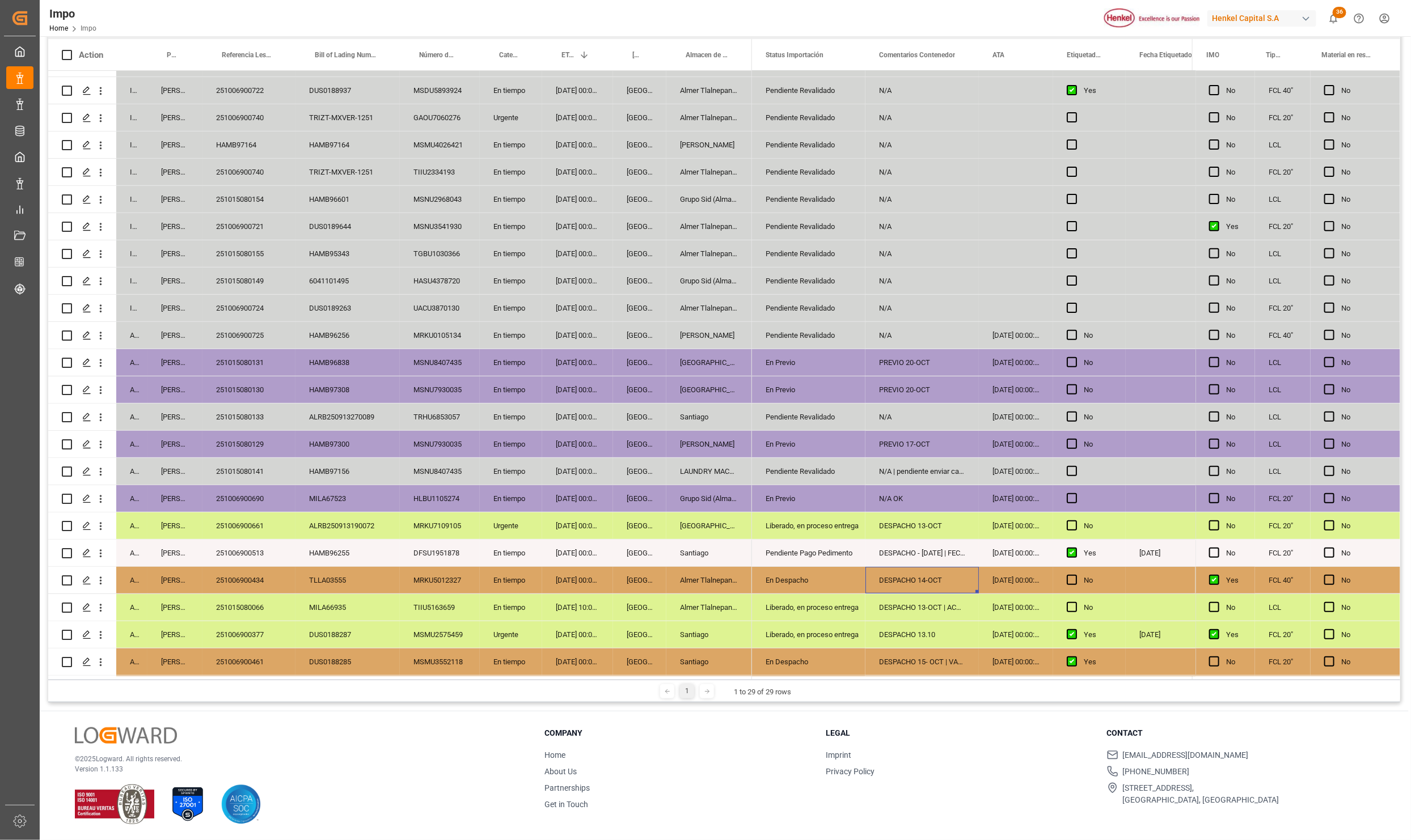
scroll to position [0, 0]
